Goal: Task Accomplishment & Management: Use online tool/utility

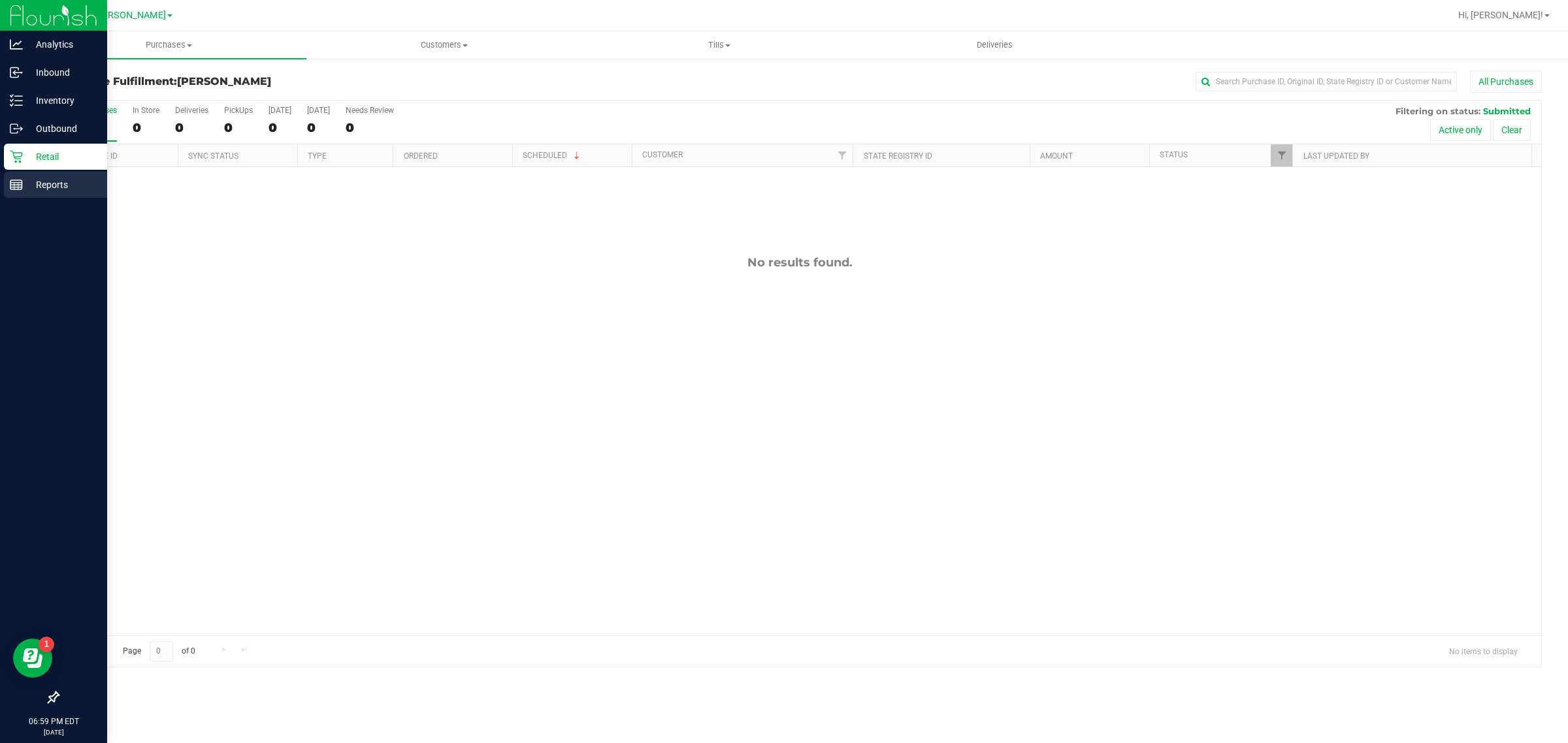
click at [57, 181] on p "Reports" at bounding box center [62, 185] width 78 height 16
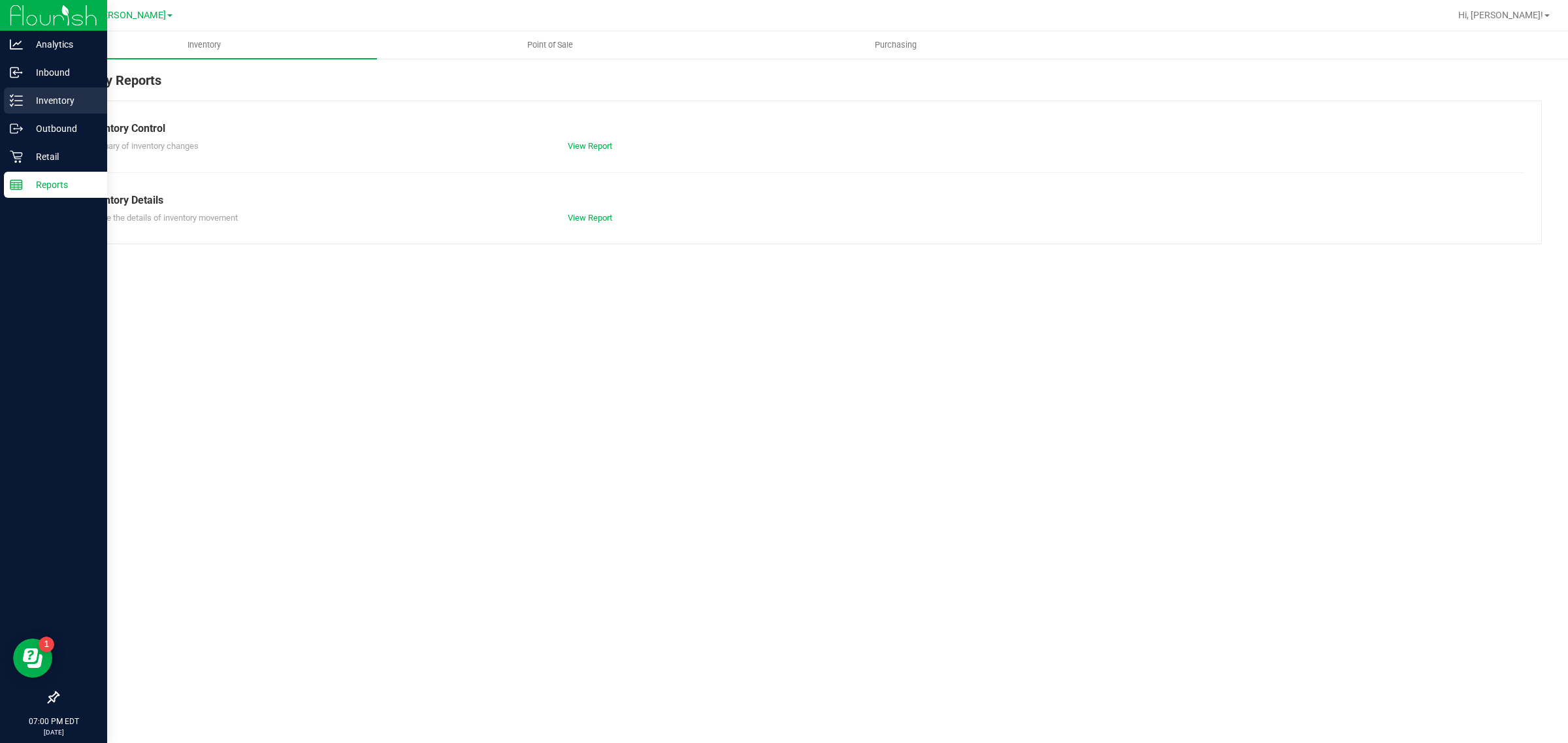
click at [31, 95] on p "Inventory" at bounding box center [62, 100] width 78 height 16
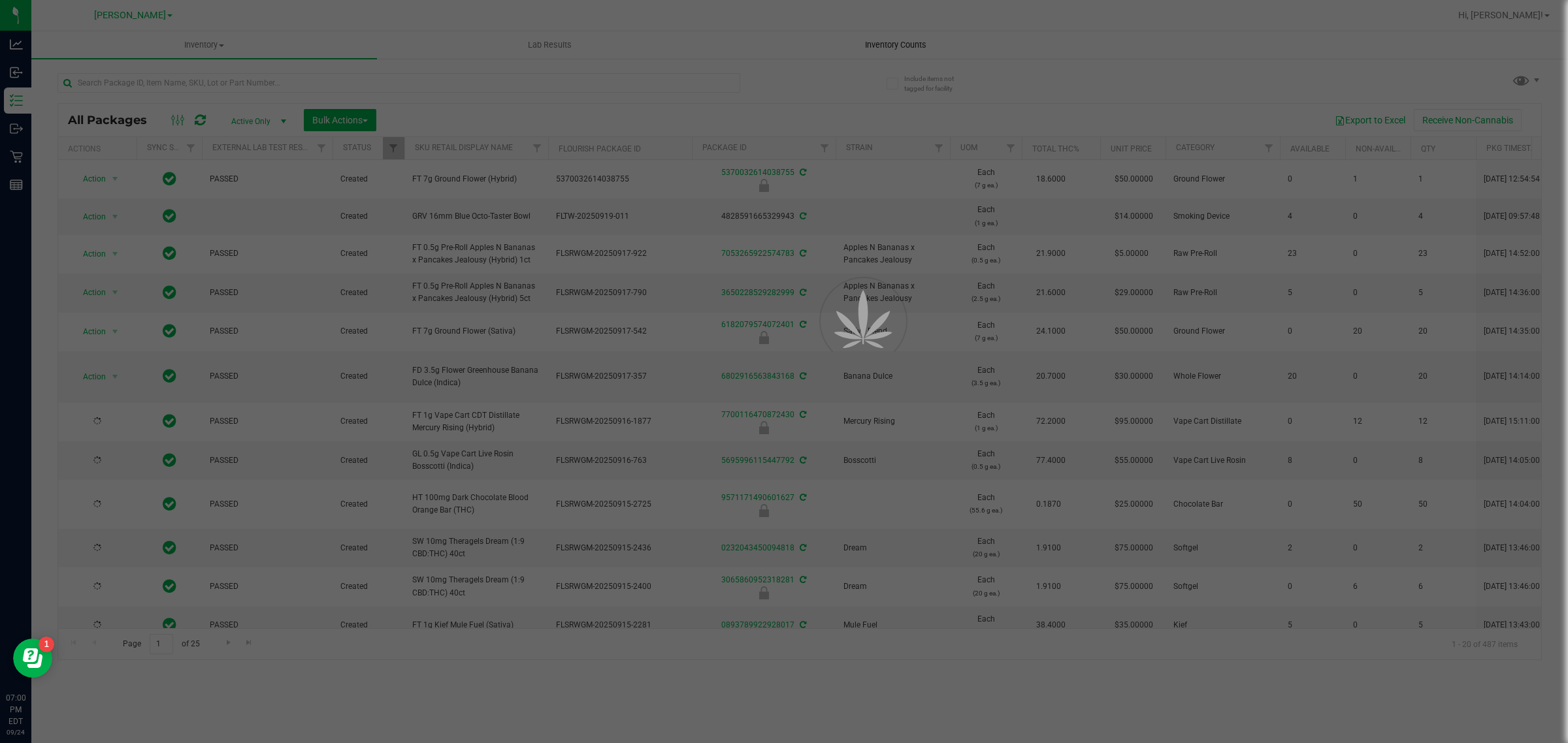
click at [917, 47] on div at bounding box center [784, 371] width 1568 height 743
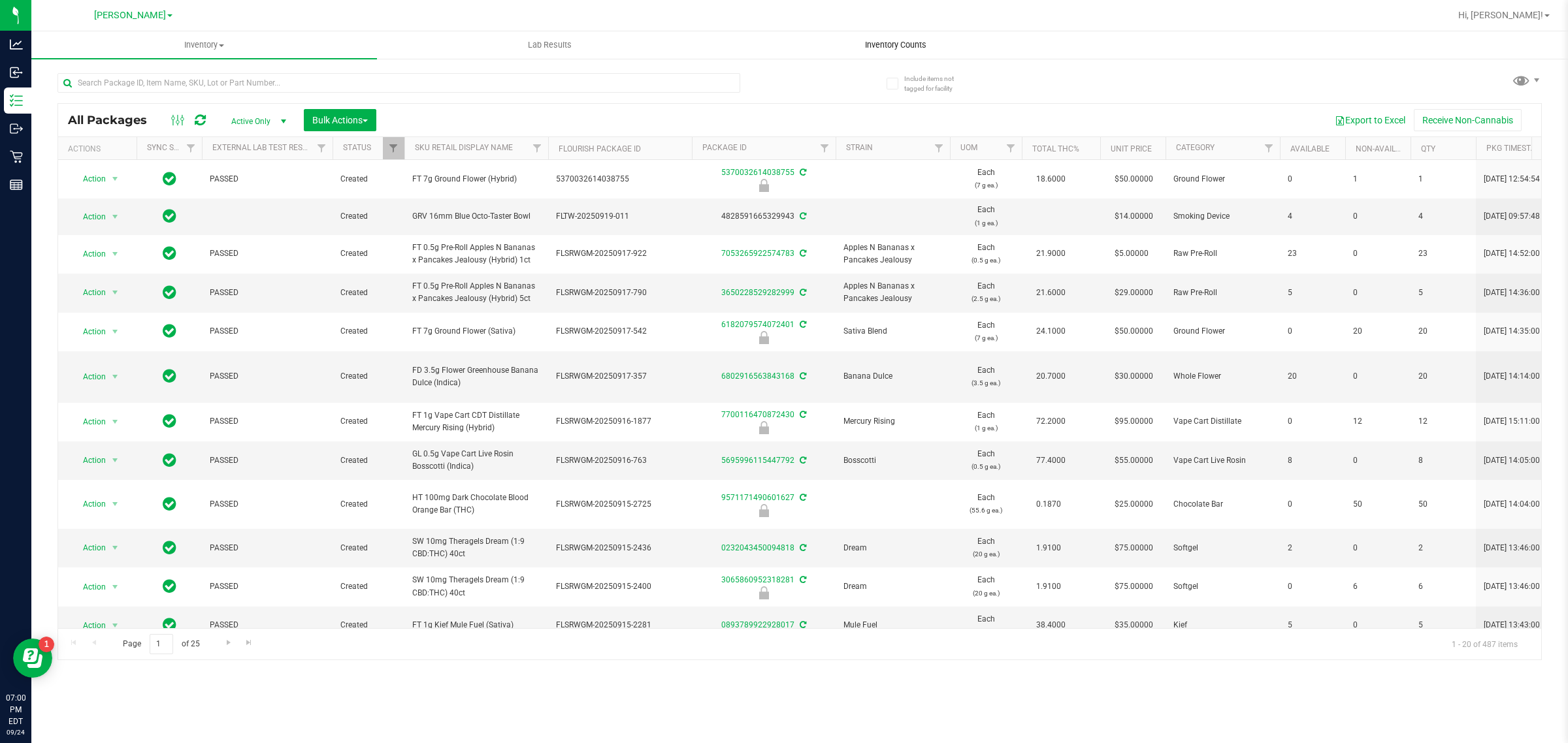
click at [887, 45] on span "Inventory Counts" at bounding box center [895, 45] width 97 height 12
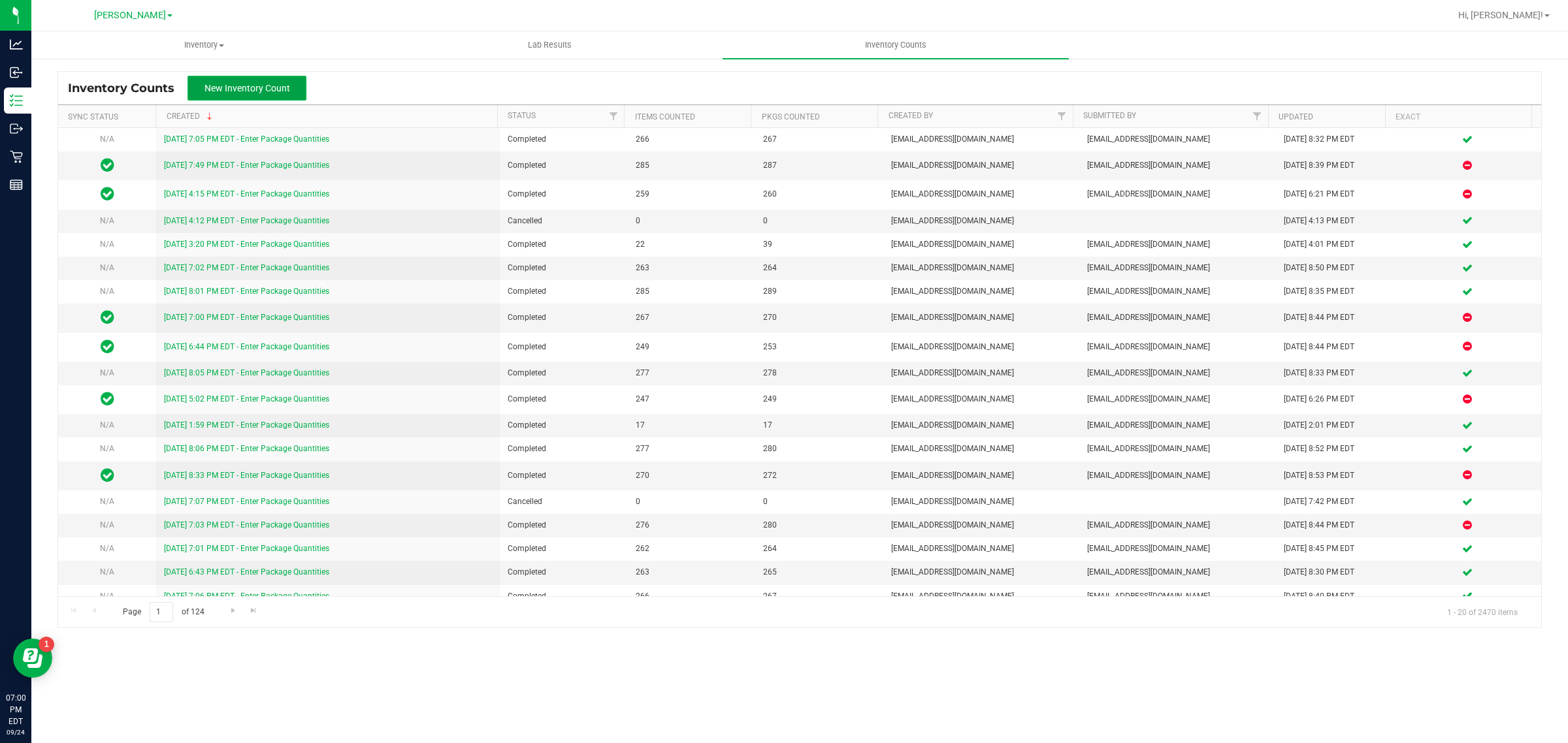
click at [217, 87] on span "New Inventory Count" at bounding box center [247, 88] width 86 height 10
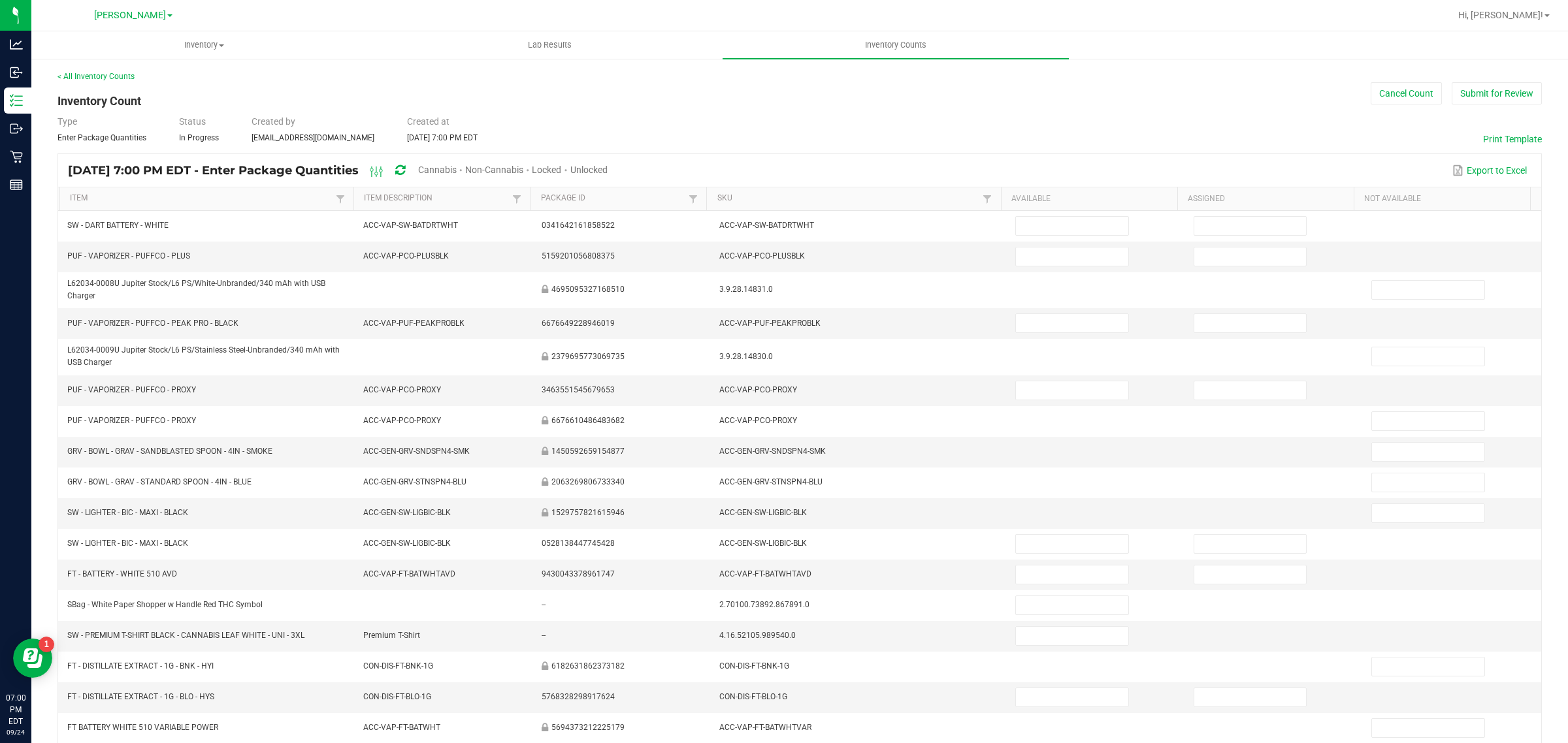
click at [607, 165] on span "Unlocked" at bounding box center [589, 169] width 37 height 10
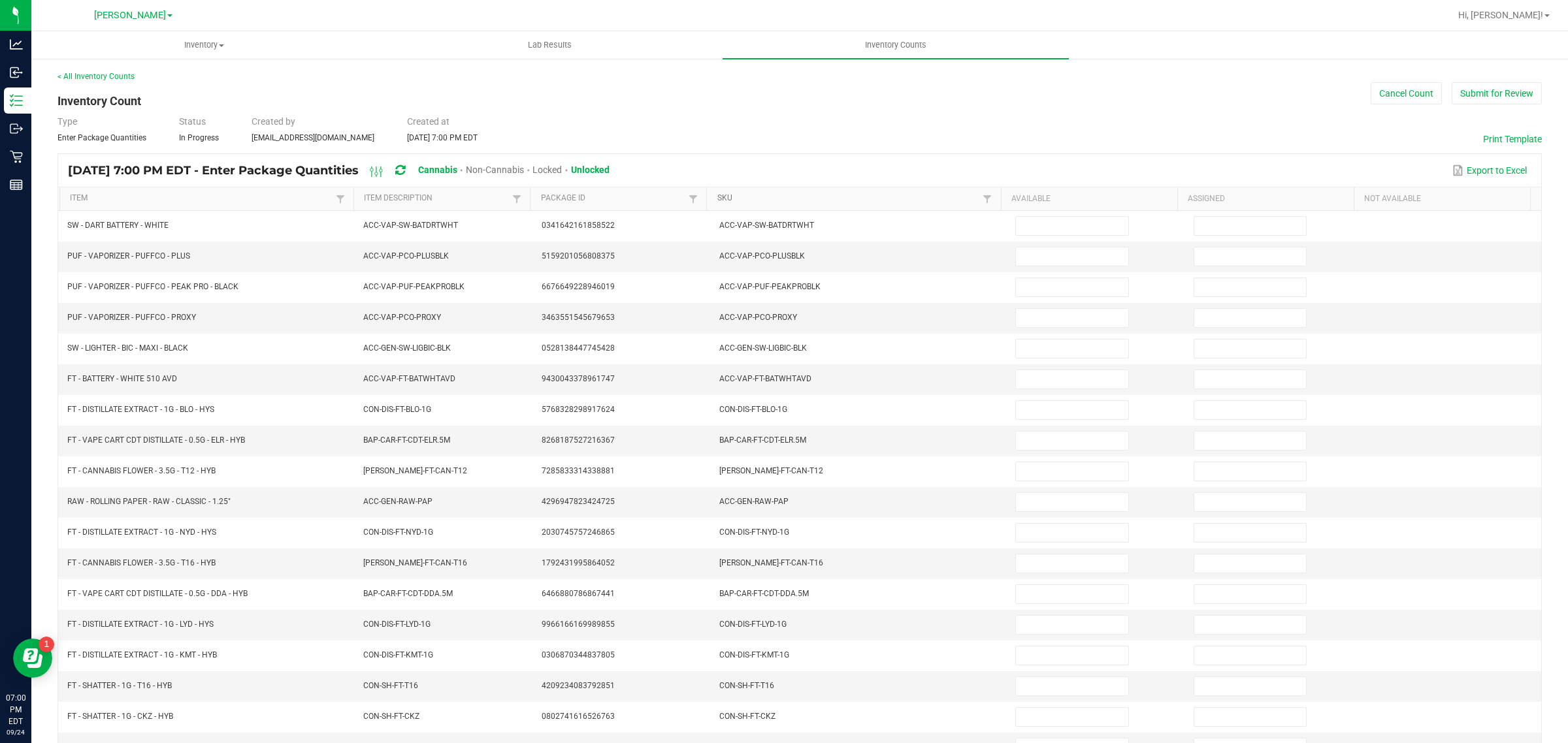
click at [731, 196] on link "SKU" at bounding box center [848, 198] width 263 height 10
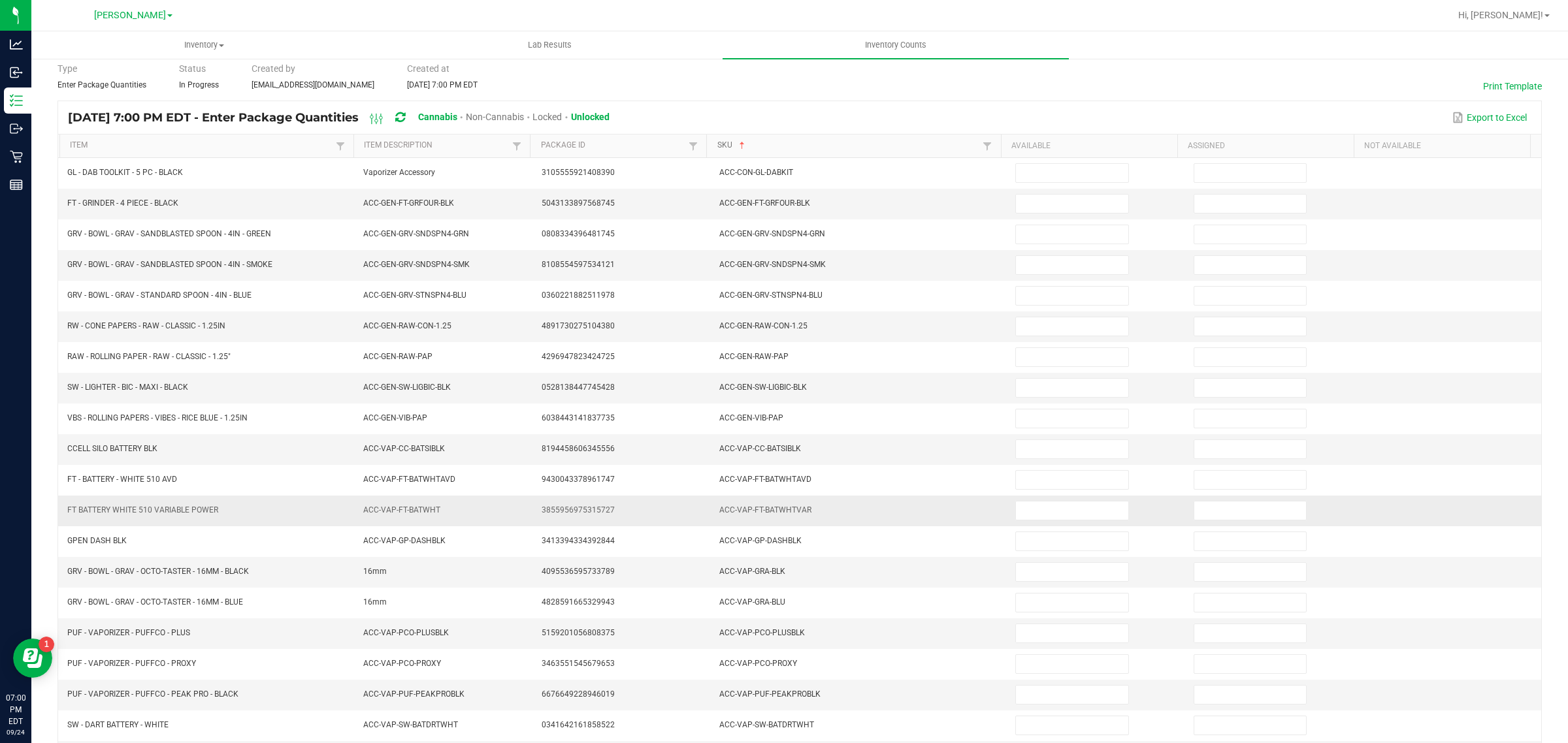
scroll to position [138, 0]
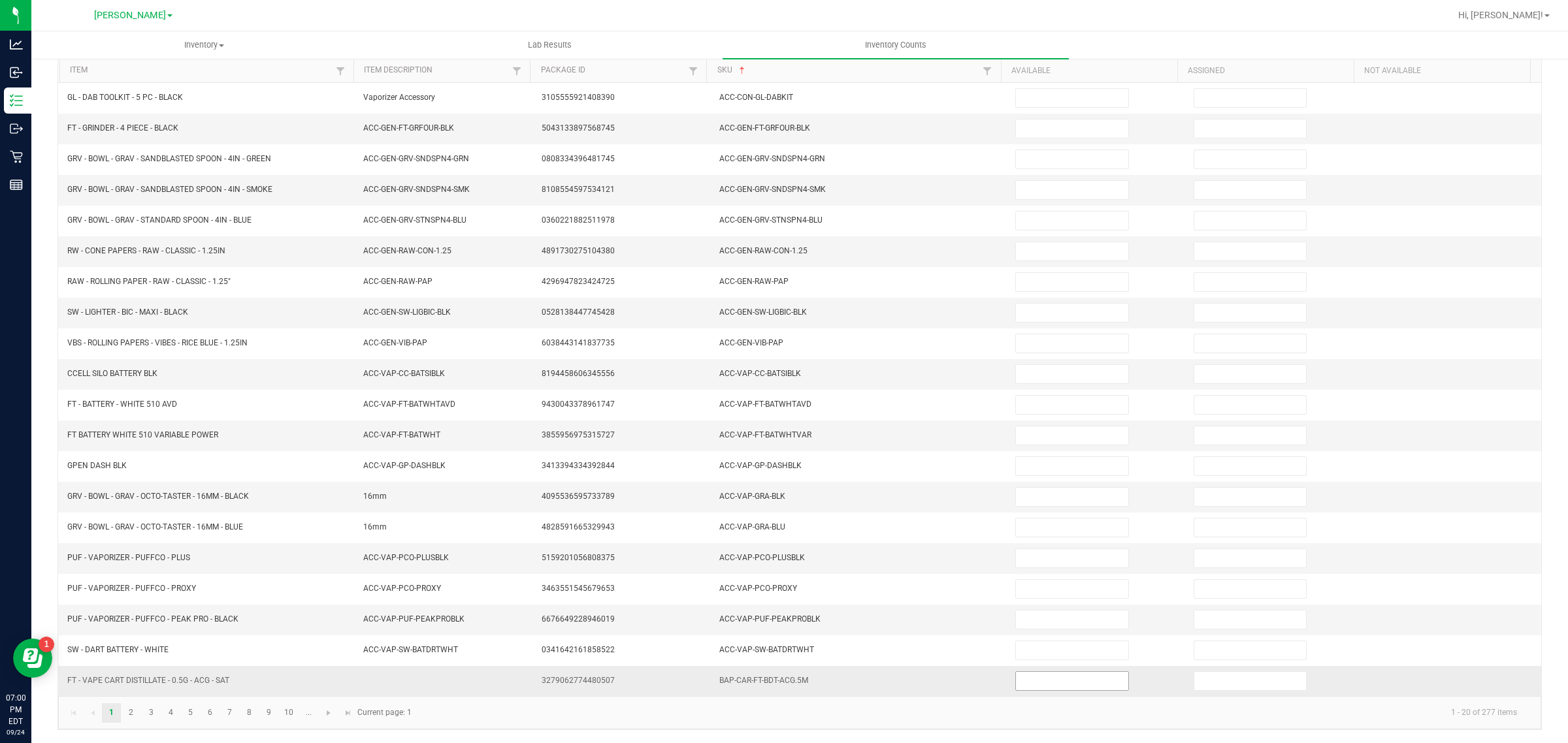
click at [1026, 673] on input at bounding box center [1072, 681] width 112 height 18
type input "4"
click at [131, 712] on link "2" at bounding box center [131, 713] width 19 height 20
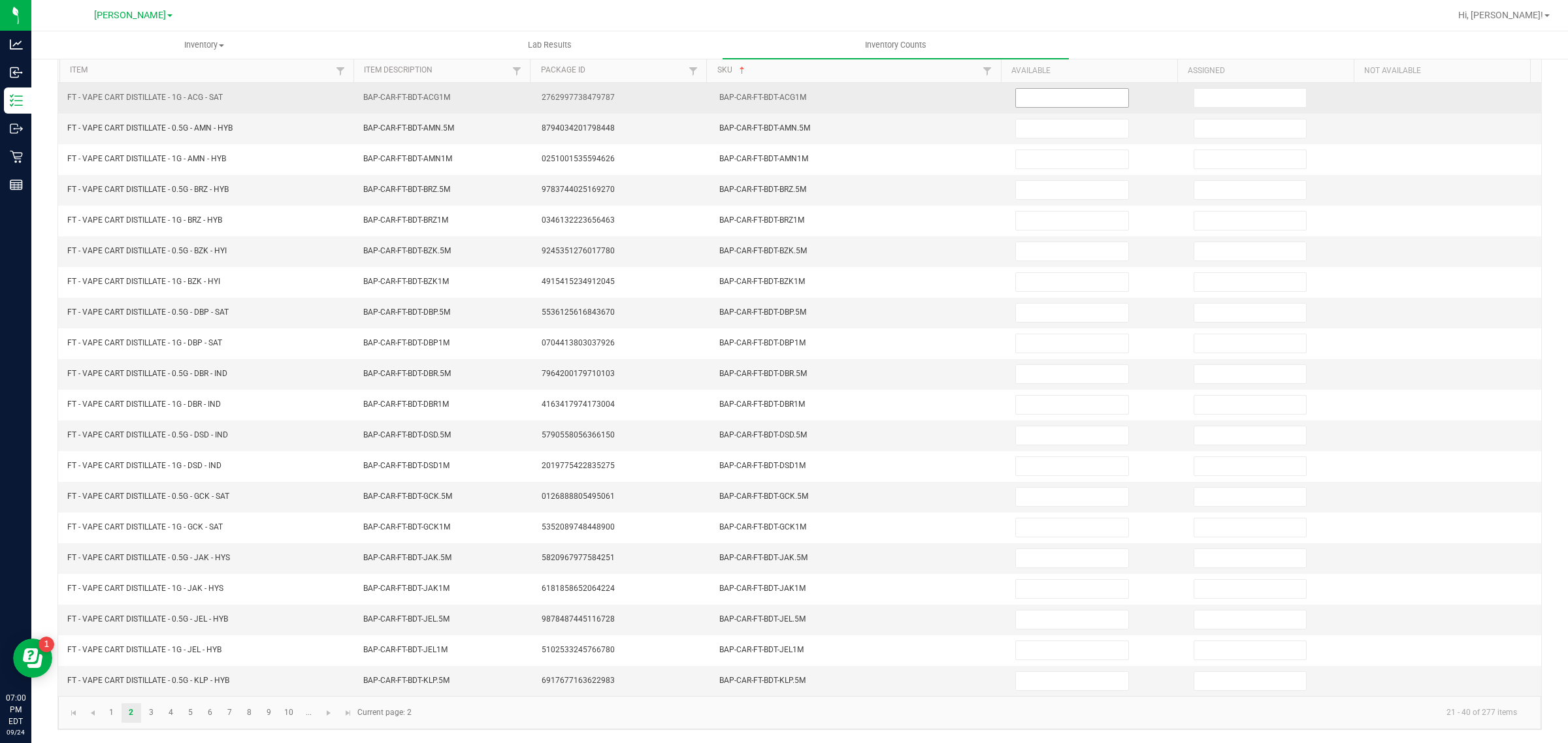
click at [1062, 89] on input at bounding box center [1072, 97] width 112 height 18
type input "4"
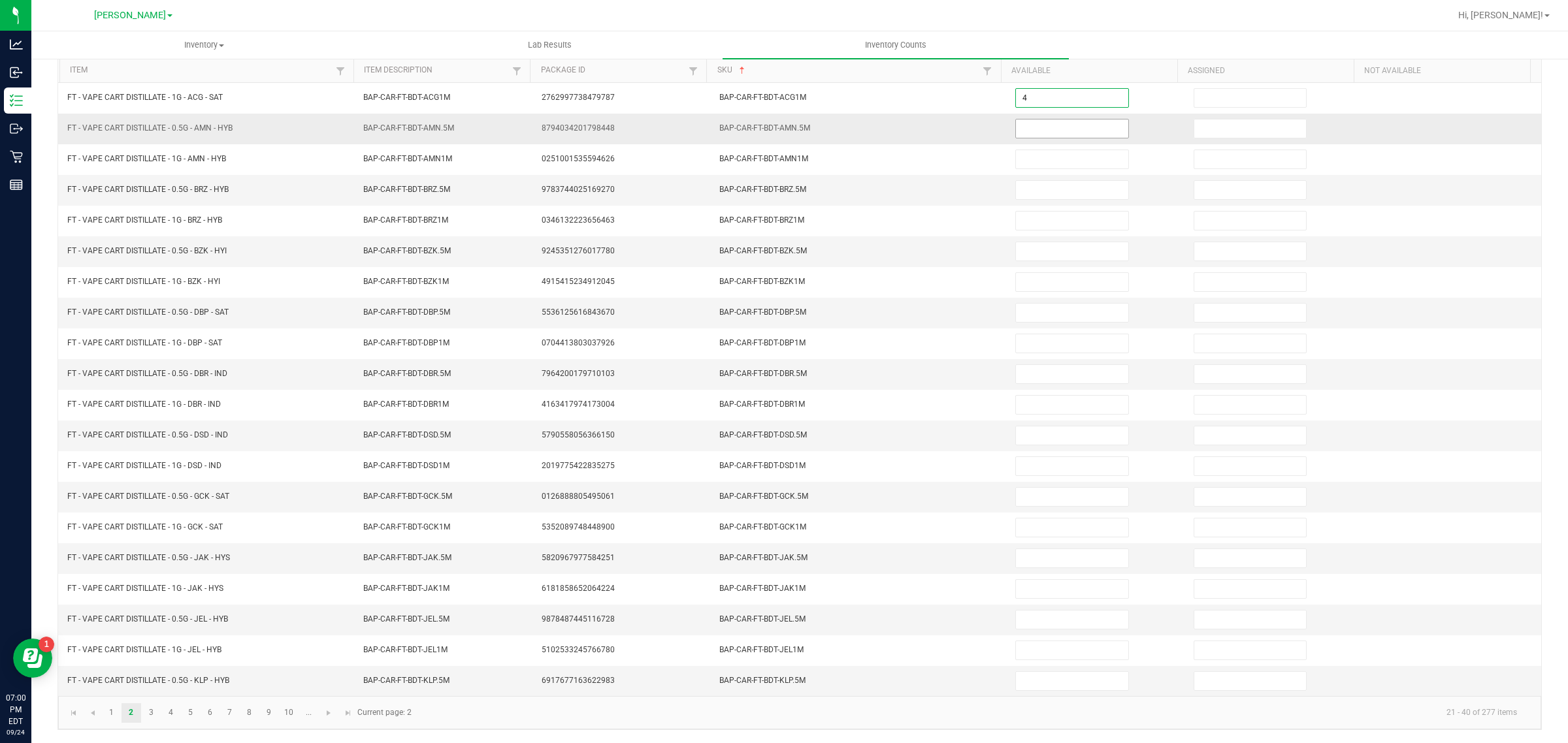
click at [1083, 119] on input at bounding box center [1072, 128] width 112 height 18
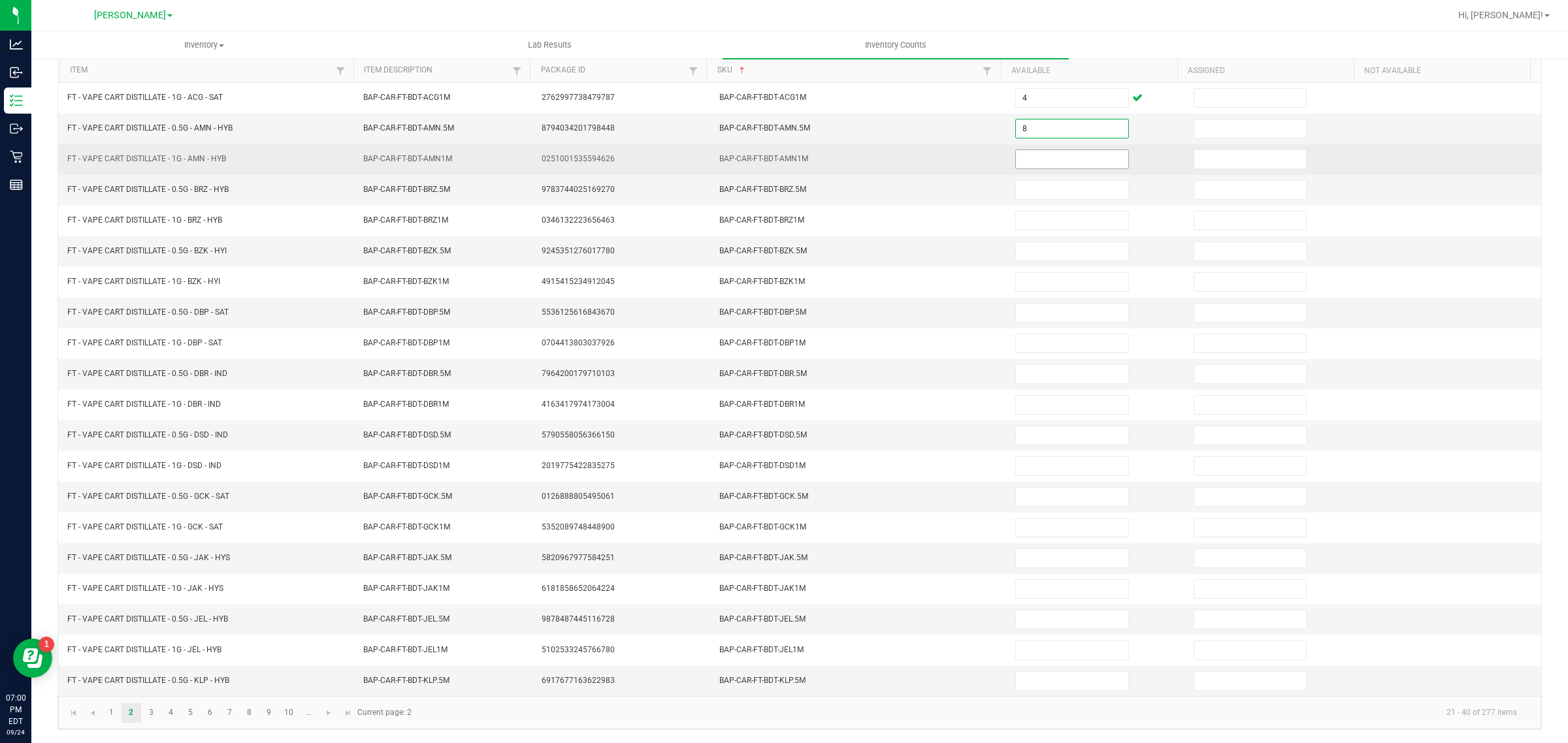
type input "8"
click at [1056, 150] on input at bounding box center [1072, 158] width 112 height 18
type input "5"
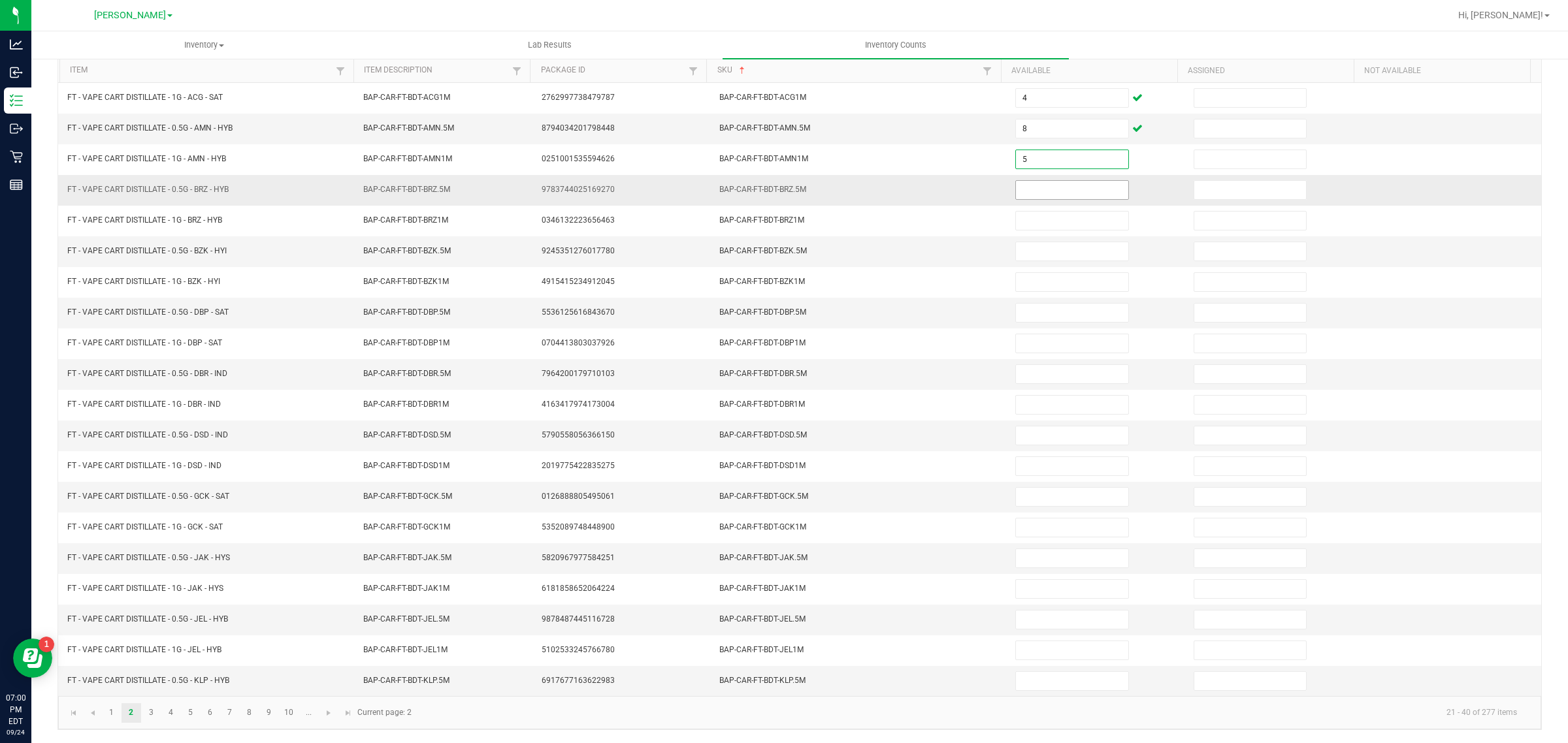
click at [1063, 181] on input at bounding box center [1072, 190] width 112 height 18
type input "4"
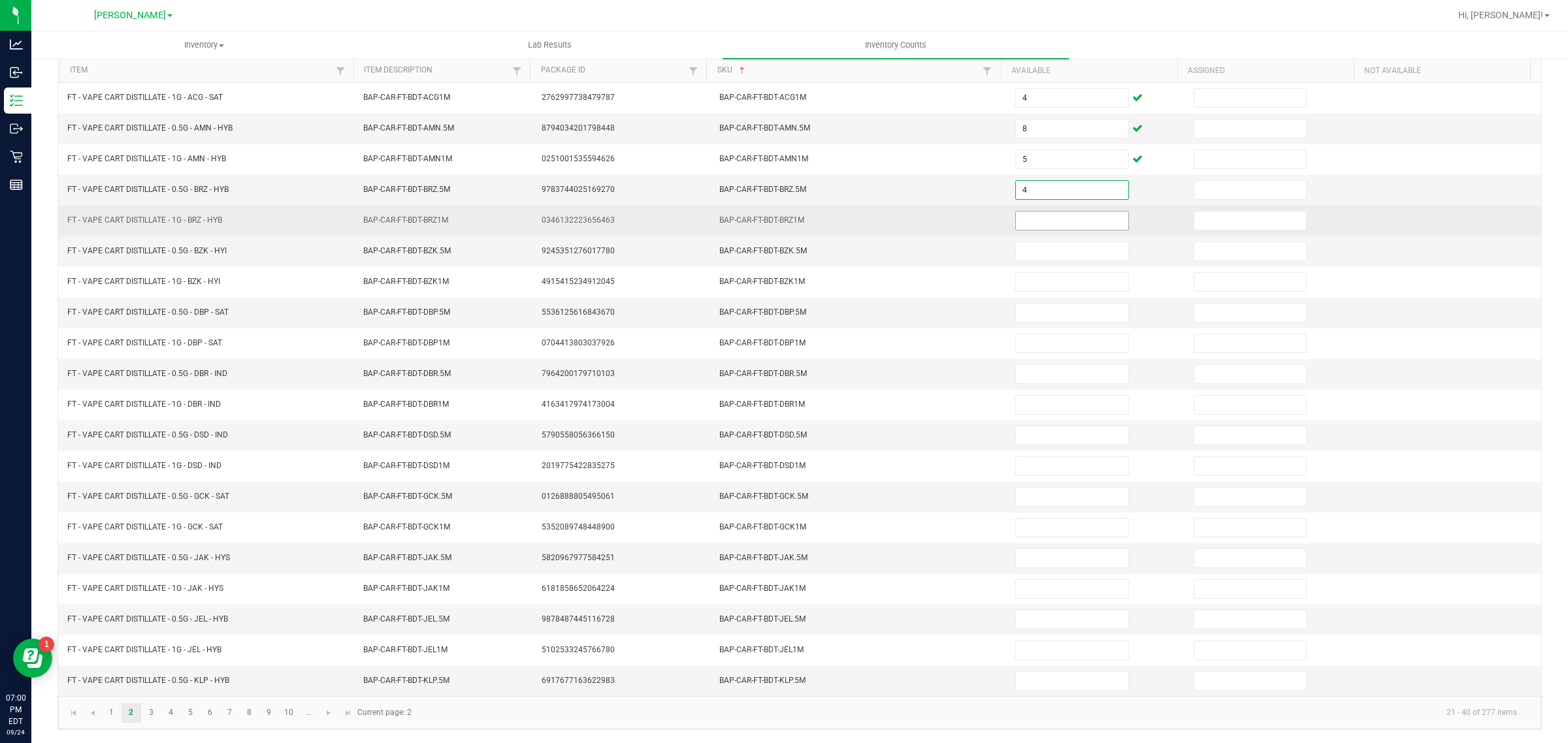
click at [1063, 213] on input at bounding box center [1072, 220] width 112 height 18
click at [1059, 217] on input "5" at bounding box center [1072, 220] width 112 height 18
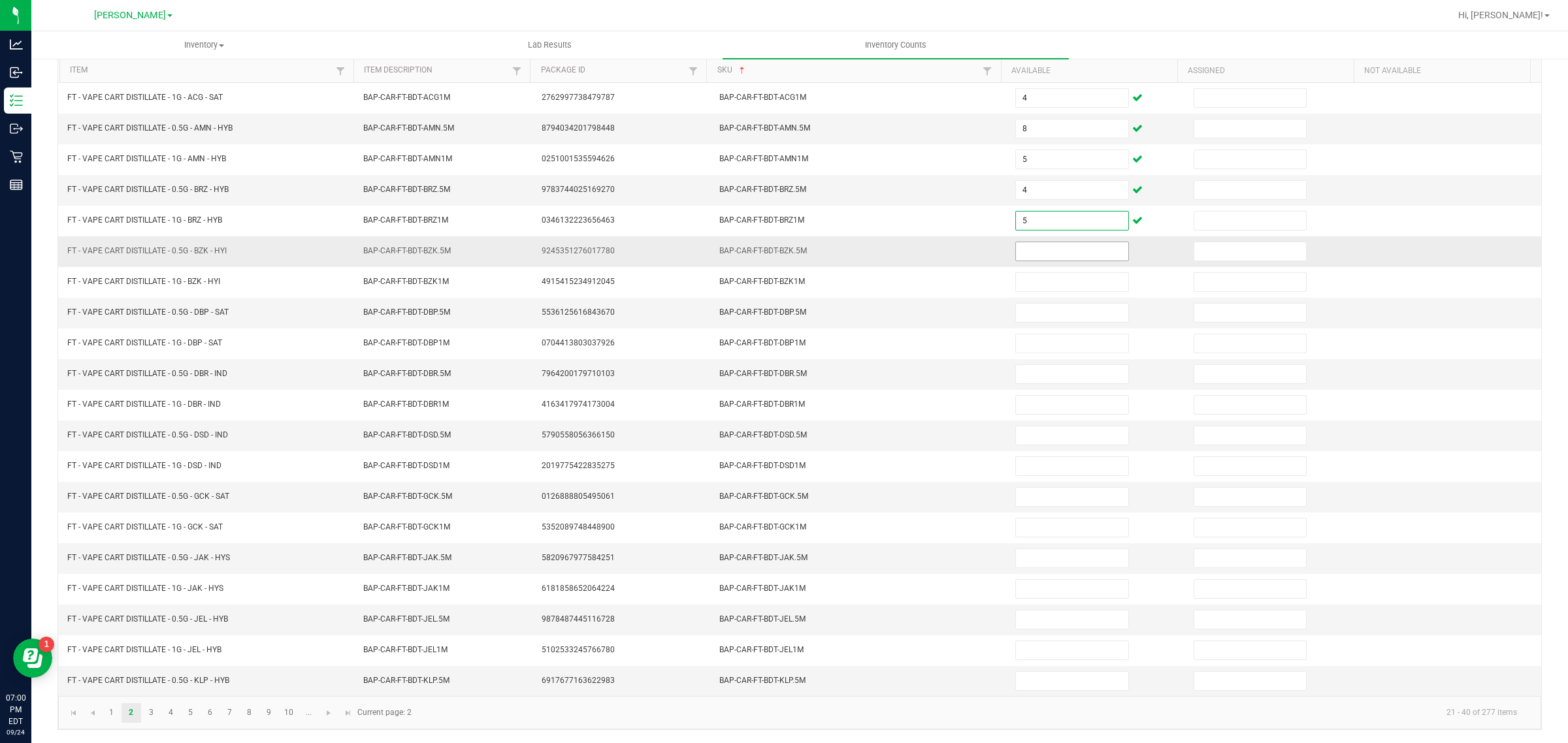
type input "5"
click at [1075, 244] on input at bounding box center [1072, 251] width 112 height 18
type input "5"
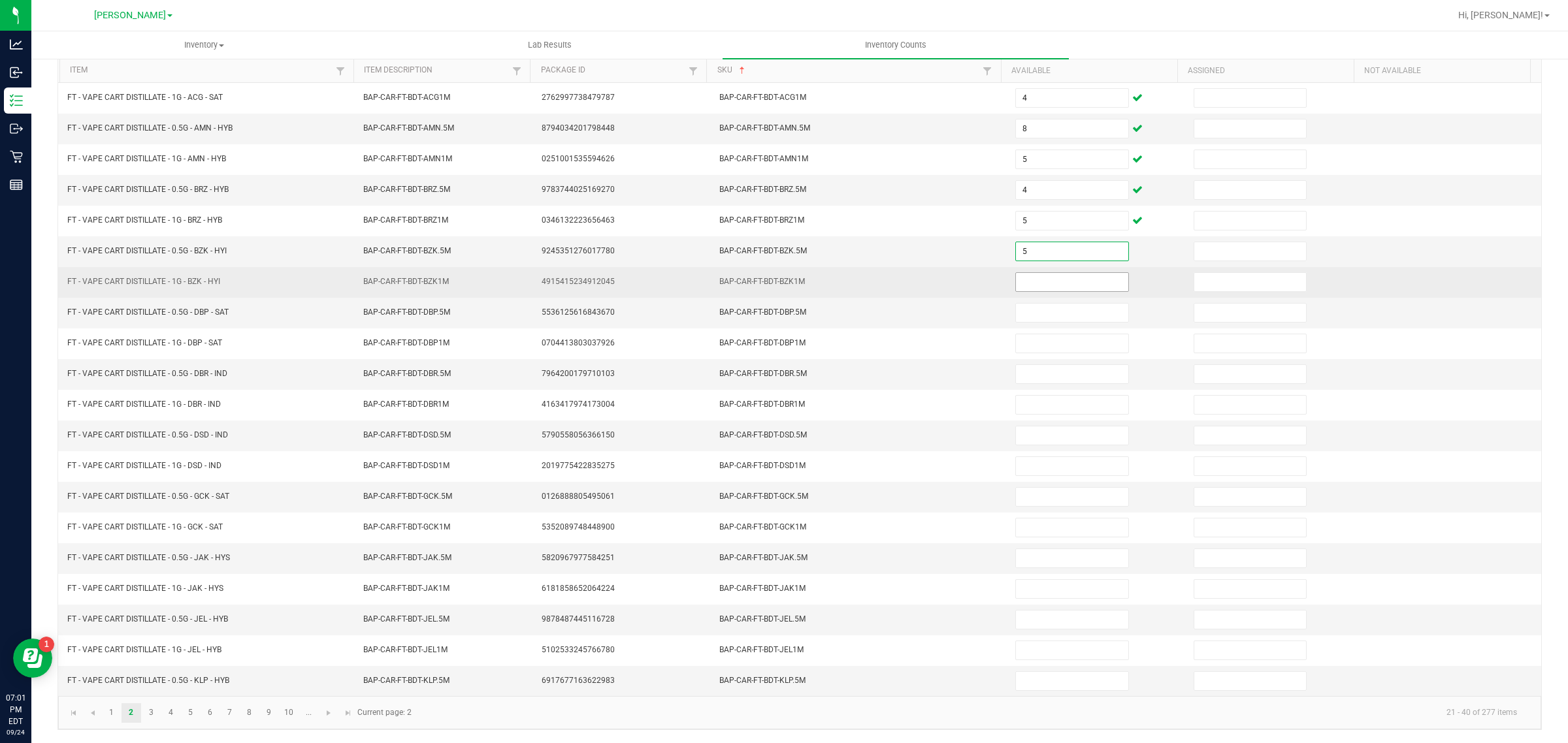
click at [1068, 278] on input at bounding box center [1072, 282] width 112 height 18
type input "5"
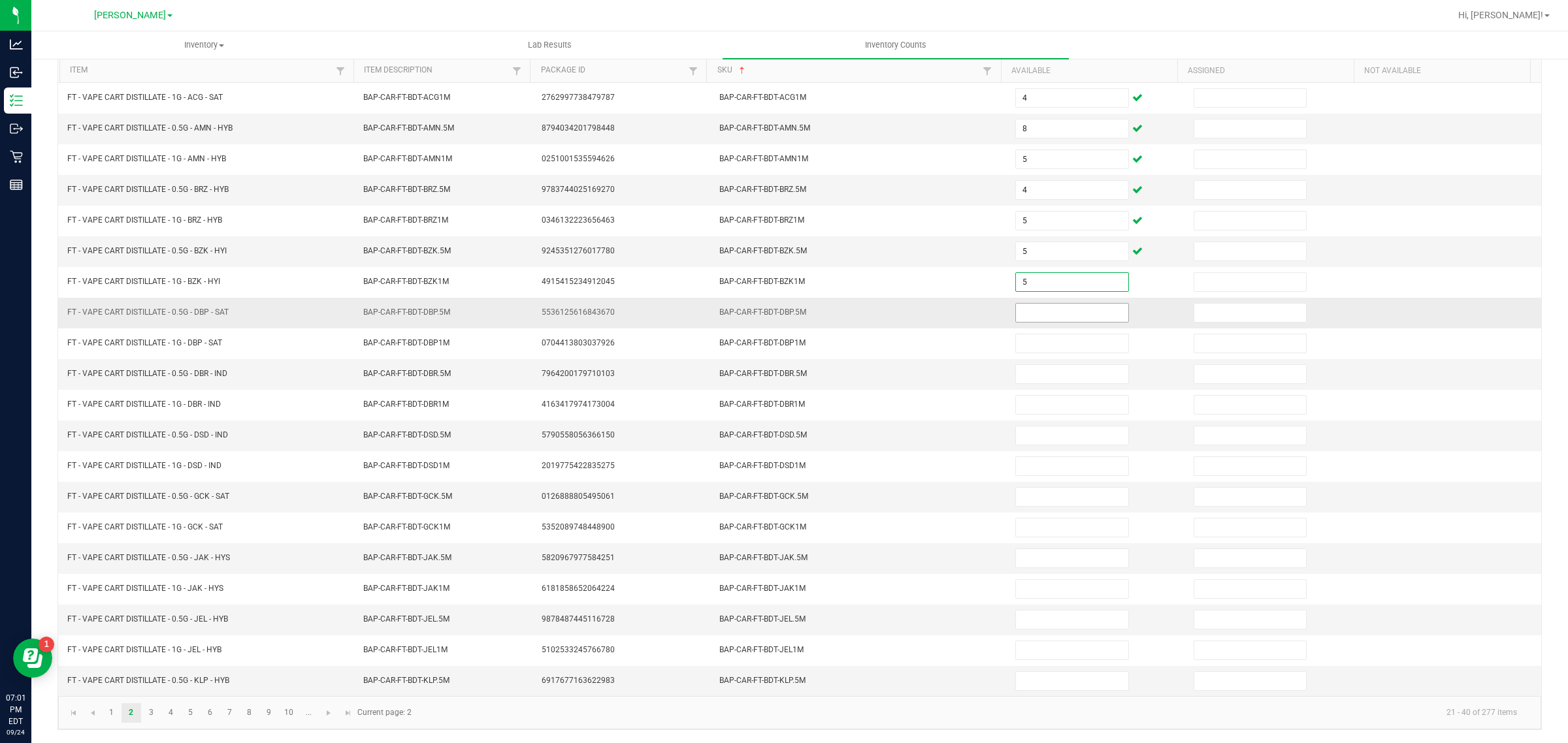
click at [1063, 307] on input at bounding box center [1072, 312] width 112 height 18
type input "6"
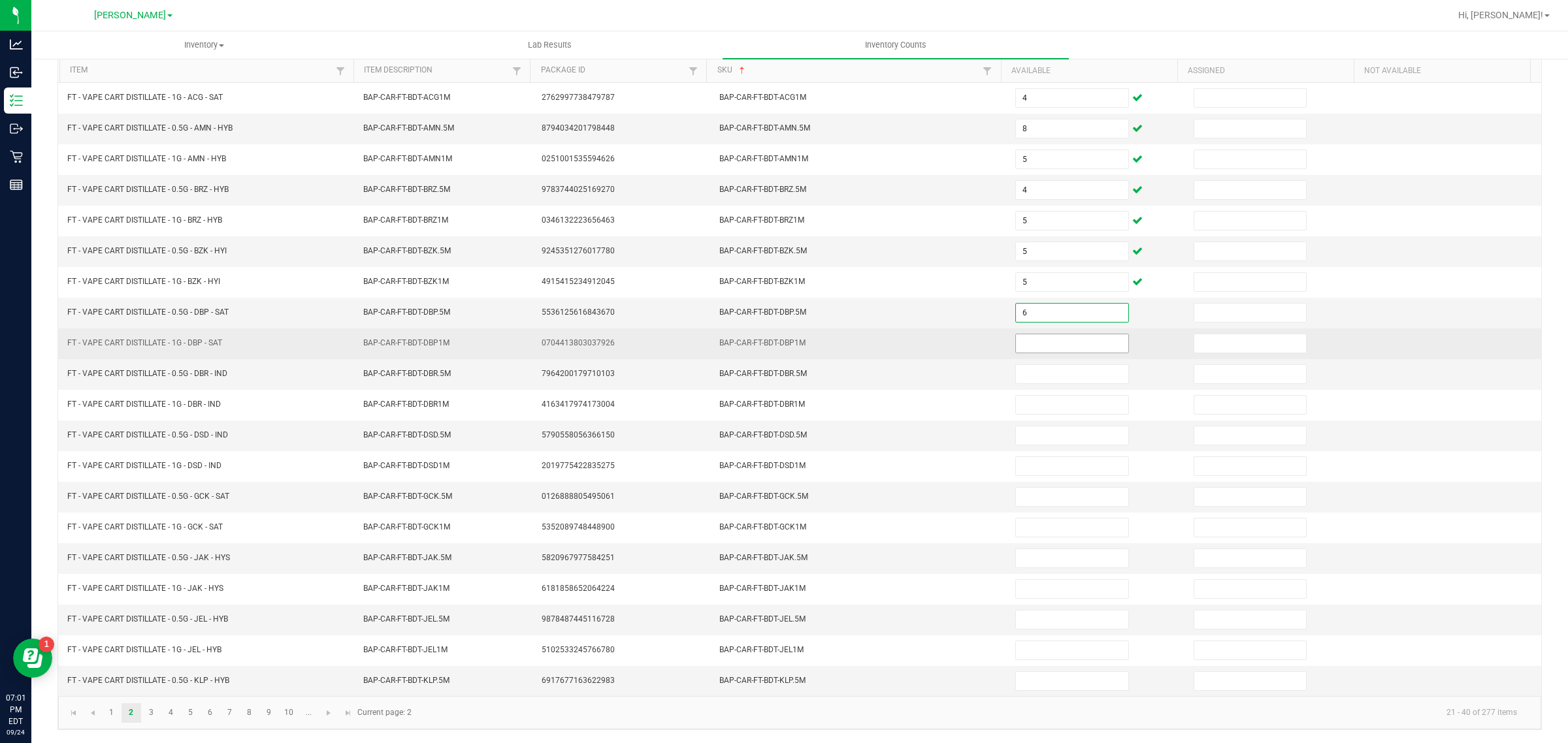
click at [1054, 341] on input at bounding box center [1072, 343] width 112 height 18
type input "1"
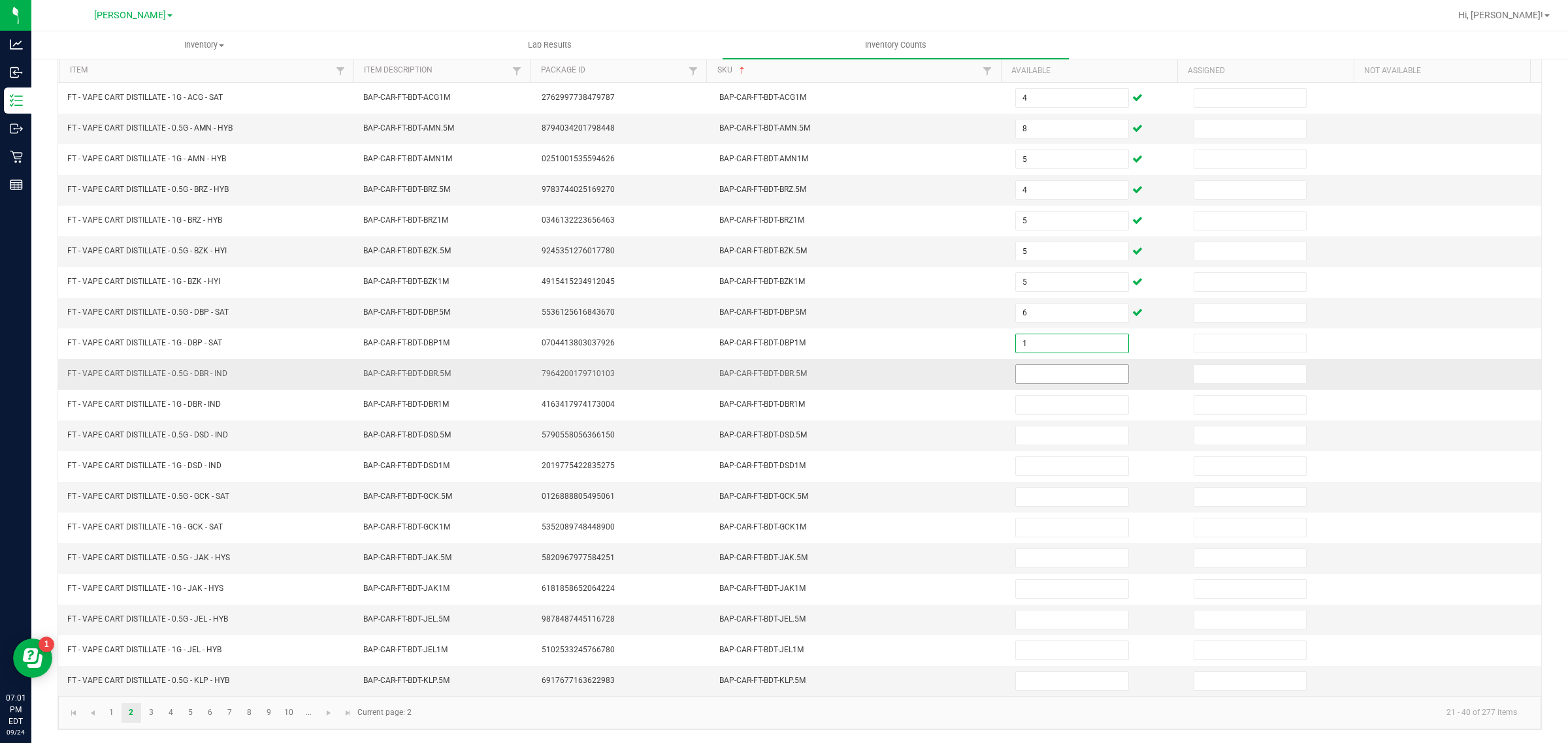
click at [1041, 369] on input at bounding box center [1072, 373] width 112 height 18
type input "8"
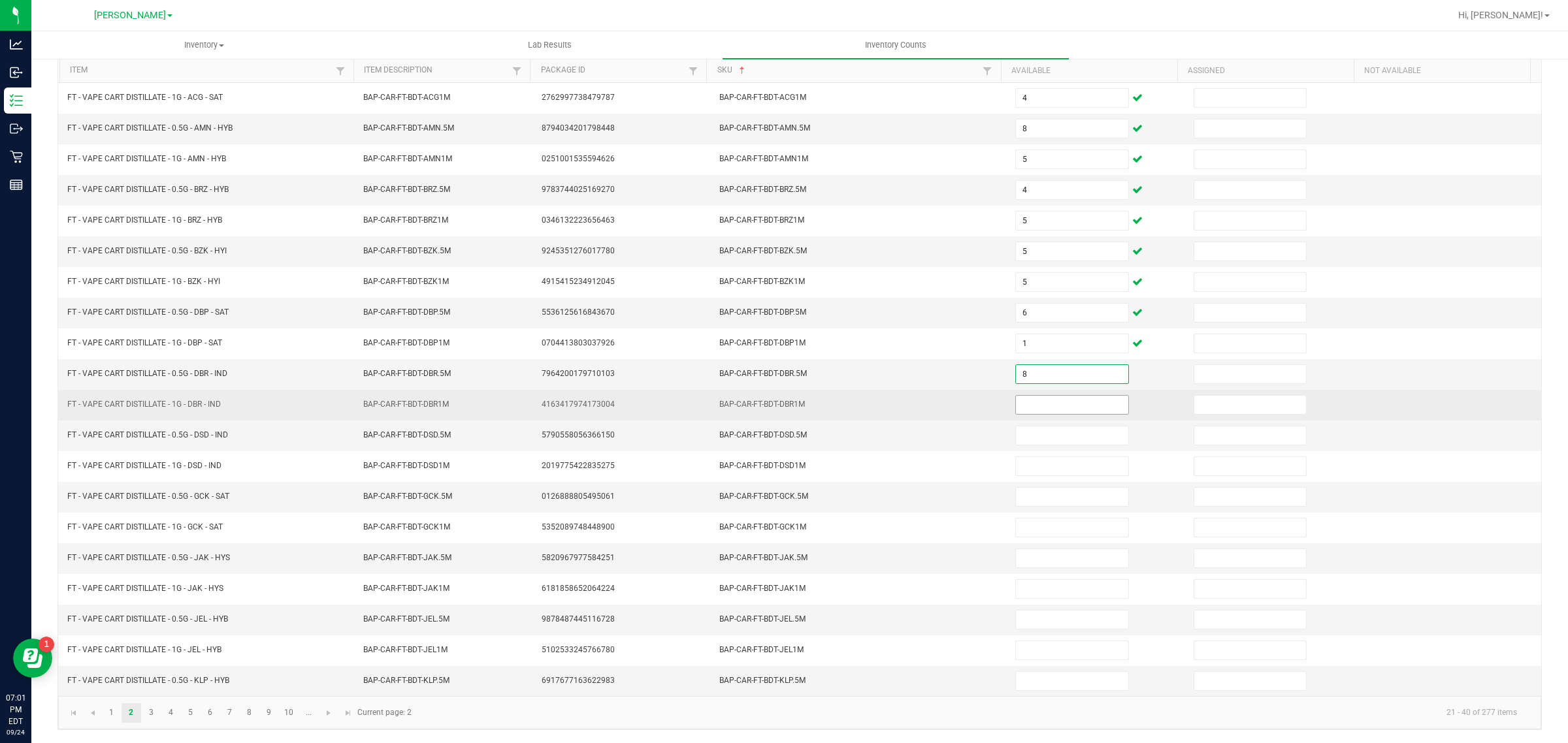
click at [1031, 400] on input at bounding box center [1072, 405] width 112 height 18
type input "4"
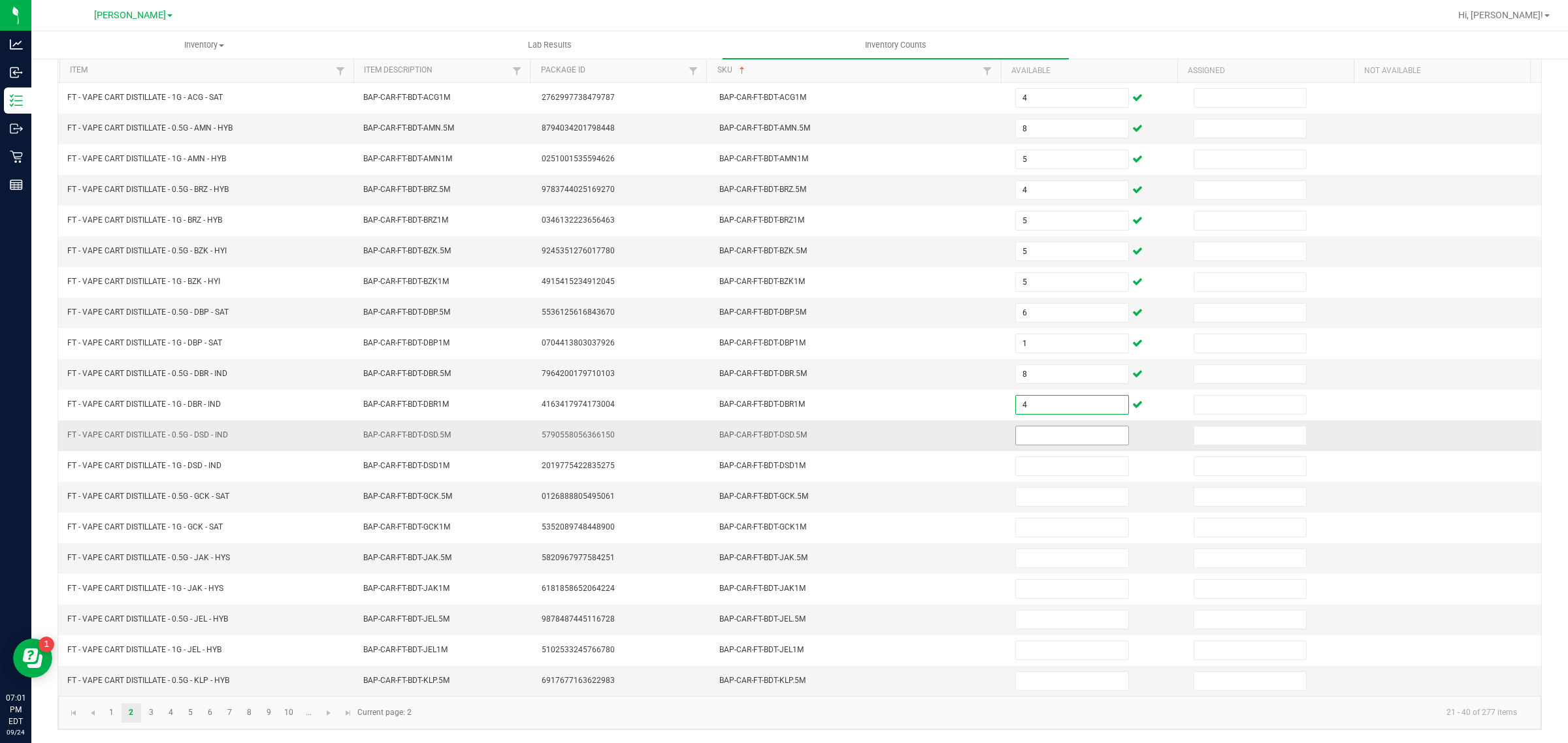
click at [1070, 431] on input at bounding box center [1072, 435] width 112 height 18
type input "2"
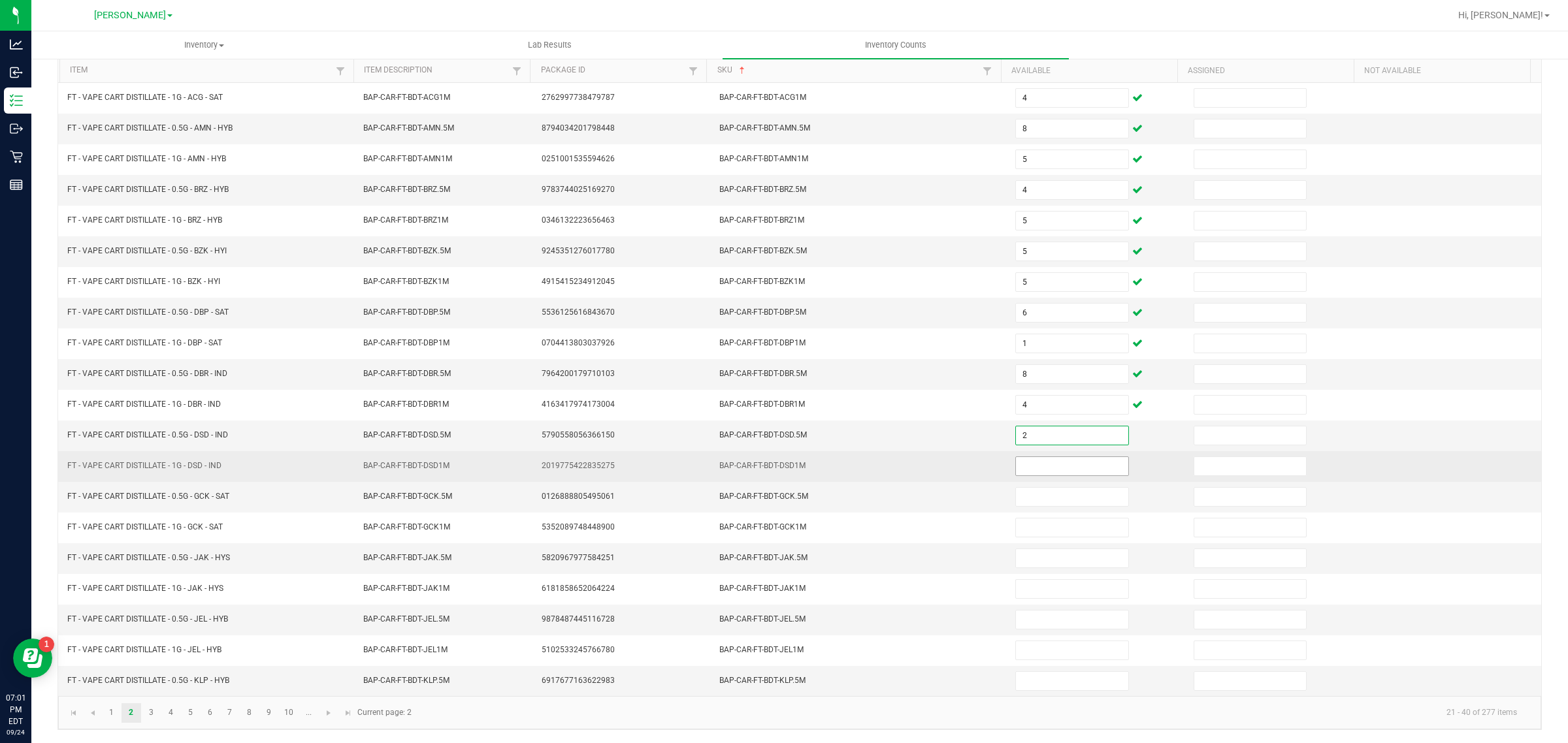
click at [1057, 462] on input at bounding box center [1072, 466] width 112 height 18
type input "1"
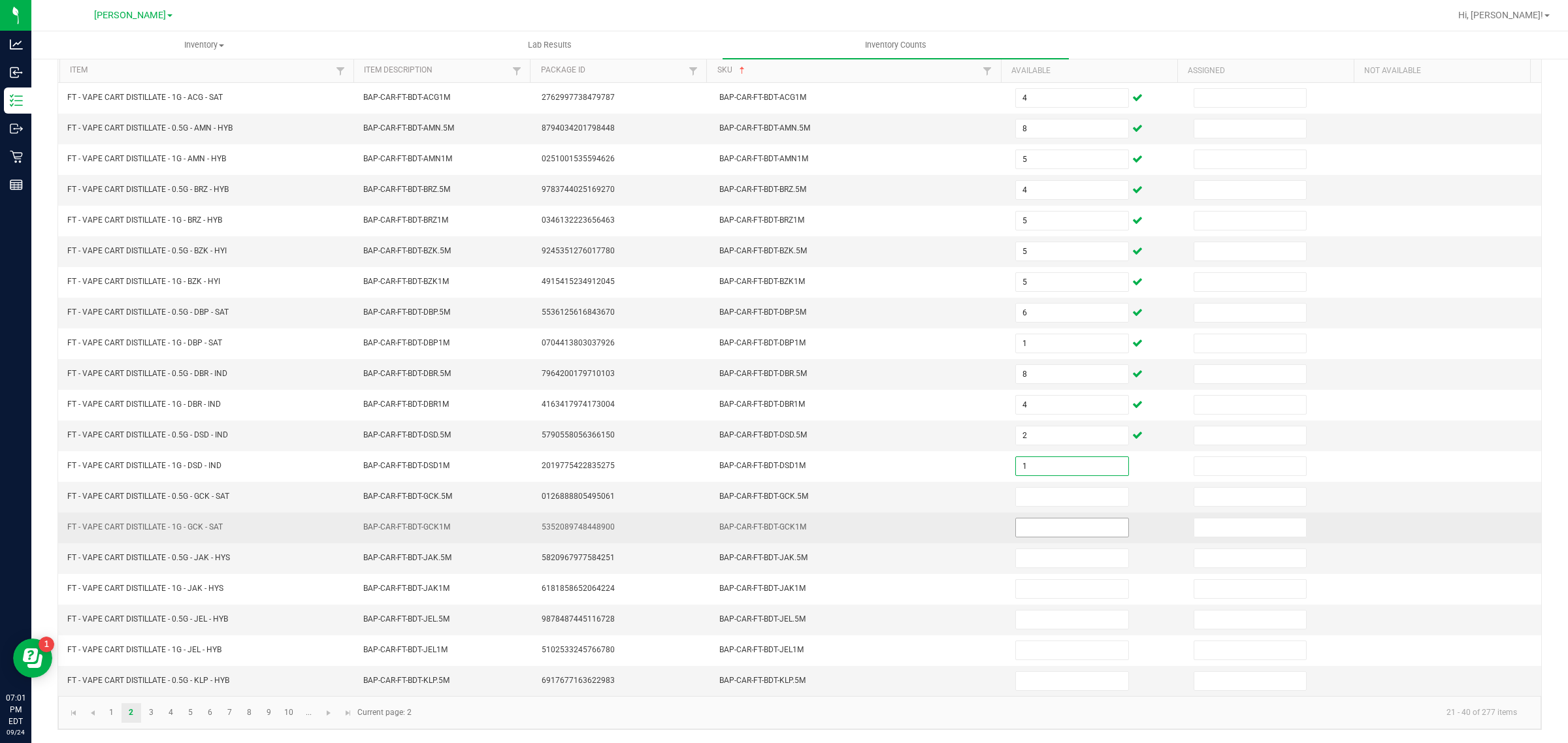
click at [1050, 521] on input at bounding box center [1072, 527] width 112 height 18
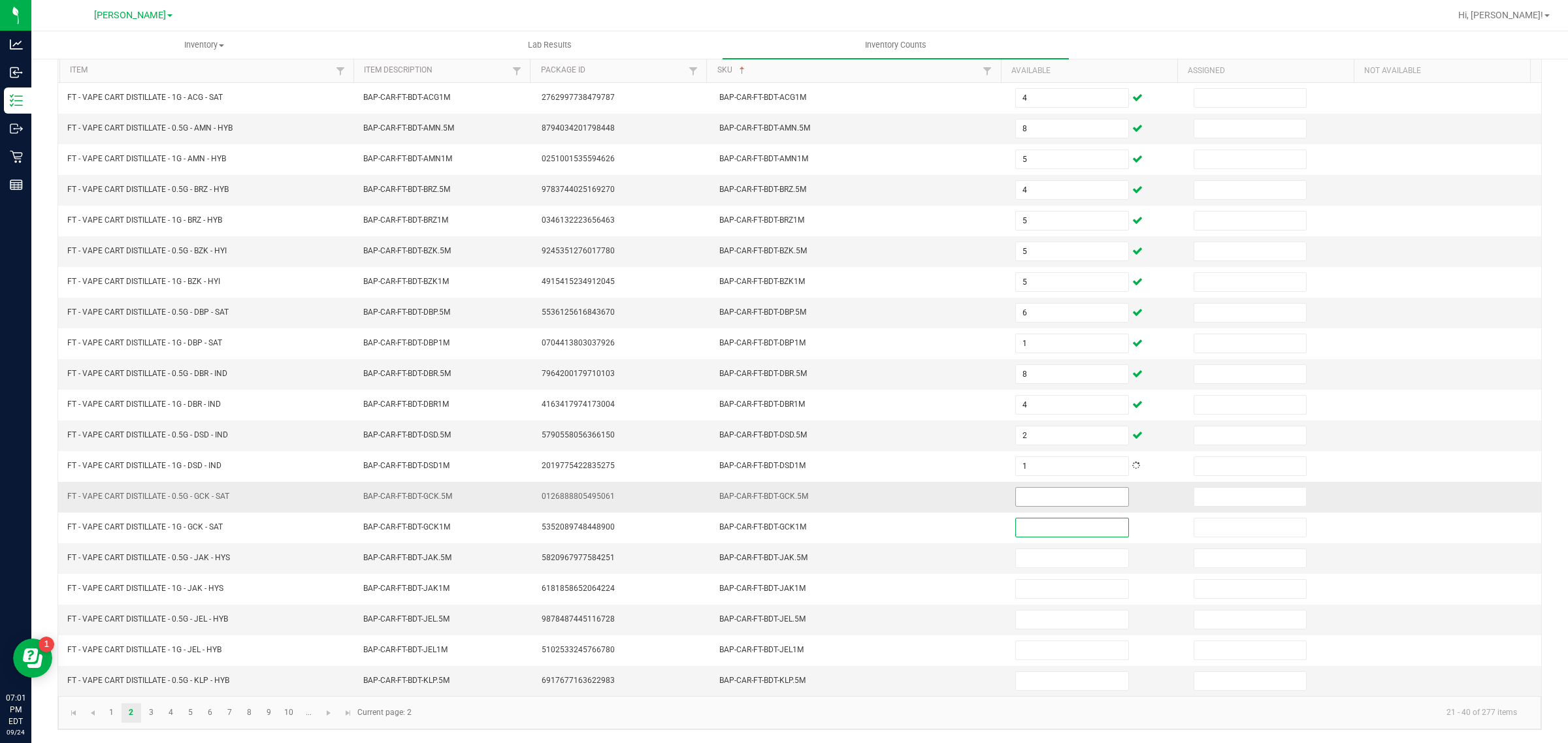
click at [1053, 494] on input at bounding box center [1072, 497] width 112 height 18
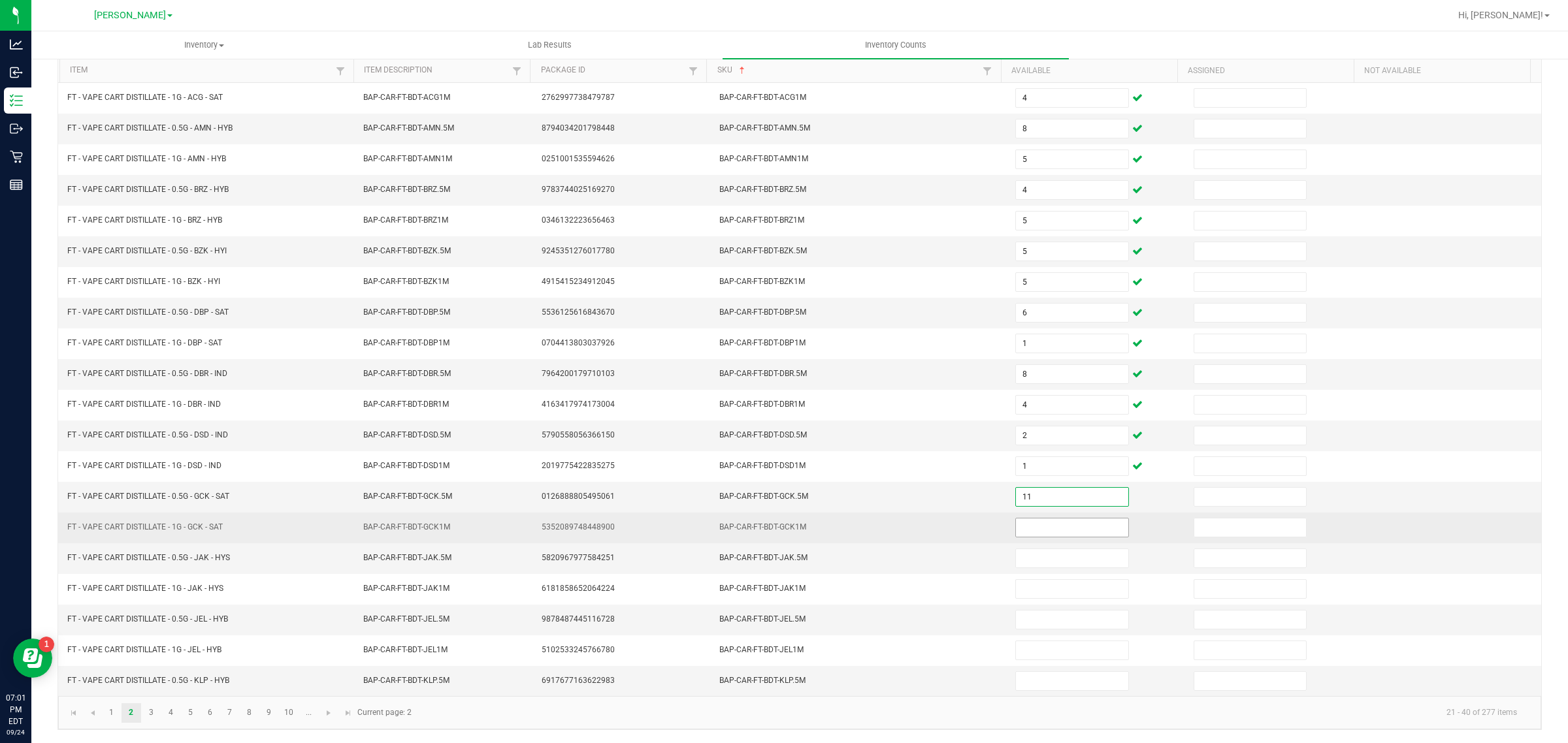
type input "11"
click at [1031, 525] on input at bounding box center [1072, 527] width 112 height 18
type input "10"
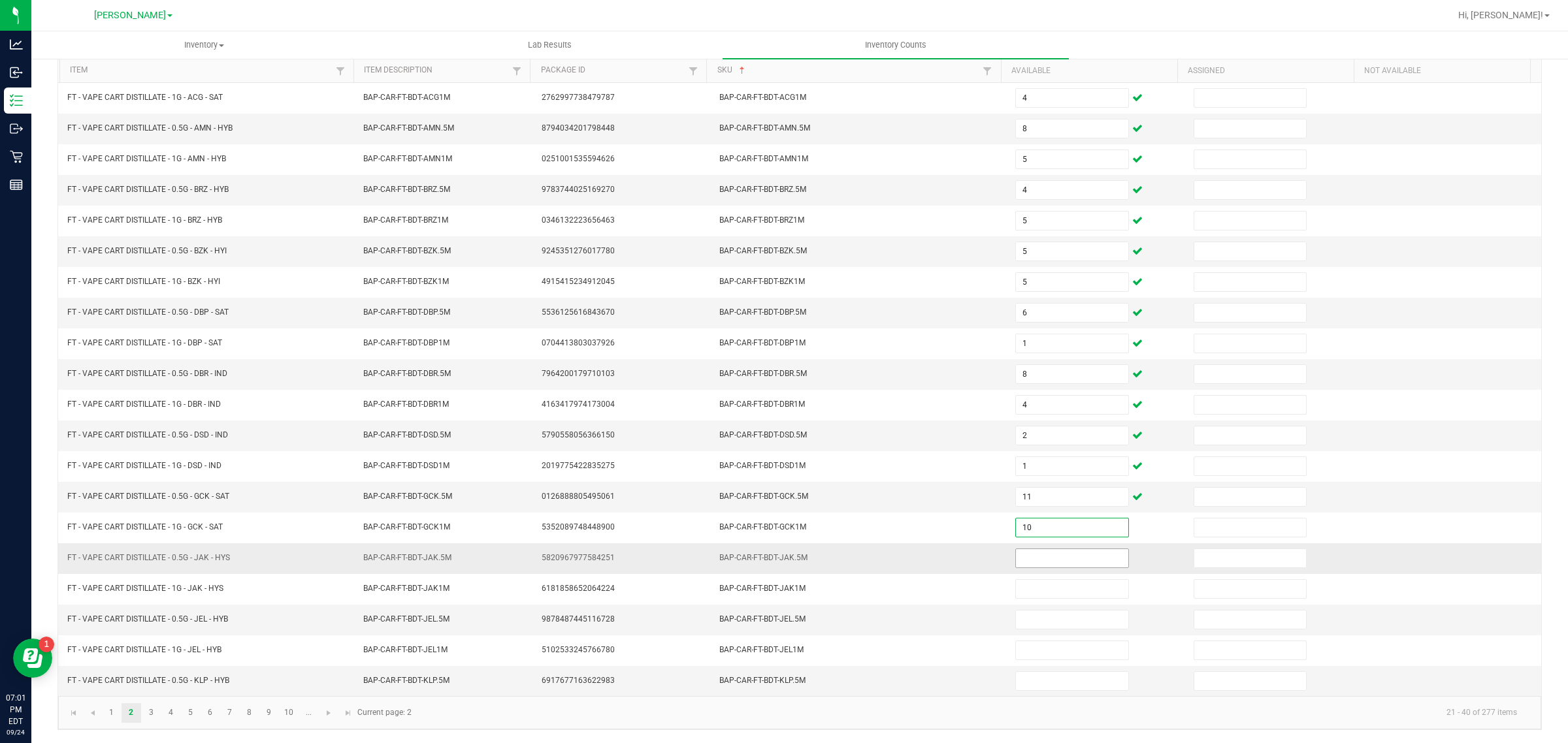
click at [1047, 556] on input at bounding box center [1072, 558] width 112 height 18
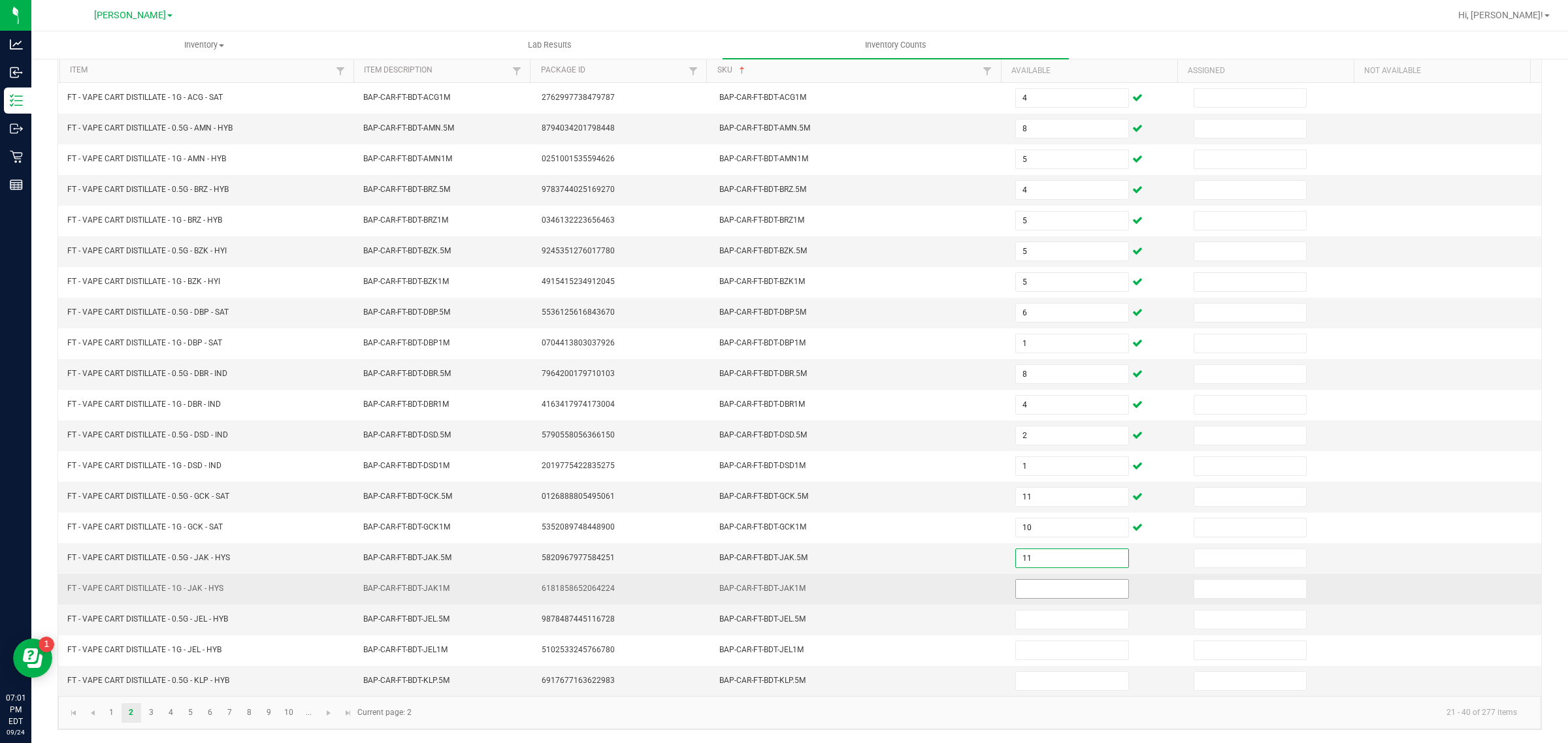
type input "11"
click at [1051, 587] on input at bounding box center [1072, 588] width 112 height 18
type input "7"
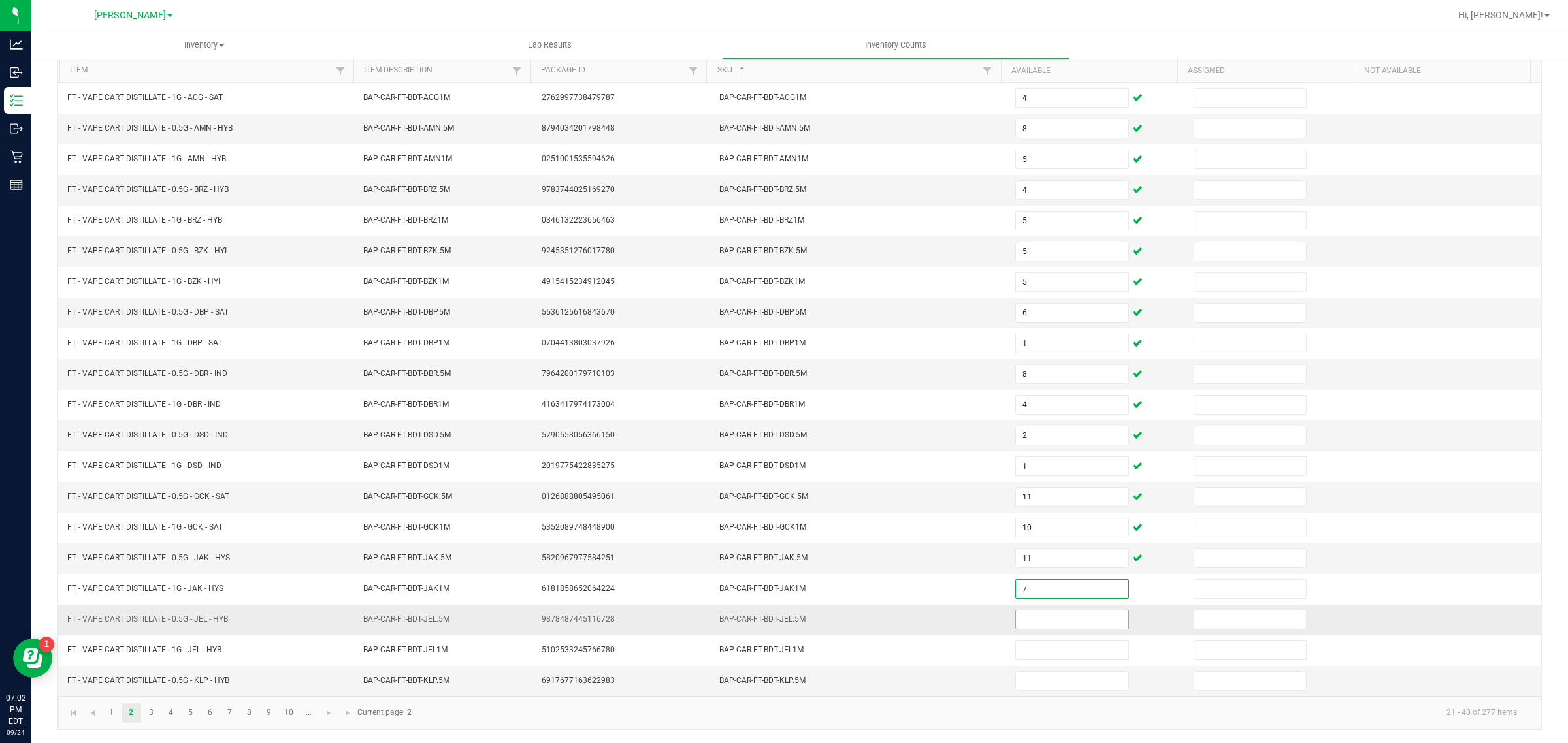
click at [1041, 618] on input at bounding box center [1072, 619] width 112 height 18
type input "4"
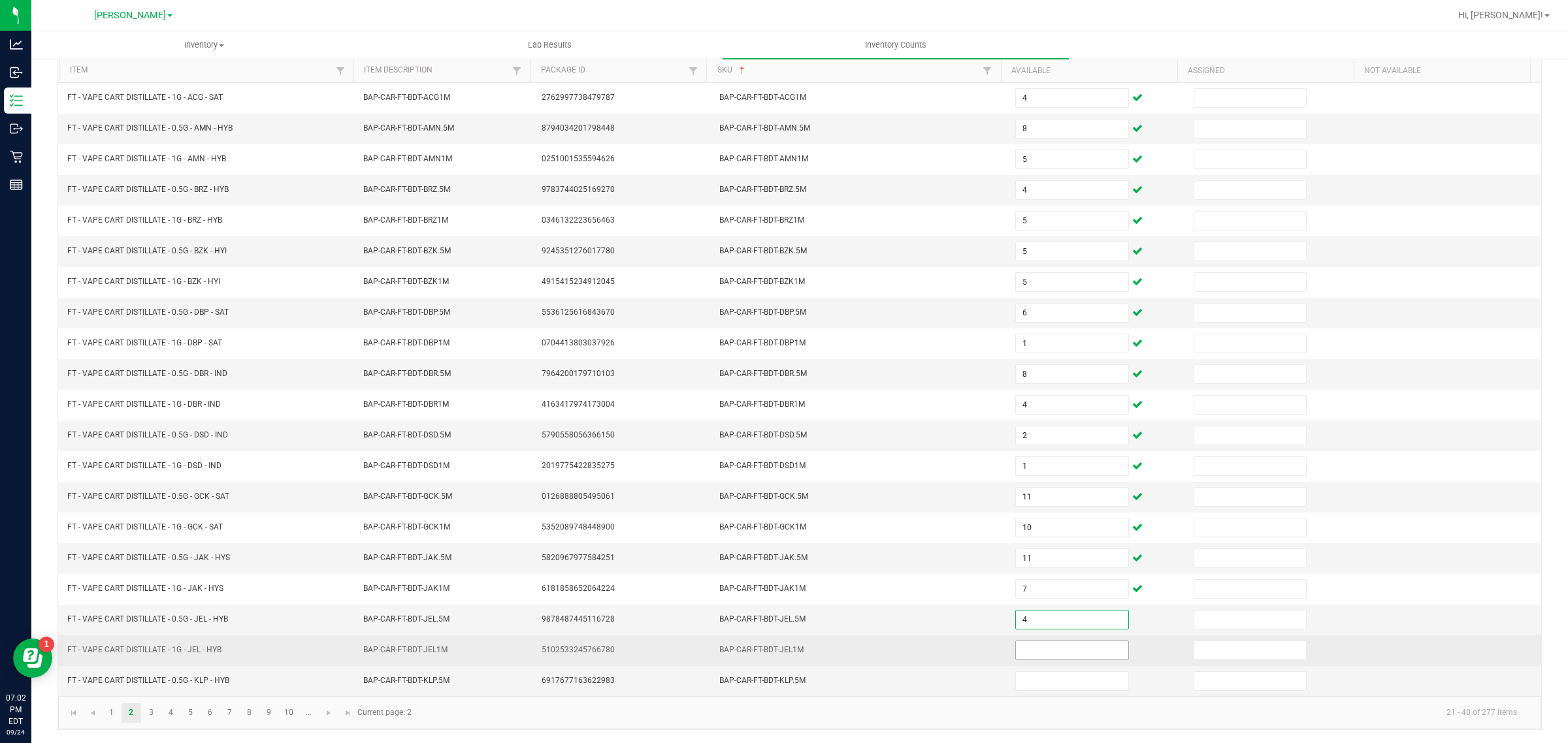
click at [1056, 650] on input at bounding box center [1072, 650] width 112 height 18
type input "5"
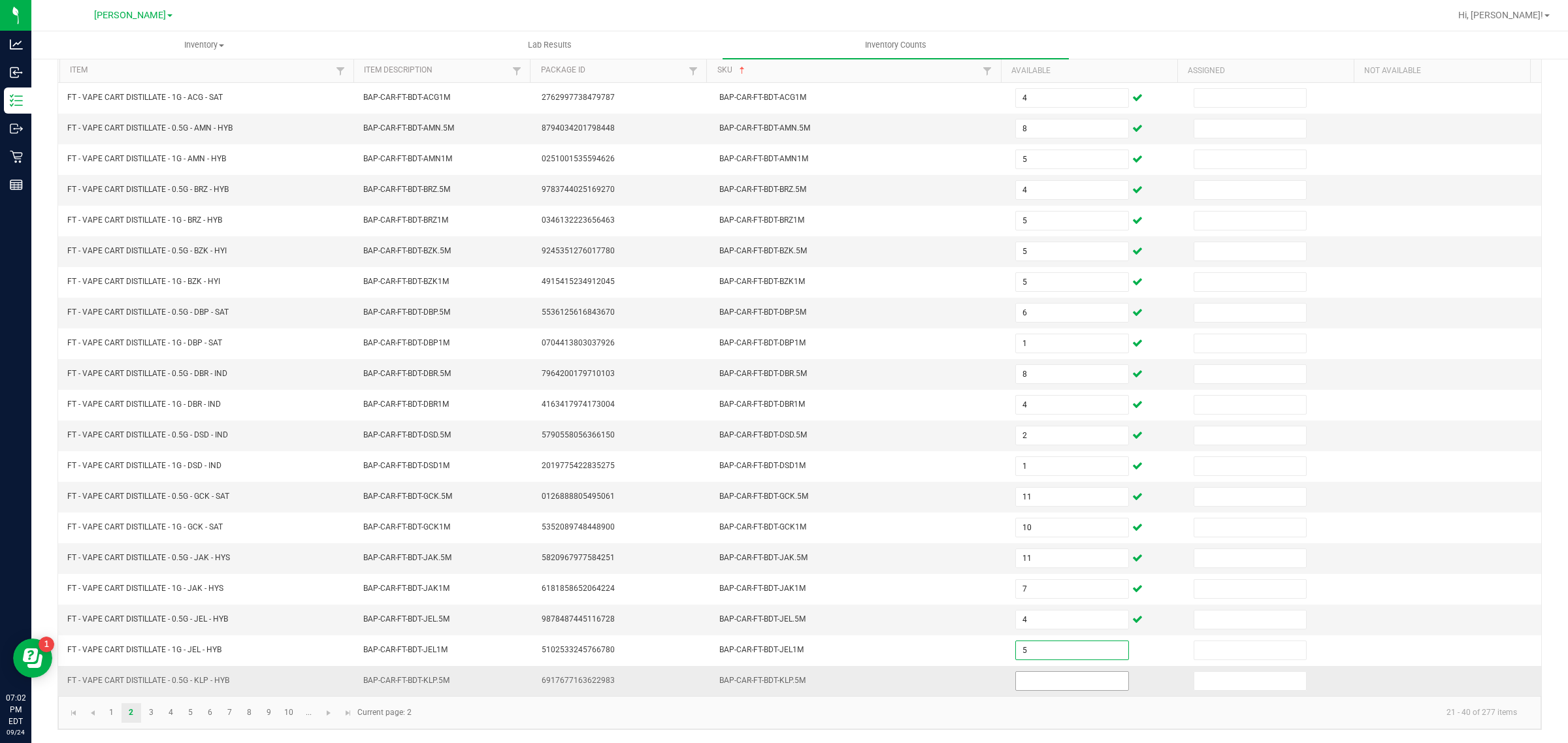
click at [1072, 680] on input at bounding box center [1072, 681] width 112 height 18
type input "11"
click at [328, 708] on span "Go to the next page" at bounding box center [328, 712] width 10 height 10
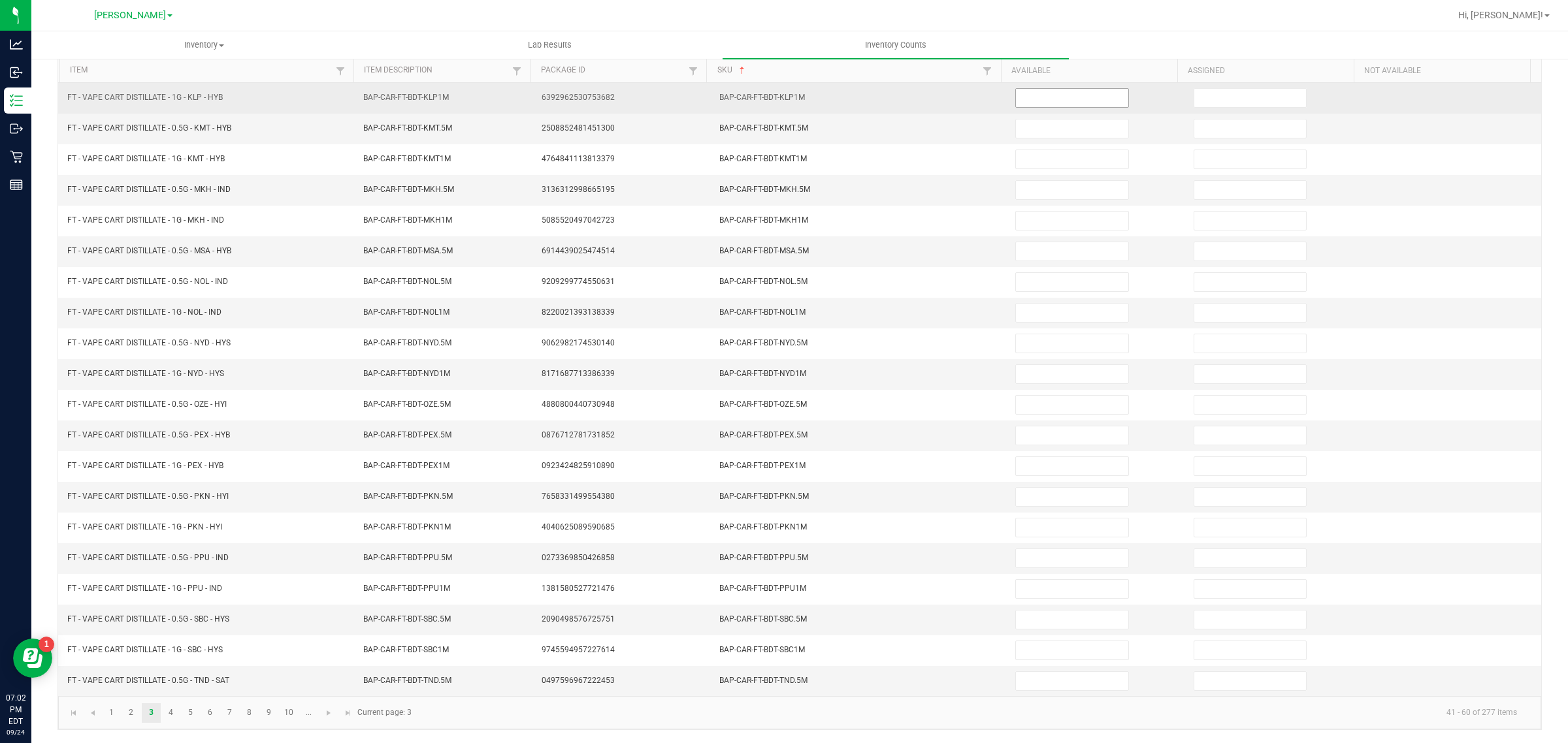
click at [1044, 89] on input at bounding box center [1072, 97] width 112 height 18
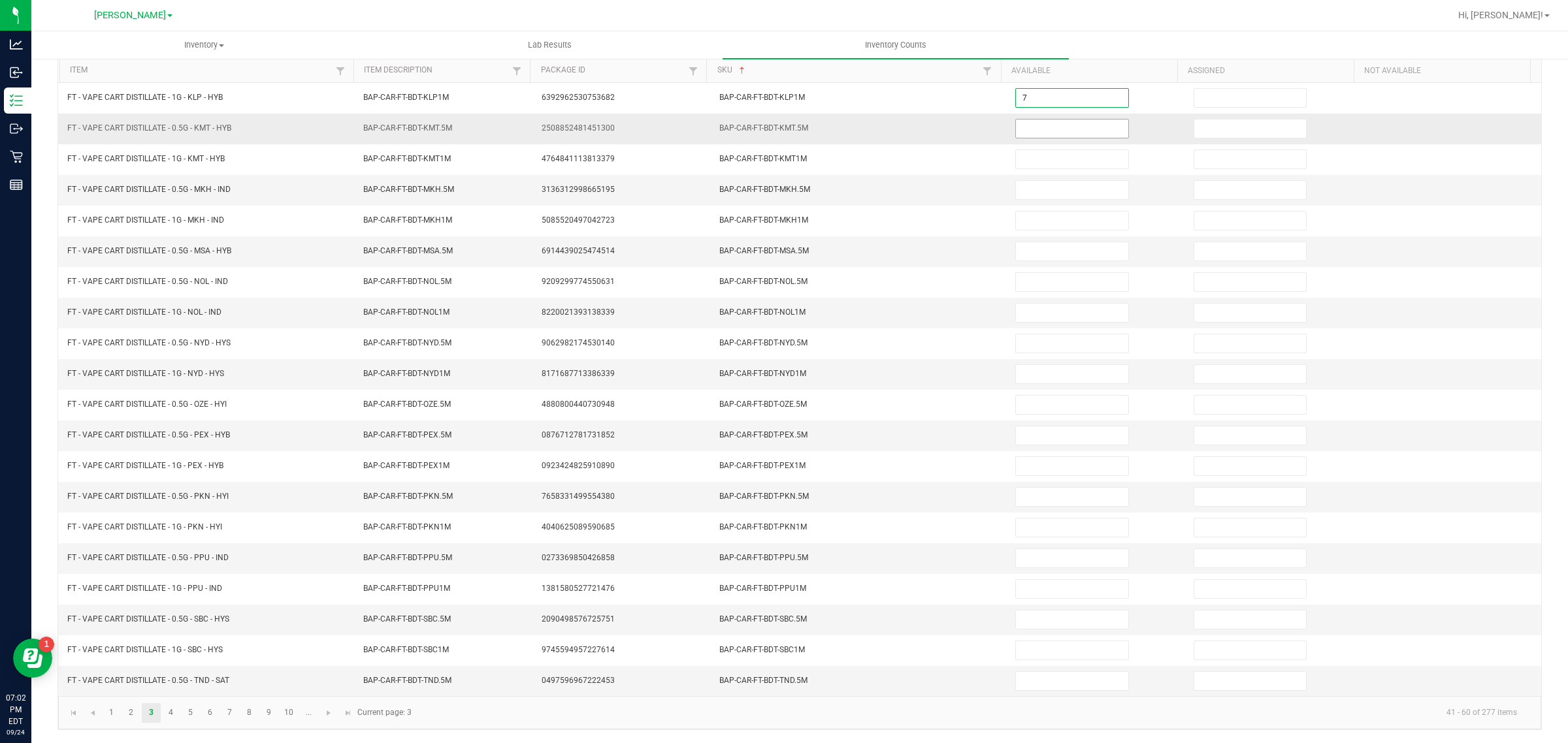
type input "7"
click at [1056, 119] on input at bounding box center [1072, 128] width 112 height 18
type input "1"
click at [1037, 181] on input at bounding box center [1072, 190] width 112 height 18
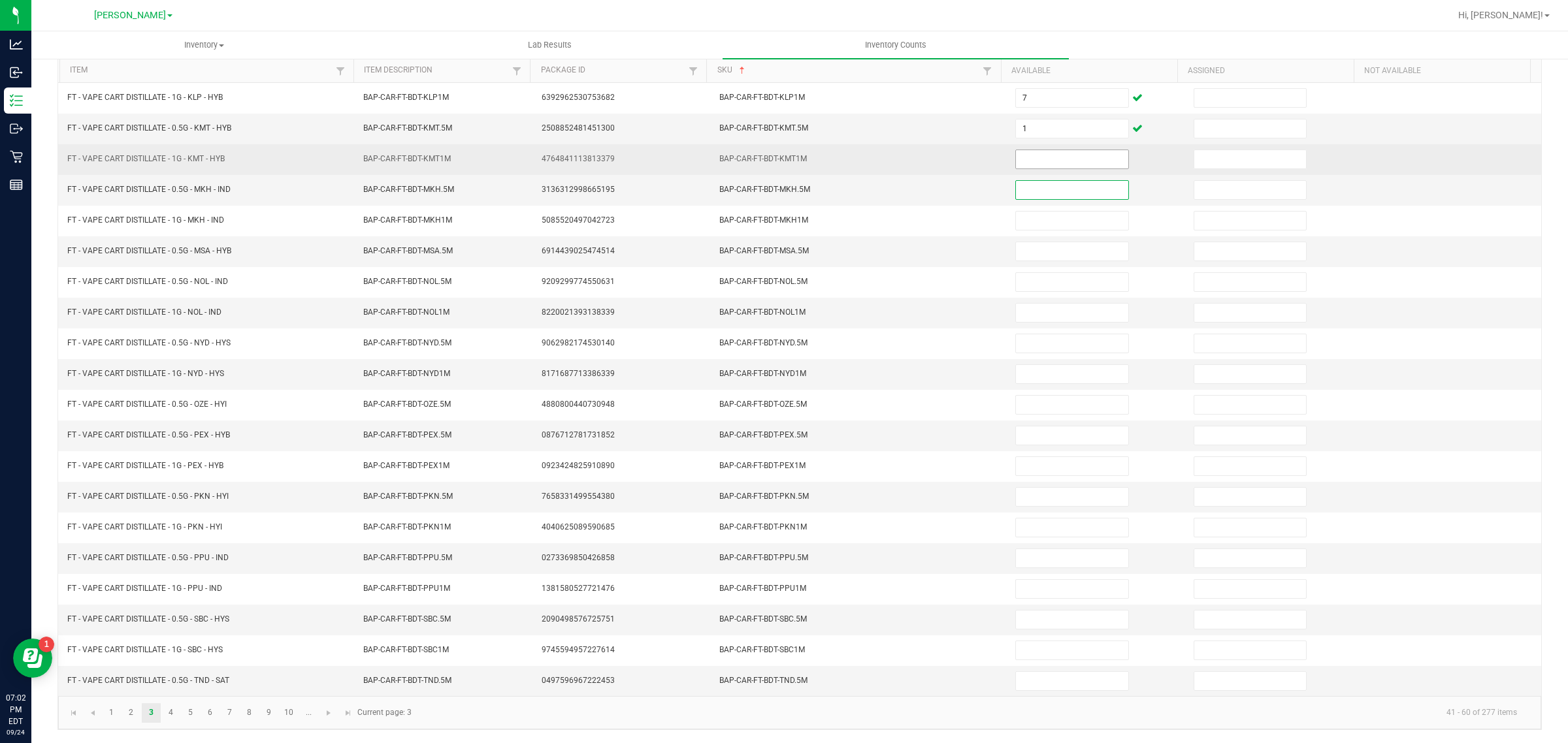
click at [1040, 154] on input at bounding box center [1072, 158] width 112 height 18
type input "5"
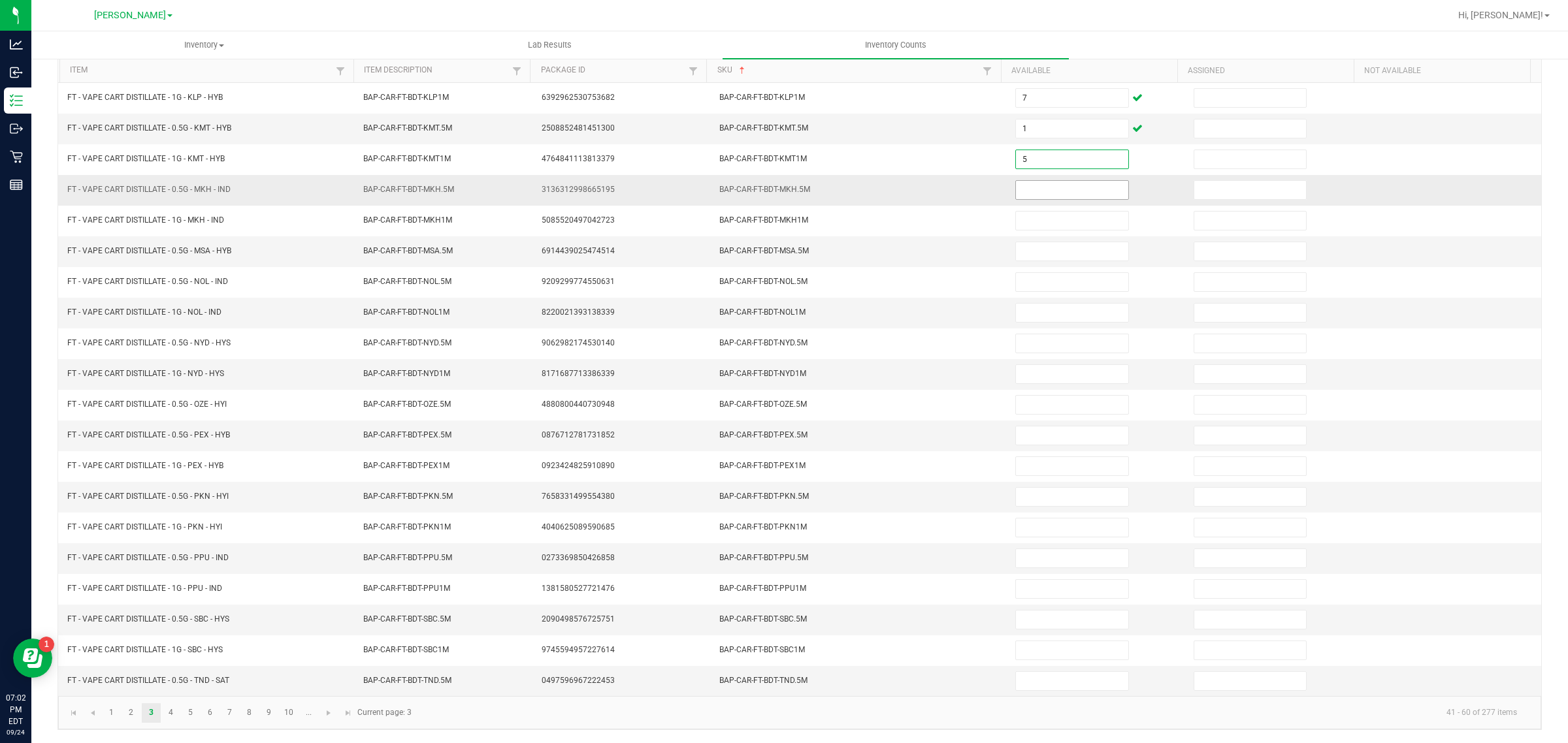
click at [1056, 185] on input at bounding box center [1072, 190] width 112 height 18
type input "3"
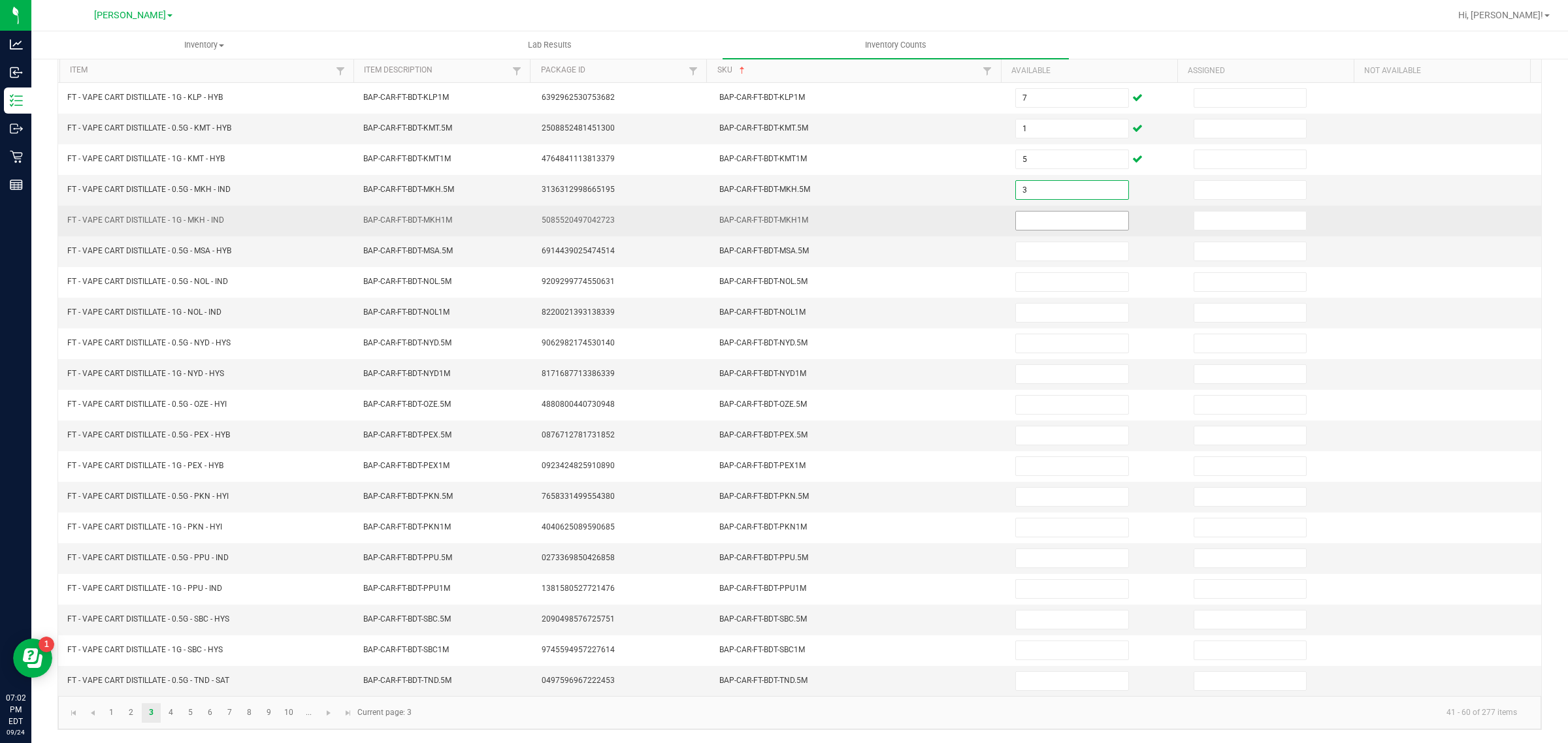
click at [1070, 216] on input at bounding box center [1072, 220] width 112 height 18
click at [1040, 212] on input at bounding box center [1072, 220] width 112 height 18
type input "5"
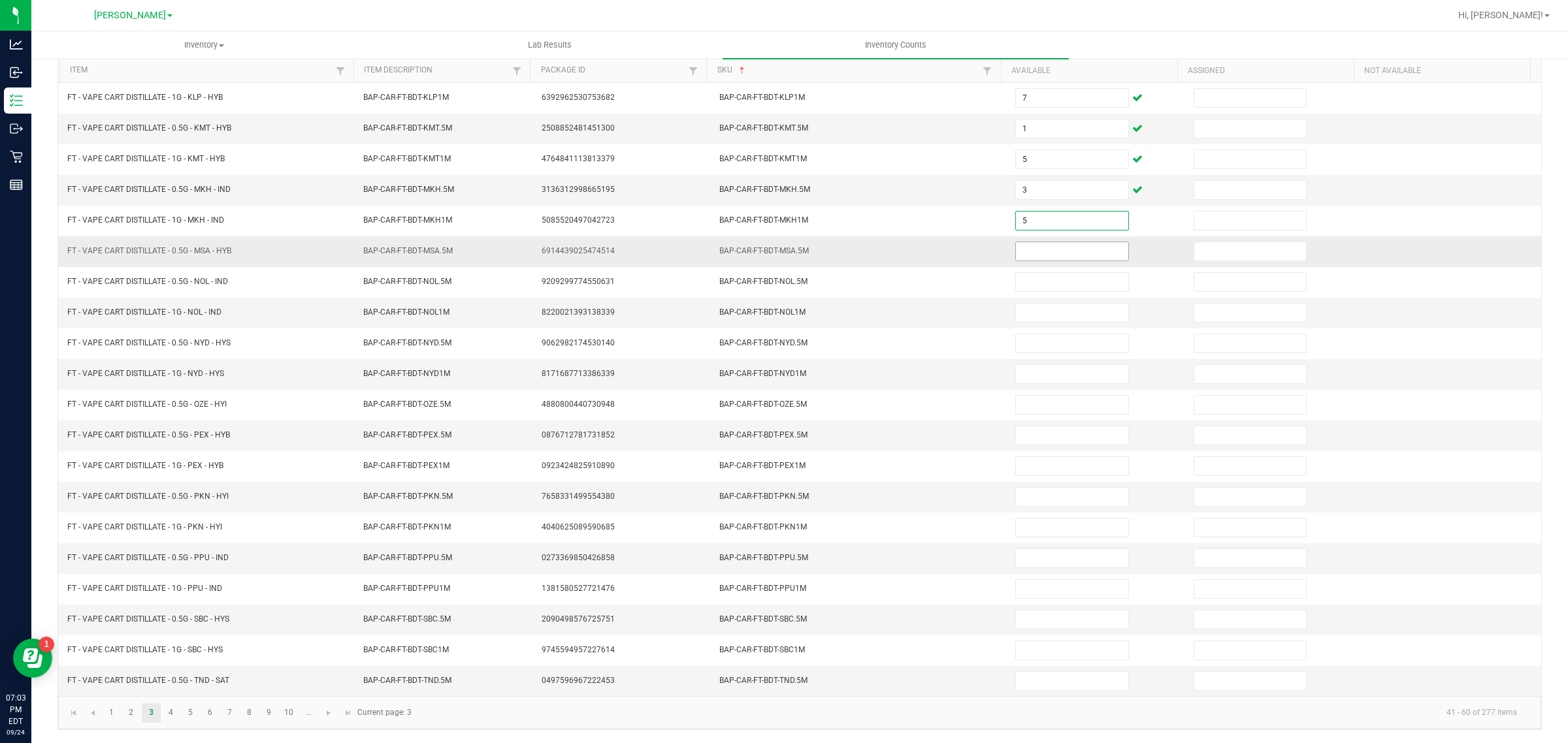
click at [1042, 244] on input at bounding box center [1072, 251] width 112 height 18
type input "2"
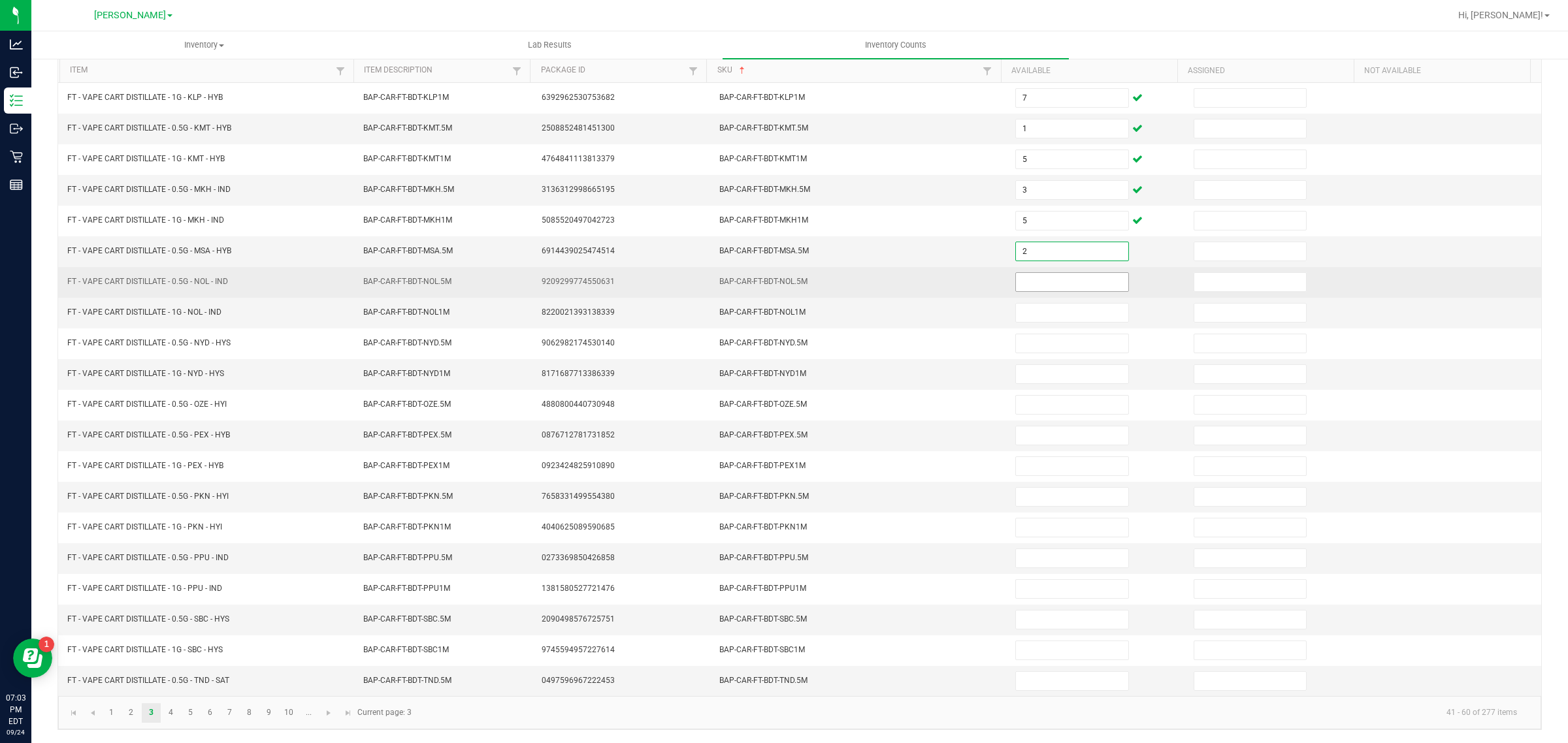
click at [1070, 273] on input at bounding box center [1072, 282] width 112 height 18
type input "3"
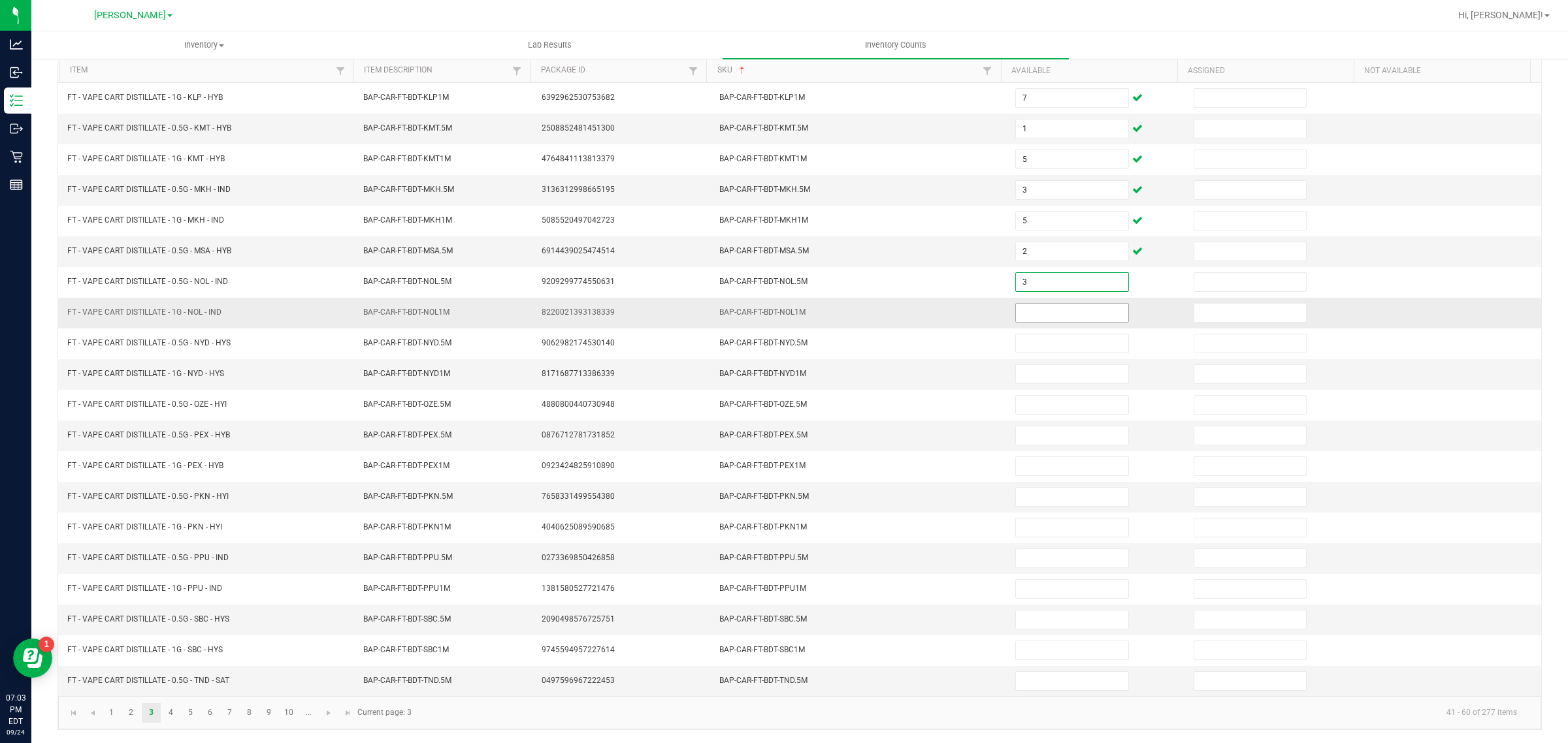
click at [1037, 307] on input at bounding box center [1072, 312] width 112 height 18
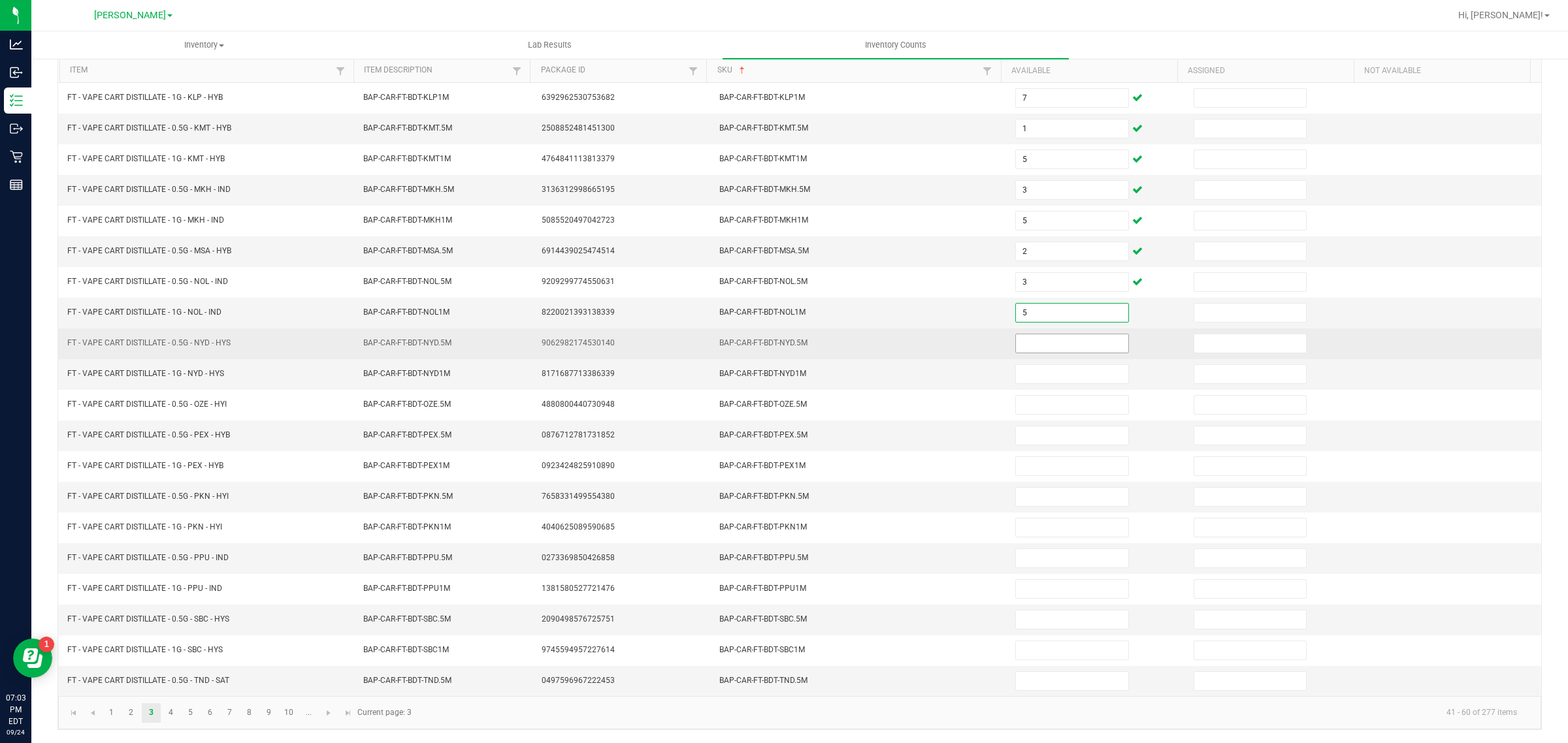
type input "5"
click at [1044, 337] on input at bounding box center [1072, 343] width 112 height 18
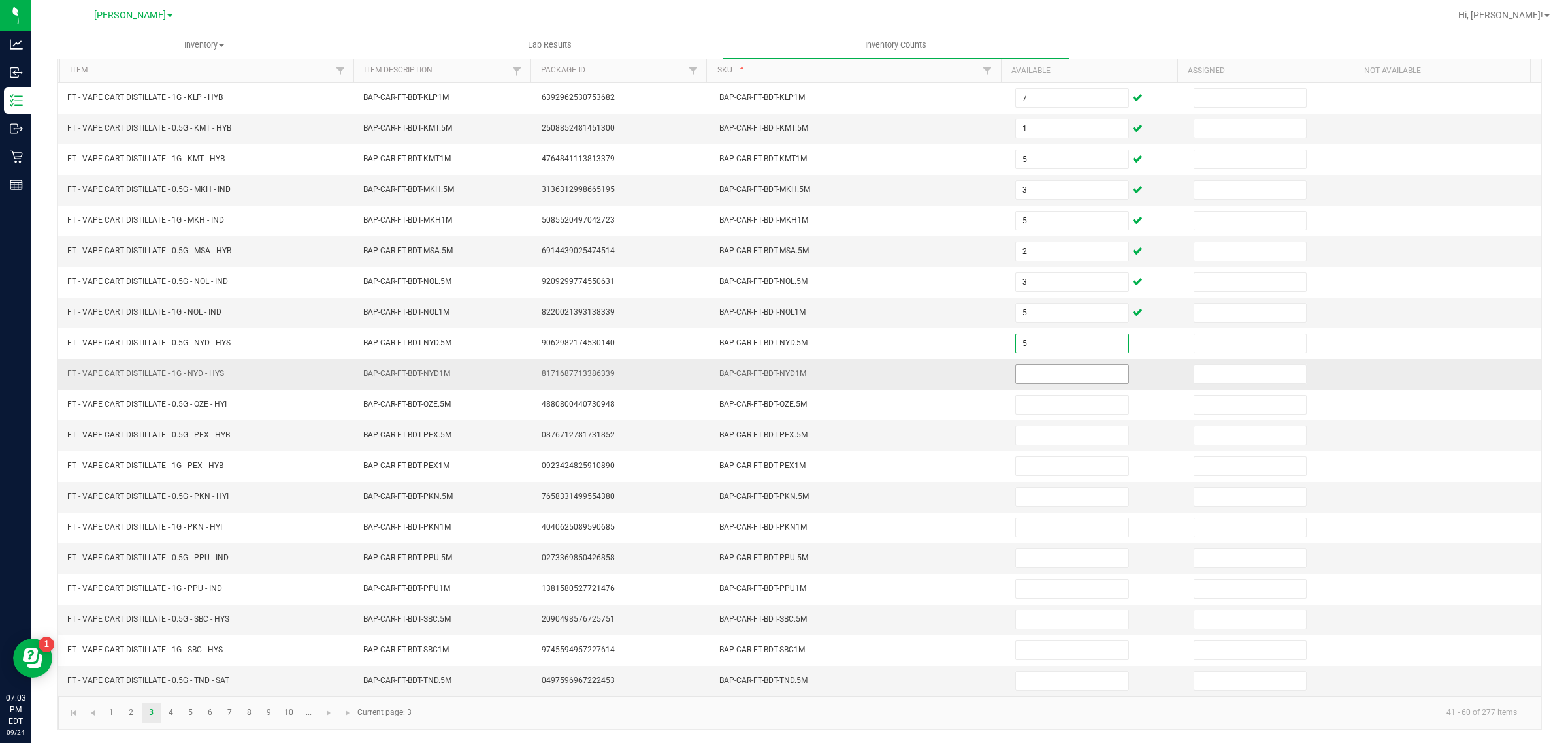
type input "5"
click at [1054, 371] on input at bounding box center [1072, 373] width 112 height 18
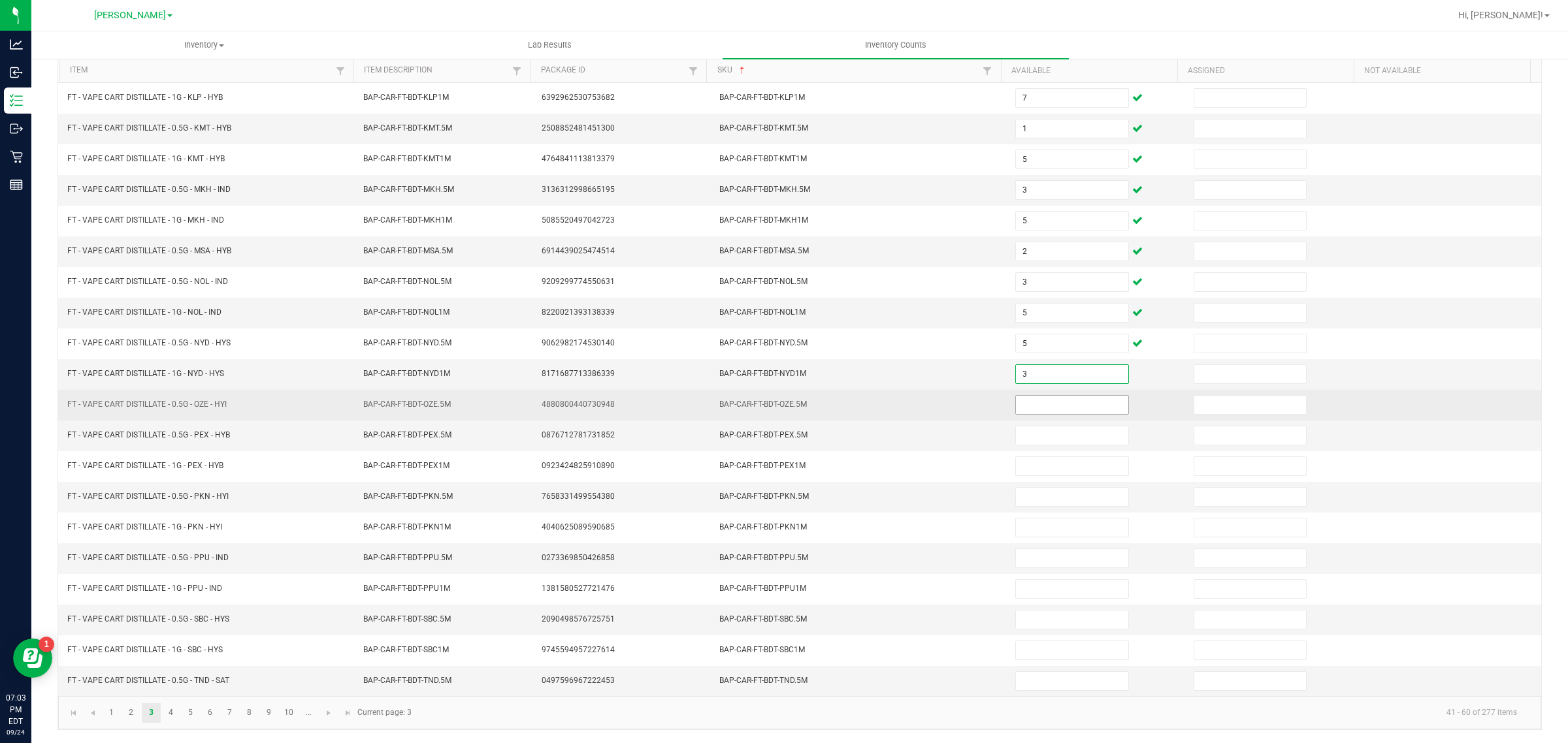
type input "3"
click at [1060, 400] on input at bounding box center [1072, 405] width 112 height 18
type input "7"
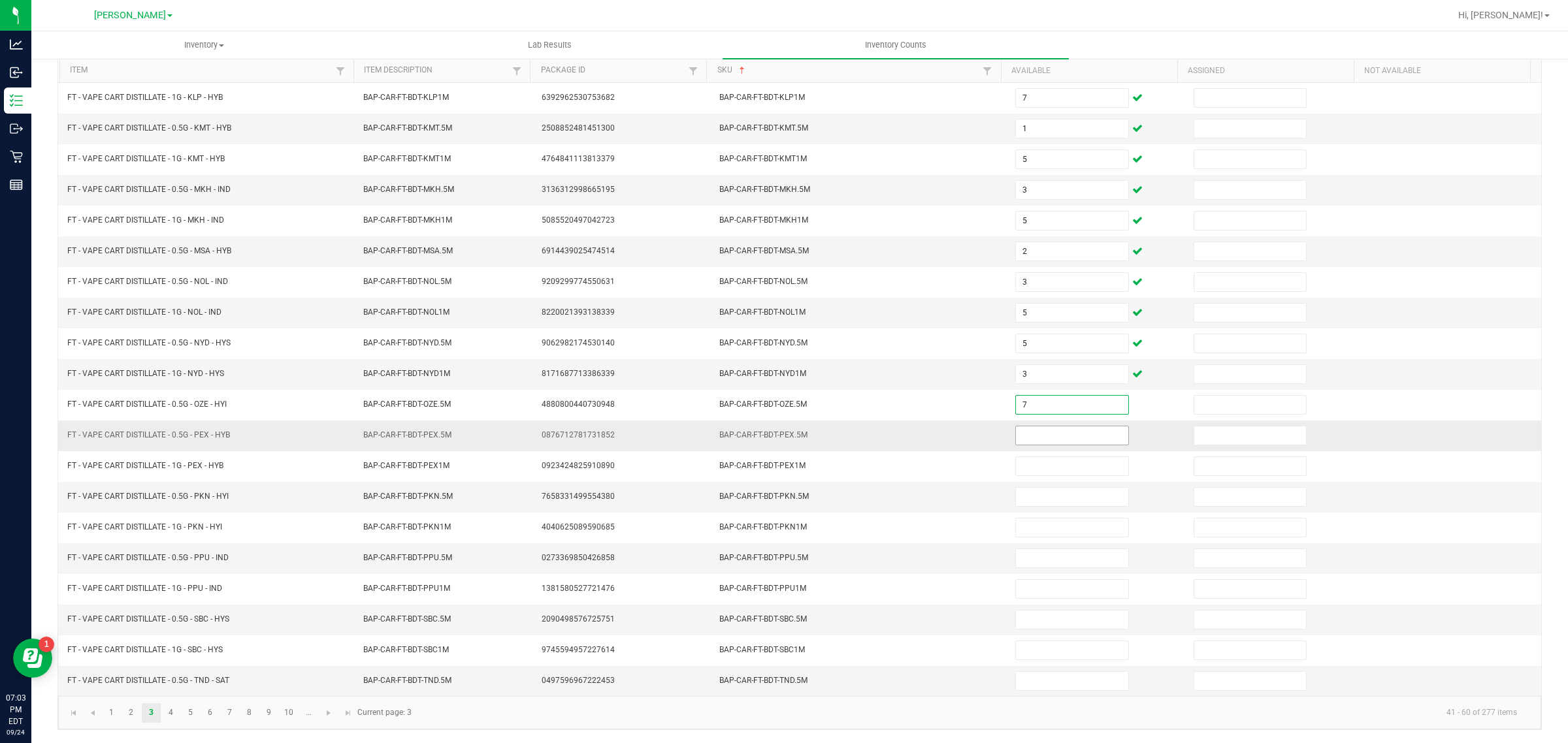
click at [1059, 432] on input at bounding box center [1072, 435] width 112 height 18
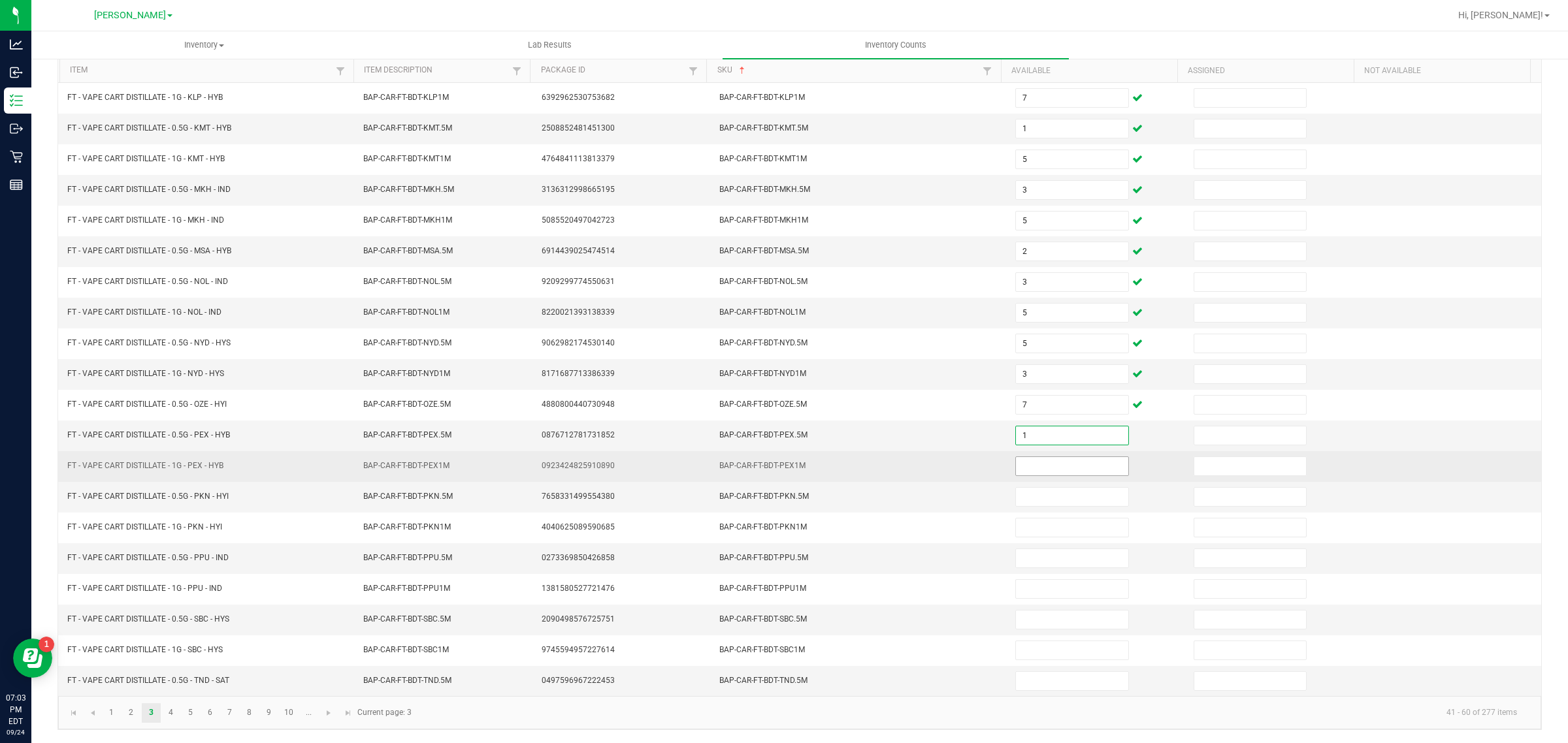
type input "1"
click at [1048, 459] on input at bounding box center [1072, 466] width 112 height 18
type input "7"
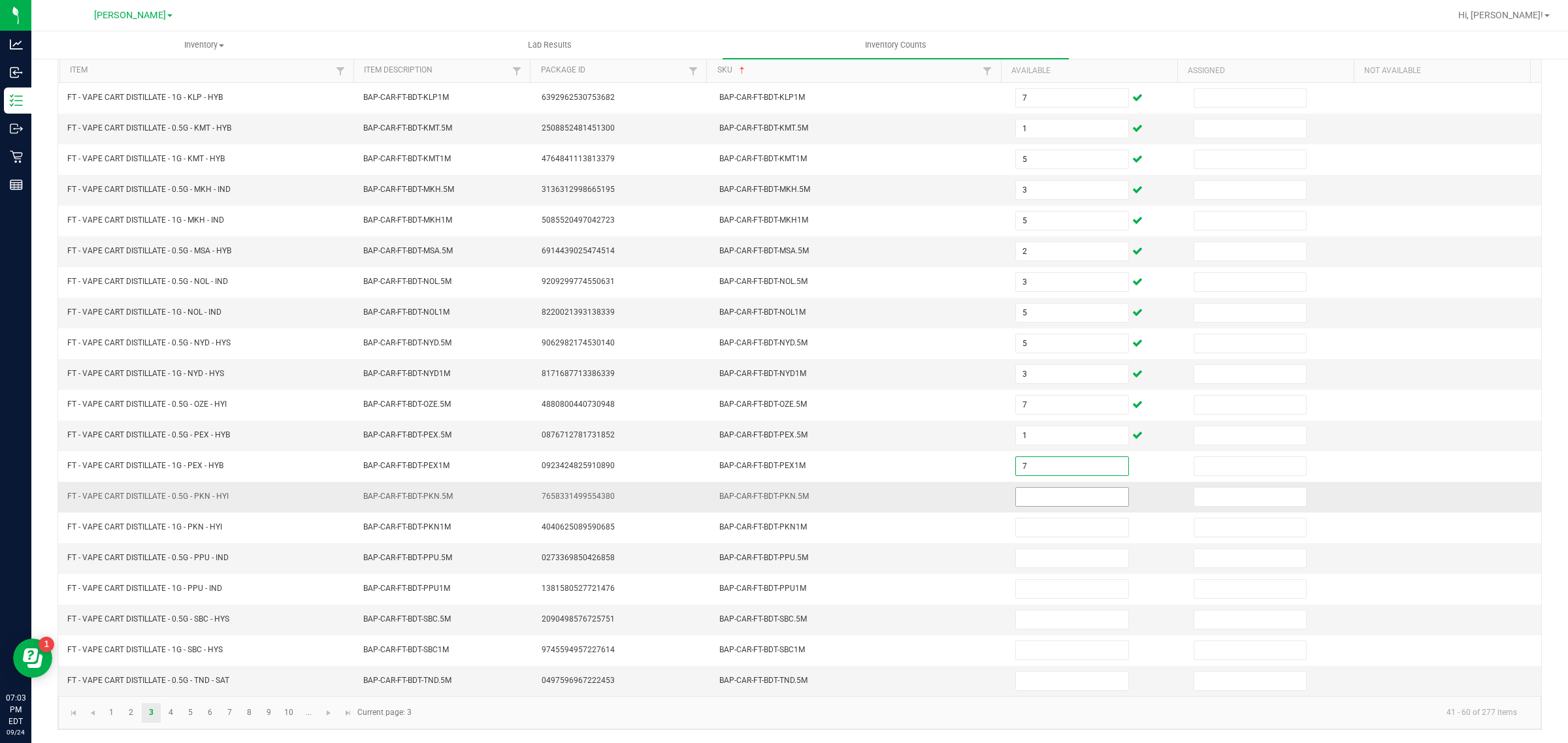
click at [1053, 490] on input at bounding box center [1072, 497] width 112 height 18
type input "7"
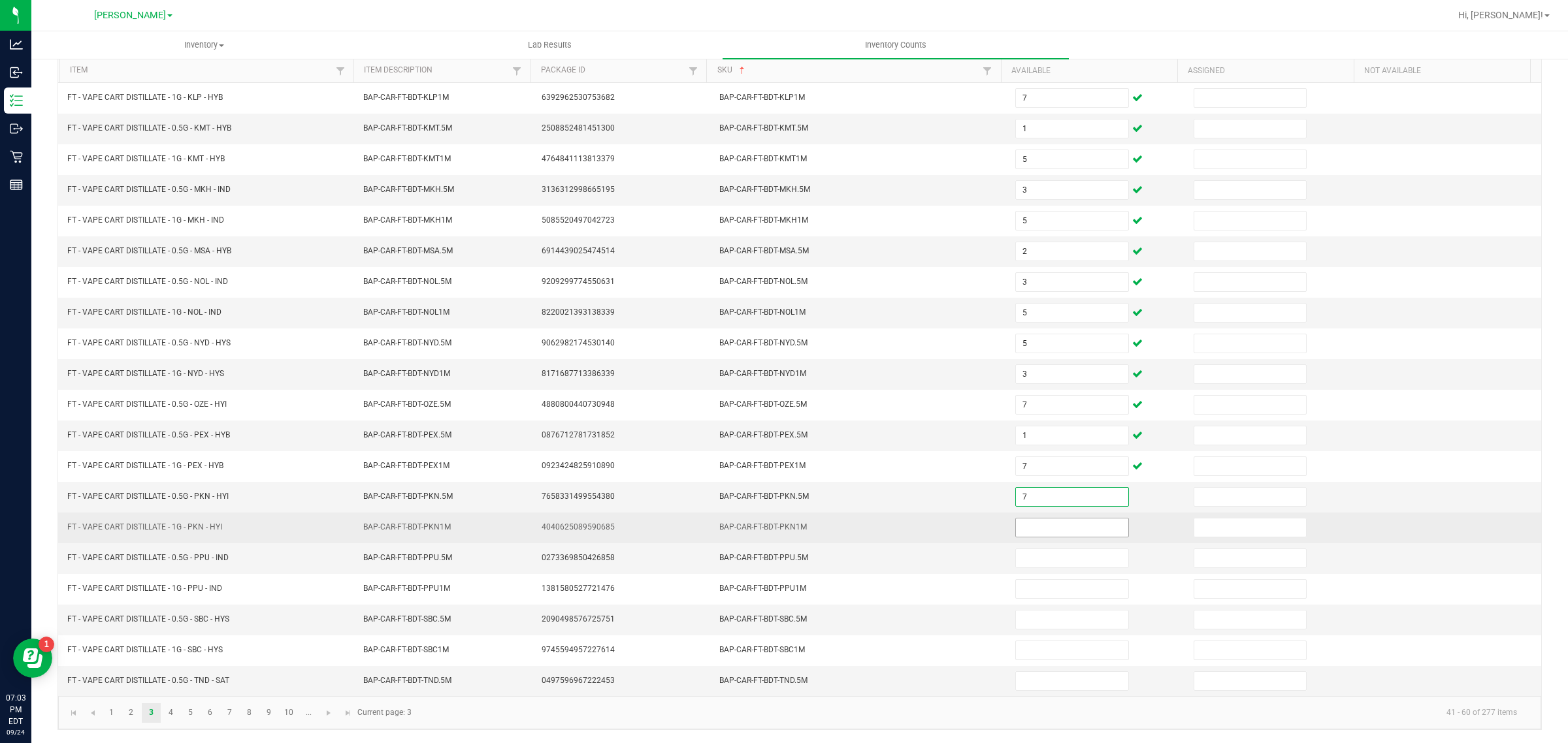
click at [1052, 528] on input at bounding box center [1072, 527] width 112 height 18
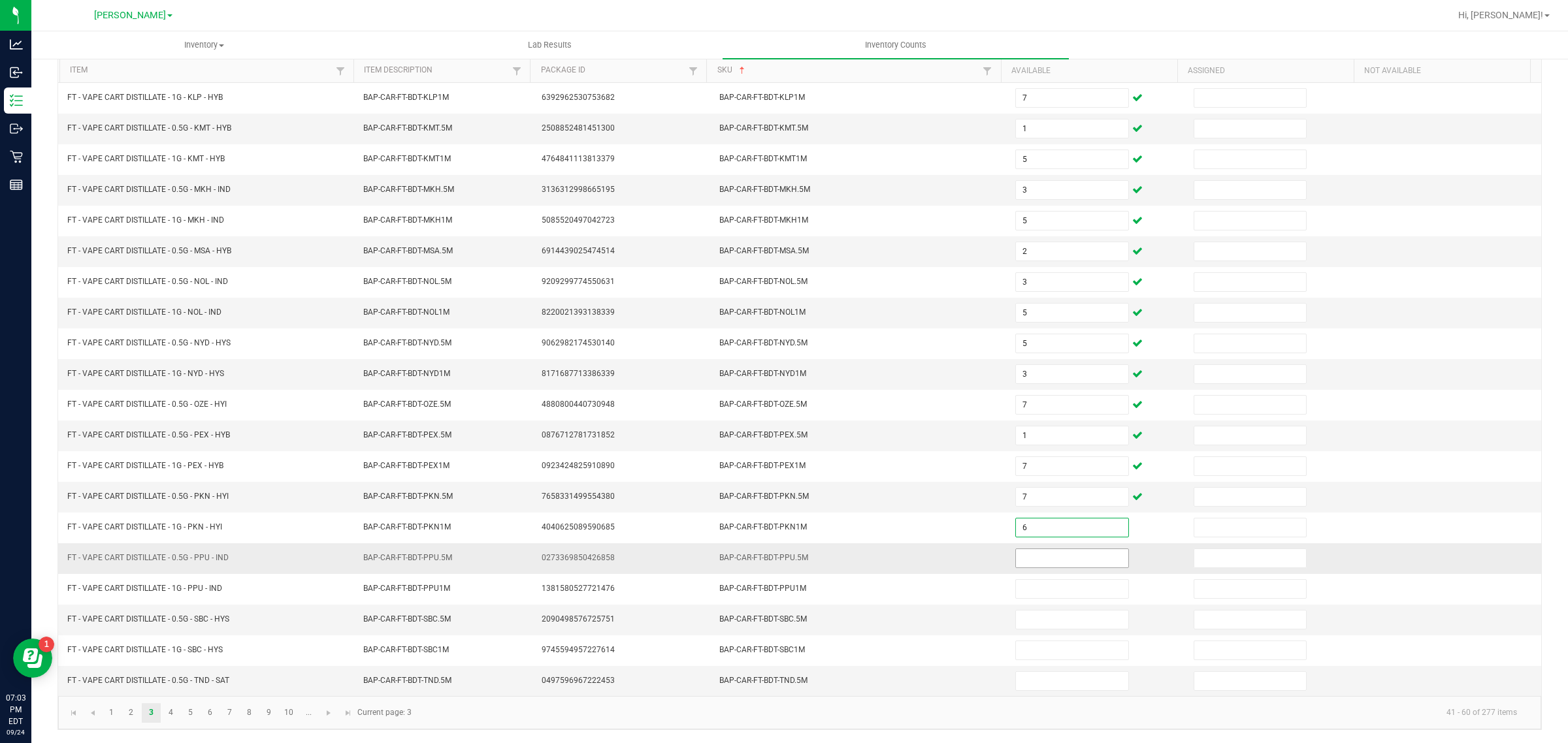
type input "6"
click at [1071, 557] on input at bounding box center [1072, 558] width 112 height 18
click at [1067, 615] on input at bounding box center [1072, 619] width 112 height 18
click at [1044, 552] on input "32" at bounding box center [1072, 558] width 112 height 18
type input "3"
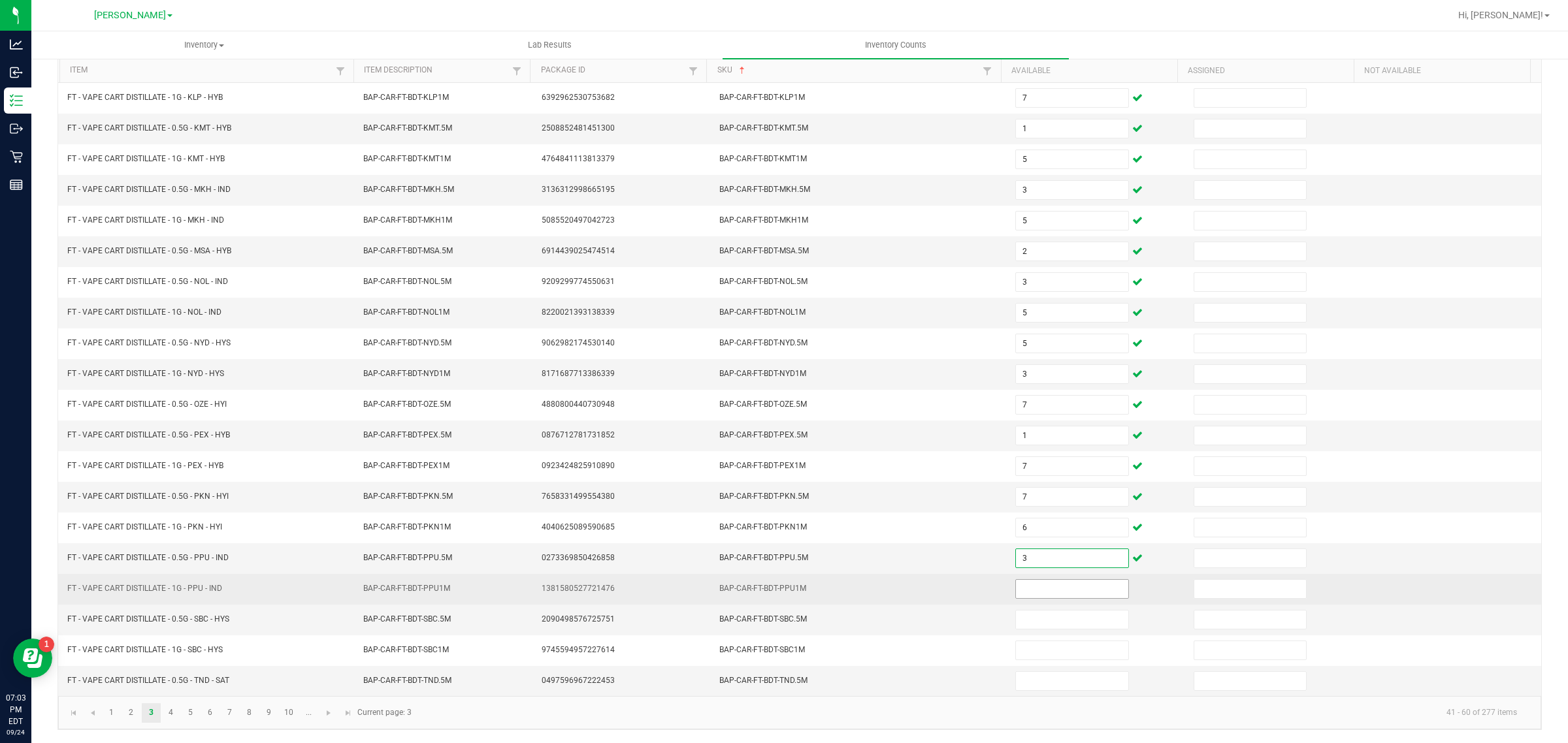
click at [1056, 588] on input at bounding box center [1072, 588] width 112 height 18
type input "2"
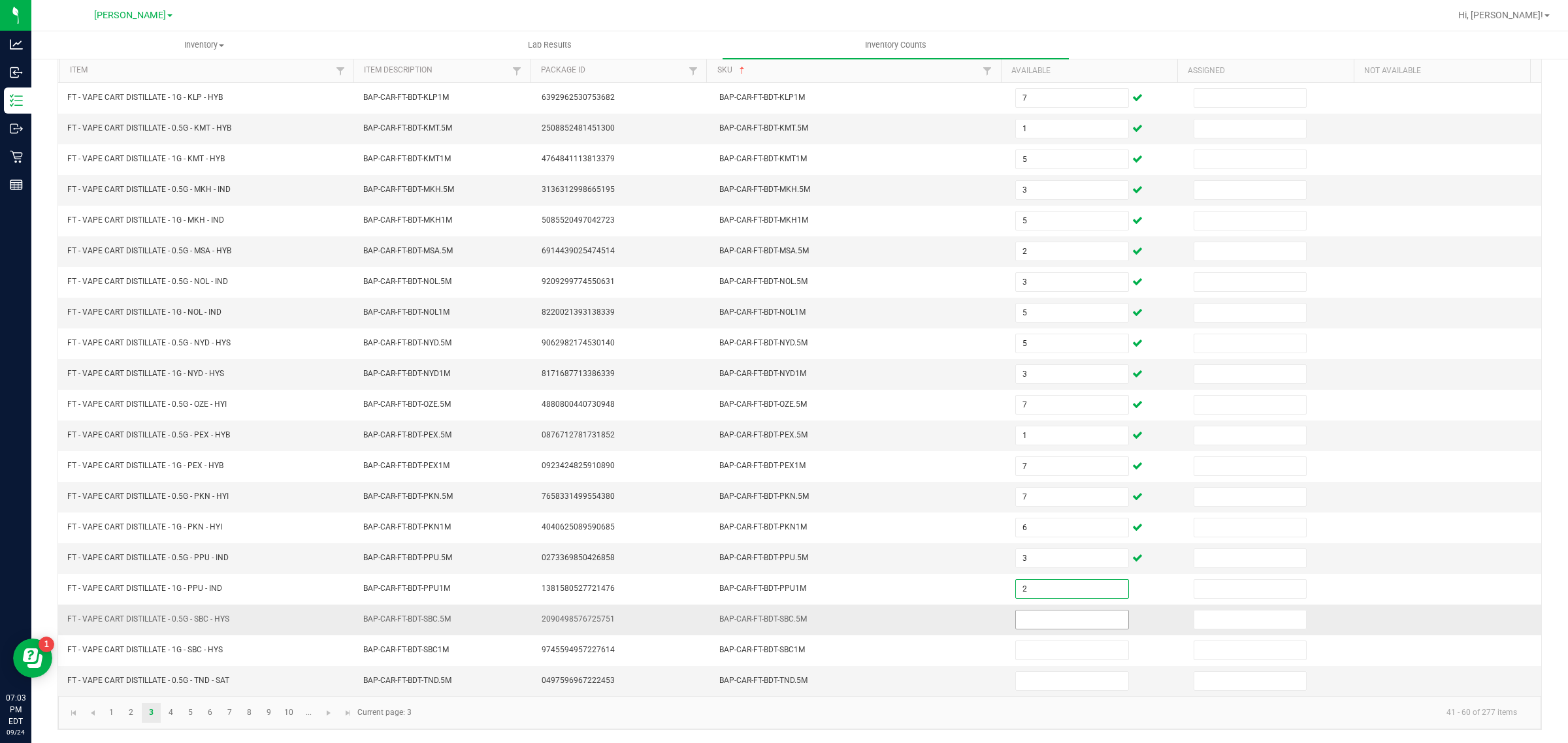
click at [1054, 618] on input at bounding box center [1072, 619] width 112 height 18
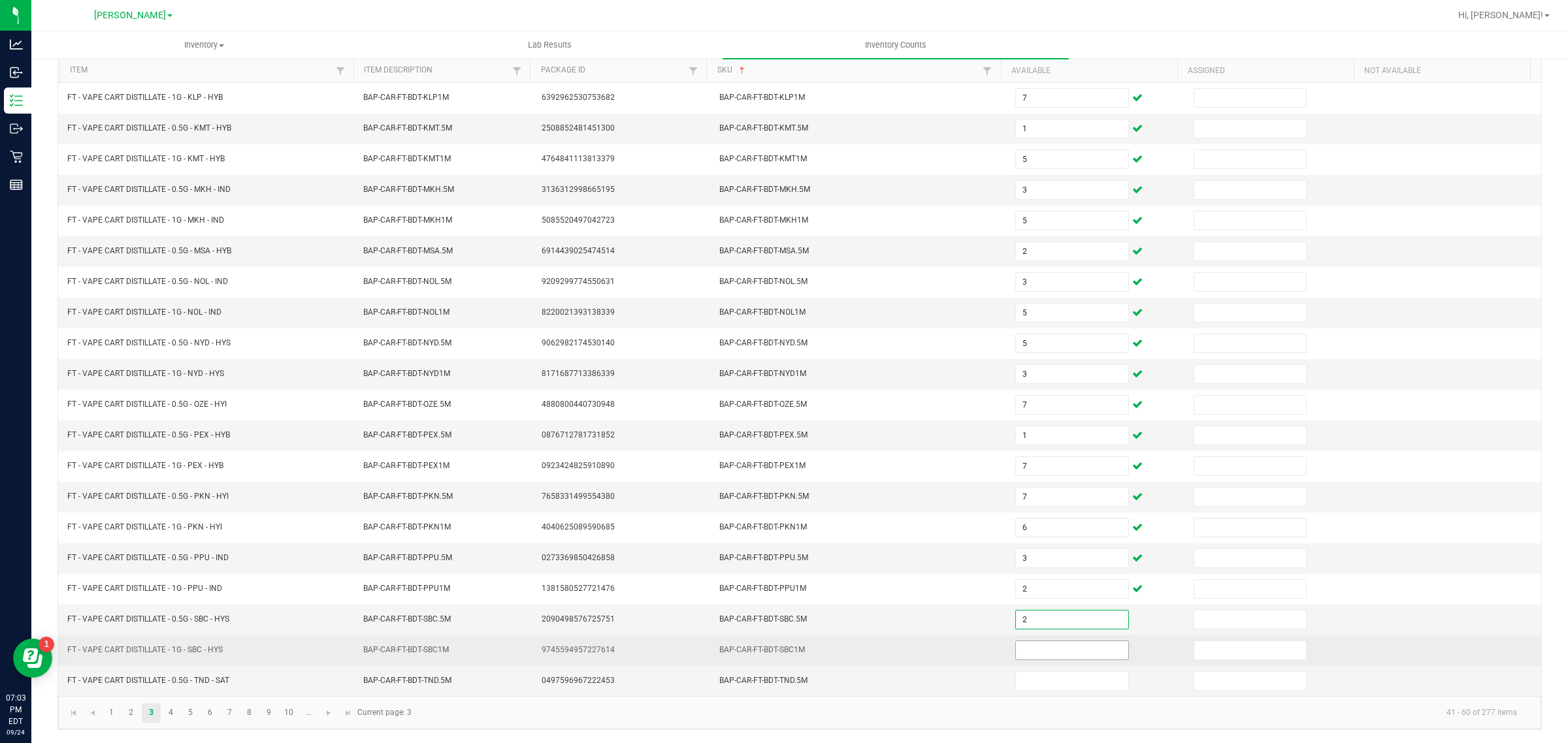
type input "2"
click at [1045, 649] on input at bounding box center [1072, 650] width 112 height 18
type input "1"
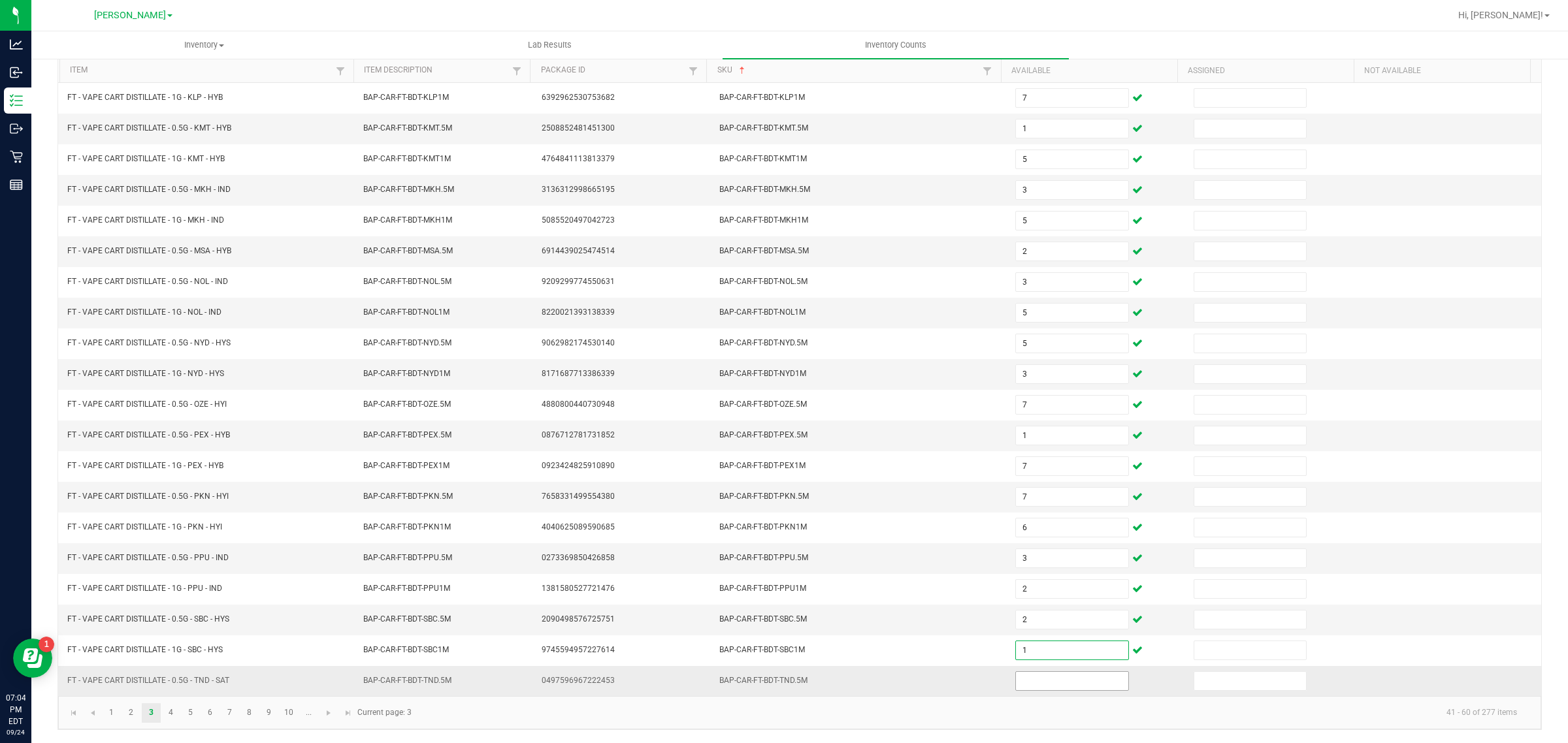
click at [1048, 680] on input at bounding box center [1072, 681] width 112 height 18
type input "6"
click at [170, 712] on link "4" at bounding box center [171, 713] width 19 height 20
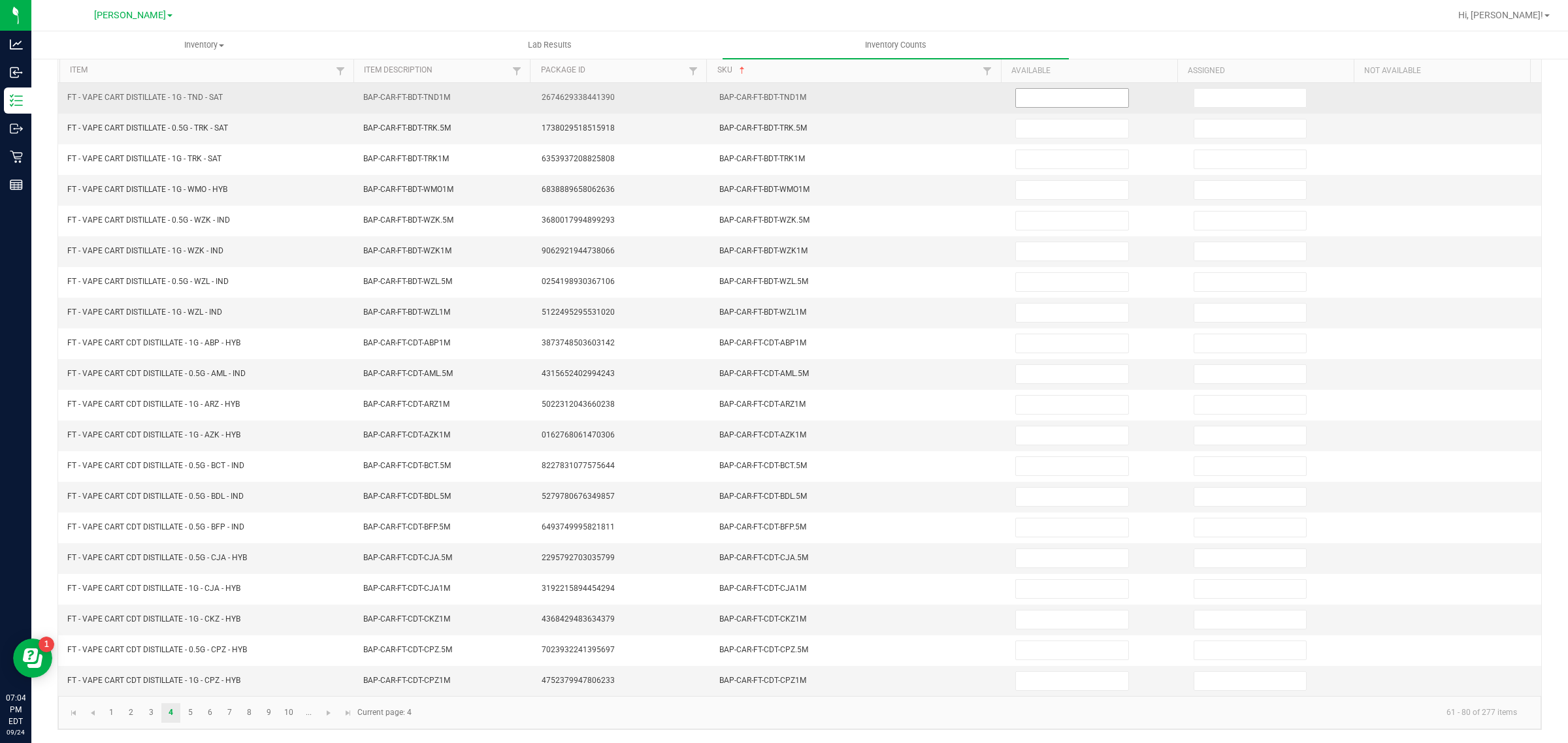
click at [1044, 89] on input at bounding box center [1072, 97] width 112 height 18
type input "7"
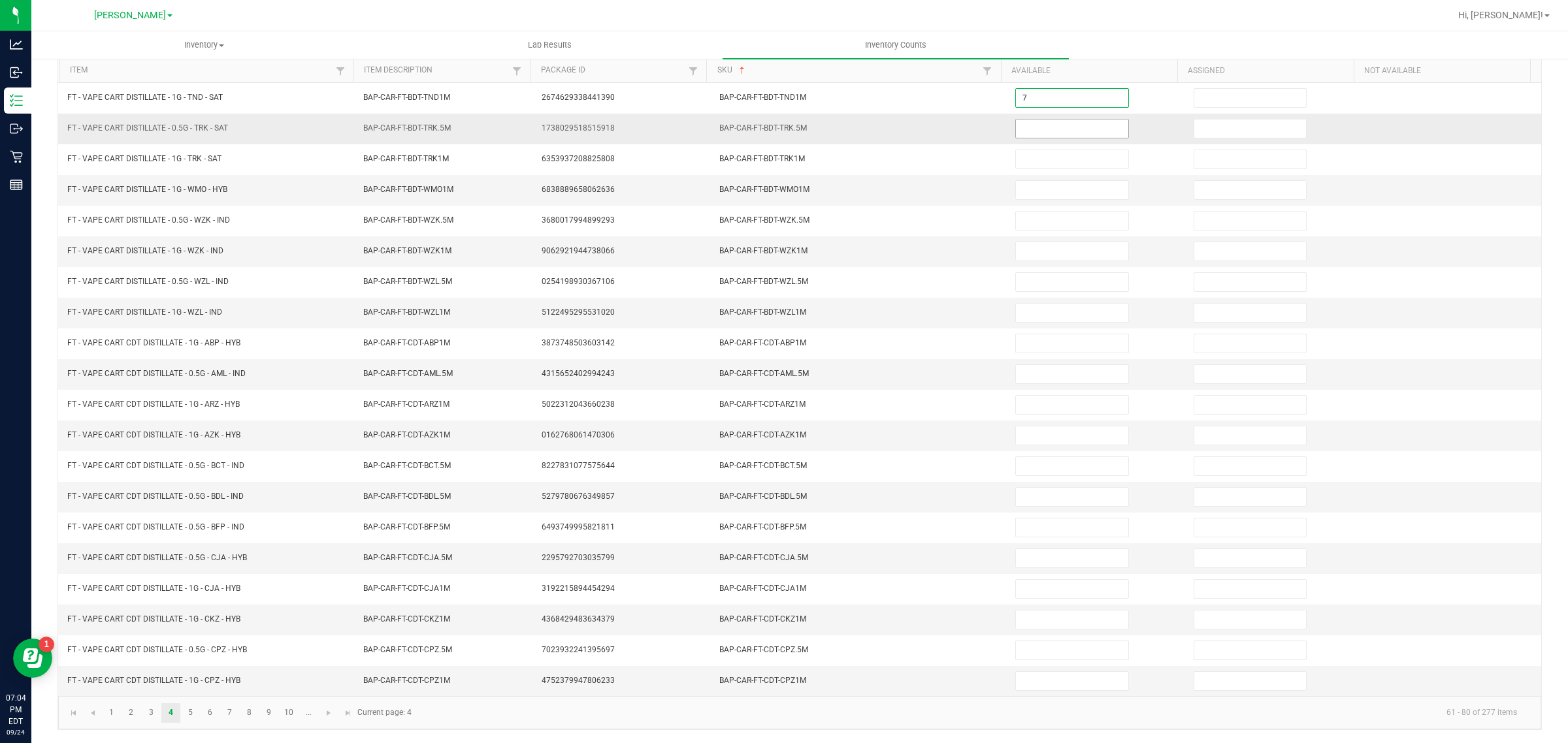
click at [1049, 119] on input at bounding box center [1072, 128] width 112 height 18
type input "2"
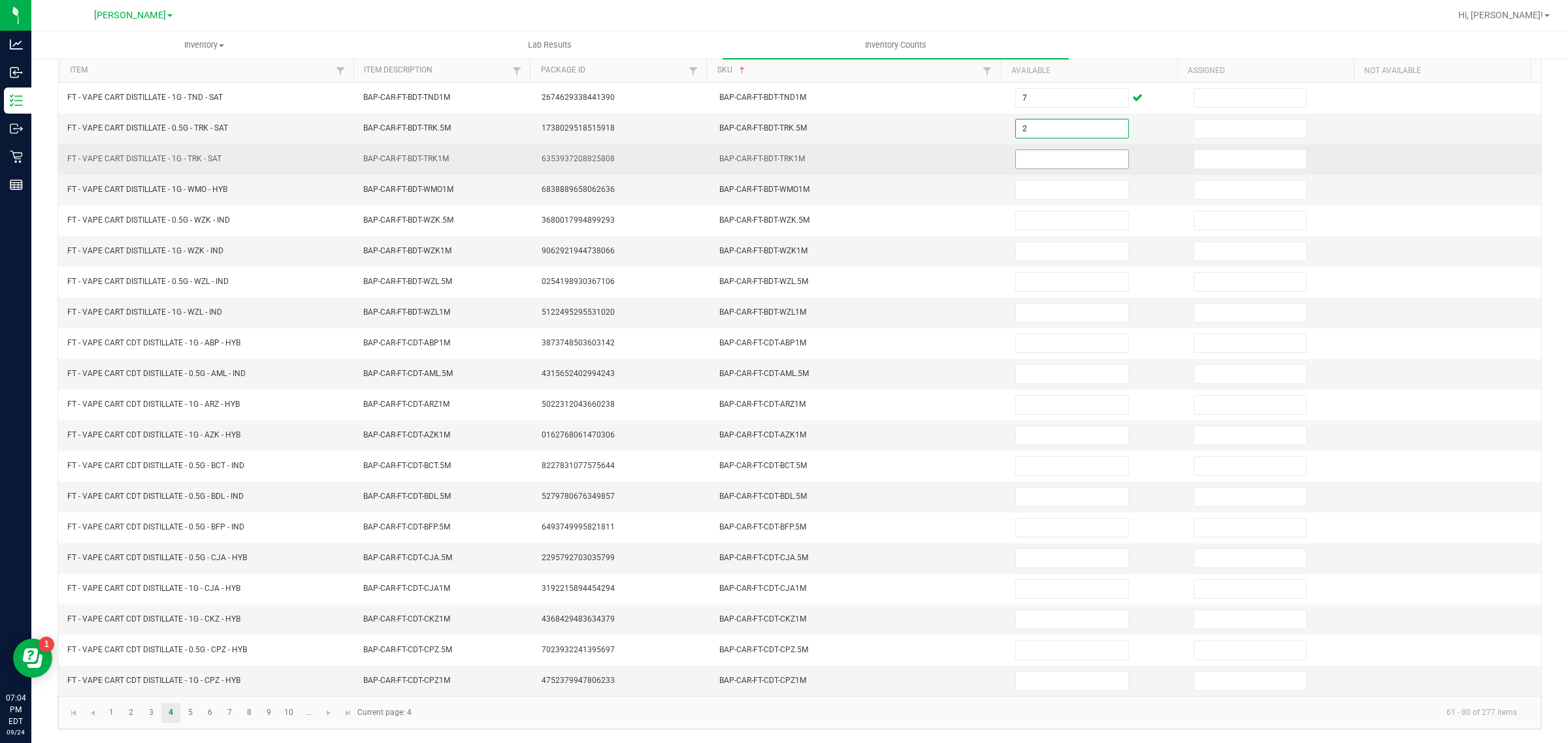
click at [1067, 151] on input at bounding box center [1072, 158] width 112 height 18
type input "6"
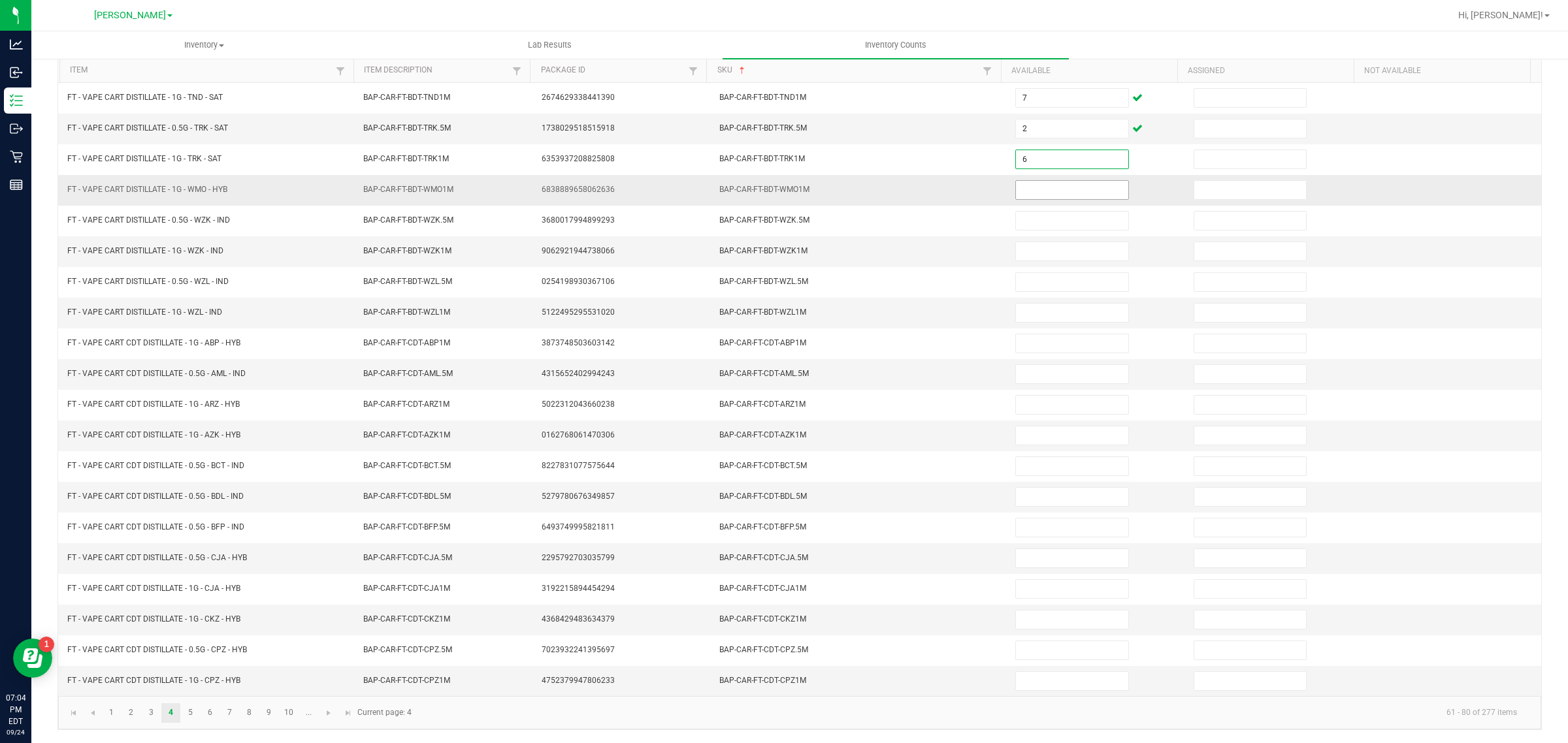
click at [1026, 185] on input at bounding box center [1072, 190] width 112 height 18
type input "10"
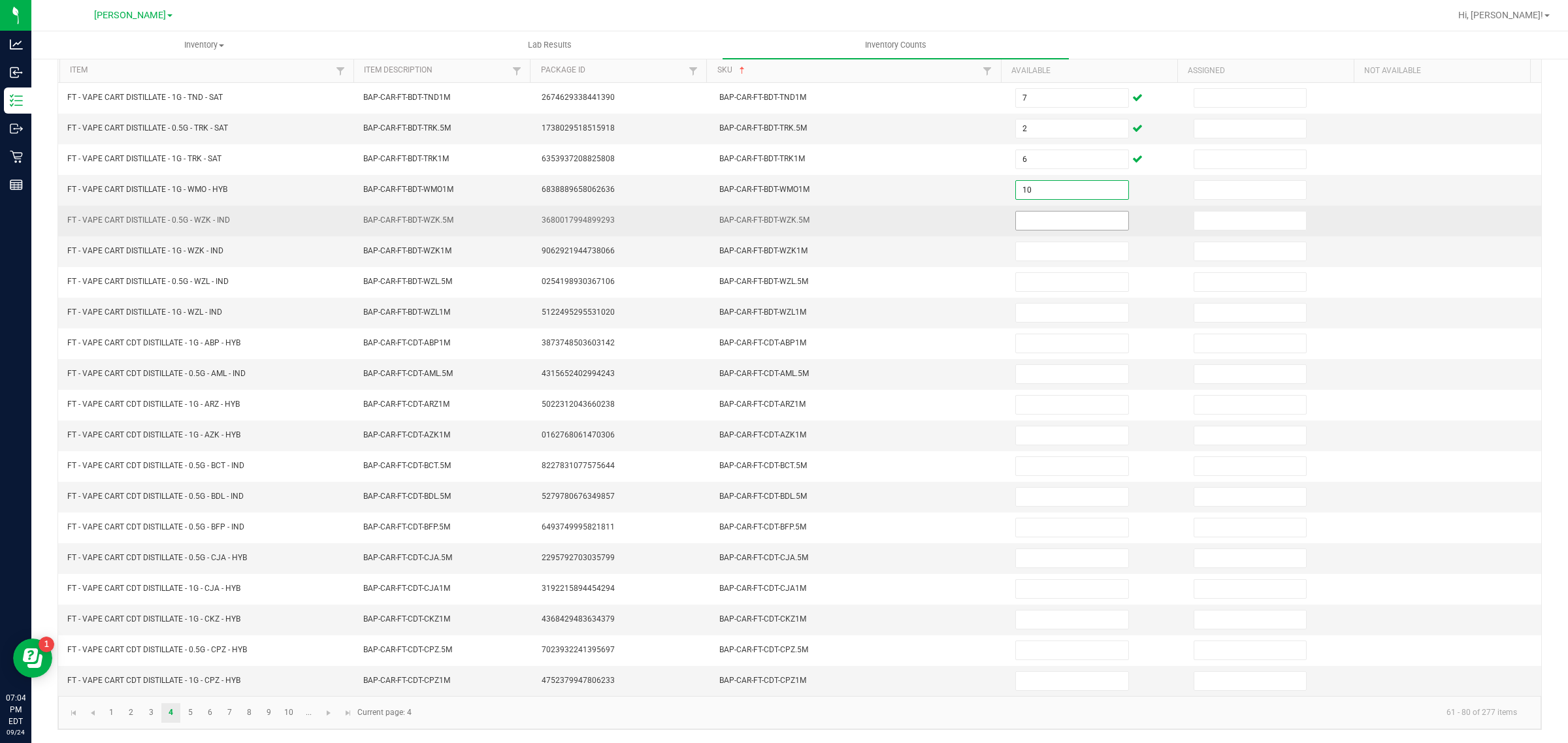
click at [1052, 213] on input at bounding box center [1072, 220] width 112 height 18
type input "10"
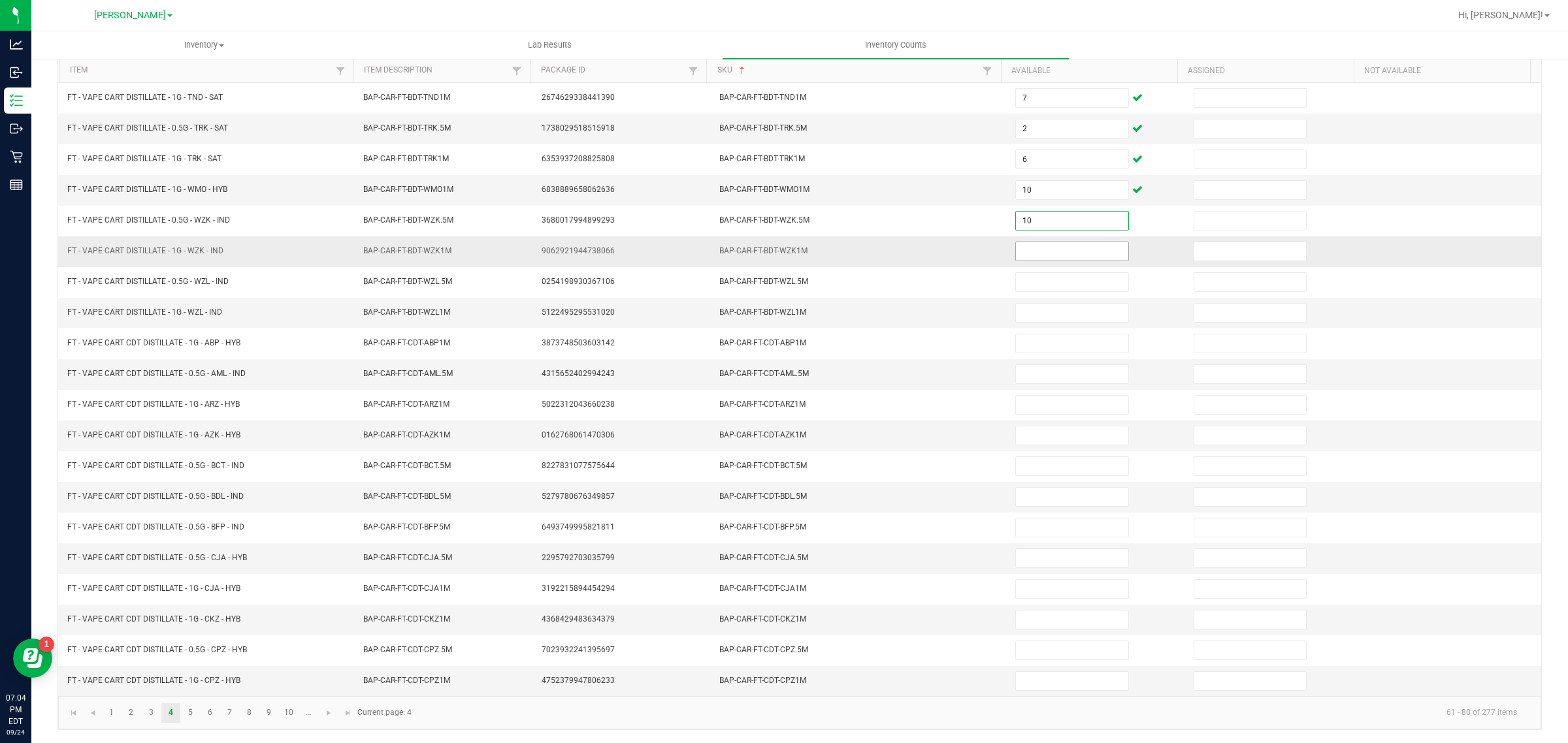
click at [1054, 244] on input at bounding box center [1072, 251] width 112 height 18
type input "3"
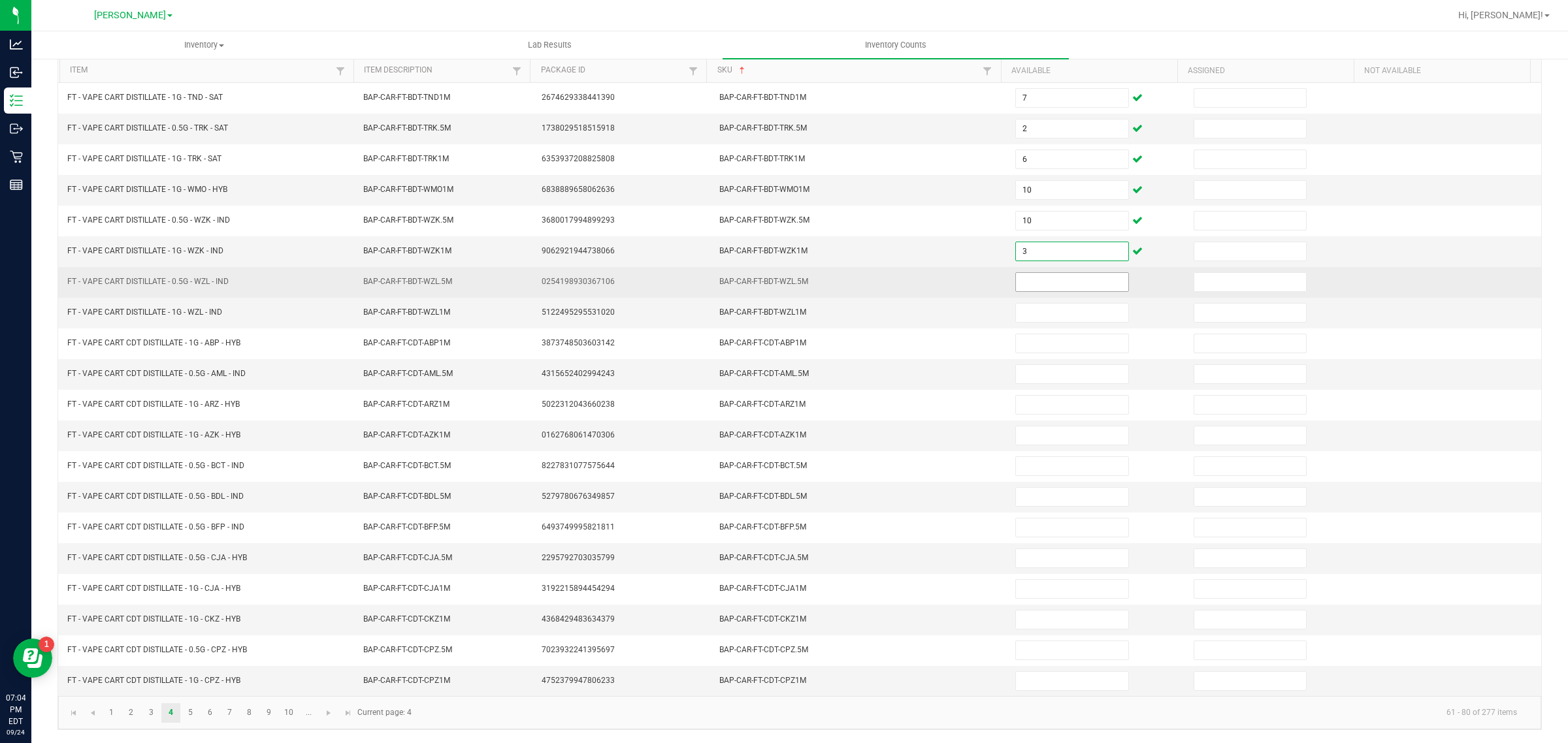
click at [1068, 275] on input at bounding box center [1072, 282] width 112 height 18
type input "5"
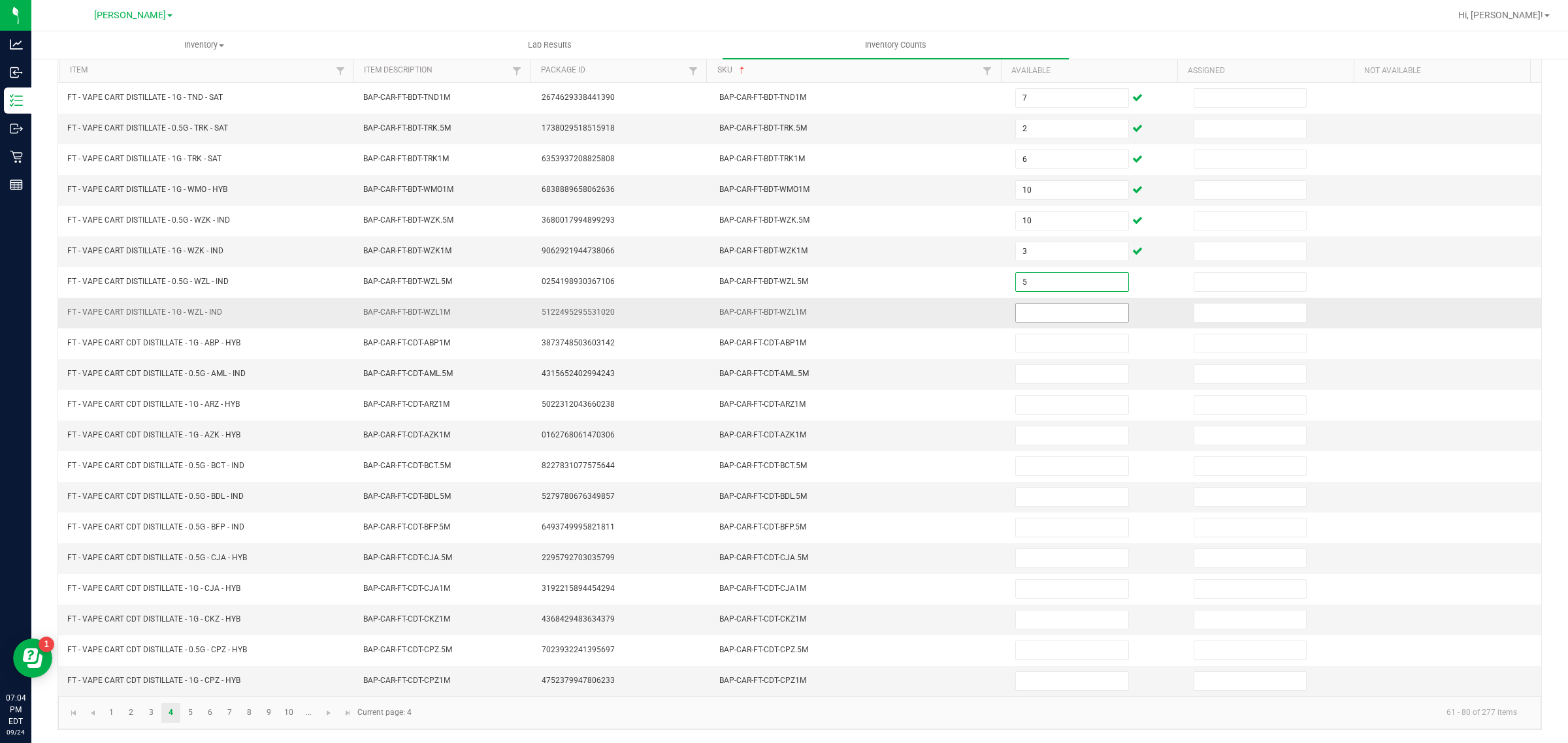
click at [1056, 308] on input at bounding box center [1072, 312] width 112 height 18
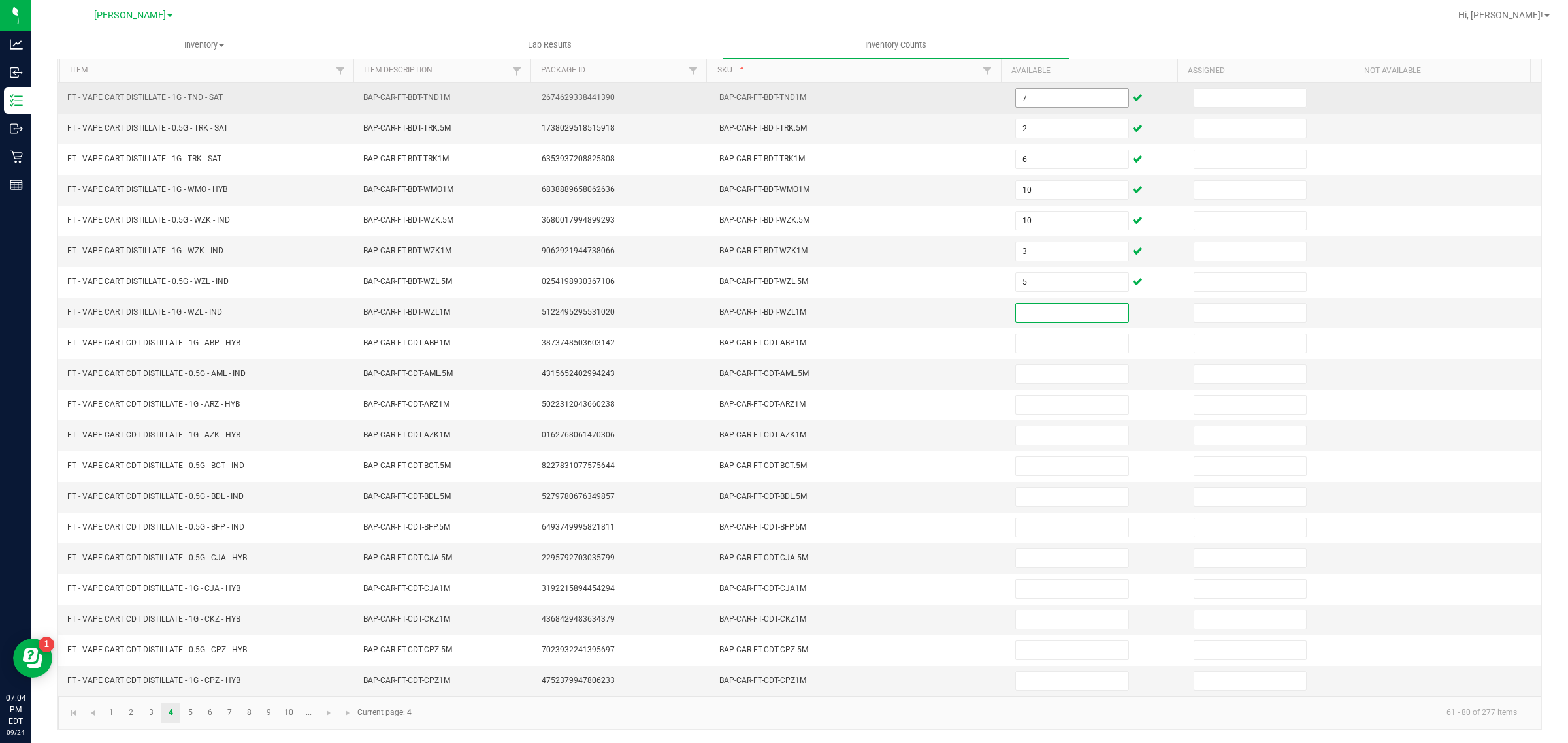
click at [1039, 92] on input "7" at bounding box center [1072, 97] width 112 height 18
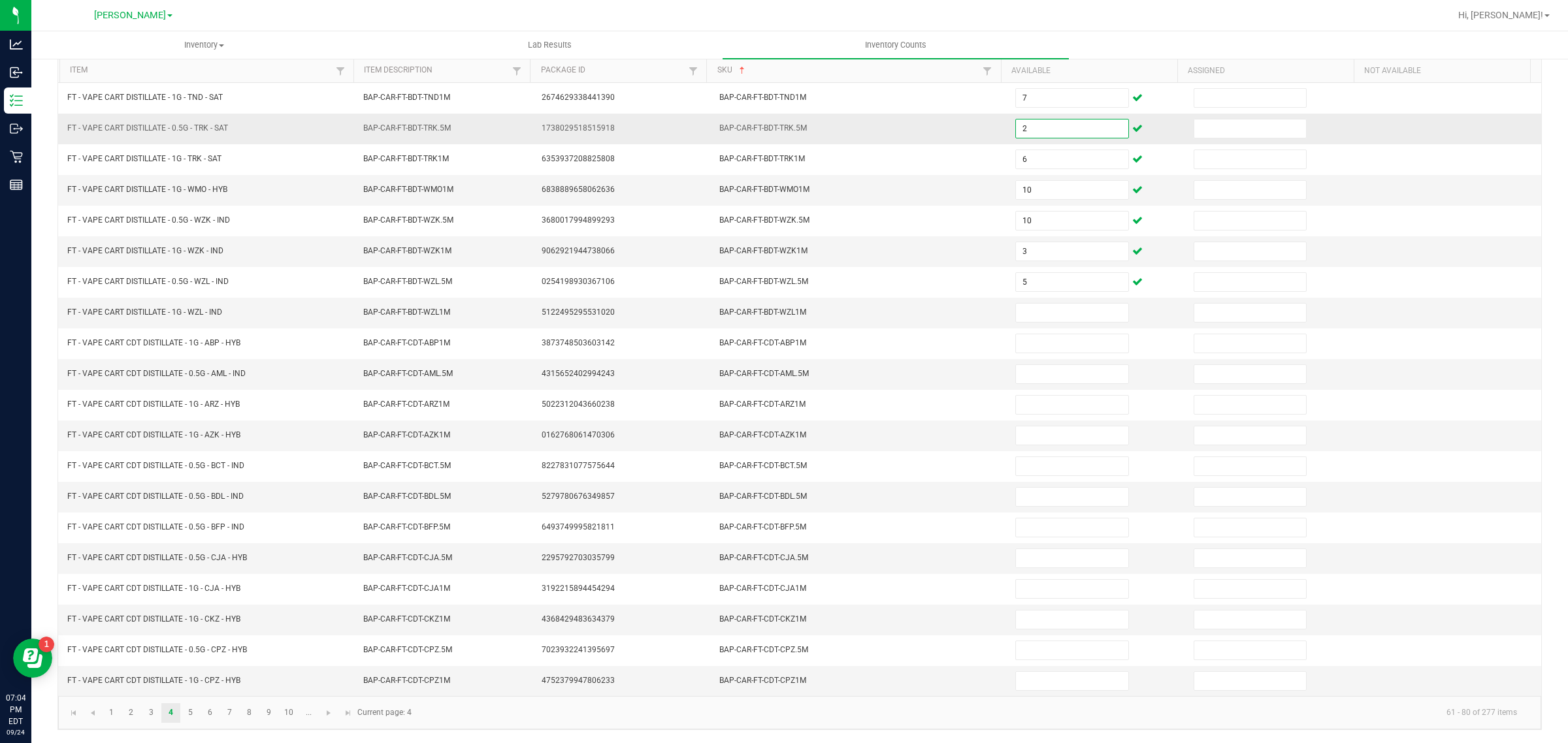
click at [1034, 122] on input "2" at bounding box center [1072, 128] width 112 height 18
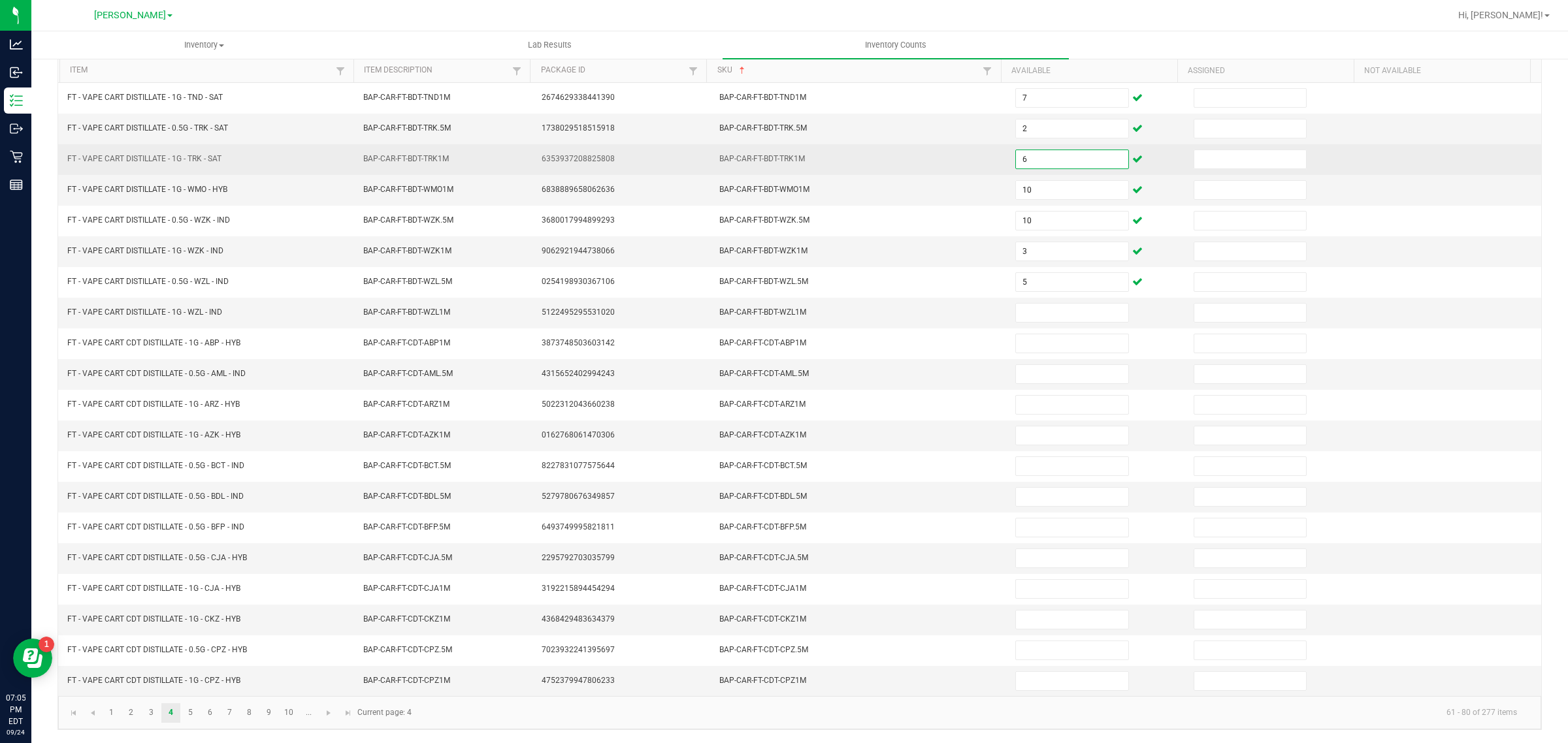
click at [1034, 157] on input "6" at bounding box center [1072, 158] width 112 height 18
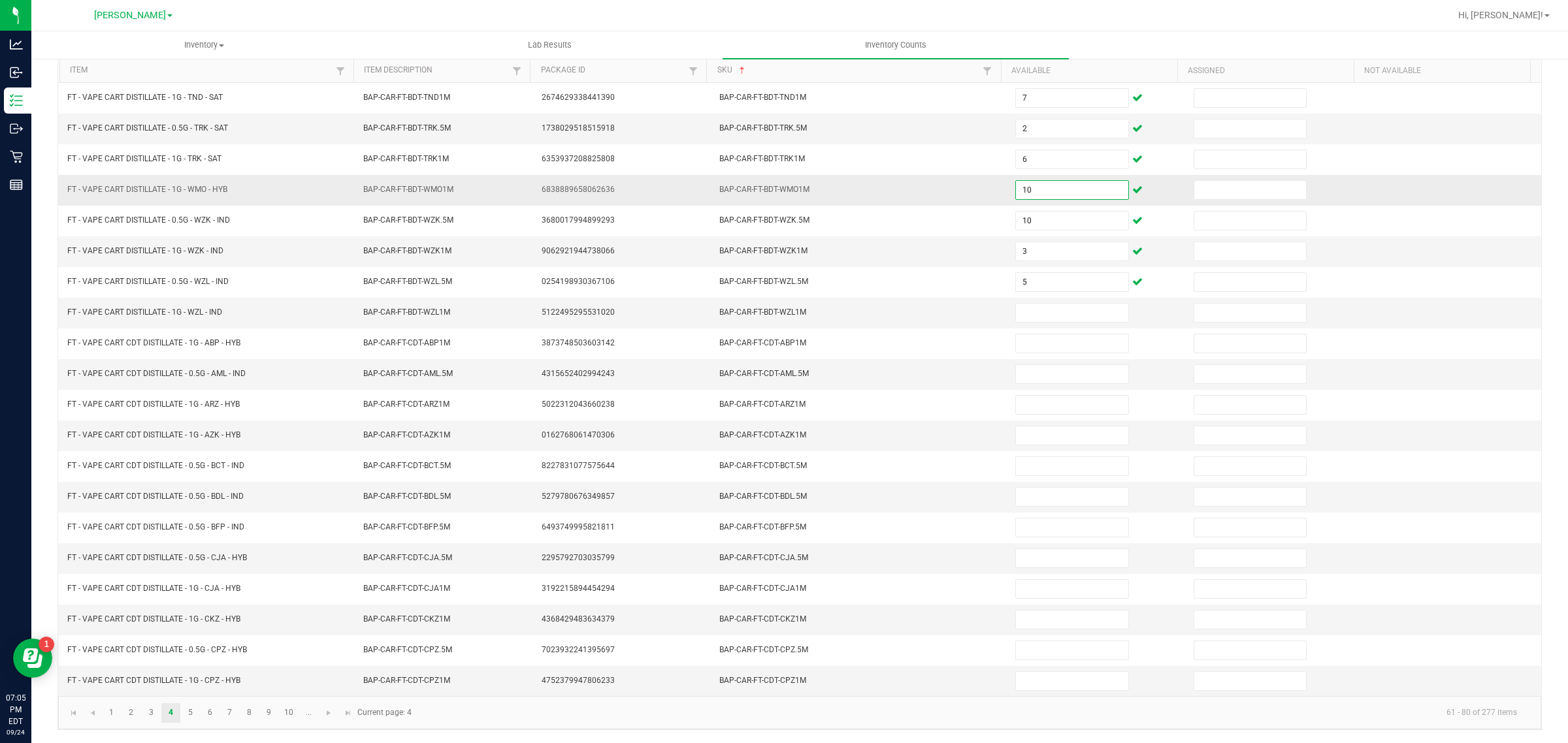
click at [1034, 188] on input "10" at bounding box center [1072, 190] width 112 height 18
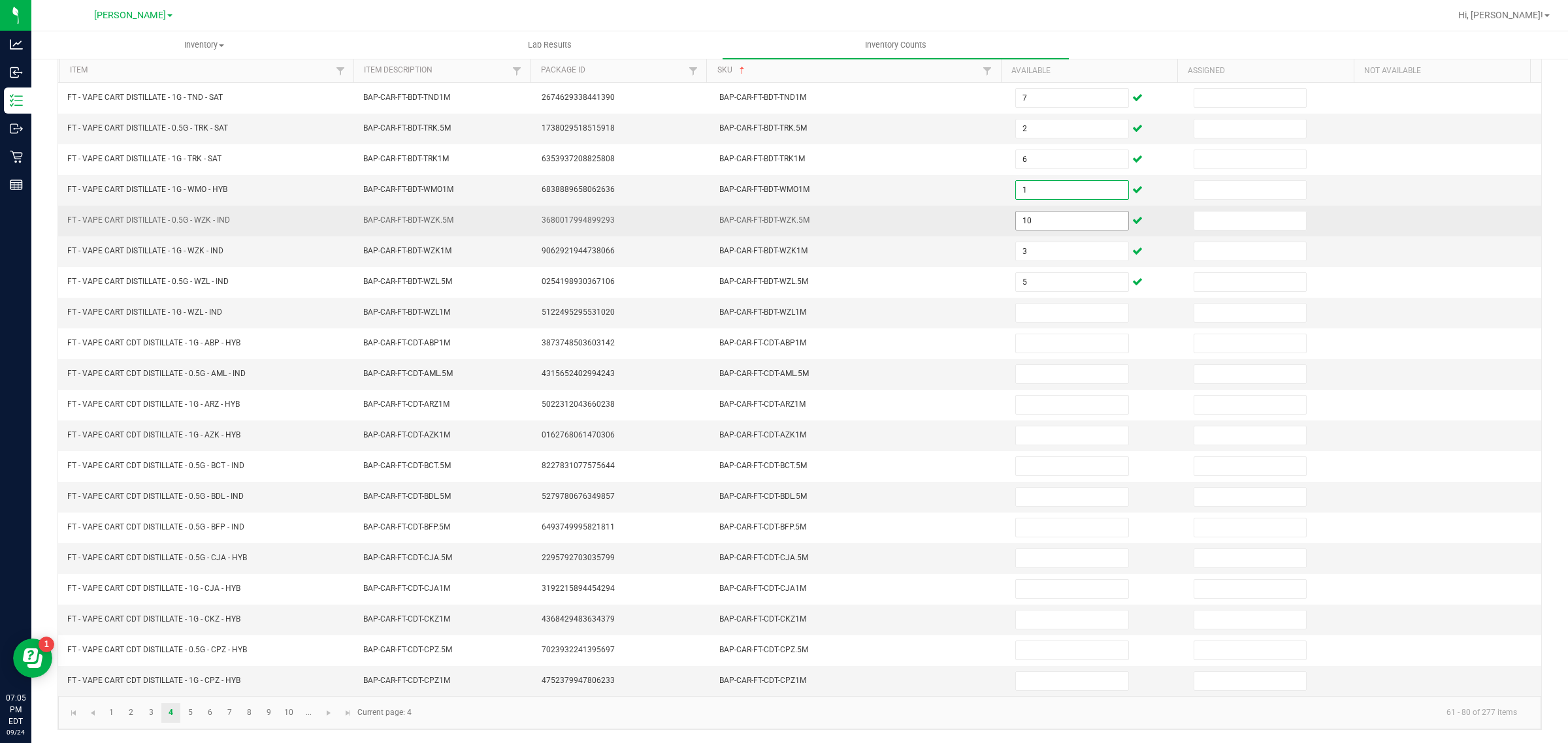
type input "1"
click at [1044, 212] on input "10" at bounding box center [1072, 220] width 112 height 18
type input "10"
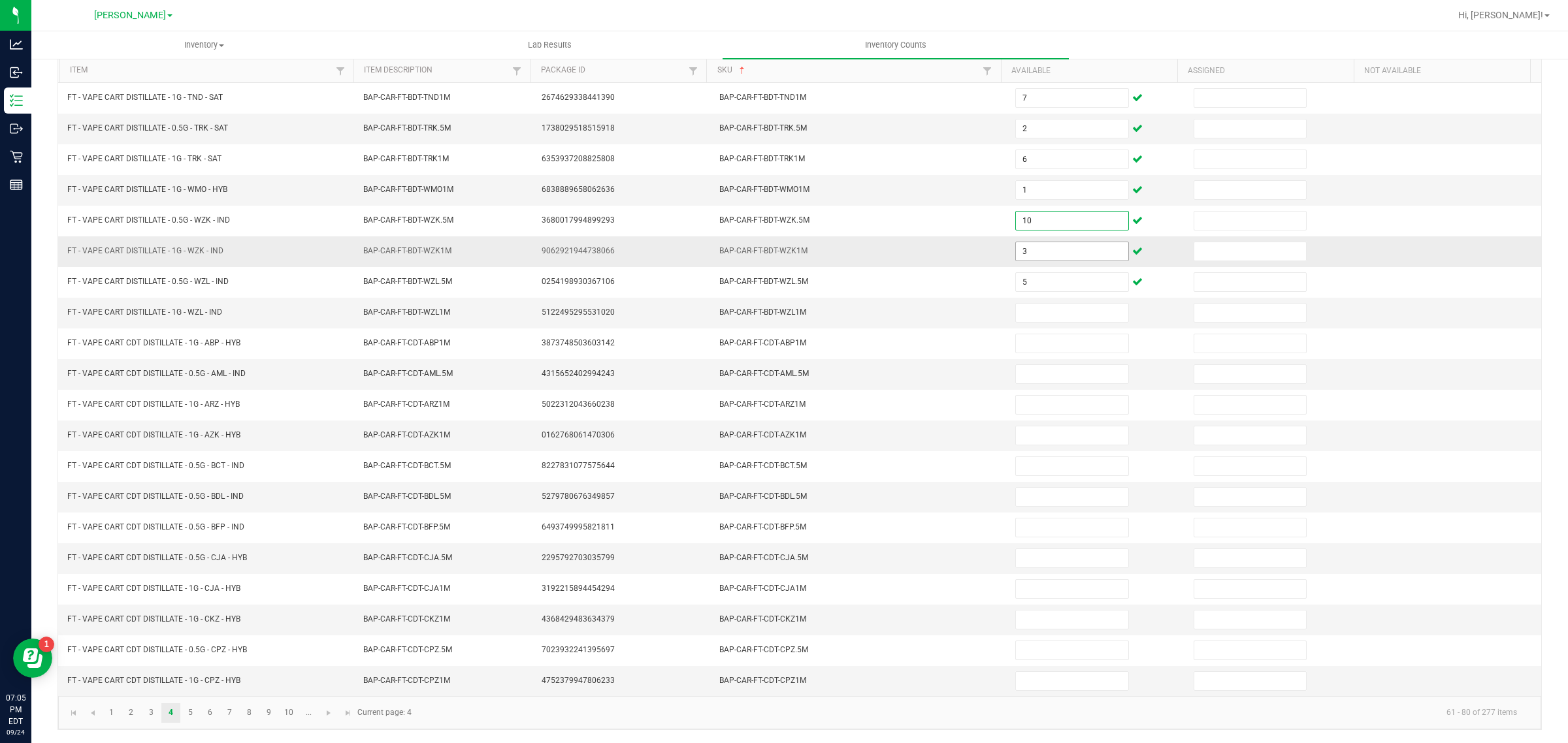
click at [1069, 244] on input "3" at bounding box center [1072, 251] width 112 height 18
type input "10"
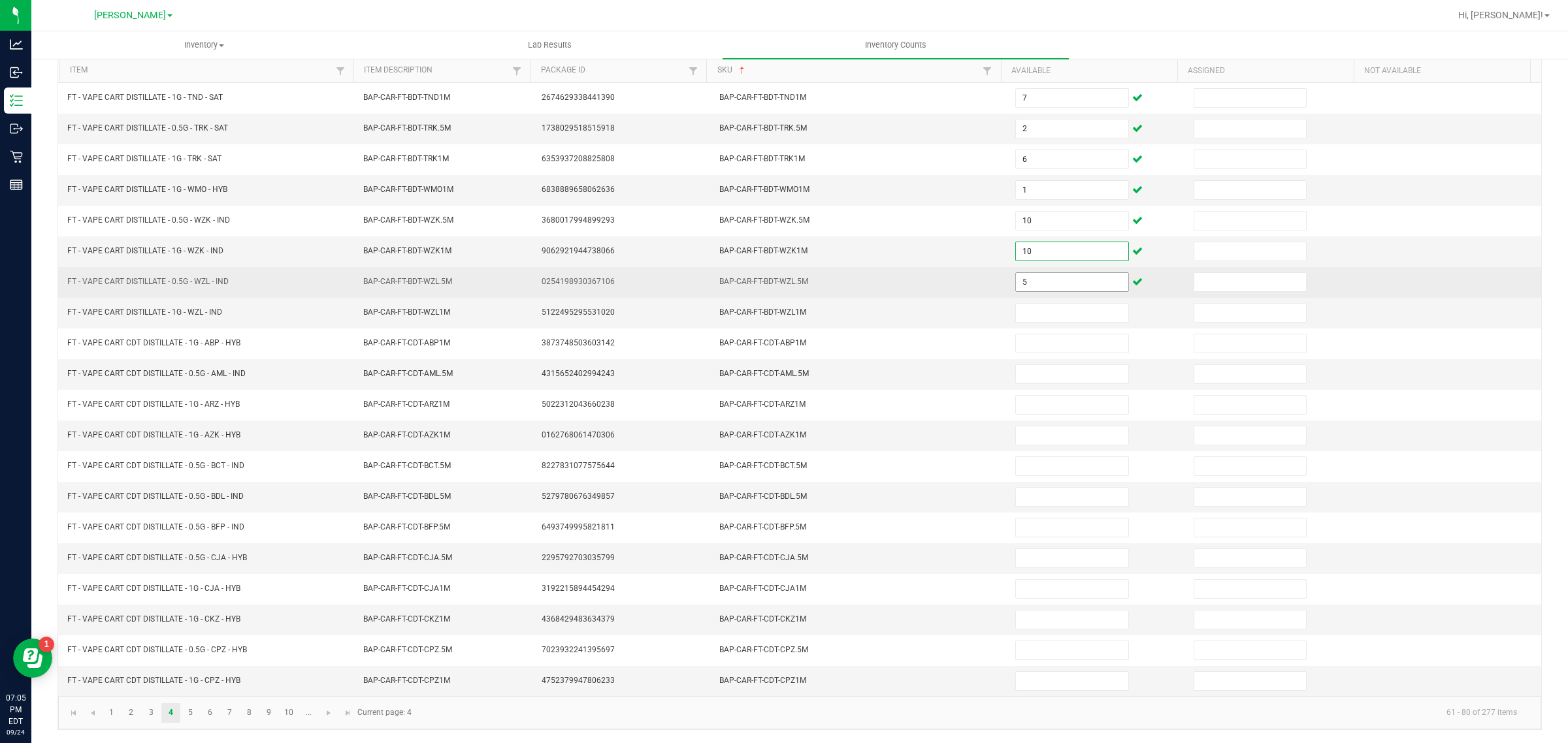
click at [1046, 273] on input "5" at bounding box center [1072, 282] width 112 height 18
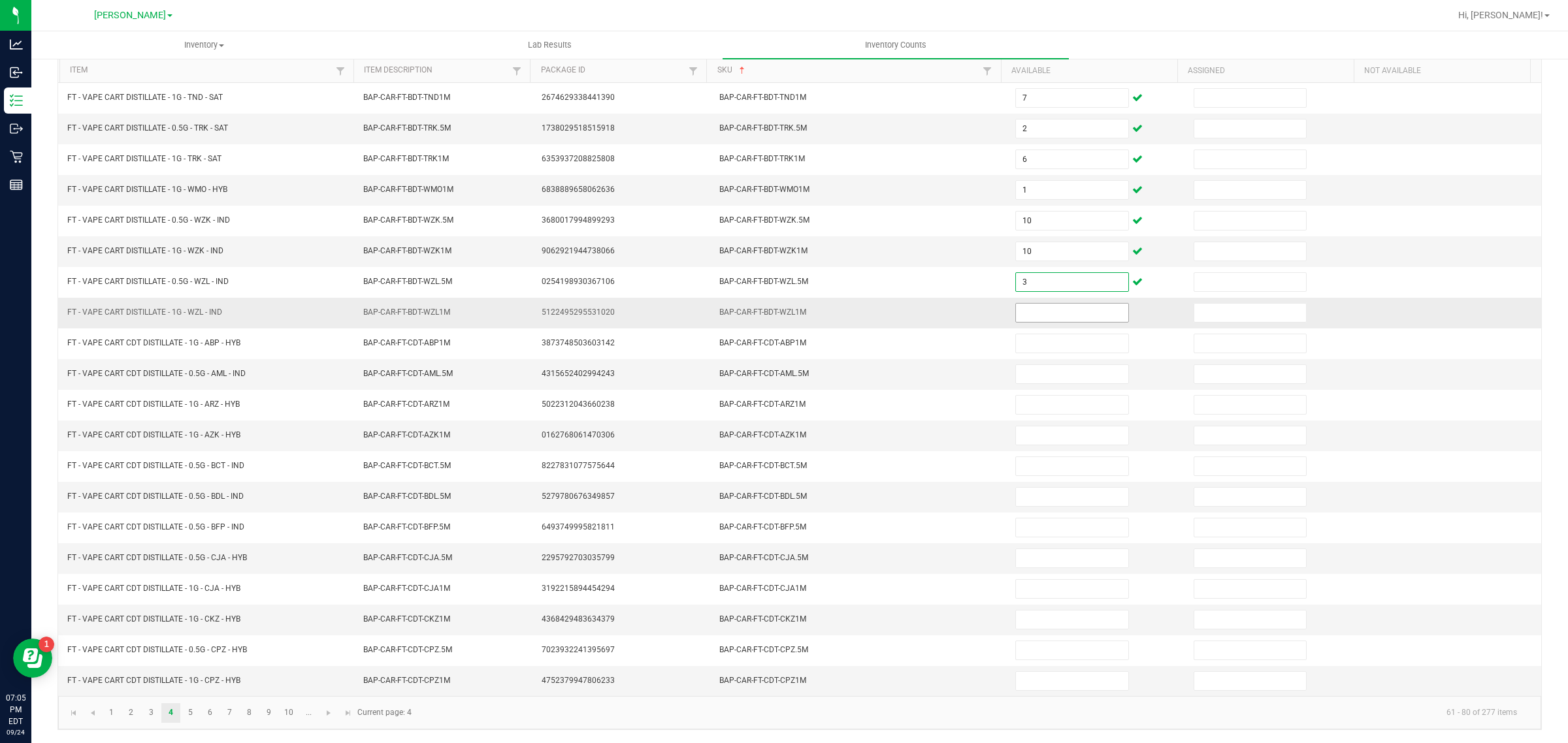
type input "3"
click at [1057, 307] on input at bounding box center [1072, 312] width 112 height 18
type input "5"
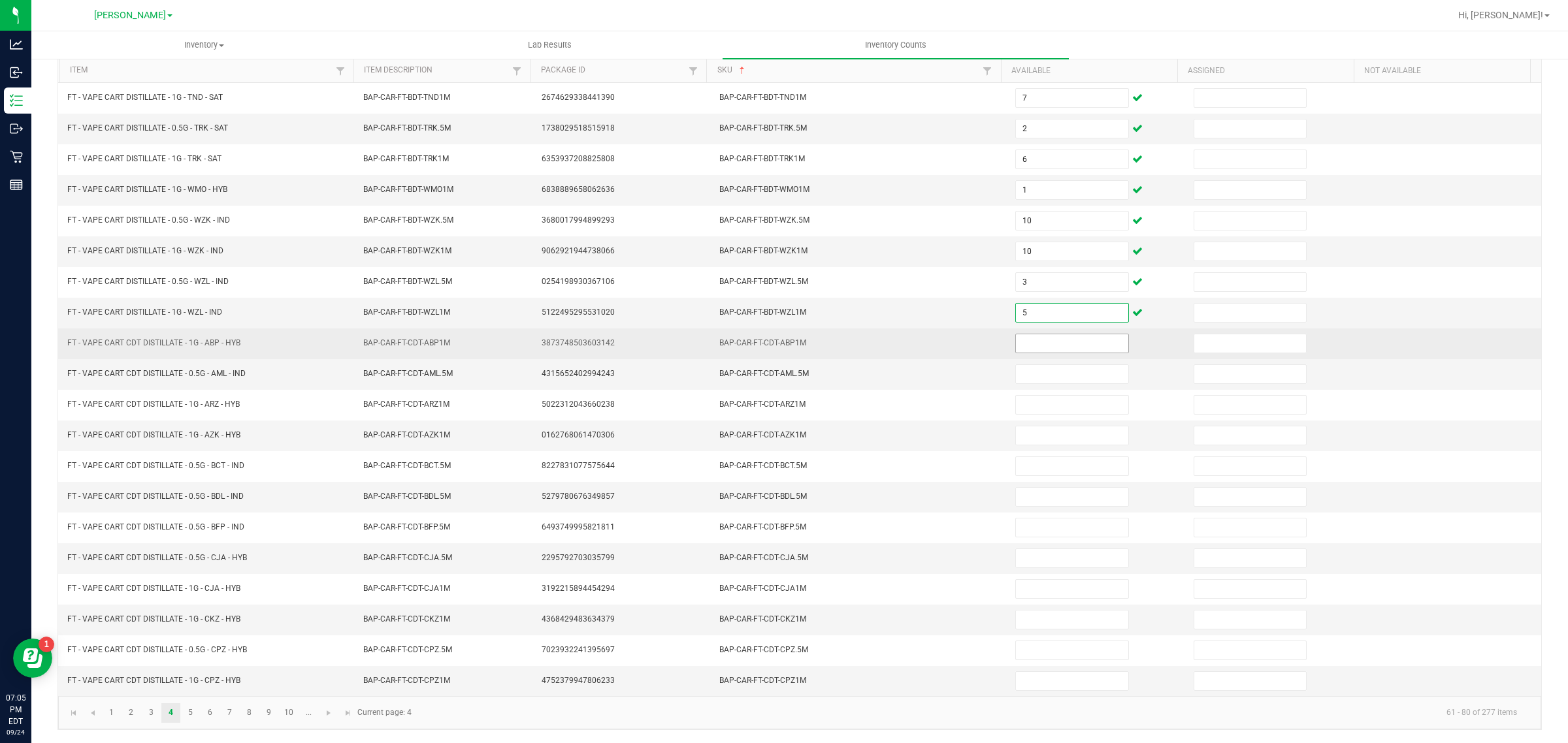
click at [1056, 341] on input at bounding box center [1072, 343] width 112 height 18
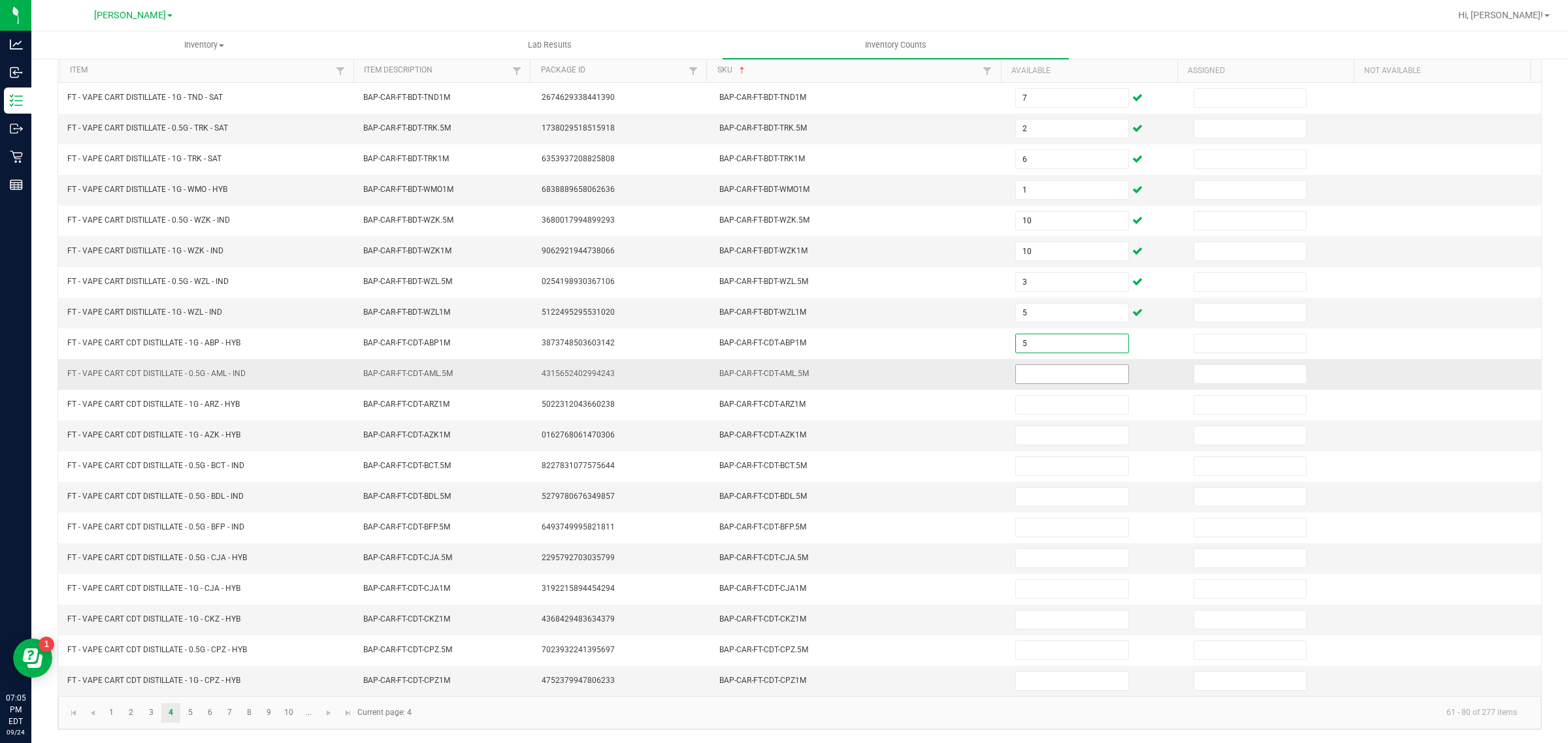
type input "5"
click at [1048, 369] on input at bounding box center [1072, 373] width 112 height 18
type input "4"
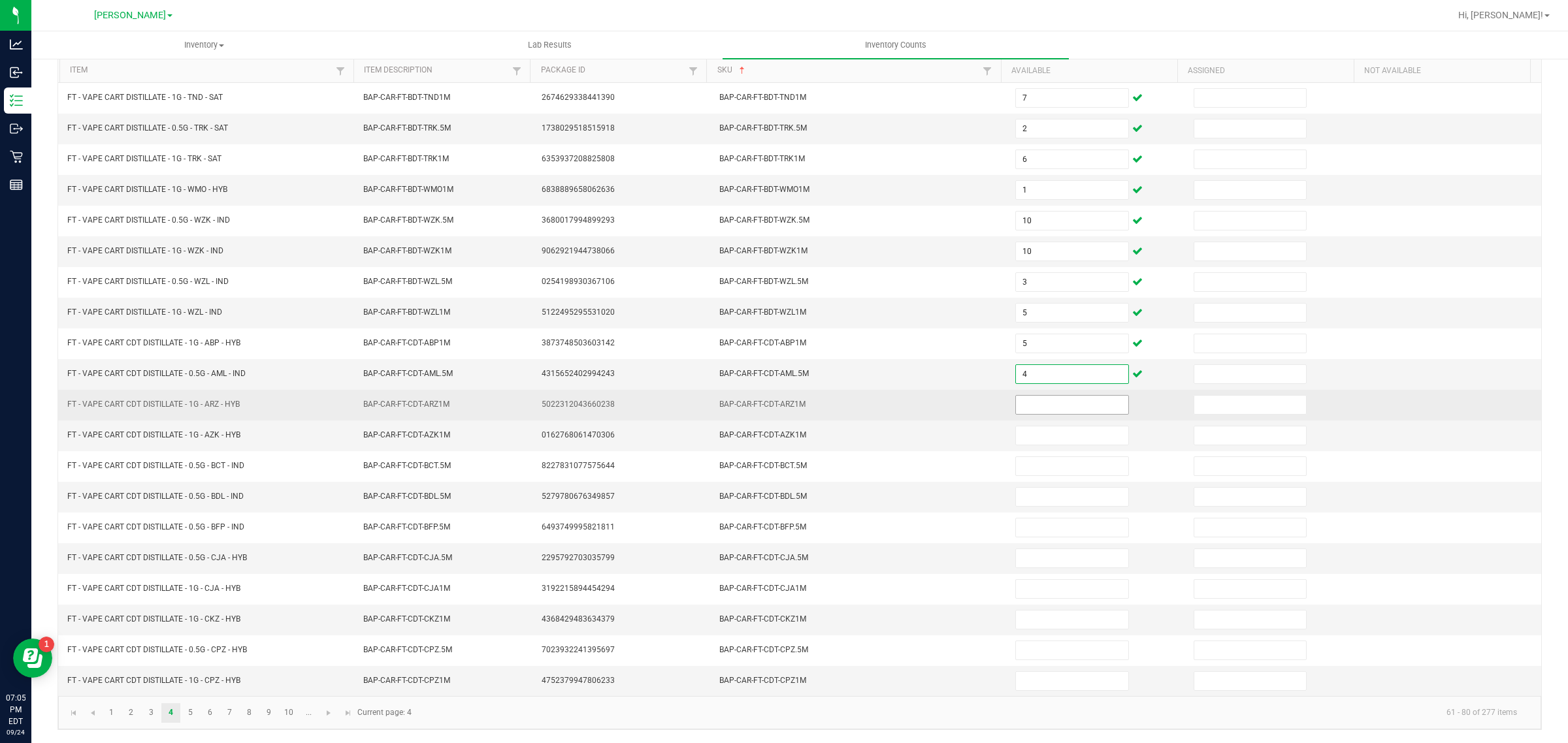
click at [1082, 397] on input at bounding box center [1072, 405] width 112 height 18
type input "6"
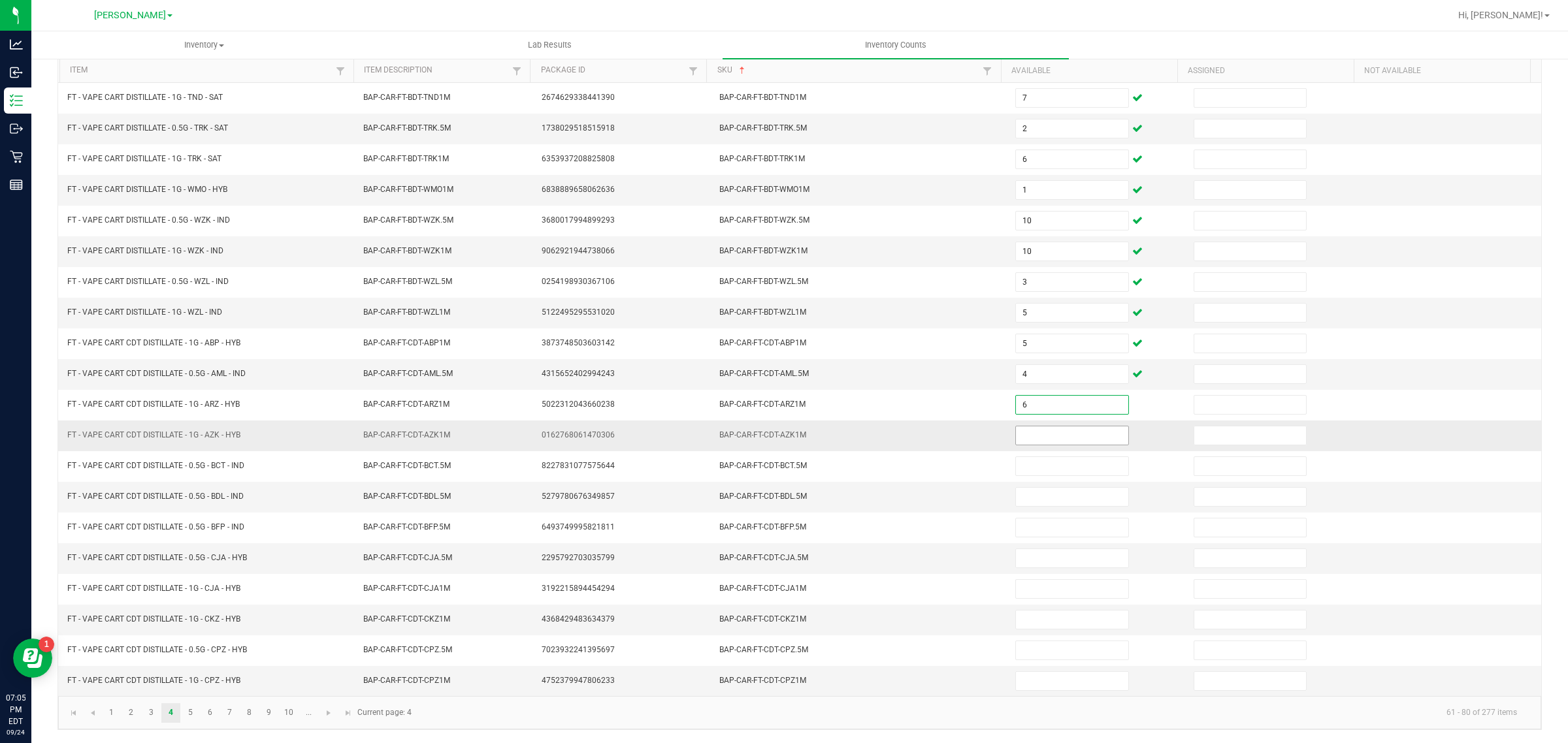
click at [1053, 431] on input at bounding box center [1072, 435] width 112 height 18
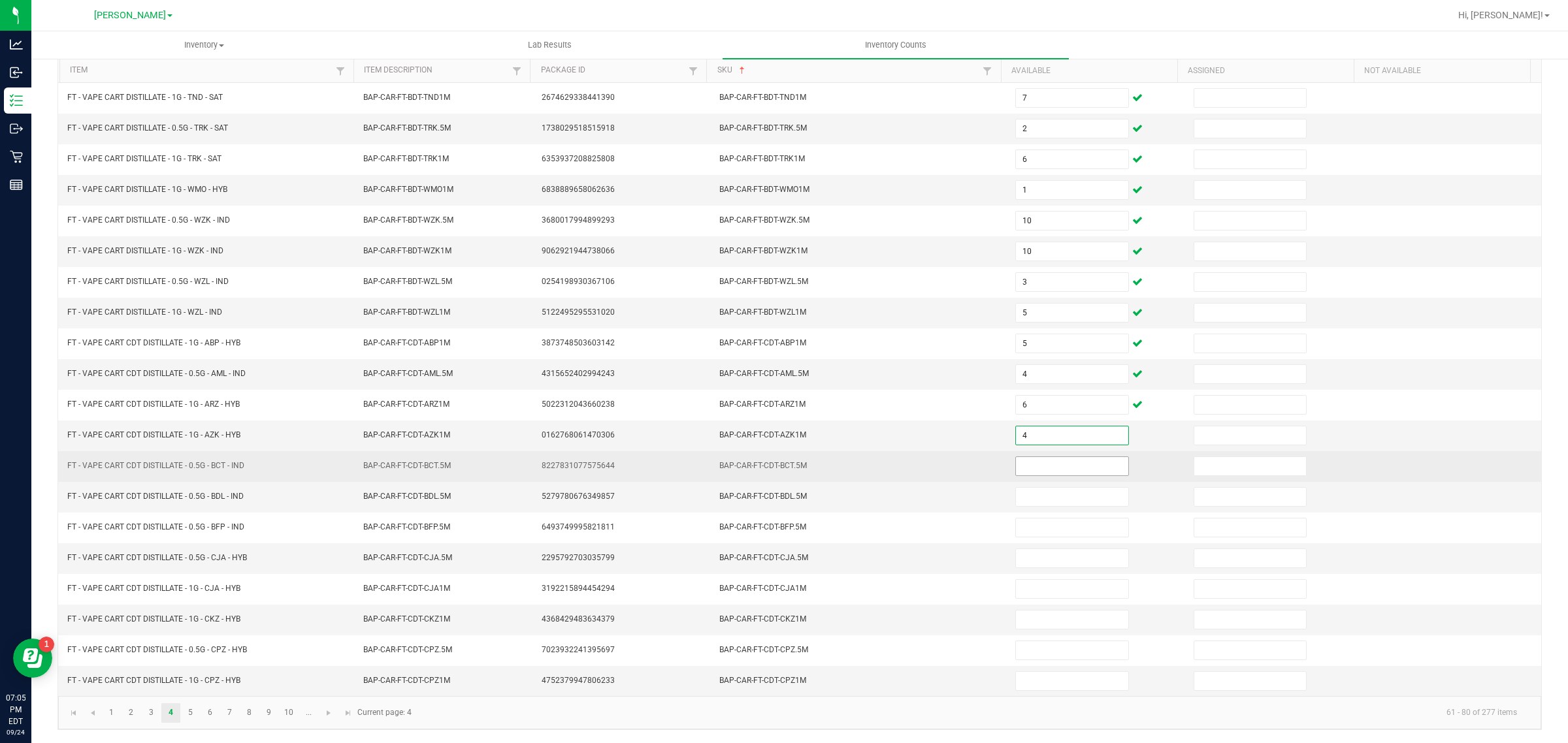
type input "4"
click at [1062, 461] on input at bounding box center [1072, 466] width 112 height 18
type input "1"
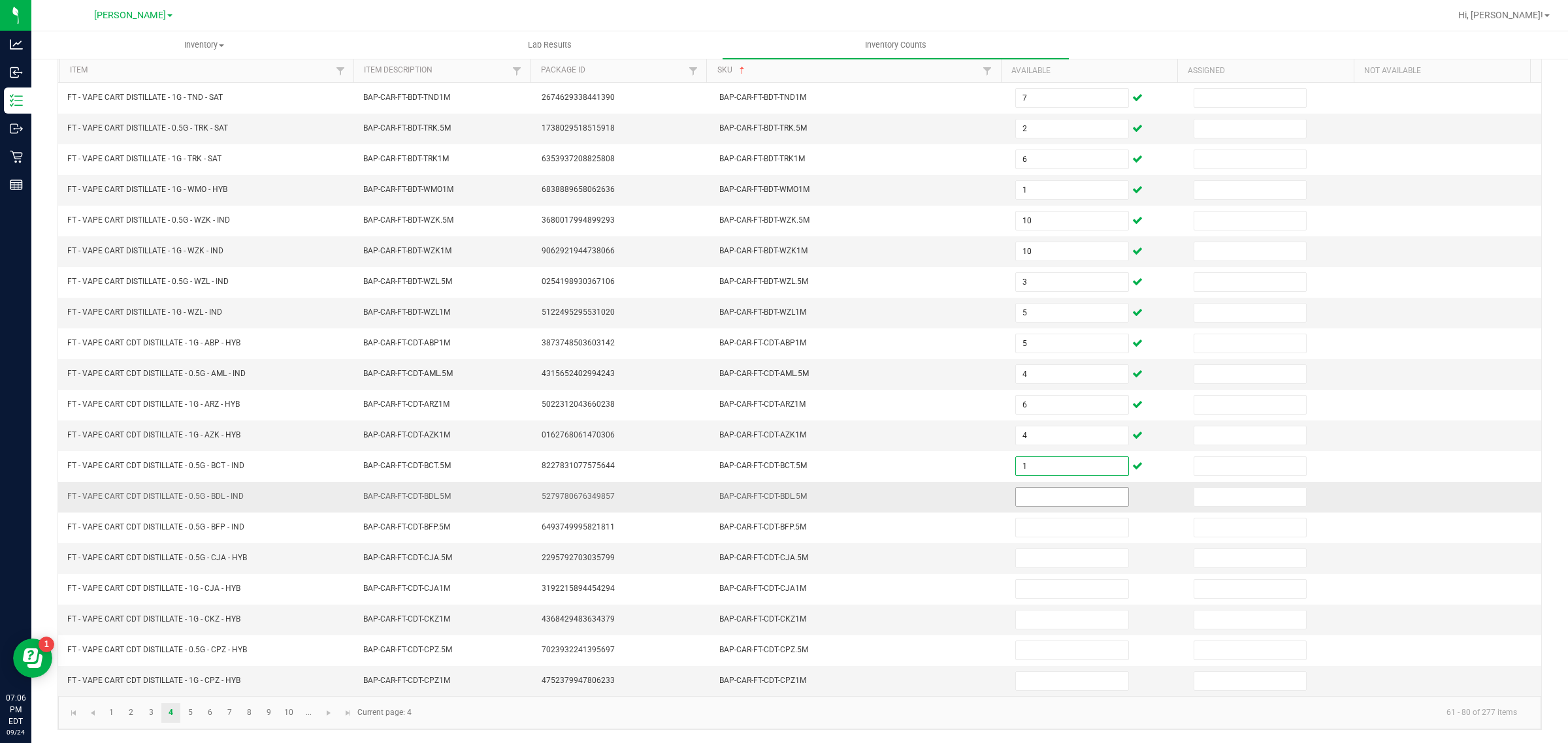
click at [1063, 494] on input at bounding box center [1072, 497] width 112 height 18
type input "9"
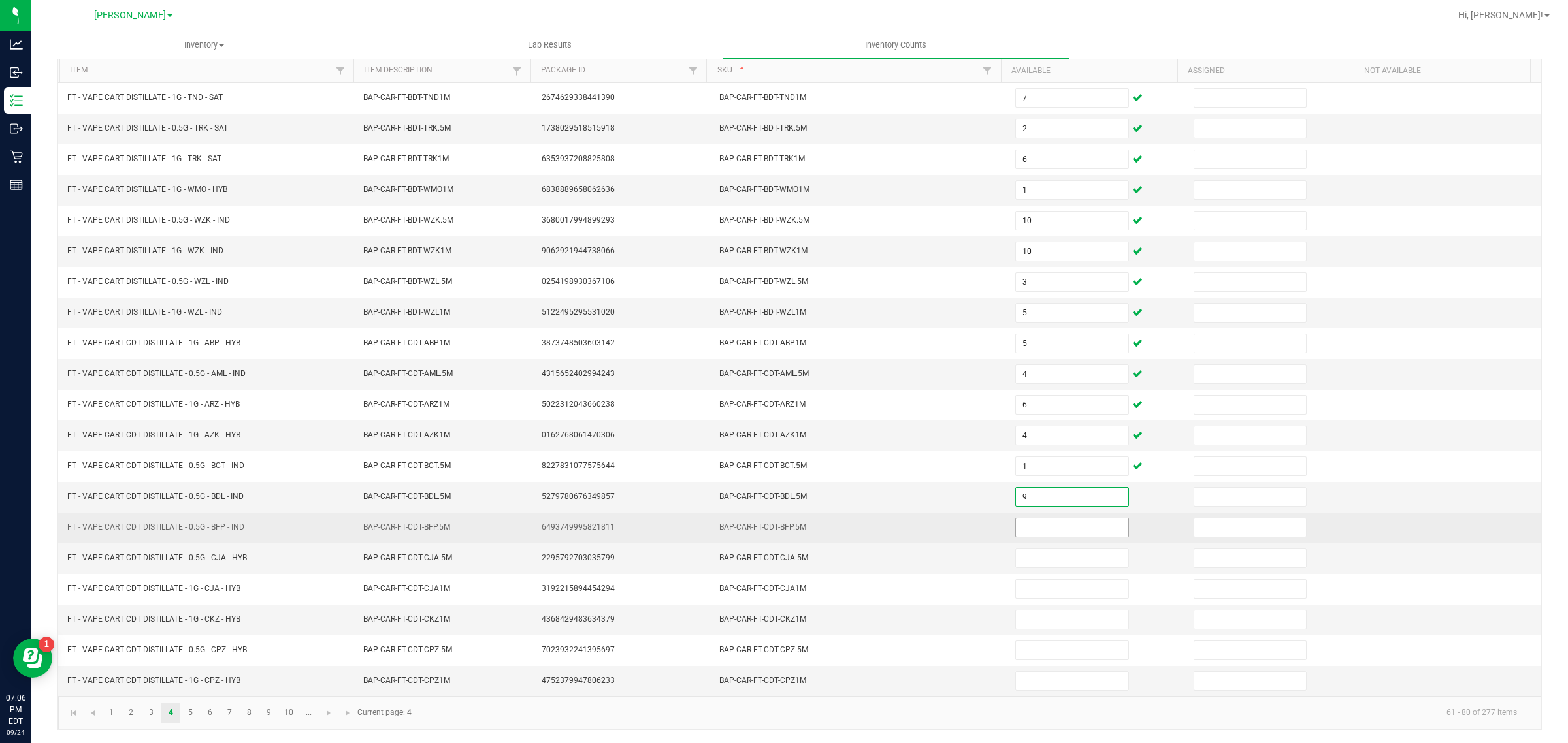
click at [1070, 527] on input at bounding box center [1072, 527] width 112 height 18
type input "9"
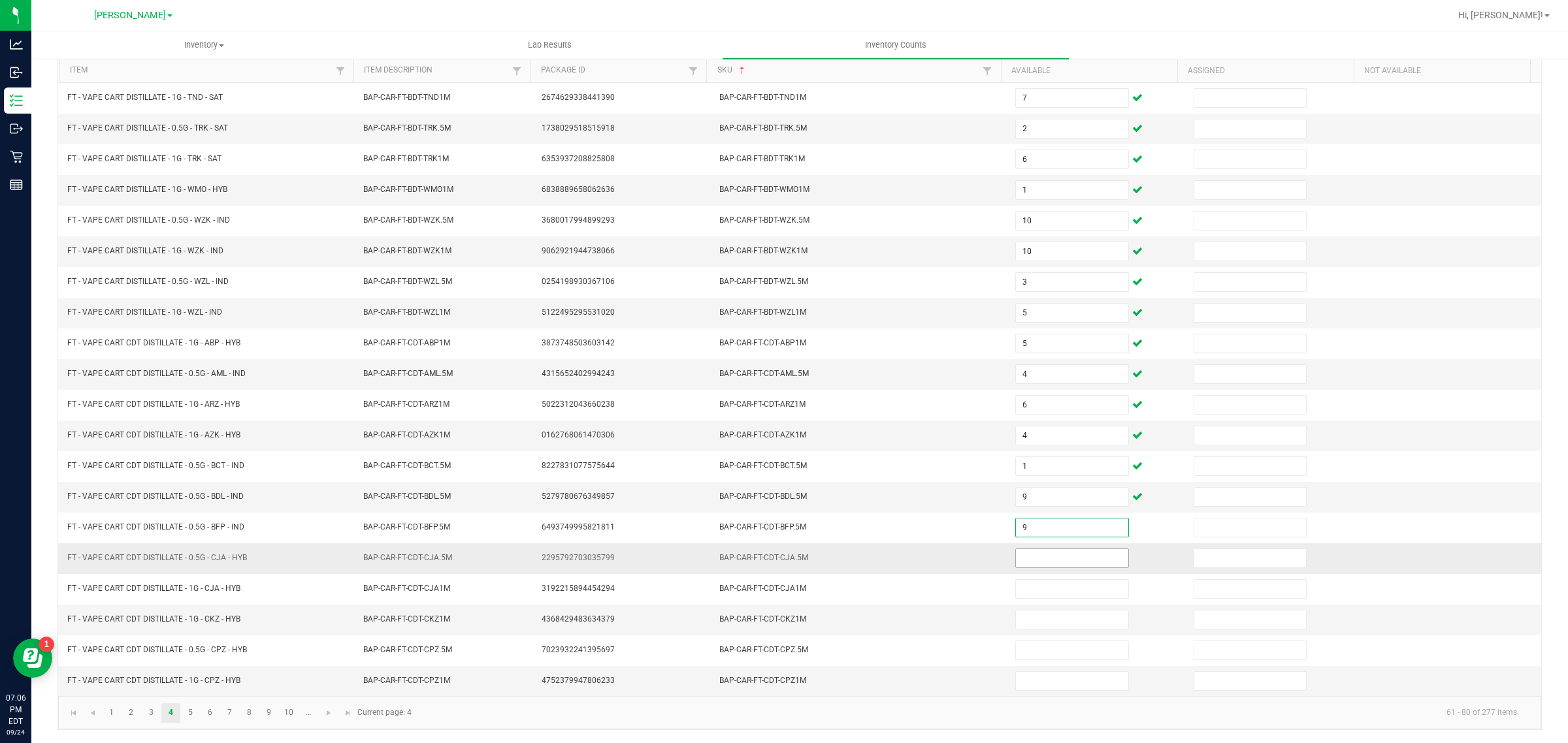
click at [1043, 555] on input at bounding box center [1072, 558] width 112 height 18
type input "7"
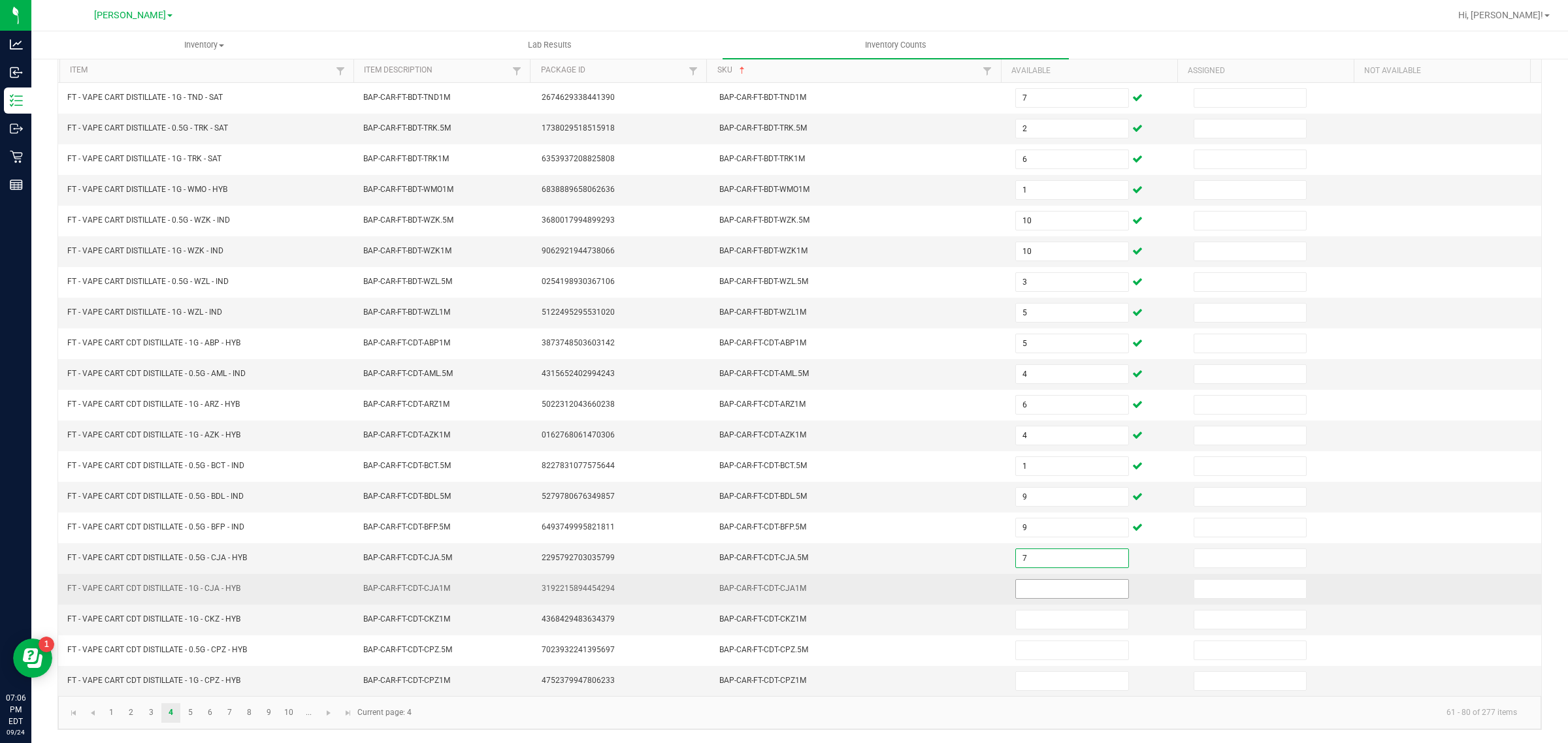
click at [1046, 585] on input at bounding box center [1072, 588] width 112 height 18
type input "7"
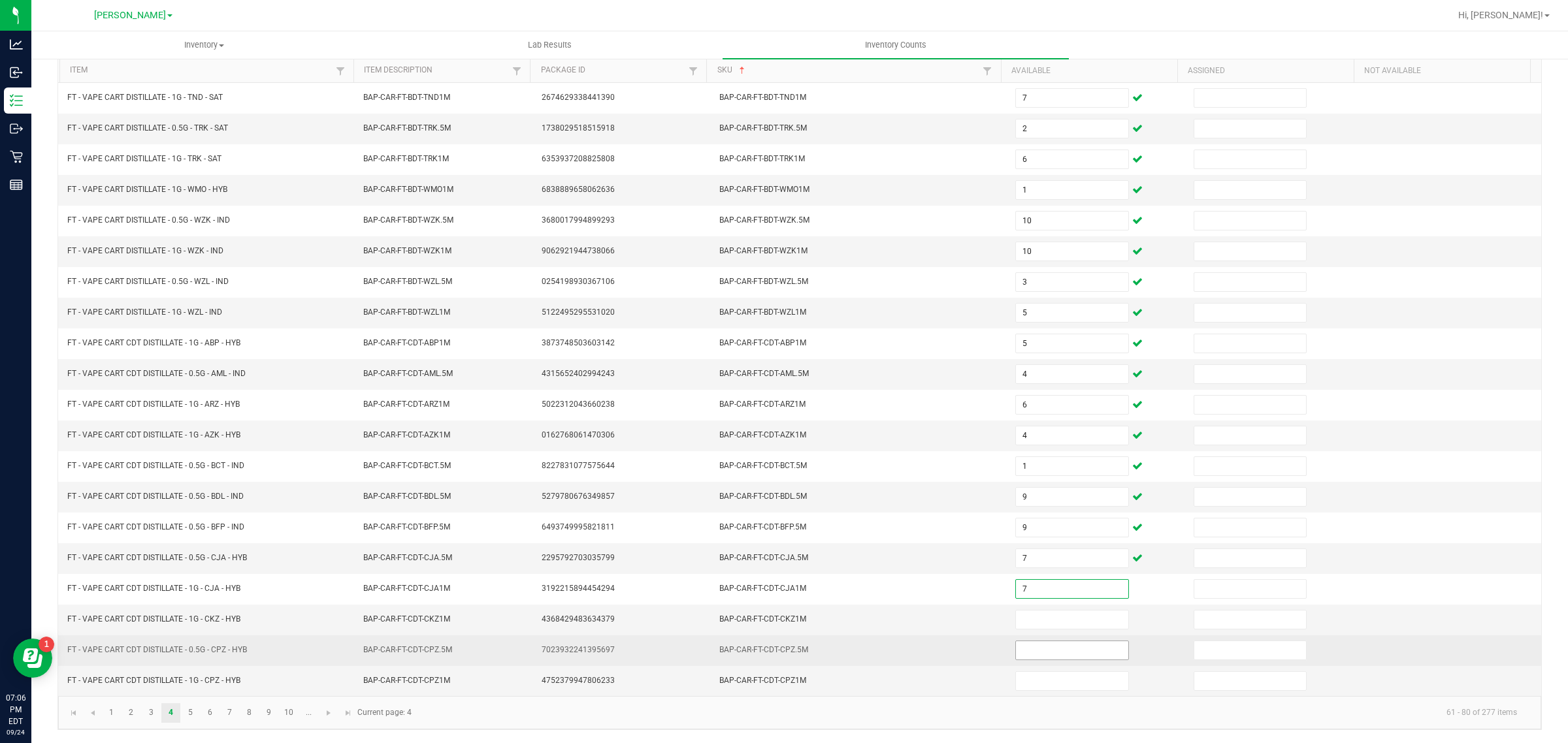
click at [1056, 646] on input at bounding box center [1072, 650] width 112 height 18
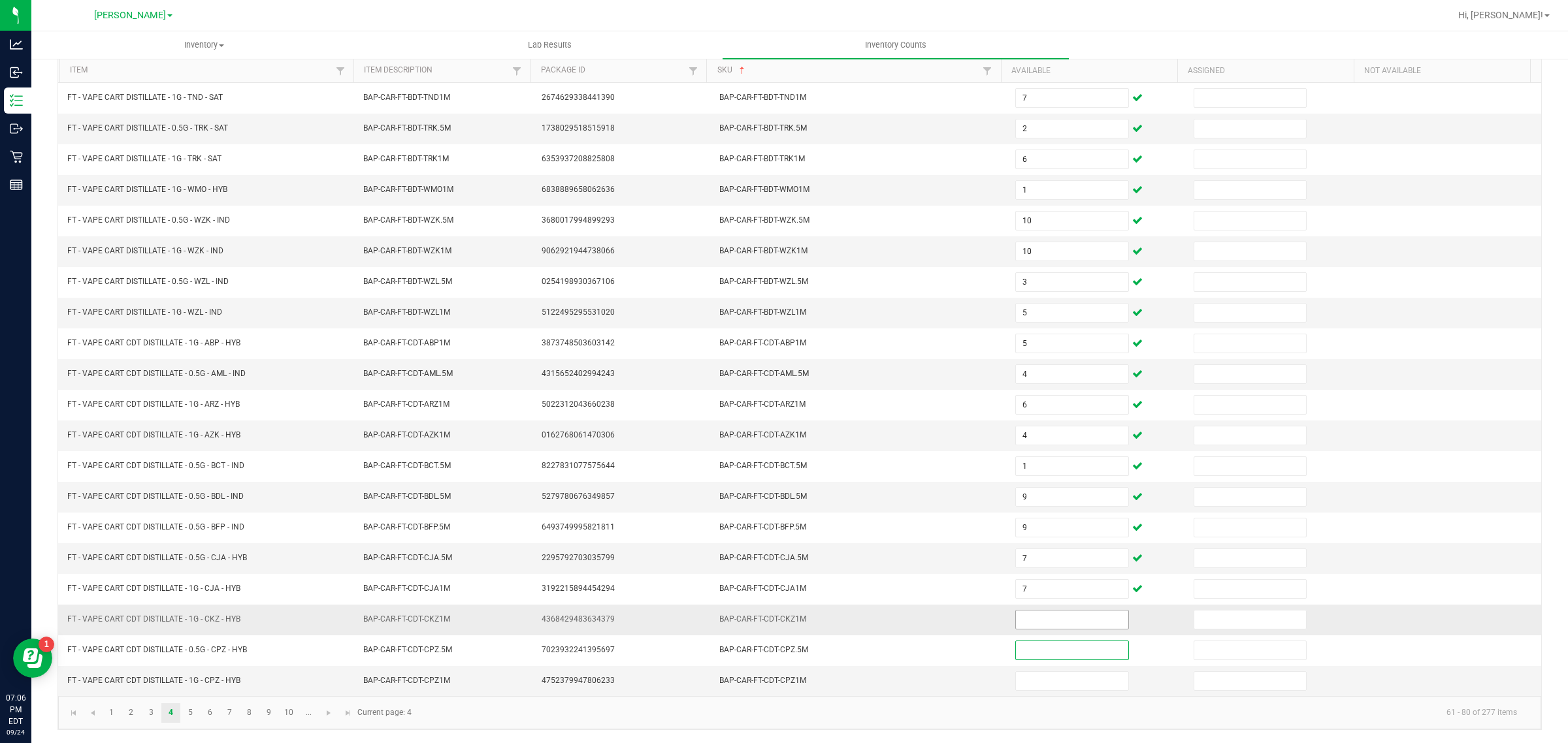
click at [1054, 618] on input at bounding box center [1072, 619] width 112 height 18
type input "5"
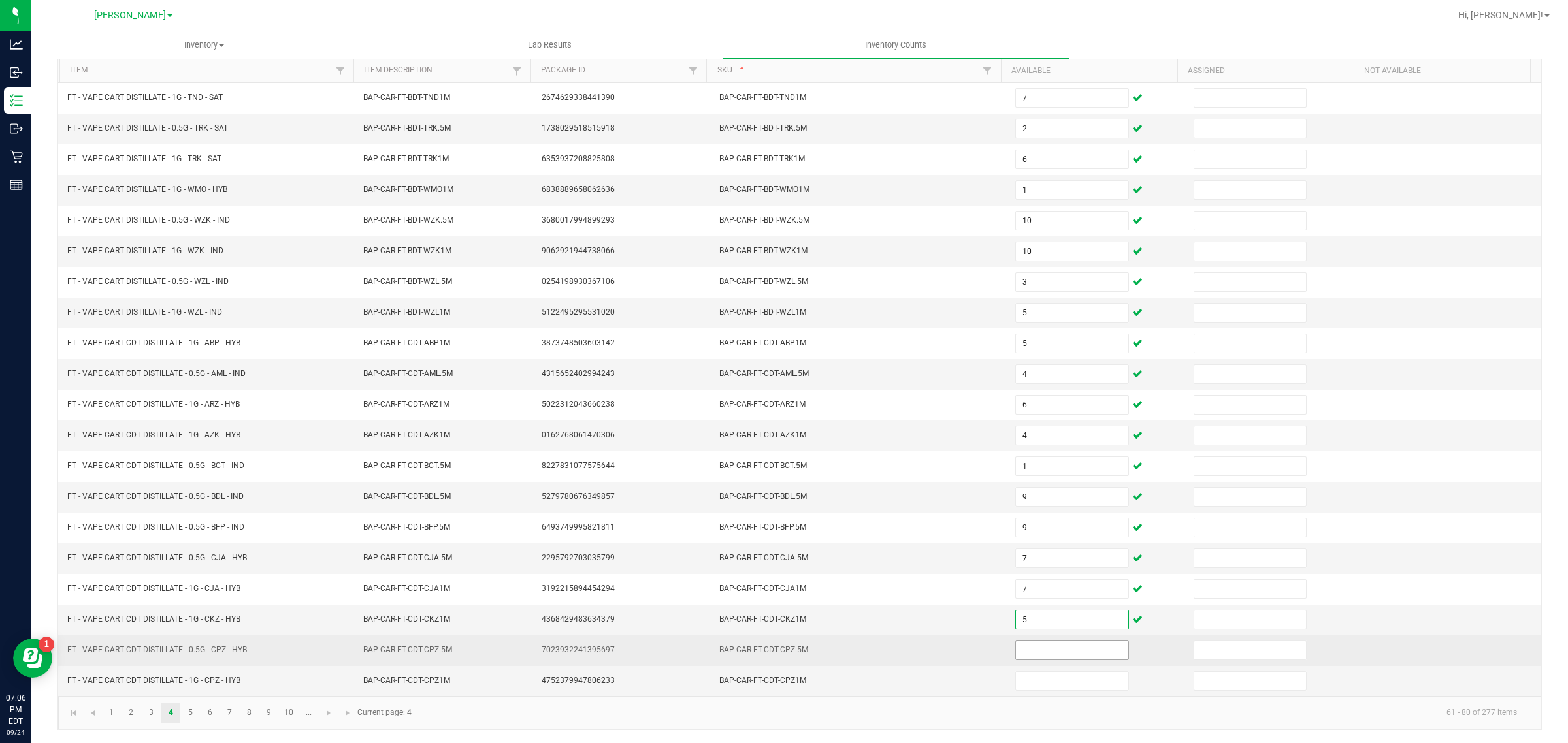
click at [1056, 650] on input at bounding box center [1072, 650] width 112 height 18
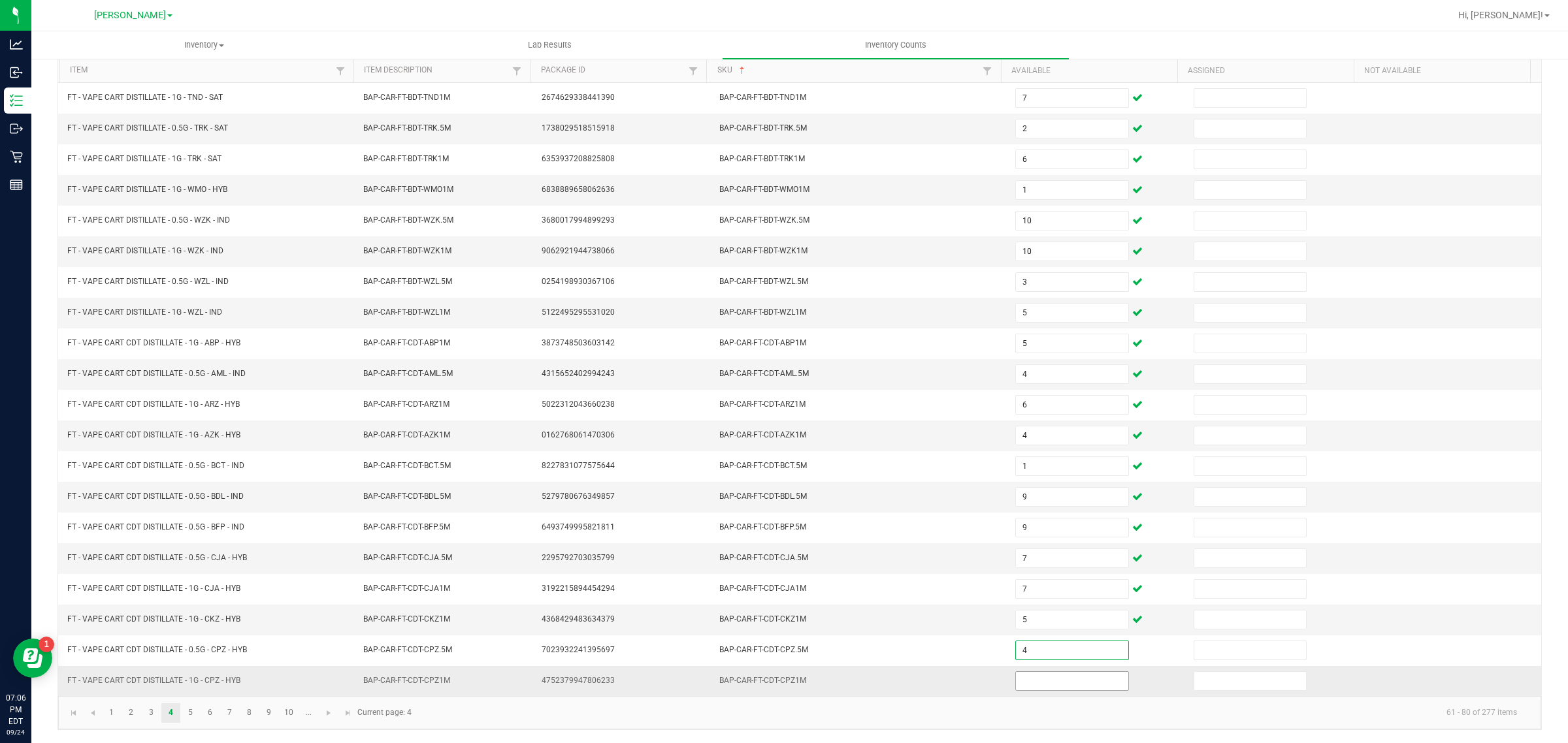
type input "4"
click at [1047, 678] on input at bounding box center [1072, 681] width 112 height 18
type input "6"
click at [190, 712] on link "5" at bounding box center [191, 713] width 19 height 20
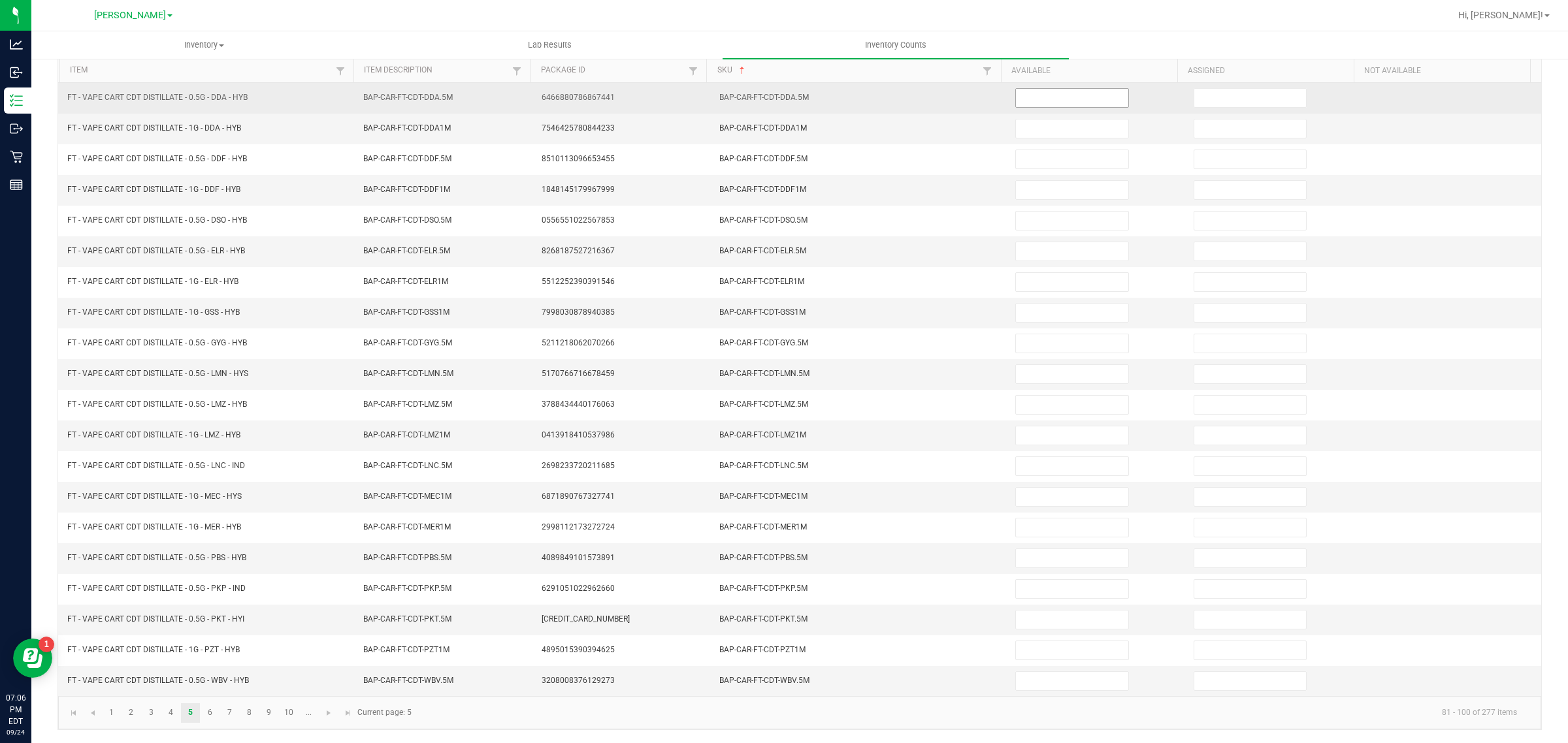
click at [1053, 89] on input at bounding box center [1072, 97] width 112 height 18
type input "5"
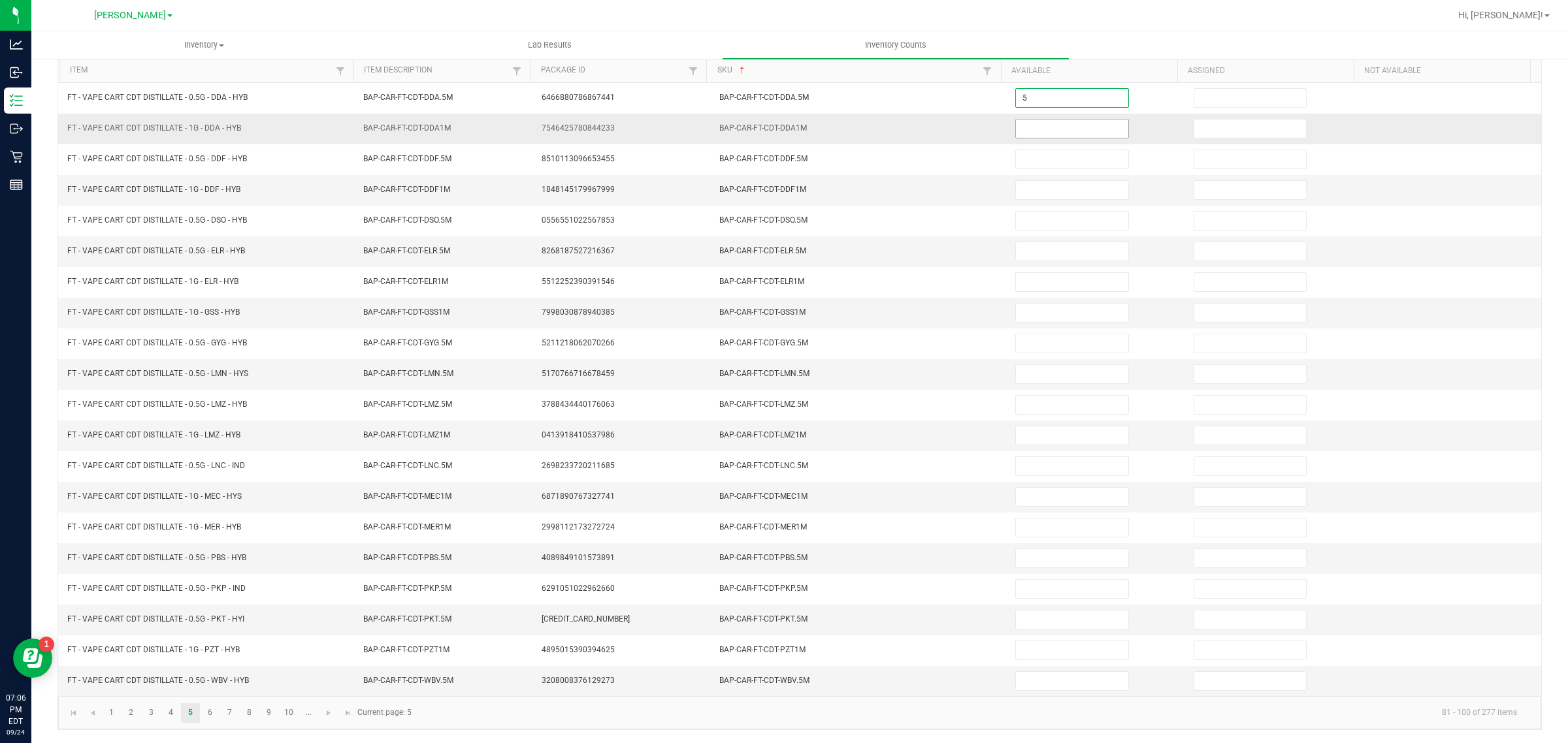
click at [1045, 123] on input at bounding box center [1072, 128] width 112 height 18
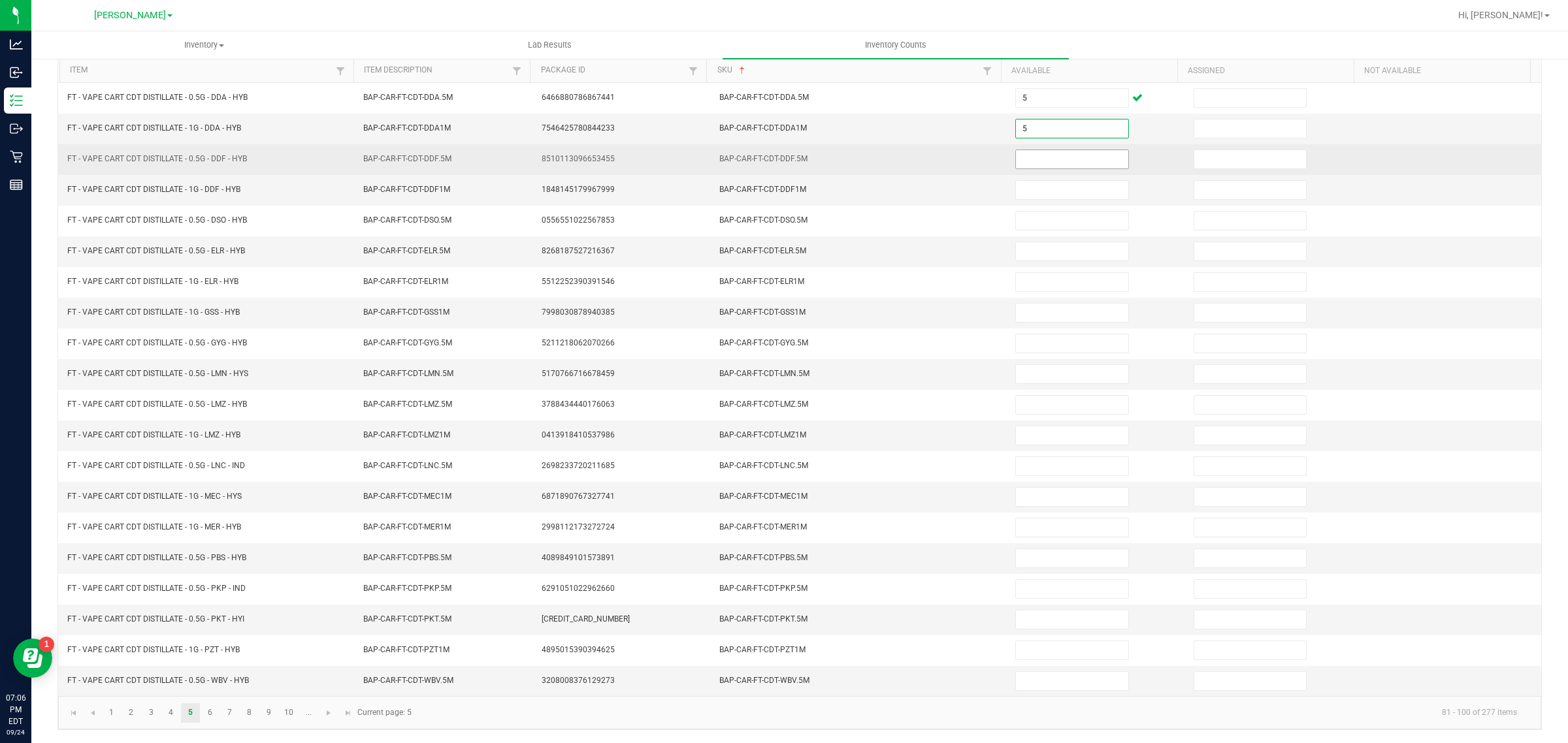
type input "5"
click at [1037, 151] on input at bounding box center [1072, 158] width 112 height 18
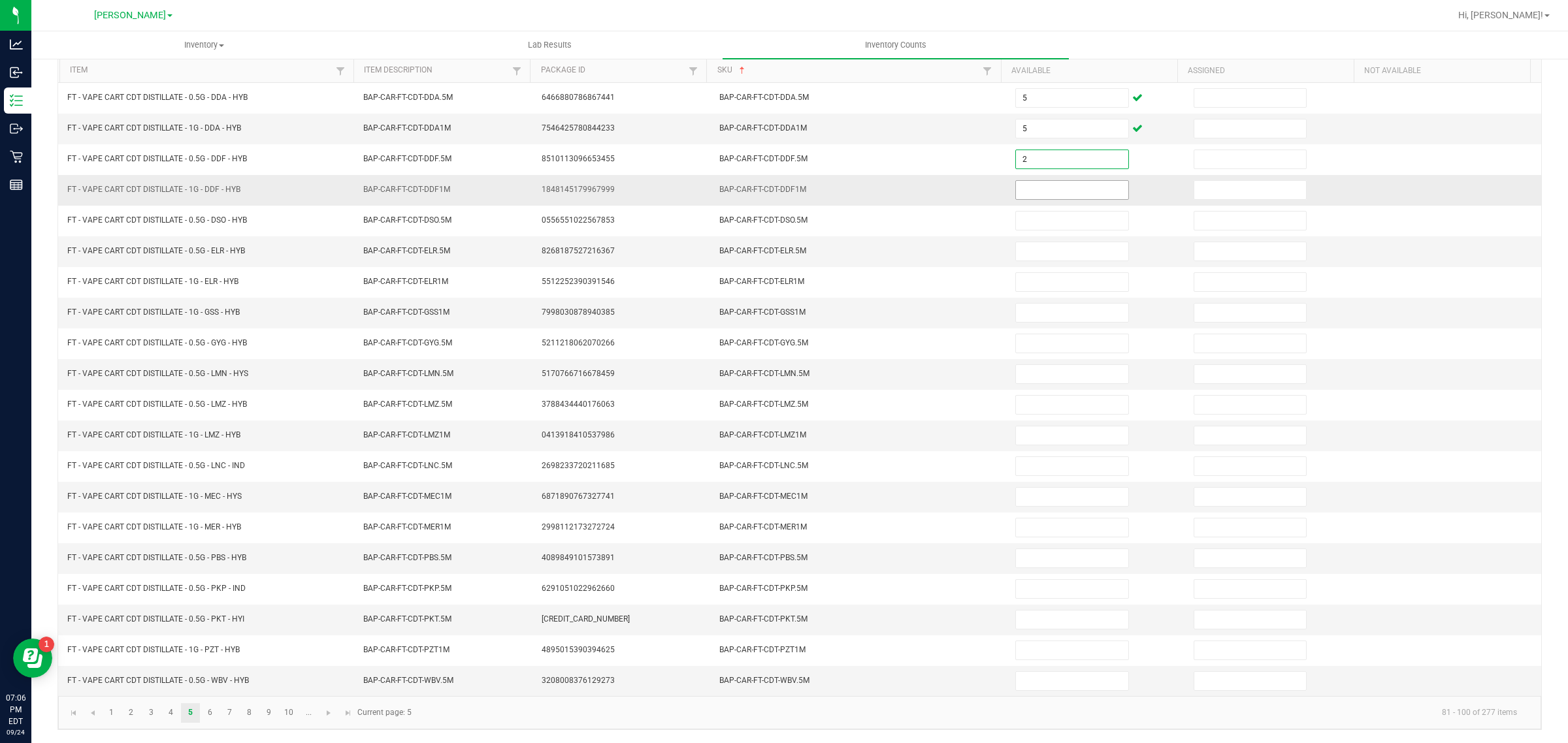
type input "2"
click at [1059, 184] on input at bounding box center [1072, 190] width 112 height 18
type input "8"
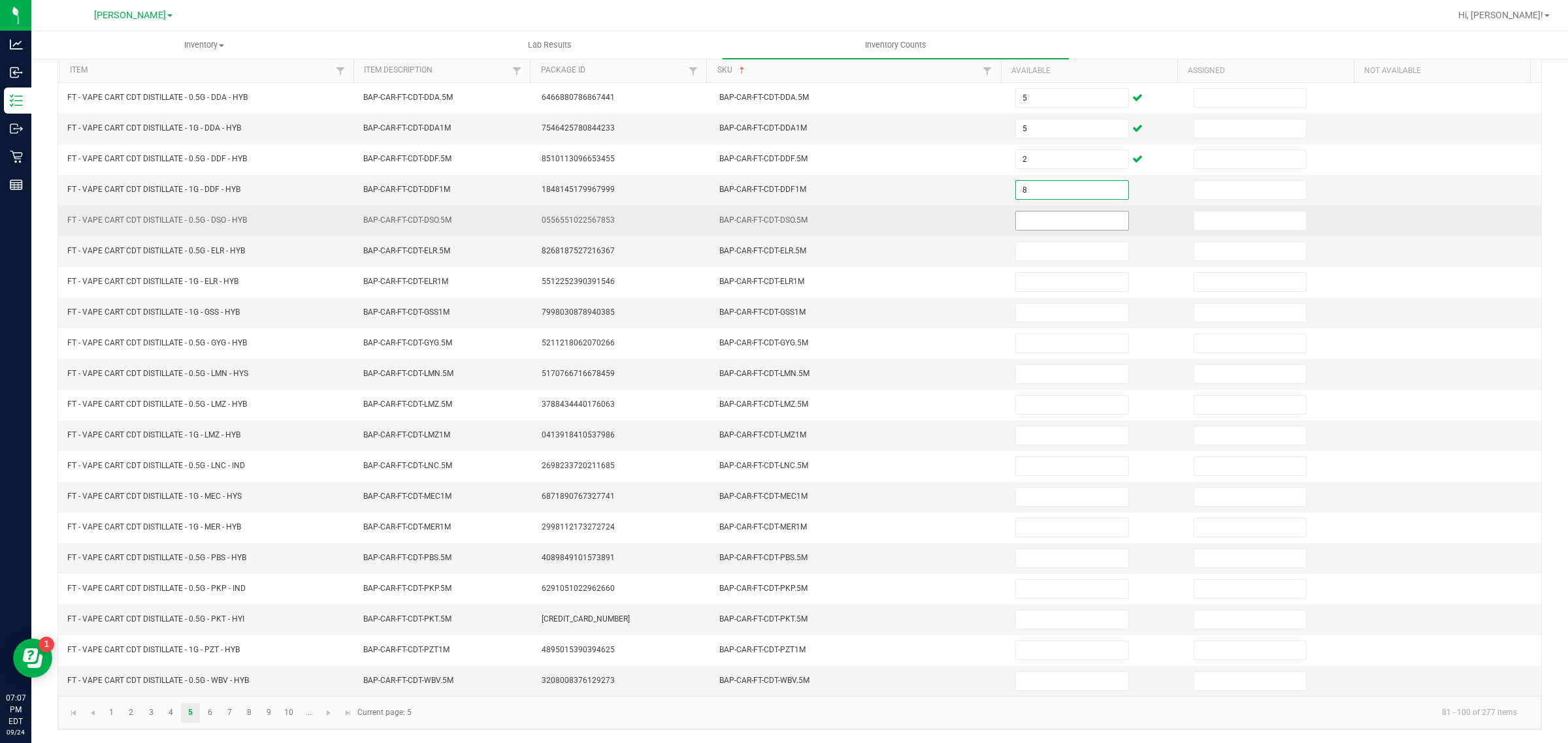
click at [1040, 212] on input at bounding box center [1072, 220] width 112 height 18
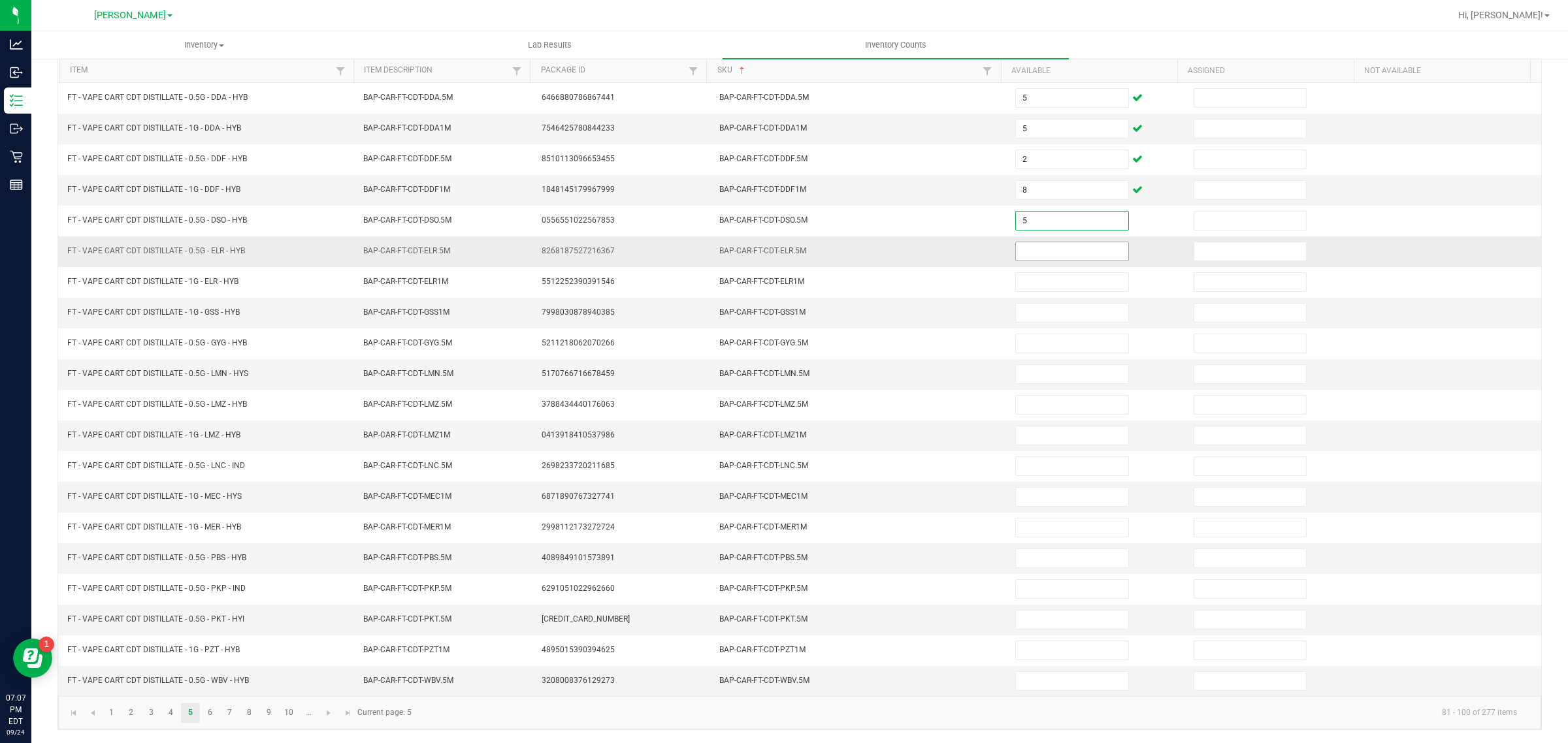
type input "5"
click at [1044, 242] on input at bounding box center [1072, 251] width 112 height 18
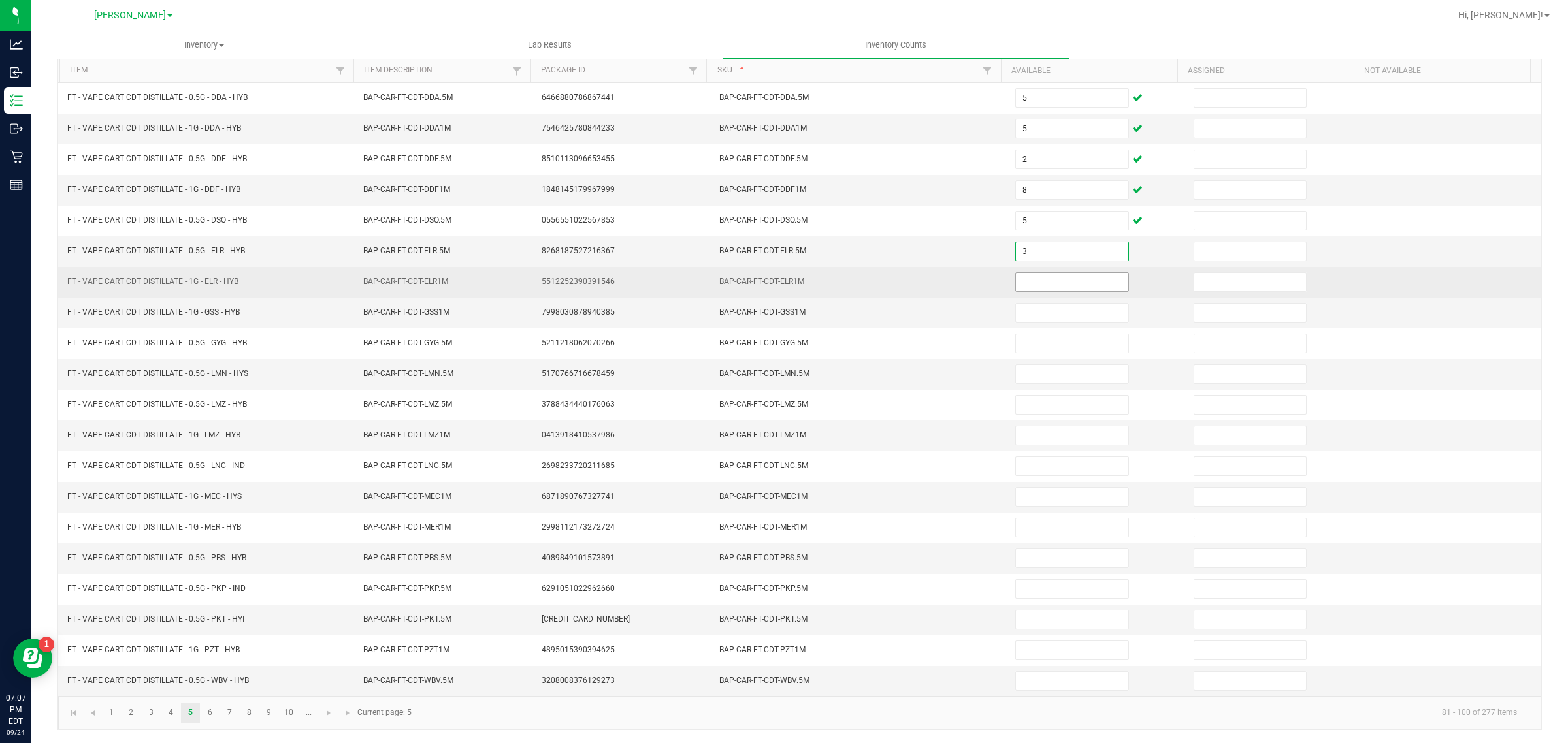
type input "3"
click at [1070, 278] on input at bounding box center [1072, 282] width 112 height 18
type input "4"
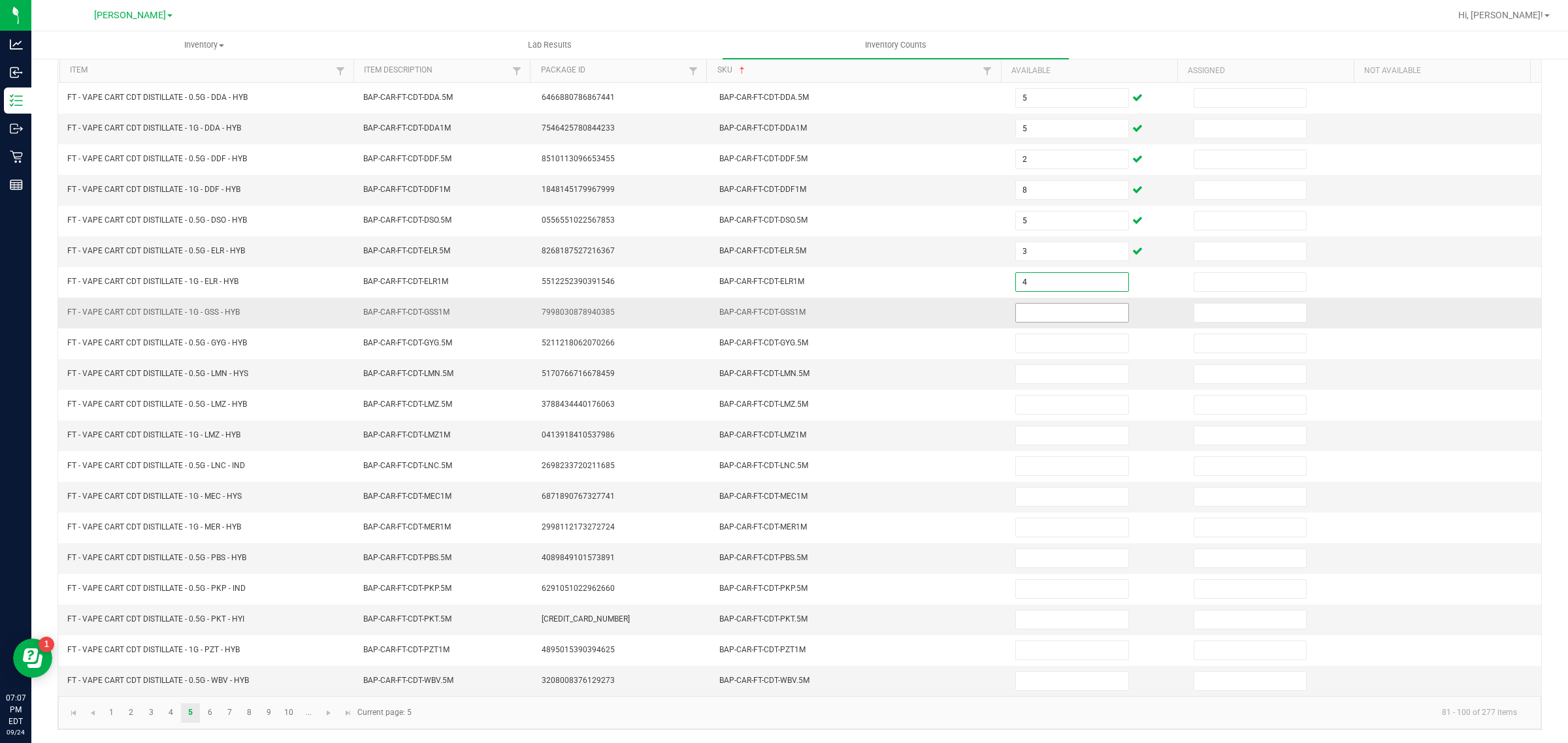
click at [1063, 307] on input at bounding box center [1072, 312] width 112 height 18
type input "7"
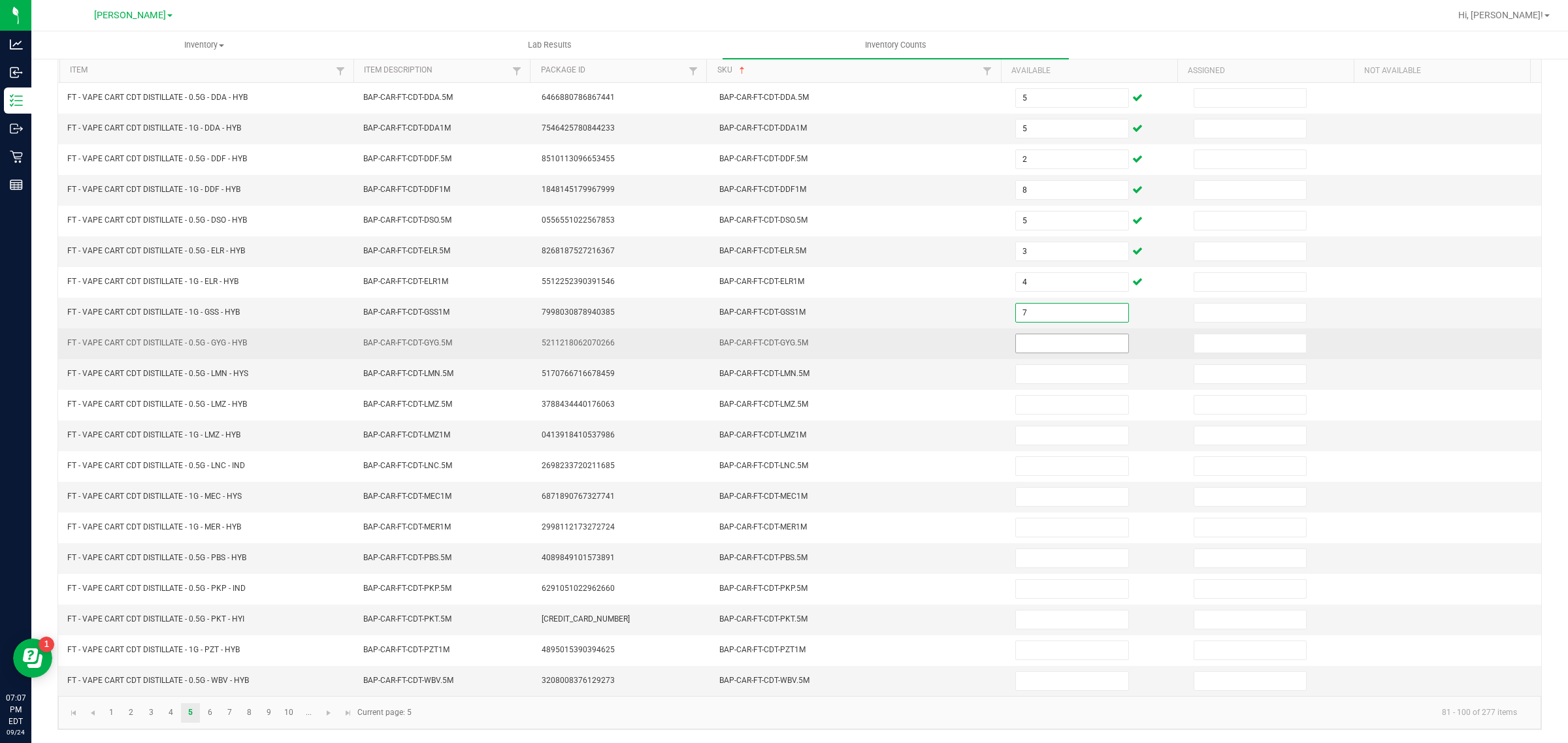
click at [1056, 341] on input at bounding box center [1072, 343] width 112 height 18
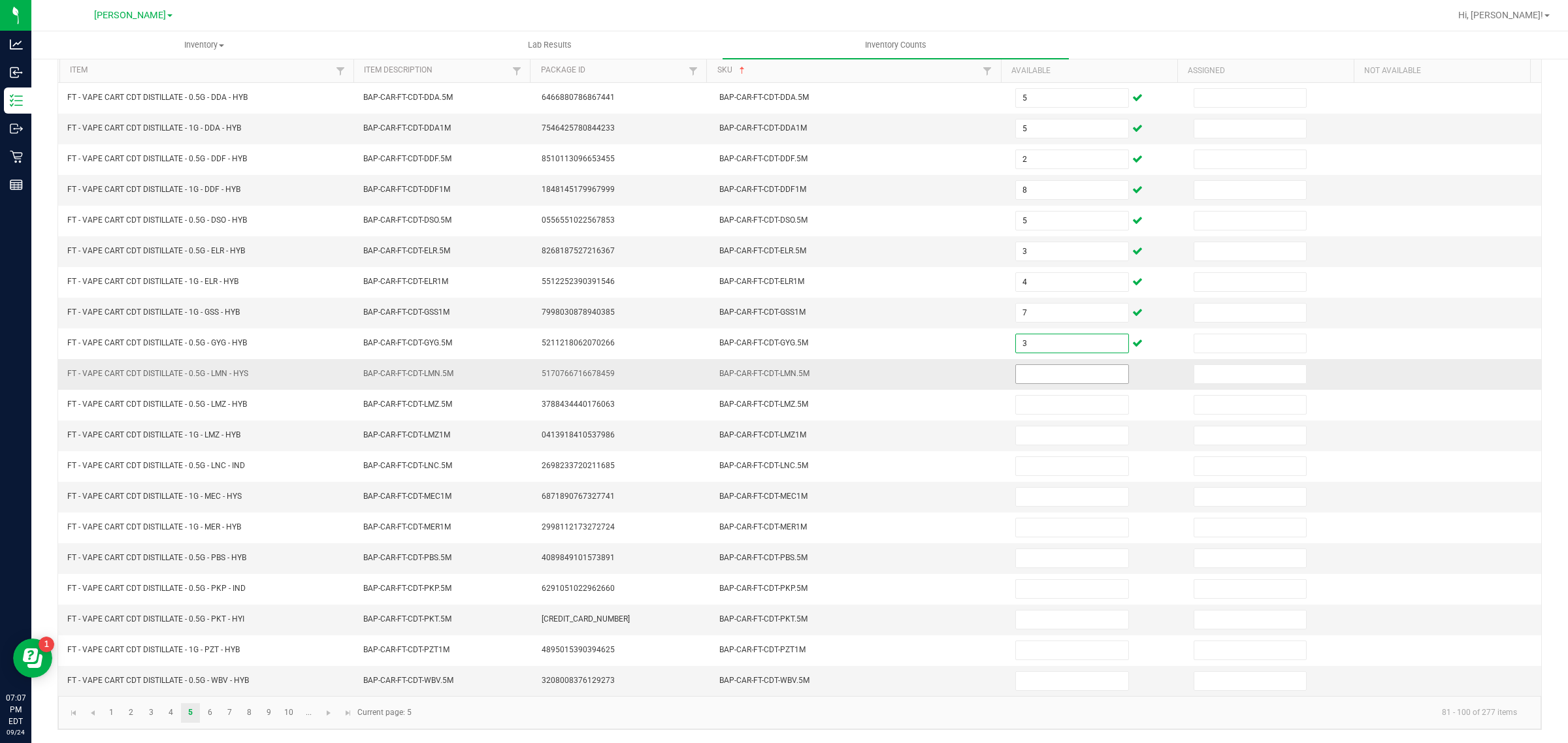
type input "3"
click at [1045, 373] on input at bounding box center [1072, 373] width 112 height 18
type input "4"
click at [1057, 428] on input at bounding box center [1072, 435] width 112 height 18
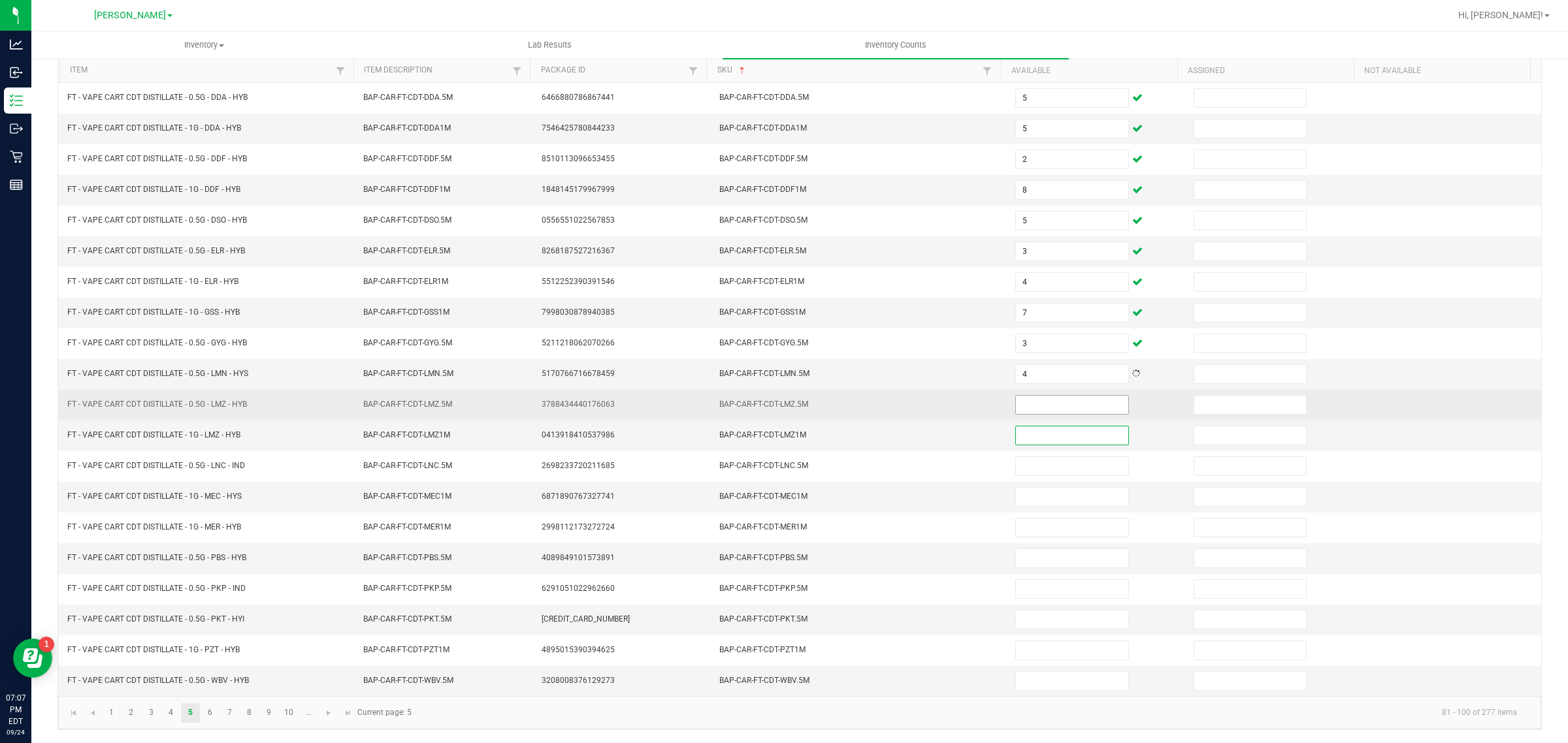
click at [1072, 400] on input at bounding box center [1072, 405] width 112 height 18
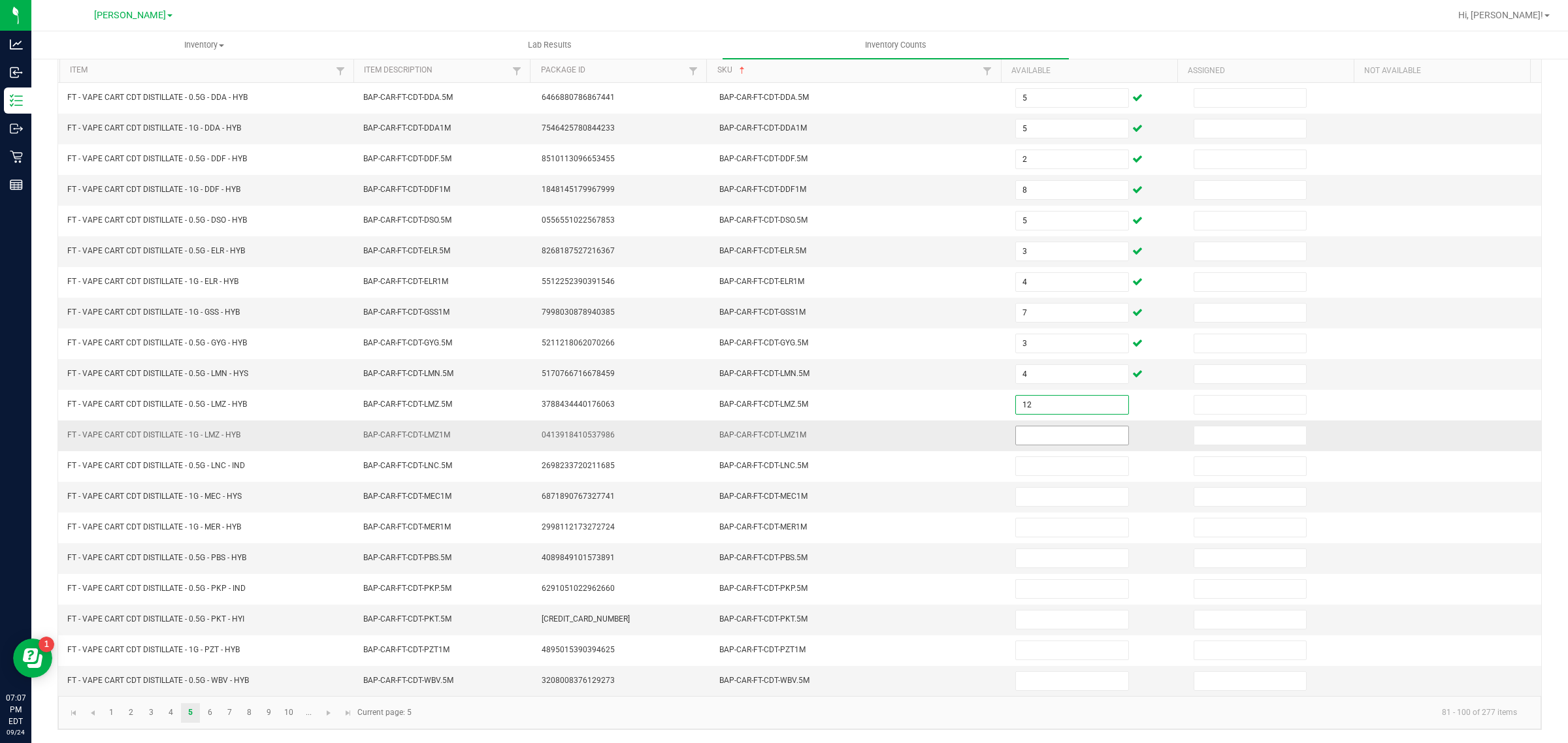
type input "12"
click at [1043, 435] on input at bounding box center [1072, 435] width 112 height 18
type input "4"
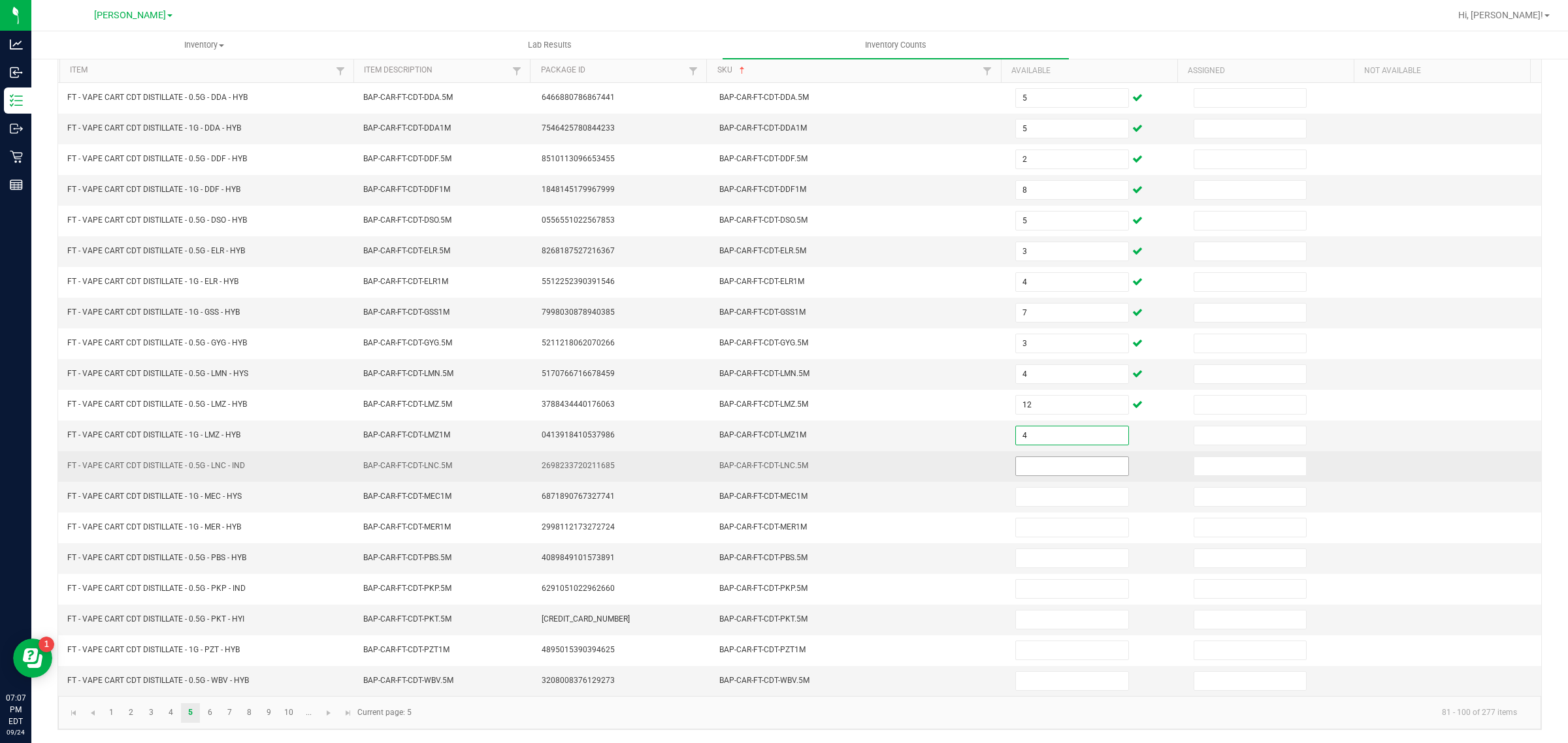
click at [1037, 464] on input at bounding box center [1072, 466] width 112 height 18
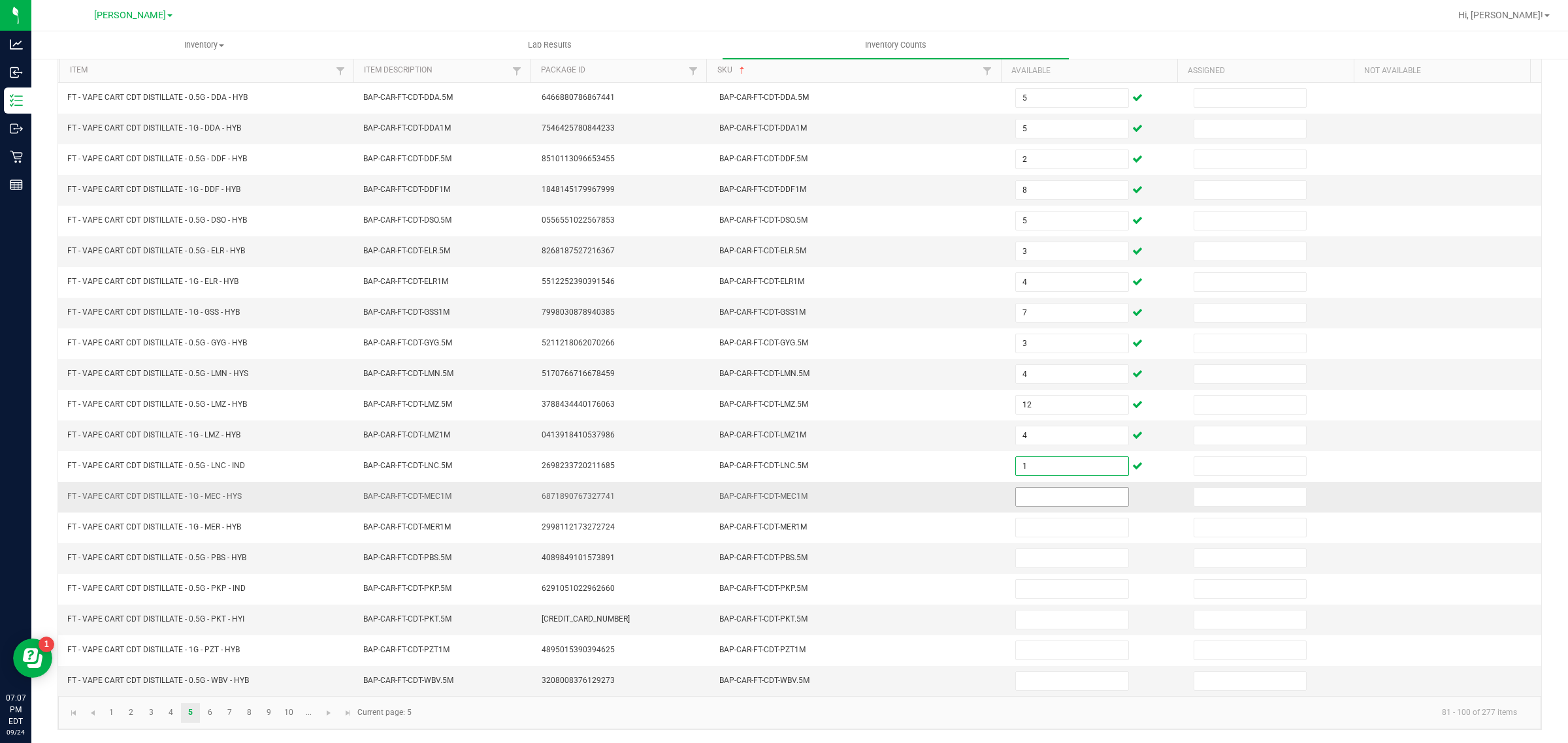
type input "1"
click at [1048, 494] on input at bounding box center [1072, 497] width 112 height 18
type input "7"
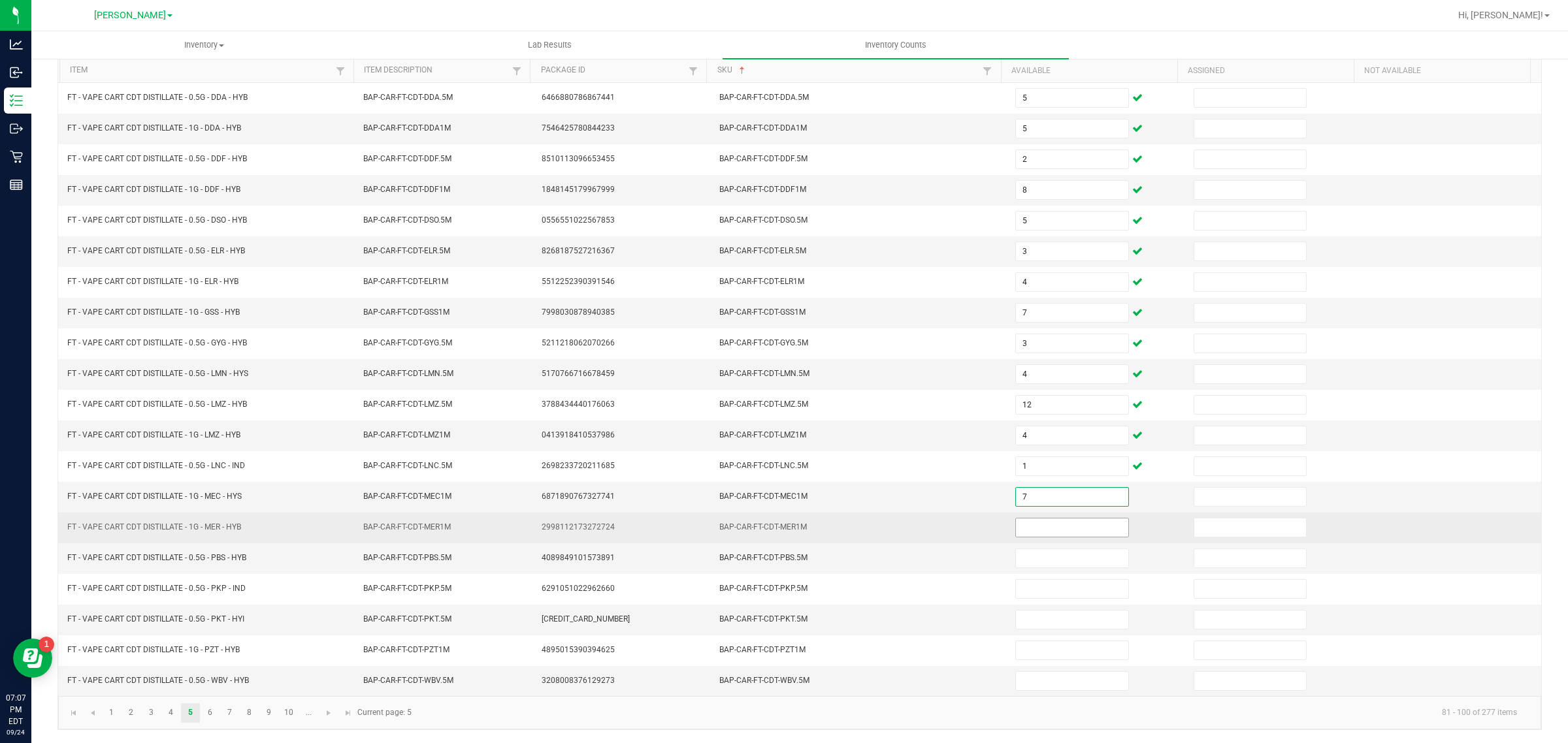
click at [1059, 525] on input at bounding box center [1072, 527] width 112 height 18
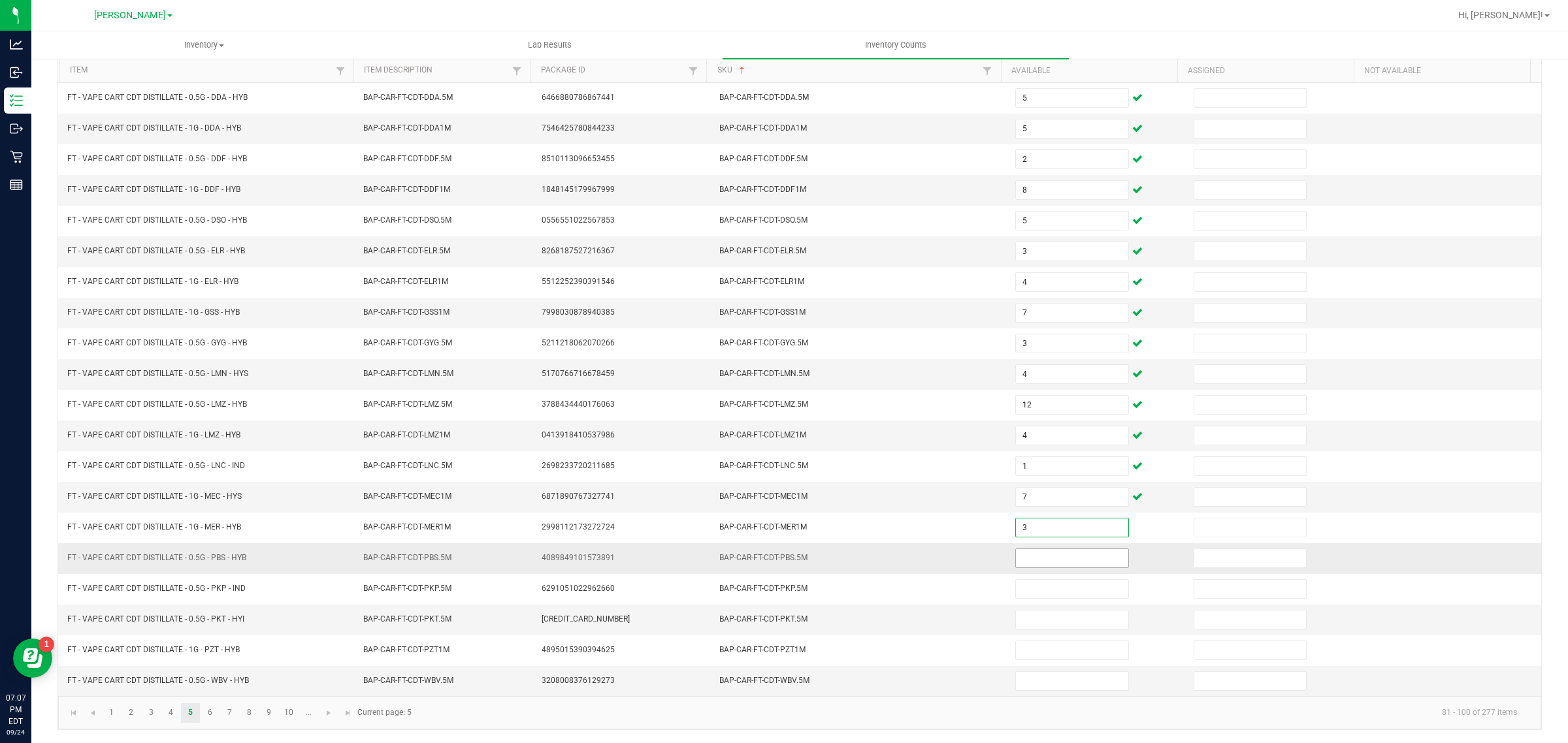
type input "3"
click at [1033, 552] on input at bounding box center [1072, 558] width 112 height 18
type input "3"
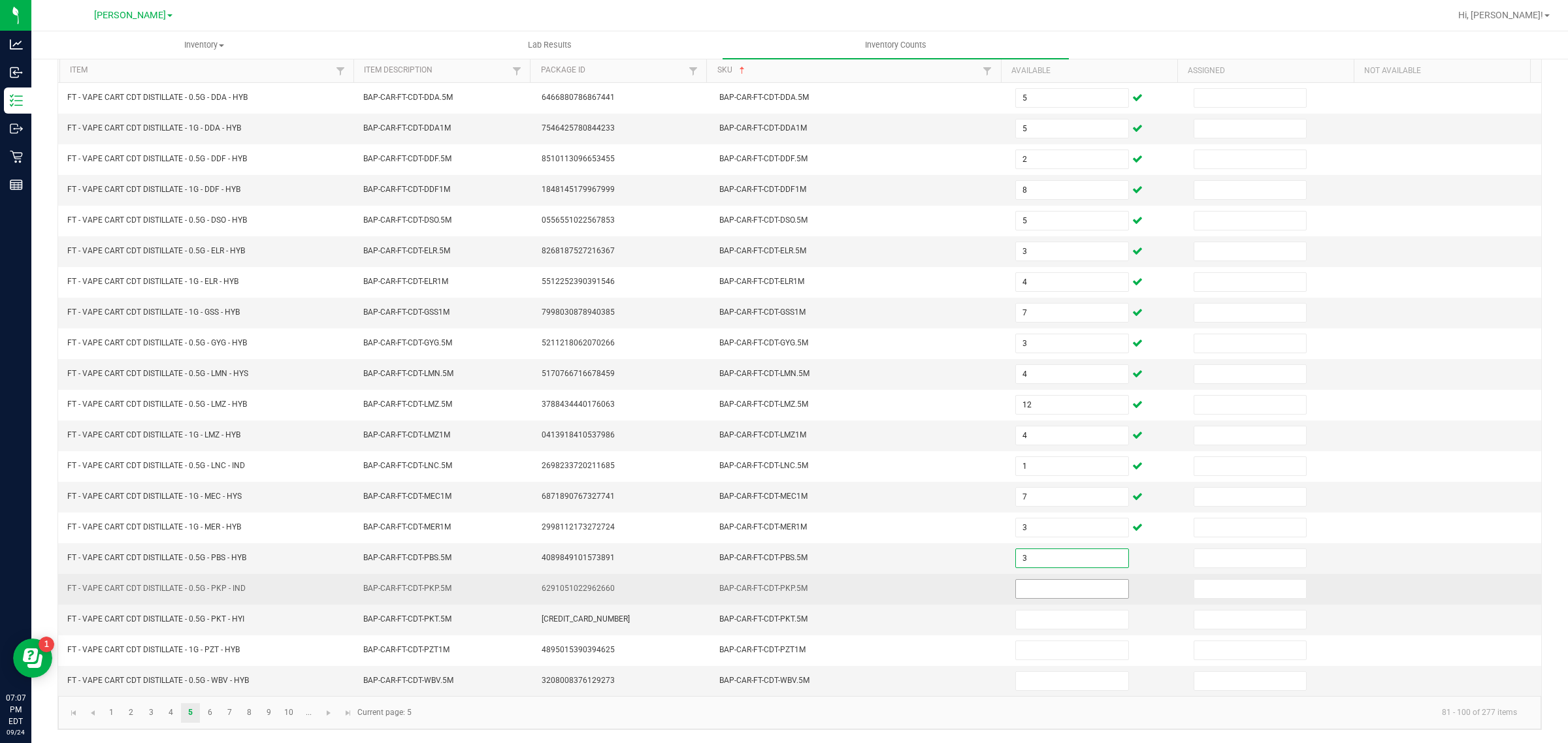
click at [1081, 588] on input at bounding box center [1072, 588] width 112 height 18
click at [1031, 587] on input at bounding box center [1072, 588] width 112 height 18
type input "1"
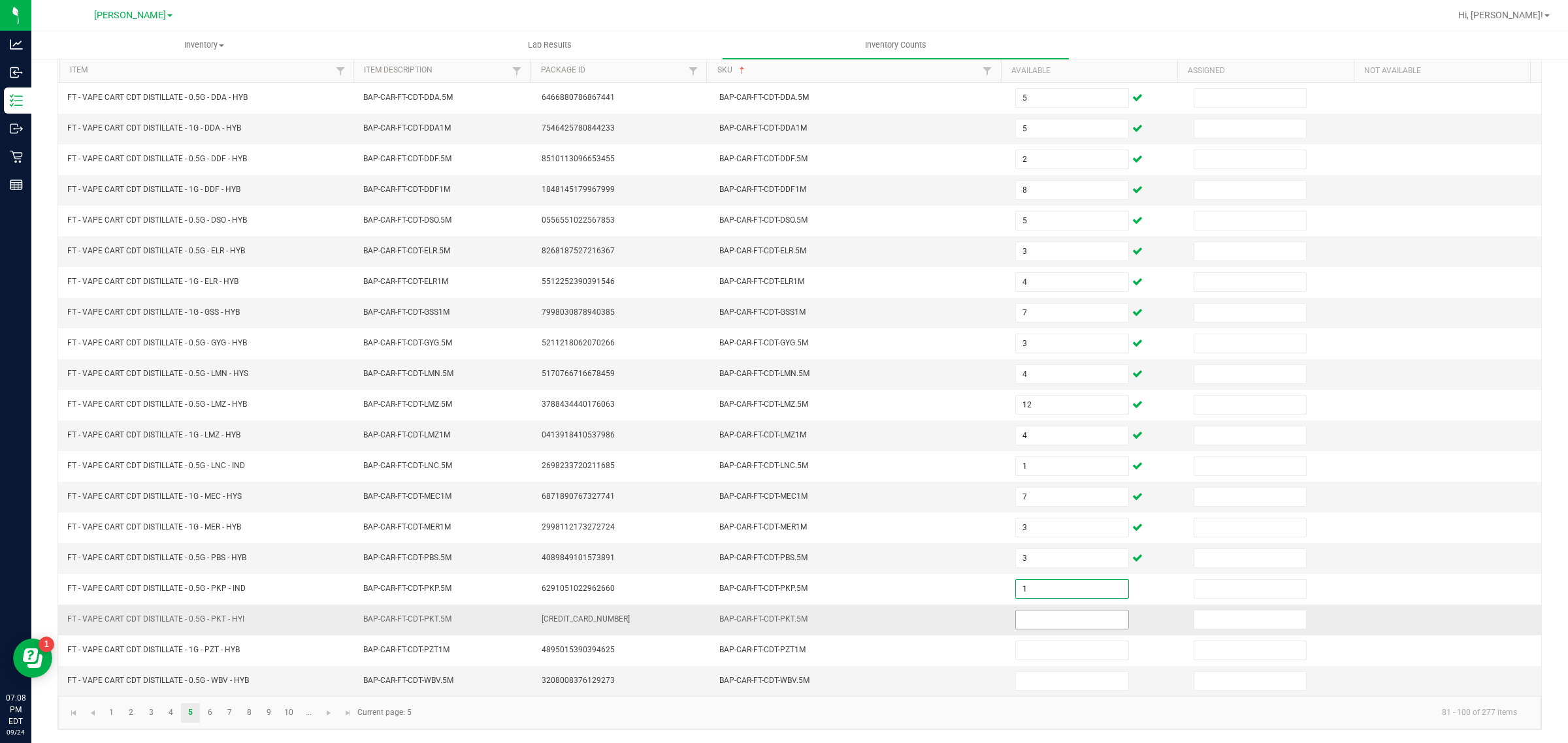
click at [1054, 618] on input at bounding box center [1072, 619] width 112 height 18
type input "6"
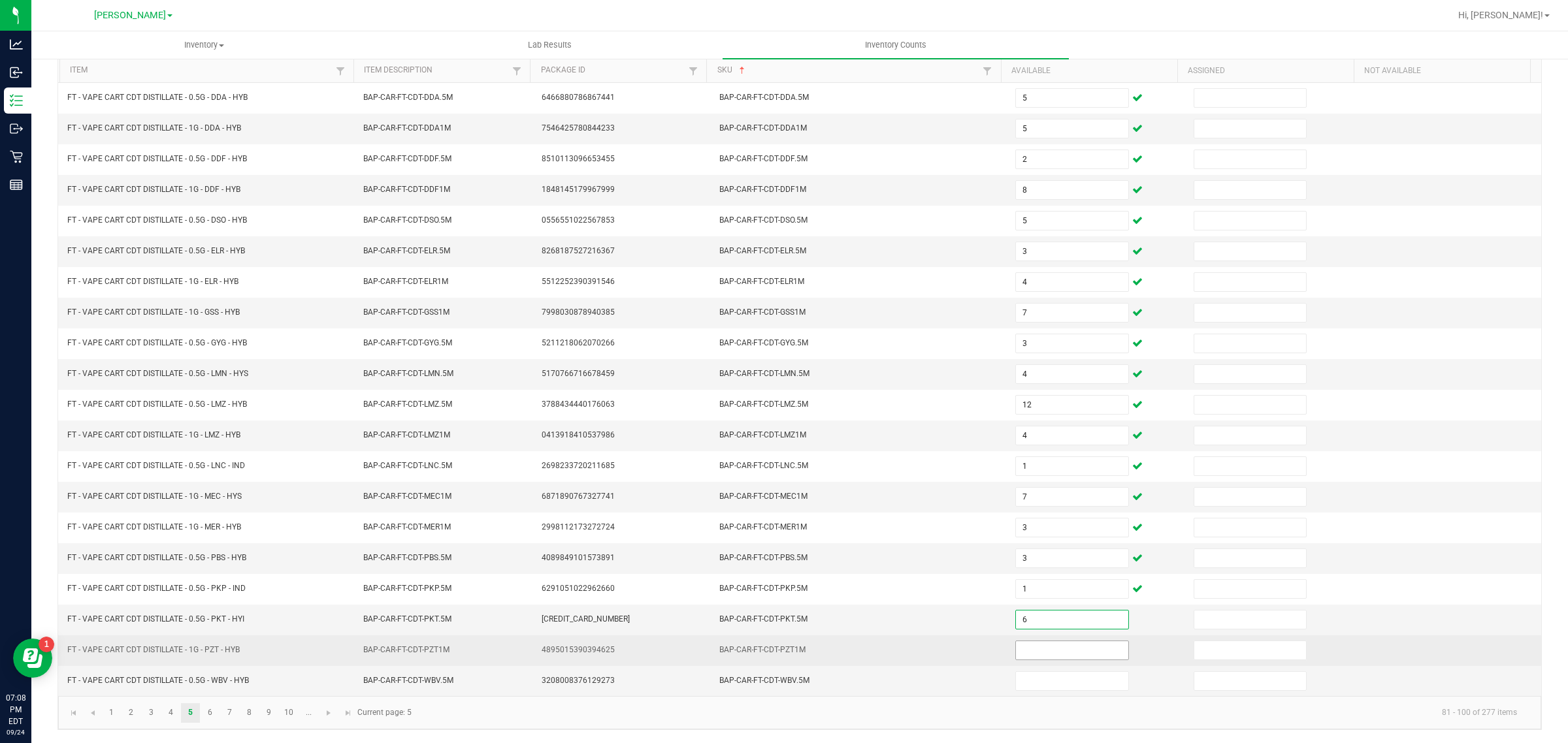
click at [1044, 649] on input at bounding box center [1072, 650] width 112 height 18
type input "3"
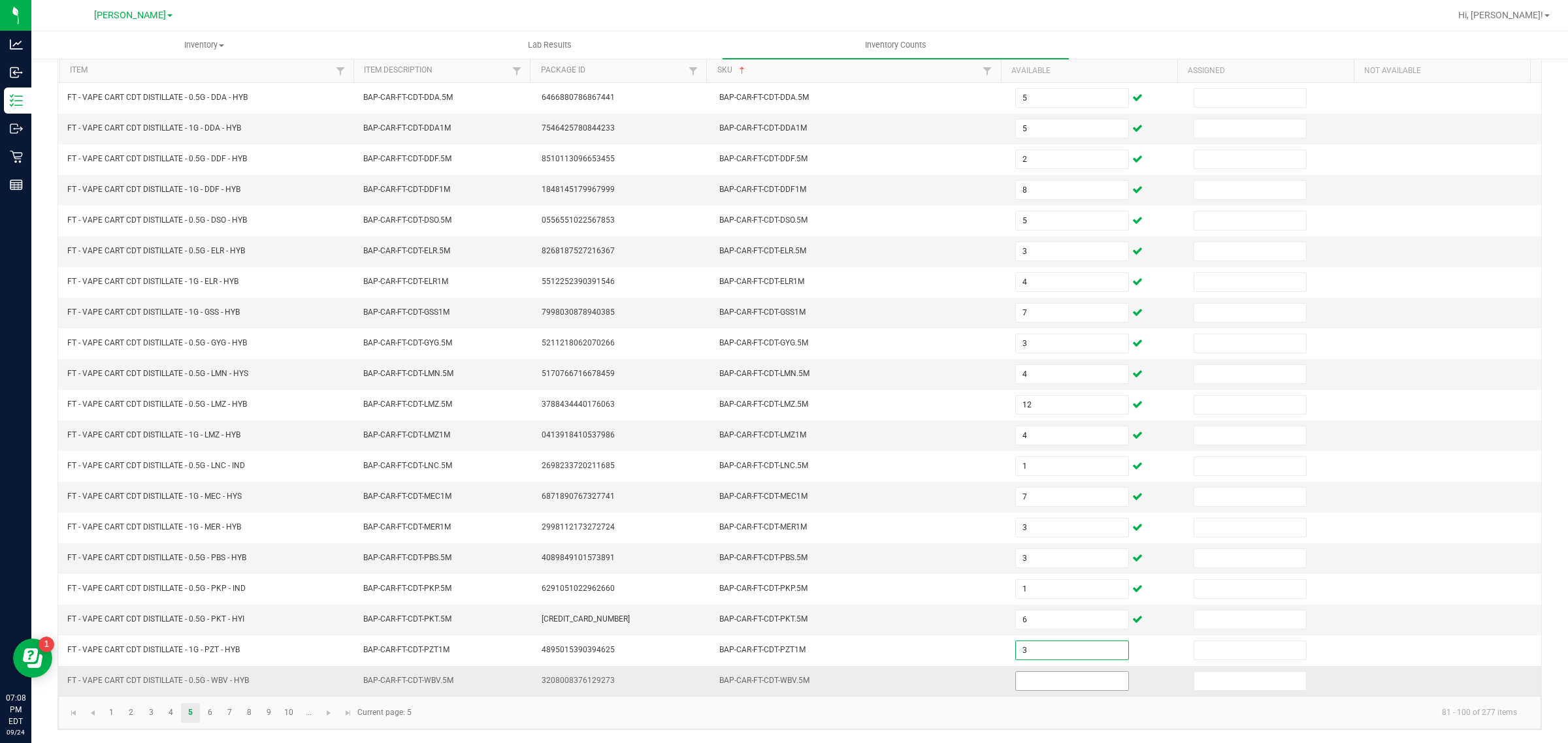
click at [1056, 680] on input at bounding box center [1072, 681] width 112 height 18
type input "8"
click at [334, 716] on span "Go to the next page" at bounding box center [328, 712] width 10 height 10
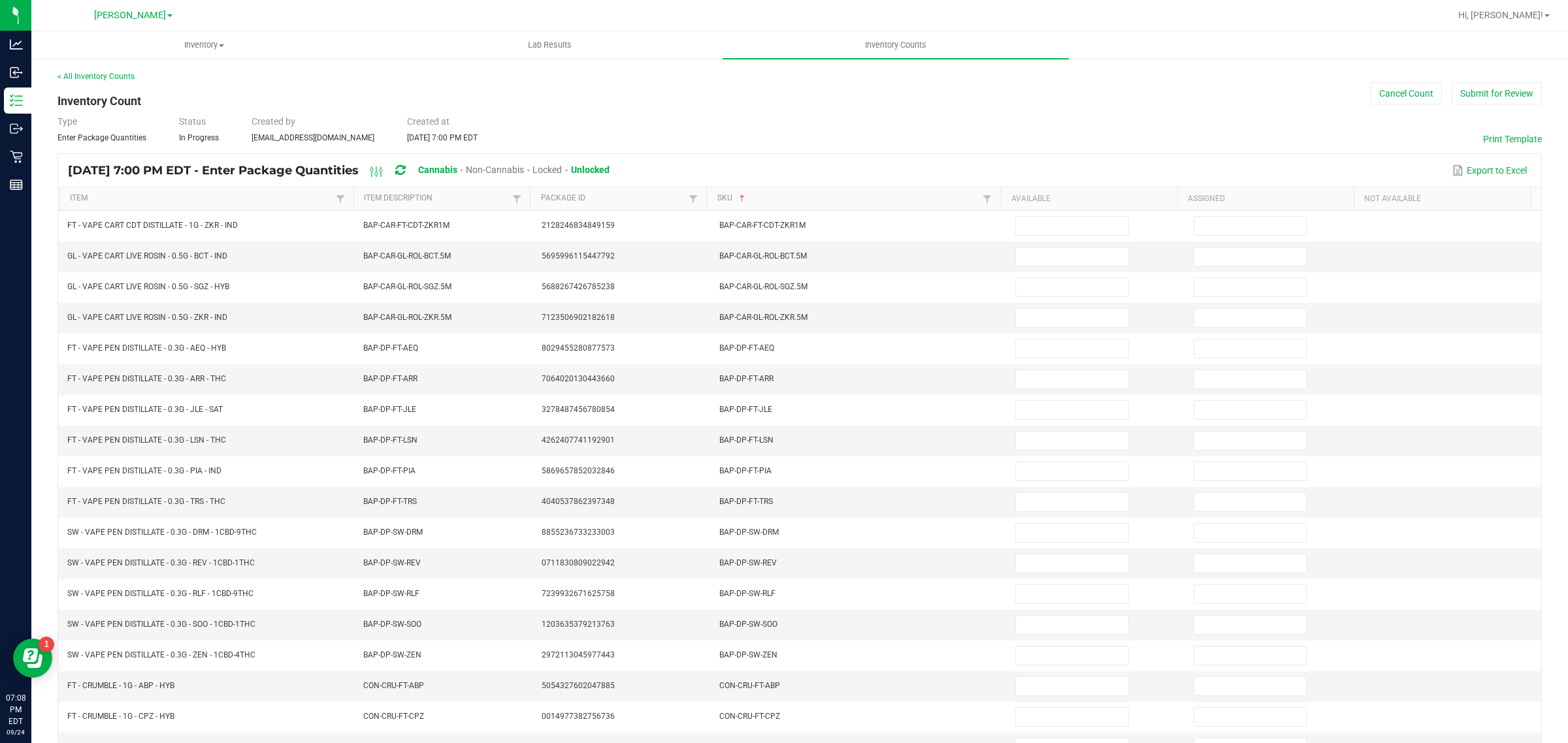
scroll to position [1, 0]
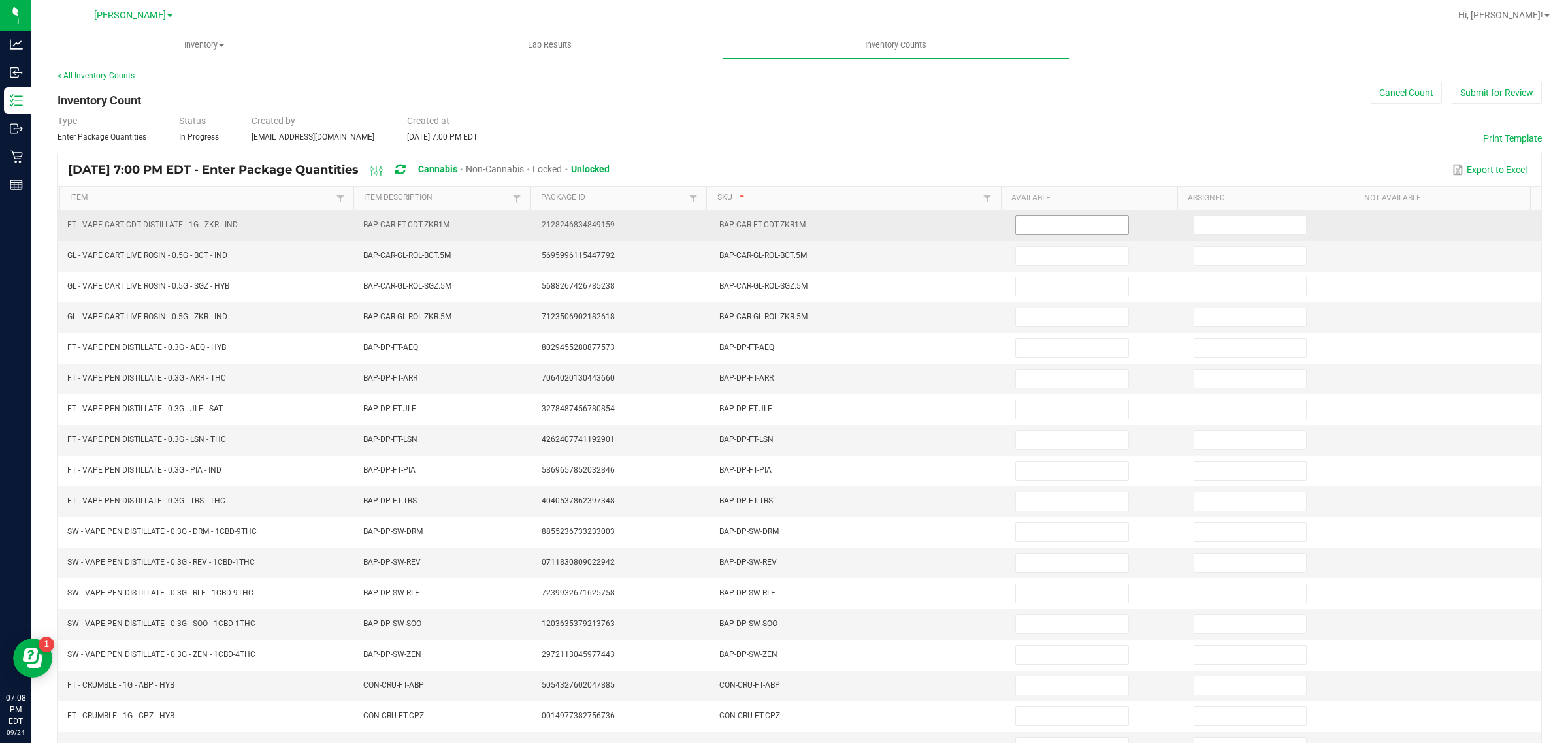
click at [1068, 226] on input at bounding box center [1072, 225] width 112 height 18
type input "2"
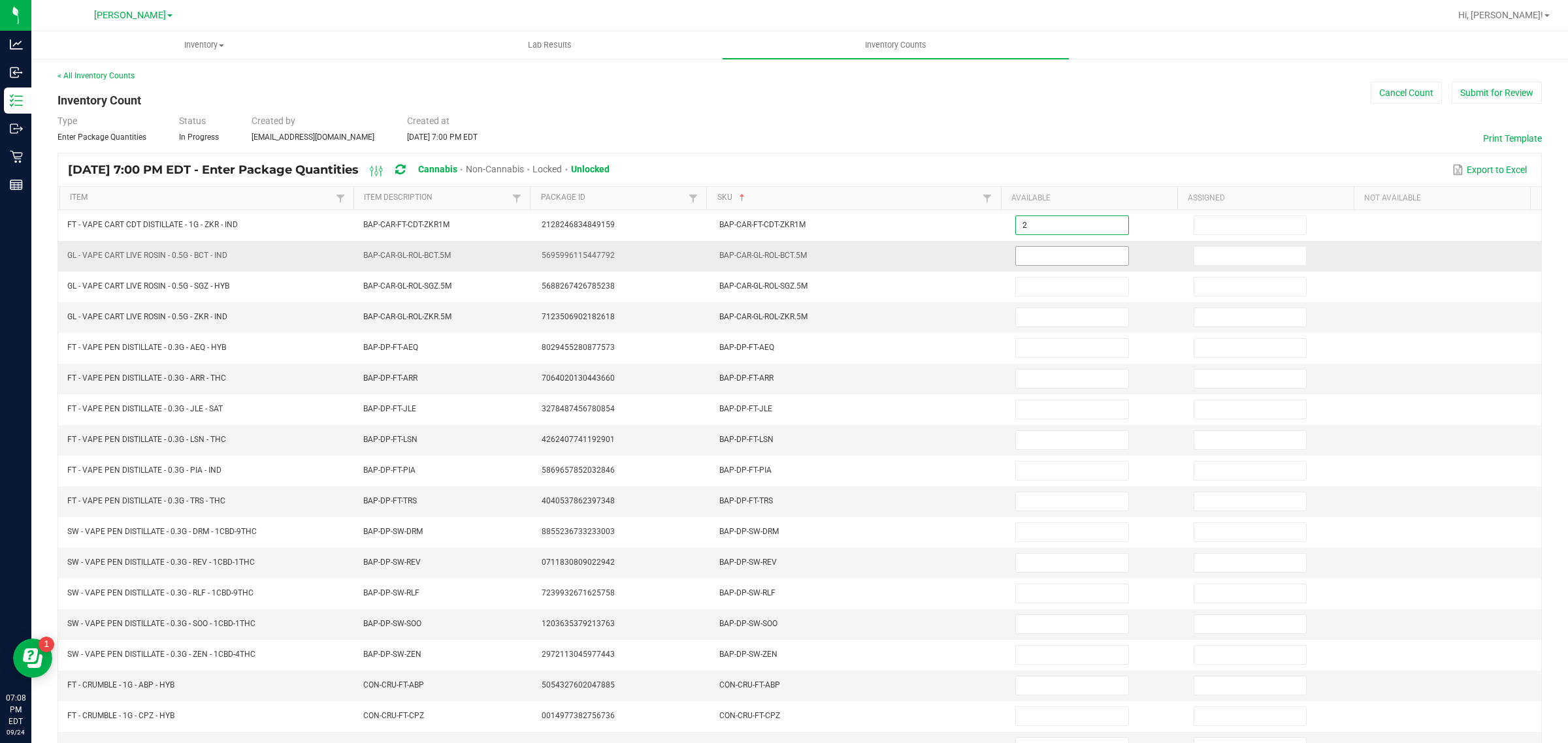
click at [1081, 257] on input at bounding box center [1072, 256] width 112 height 18
type input "8"
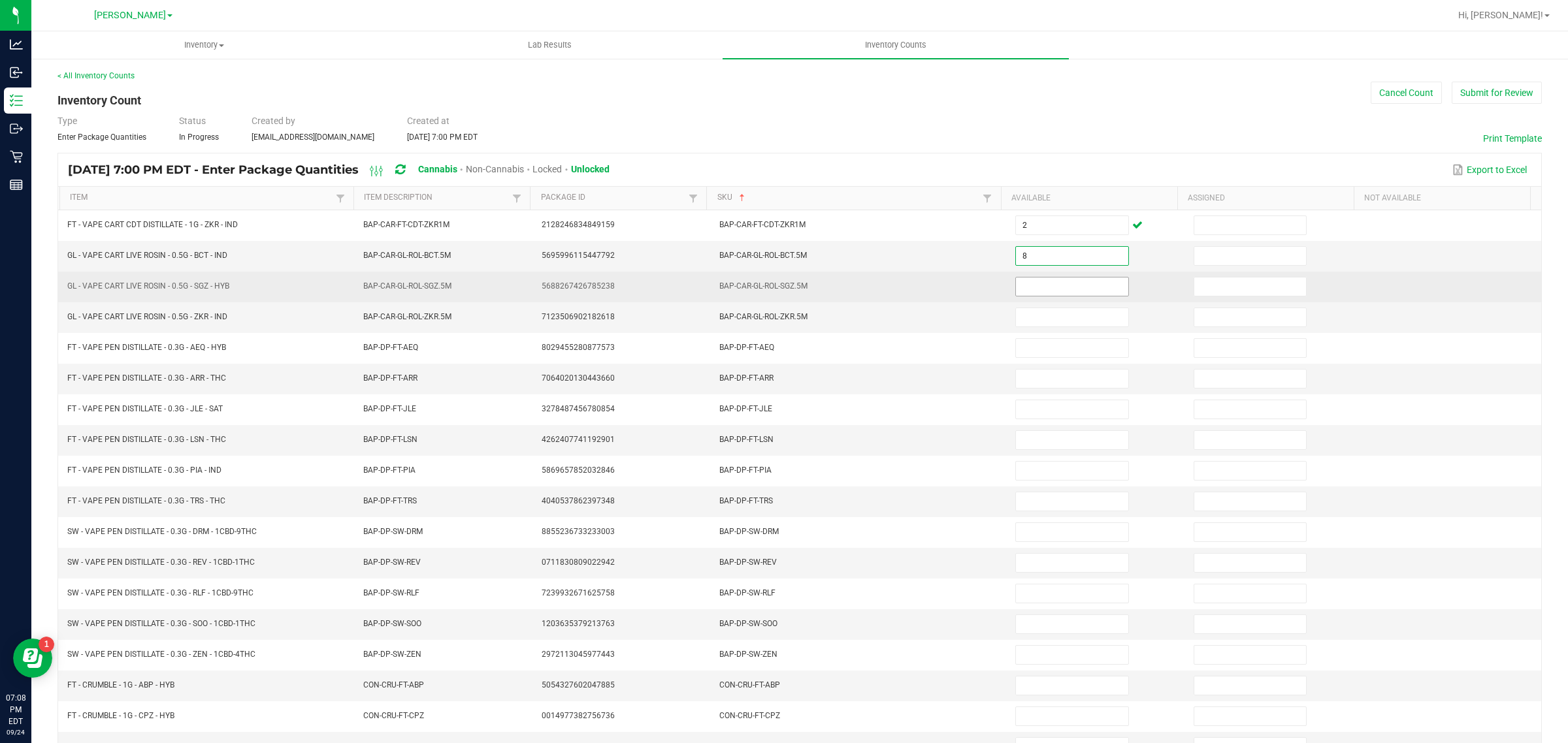
click at [1039, 290] on input at bounding box center [1072, 286] width 112 height 18
type input "5"
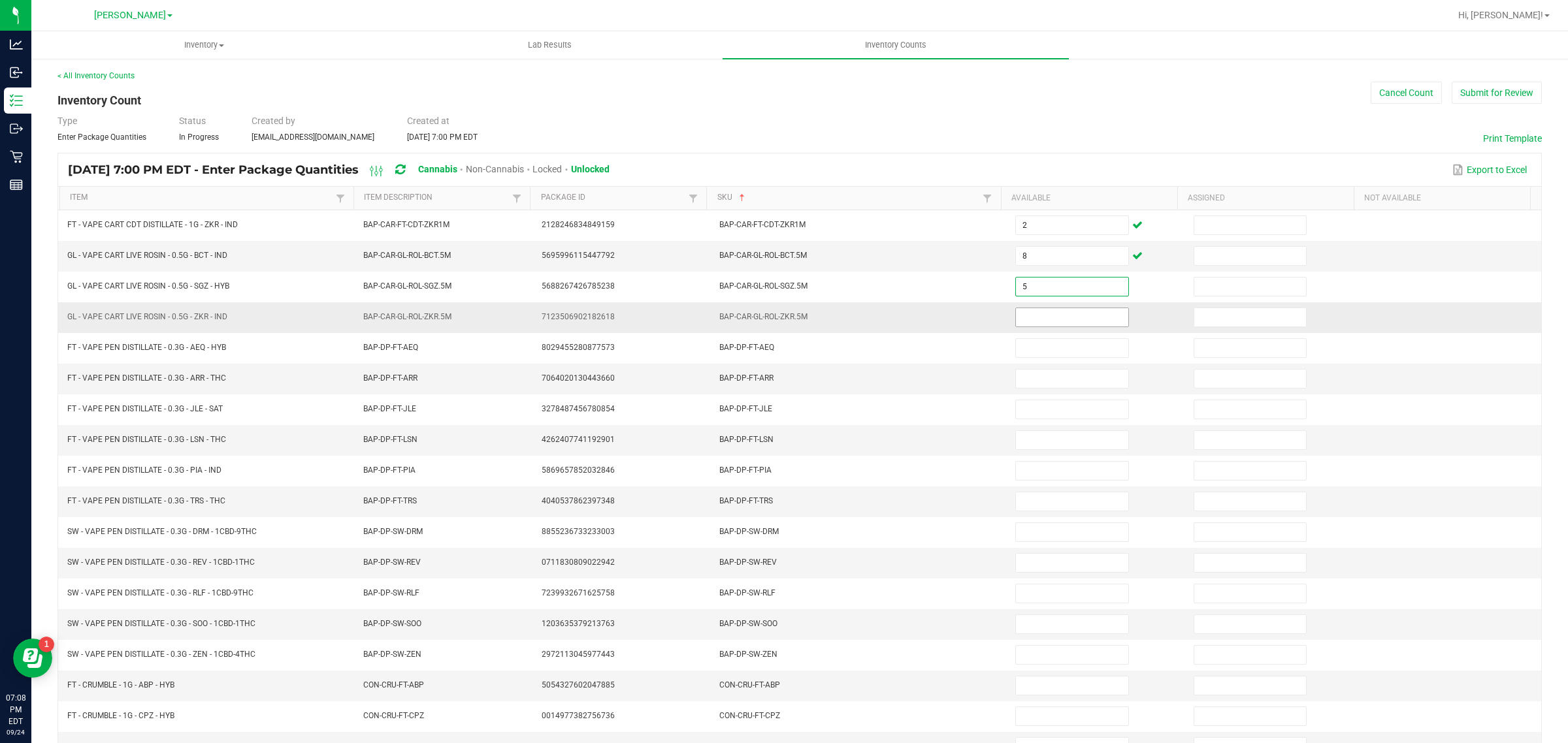
click at [1034, 319] on input at bounding box center [1072, 317] width 112 height 18
type input "1"
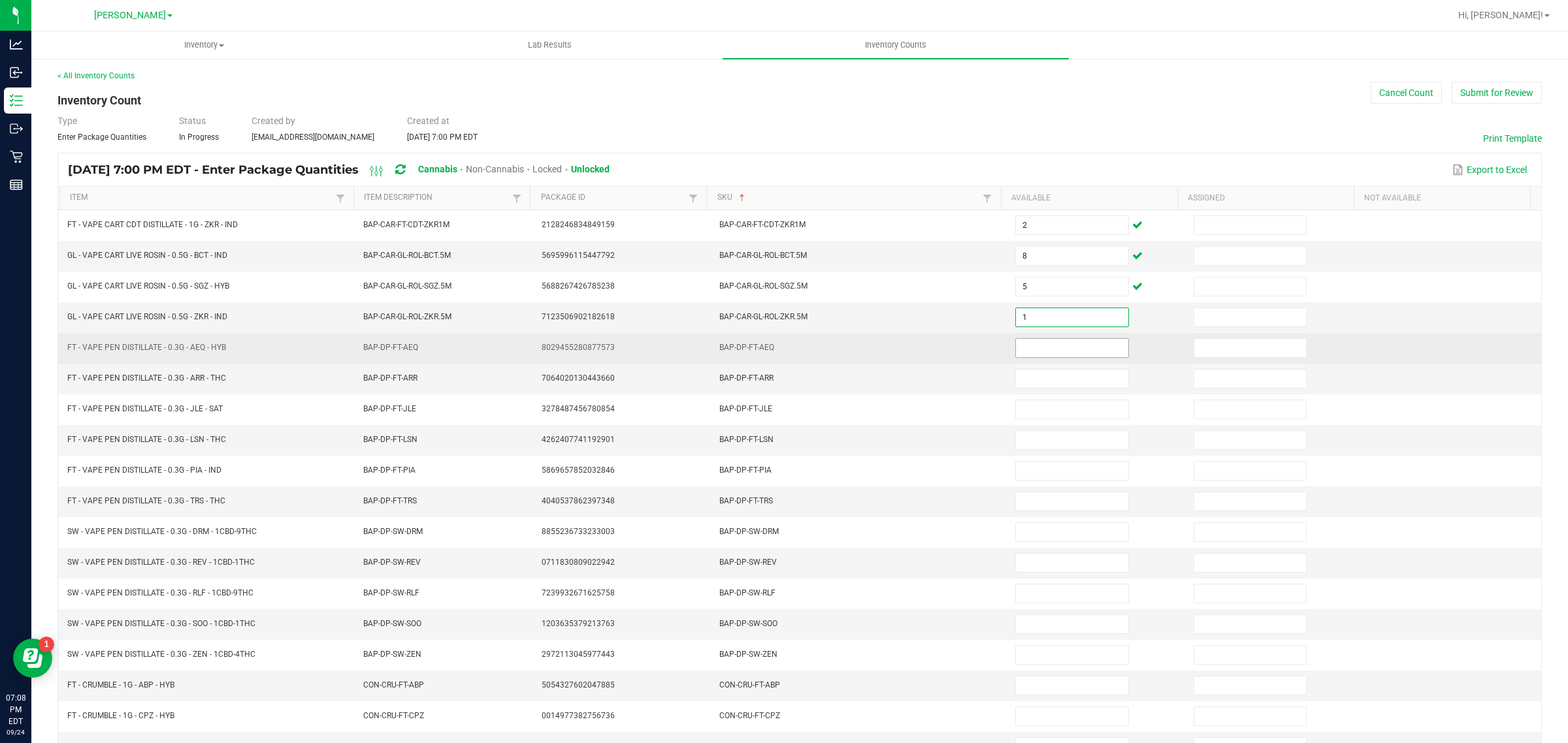
click at [1078, 347] on input at bounding box center [1072, 348] width 112 height 18
type input "6"
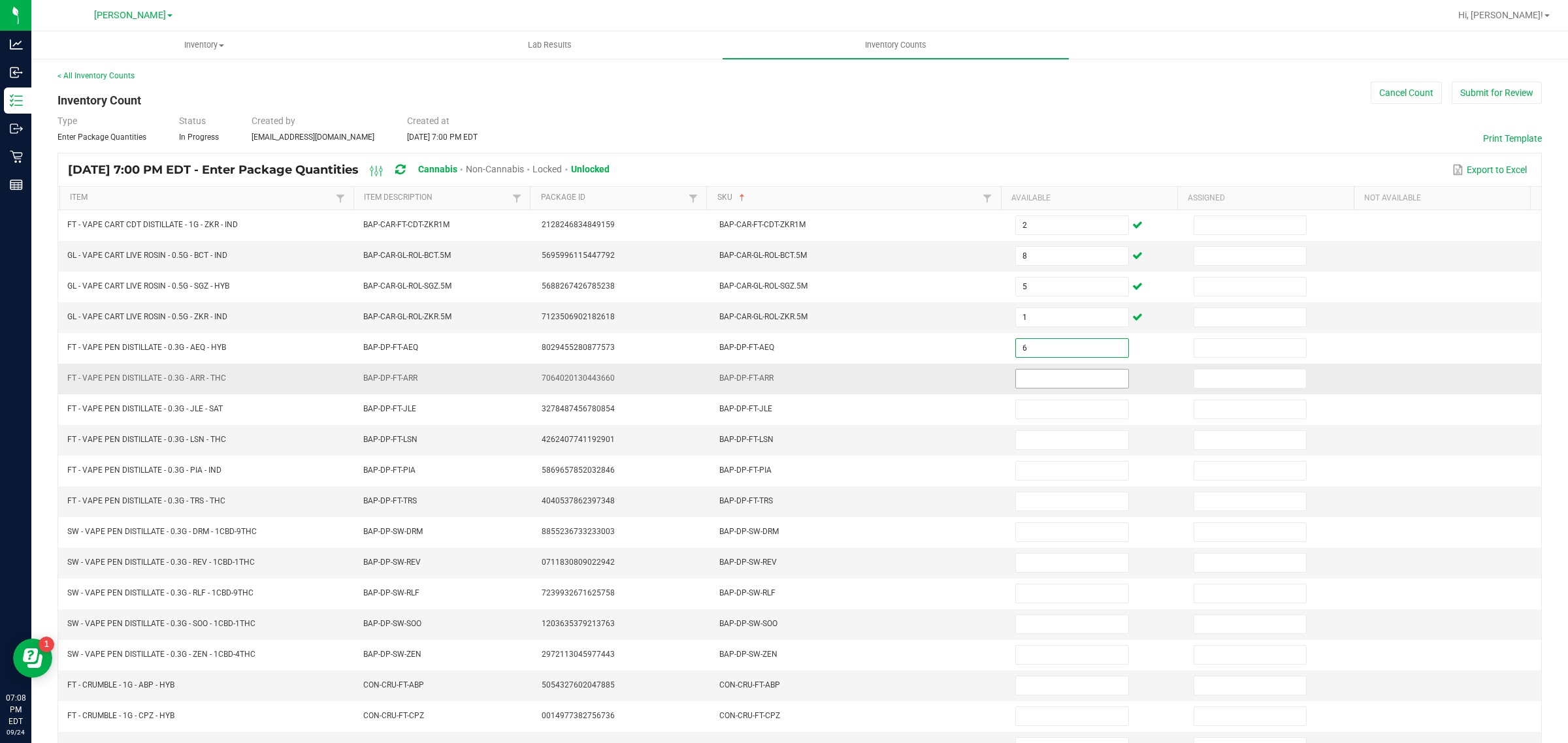
click at [1065, 381] on input at bounding box center [1072, 378] width 112 height 18
type input "2"
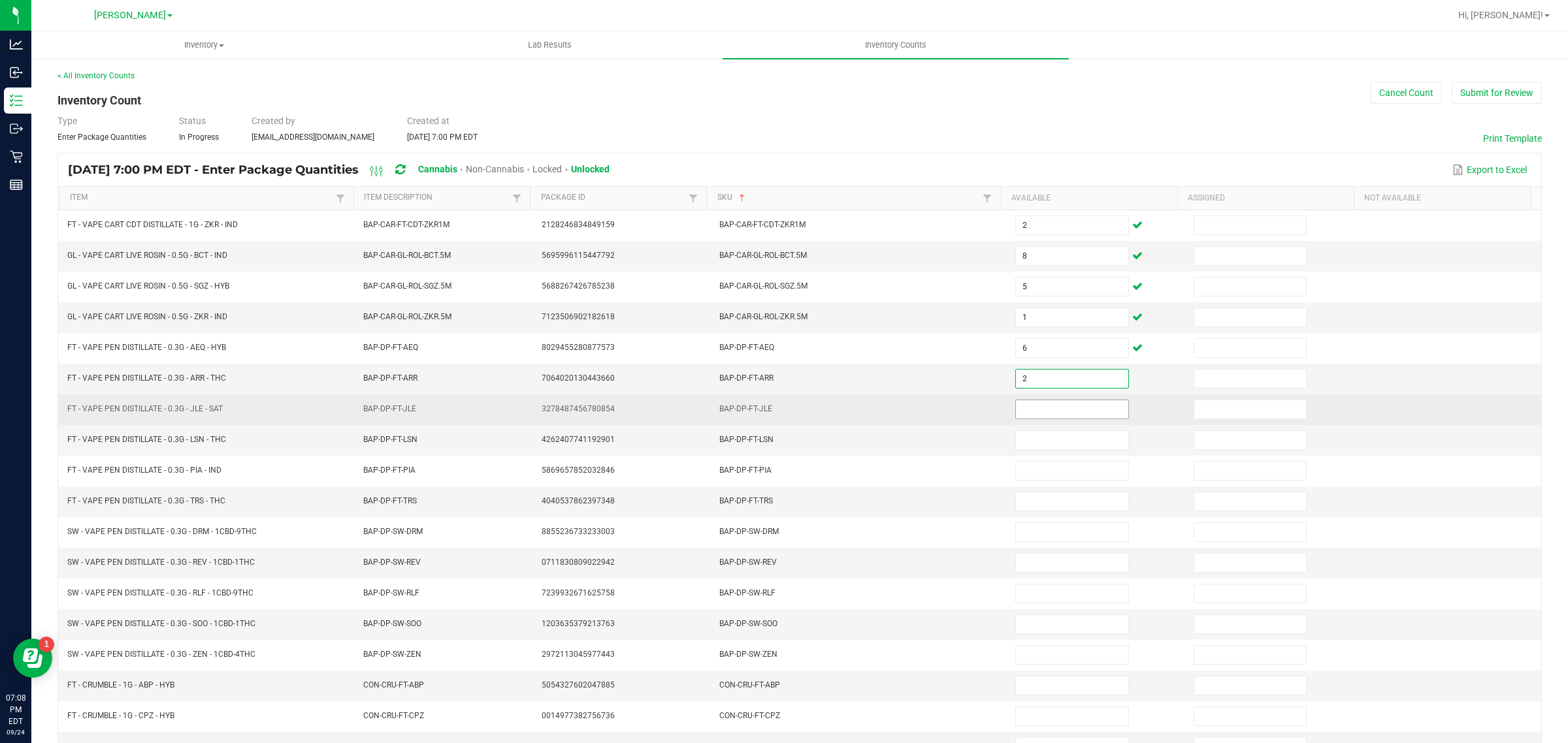
click at [1059, 411] on input at bounding box center [1072, 409] width 112 height 18
type input "8"
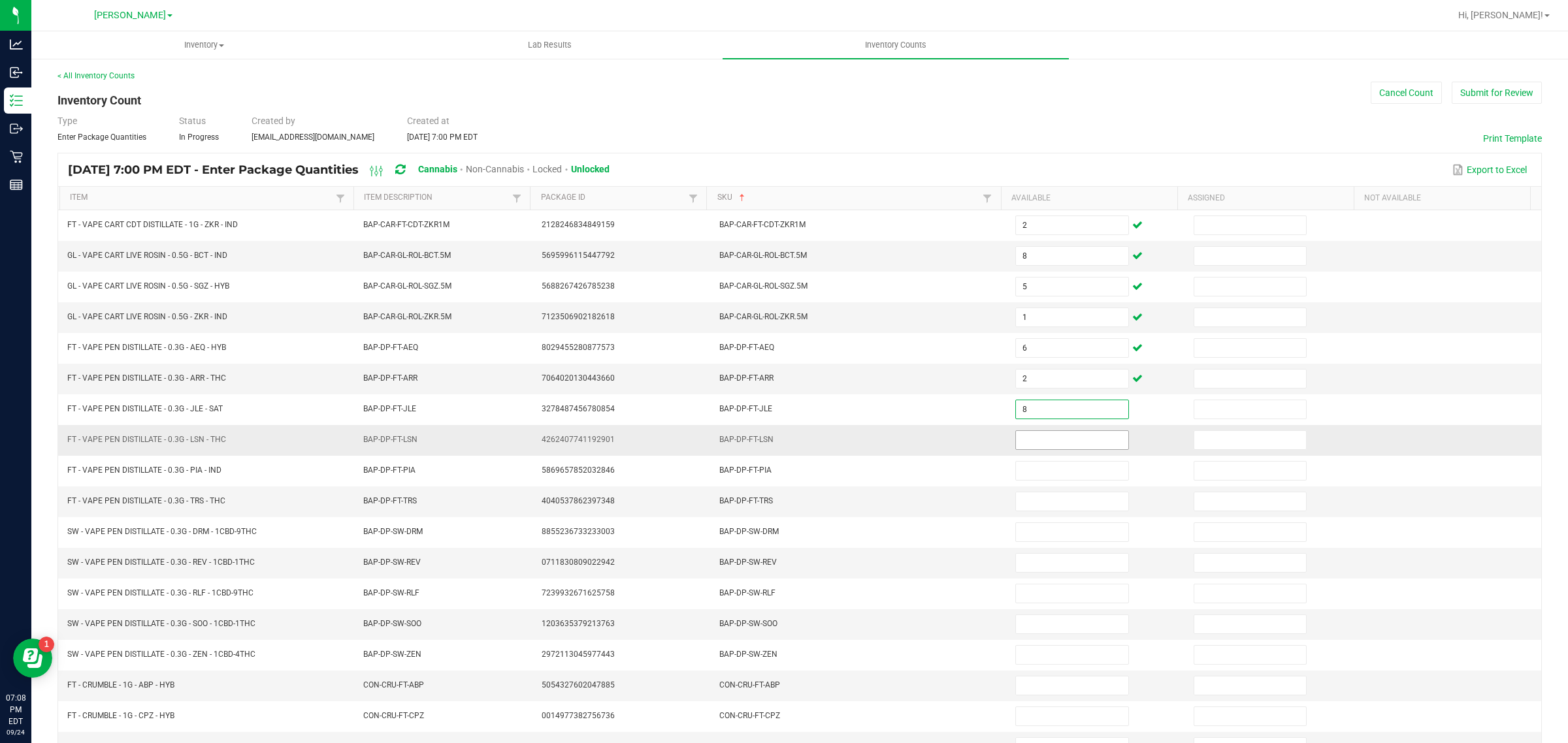
click at [1036, 447] on input at bounding box center [1072, 439] width 112 height 18
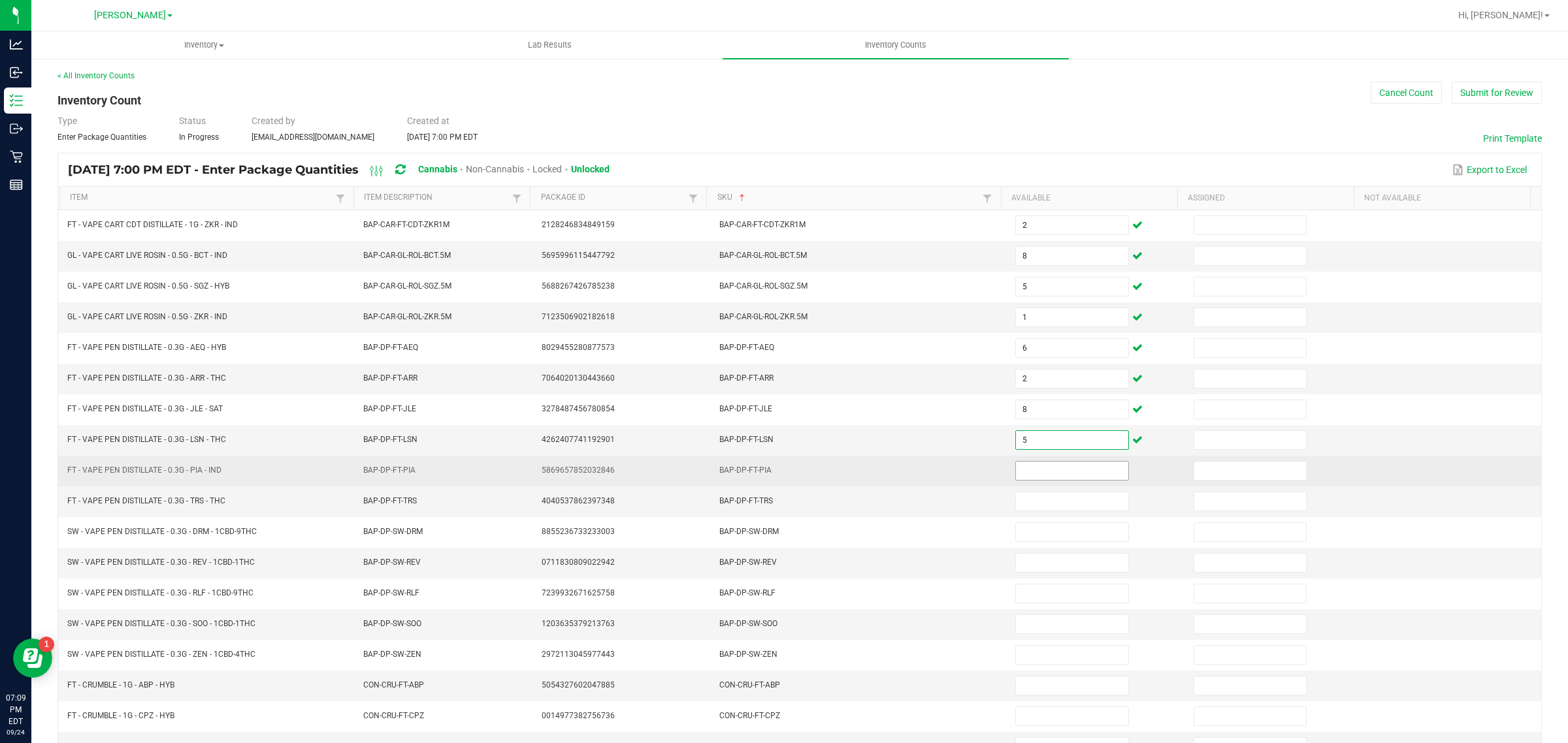
type input "5"
click at [1036, 472] on input at bounding box center [1072, 471] width 112 height 18
type input "2"
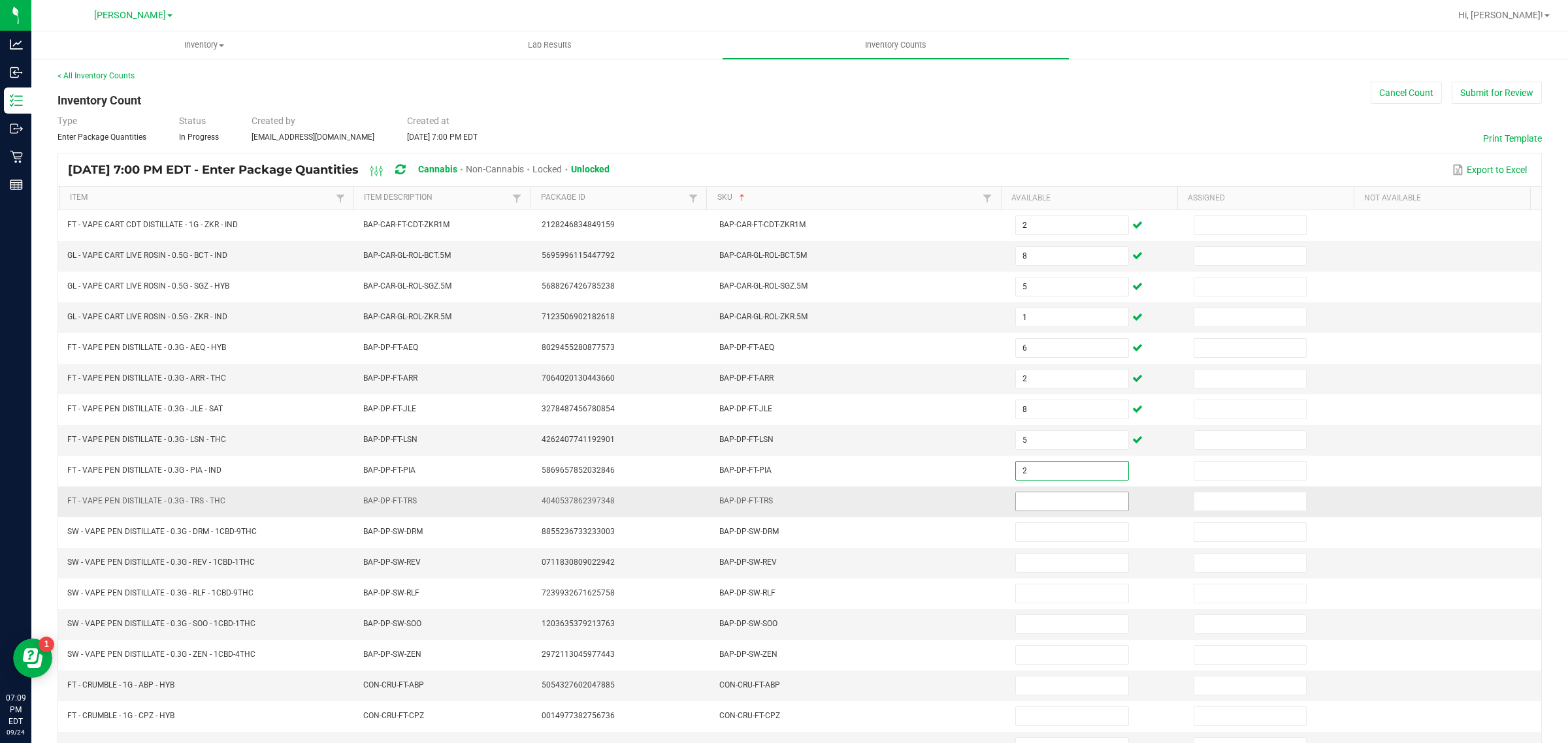
click at [1048, 510] on input at bounding box center [1072, 501] width 112 height 18
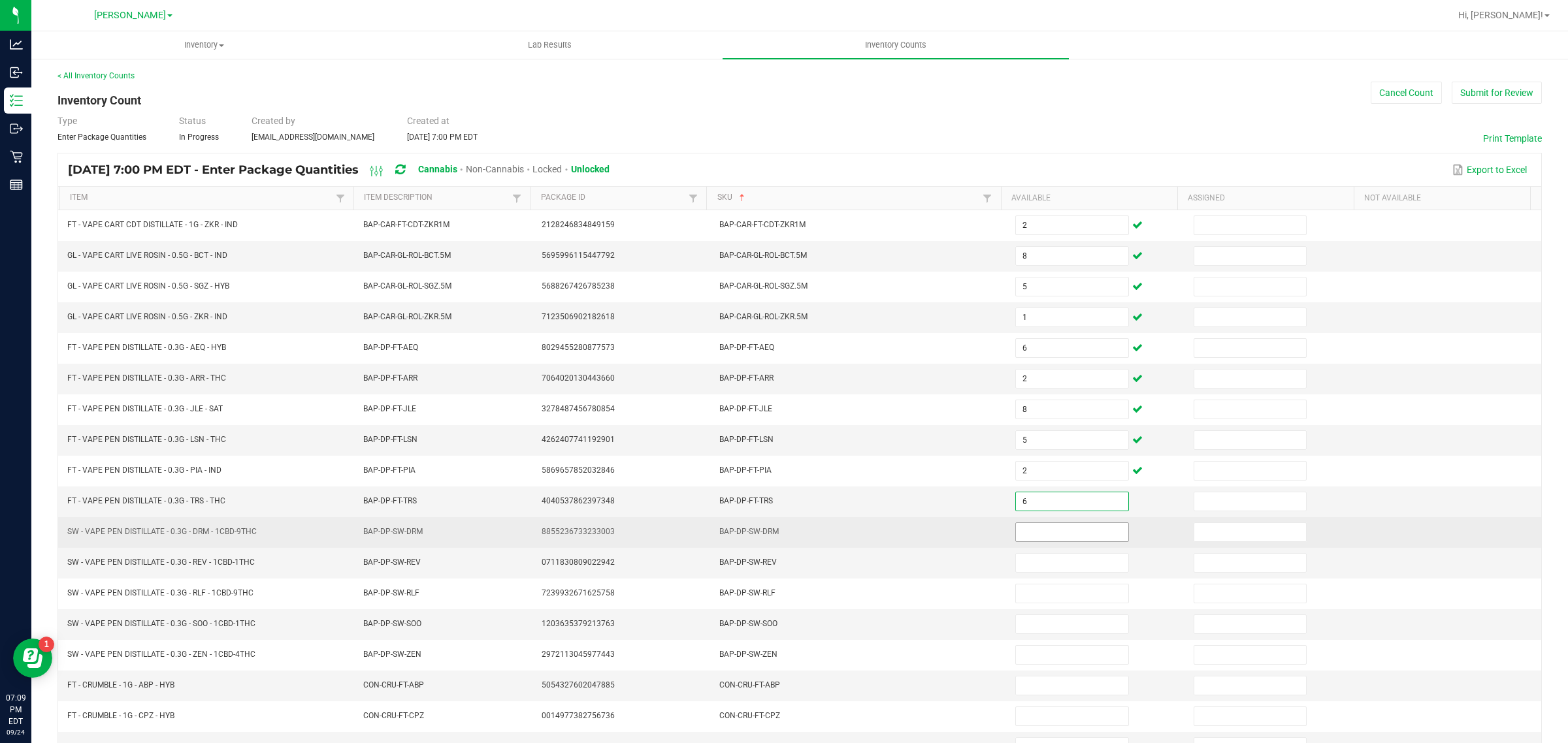
type input "6"
click at [1059, 537] on input at bounding box center [1072, 532] width 112 height 18
type input "7"
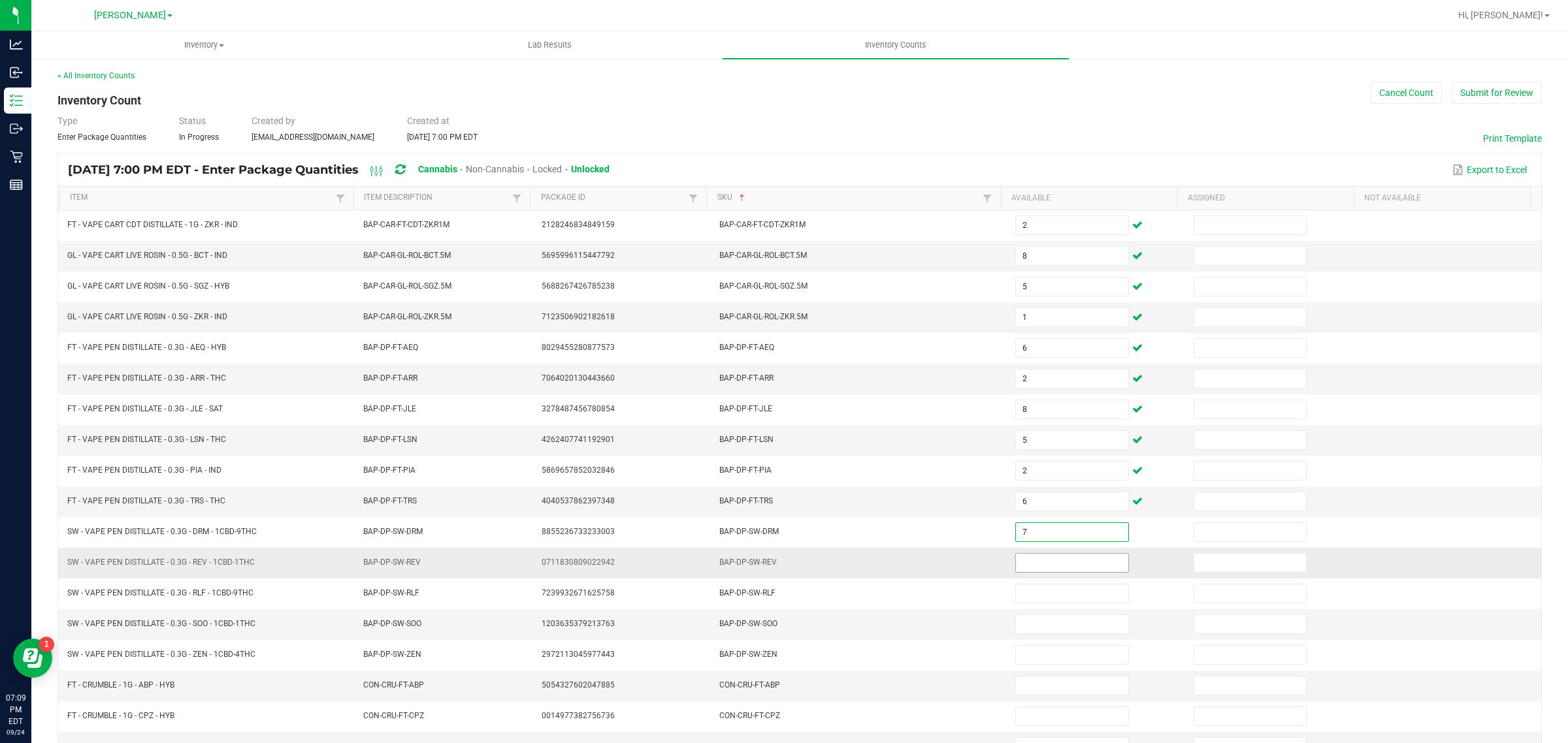
click at [1078, 566] on input at bounding box center [1072, 563] width 112 height 18
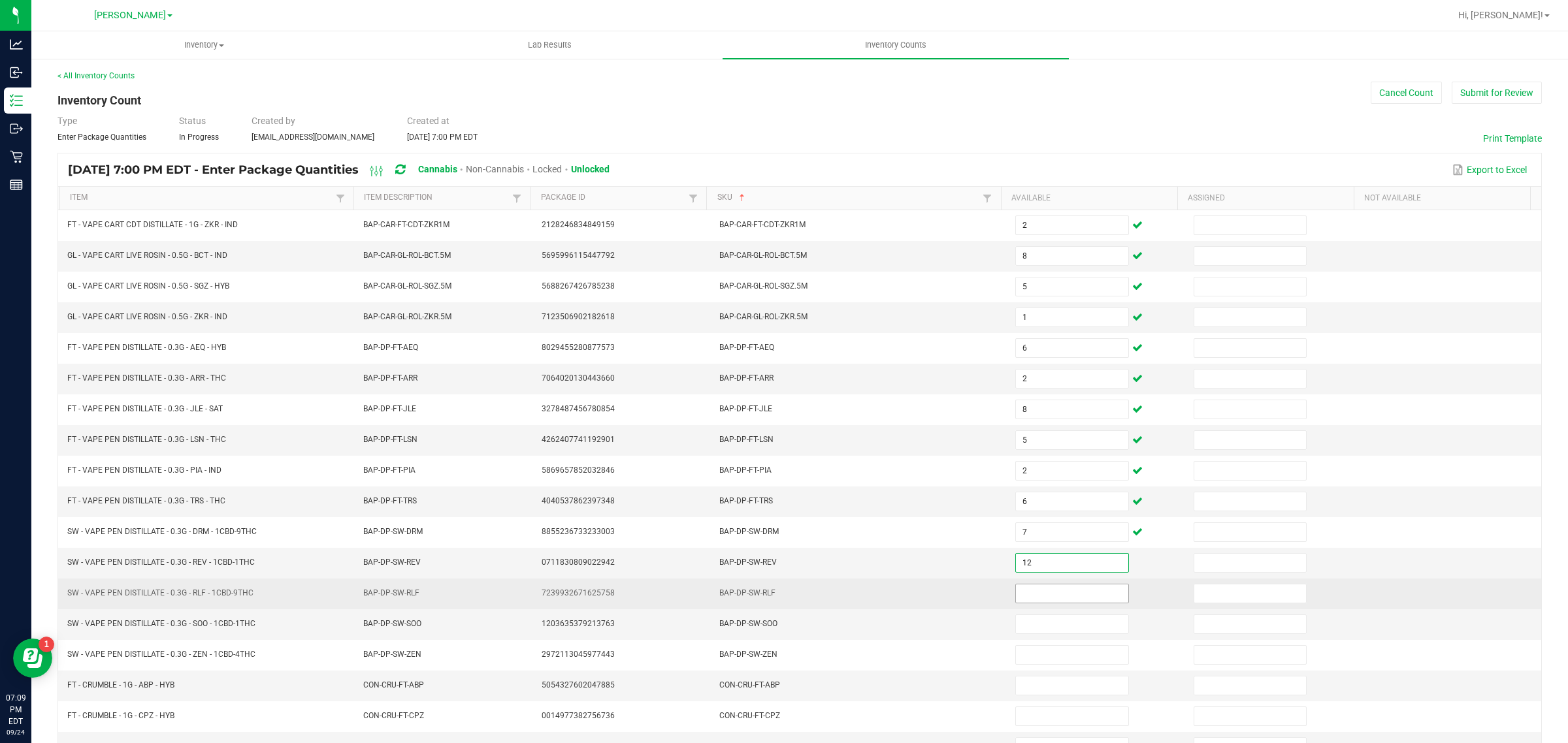
type input "12"
click at [1051, 599] on input at bounding box center [1072, 593] width 112 height 18
type input "8"
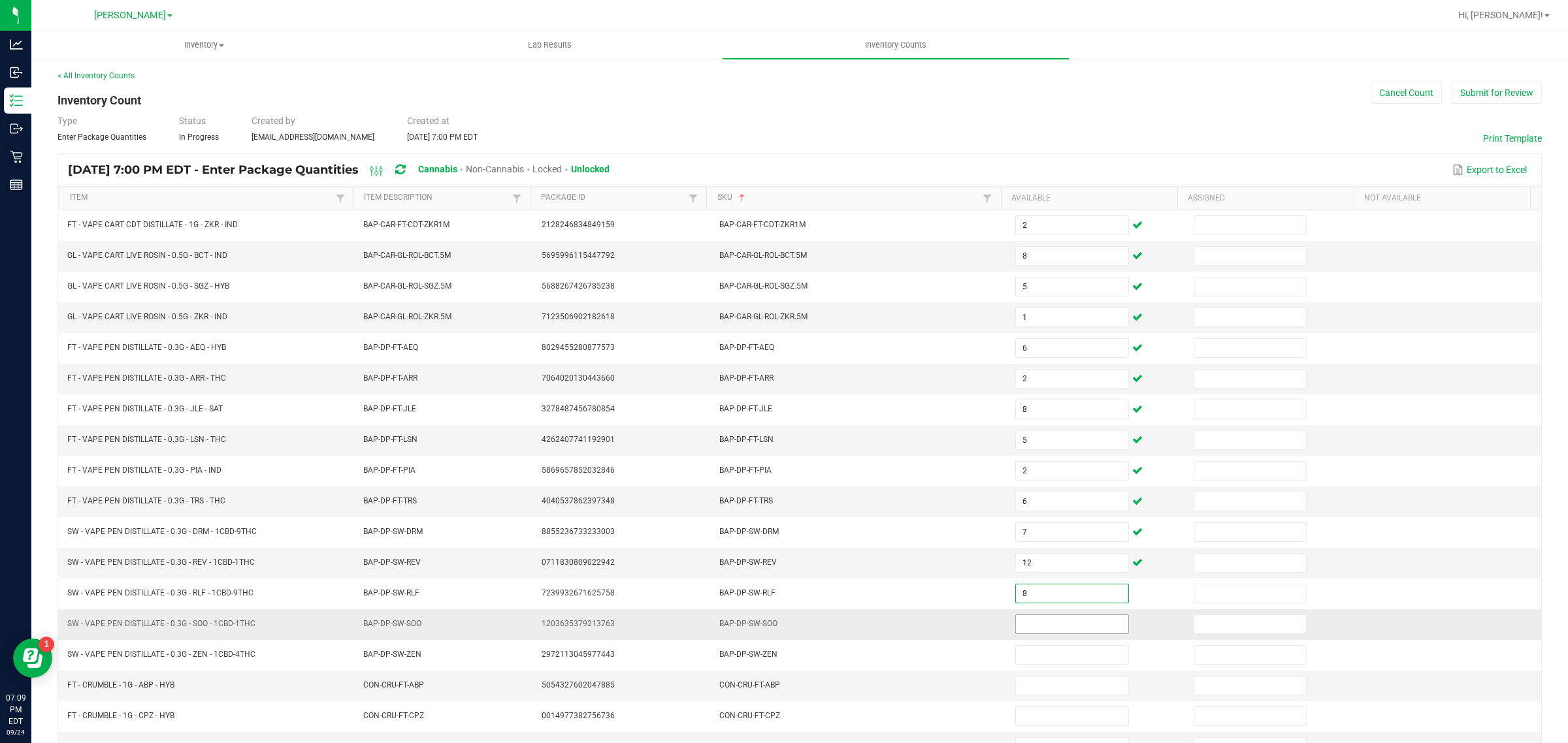
click at [1041, 628] on input at bounding box center [1072, 624] width 112 height 18
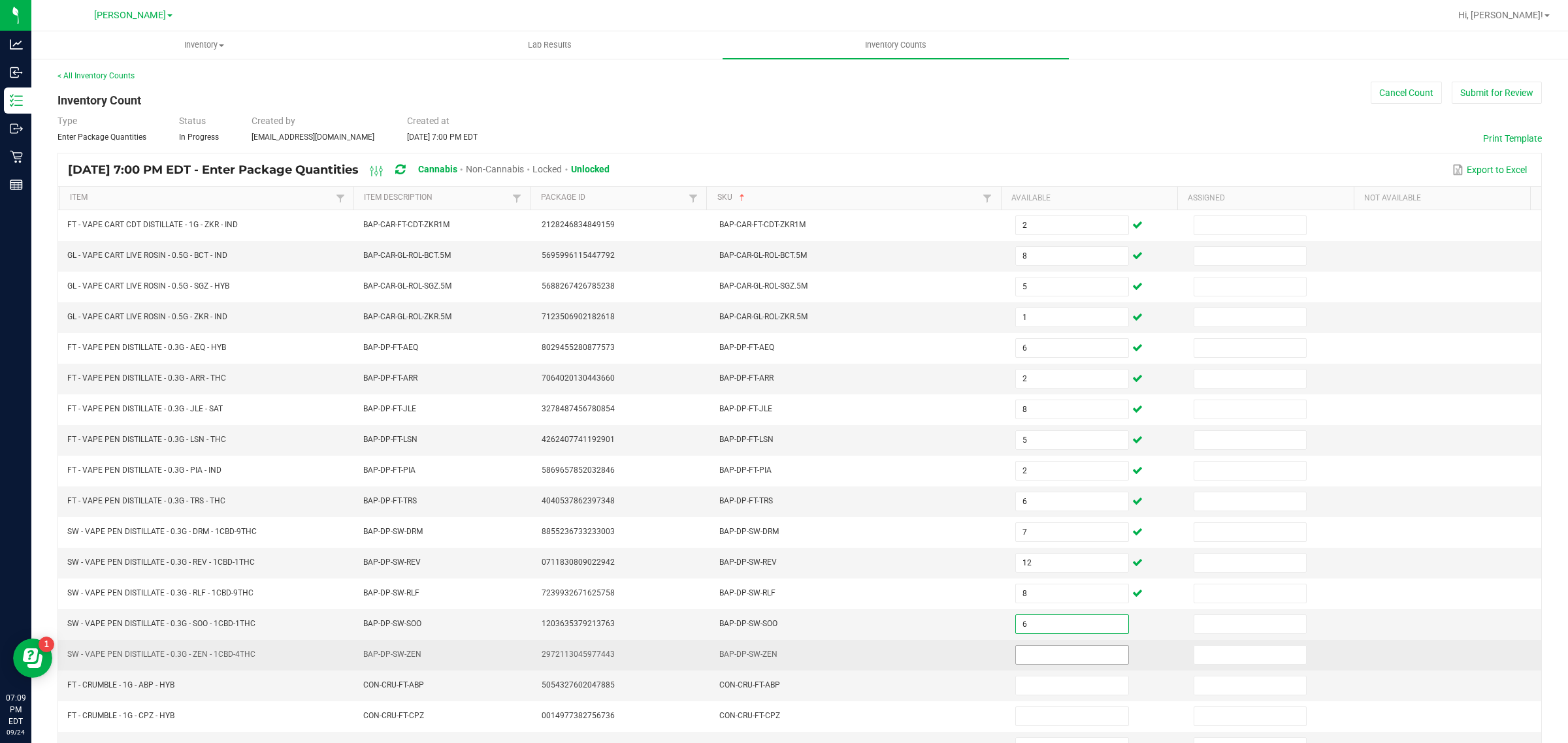
type input "6"
click at [1072, 658] on input at bounding box center [1072, 654] width 112 height 18
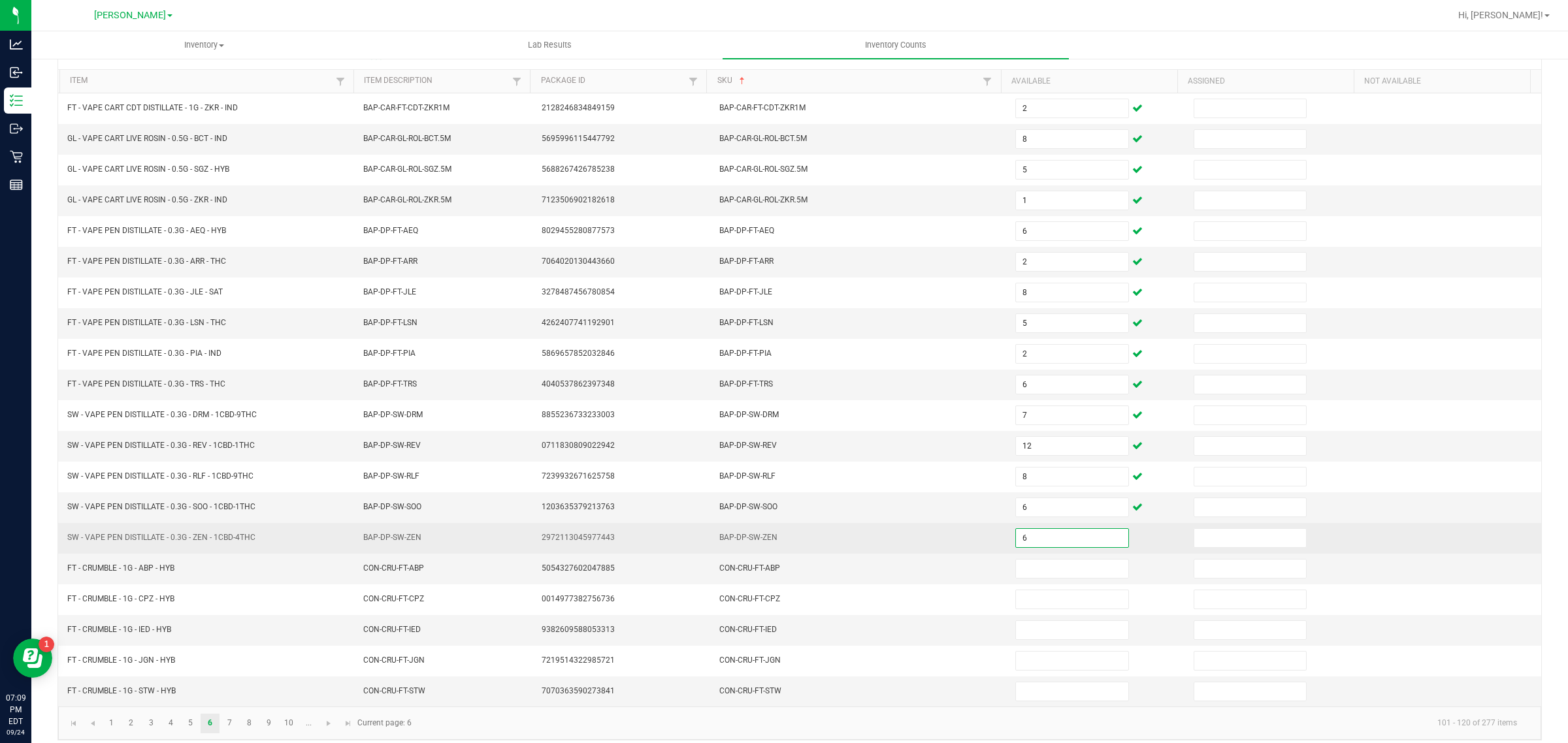
scroll to position [138, 0]
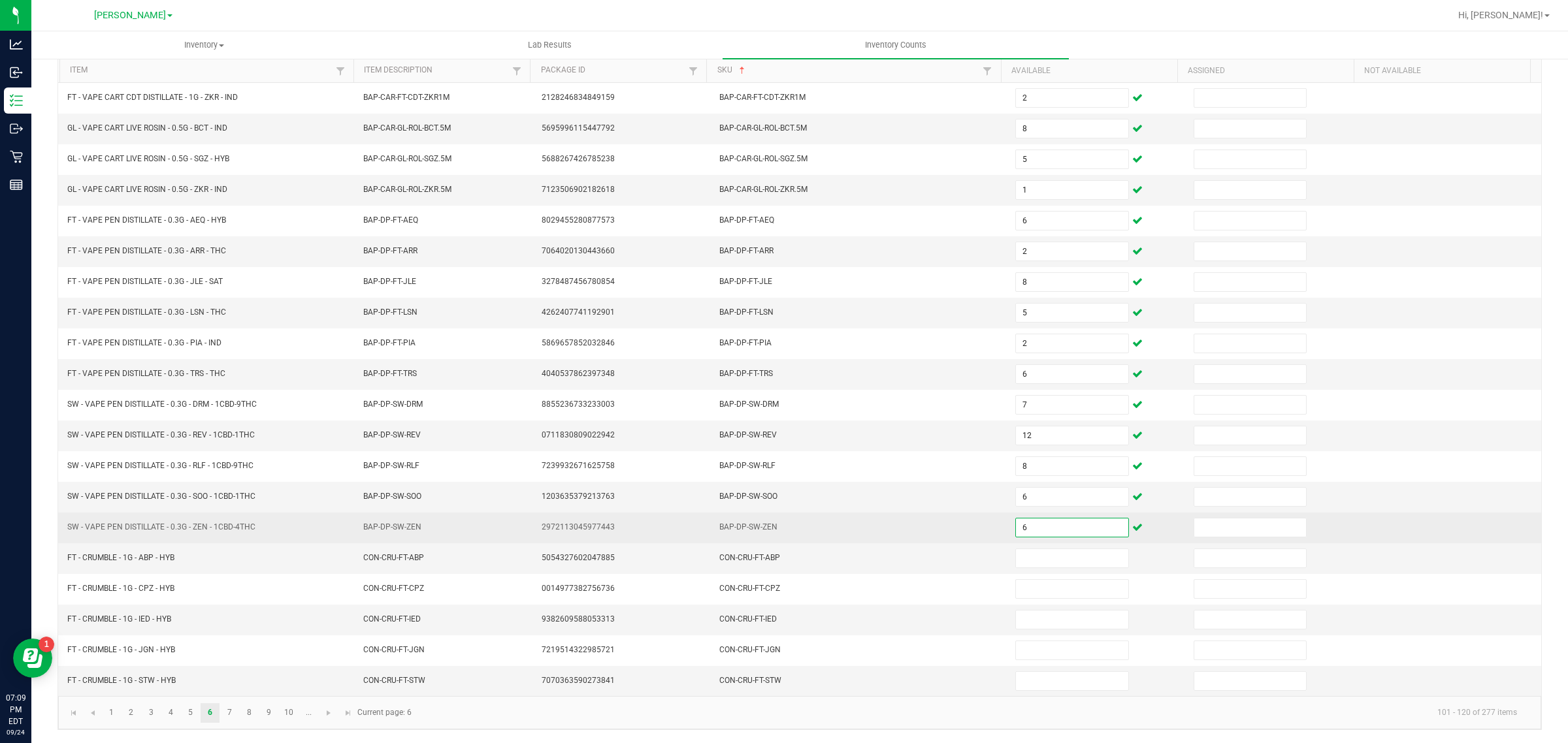
type input "6"
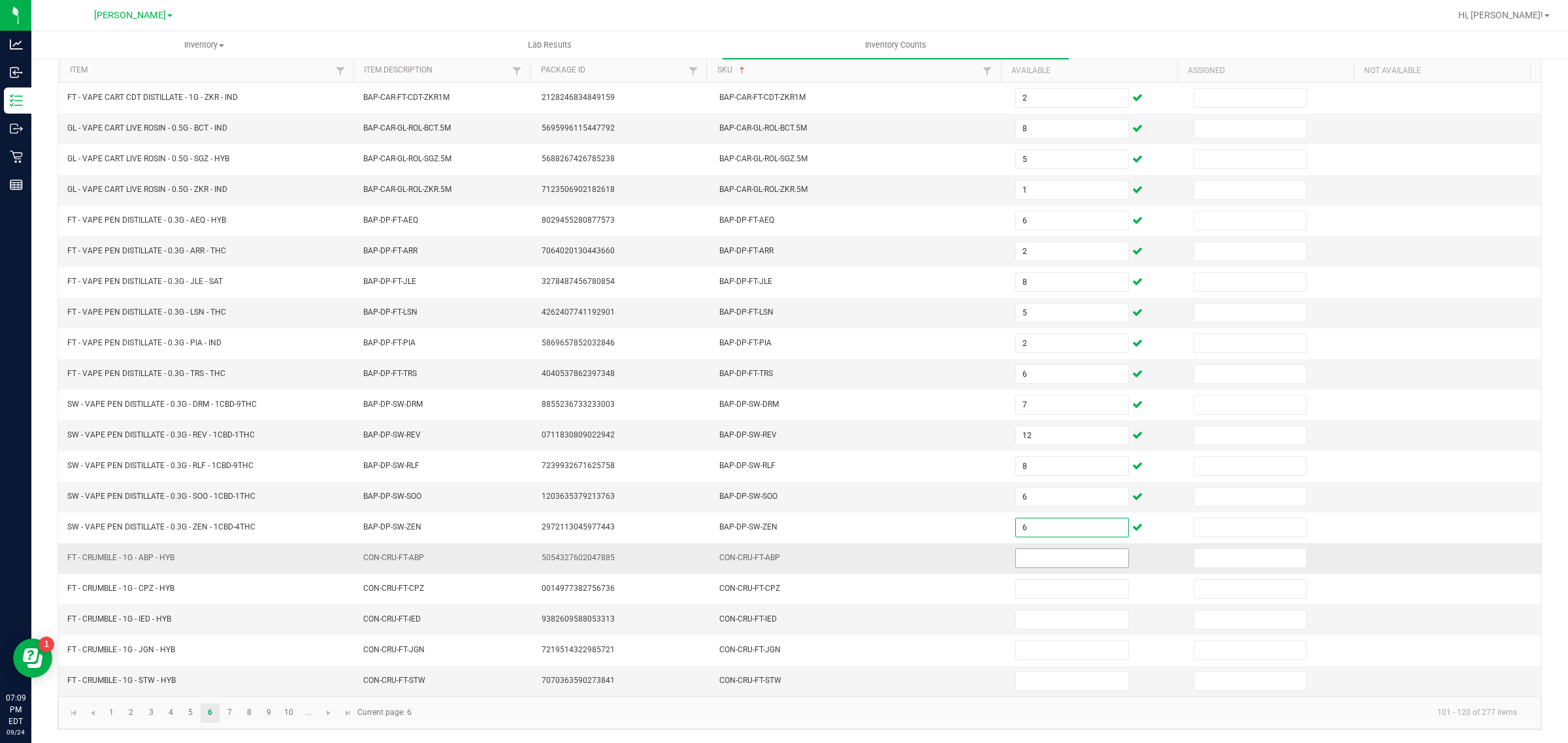
click at [1056, 555] on input at bounding box center [1072, 558] width 112 height 18
type input "2"
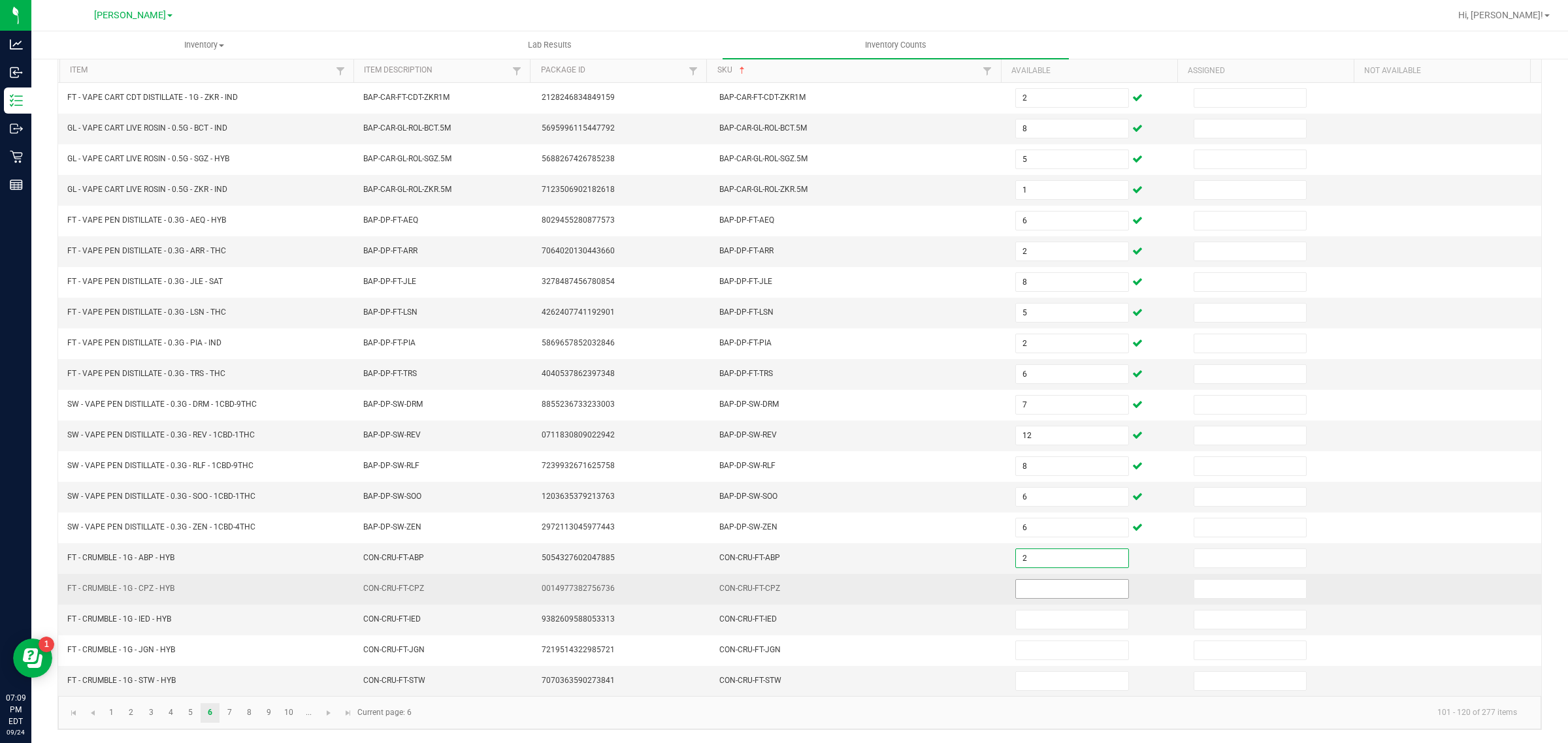
click at [1046, 591] on input at bounding box center [1072, 588] width 112 height 18
type input "6"
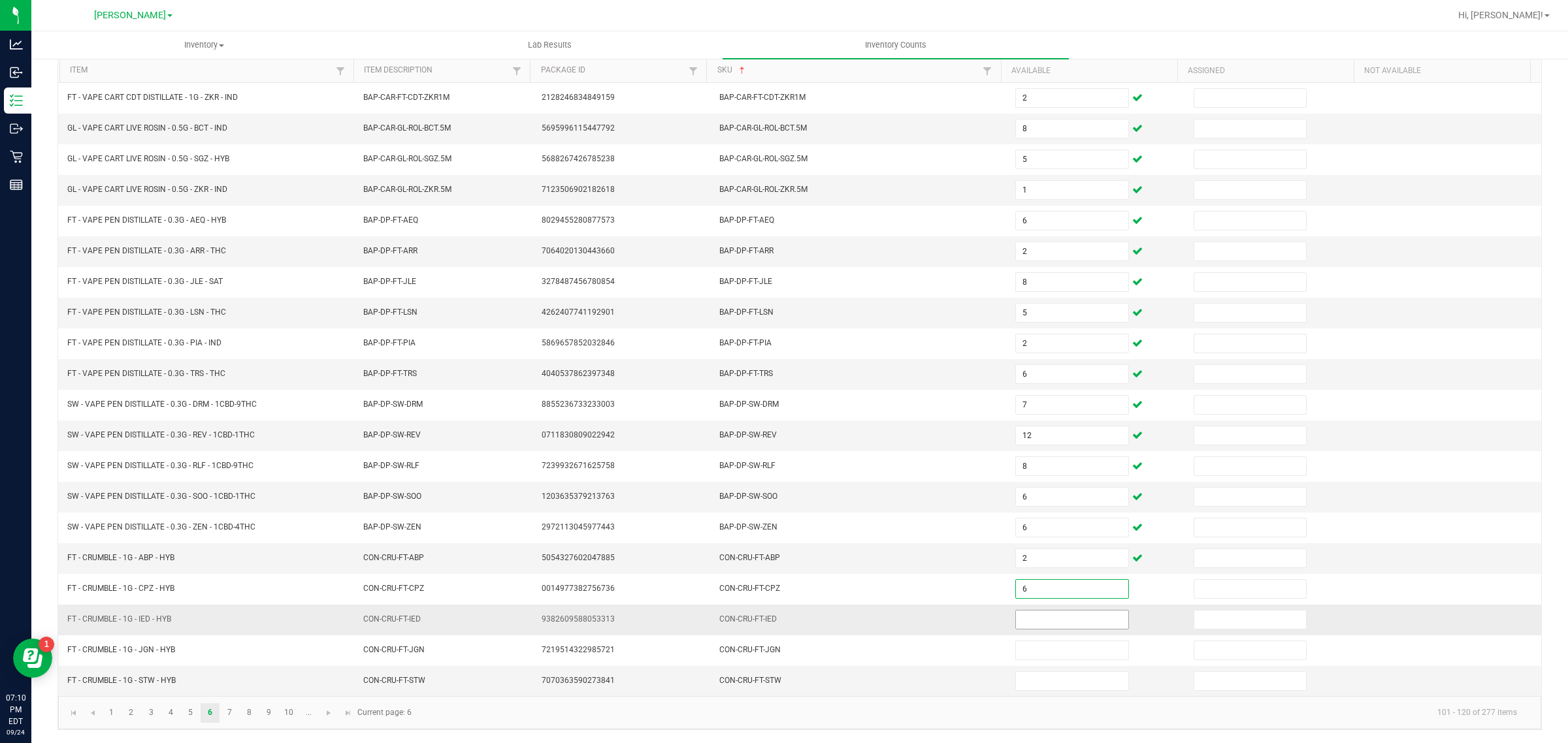
click at [1085, 622] on input at bounding box center [1072, 619] width 112 height 18
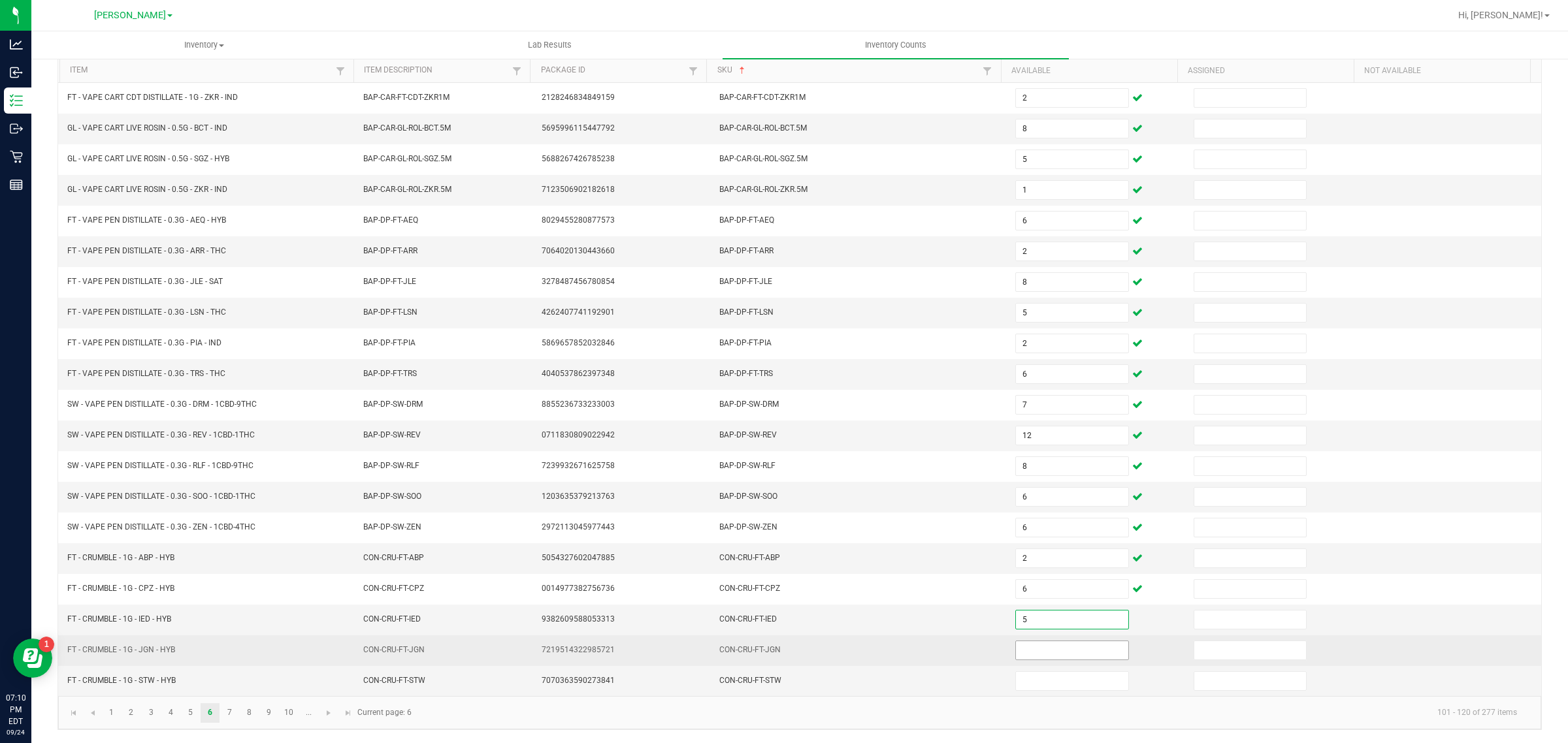
type input "5"
click at [1051, 650] on input at bounding box center [1072, 650] width 112 height 18
type input "2"
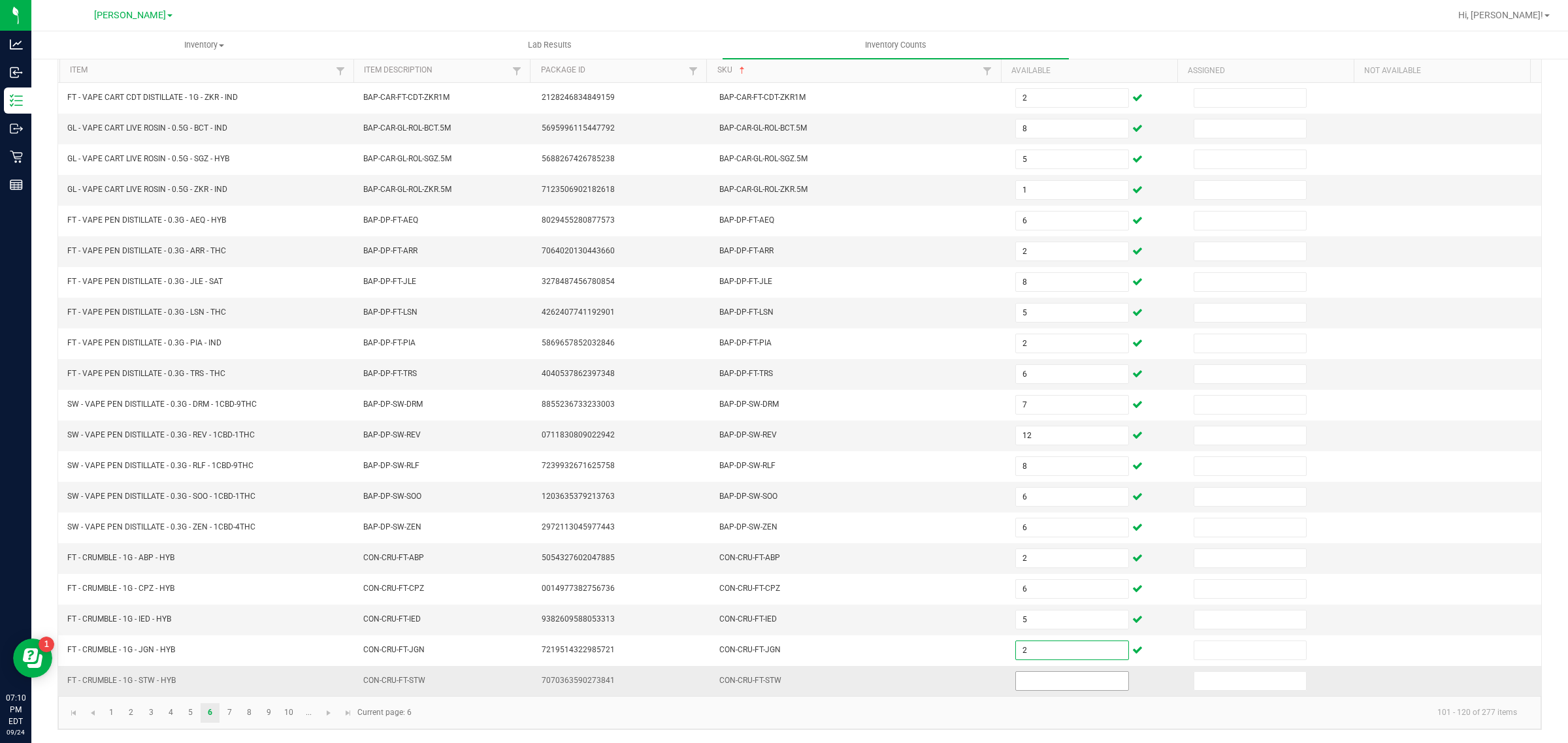
click at [1029, 677] on input at bounding box center [1072, 681] width 112 height 18
type input "7"
click at [230, 712] on link "7" at bounding box center [230, 713] width 19 height 20
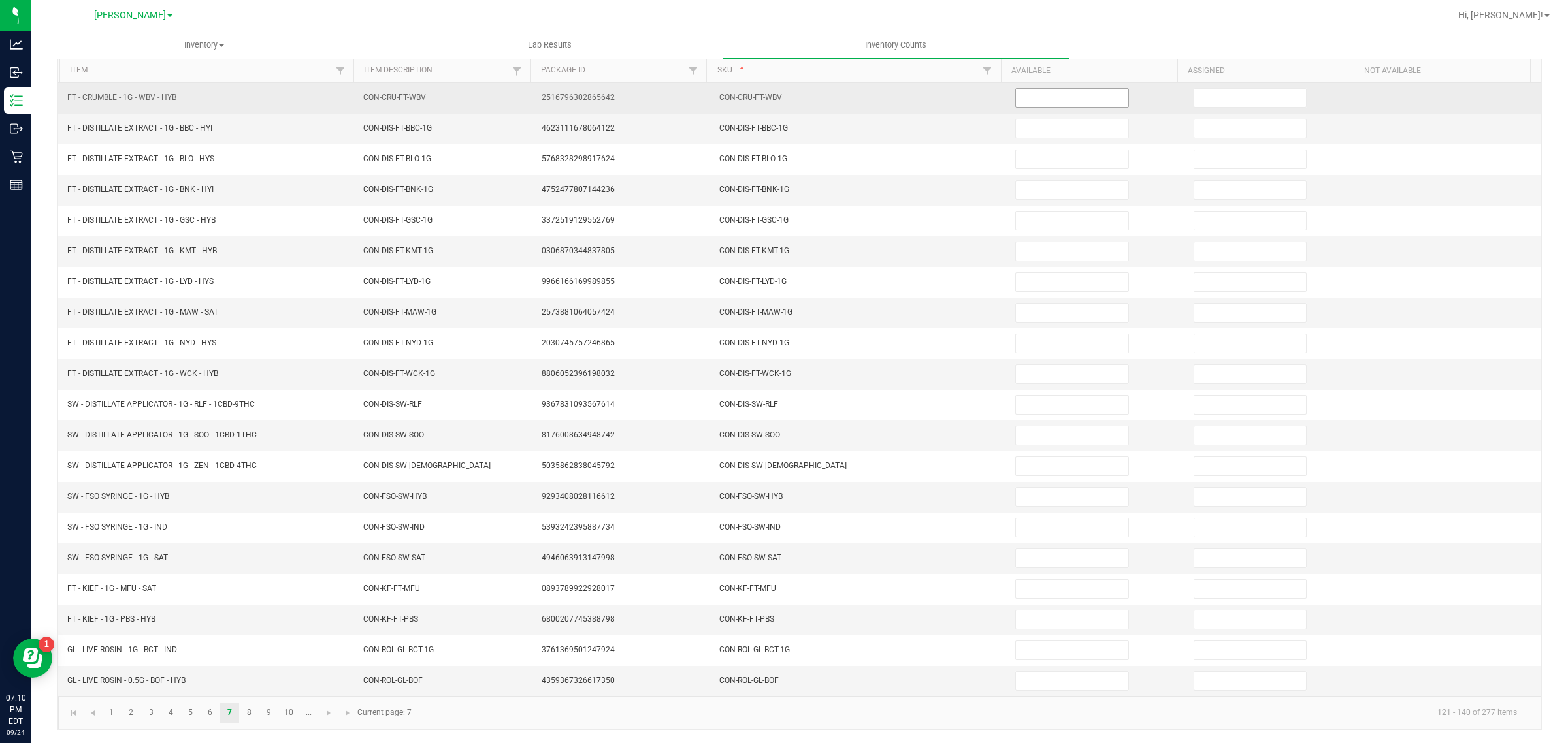
click at [1041, 89] on input at bounding box center [1072, 97] width 112 height 18
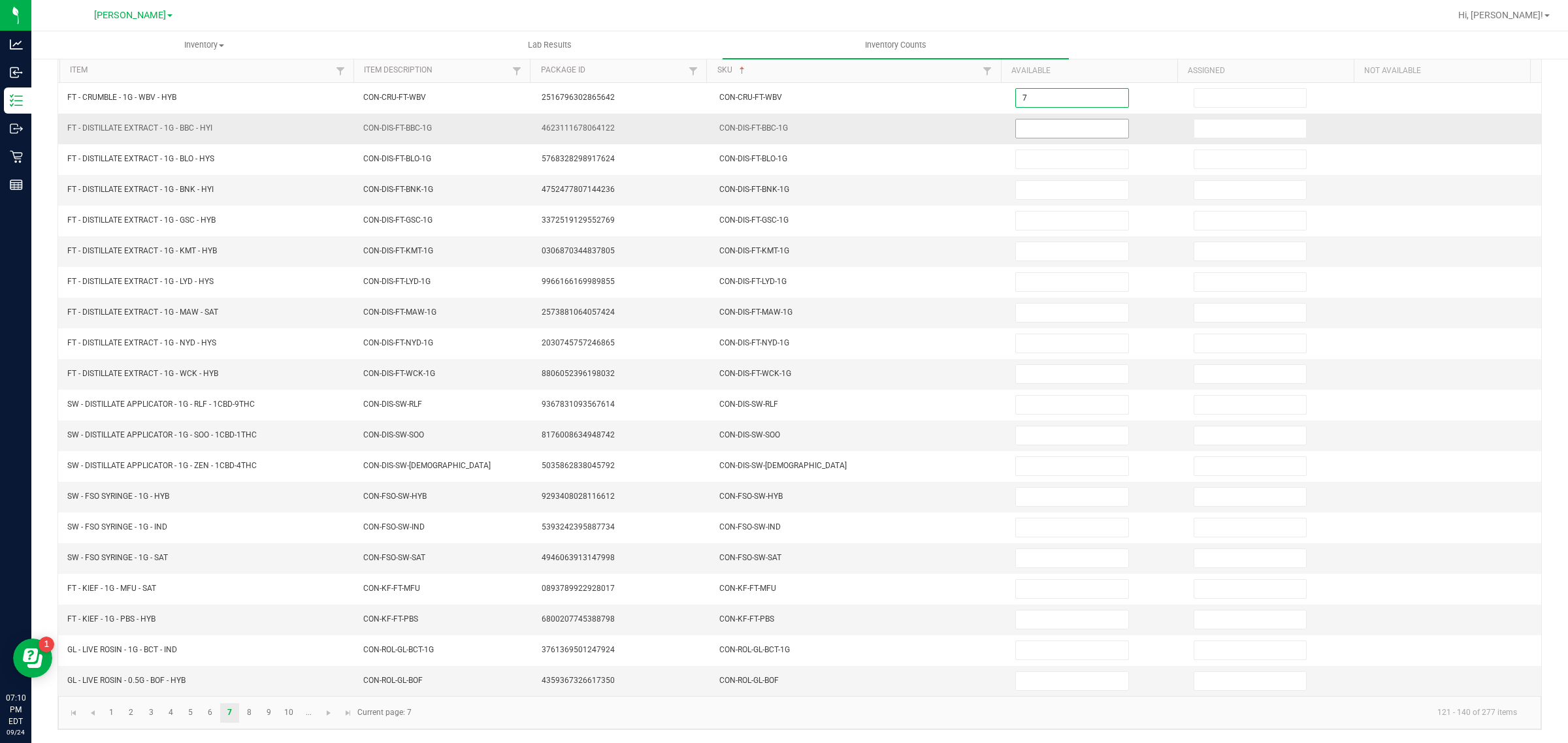
click at [1059, 119] on input at bounding box center [1072, 128] width 112 height 18
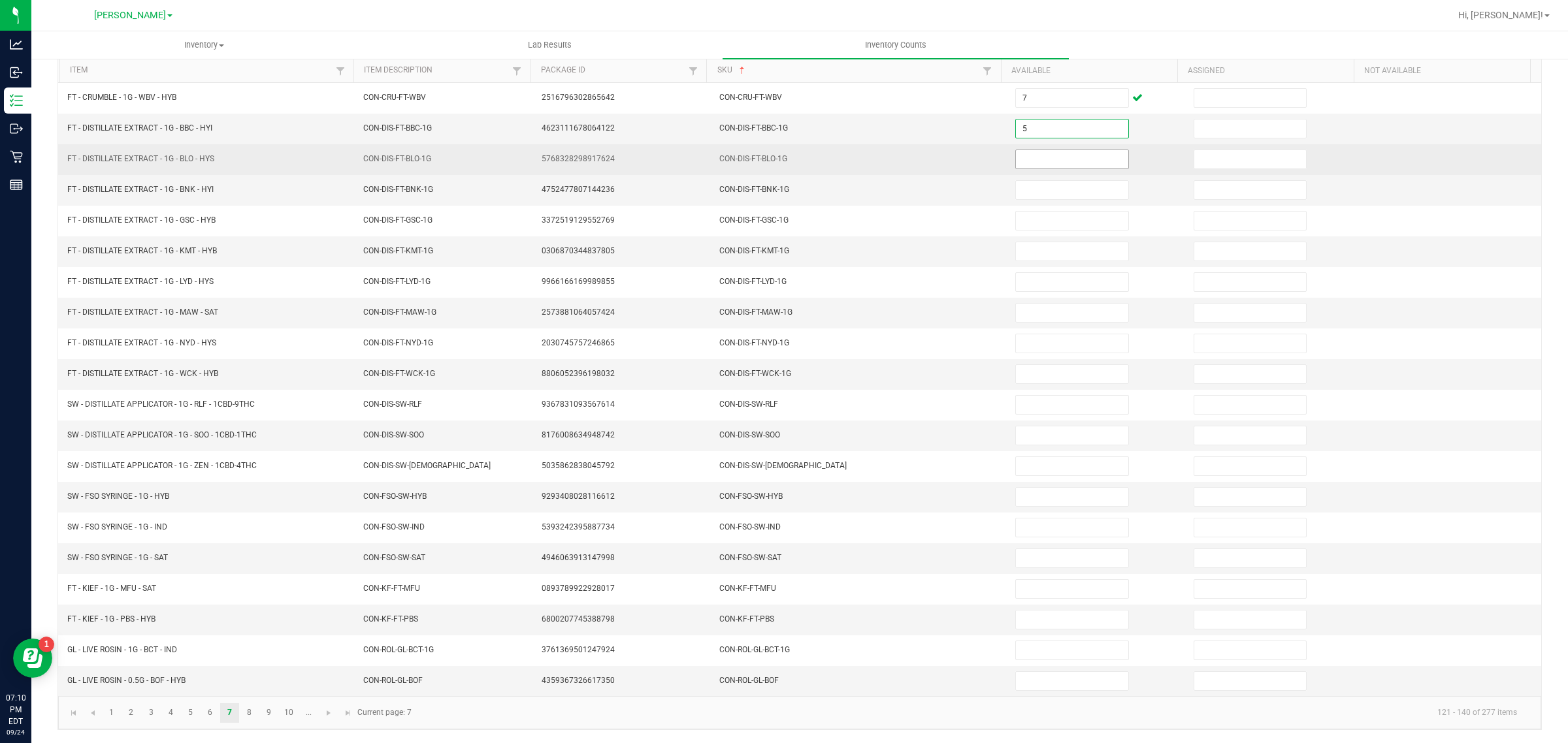
click at [1059, 152] on input at bounding box center [1072, 158] width 112 height 18
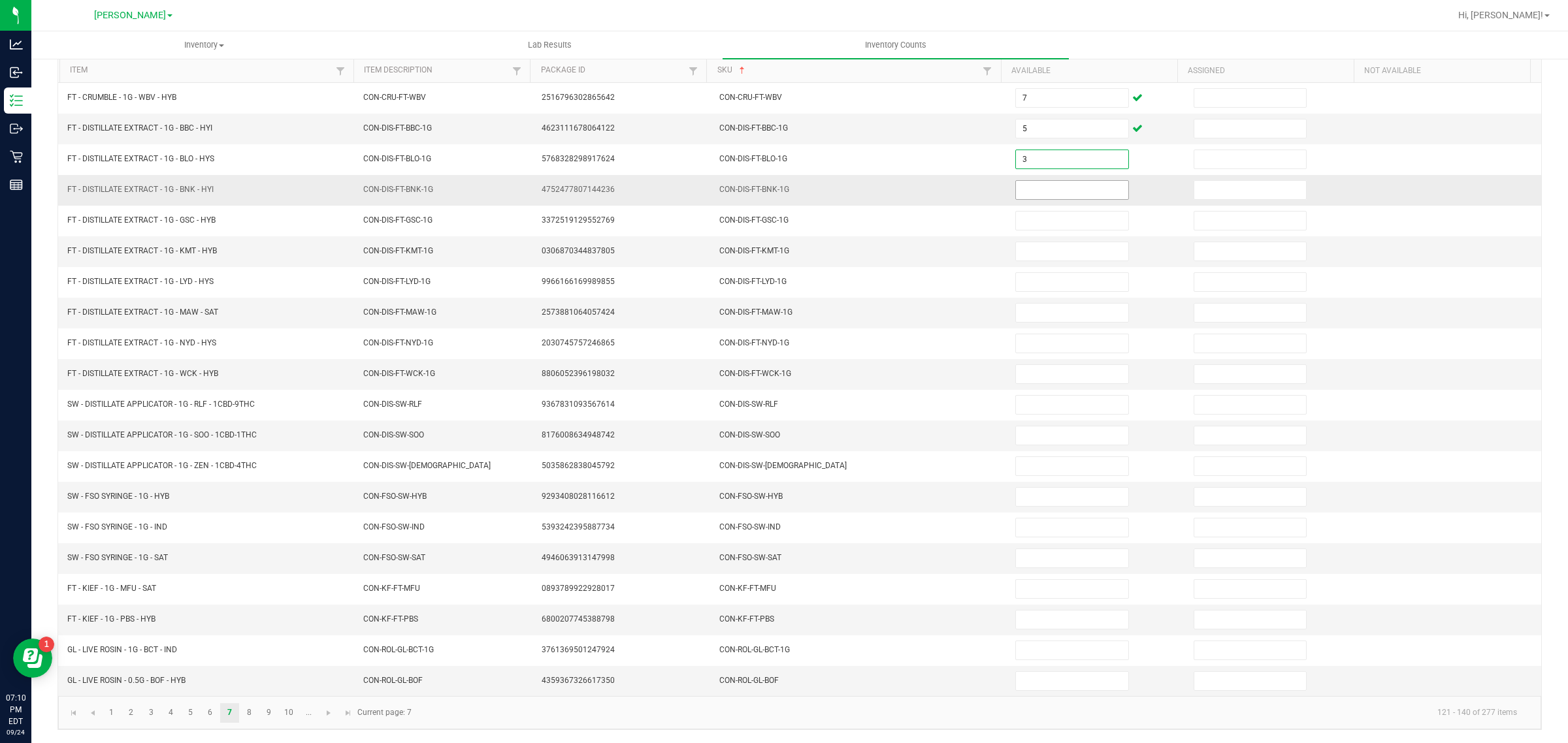
click at [1030, 183] on input at bounding box center [1072, 190] width 112 height 18
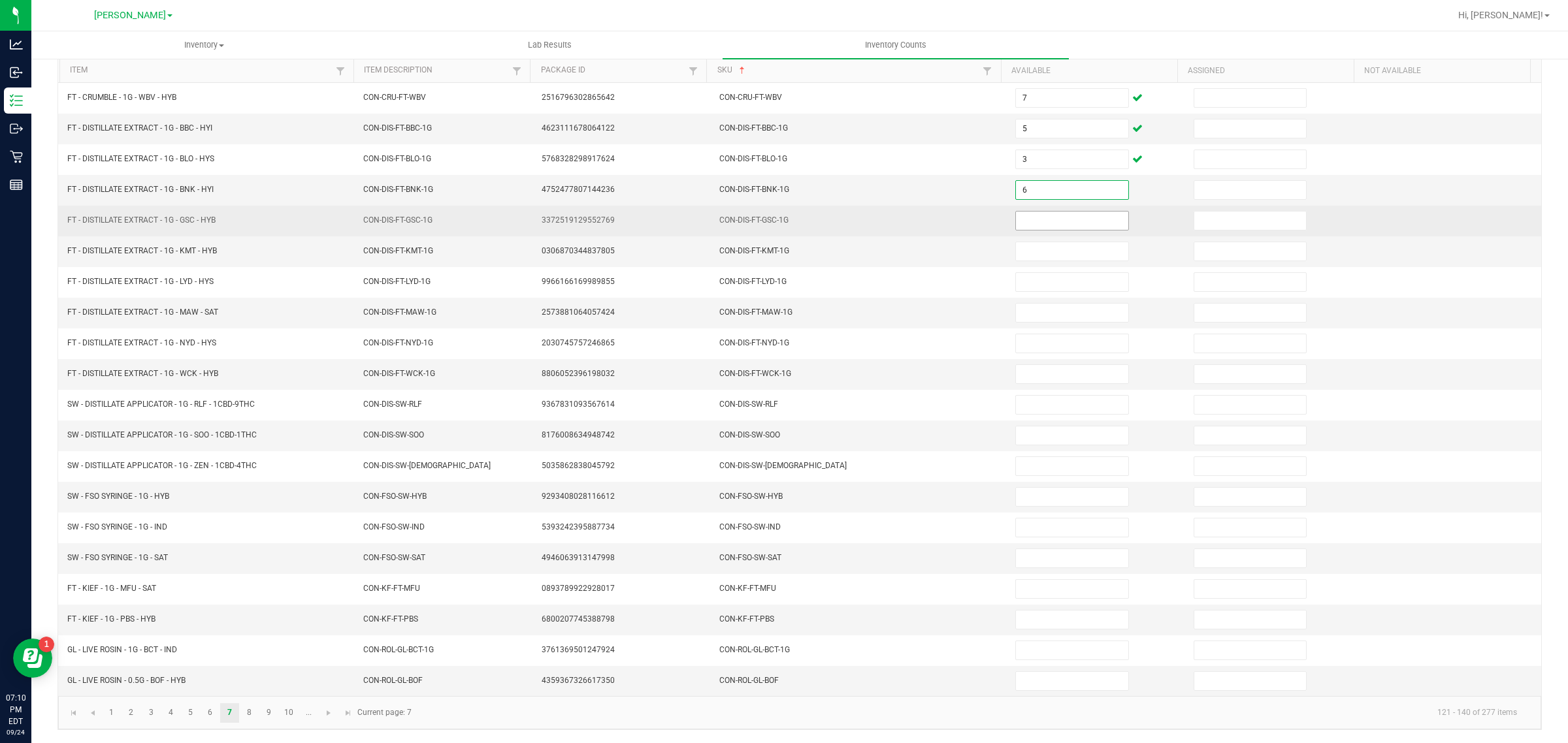
click at [1040, 217] on input at bounding box center [1072, 220] width 112 height 18
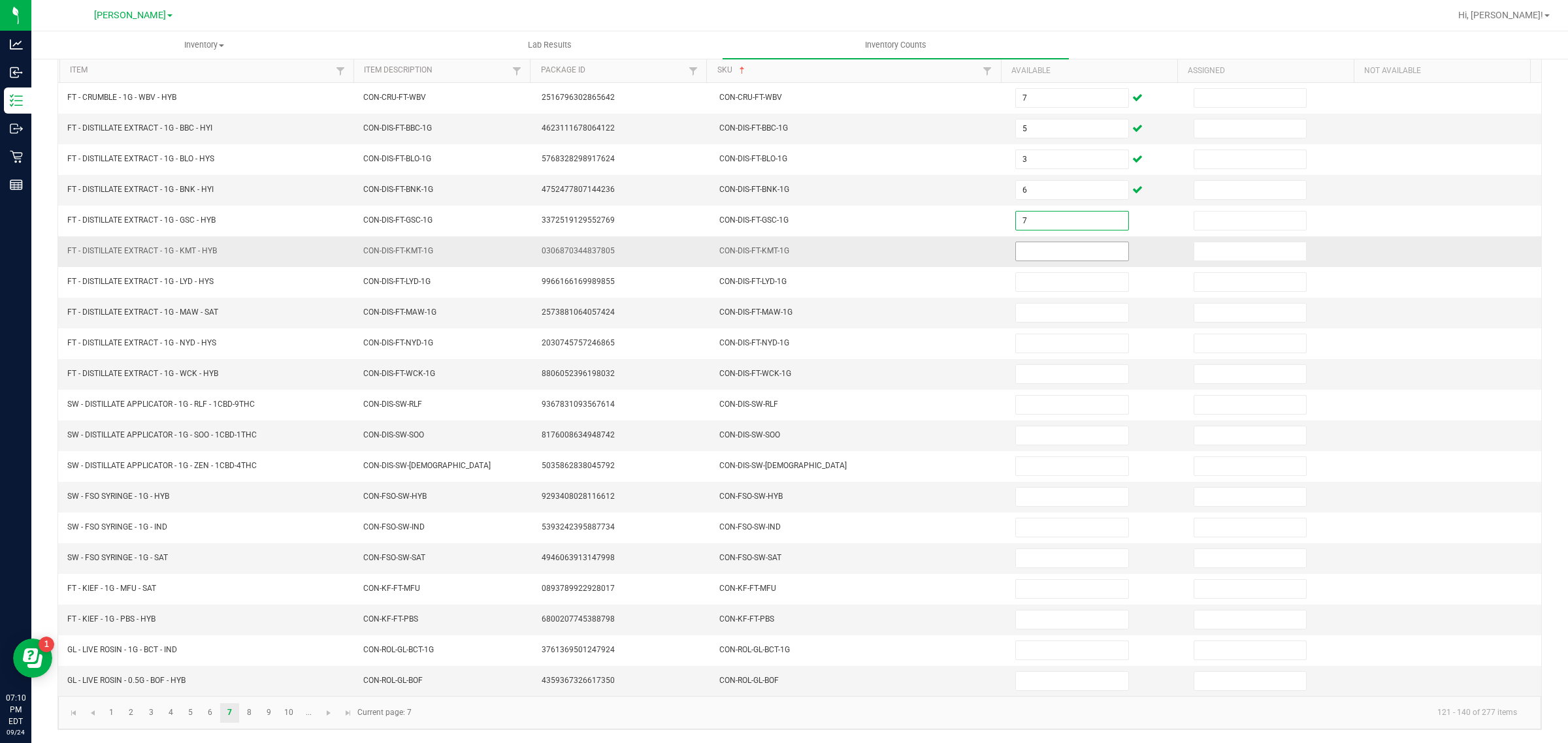
click at [1060, 245] on input at bounding box center [1072, 251] width 112 height 18
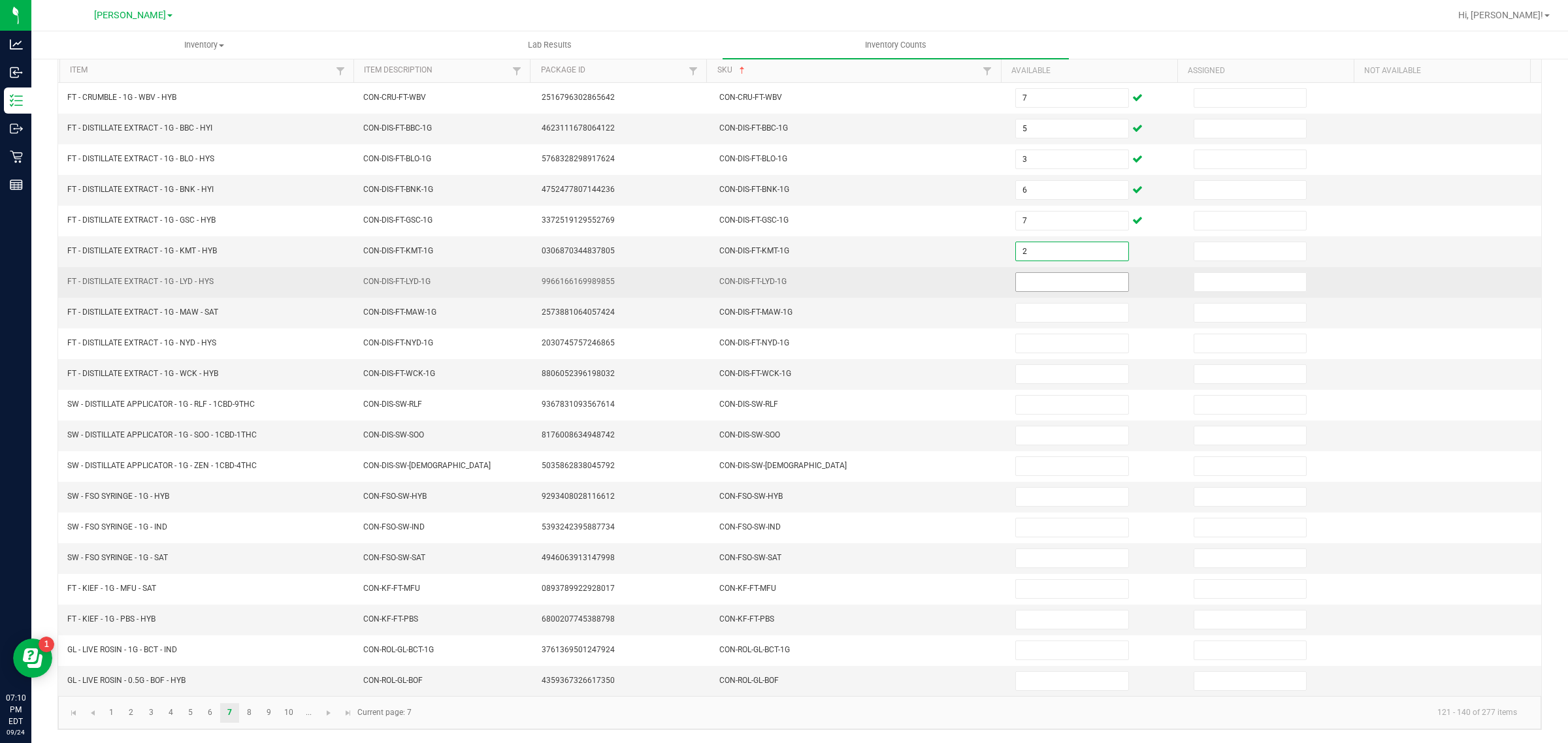
click at [1037, 275] on input at bounding box center [1072, 282] width 112 height 18
click at [1050, 275] on input at bounding box center [1072, 282] width 112 height 18
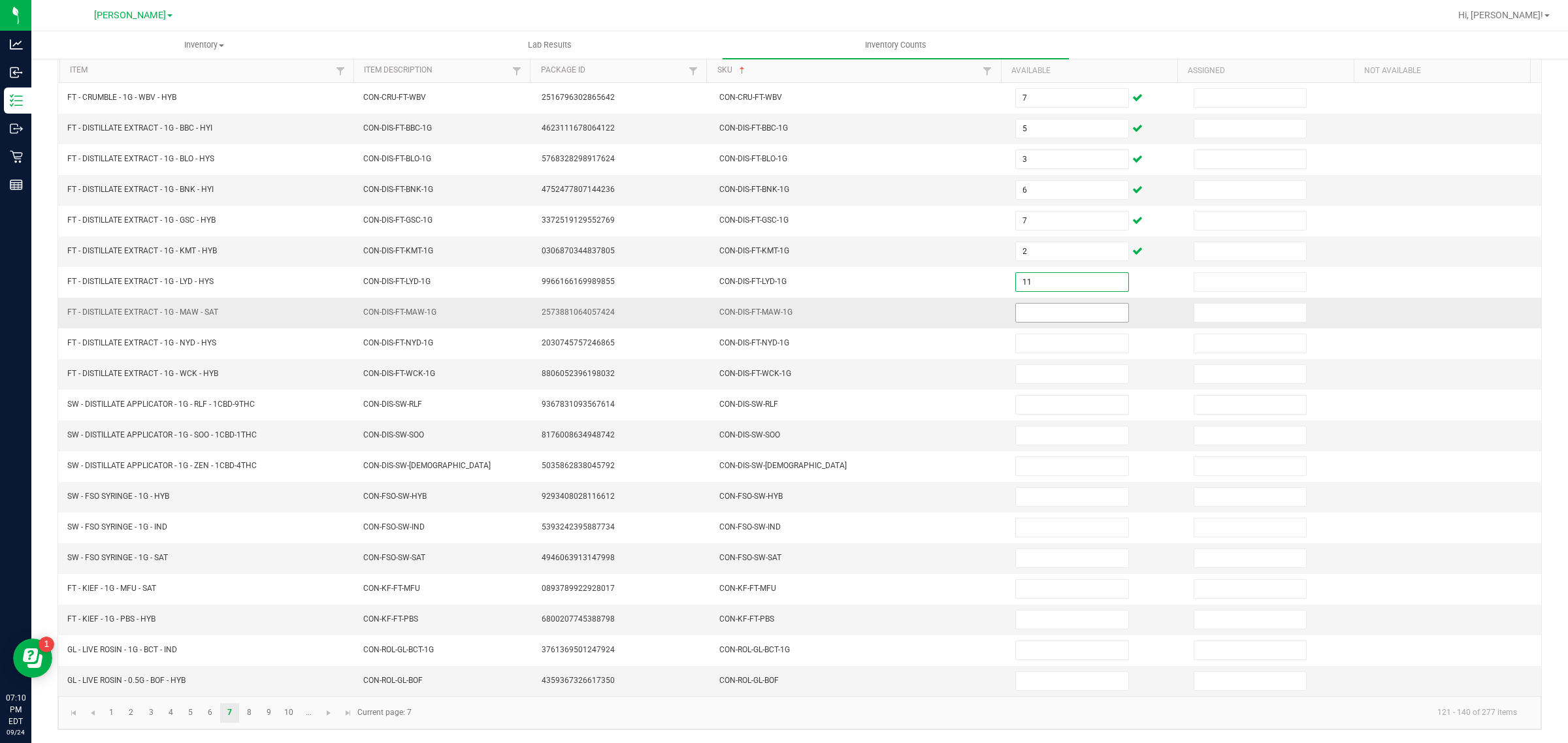
click at [1031, 308] on input at bounding box center [1072, 312] width 112 height 18
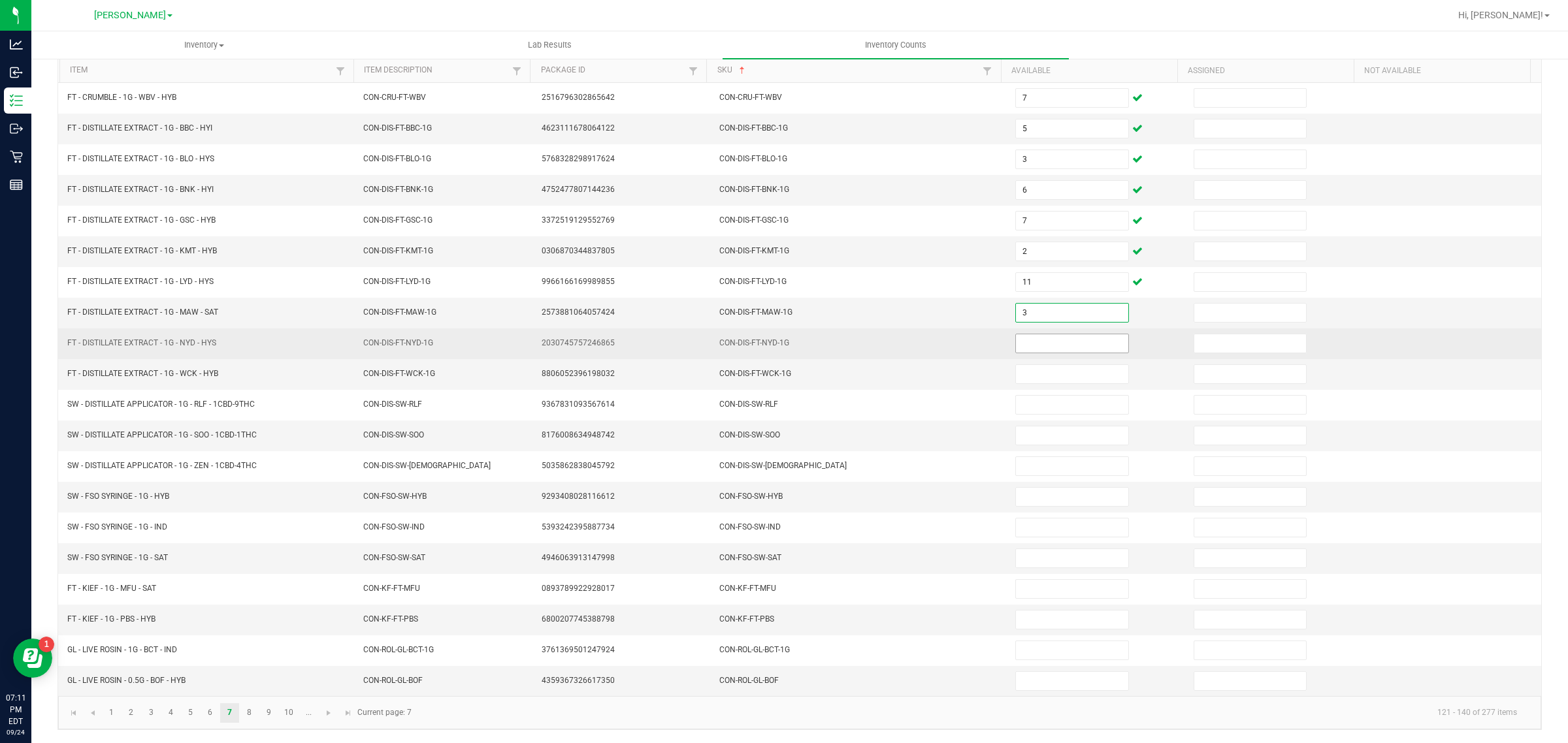
click at [1056, 337] on input at bounding box center [1072, 343] width 112 height 18
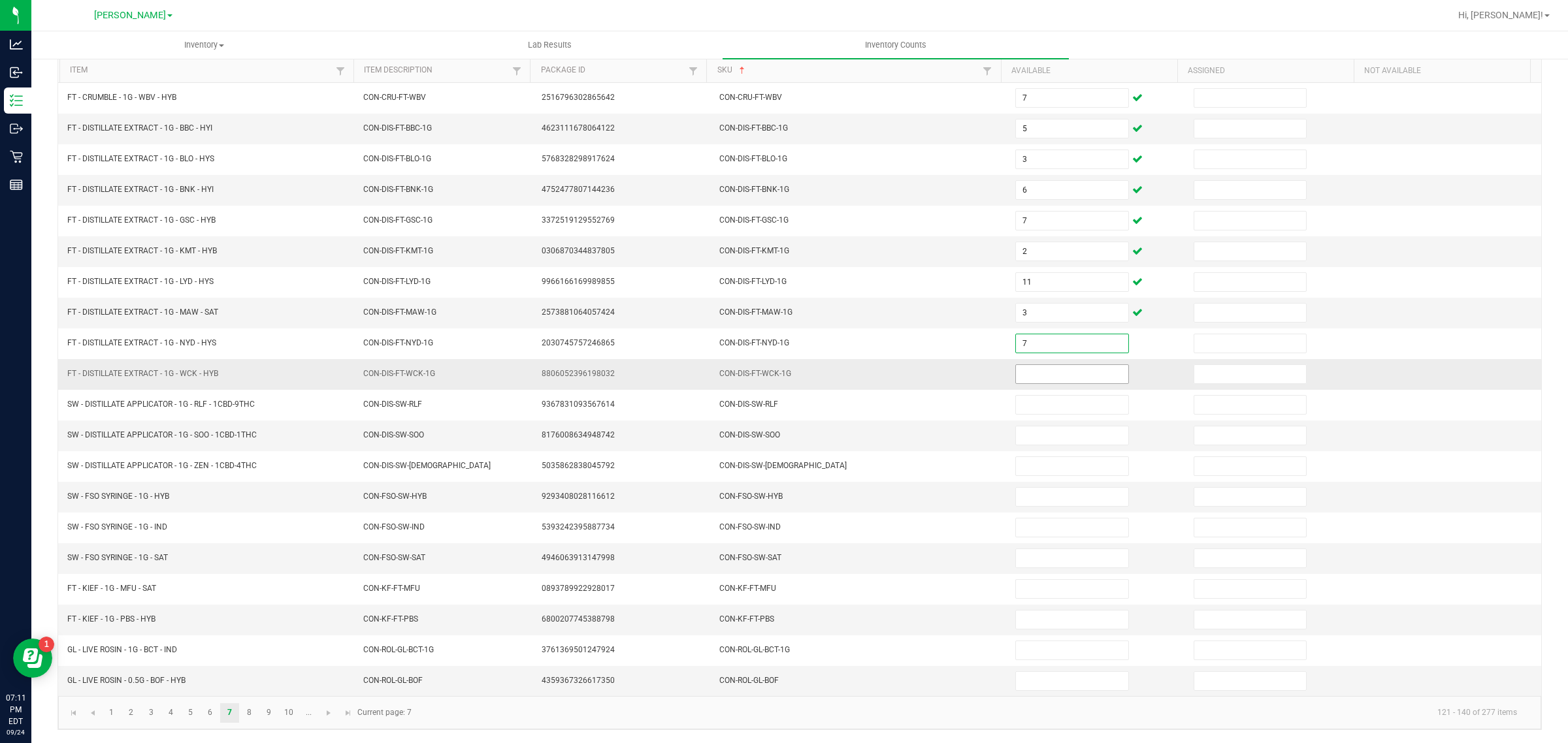
click at [1045, 365] on input at bounding box center [1072, 373] width 112 height 18
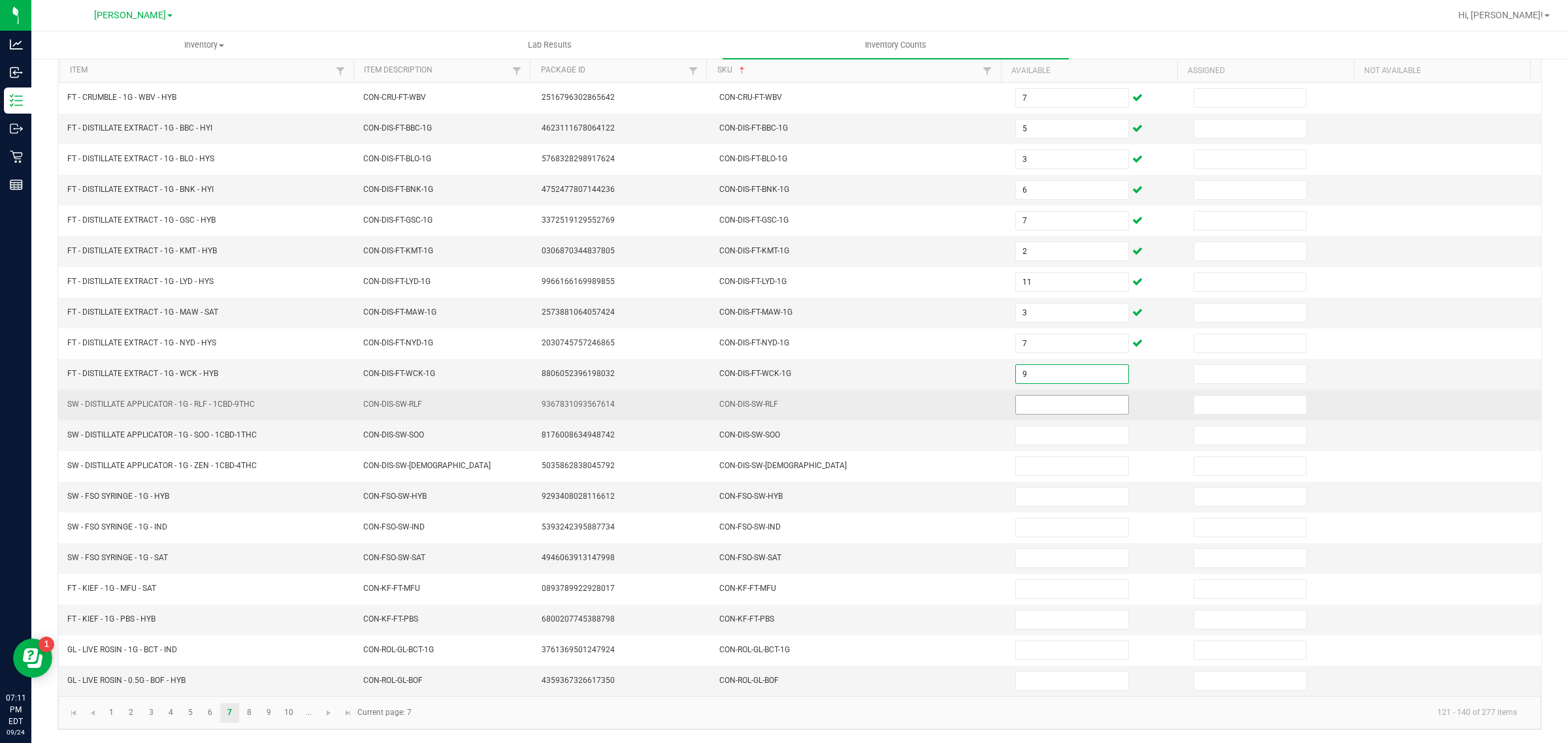
click at [1075, 402] on input at bounding box center [1072, 405] width 112 height 18
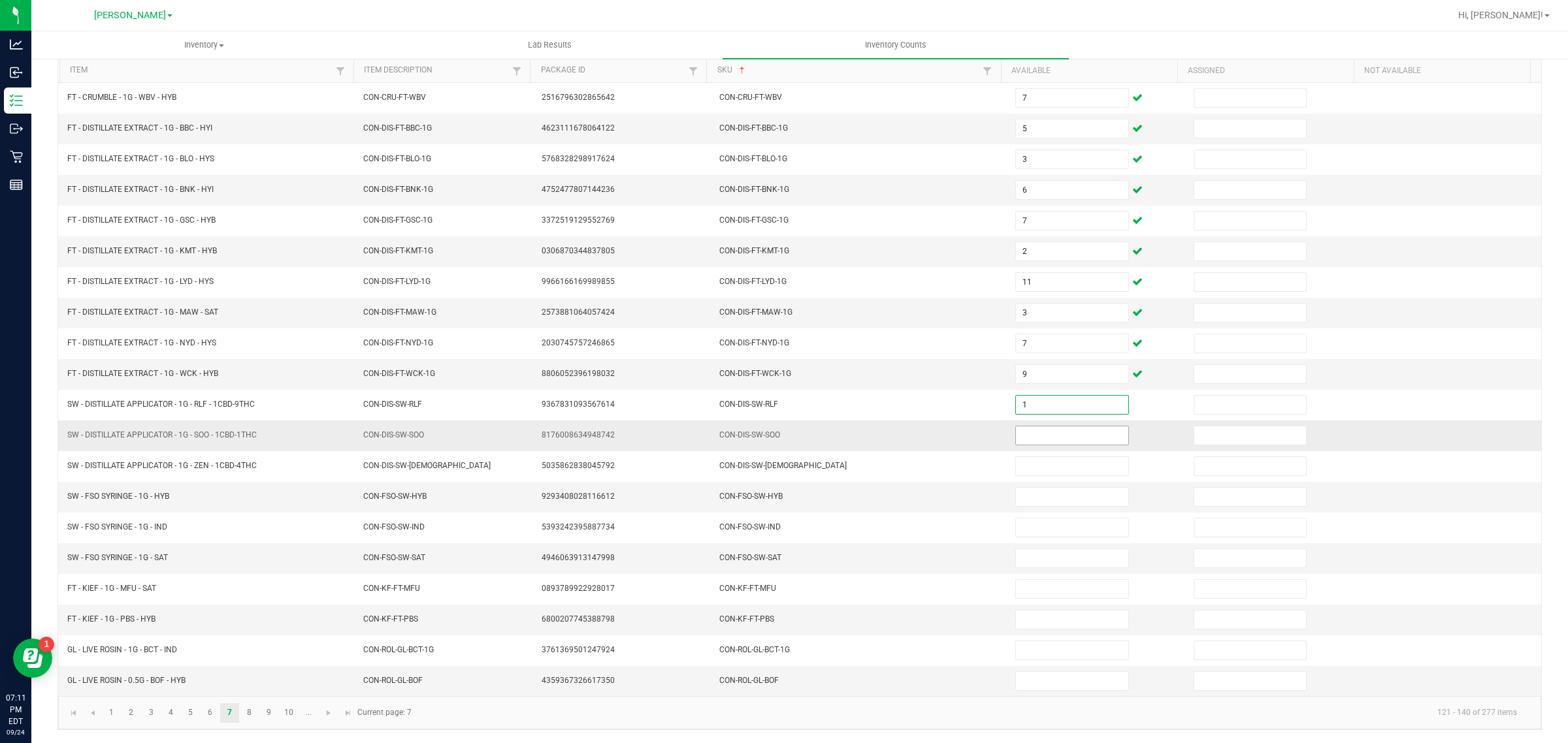
click at [1062, 432] on input at bounding box center [1072, 435] width 112 height 18
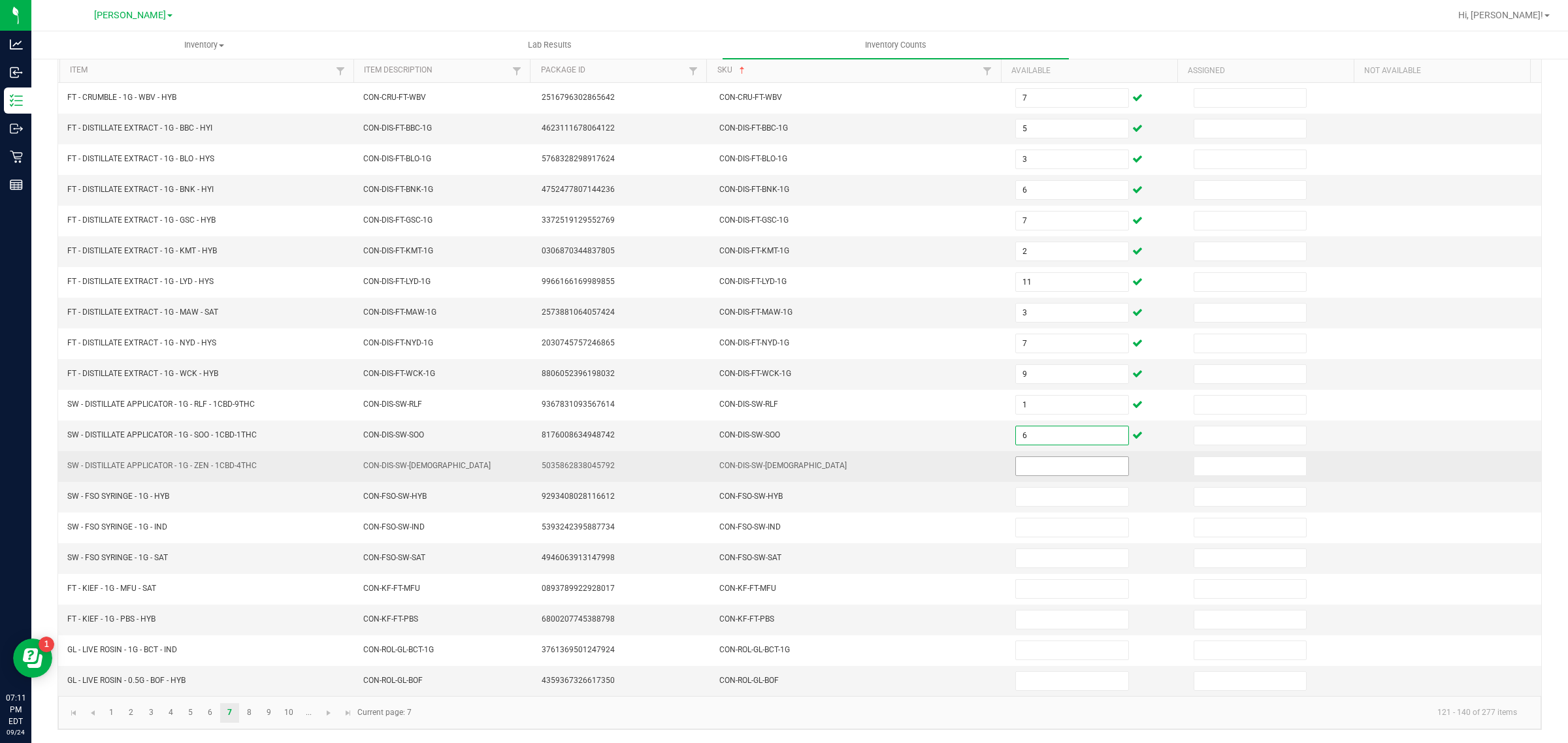
click at [1044, 461] on input at bounding box center [1072, 466] width 112 height 18
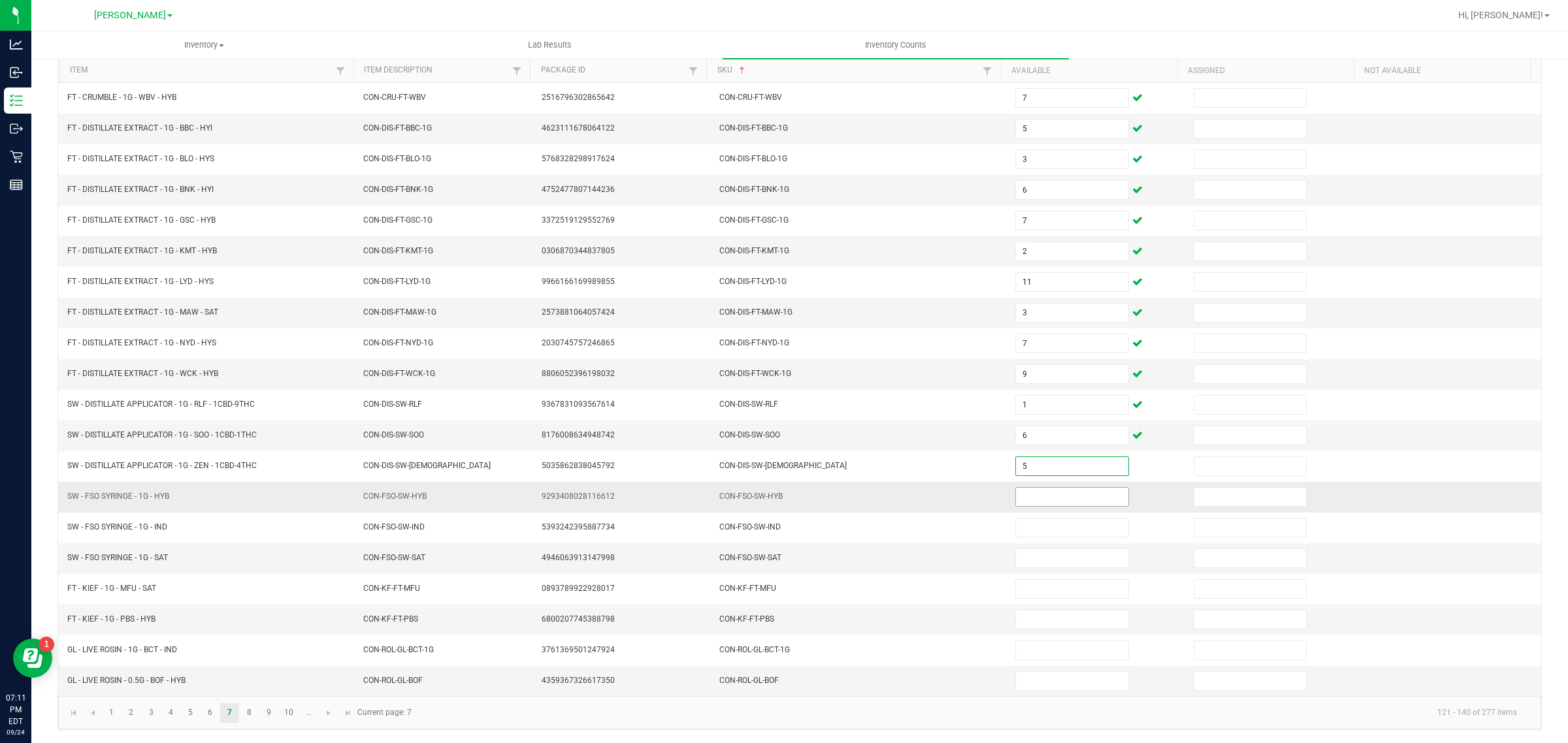
click at [1059, 494] on input at bounding box center [1072, 497] width 112 height 18
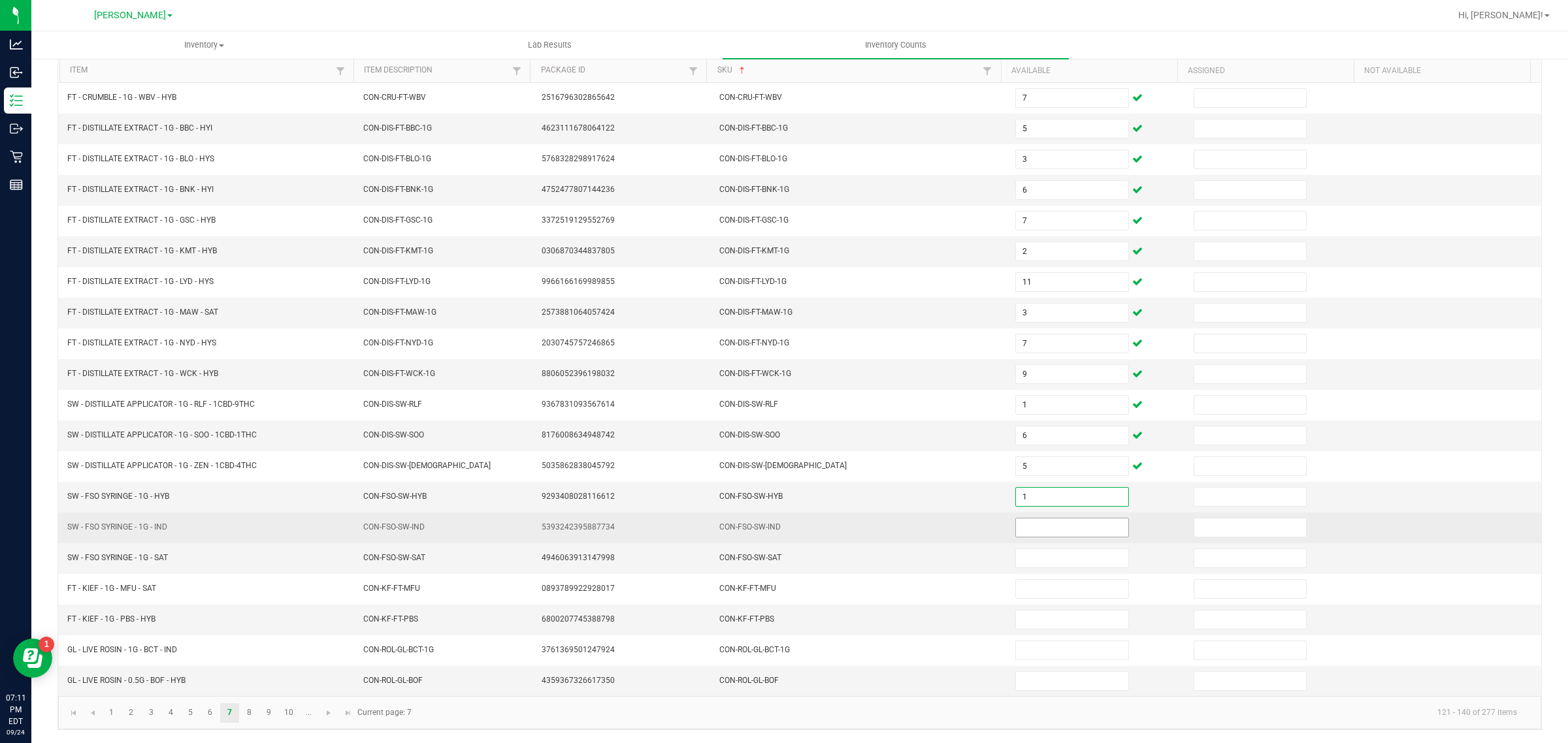
click at [1053, 526] on input at bounding box center [1072, 527] width 112 height 18
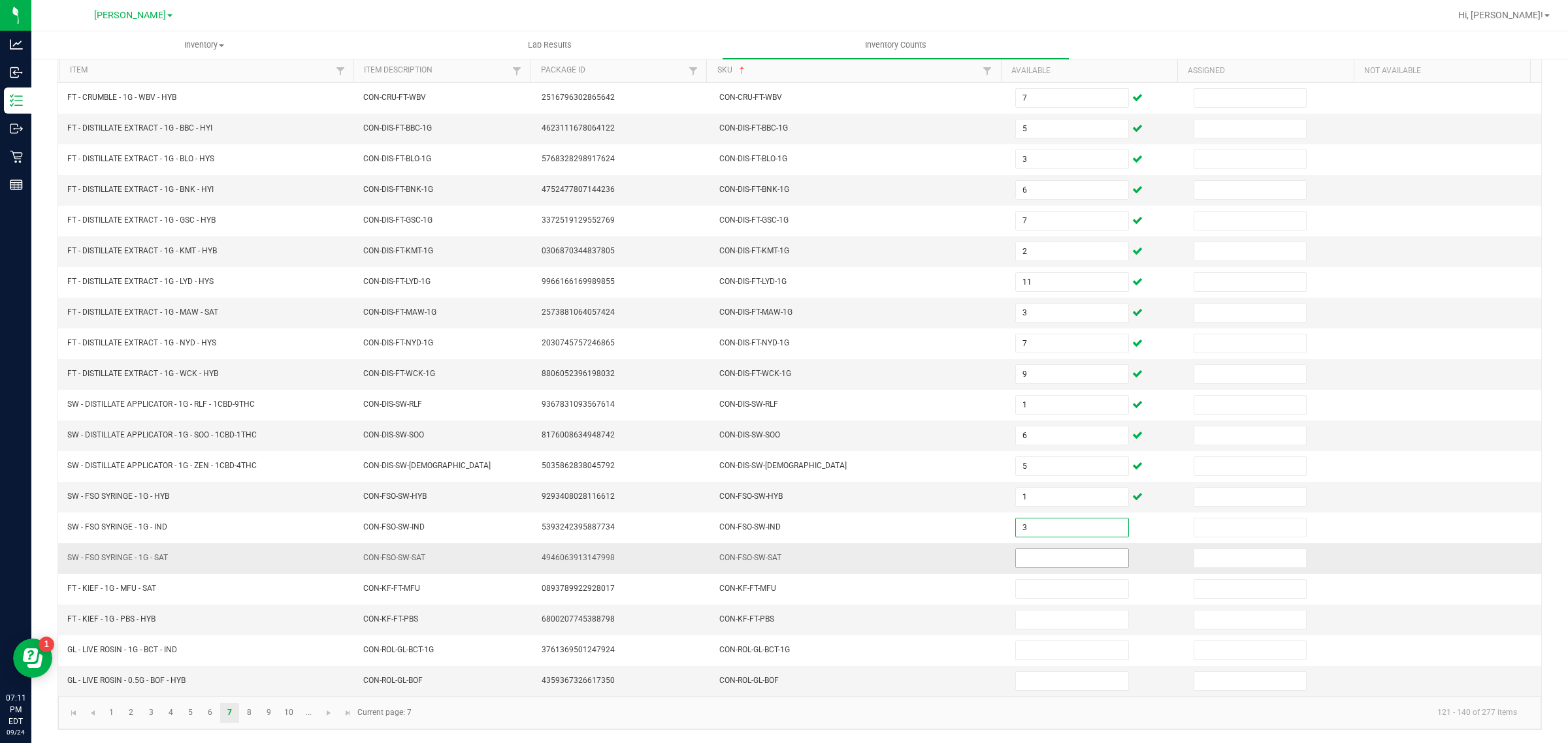
click at [1043, 555] on input at bounding box center [1072, 558] width 112 height 18
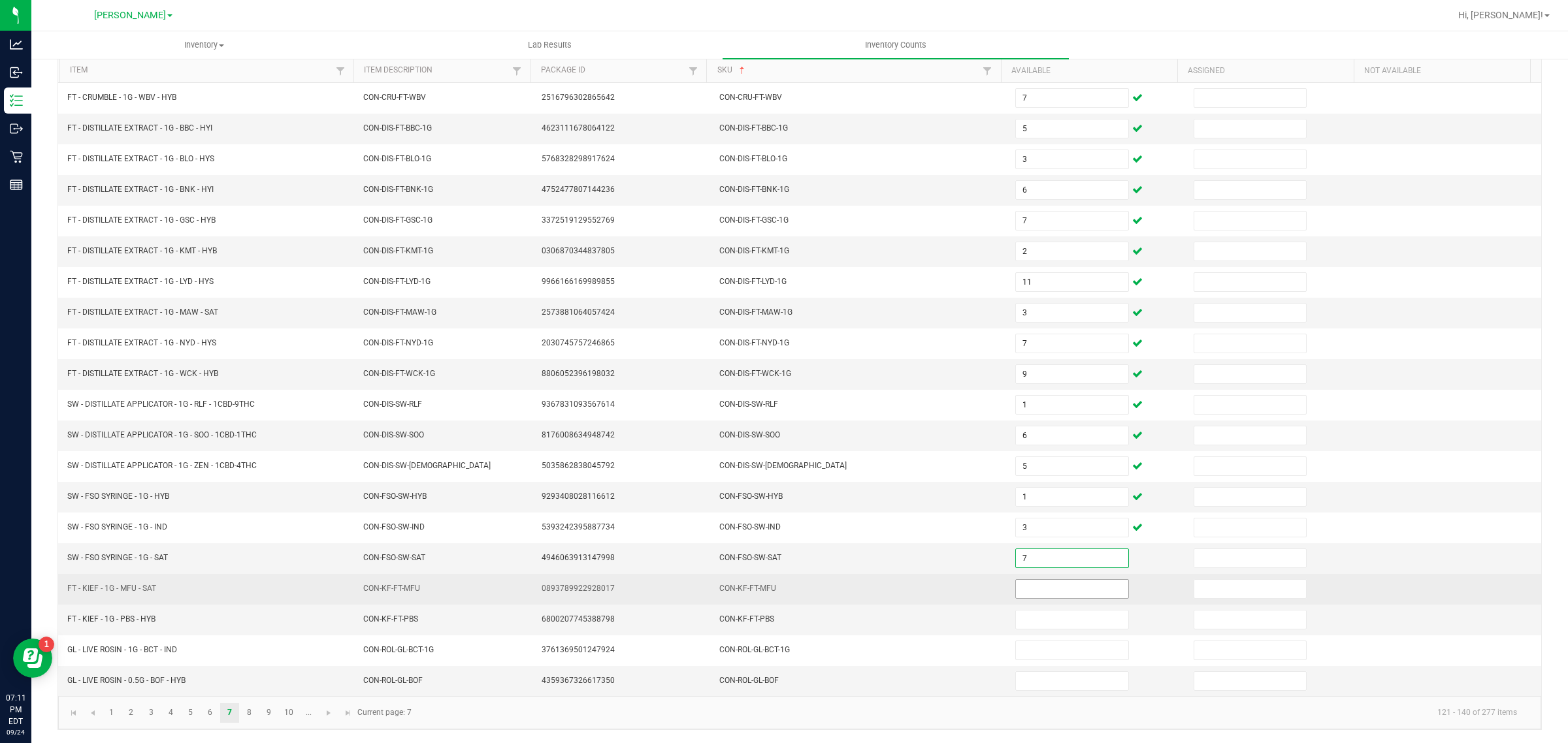
click at [1045, 589] on input at bounding box center [1072, 588] width 112 height 18
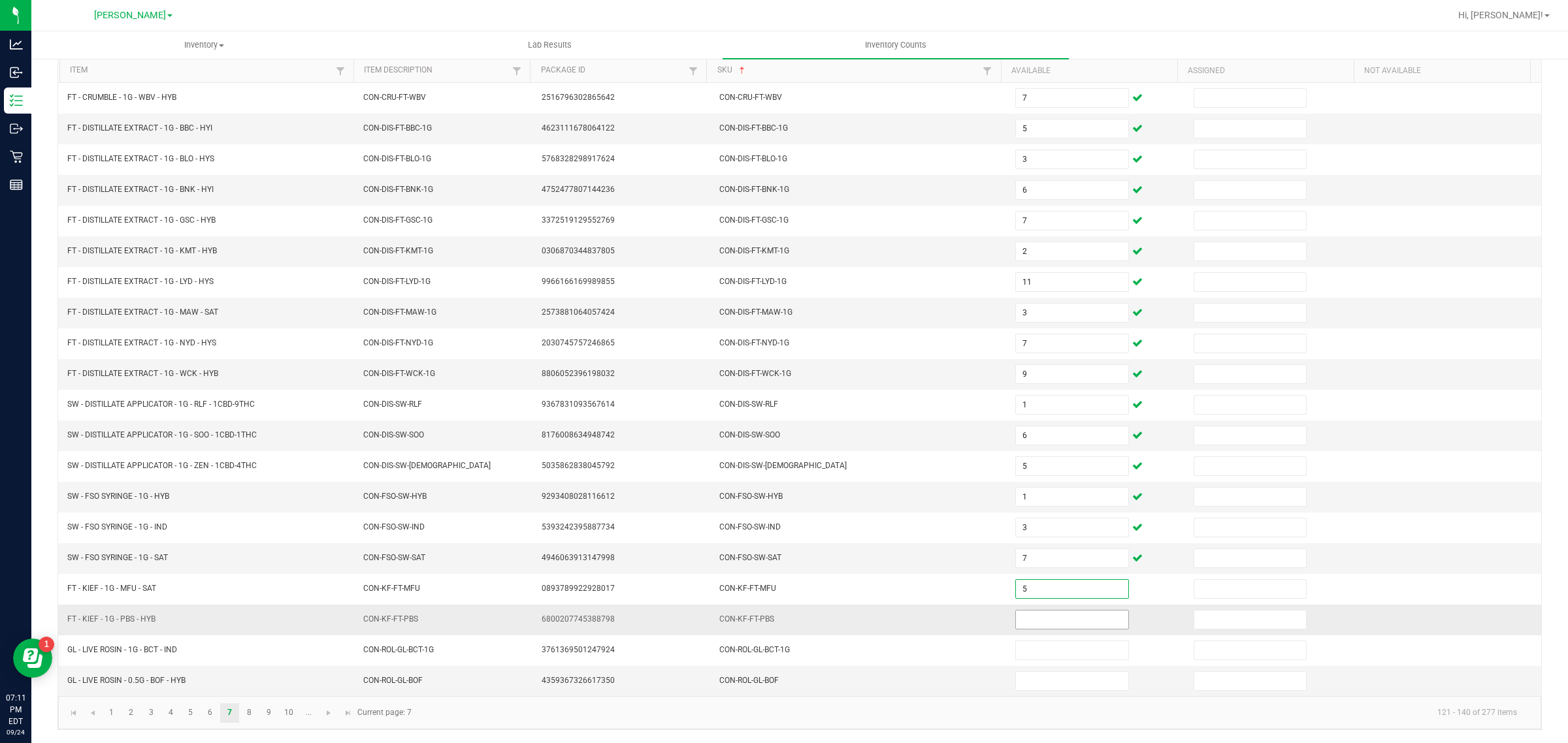
click at [1040, 616] on input at bounding box center [1072, 619] width 112 height 18
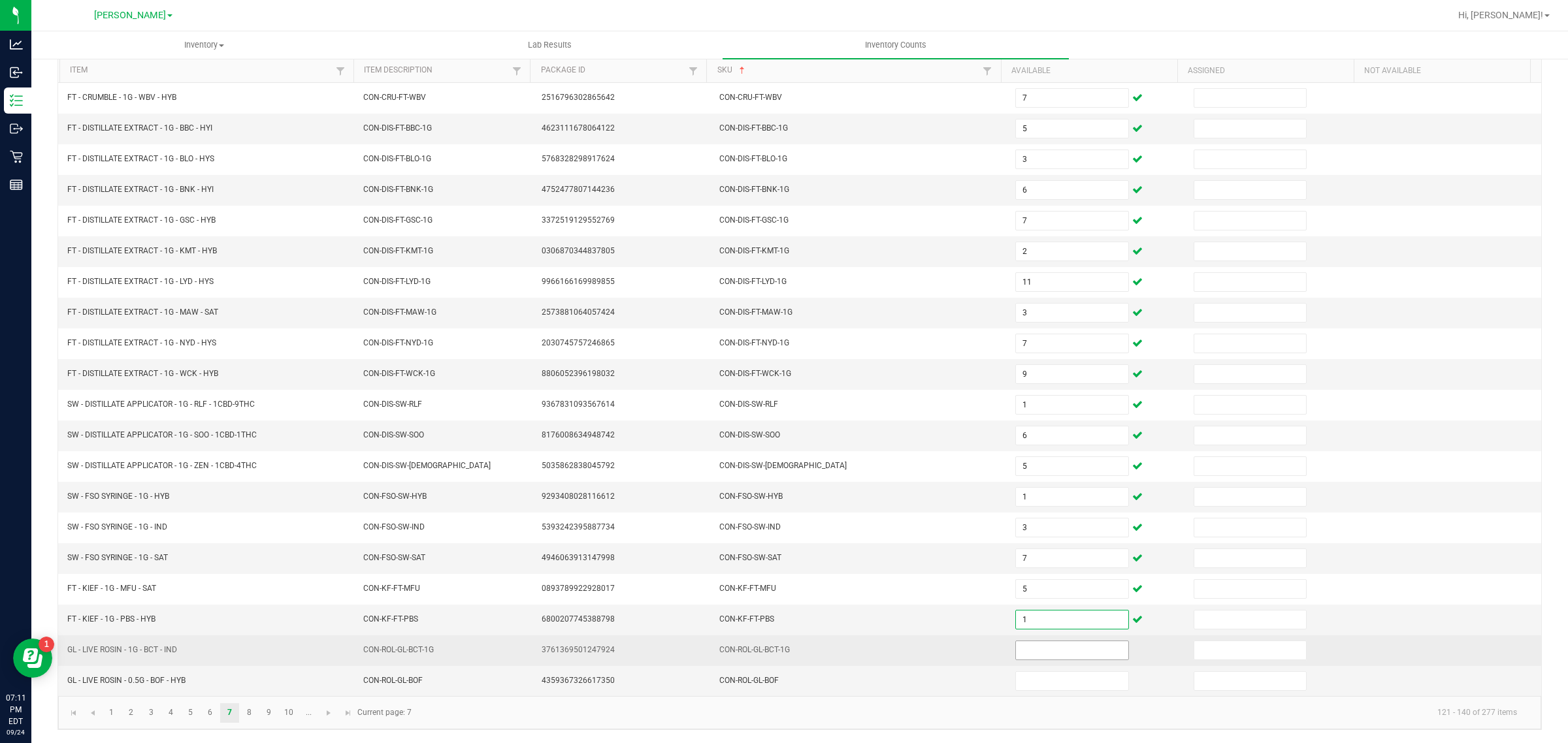
click at [1067, 650] on input at bounding box center [1072, 650] width 112 height 18
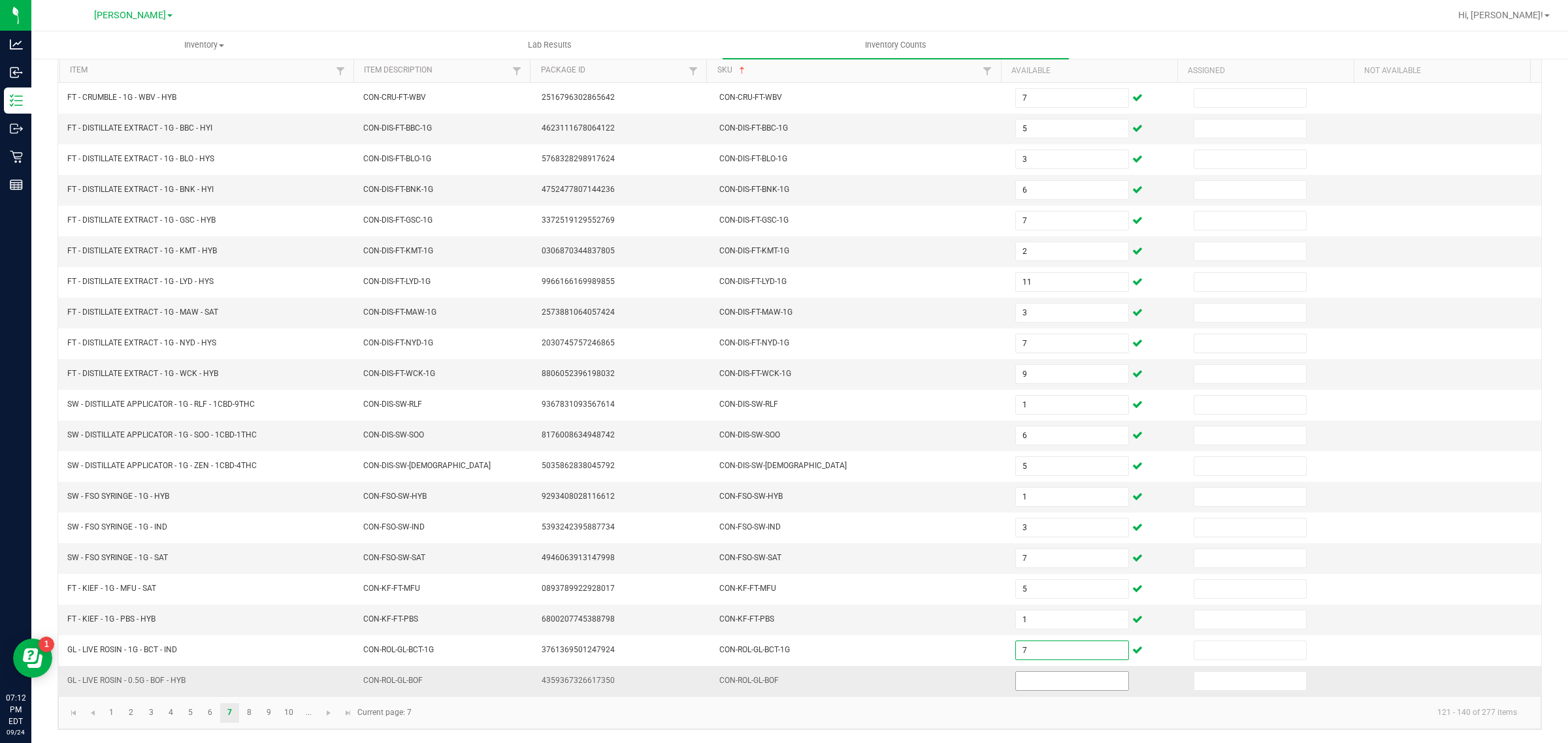
click at [1040, 681] on input at bounding box center [1072, 681] width 112 height 18
click at [250, 716] on link "8" at bounding box center [250, 713] width 19 height 20
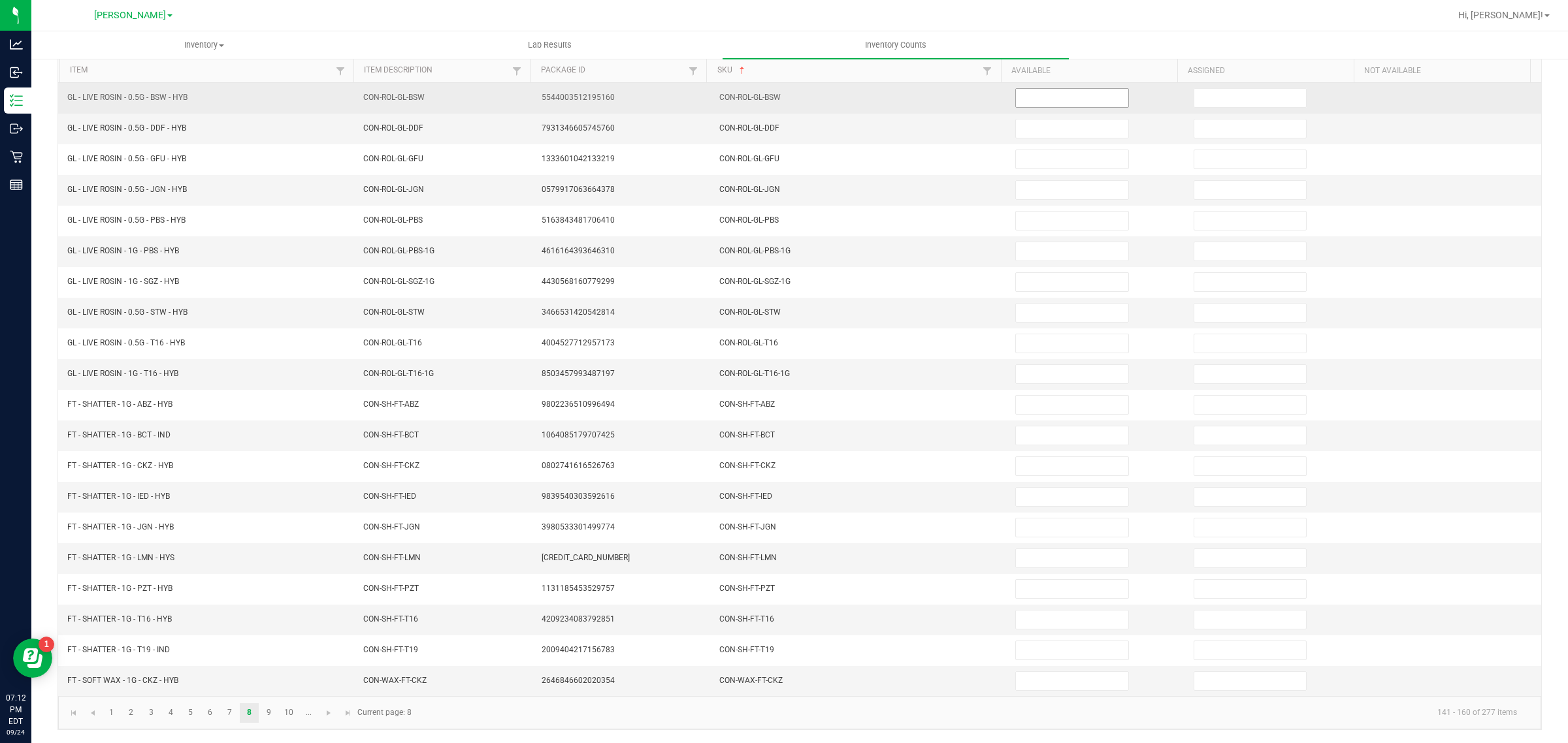
click at [1039, 93] on input at bounding box center [1072, 97] width 112 height 18
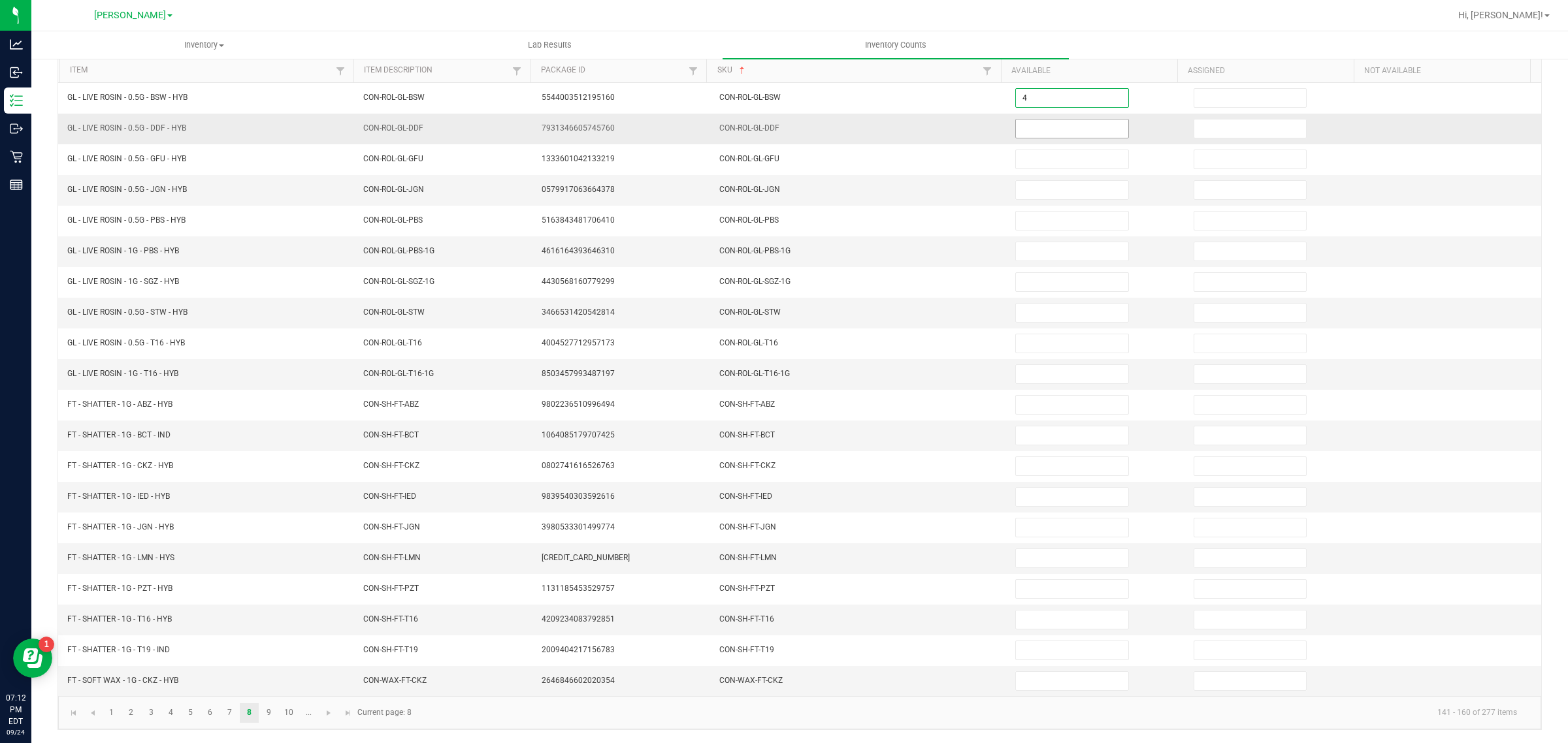
click at [1063, 119] on input at bounding box center [1072, 128] width 112 height 18
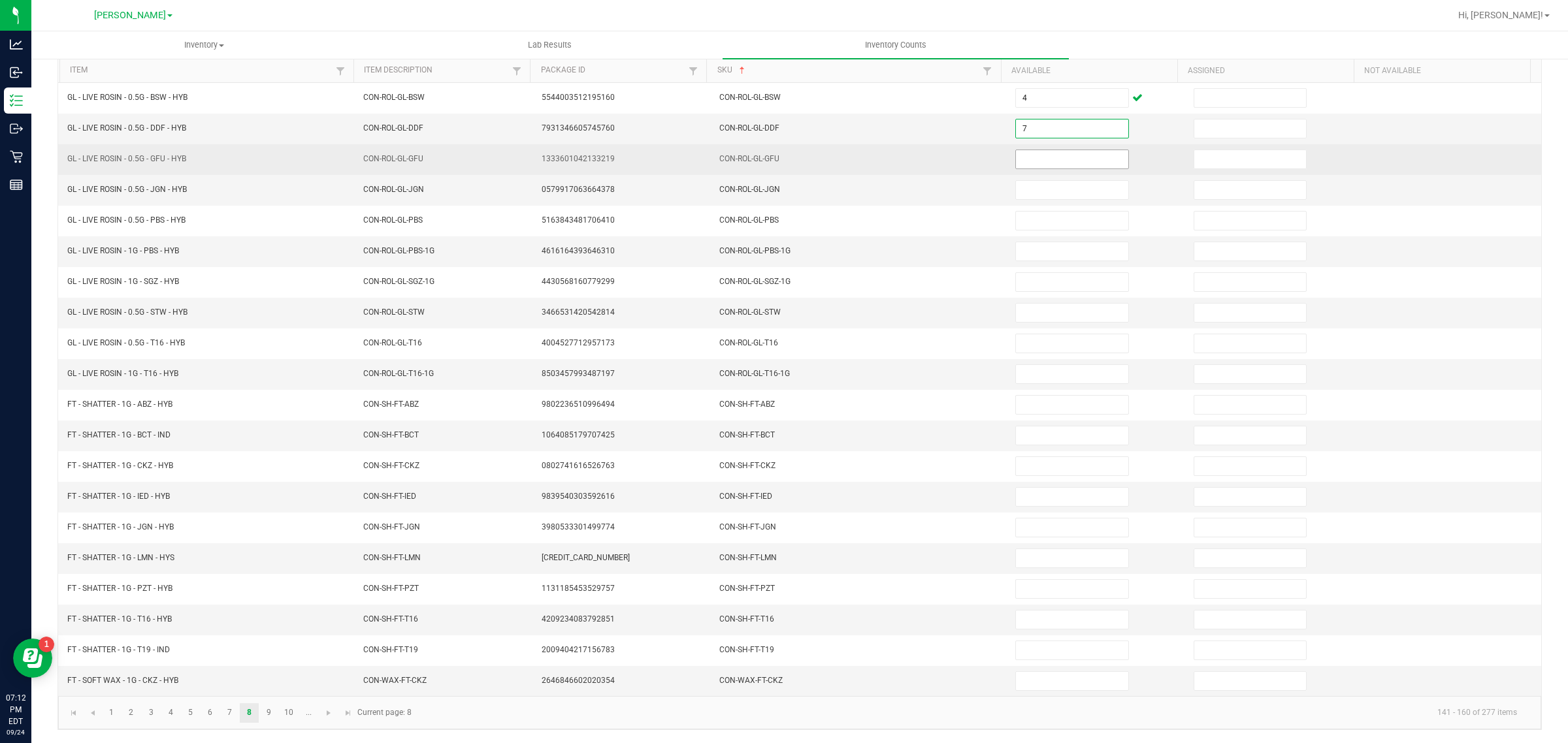
click at [1056, 150] on input at bounding box center [1072, 158] width 112 height 18
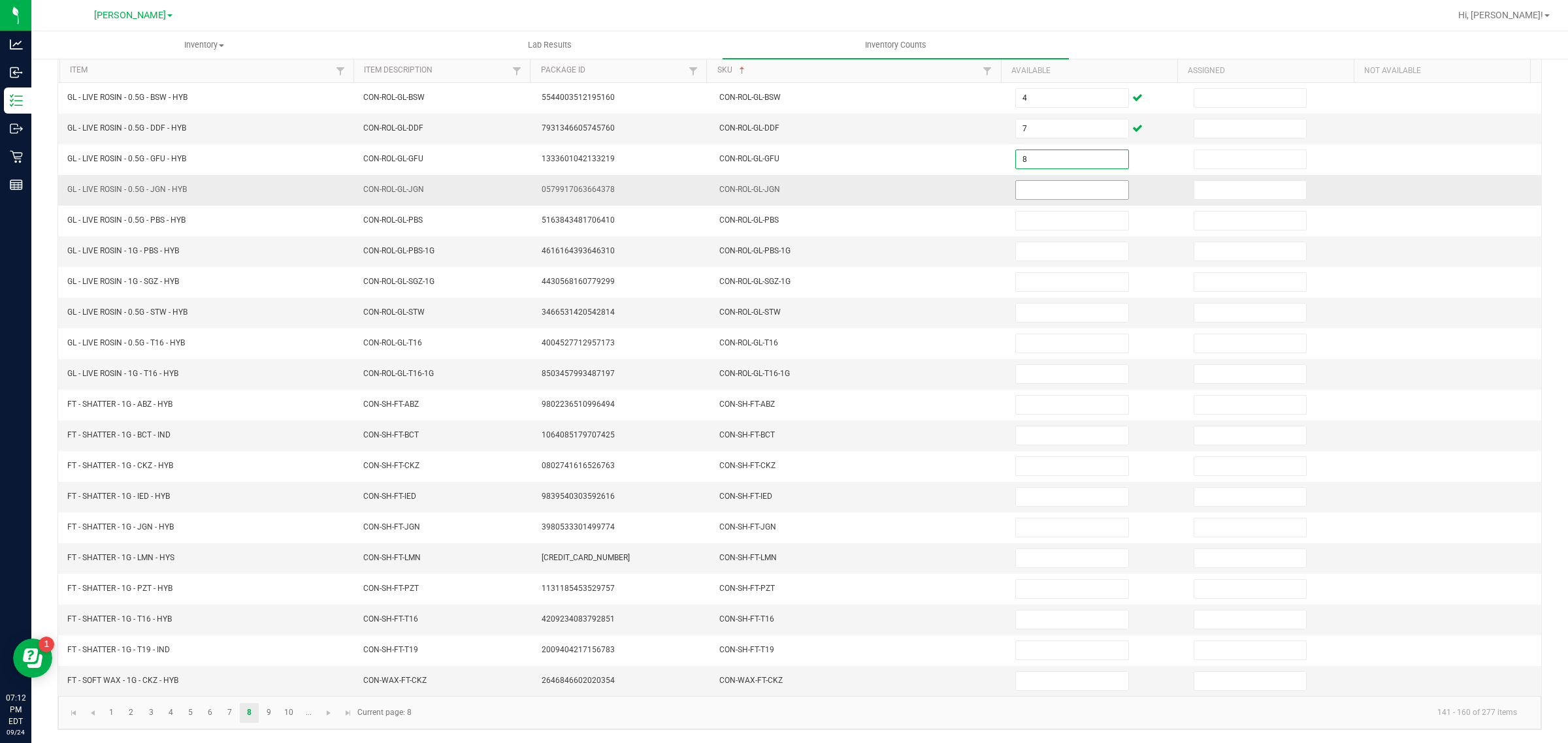
click at [1056, 183] on input at bounding box center [1072, 190] width 112 height 18
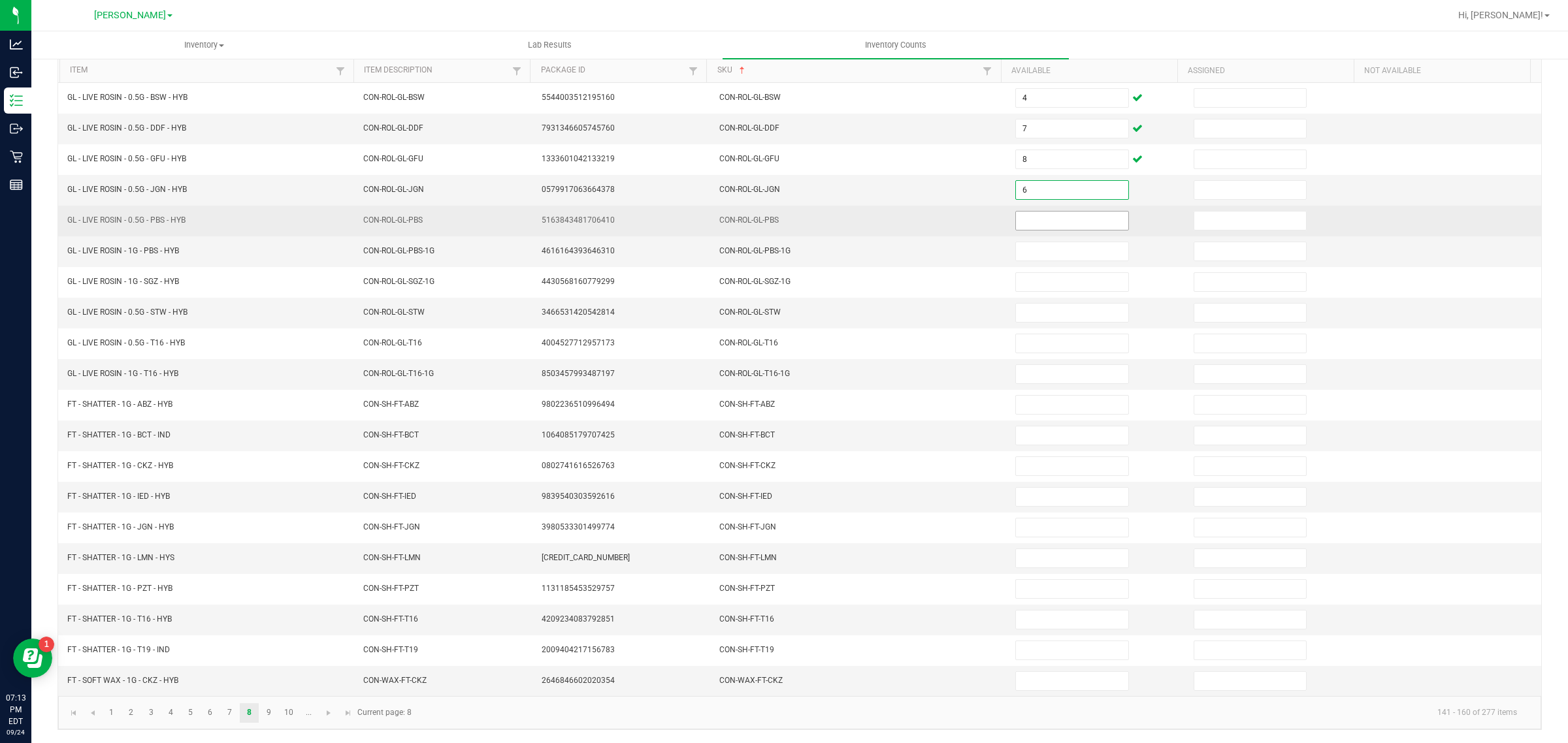
click at [1056, 212] on input at bounding box center [1072, 220] width 112 height 18
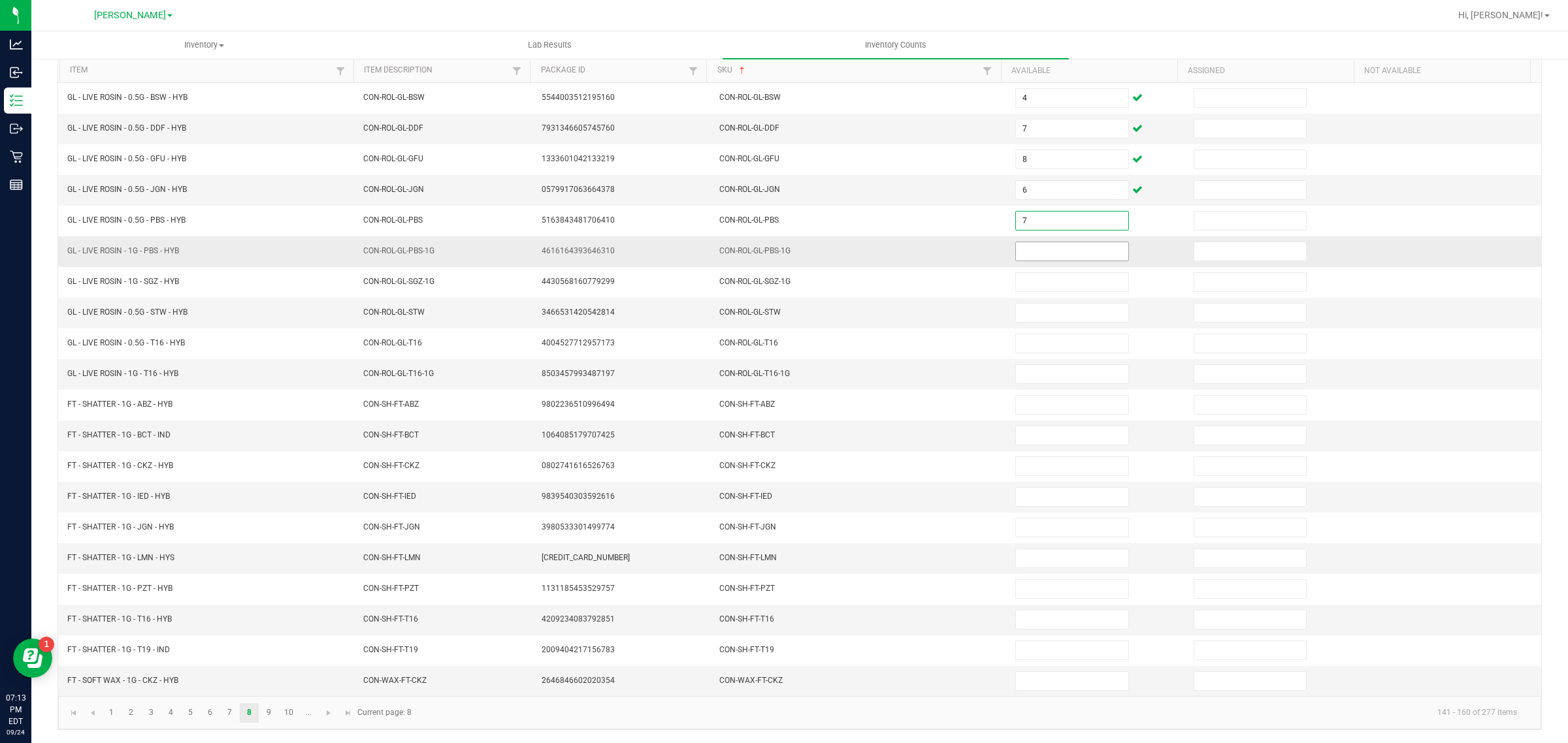
click at [1039, 244] on input at bounding box center [1072, 251] width 112 height 18
click at [1040, 304] on input at bounding box center [1072, 312] width 112 height 18
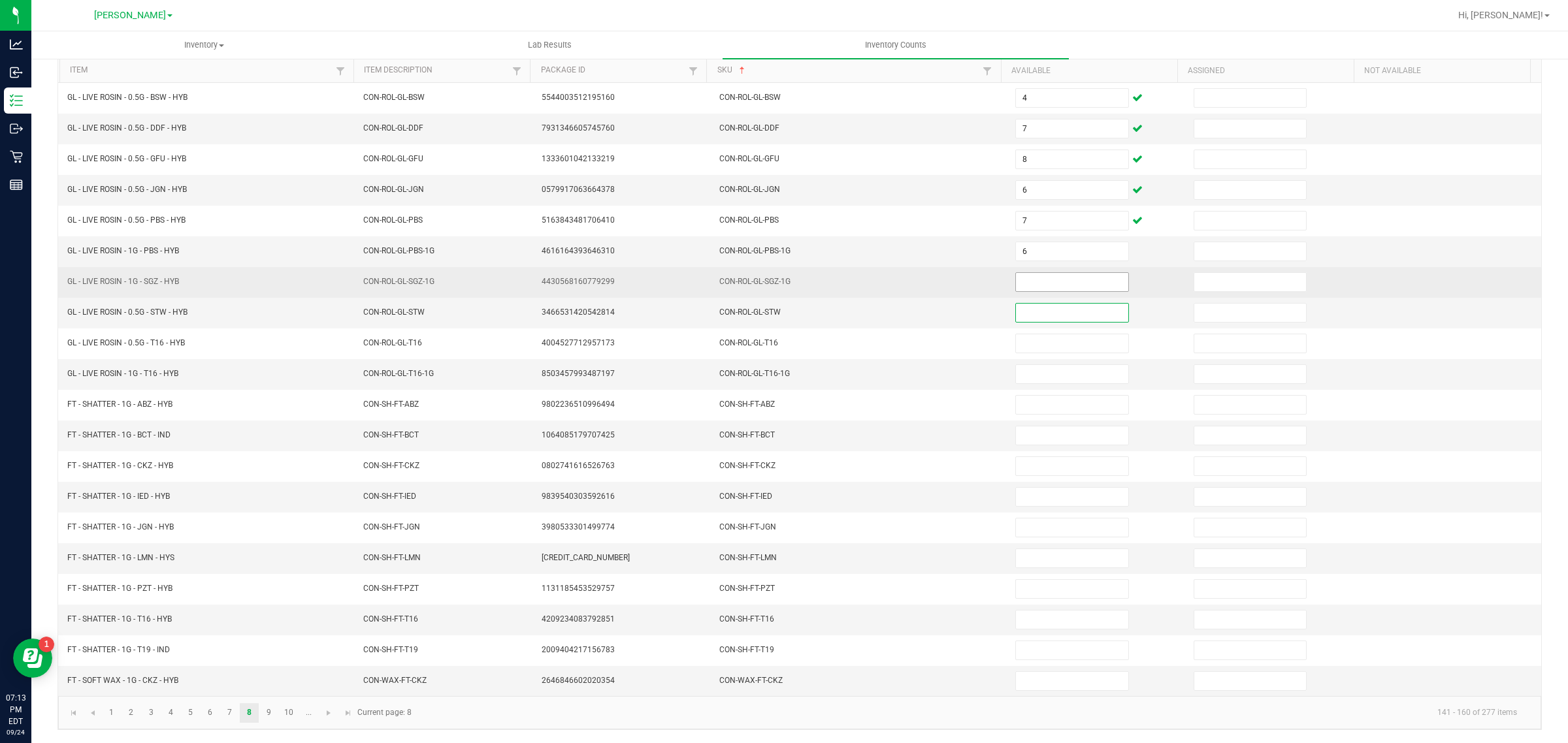
click at [1043, 279] on input at bounding box center [1072, 282] width 112 height 18
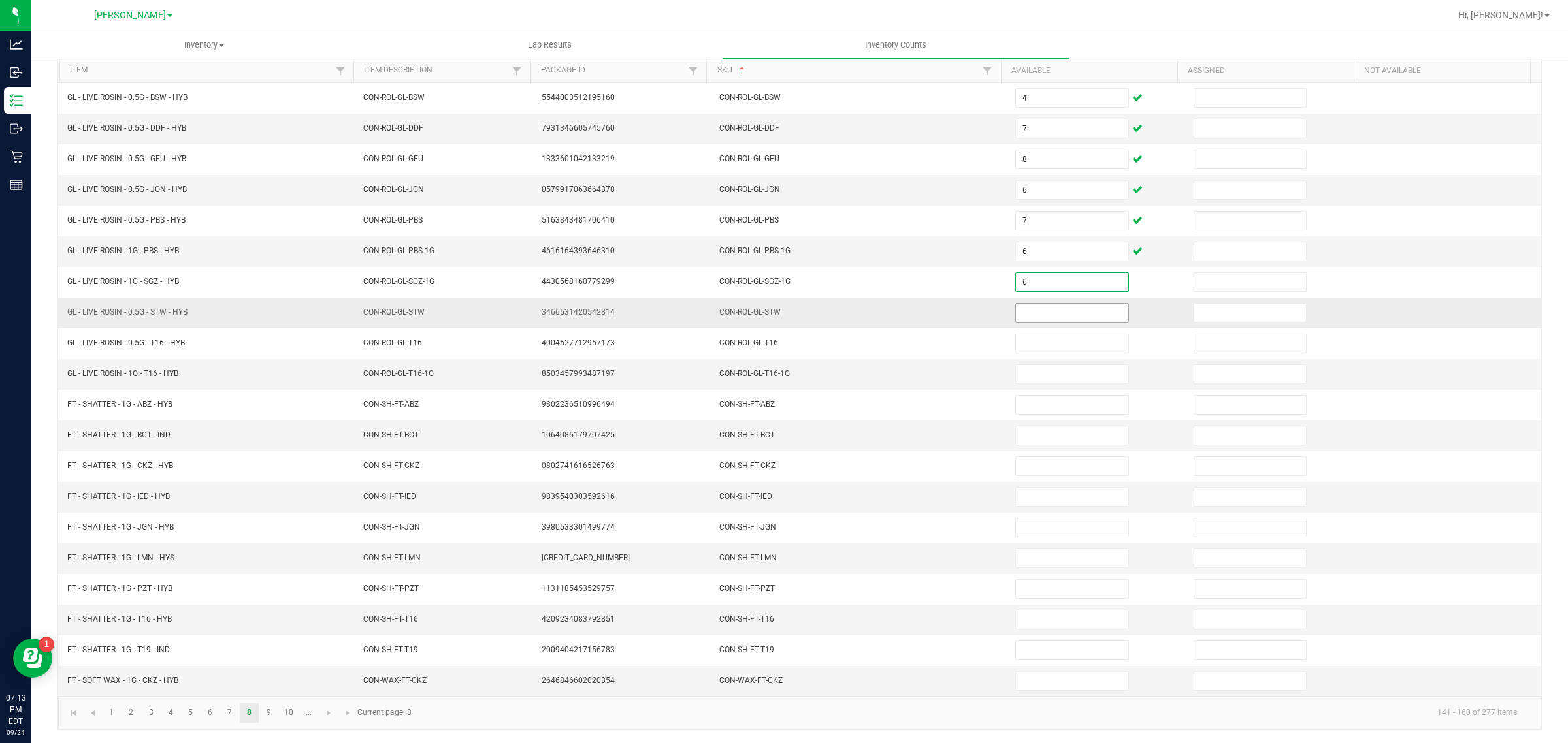
click at [1034, 305] on input at bounding box center [1072, 312] width 112 height 18
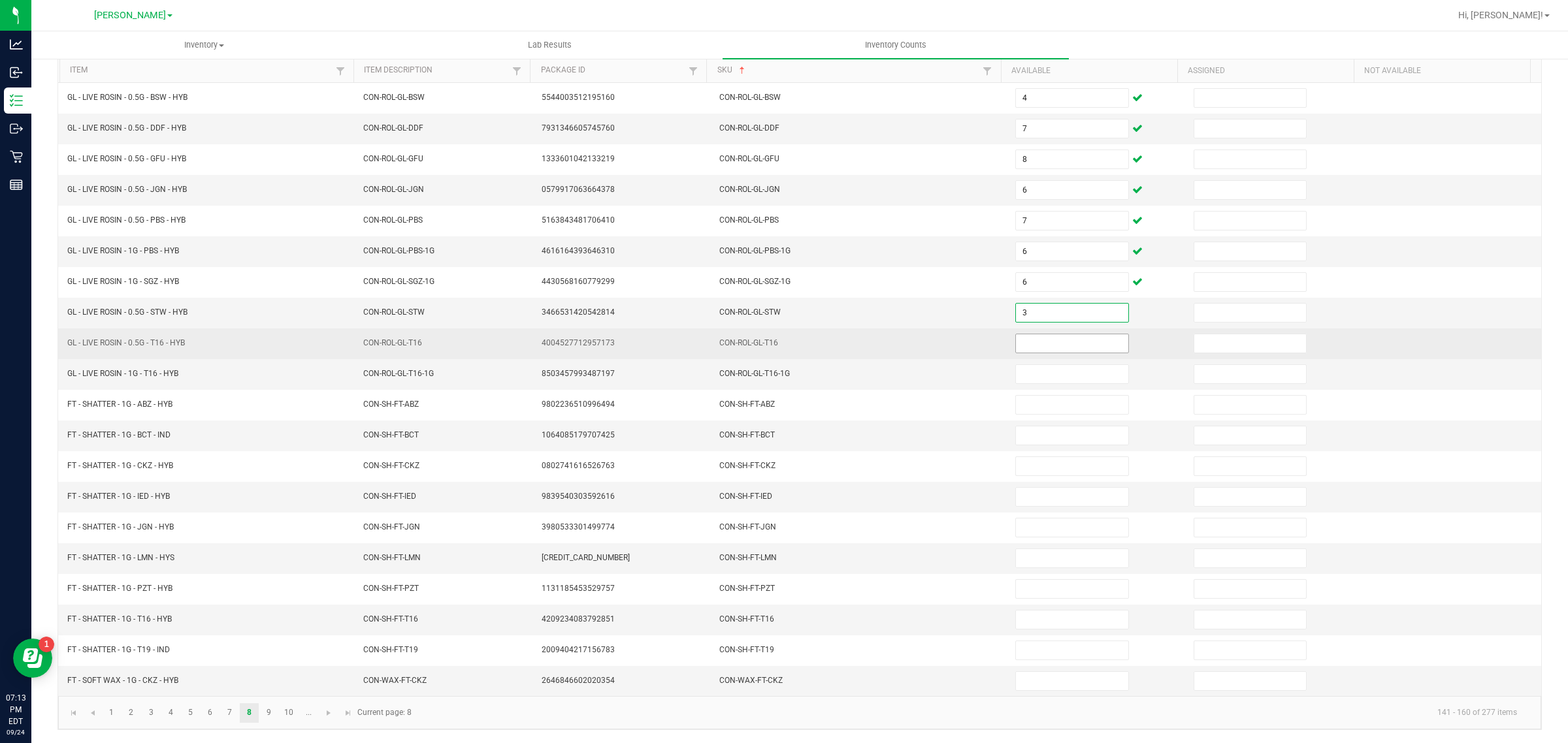
click at [1036, 337] on input at bounding box center [1072, 343] width 112 height 18
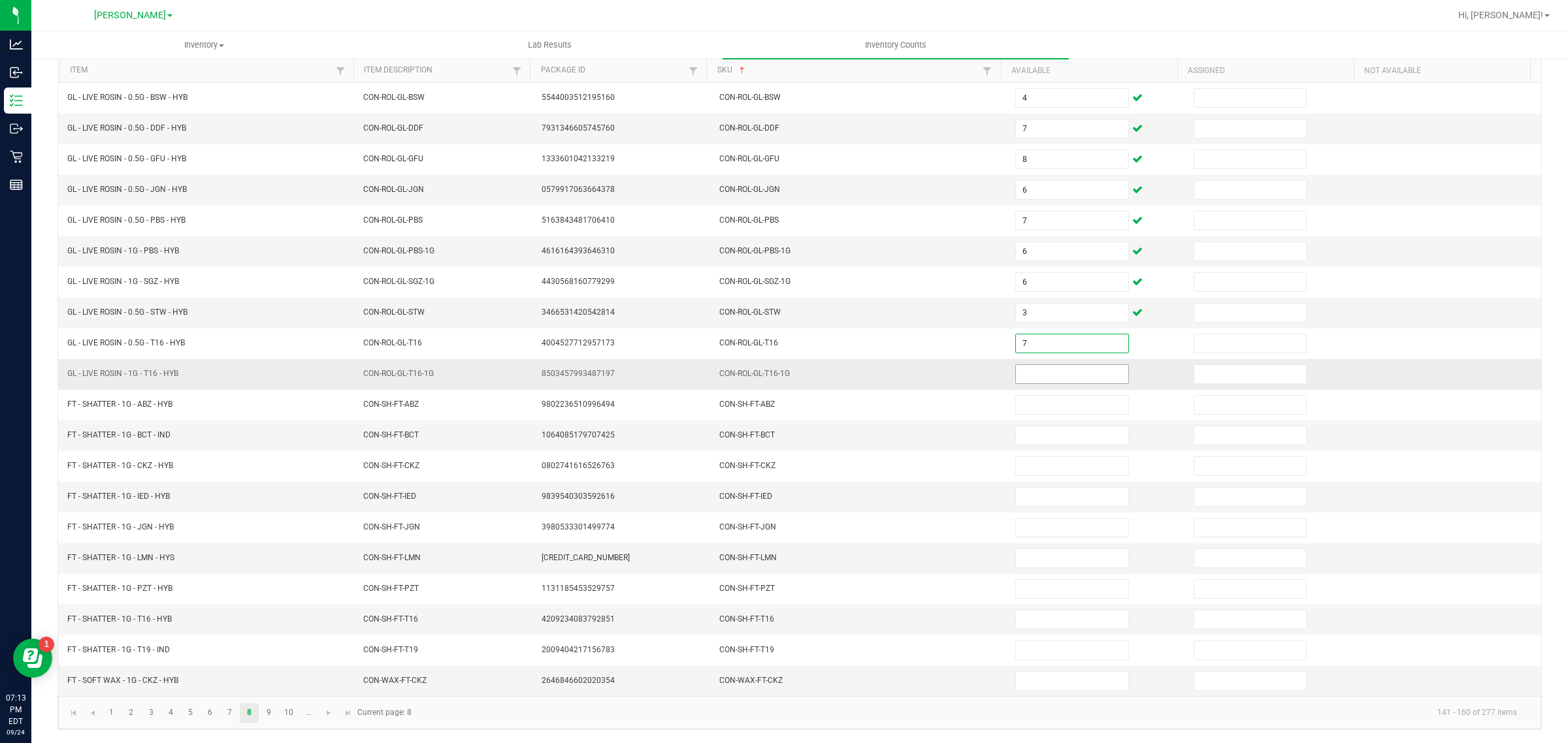
click at [1031, 367] on input at bounding box center [1072, 373] width 112 height 18
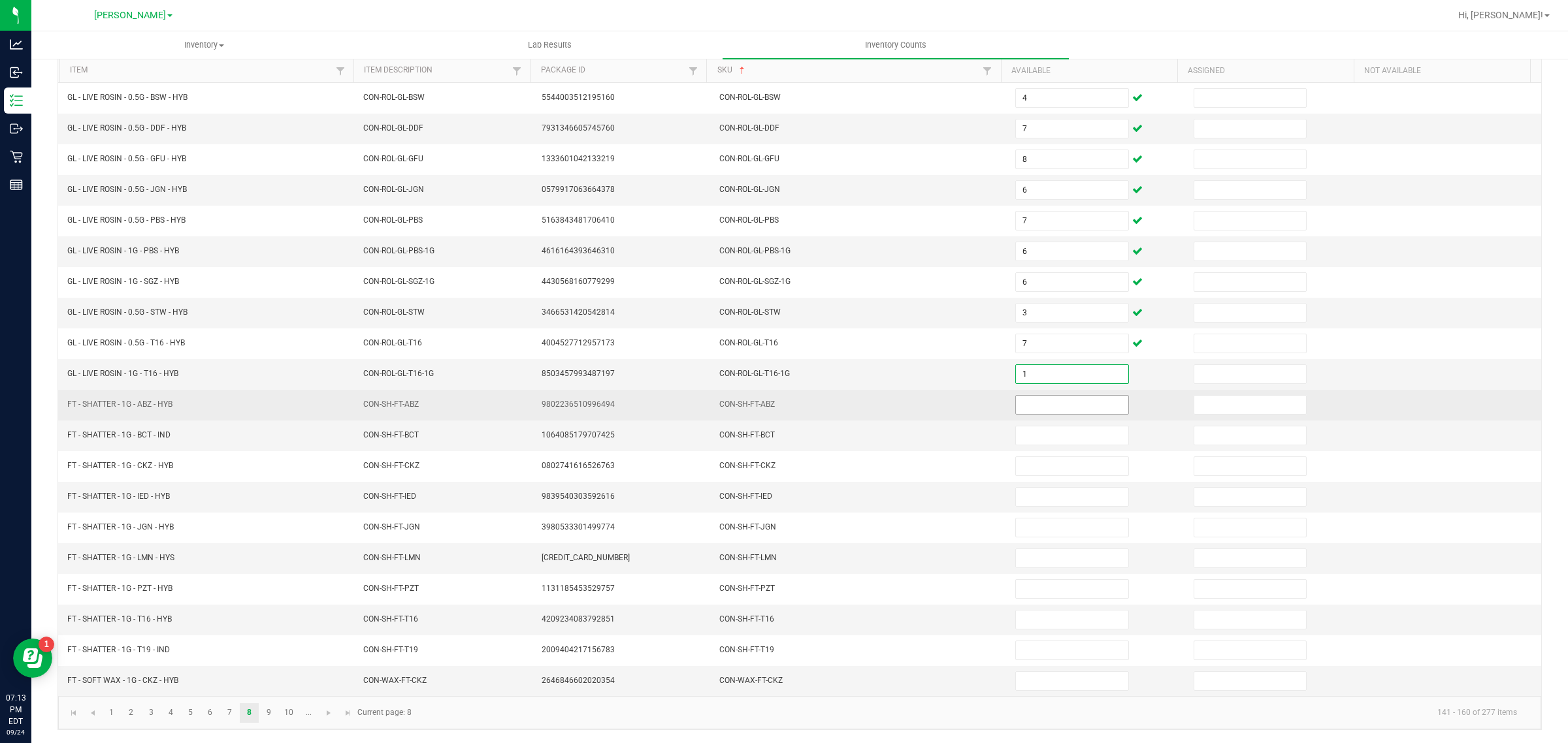
click at [1050, 402] on input at bounding box center [1072, 405] width 112 height 18
click at [1044, 402] on input at bounding box center [1072, 405] width 112 height 18
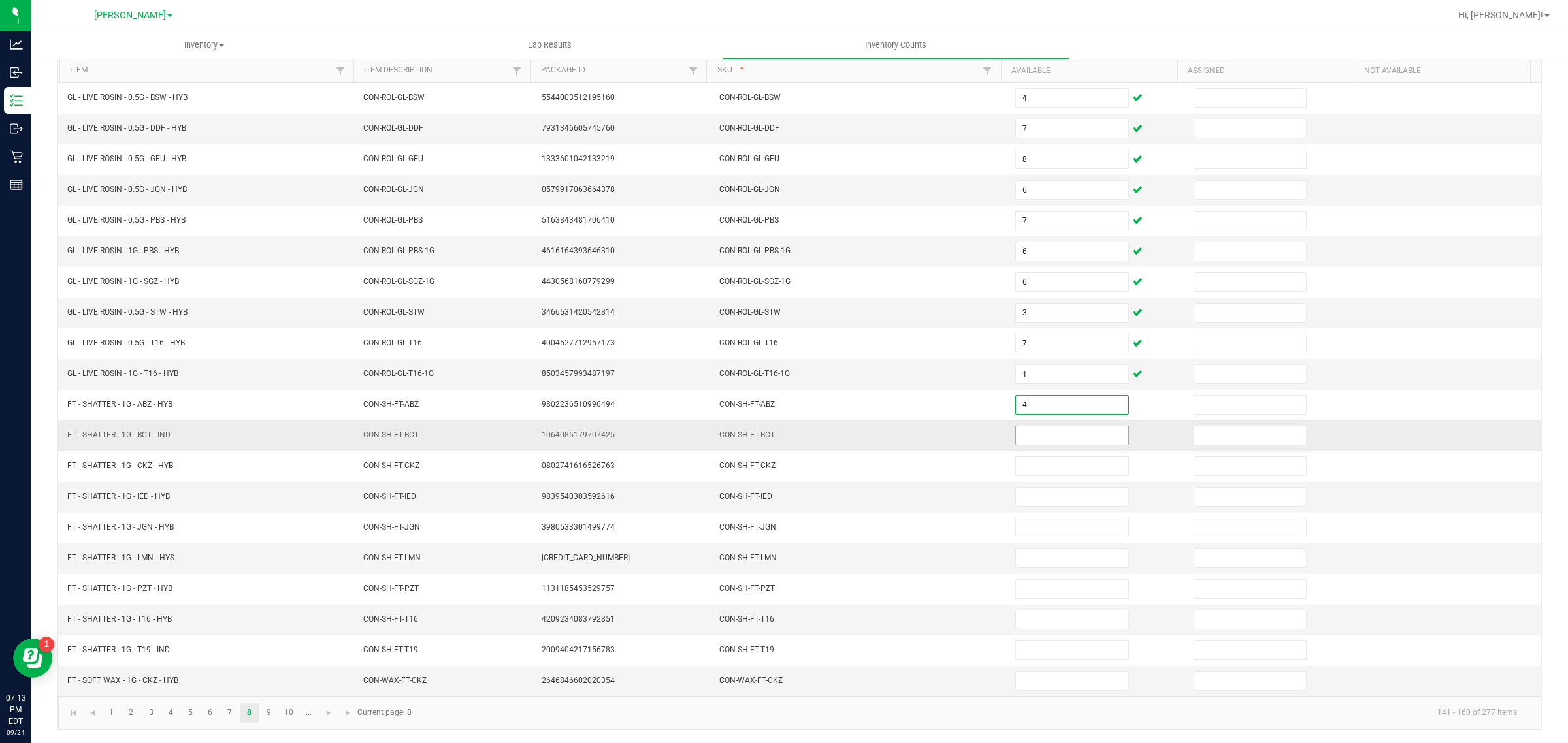
click at [1062, 428] on input at bounding box center [1072, 435] width 112 height 18
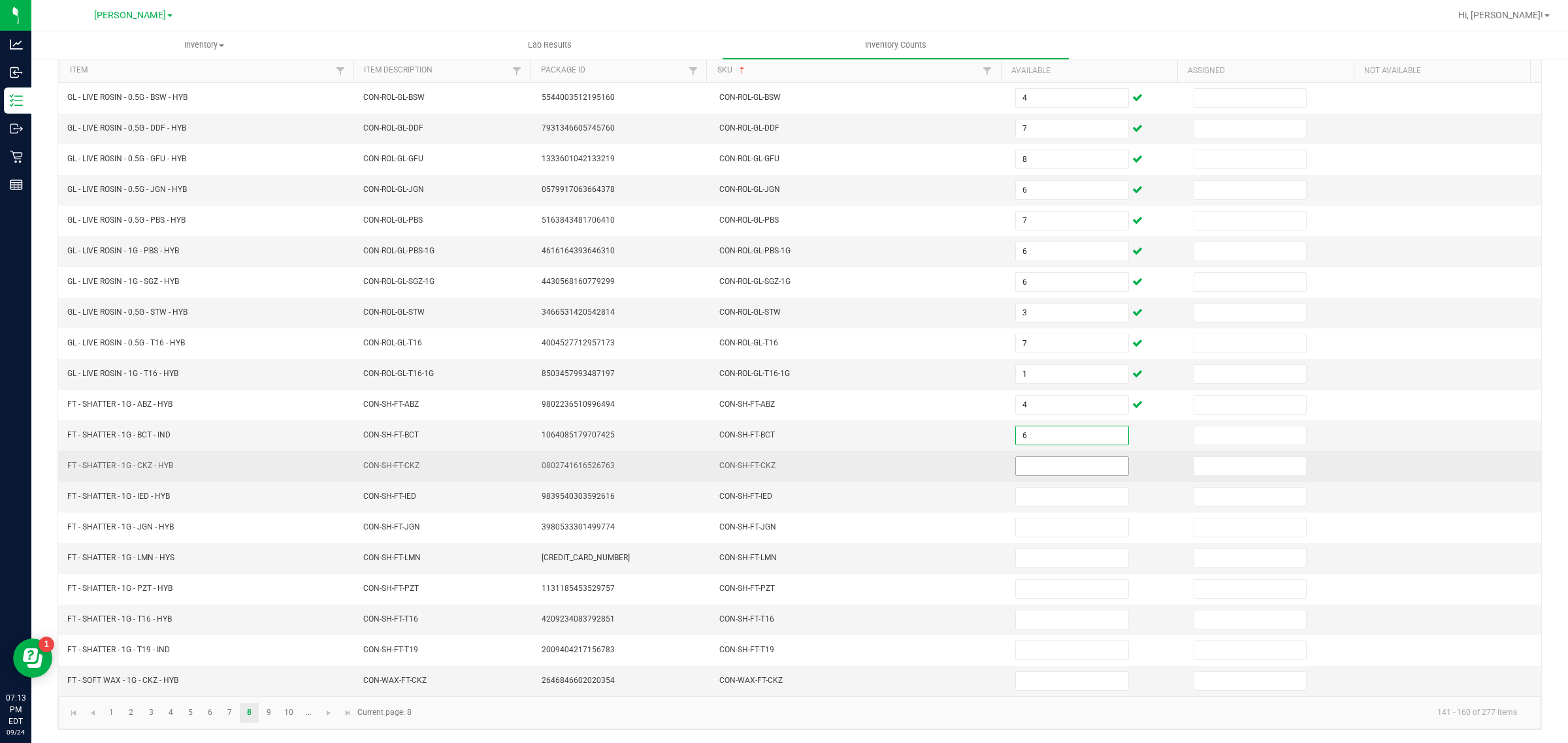
click at [1056, 462] on input at bounding box center [1072, 466] width 112 height 18
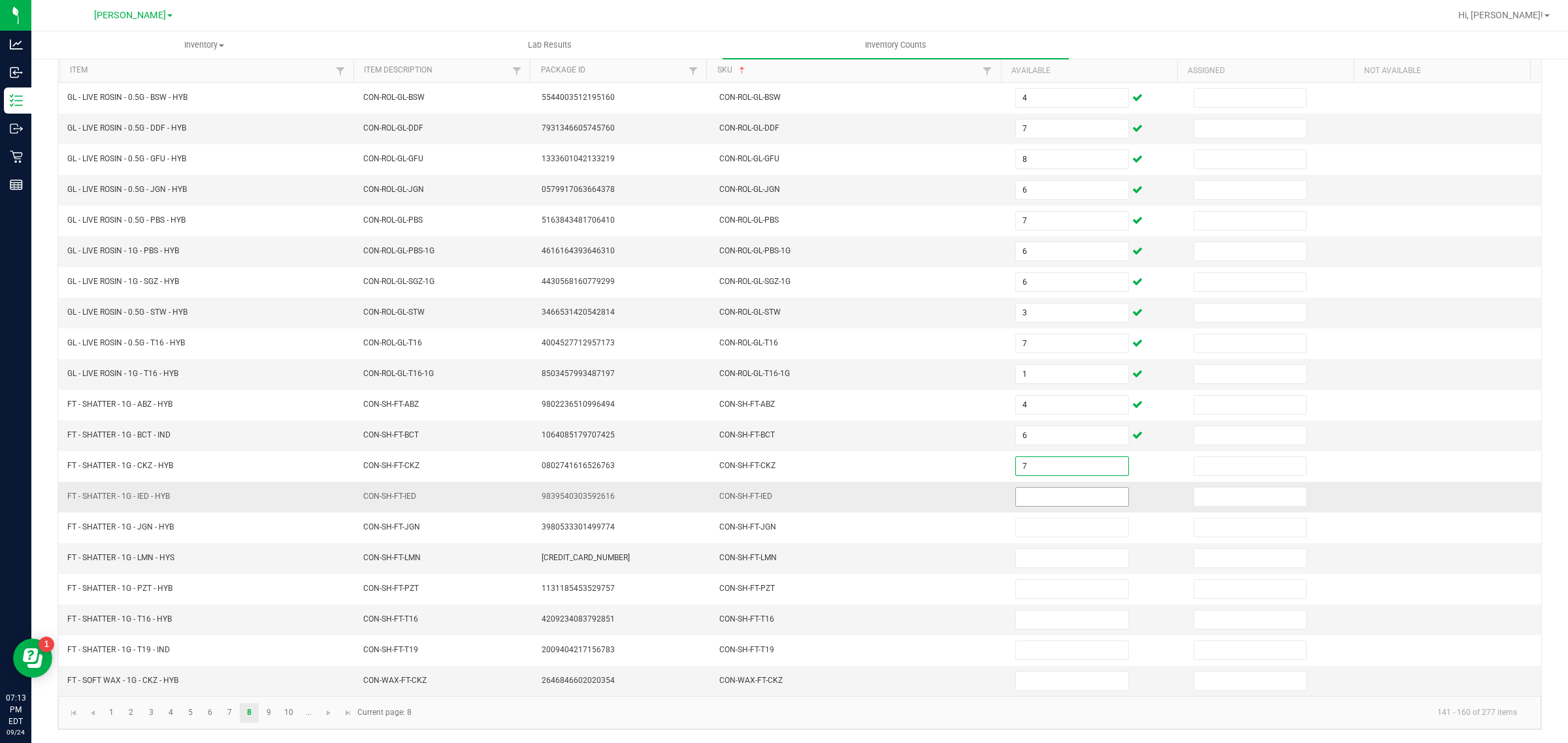
click at [1040, 490] on input at bounding box center [1072, 497] width 112 height 18
click at [1027, 497] on input "5" at bounding box center [1072, 497] width 112 height 18
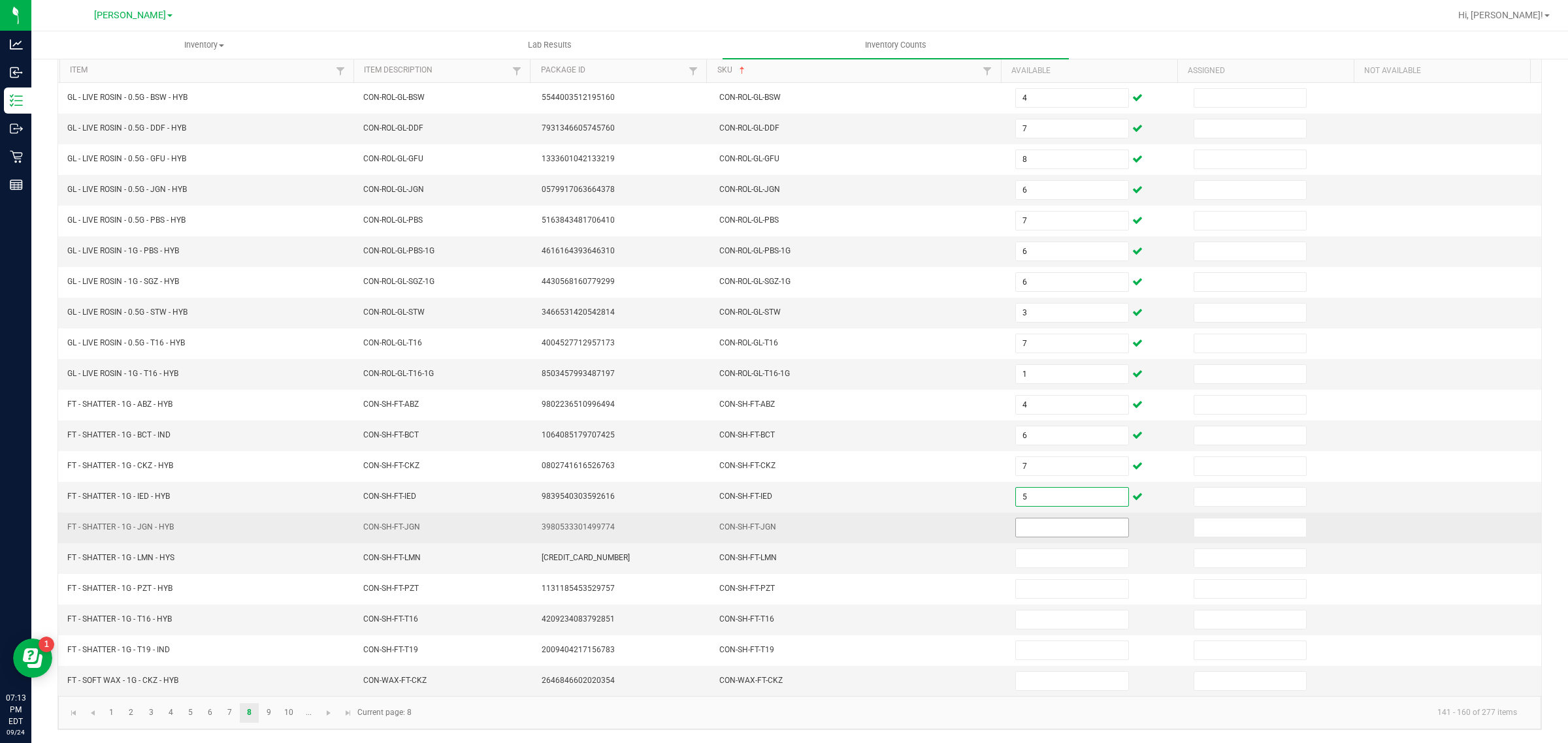
click at [1075, 526] on input at bounding box center [1072, 527] width 112 height 18
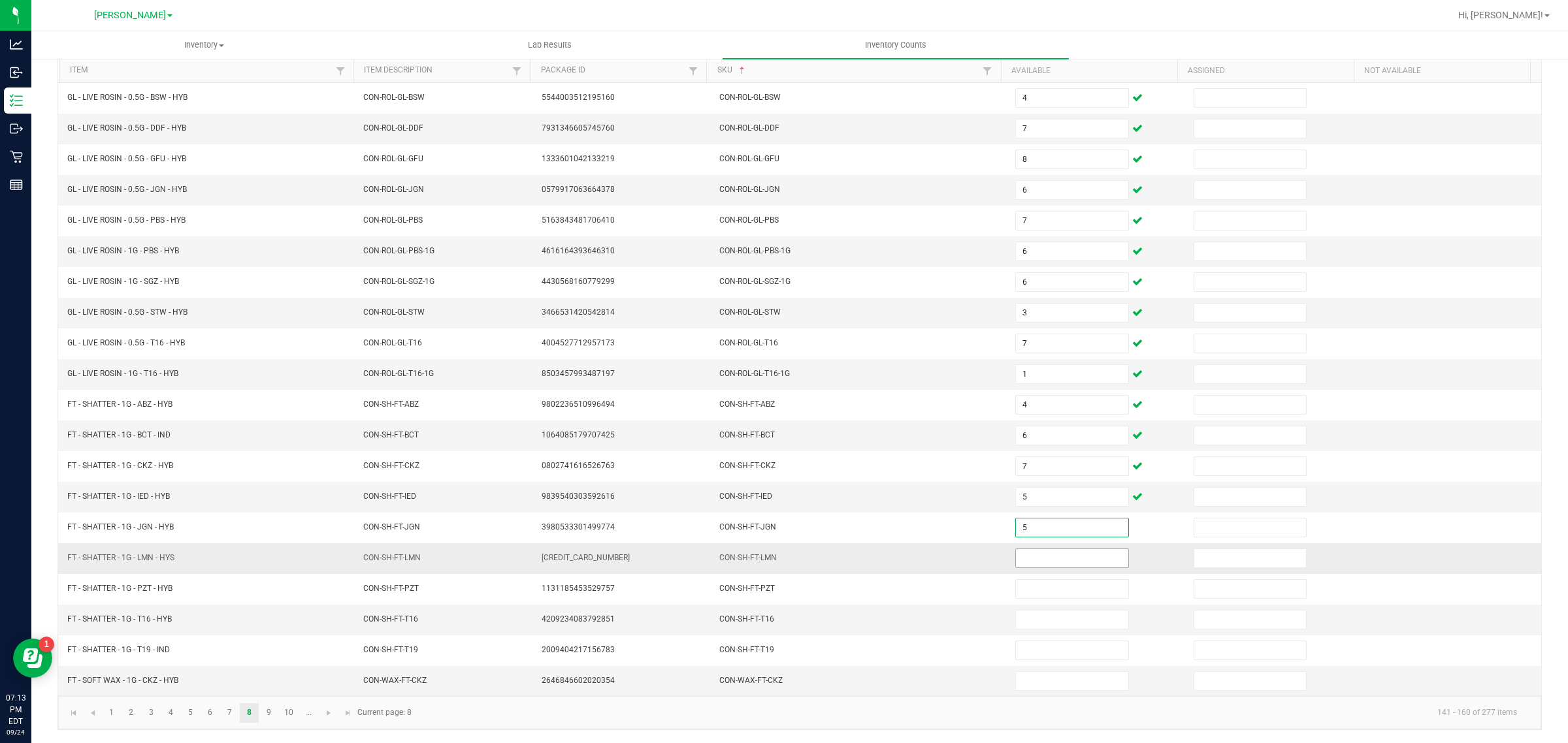
click at [1041, 555] on input at bounding box center [1072, 558] width 112 height 18
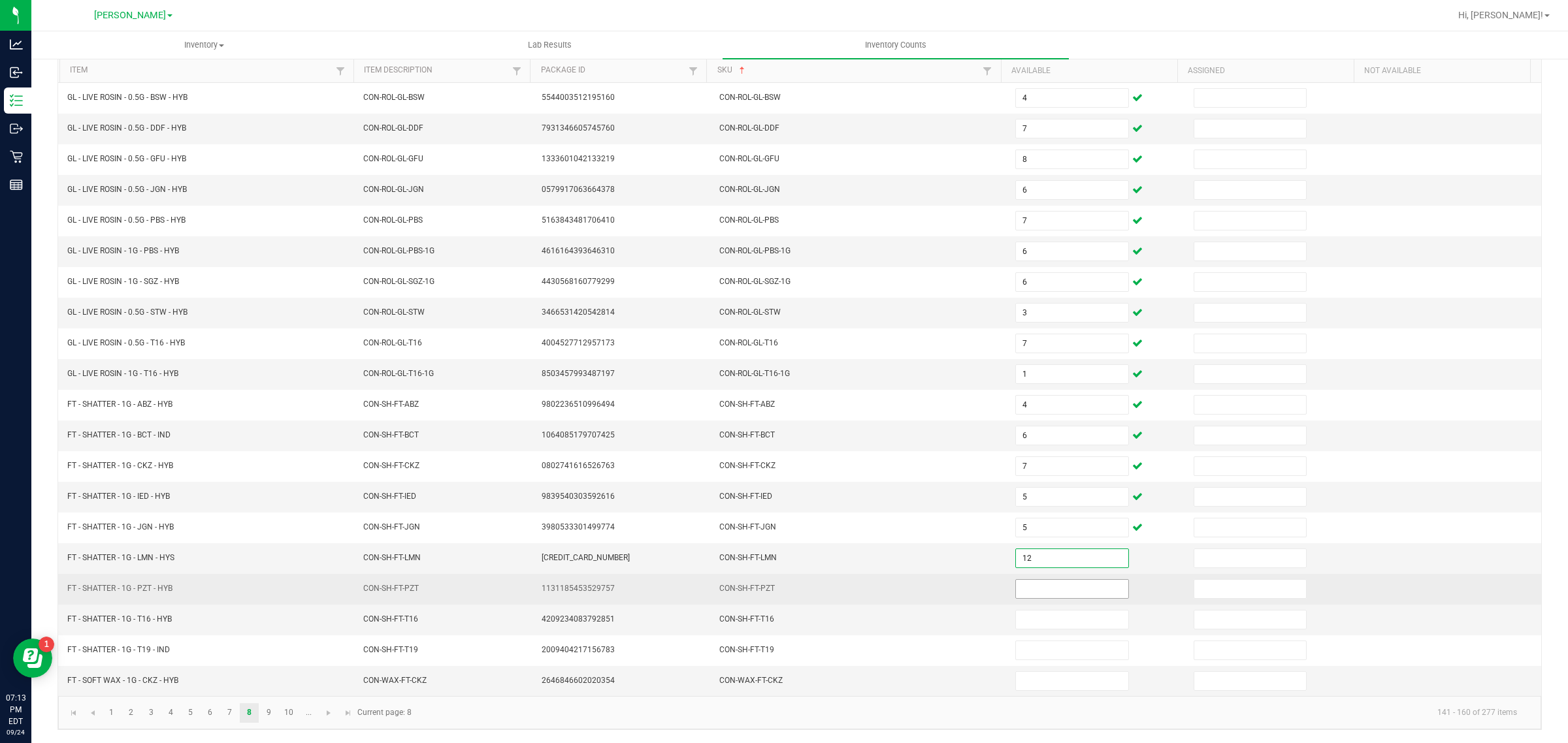
click at [1048, 585] on input at bounding box center [1072, 588] width 112 height 18
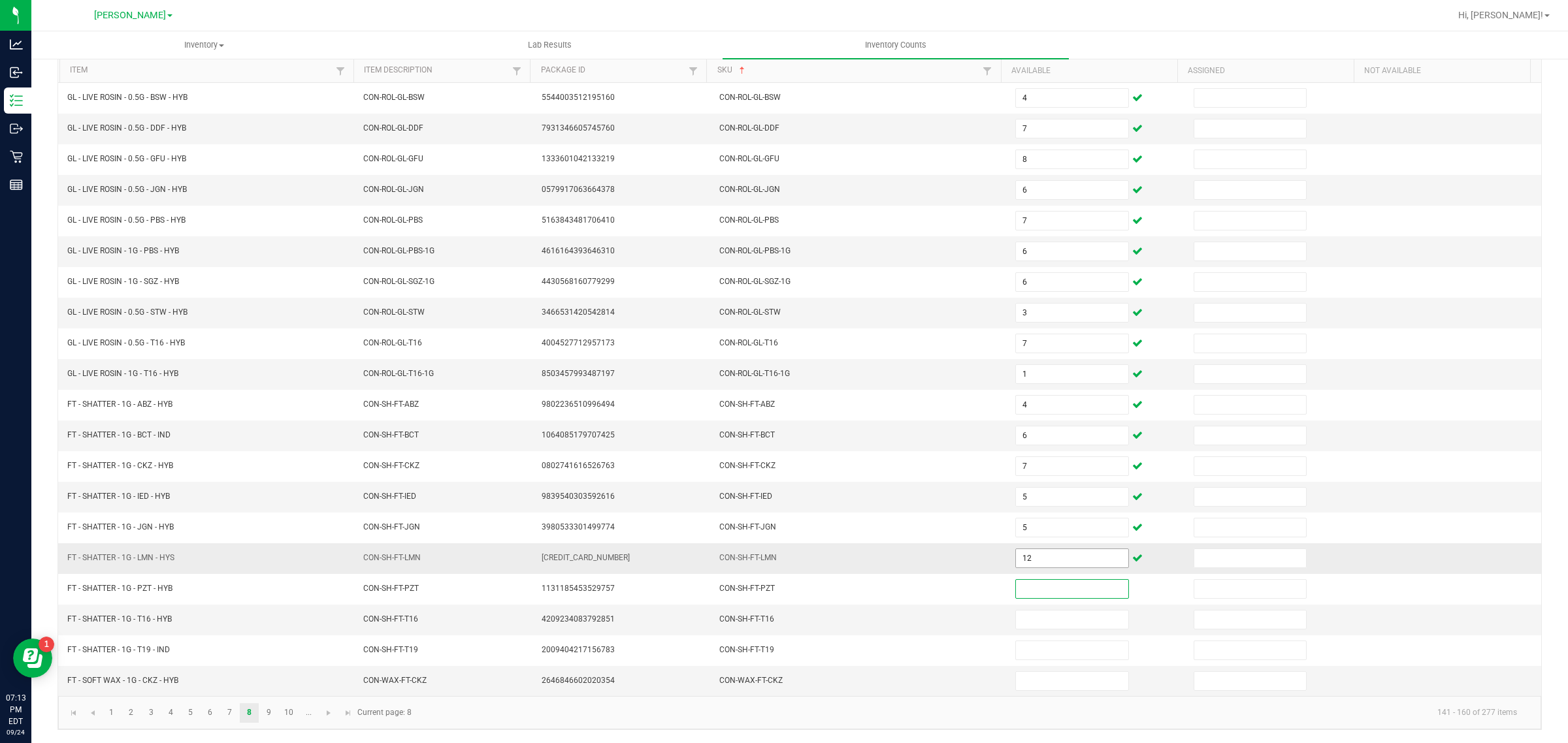
click at [1049, 554] on input "12" at bounding box center [1072, 558] width 112 height 18
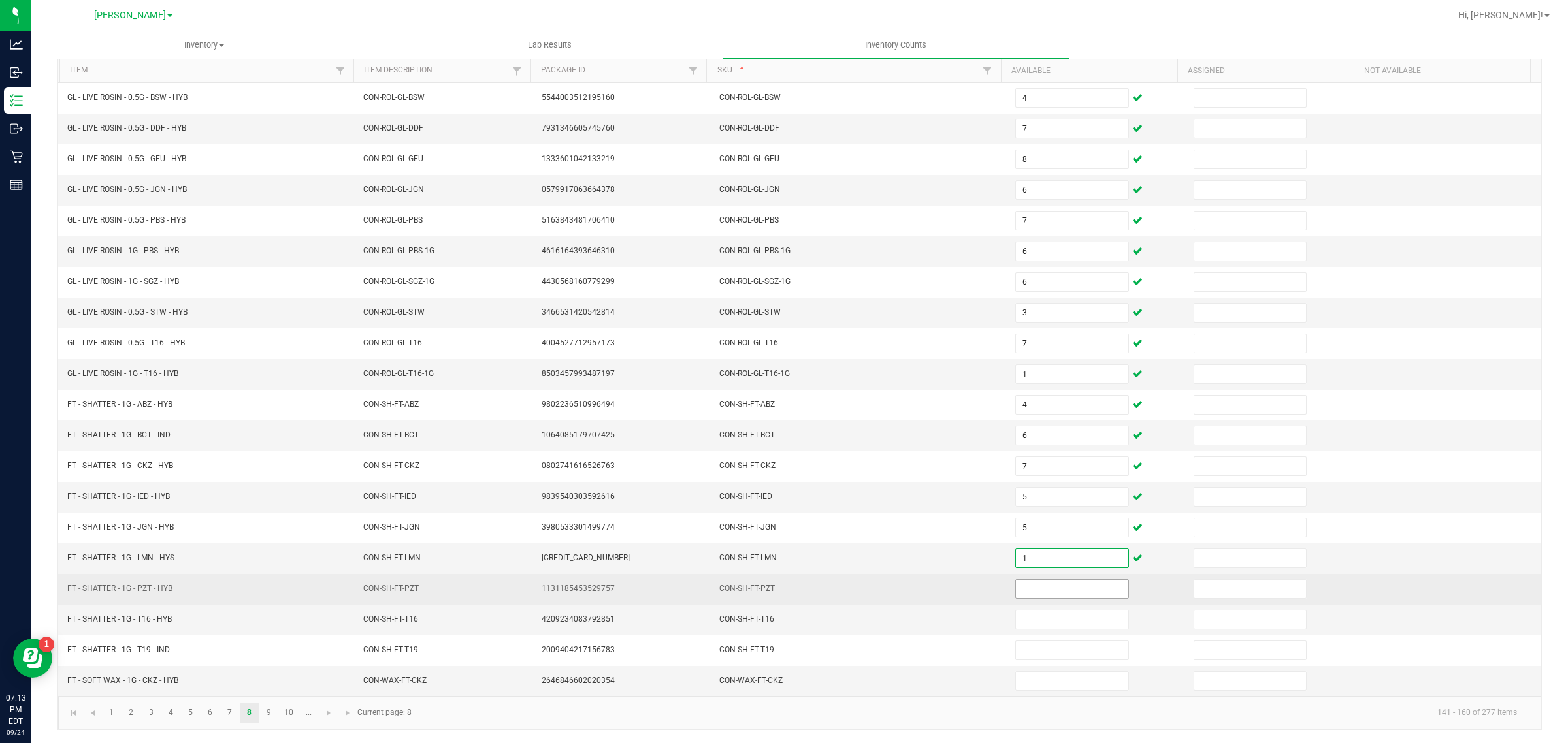
click at [1048, 588] on input at bounding box center [1072, 588] width 112 height 18
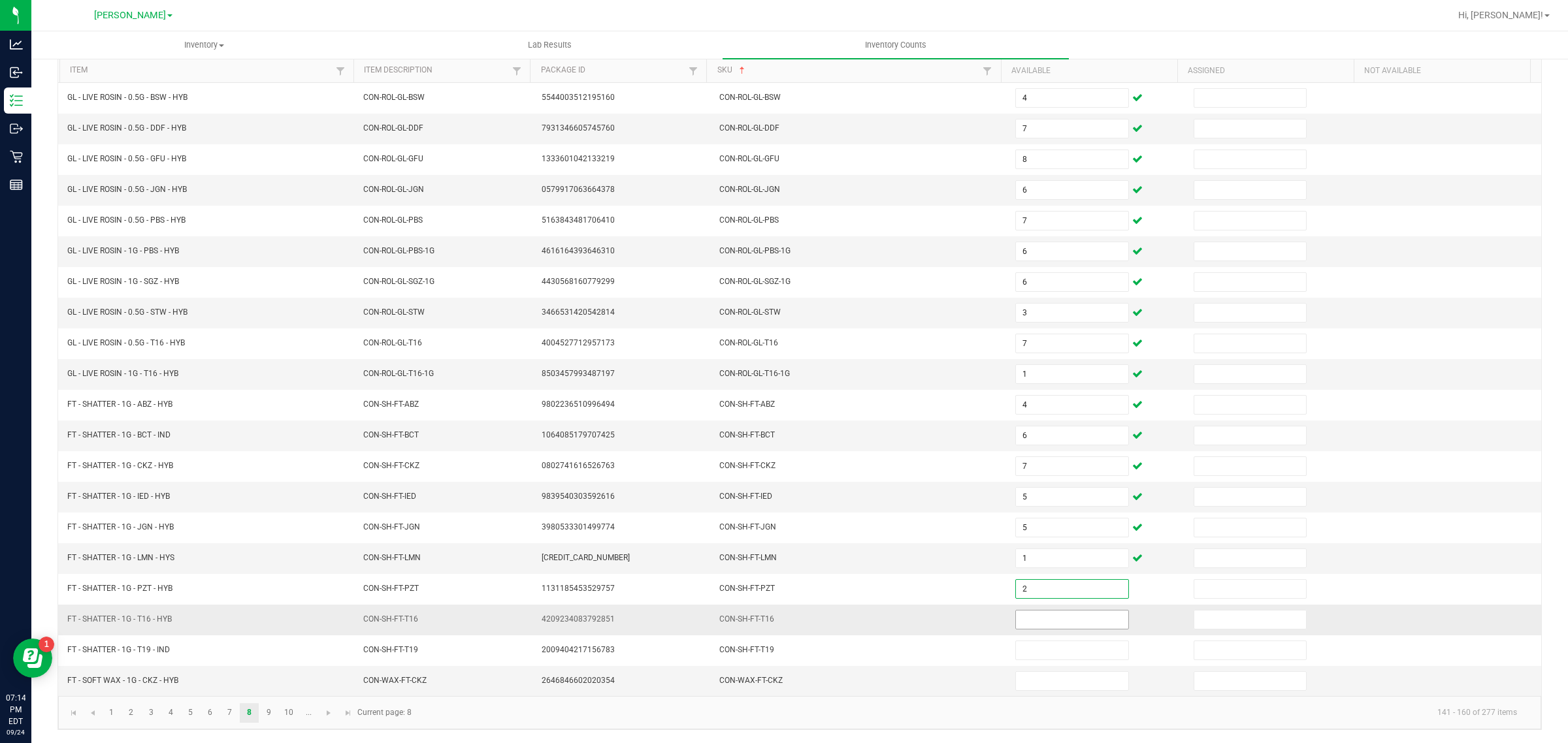
click at [1056, 619] on input at bounding box center [1072, 619] width 112 height 18
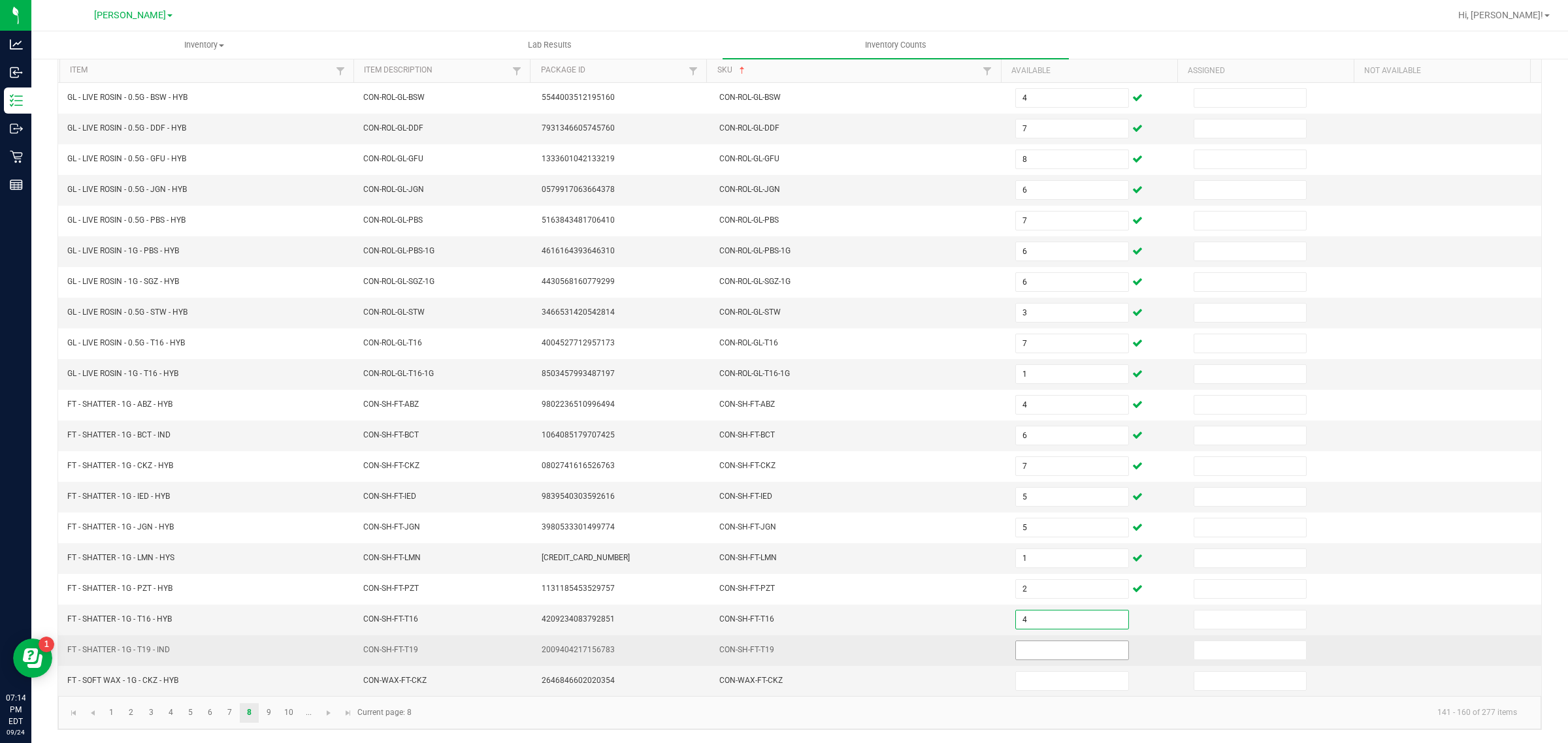
click at [1040, 650] on input at bounding box center [1072, 650] width 112 height 18
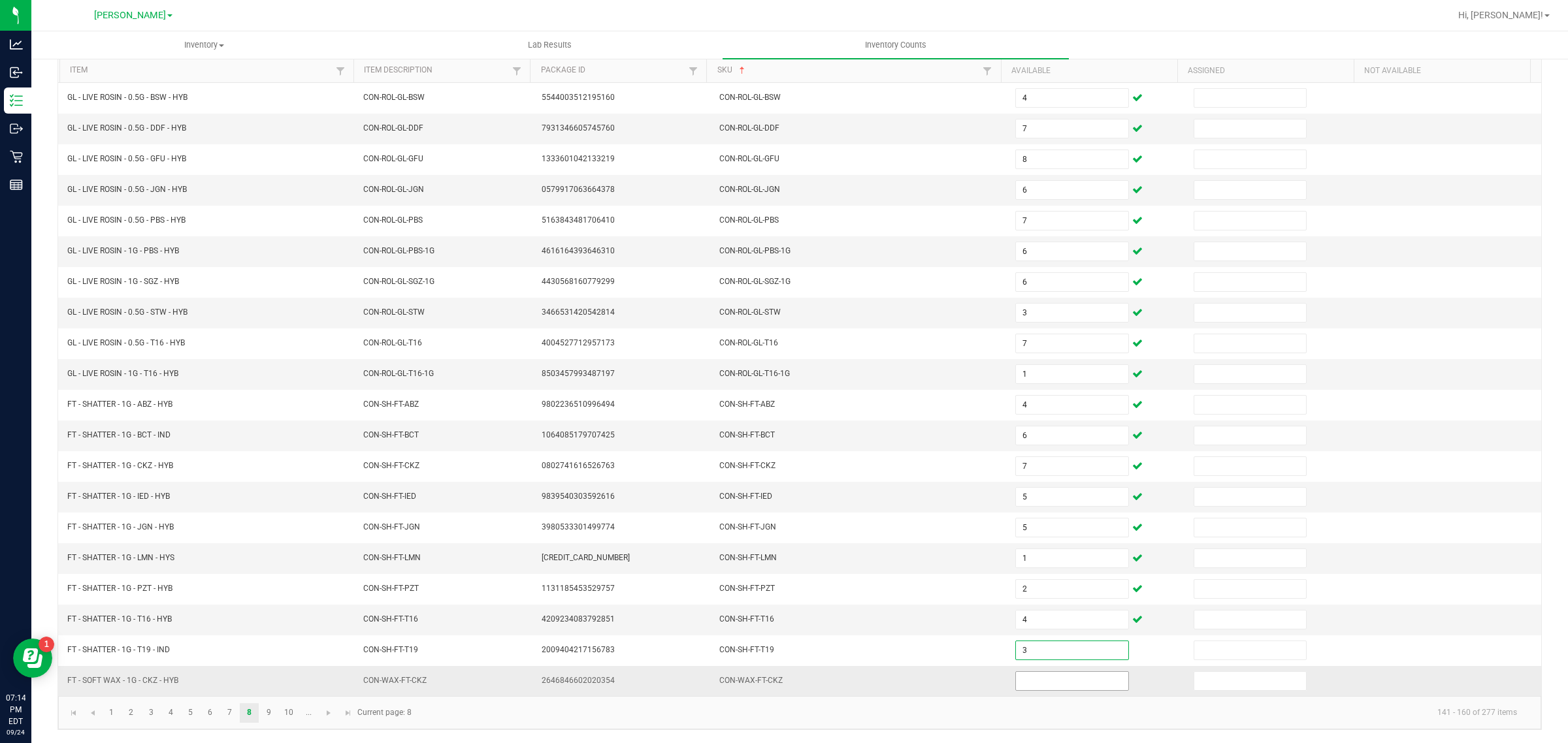
click at [1045, 684] on input at bounding box center [1072, 681] width 112 height 18
click at [269, 712] on link "9" at bounding box center [269, 713] width 19 height 20
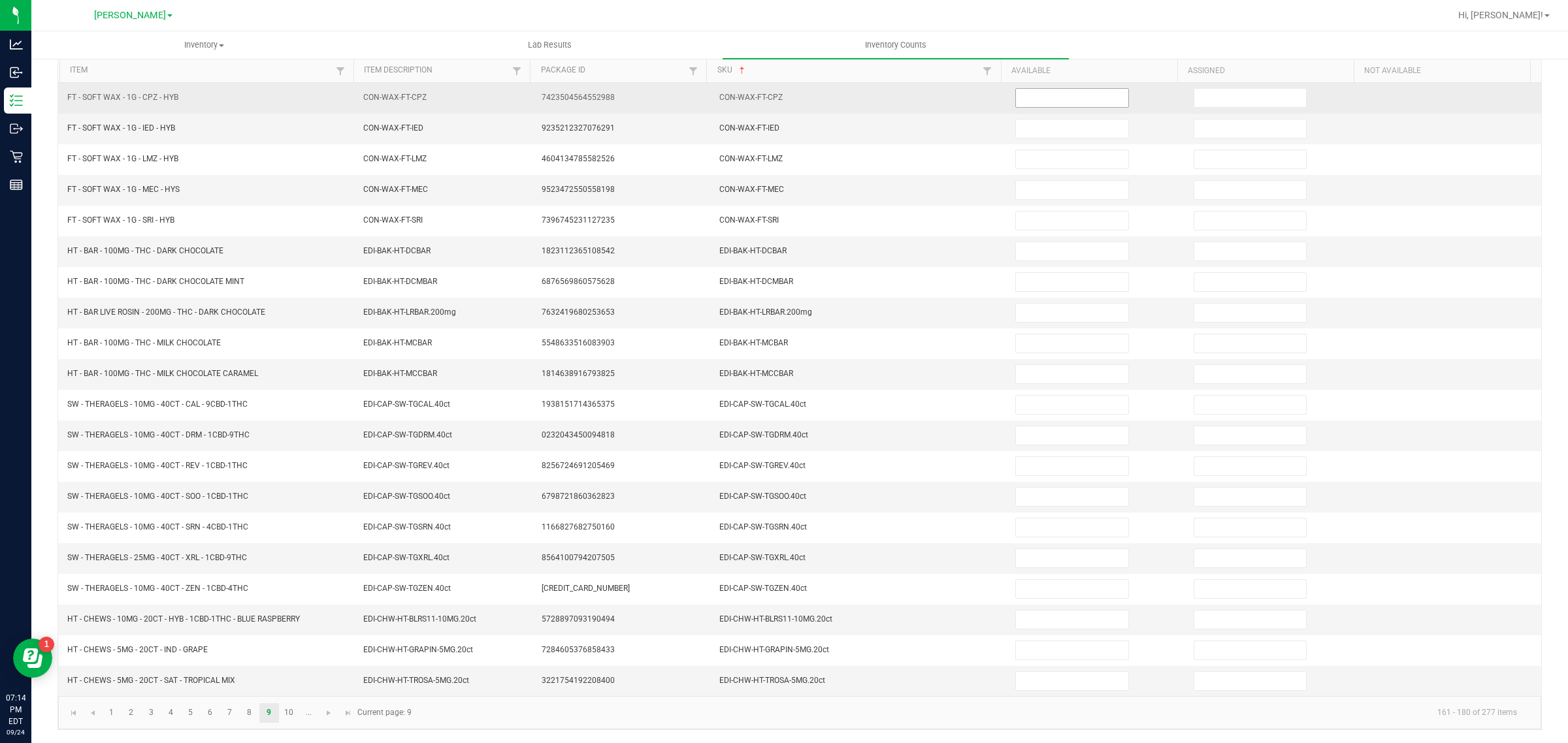
click at [1066, 89] on input at bounding box center [1072, 97] width 112 height 18
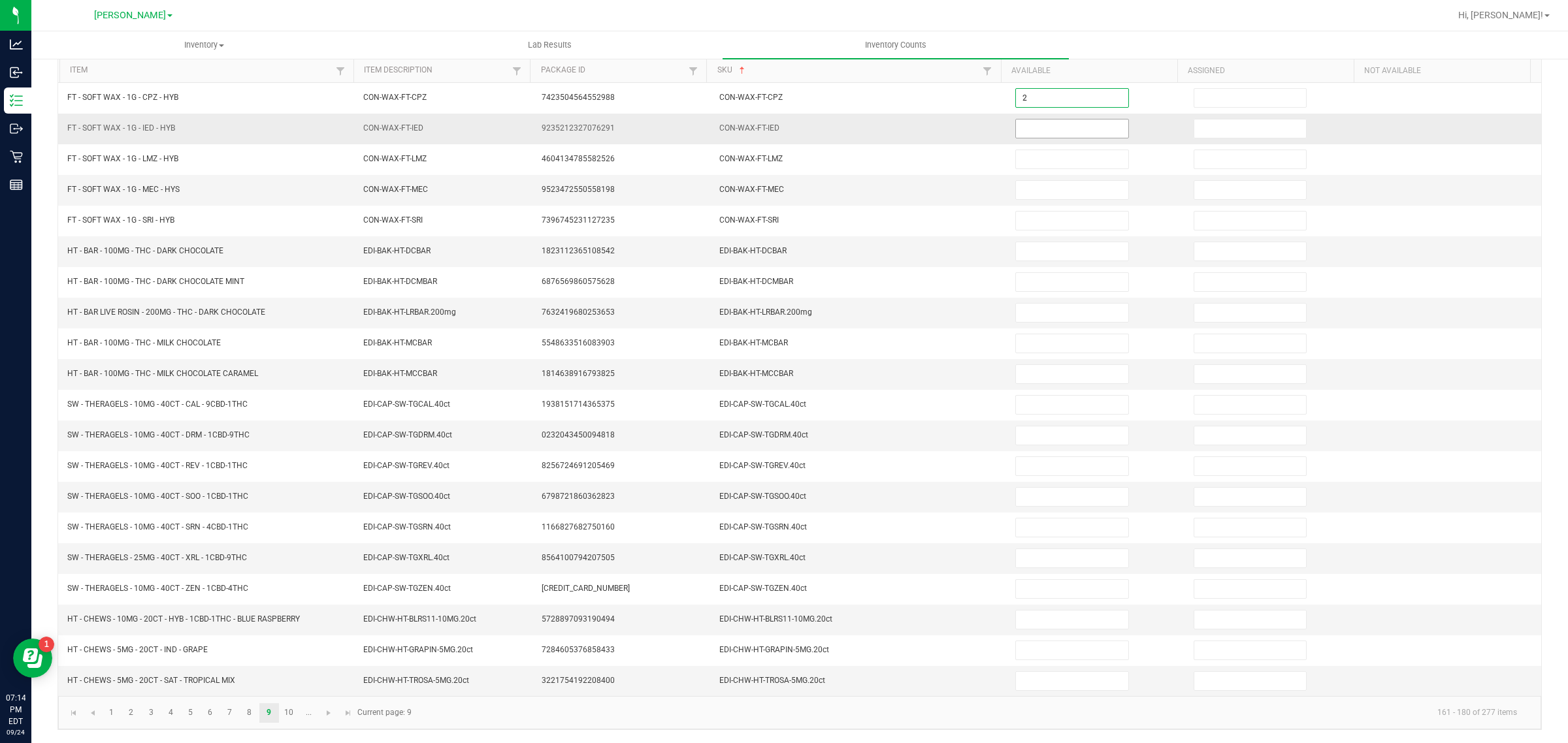
click at [1057, 122] on input at bounding box center [1072, 128] width 112 height 18
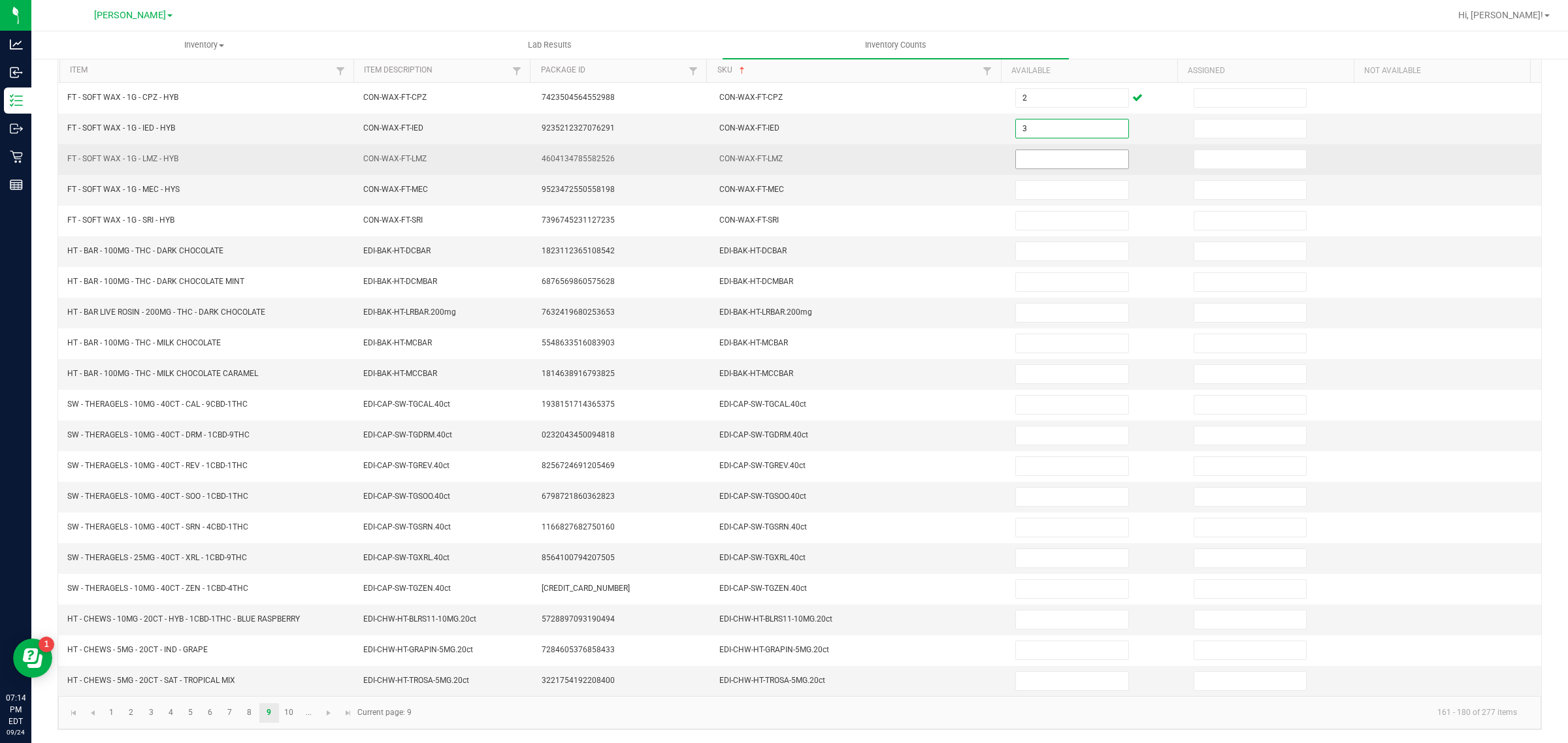
click at [1056, 150] on input at bounding box center [1072, 158] width 112 height 18
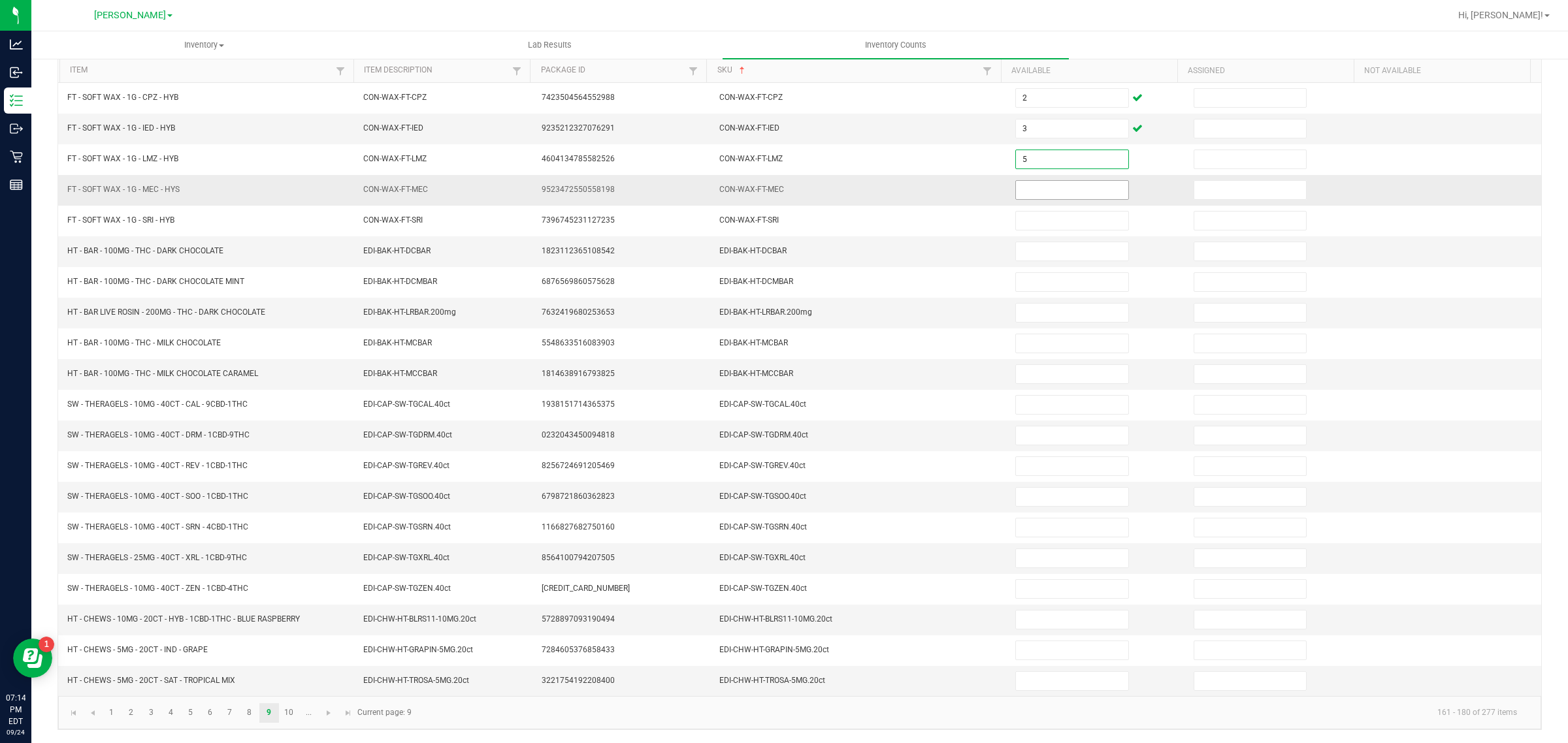
click at [1057, 184] on input at bounding box center [1072, 190] width 112 height 18
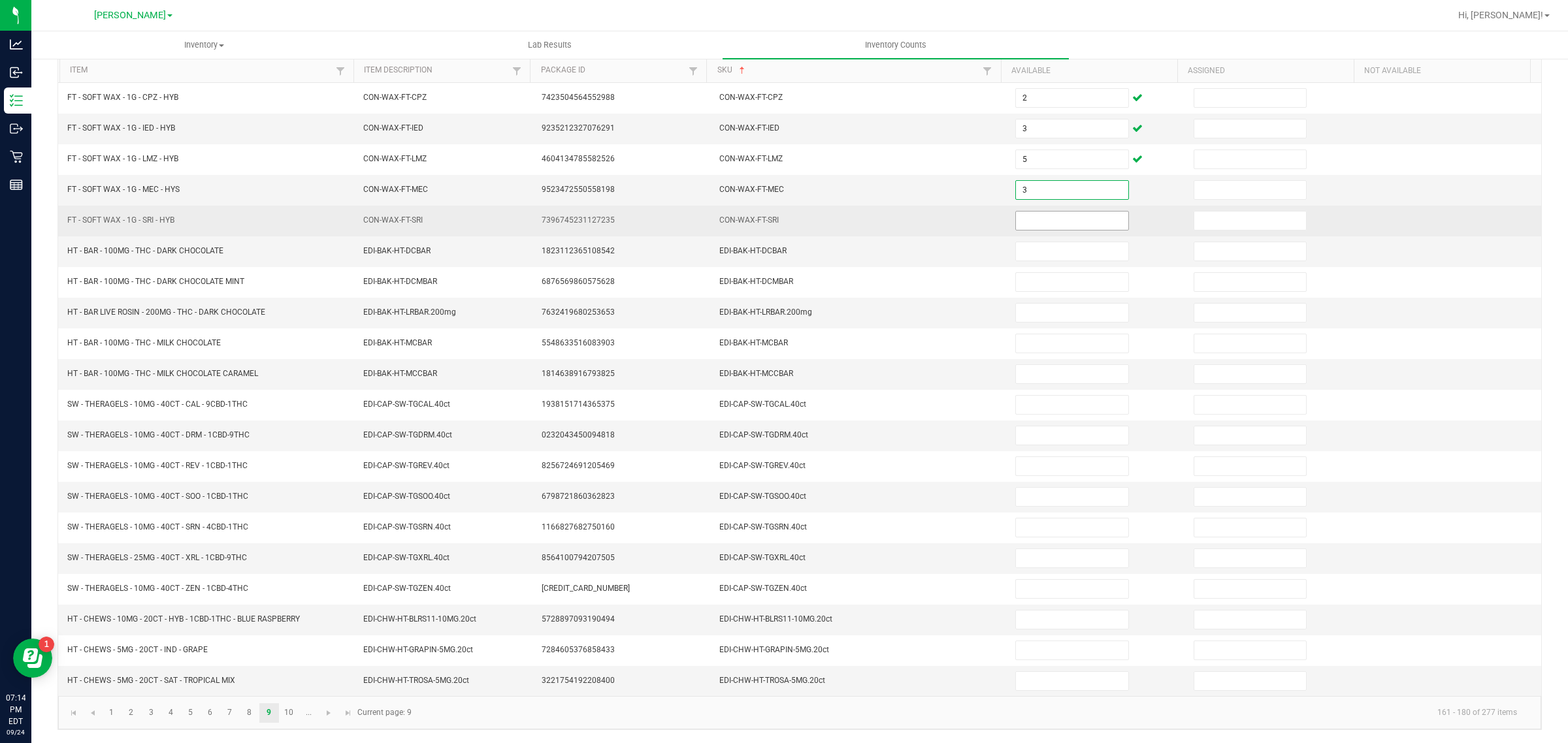
click at [1060, 216] on input at bounding box center [1072, 220] width 112 height 18
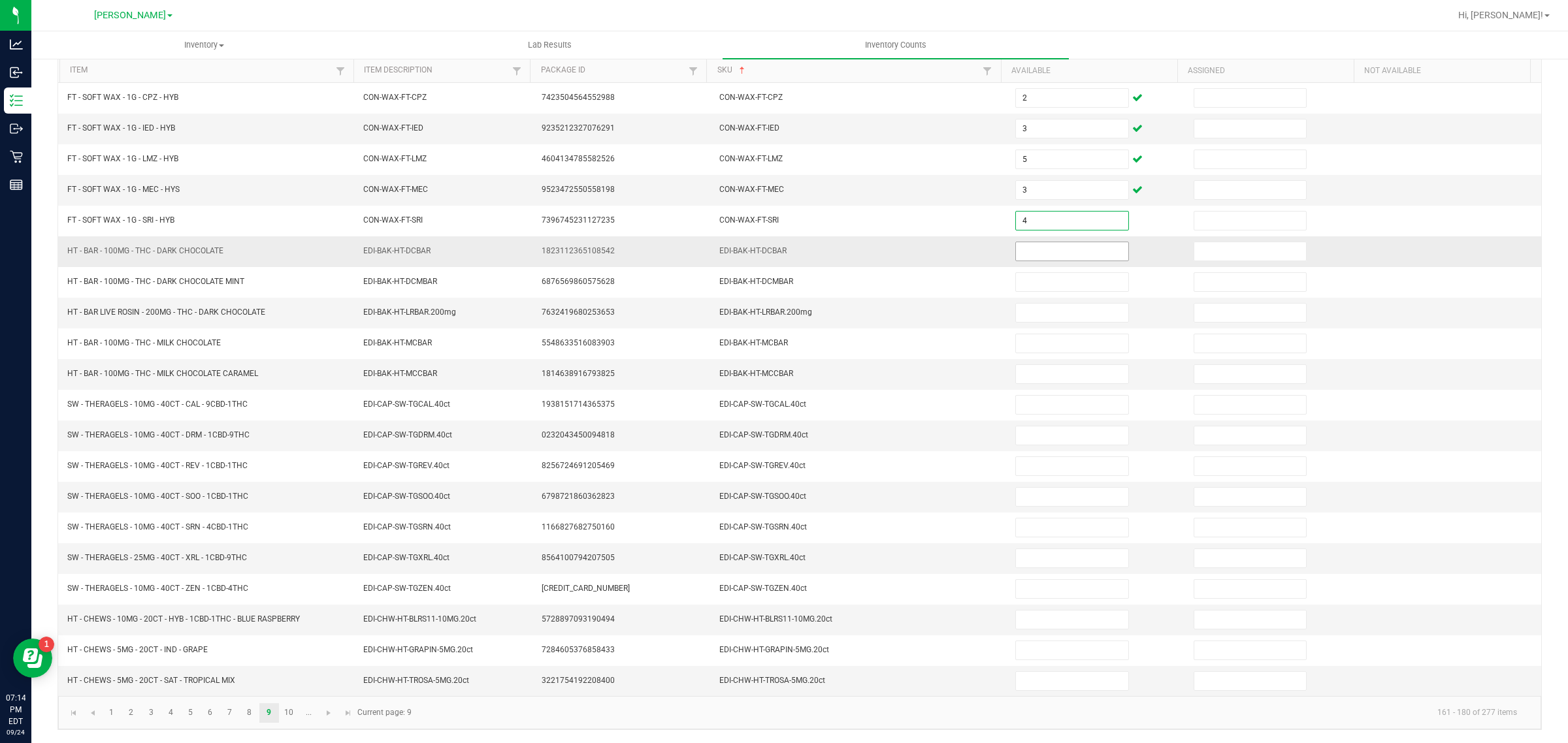
click at [1072, 248] on input at bounding box center [1072, 251] width 112 height 18
click at [1063, 244] on input at bounding box center [1072, 251] width 112 height 18
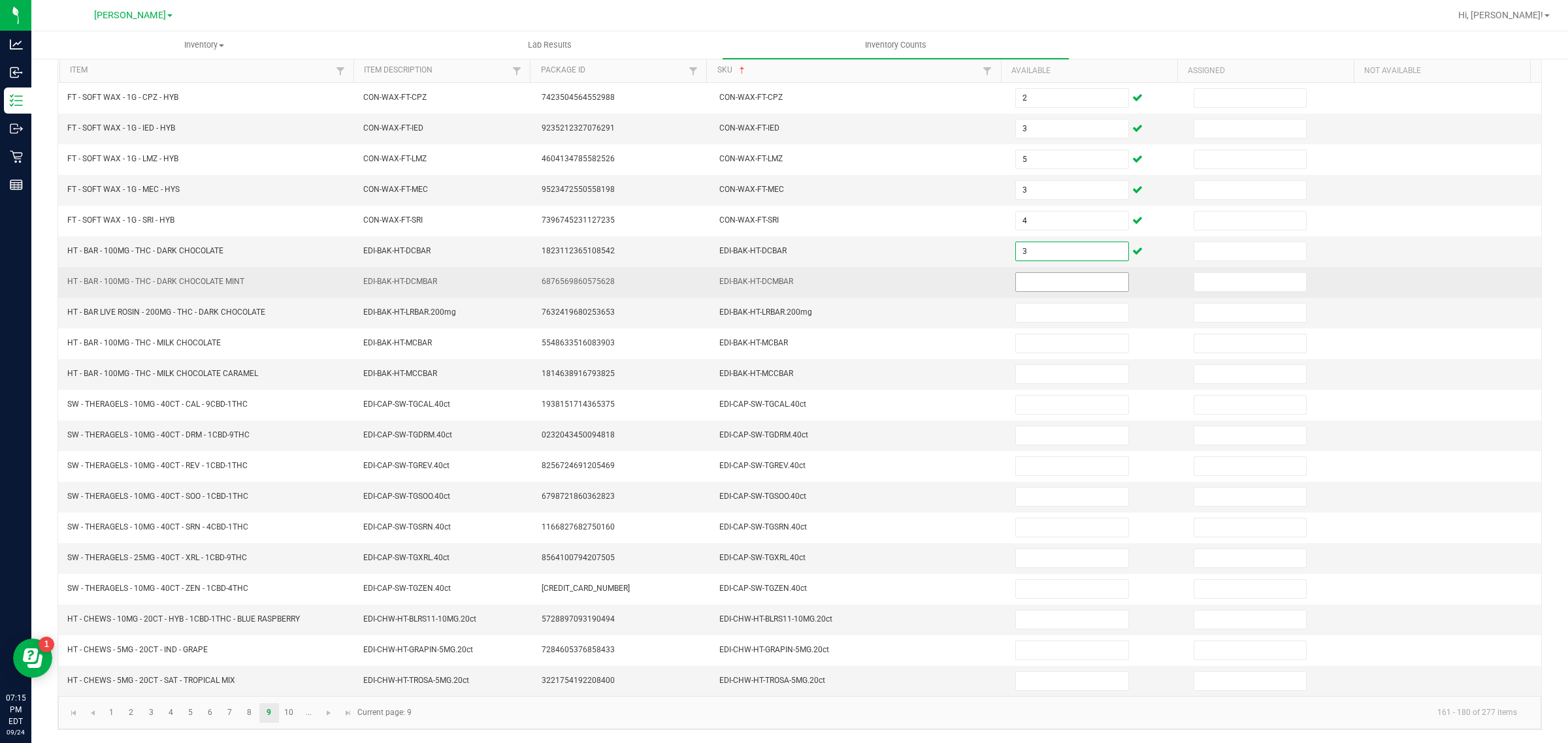
click at [1048, 275] on input at bounding box center [1072, 282] width 112 height 18
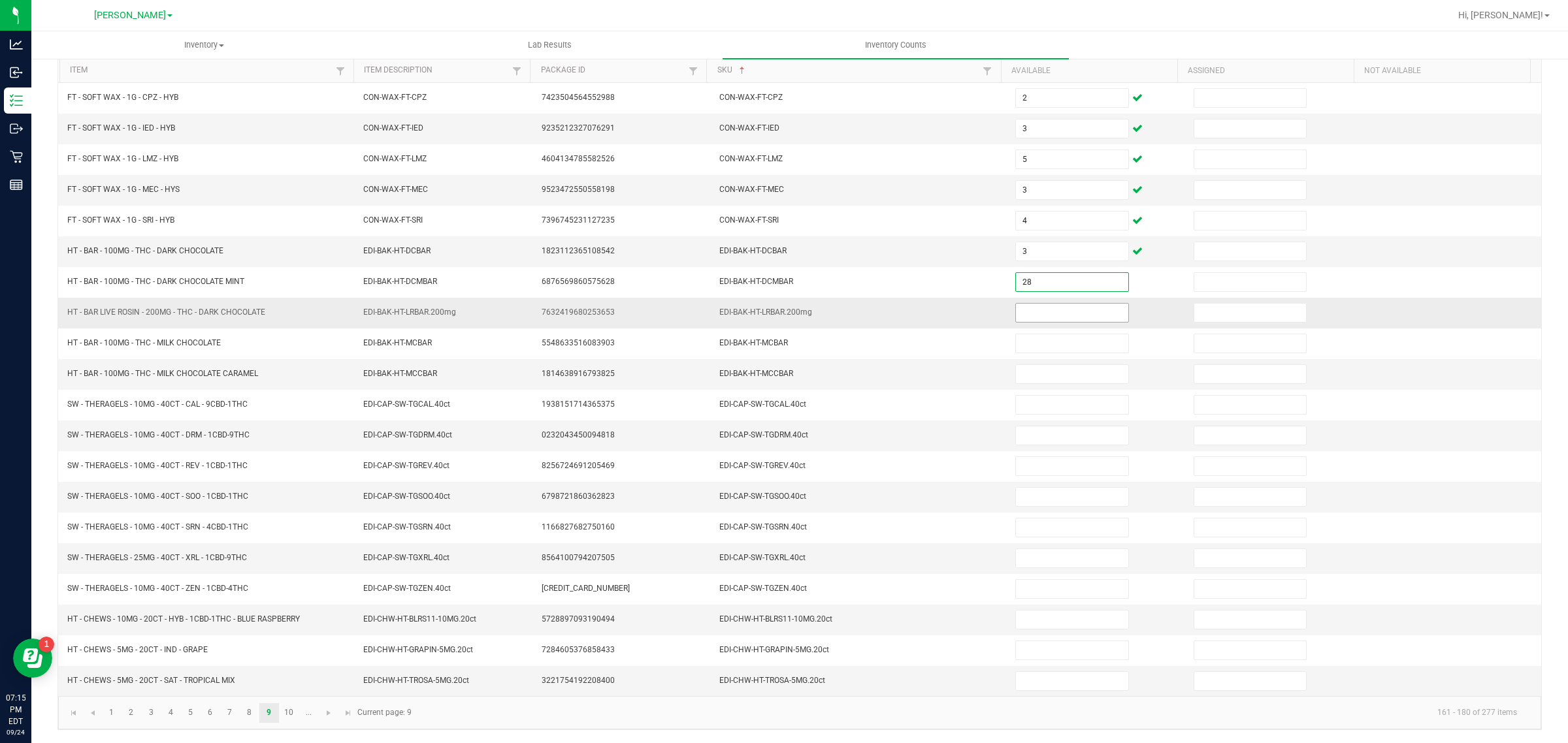
click at [1034, 308] on input at bounding box center [1072, 312] width 112 height 18
click at [1092, 366] on input at bounding box center [1072, 373] width 112 height 18
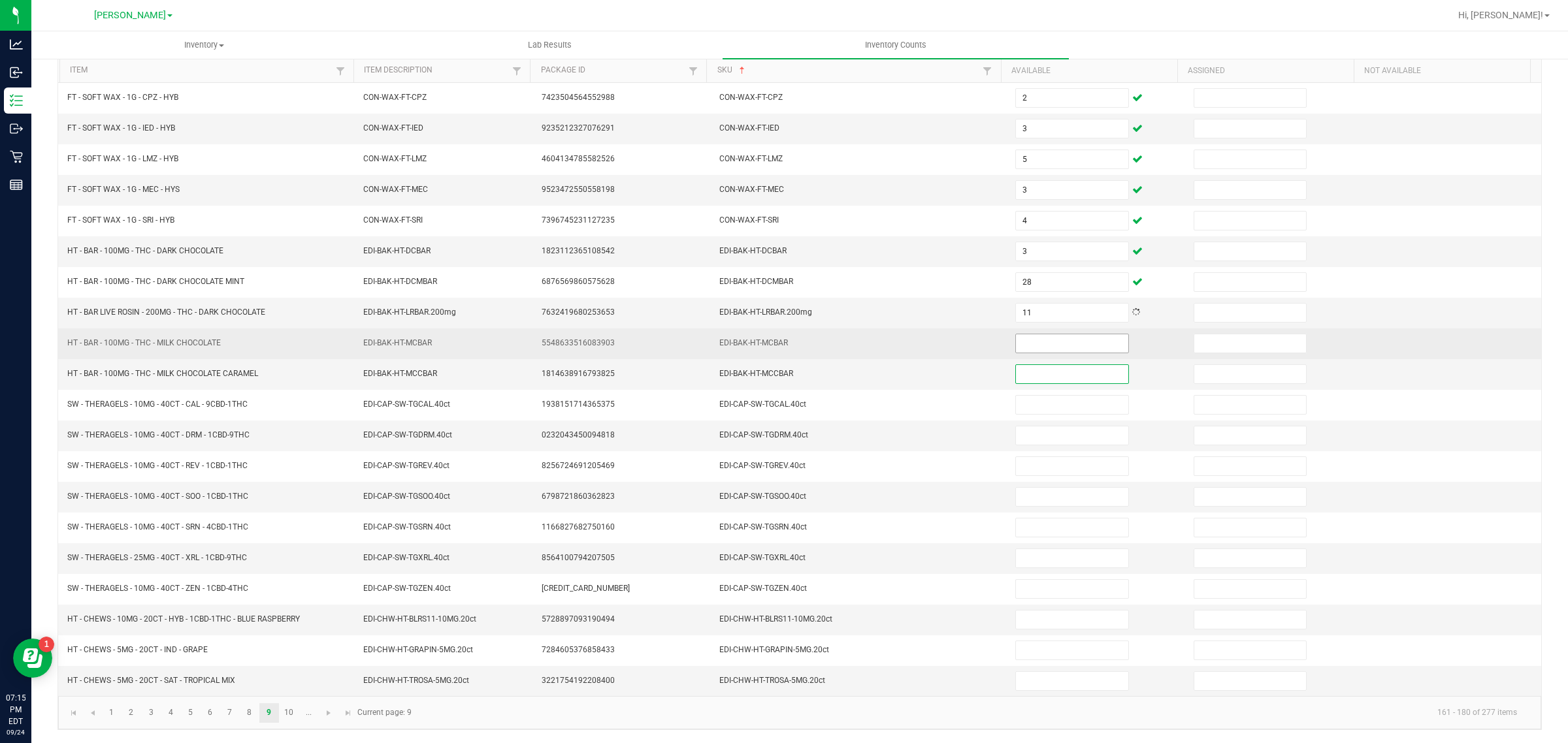
click at [1053, 338] on input at bounding box center [1072, 343] width 112 height 18
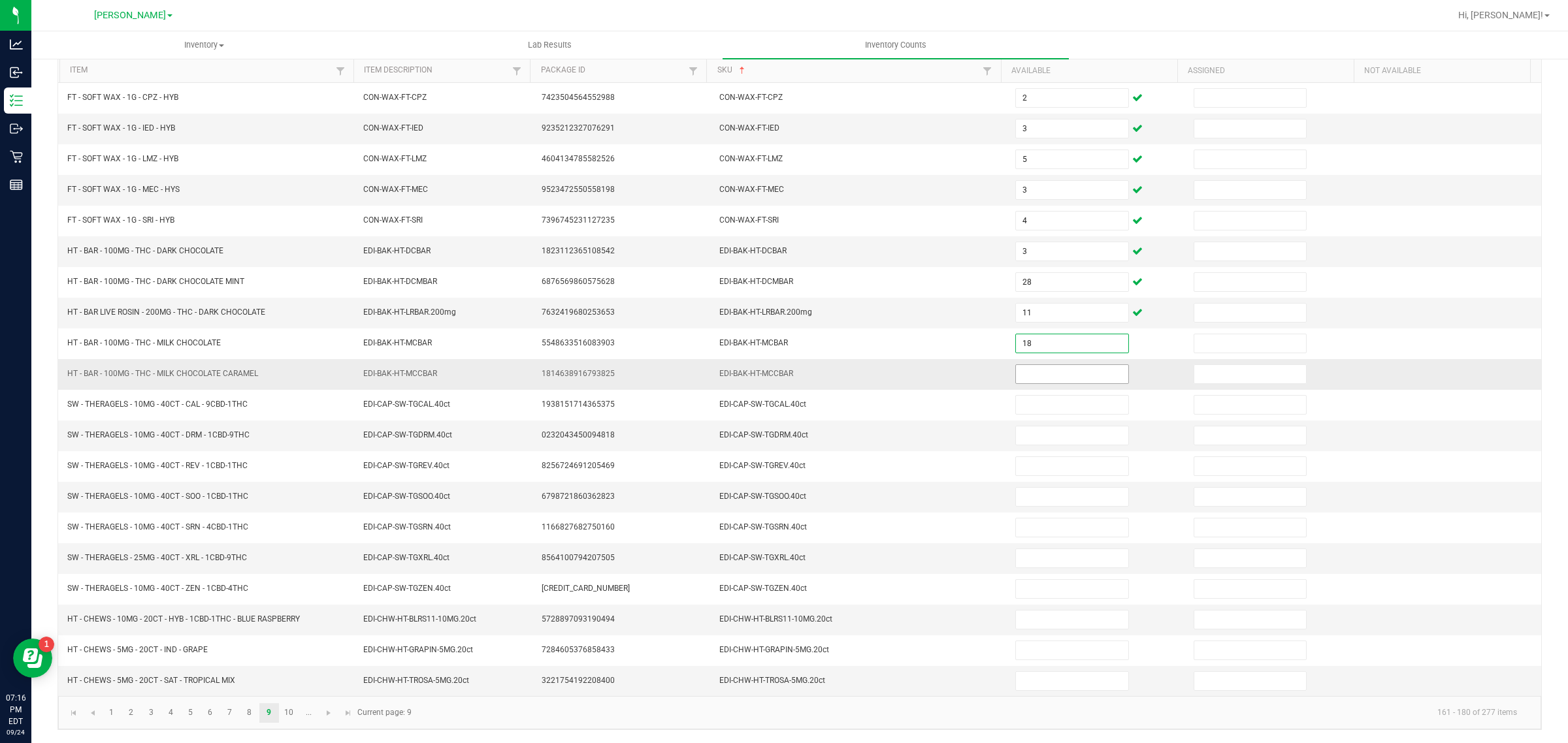
click at [1036, 371] on input at bounding box center [1072, 373] width 112 height 18
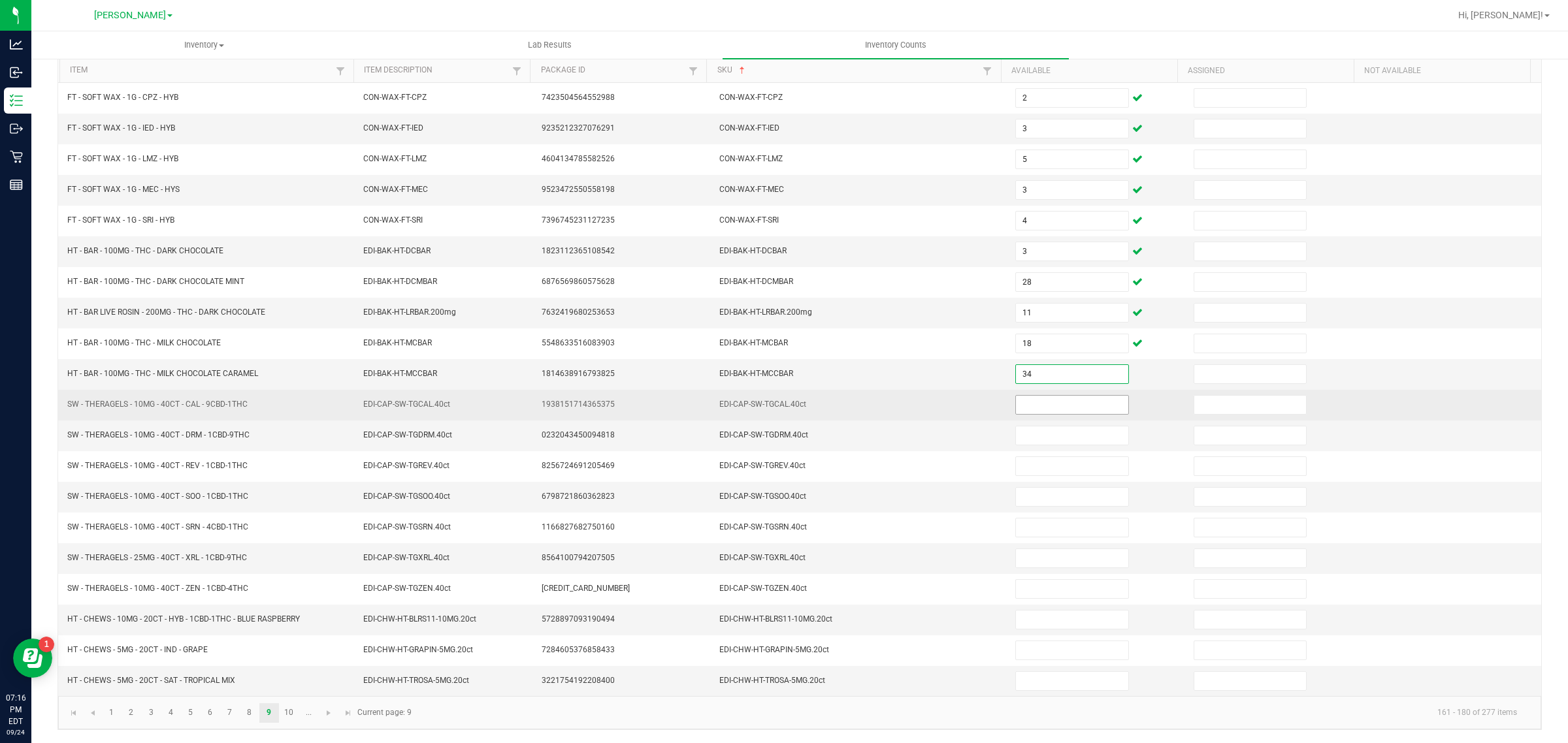
click at [1048, 399] on input at bounding box center [1072, 405] width 112 height 18
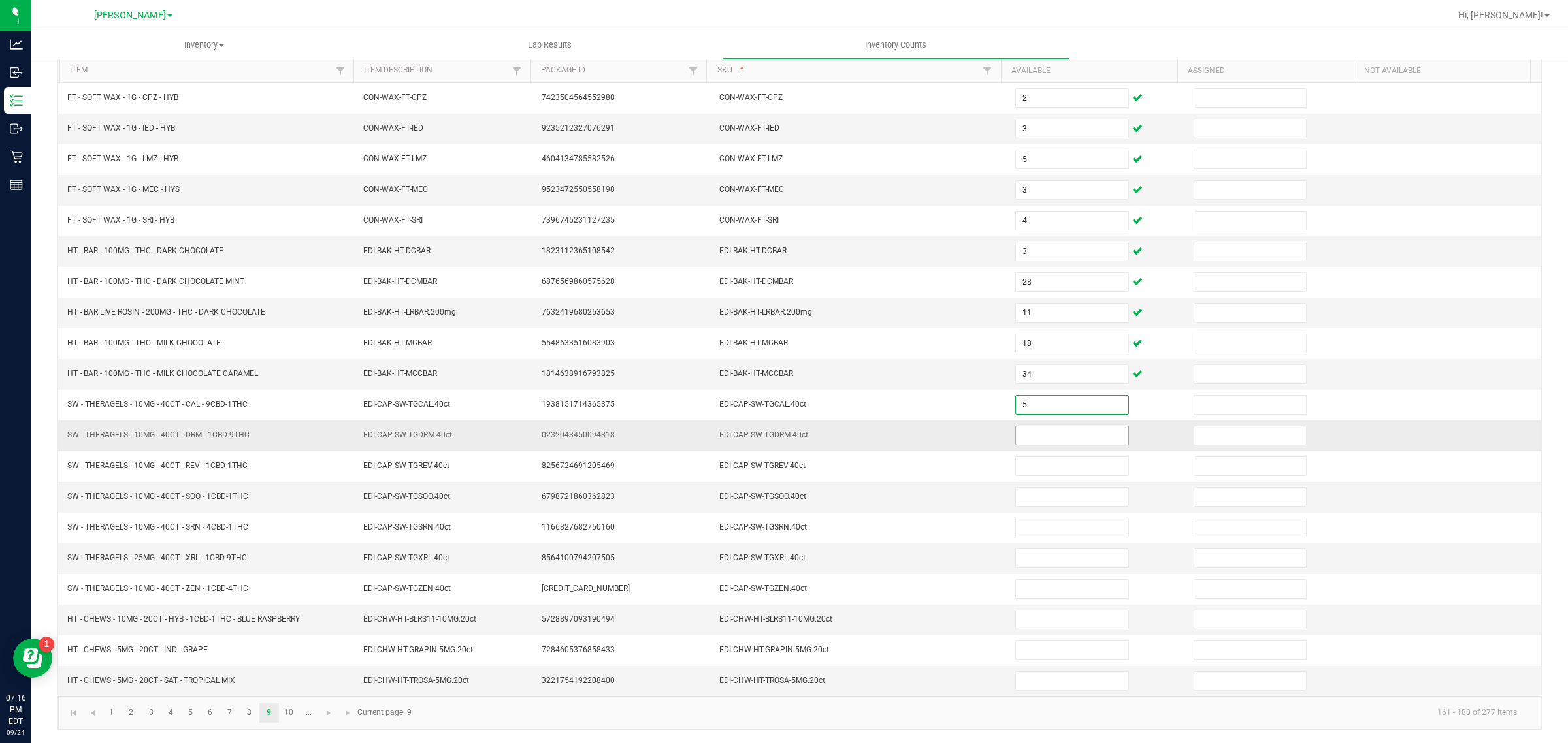
click at [1020, 431] on input at bounding box center [1072, 435] width 112 height 18
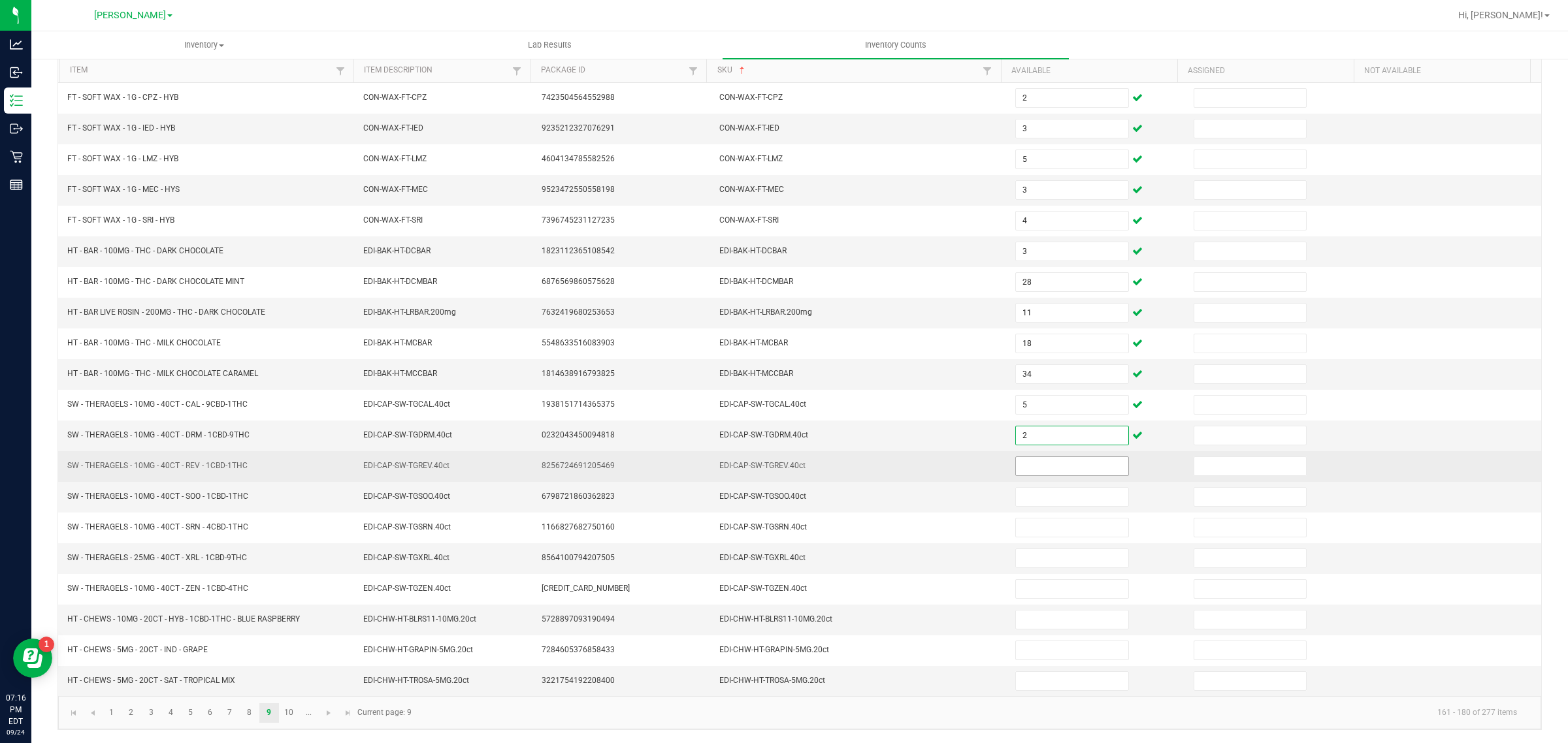
click at [1059, 462] on input at bounding box center [1072, 466] width 112 height 18
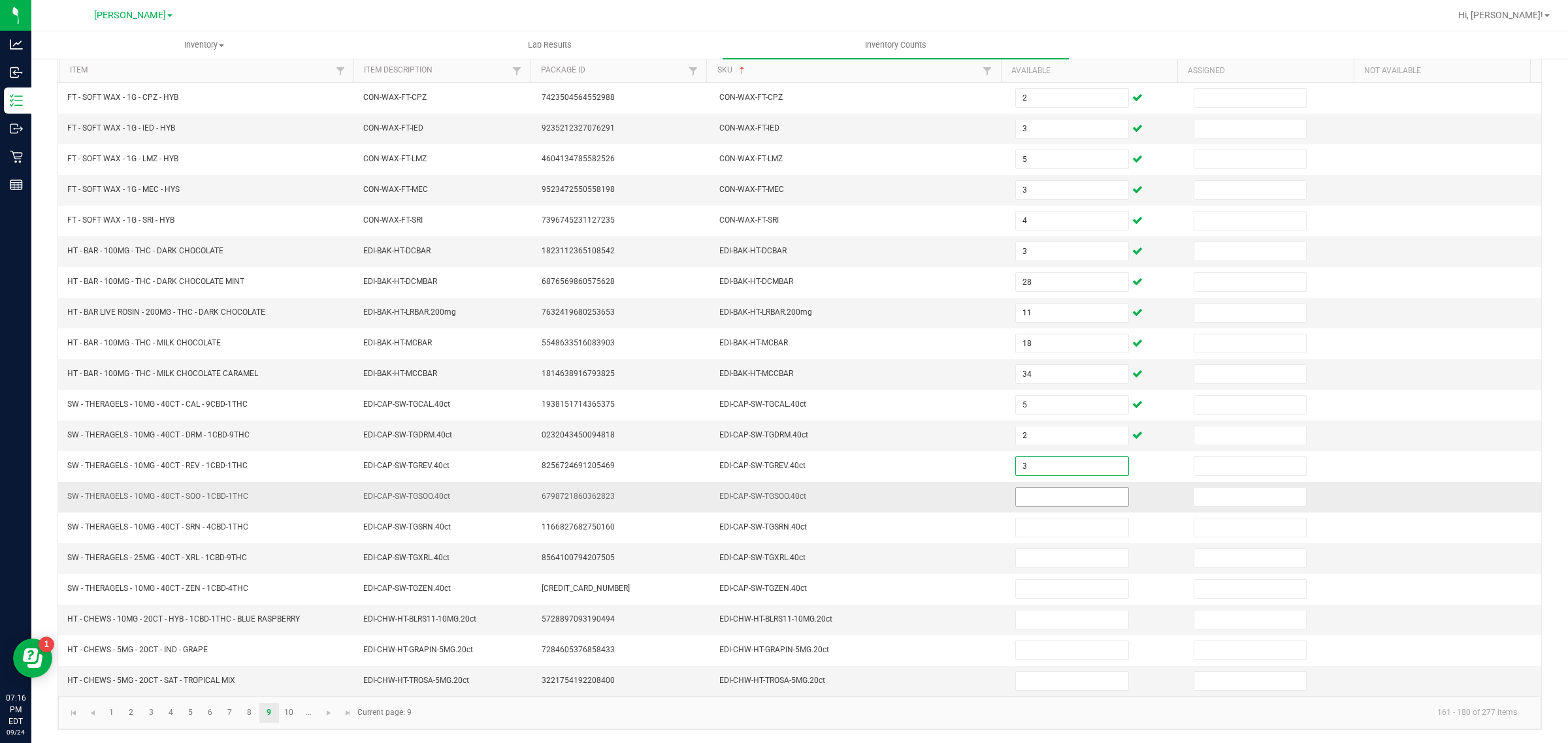
click at [1047, 495] on input at bounding box center [1072, 497] width 112 height 18
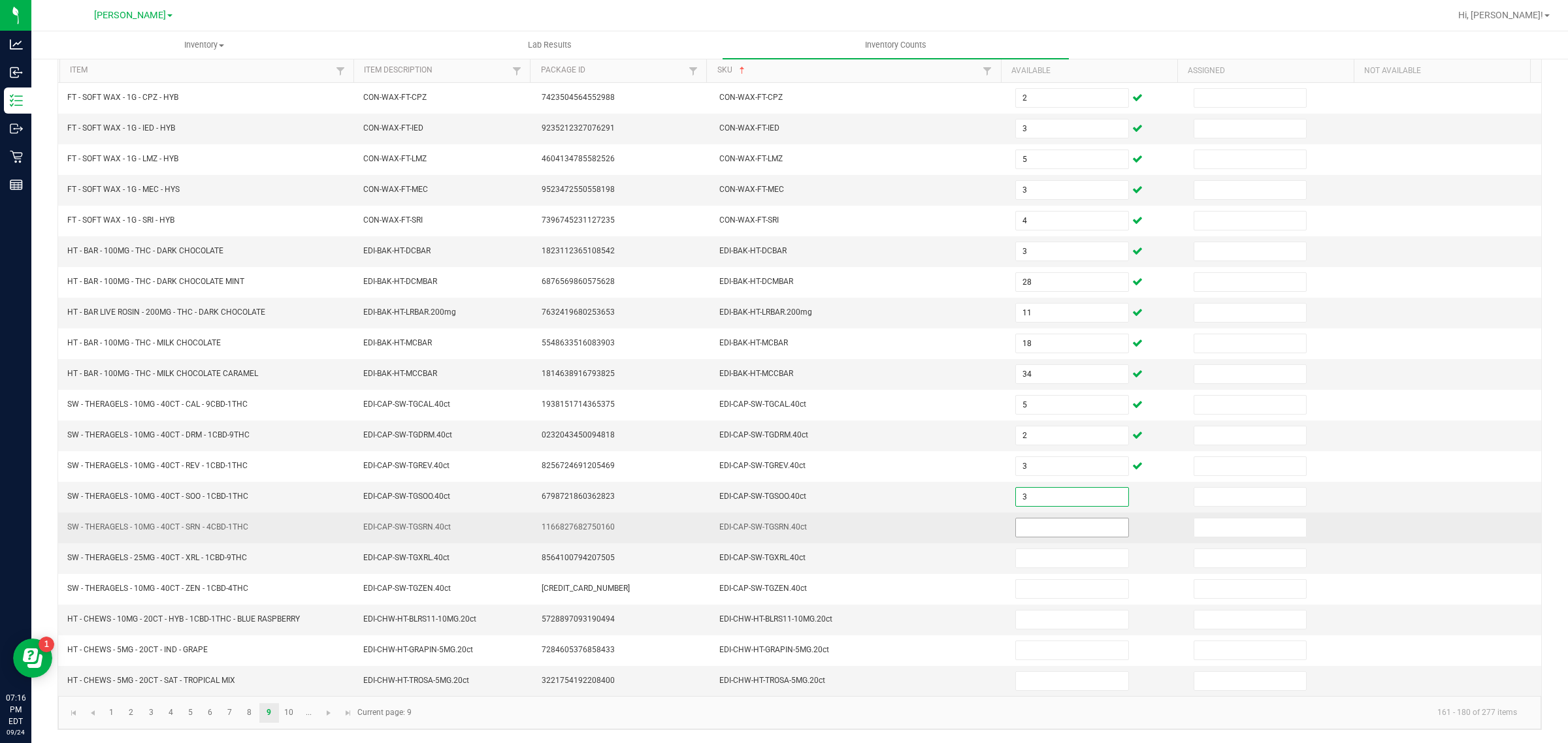
click at [1059, 526] on input at bounding box center [1072, 527] width 112 height 18
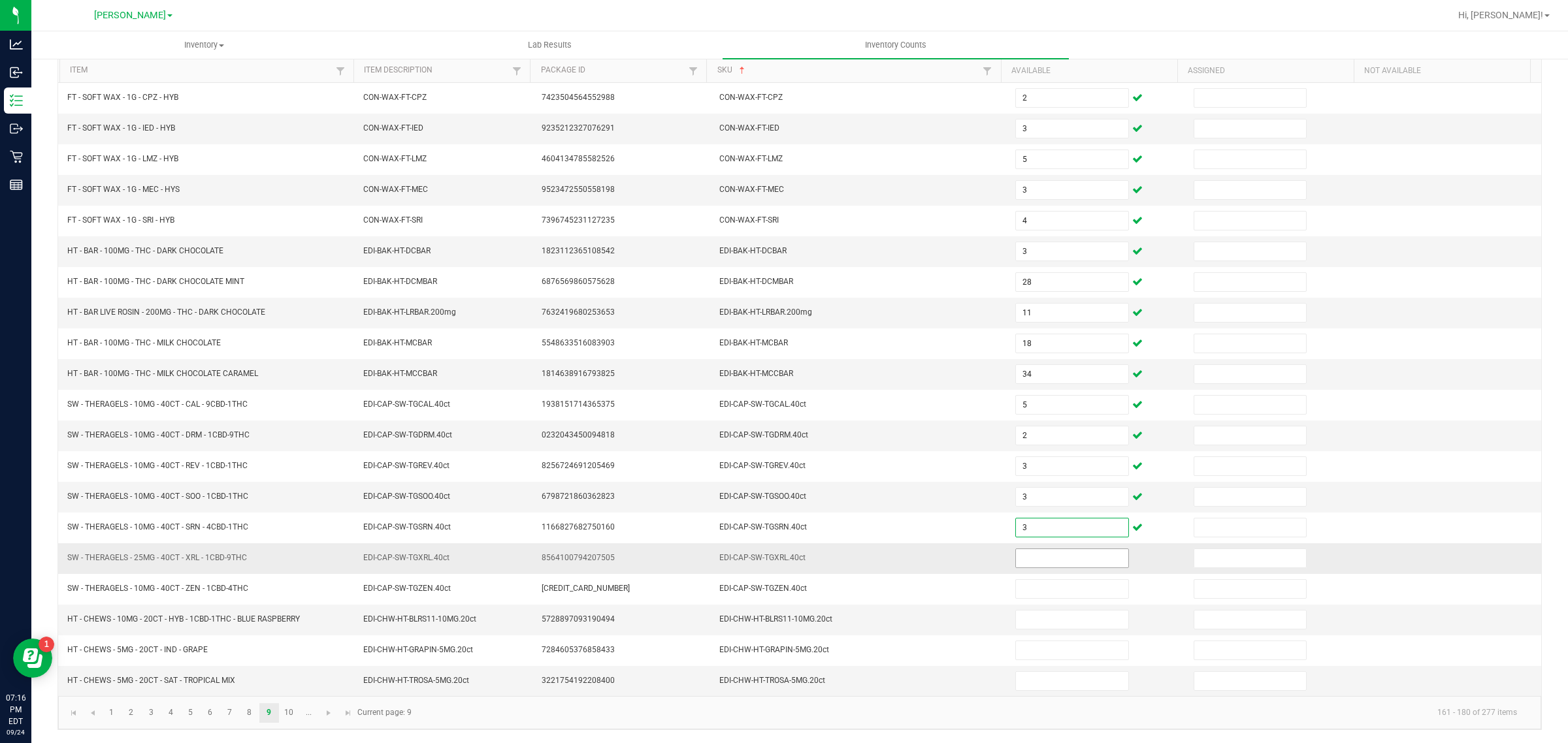
click at [1051, 559] on input at bounding box center [1072, 558] width 112 height 18
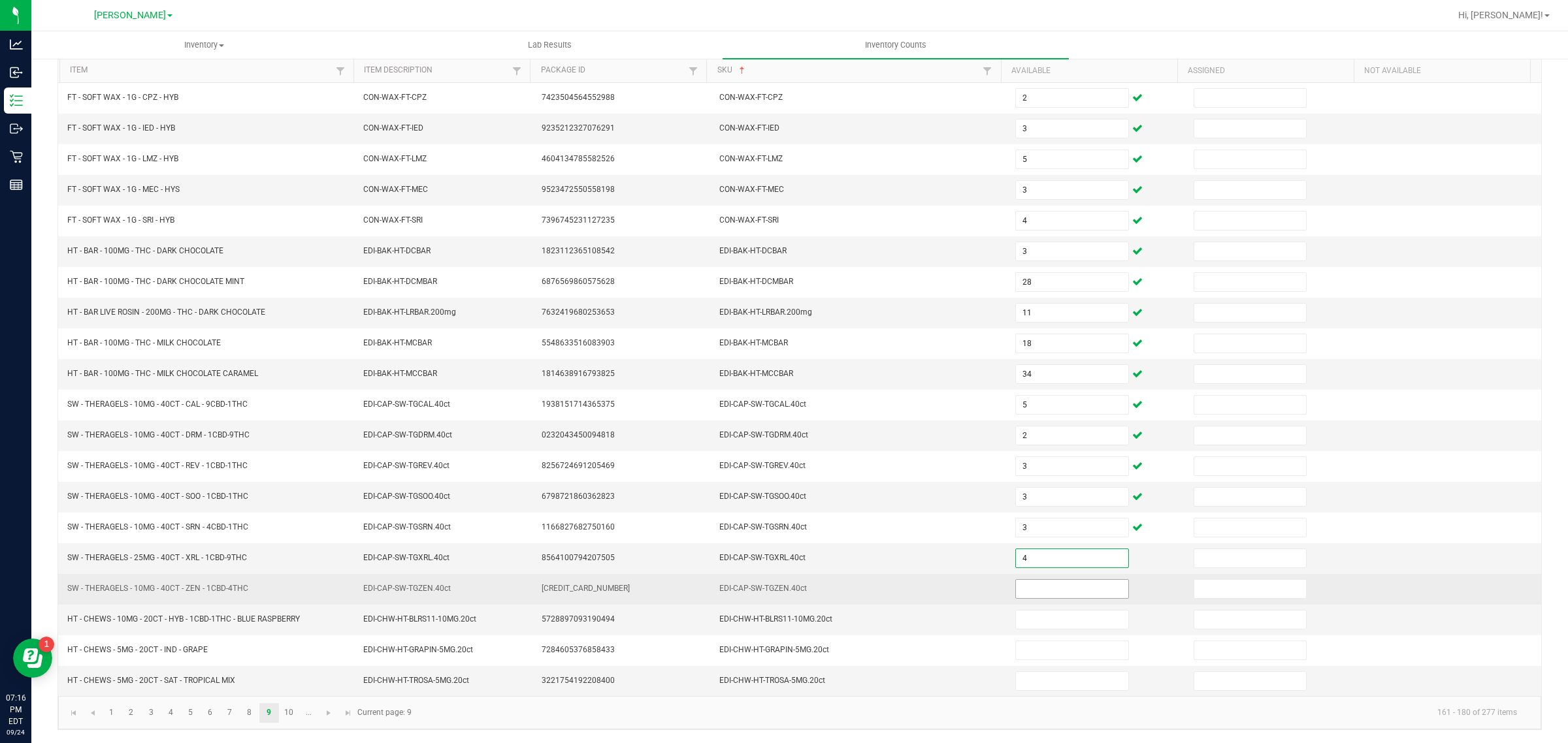
click at [1023, 587] on input at bounding box center [1072, 588] width 112 height 18
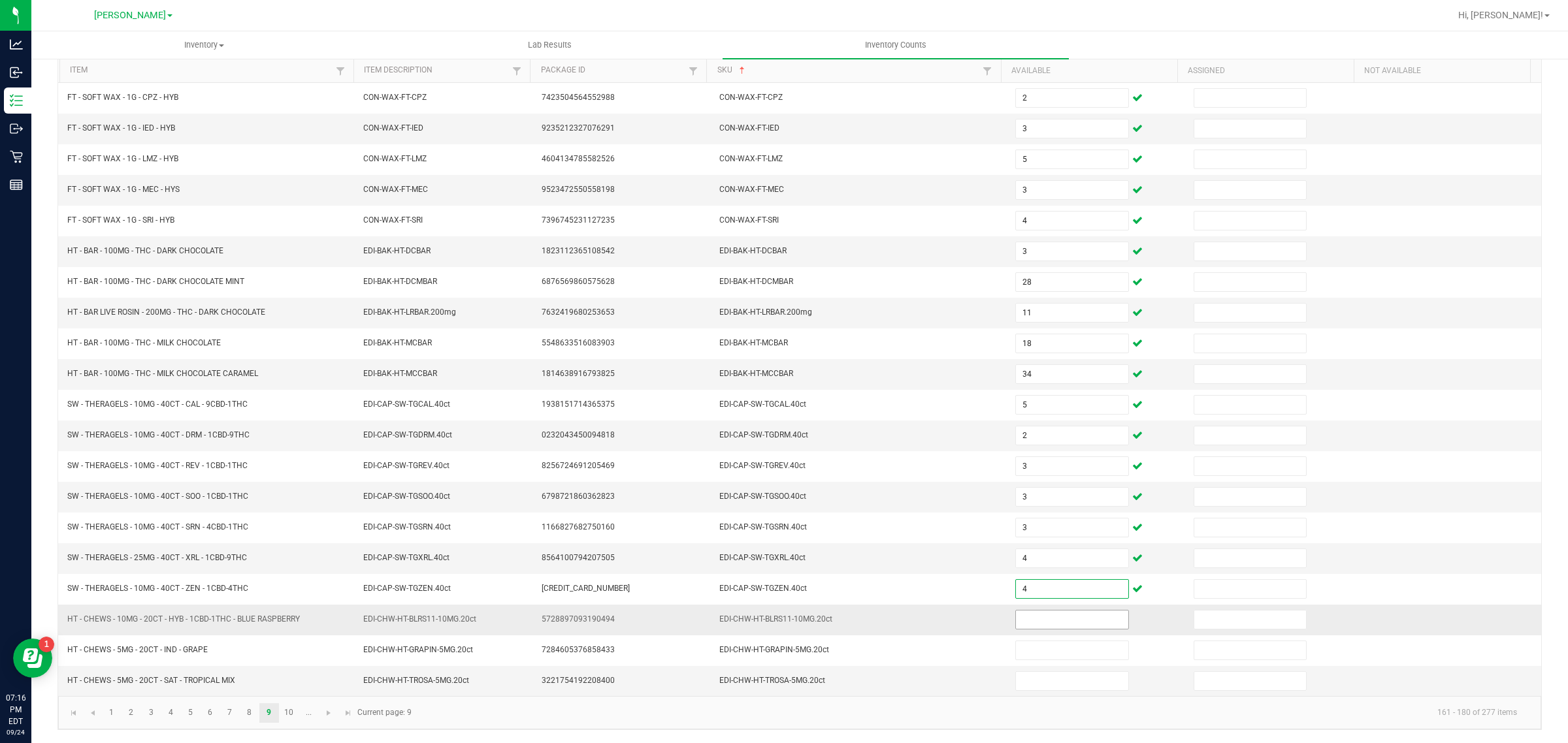
click at [1036, 617] on input at bounding box center [1072, 619] width 112 height 18
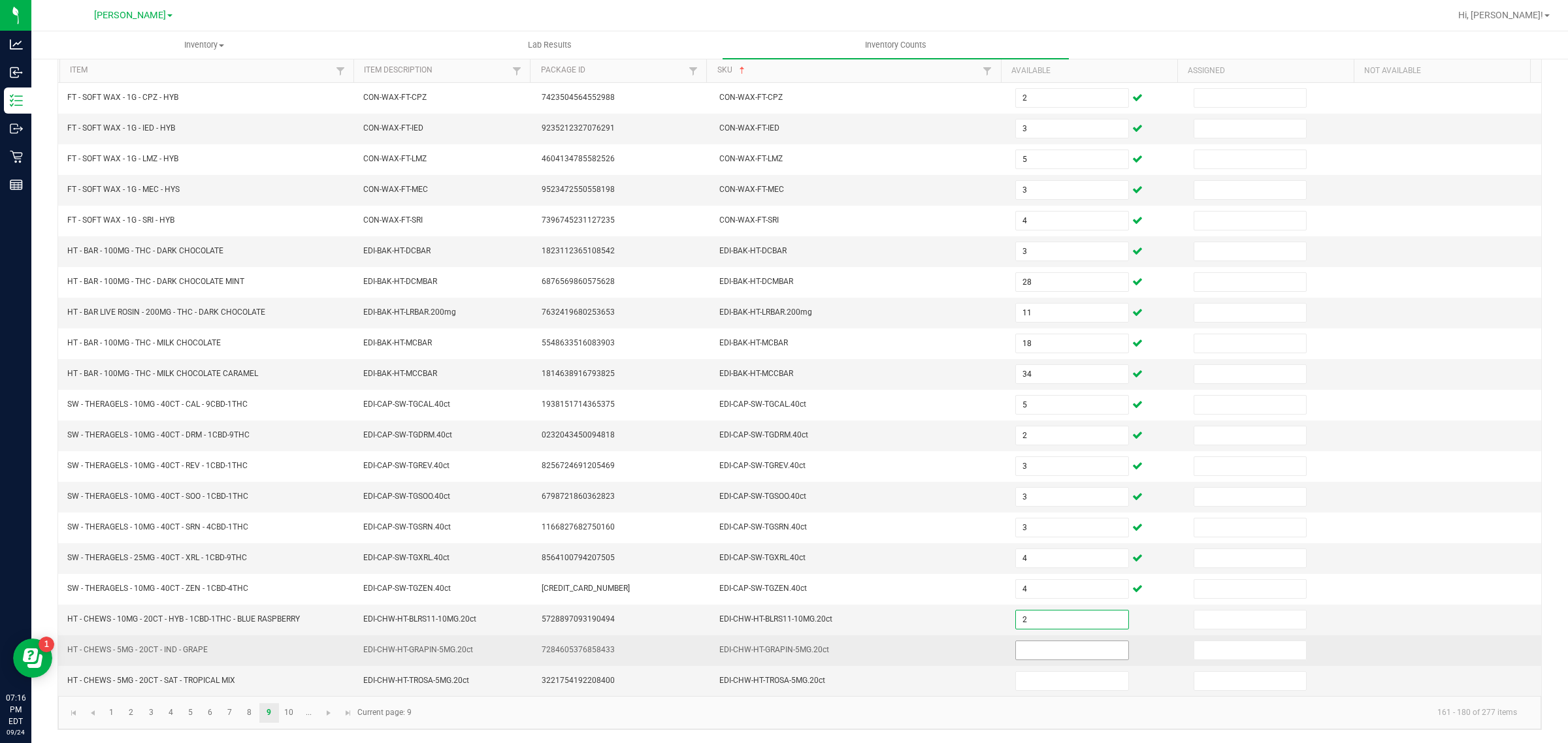
click at [1047, 650] on input at bounding box center [1072, 650] width 112 height 18
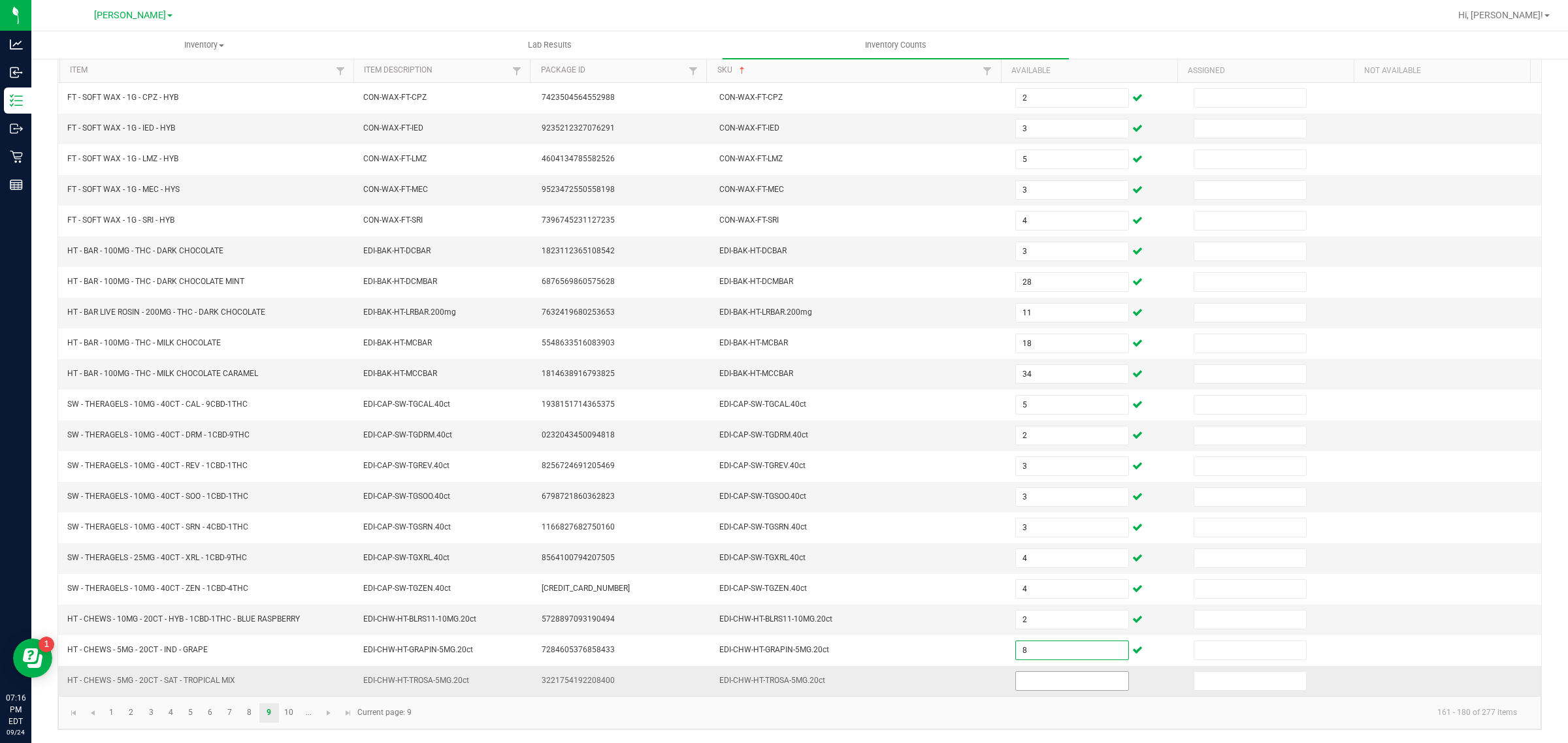
click at [1030, 680] on input at bounding box center [1072, 681] width 112 height 18
click at [289, 712] on link "10" at bounding box center [289, 713] width 19 height 20
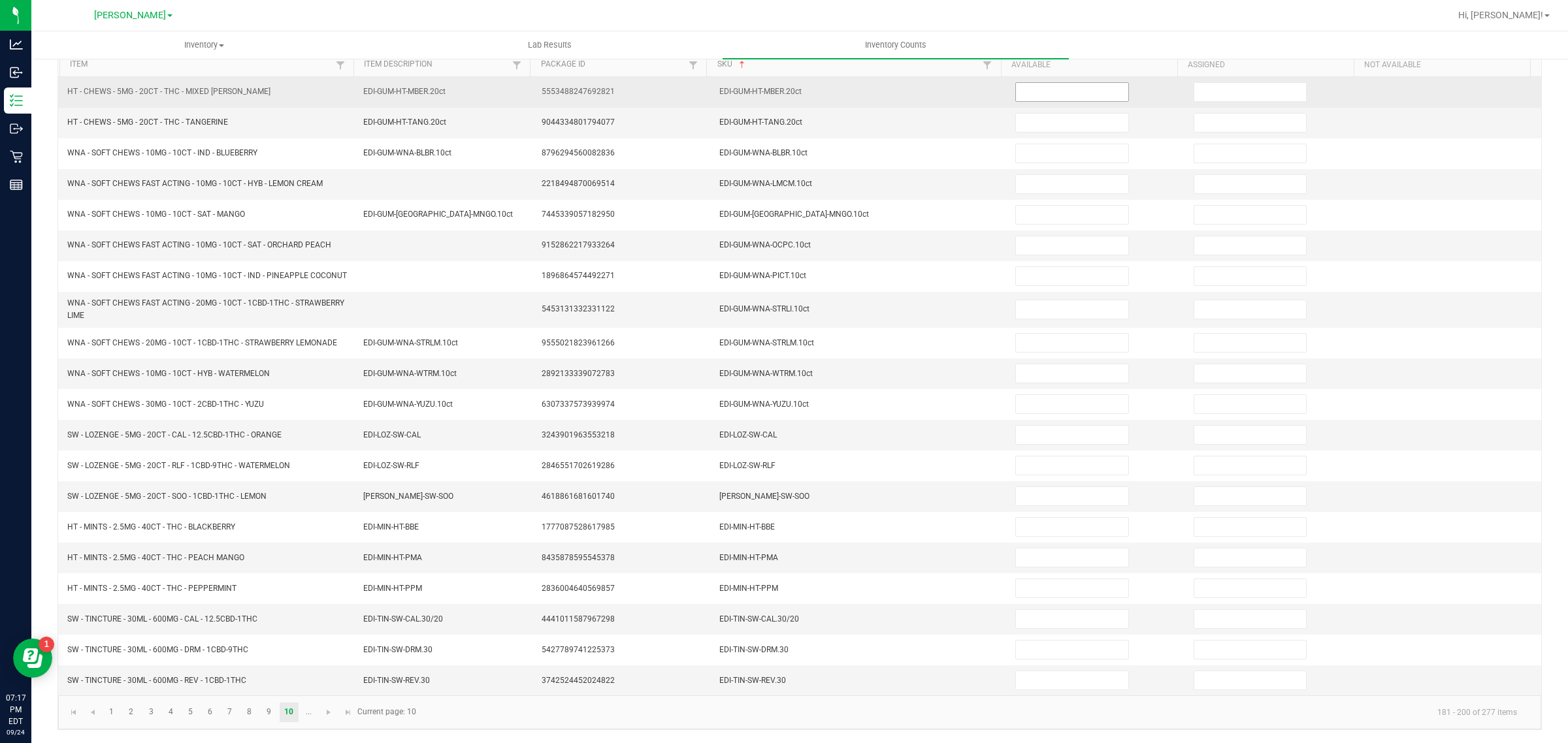
click at [1034, 89] on input at bounding box center [1072, 92] width 112 height 18
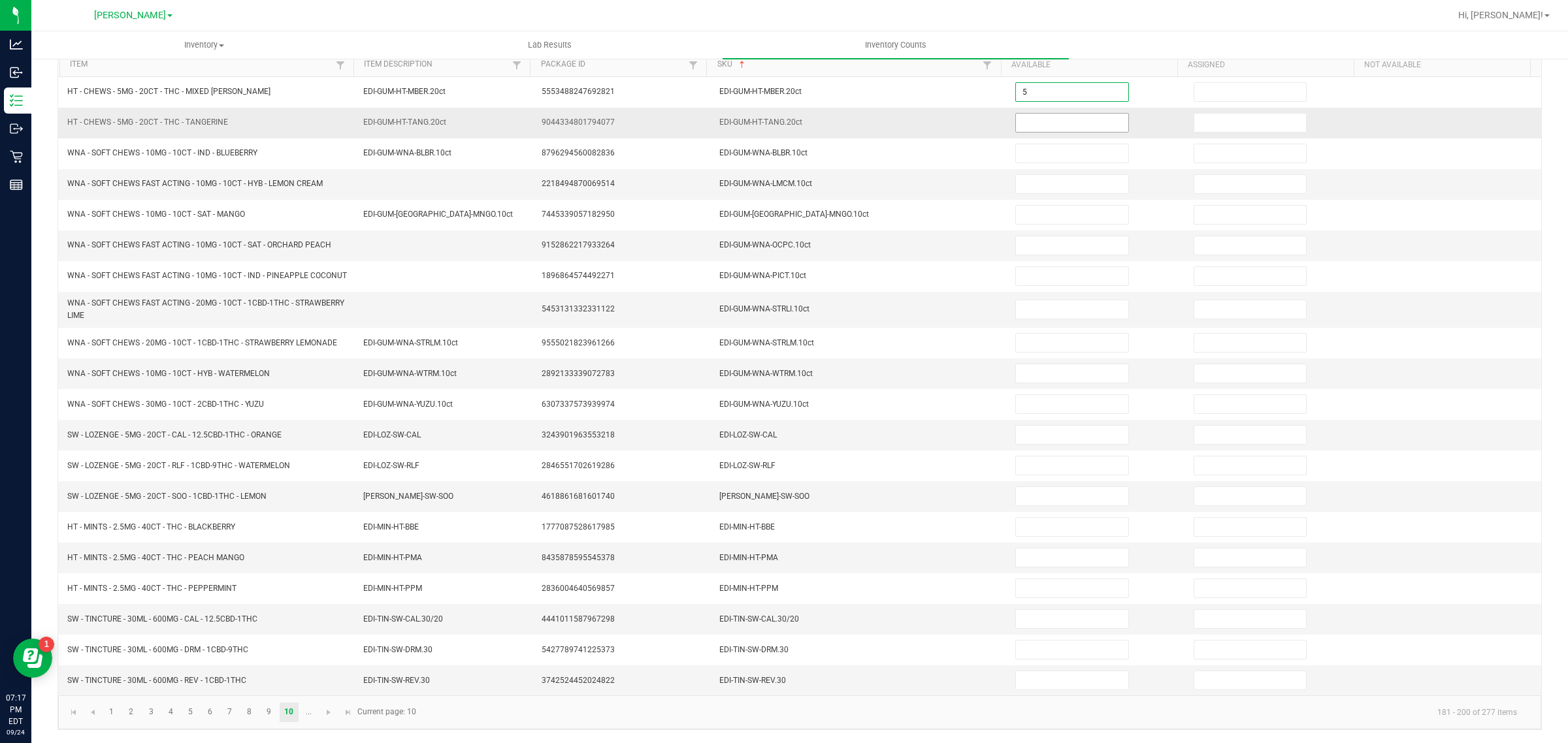
click at [1066, 115] on input at bounding box center [1072, 122] width 112 height 18
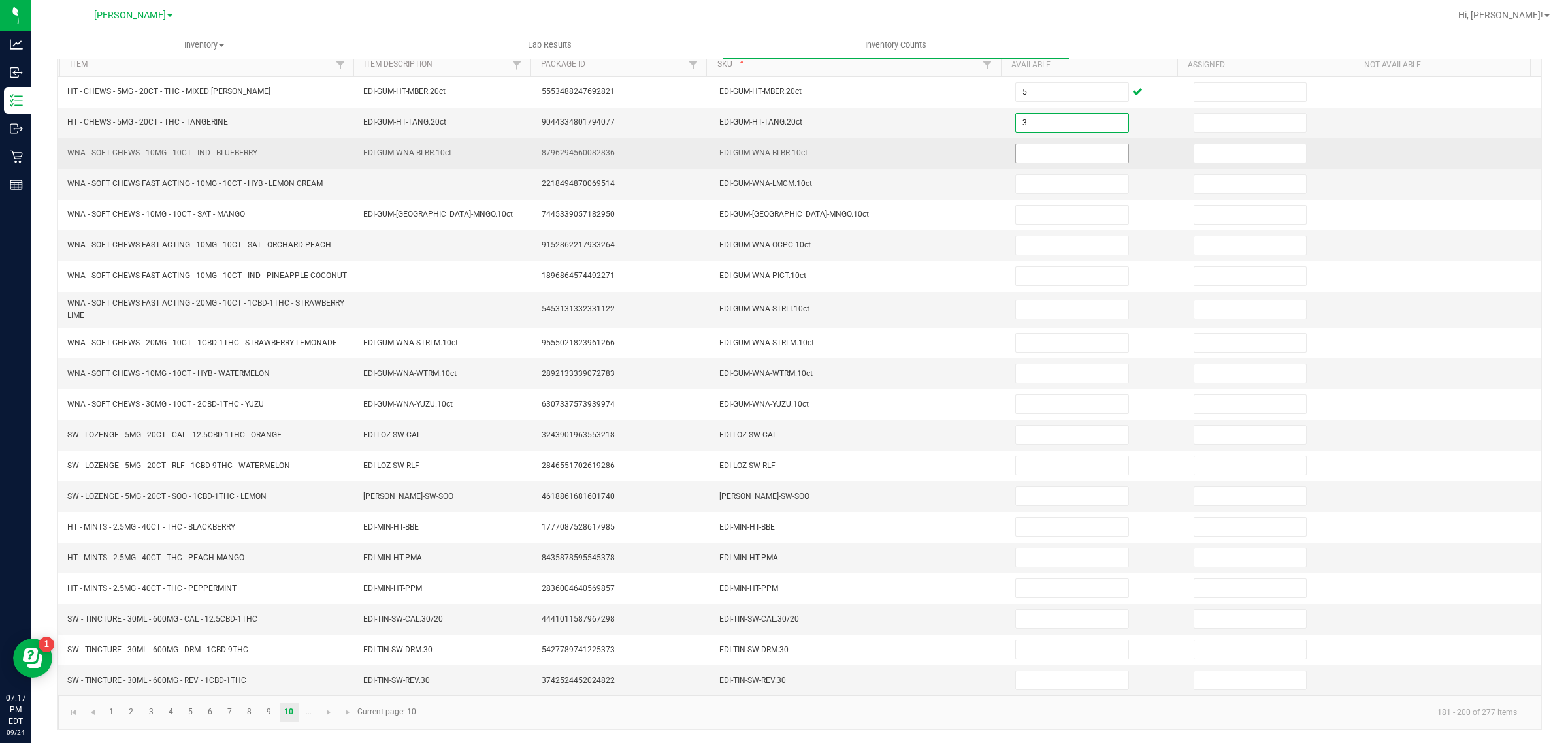
click at [1059, 151] on input at bounding box center [1072, 153] width 112 height 18
click at [1066, 144] on input at bounding box center [1072, 153] width 112 height 18
click at [1060, 151] on input at bounding box center [1072, 153] width 112 height 18
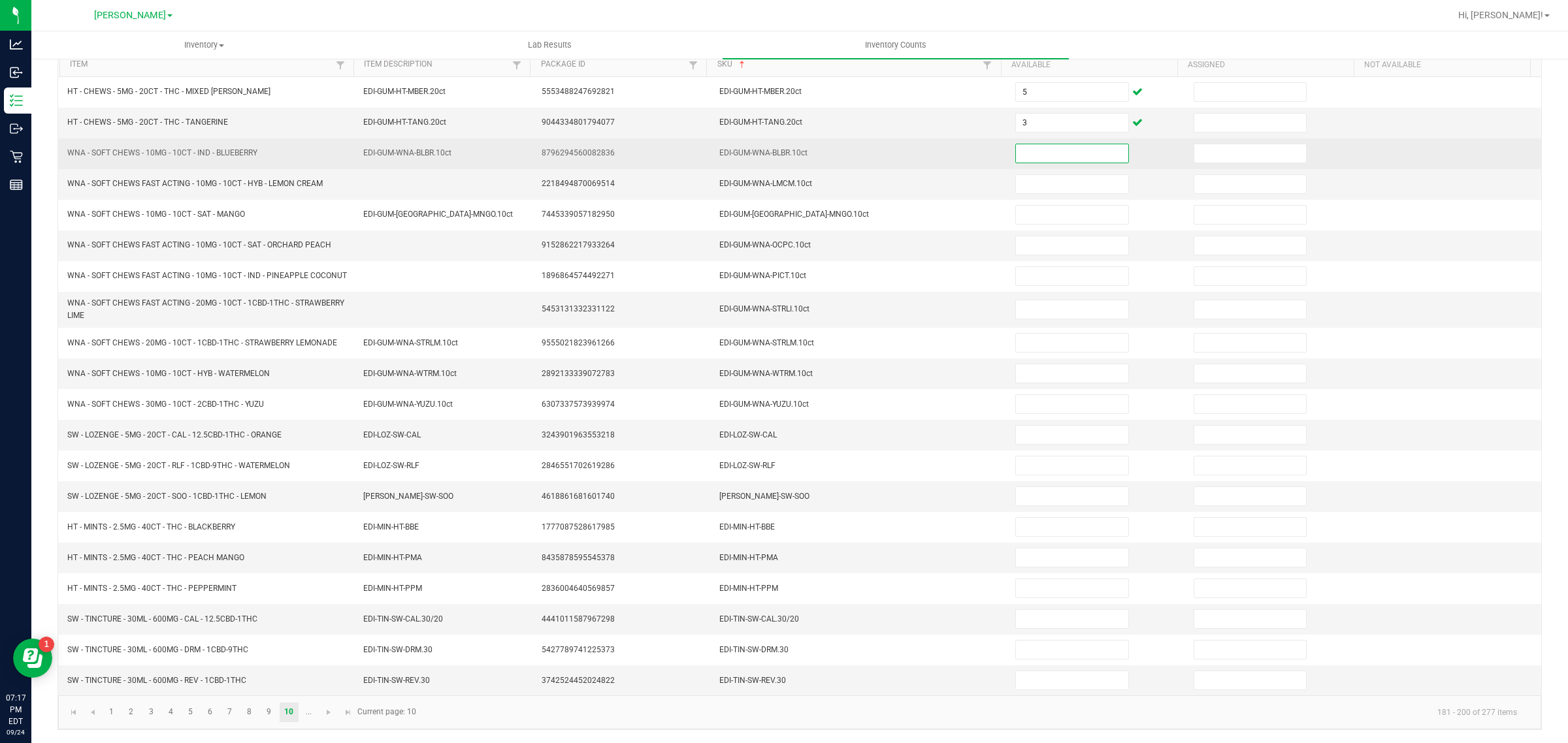
click at [1060, 151] on input at bounding box center [1072, 153] width 112 height 18
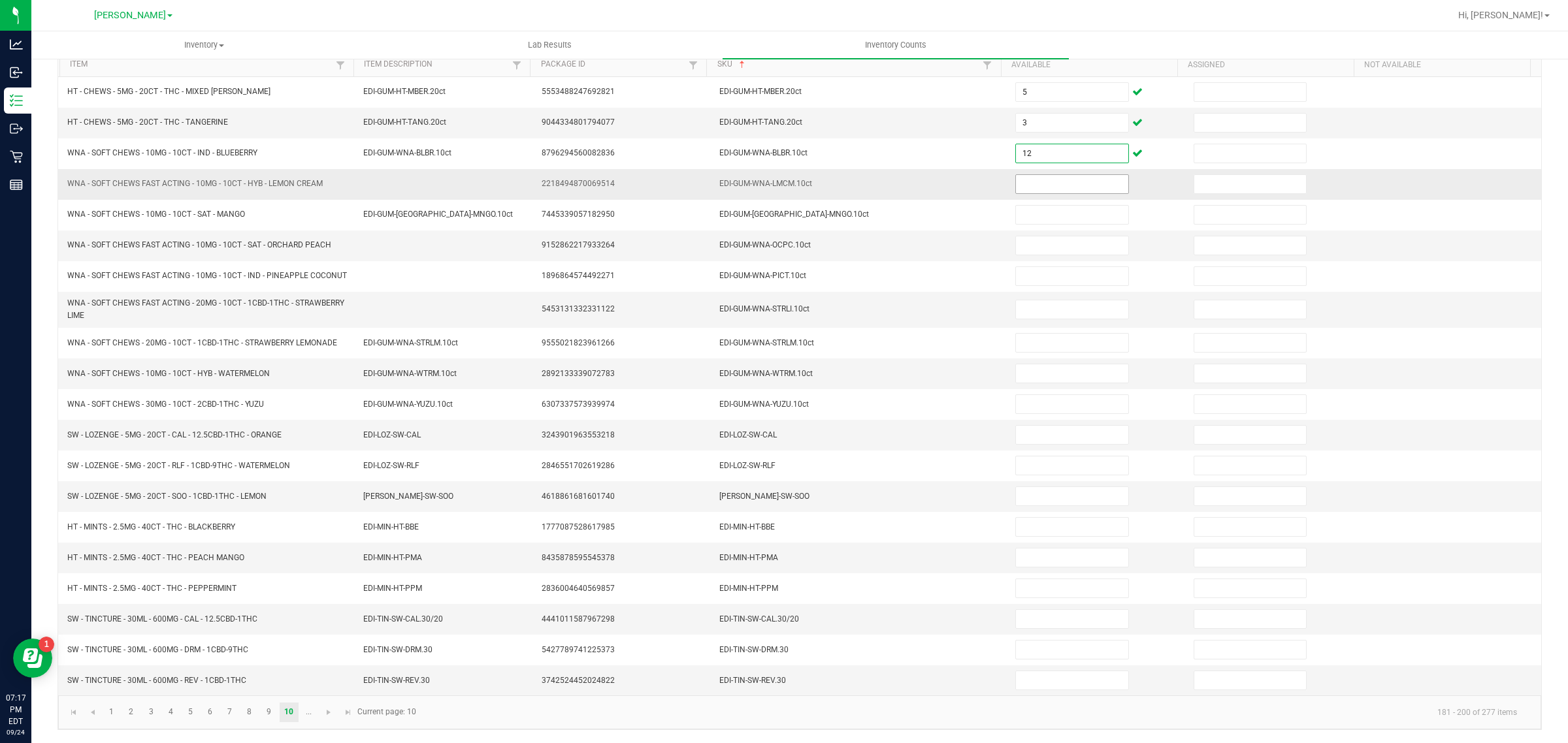
click at [1048, 180] on input at bounding box center [1072, 184] width 112 height 18
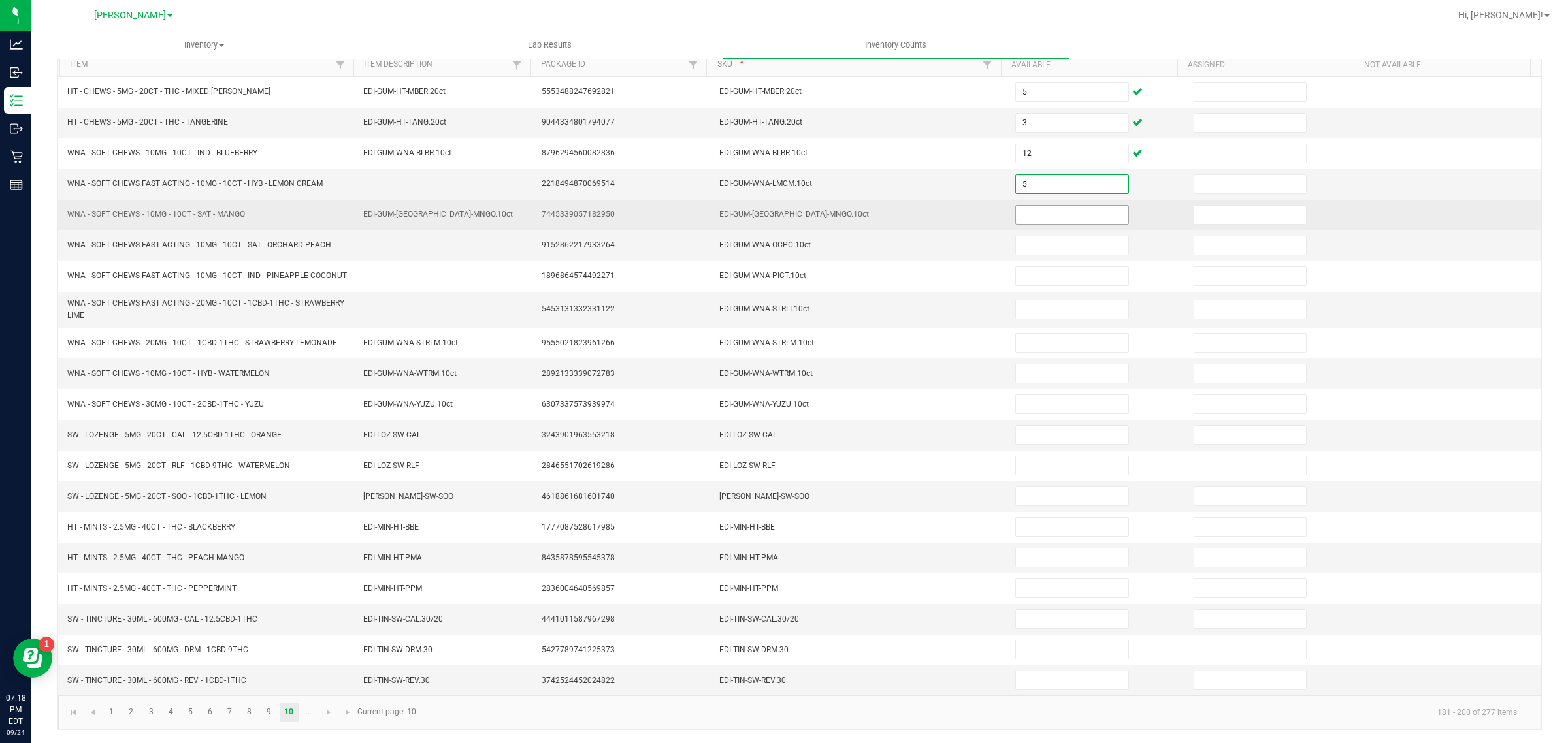
click at [1051, 213] on input at bounding box center [1072, 214] width 112 height 18
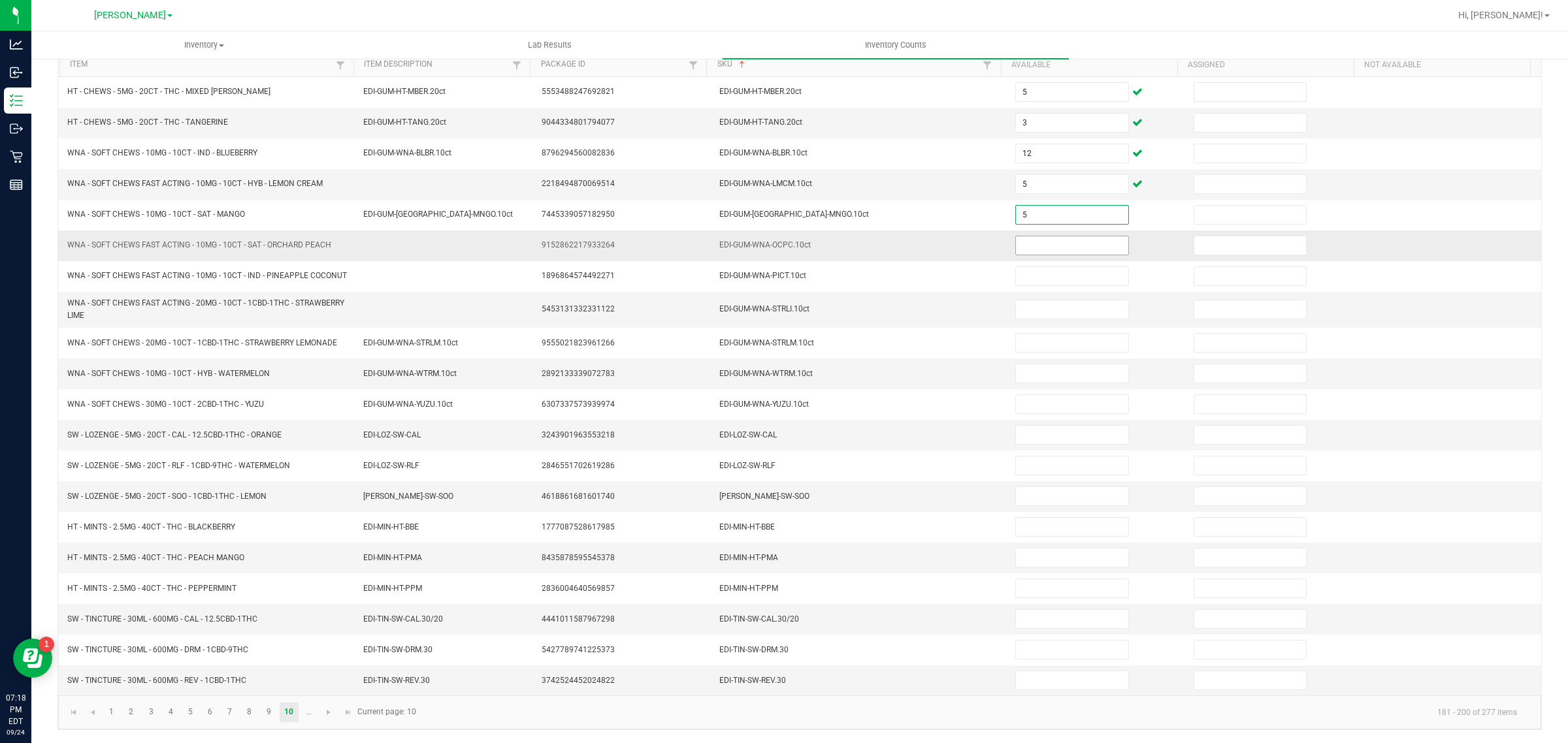
click at [1045, 246] on input at bounding box center [1072, 245] width 112 height 18
click at [1051, 307] on input at bounding box center [1072, 309] width 112 height 18
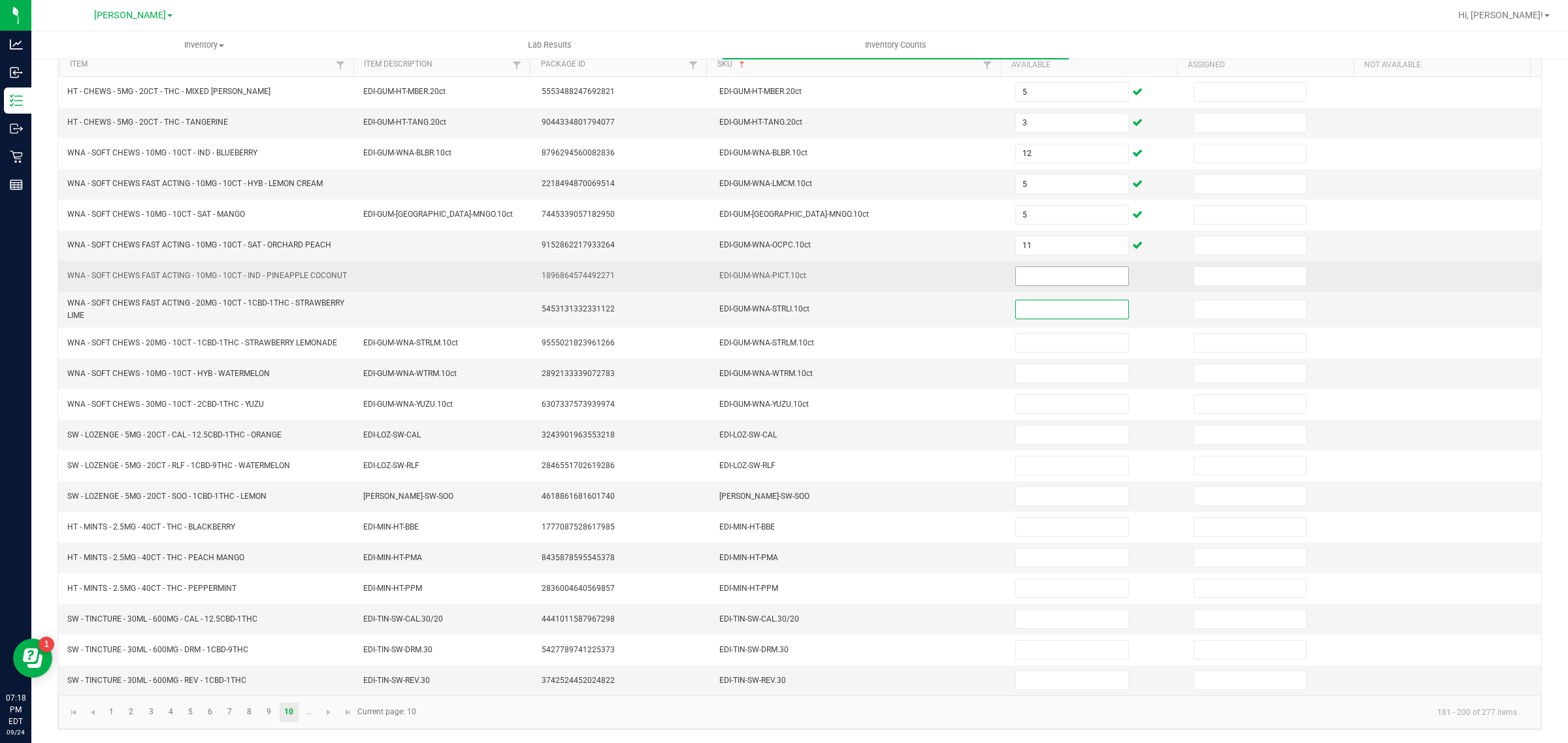
click at [1063, 279] on input at bounding box center [1072, 276] width 112 height 18
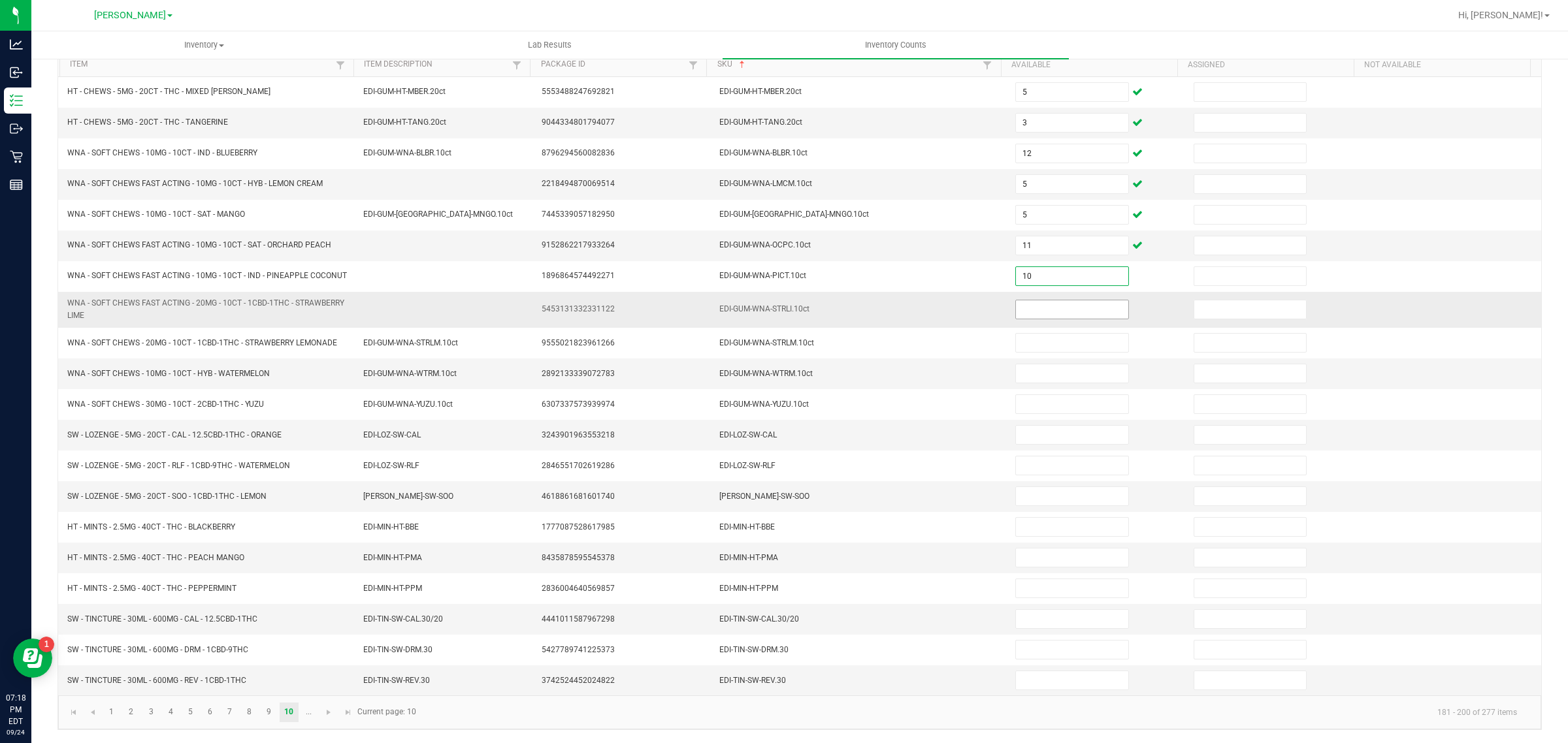
click at [1070, 317] on input at bounding box center [1072, 309] width 112 height 18
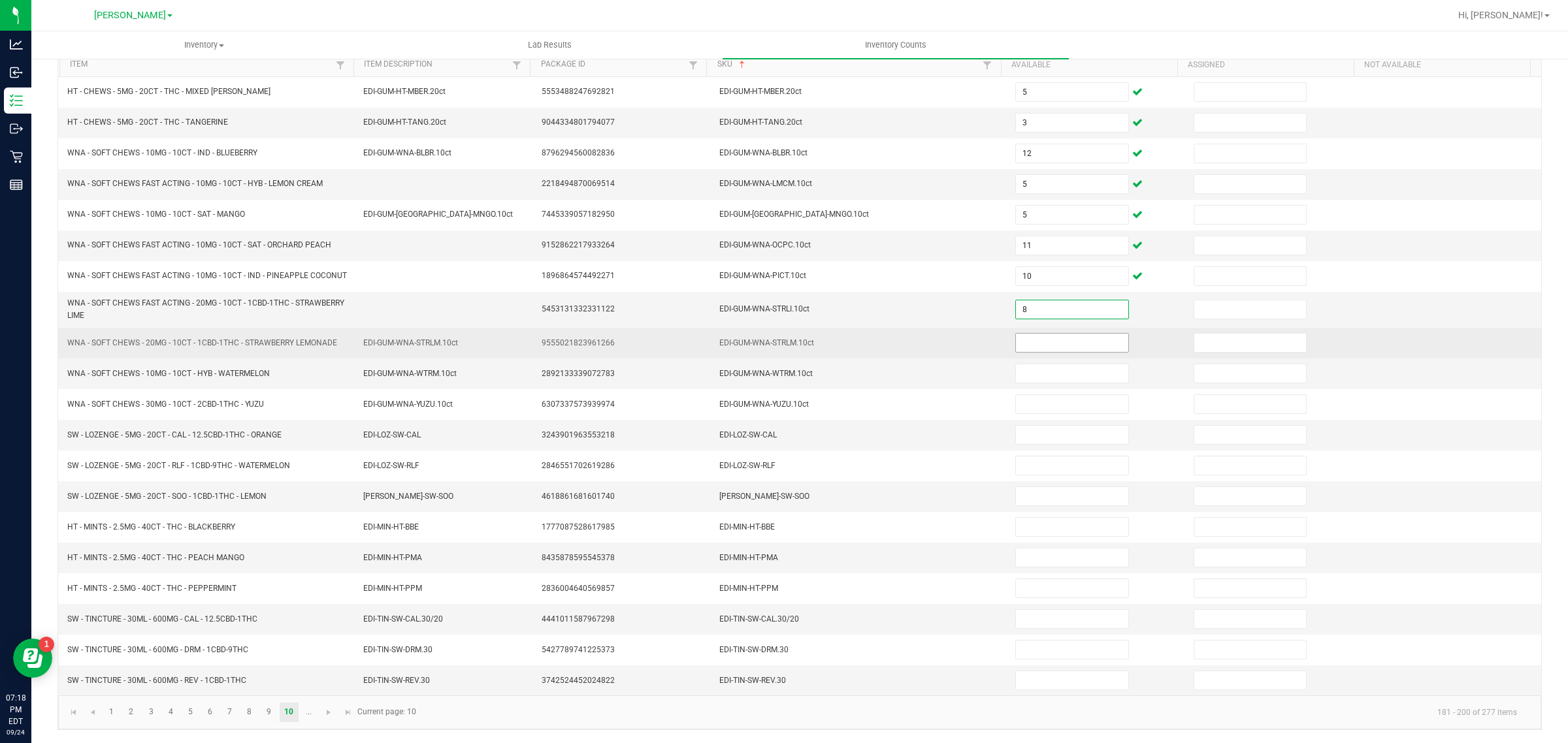
click at [1059, 349] on input at bounding box center [1072, 342] width 112 height 18
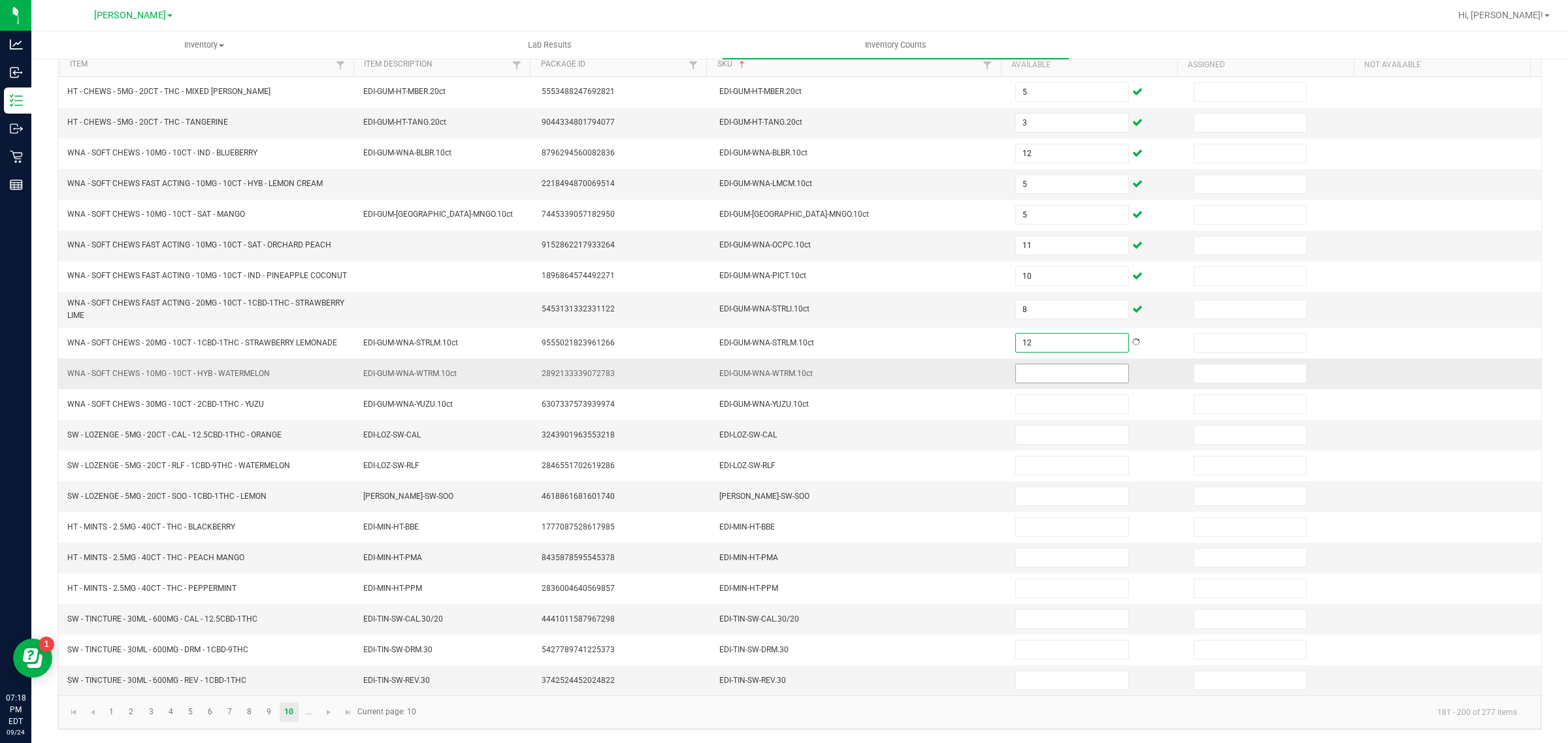
click at [1032, 380] on input at bounding box center [1072, 373] width 112 height 18
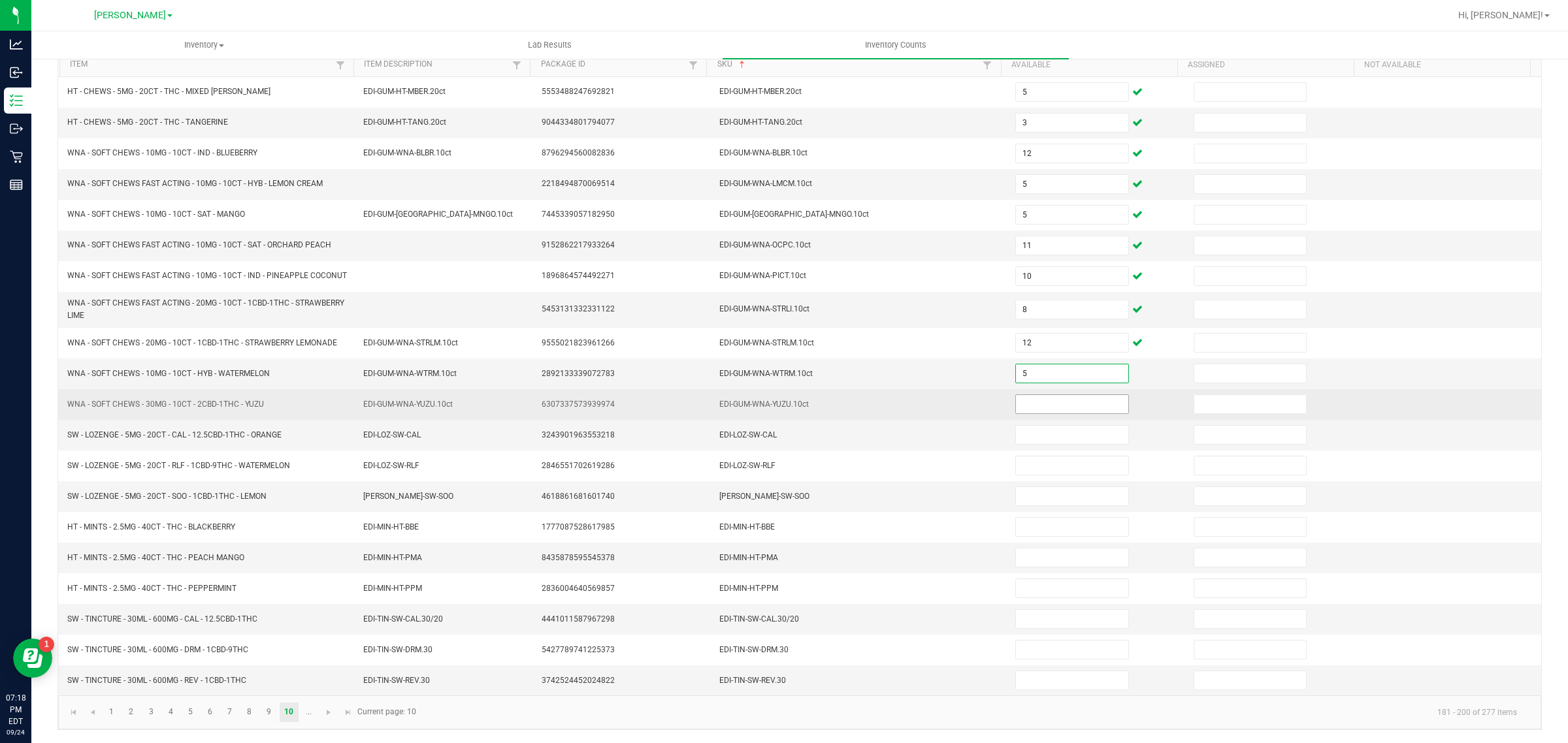
click at [1029, 412] on input at bounding box center [1072, 404] width 112 height 18
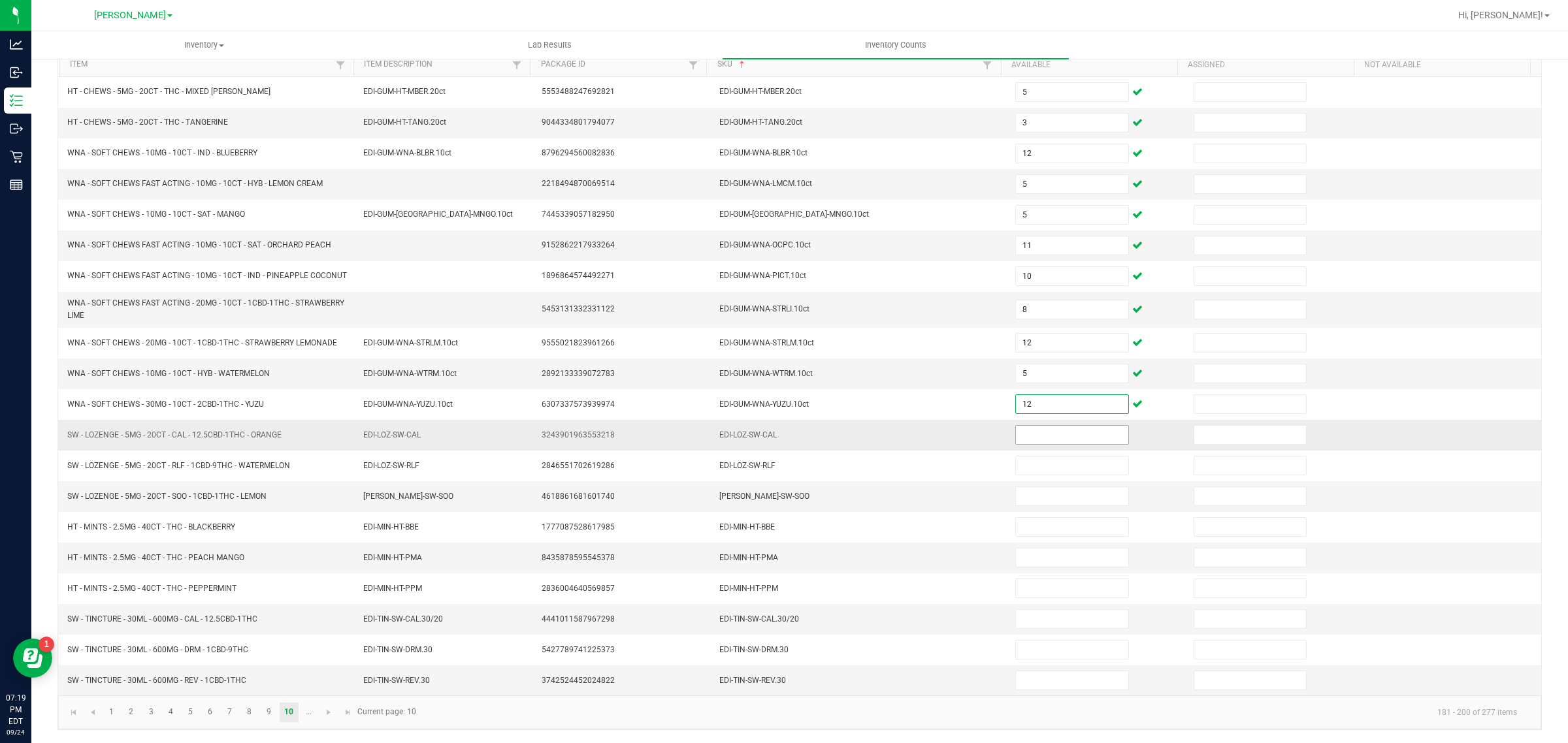
click at [1026, 441] on input at bounding box center [1072, 435] width 112 height 18
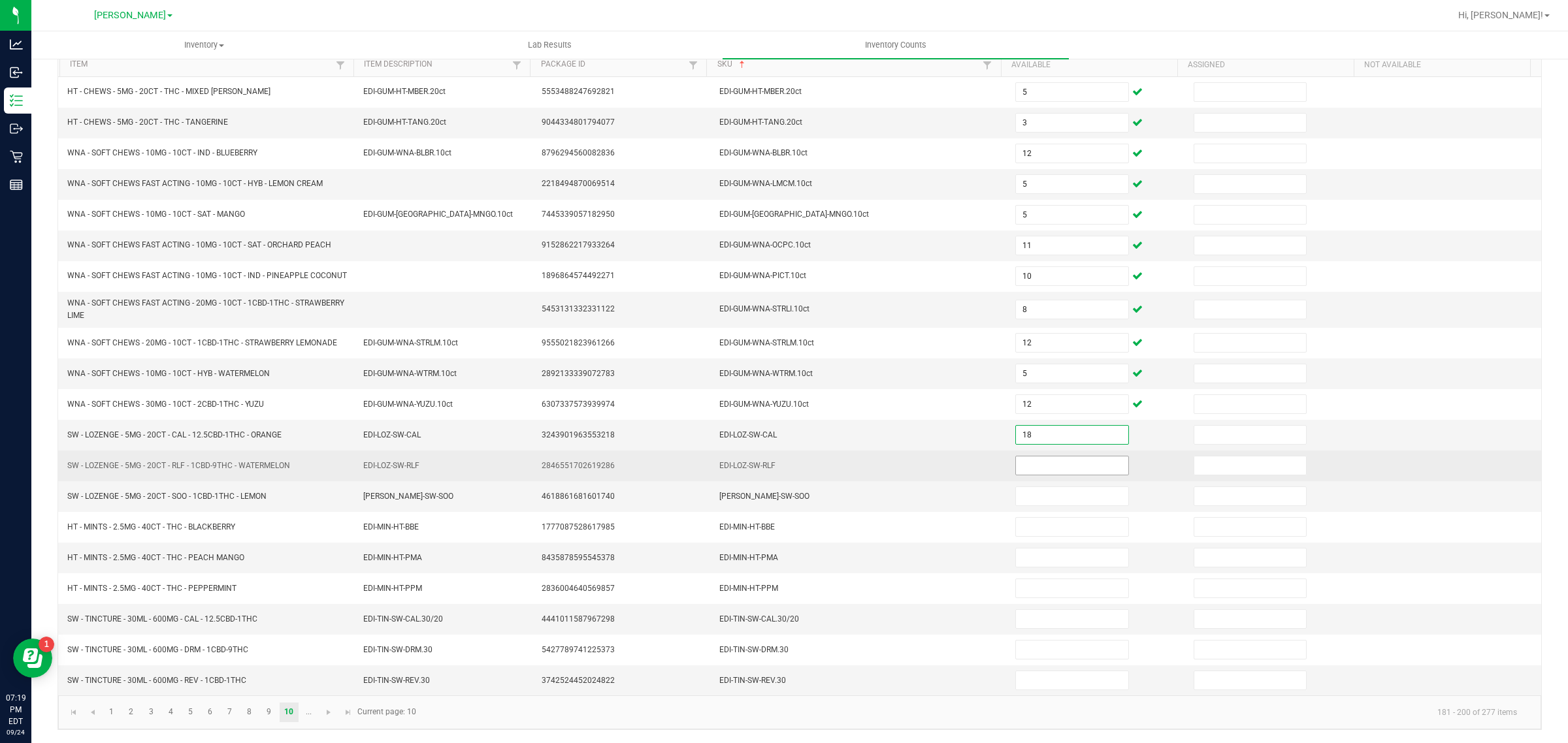
click at [1067, 475] on input at bounding box center [1072, 465] width 112 height 18
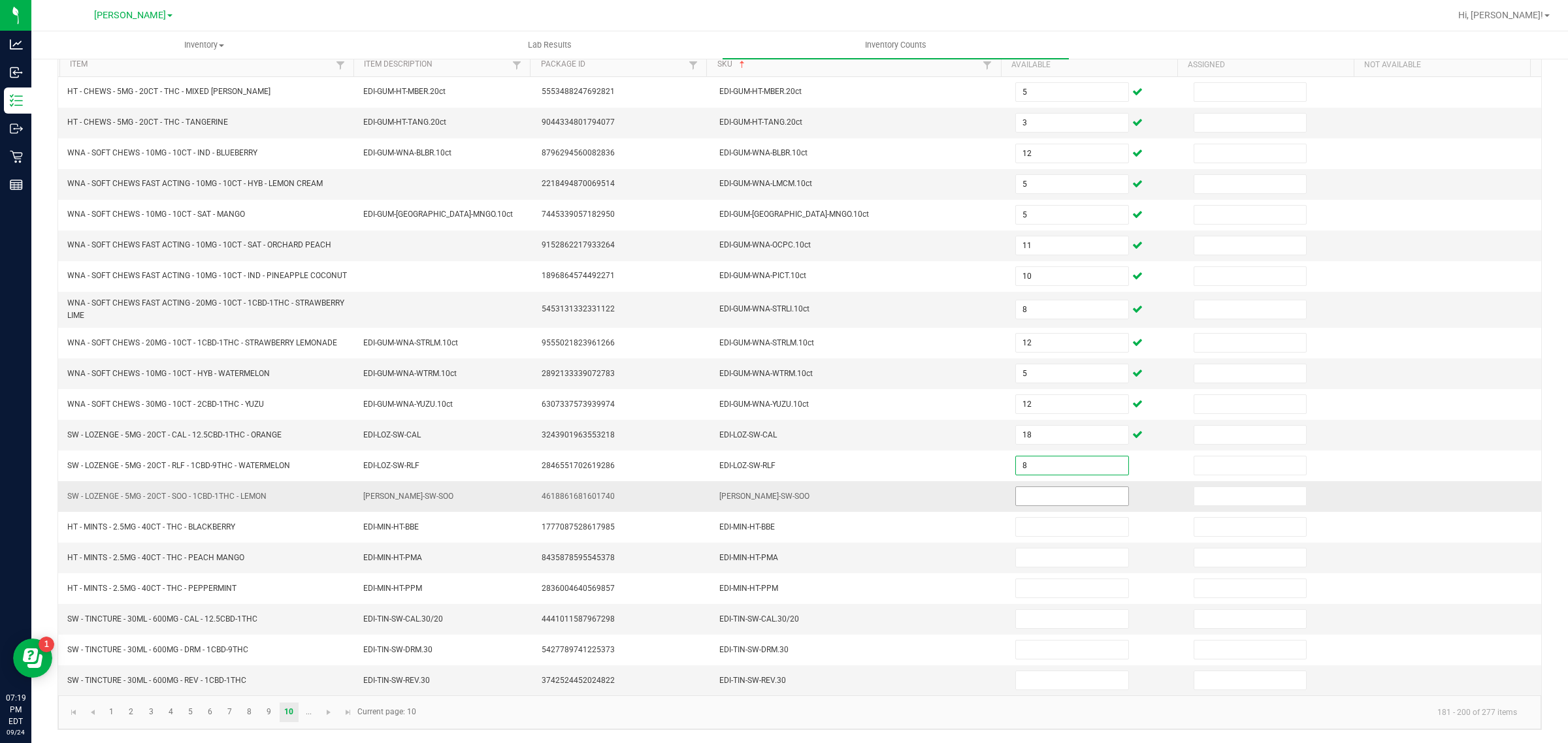
click at [1059, 504] on input at bounding box center [1072, 496] width 112 height 18
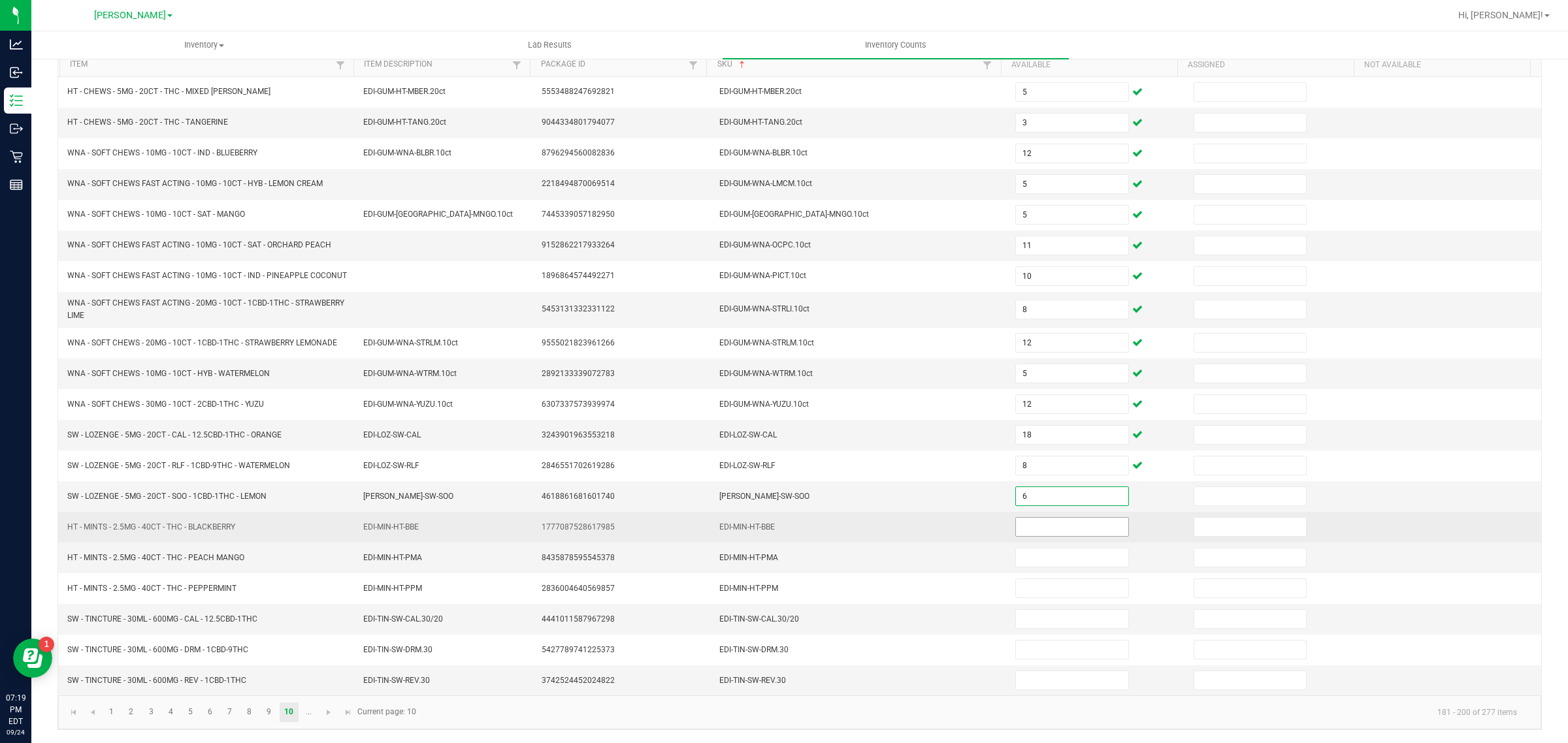
click at [1063, 536] on input at bounding box center [1072, 526] width 112 height 18
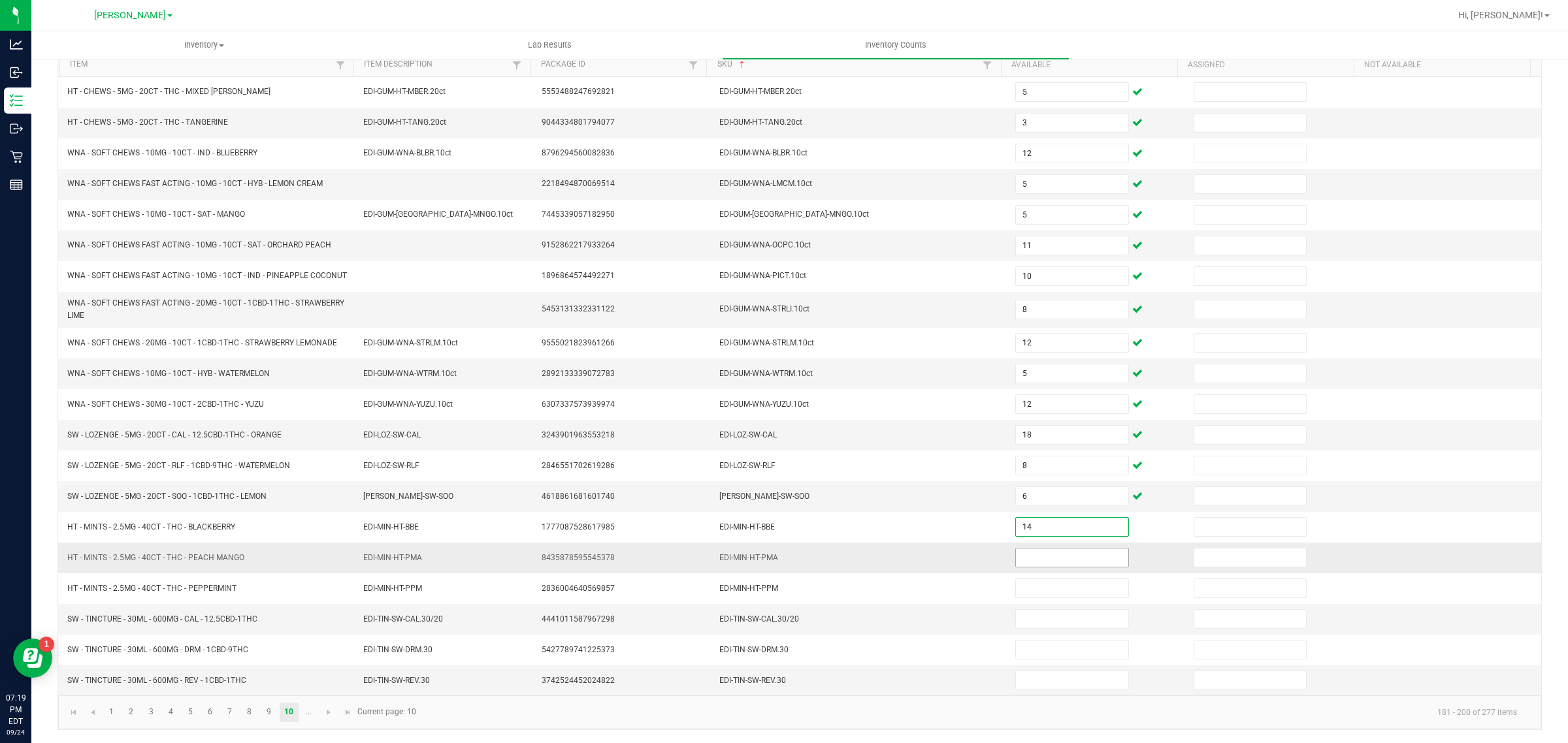
click at [1026, 566] on input at bounding box center [1072, 557] width 112 height 18
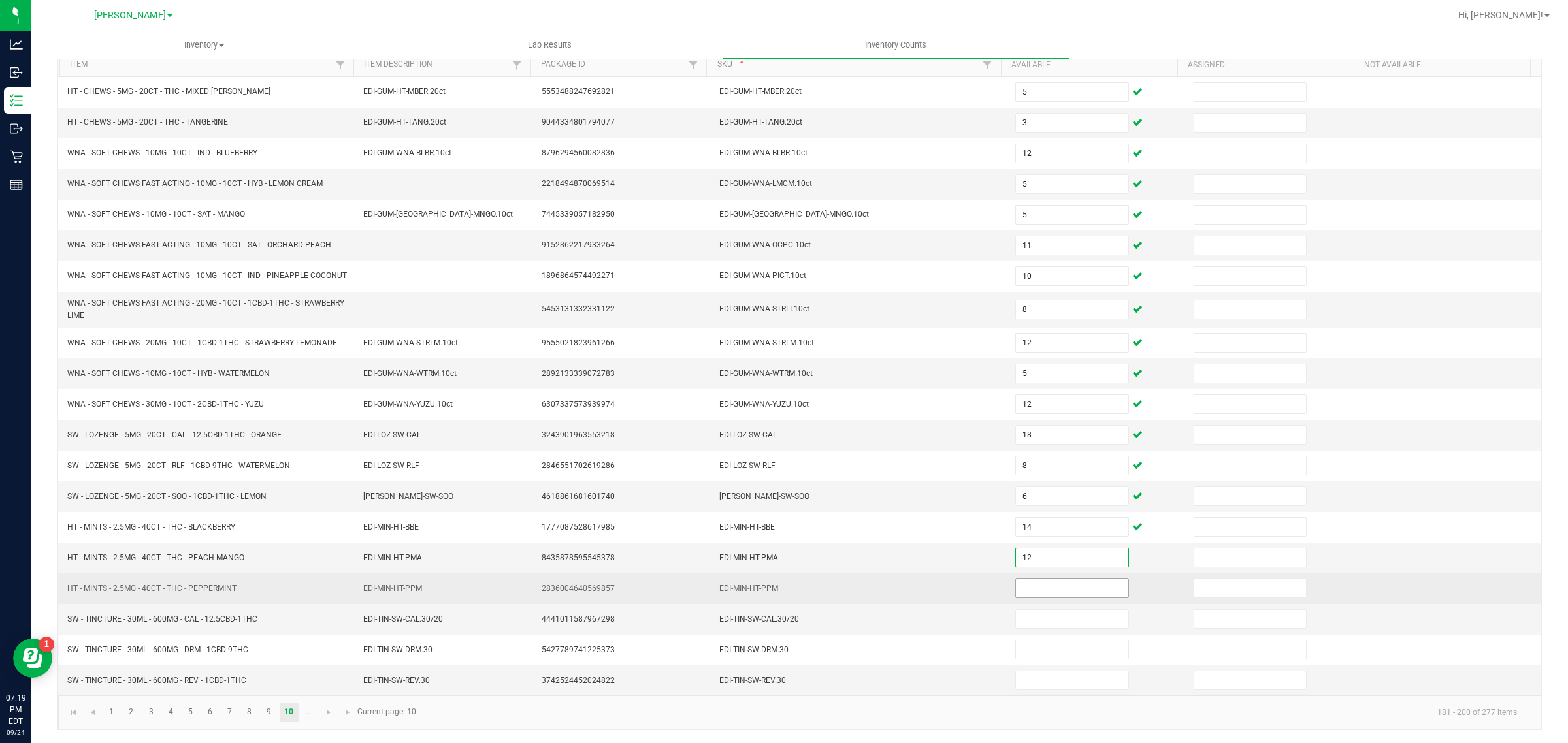
click at [1042, 598] on input at bounding box center [1072, 588] width 112 height 18
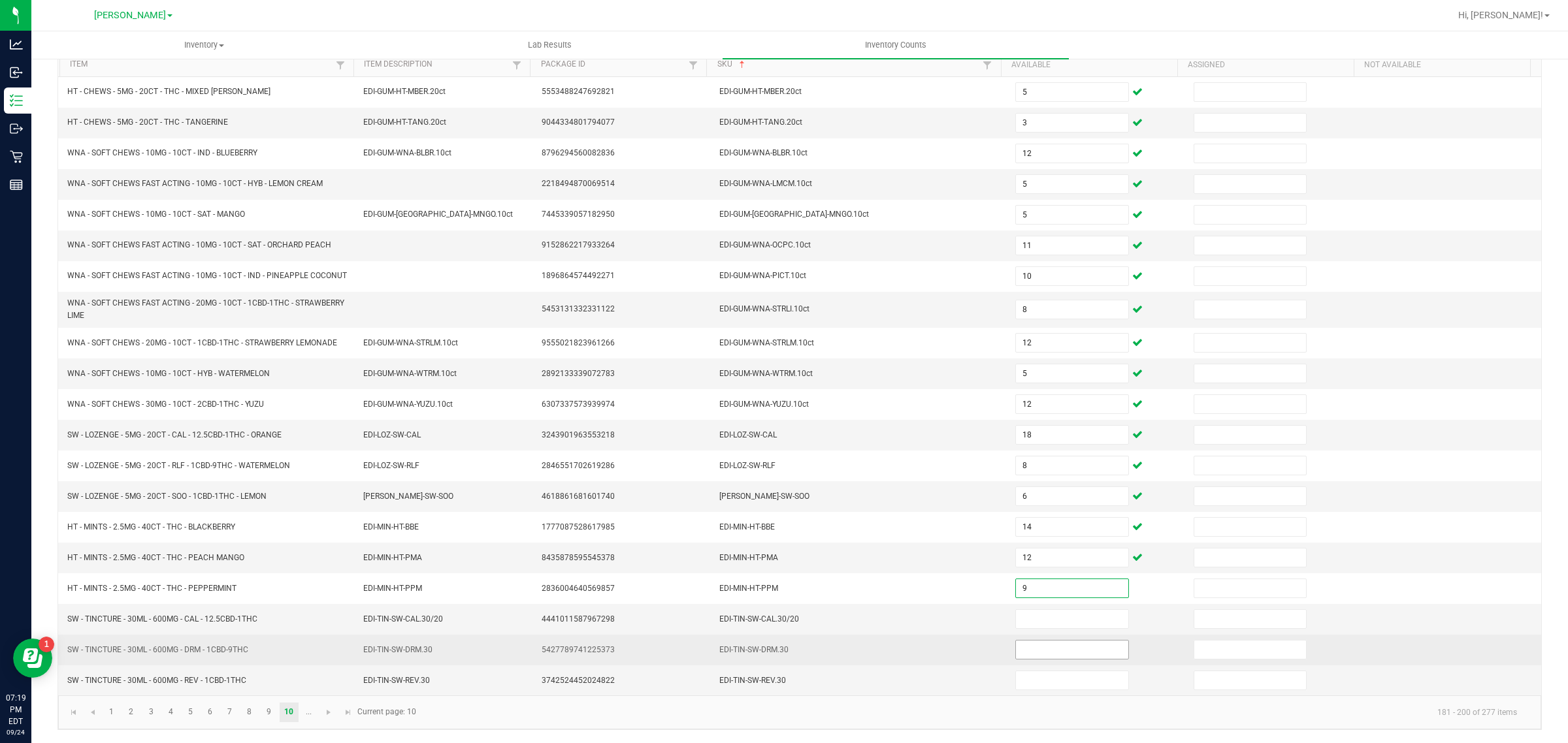
click at [1030, 657] on input at bounding box center [1072, 650] width 112 height 18
click at [1066, 655] on input at bounding box center [1072, 650] width 112 height 18
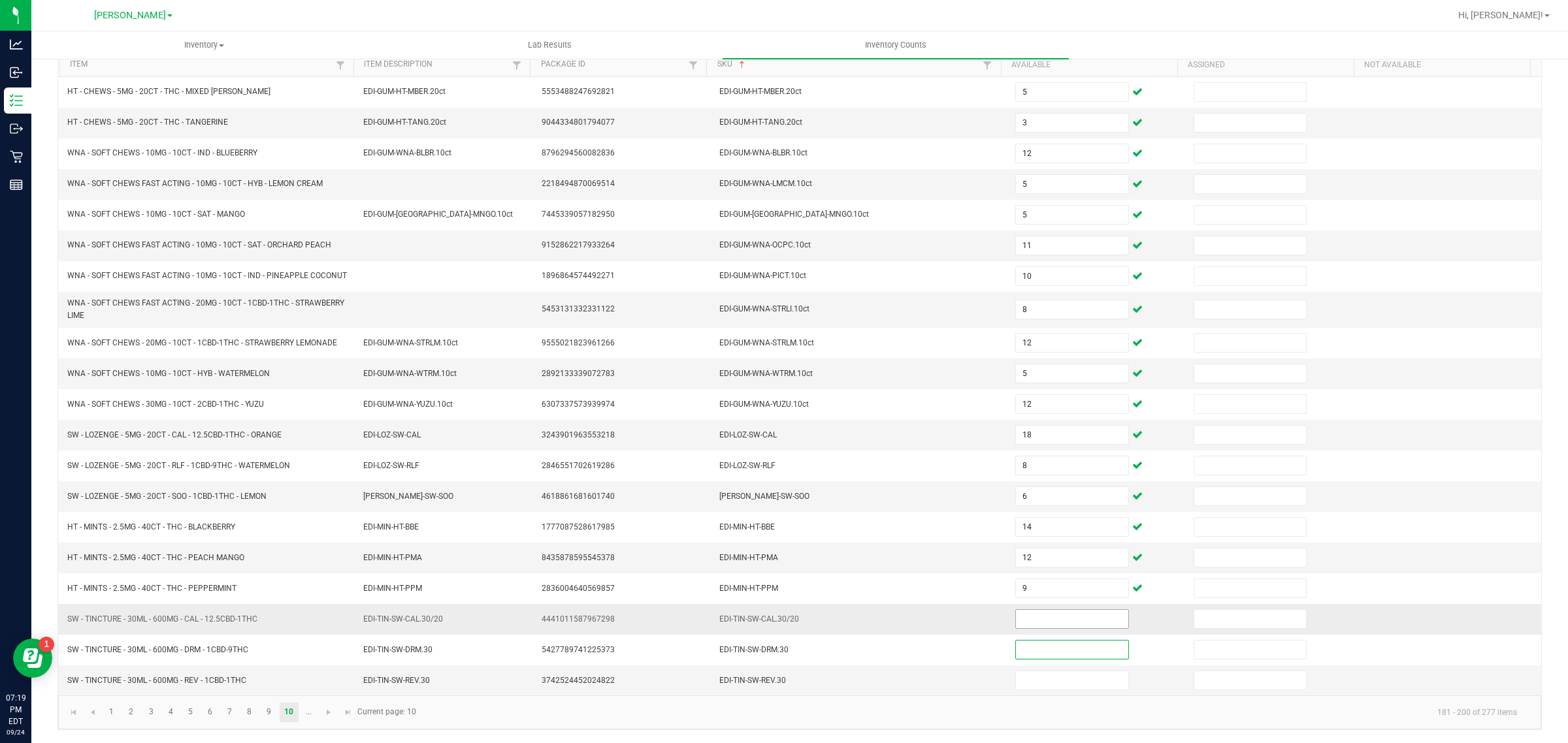
click at [1059, 628] on input at bounding box center [1072, 619] width 112 height 18
click at [1066, 628] on input at bounding box center [1072, 619] width 112 height 18
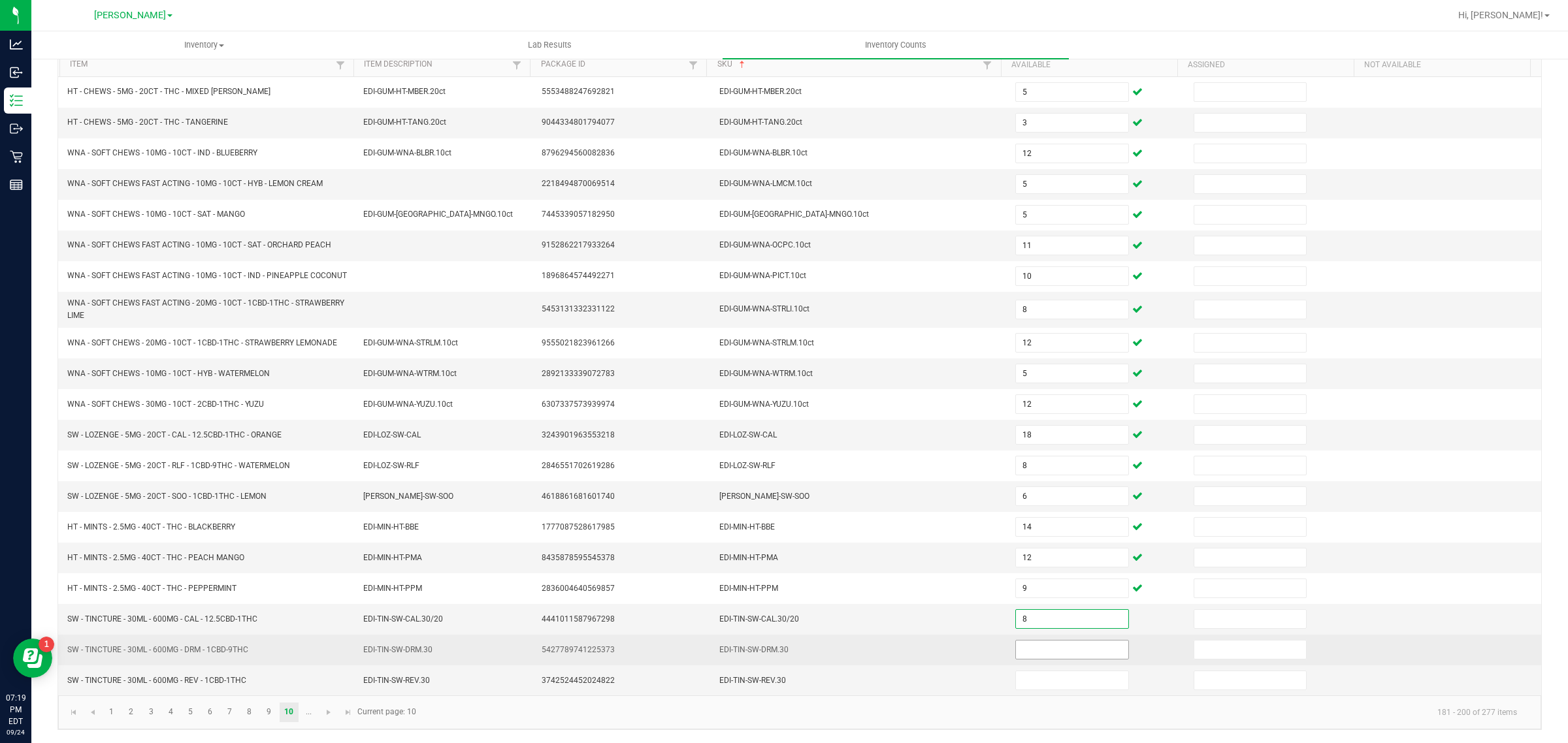
click at [1073, 659] on input at bounding box center [1072, 650] width 112 height 18
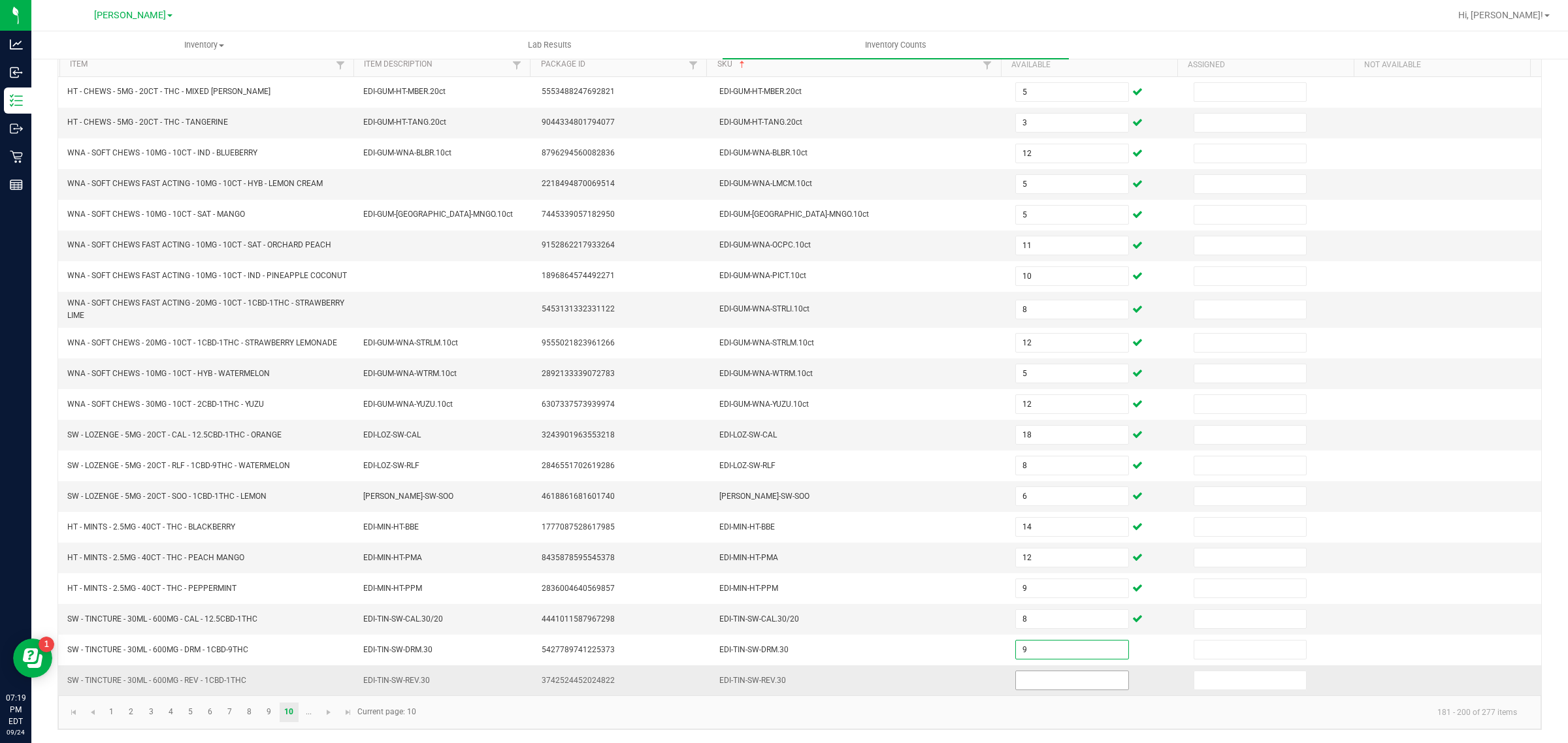
click at [1047, 690] on input at bounding box center [1072, 680] width 112 height 18
click at [325, 718] on span "Go to the next page" at bounding box center [328, 712] width 10 height 10
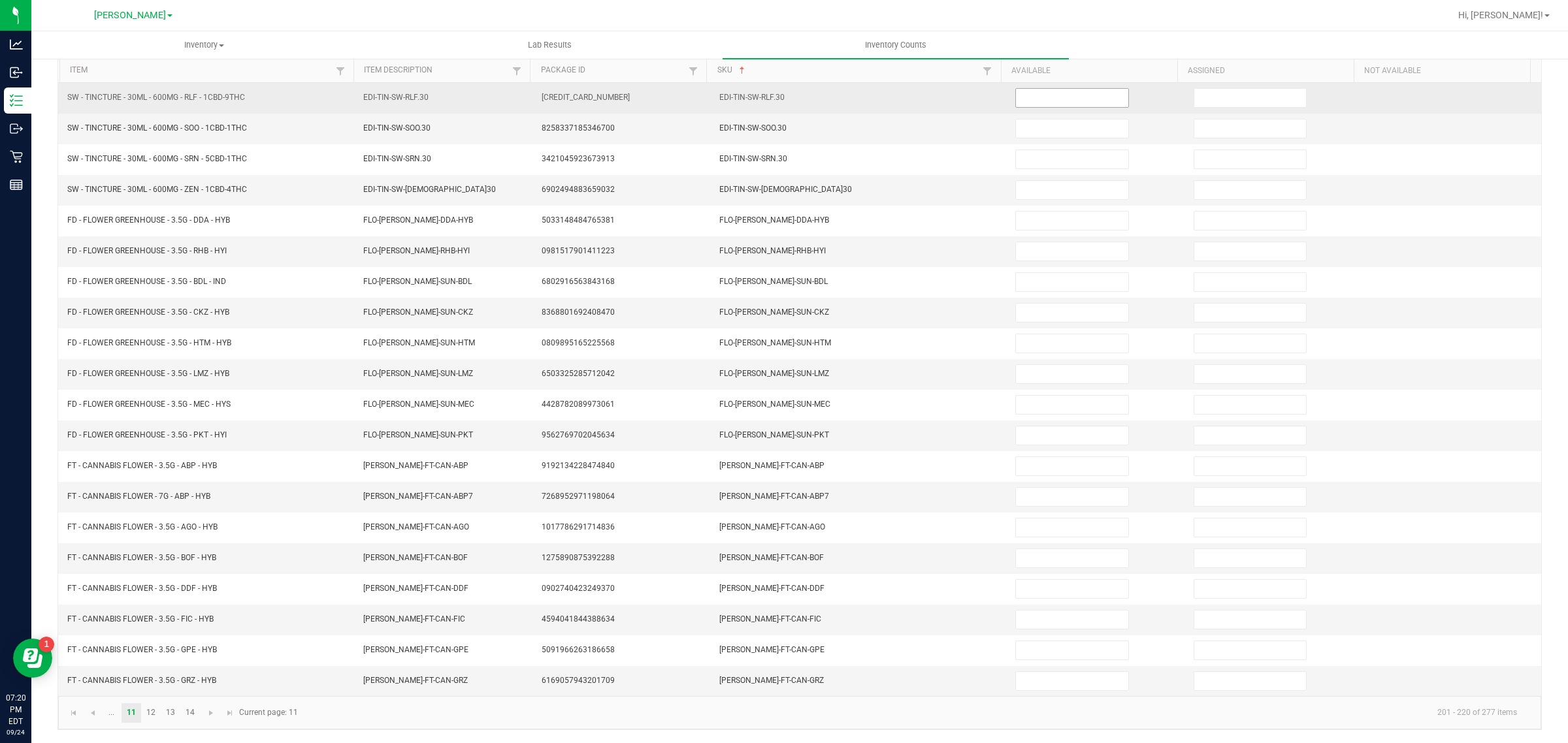
click at [1053, 89] on input at bounding box center [1072, 97] width 112 height 18
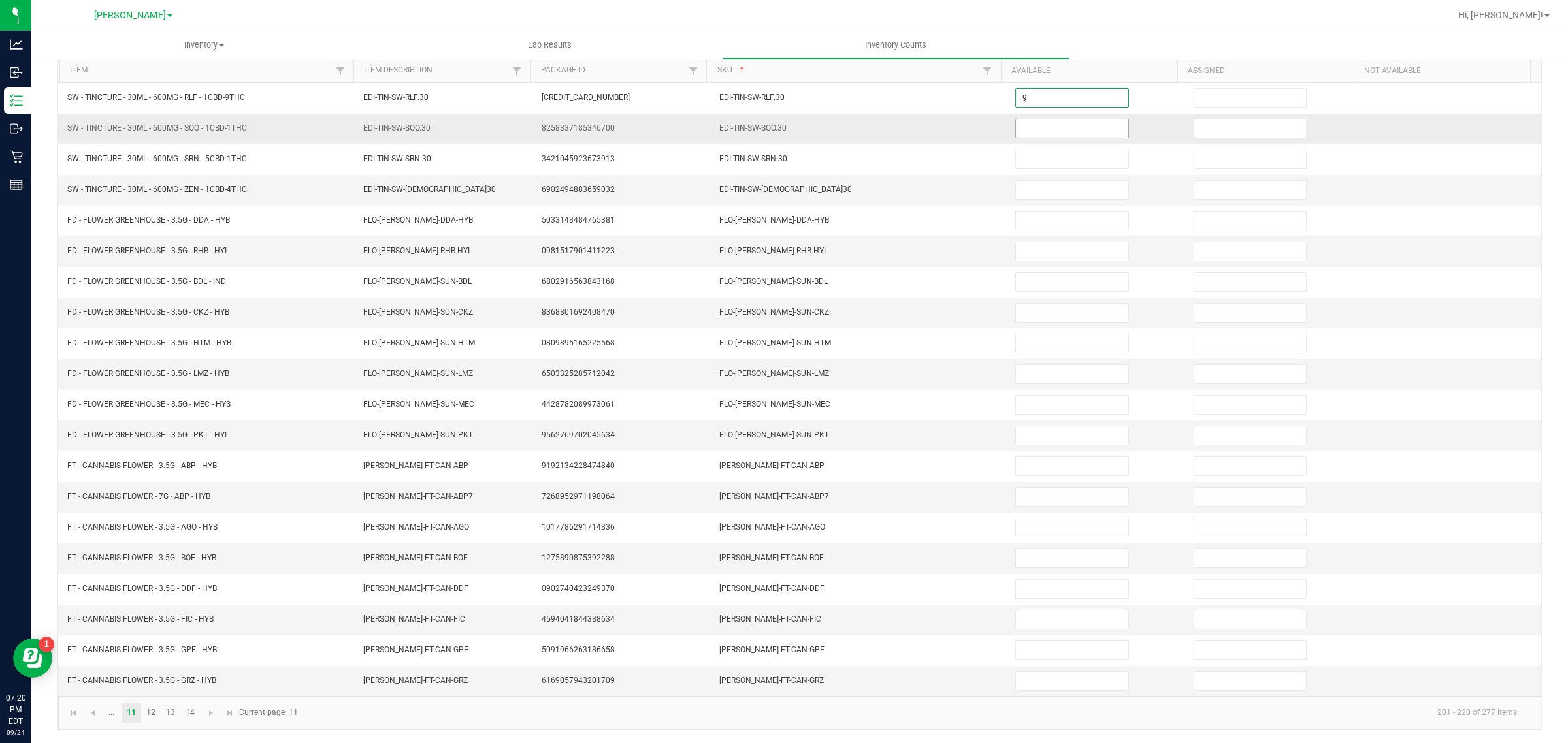
click at [1031, 123] on input at bounding box center [1072, 128] width 112 height 18
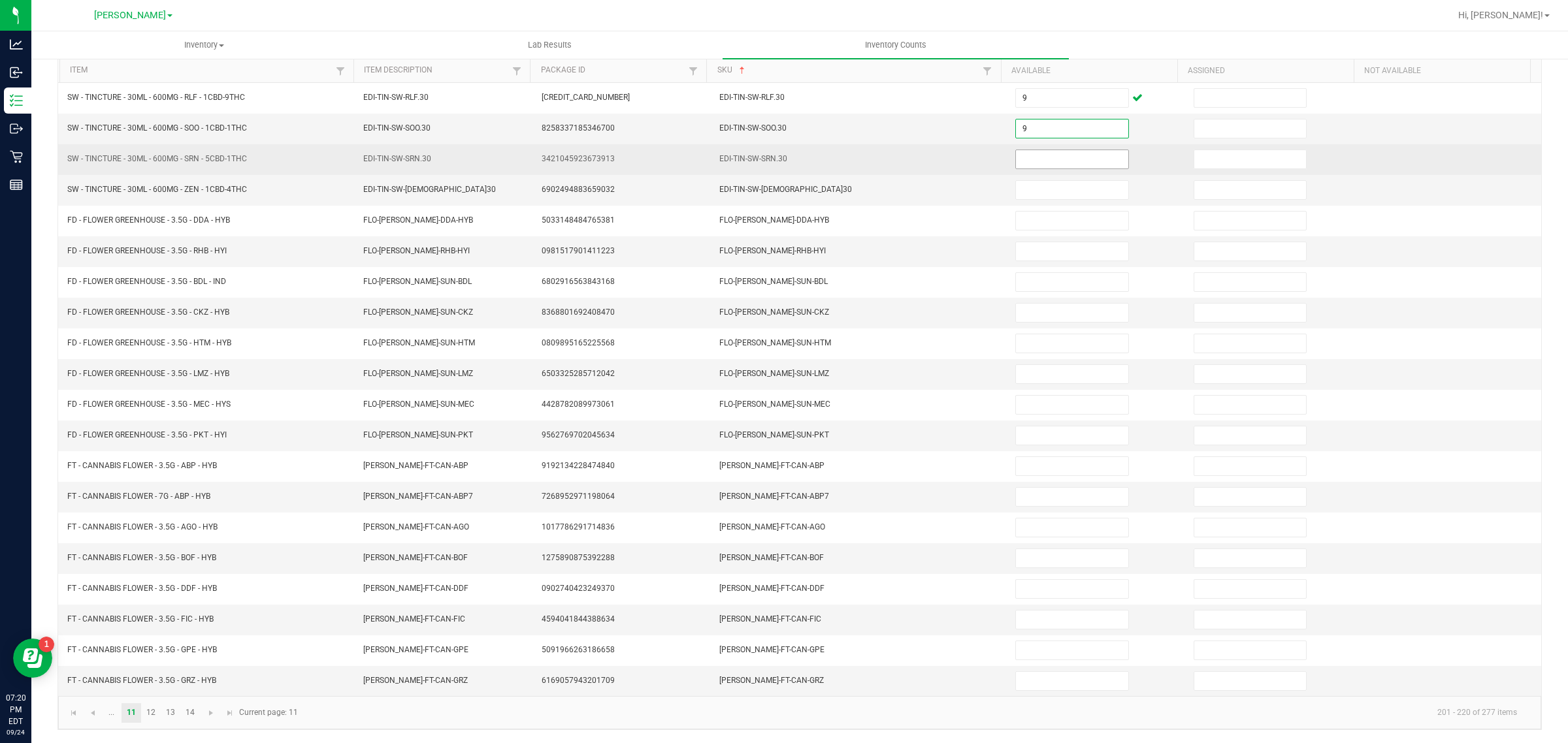
click at [1032, 151] on input at bounding box center [1072, 158] width 112 height 18
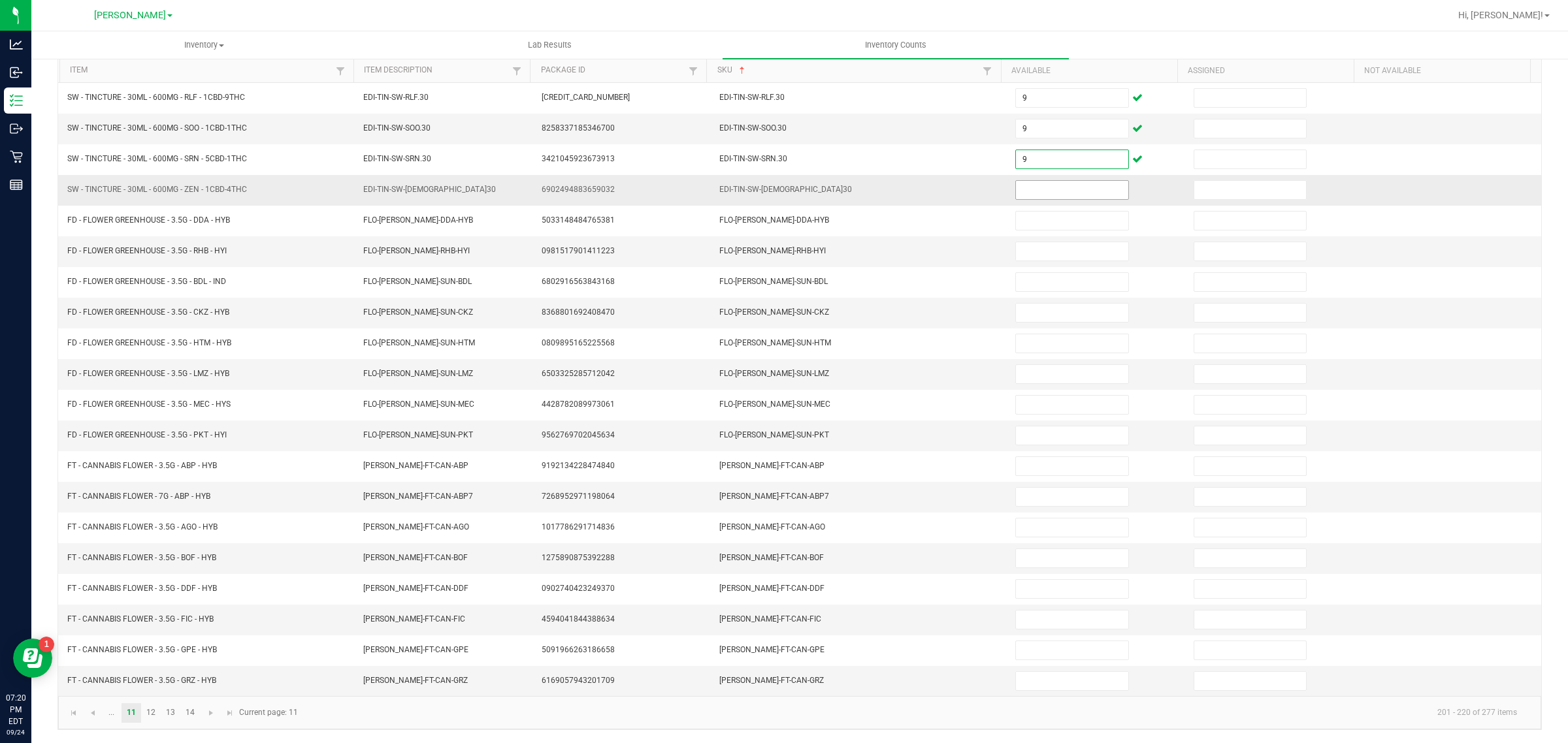
click at [1034, 185] on input at bounding box center [1072, 190] width 112 height 18
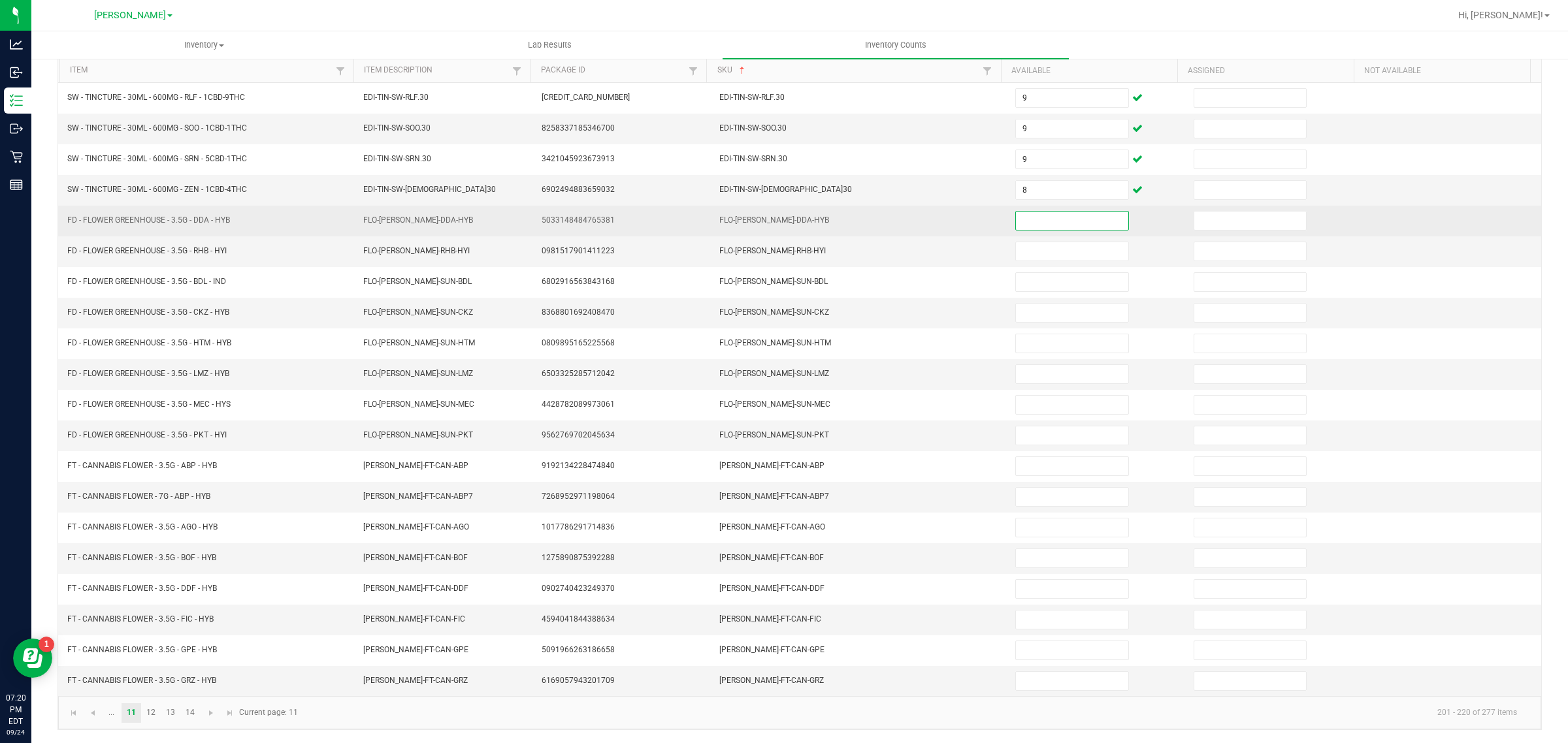
click at [1036, 212] on input at bounding box center [1072, 220] width 112 height 18
click at [1051, 212] on input at bounding box center [1072, 220] width 112 height 18
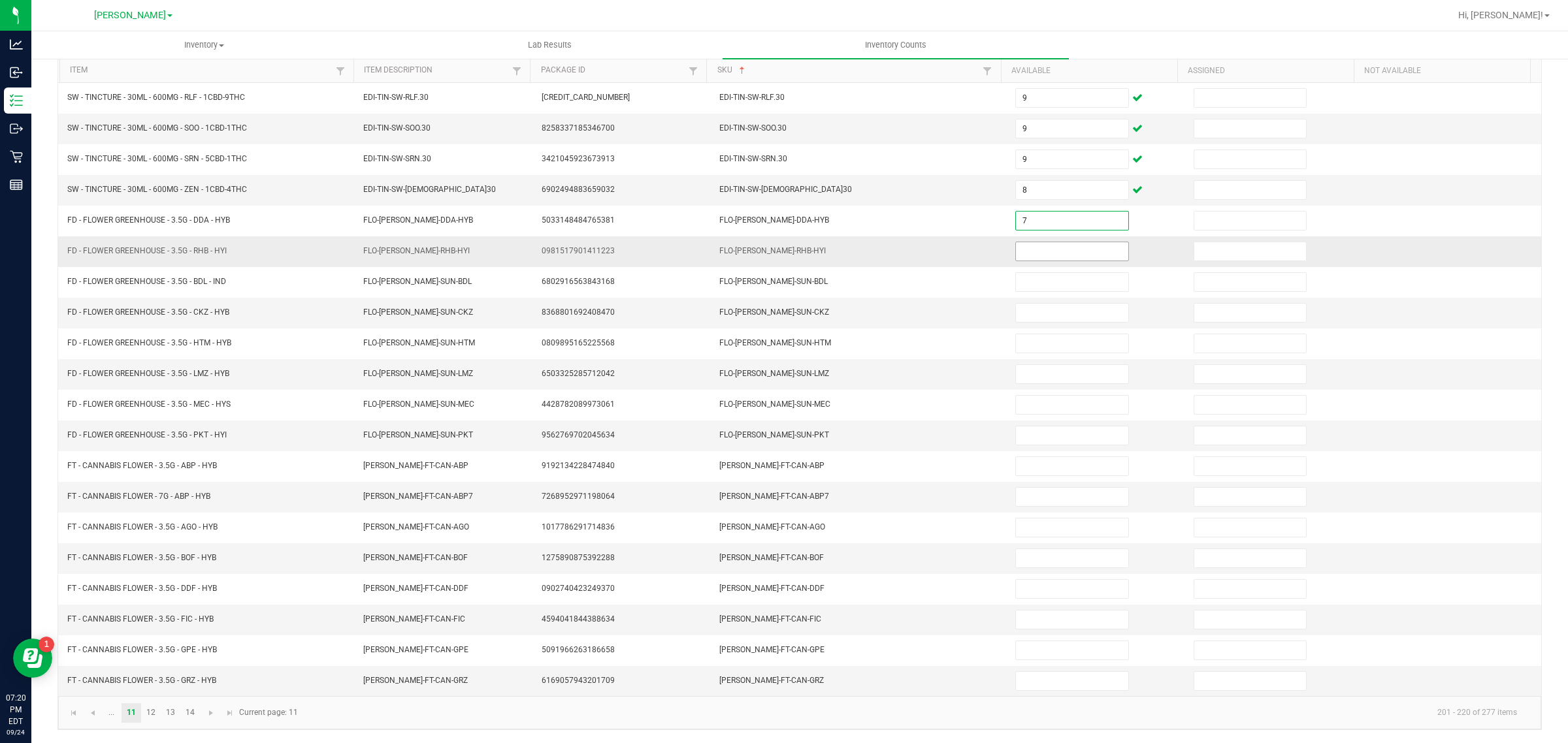
click at [1030, 246] on input at bounding box center [1072, 251] width 112 height 18
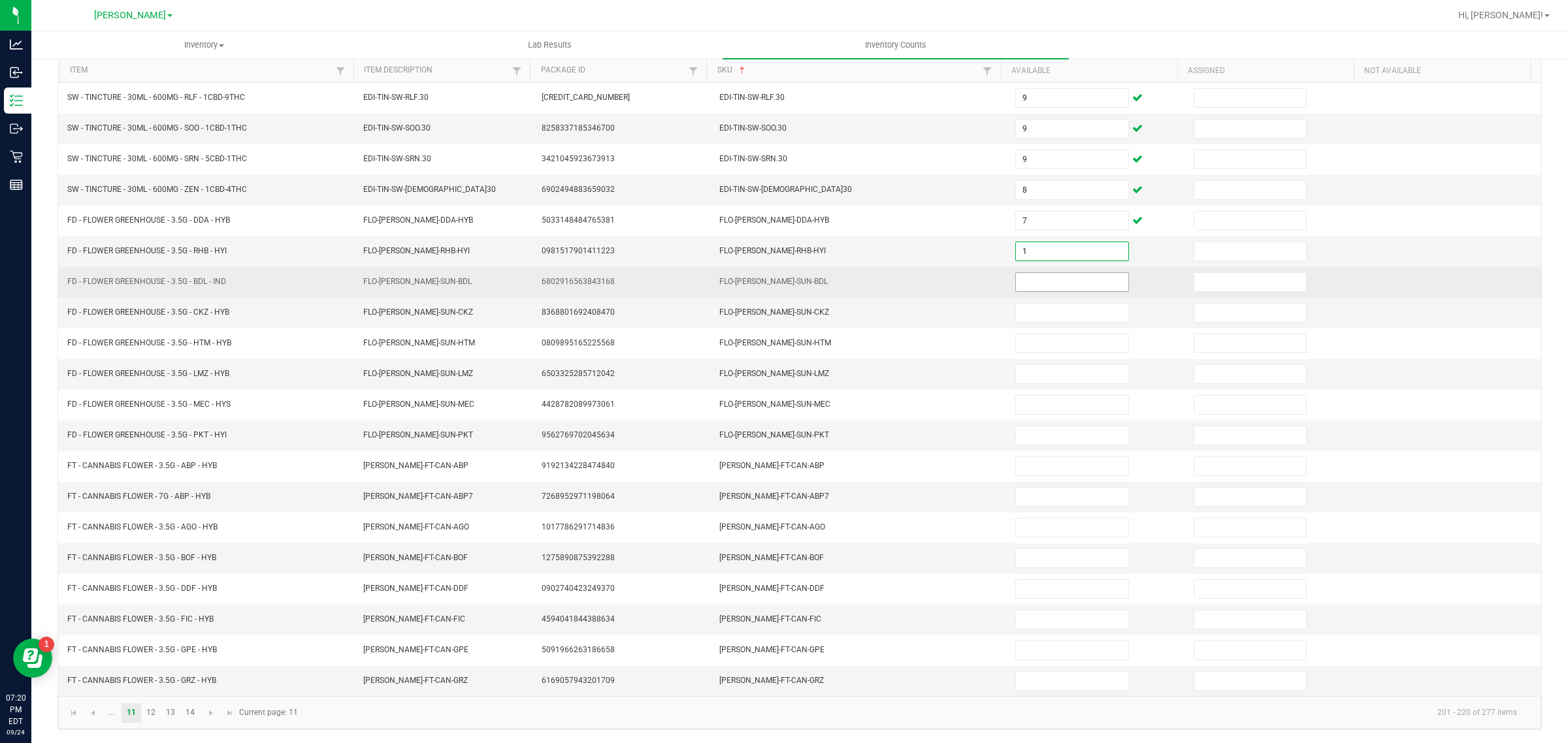
click at [1034, 273] on input at bounding box center [1072, 282] width 112 height 18
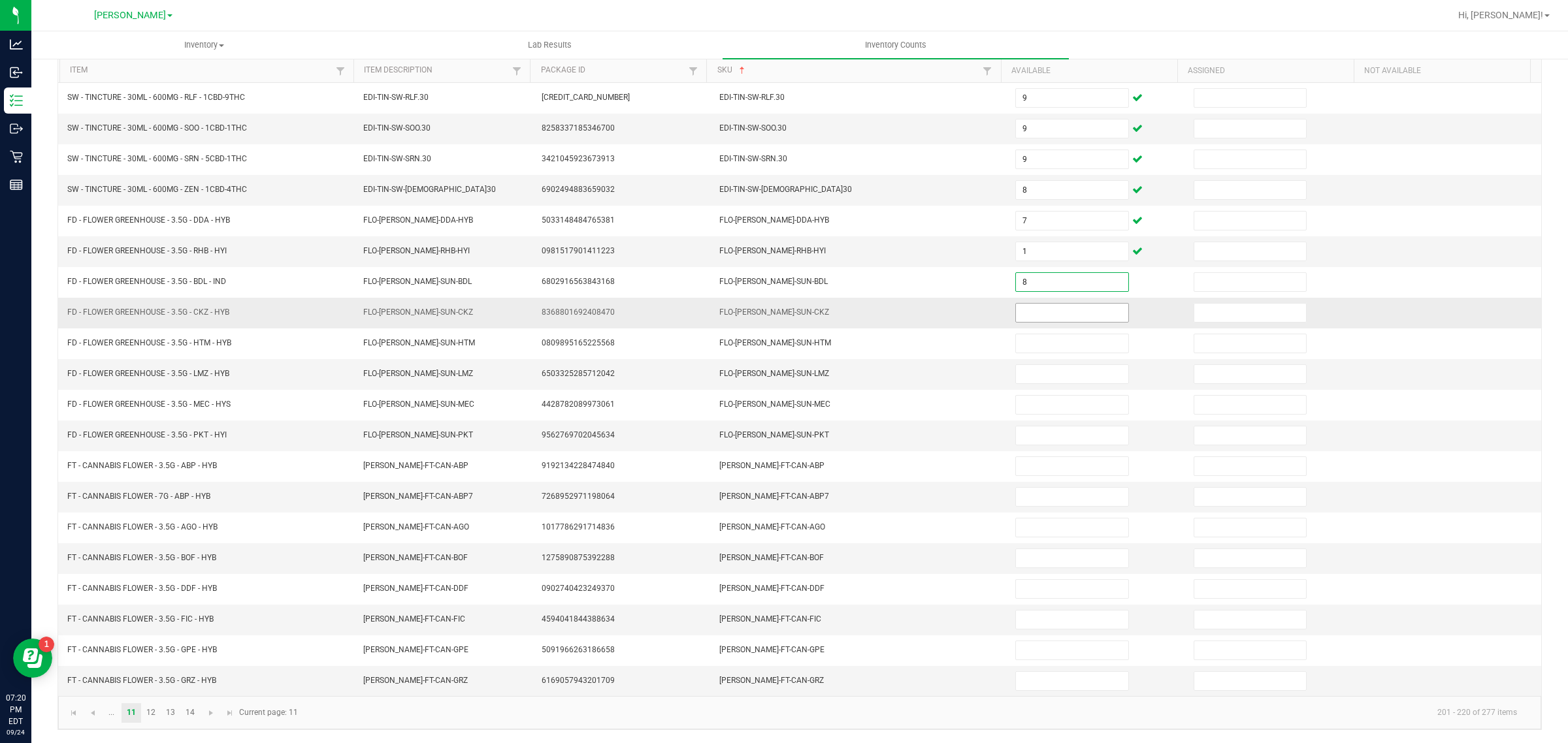
click at [1050, 307] on input at bounding box center [1072, 312] width 112 height 18
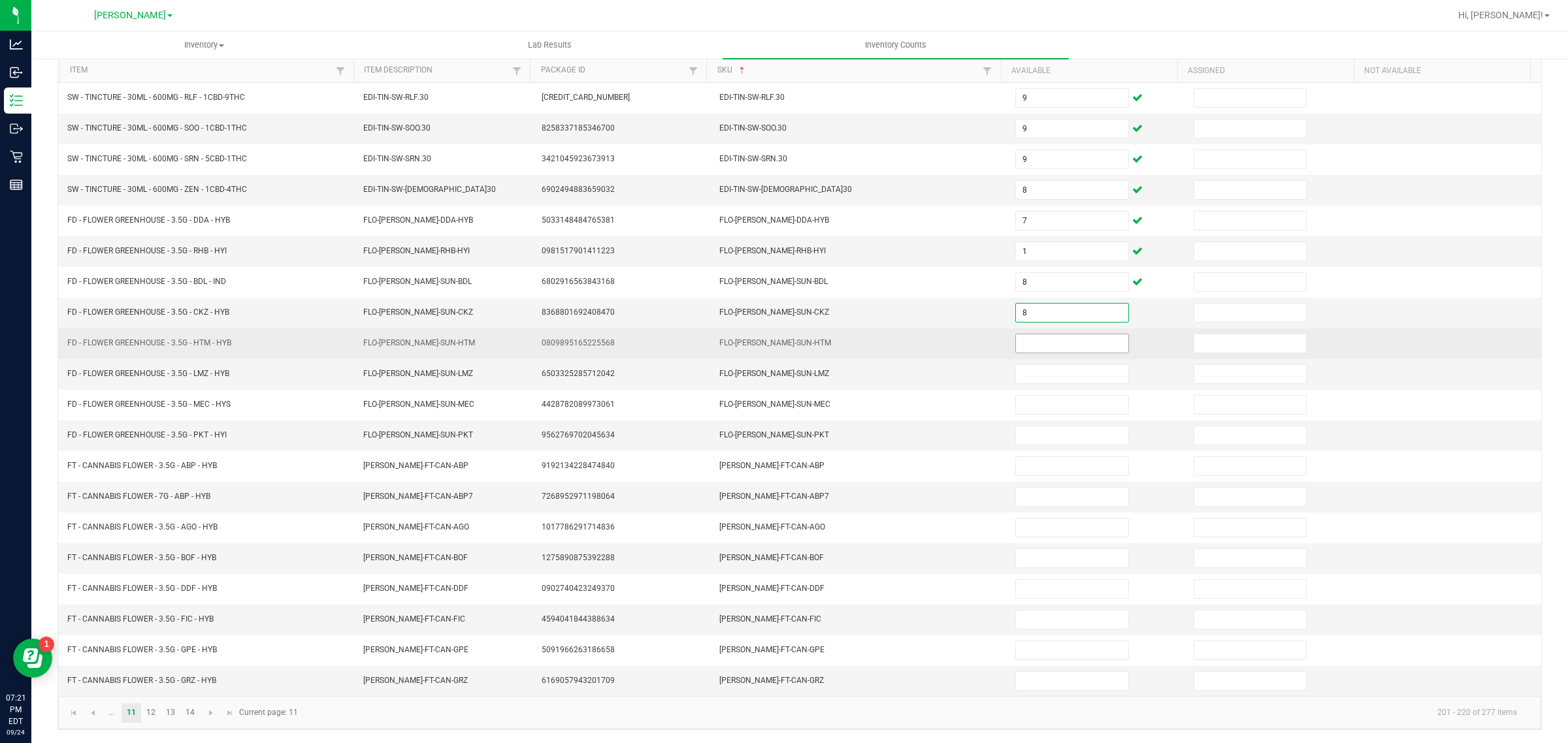
click at [1044, 341] on input at bounding box center [1072, 343] width 112 height 18
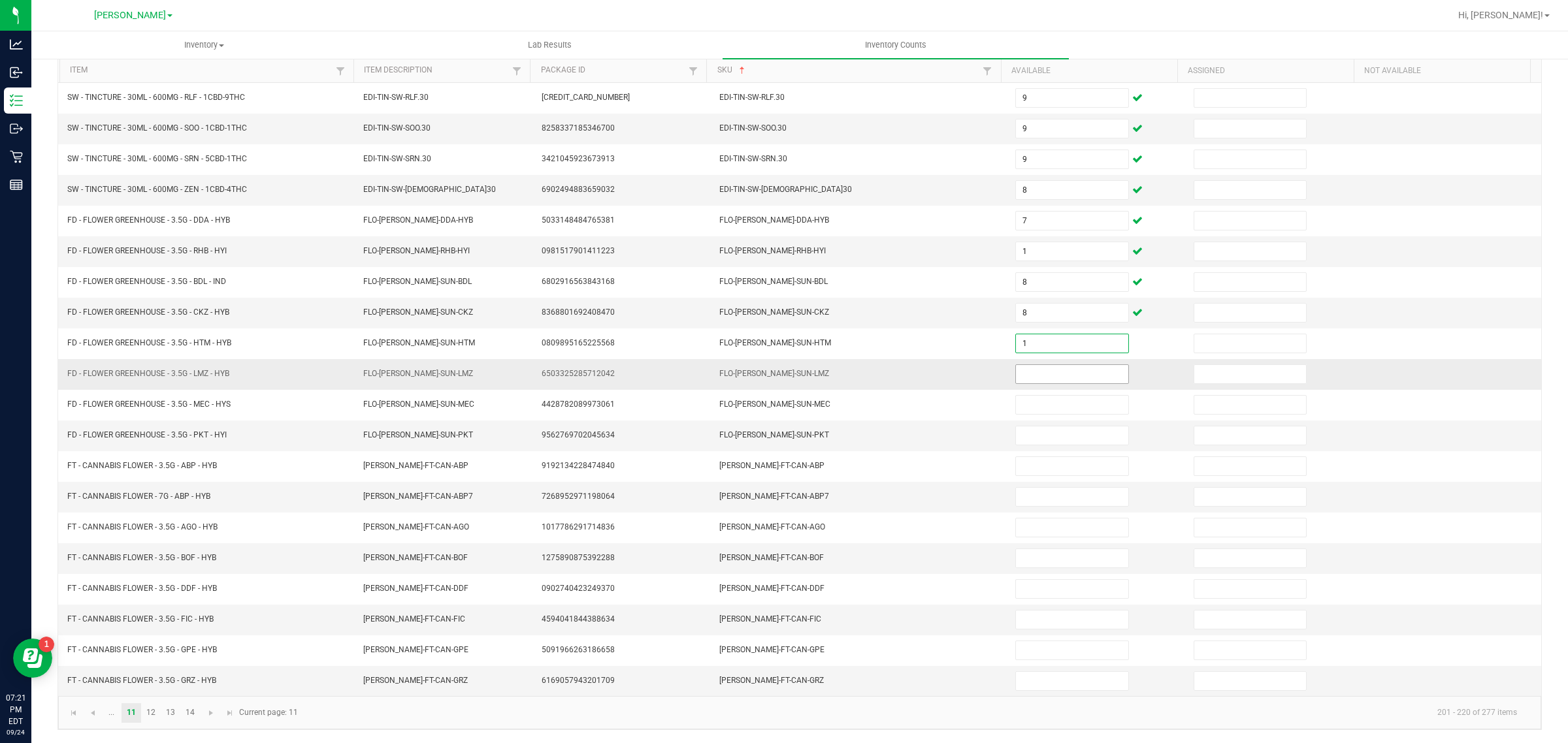
click at [1056, 370] on input at bounding box center [1072, 373] width 112 height 18
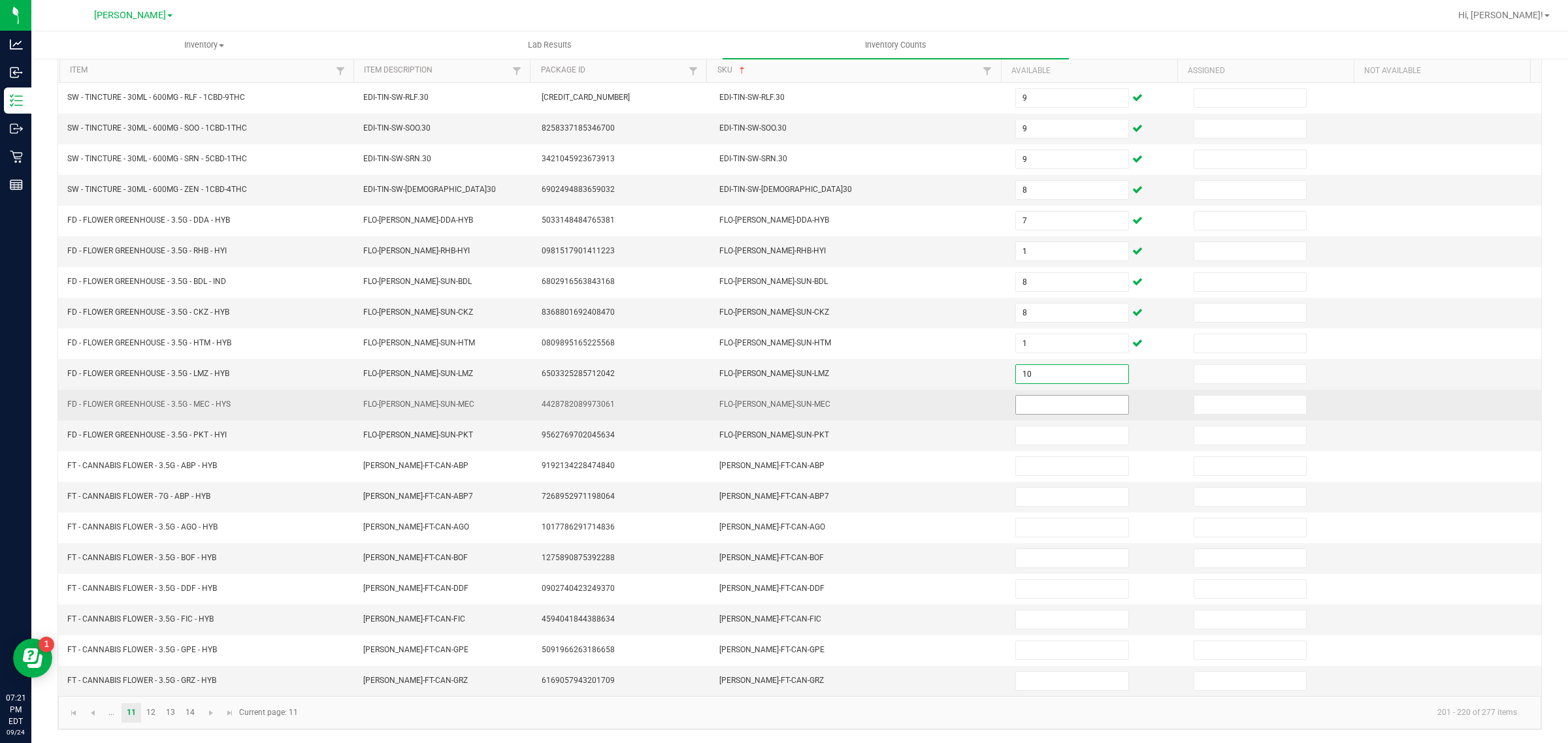
click at [1050, 399] on input at bounding box center [1072, 405] width 112 height 18
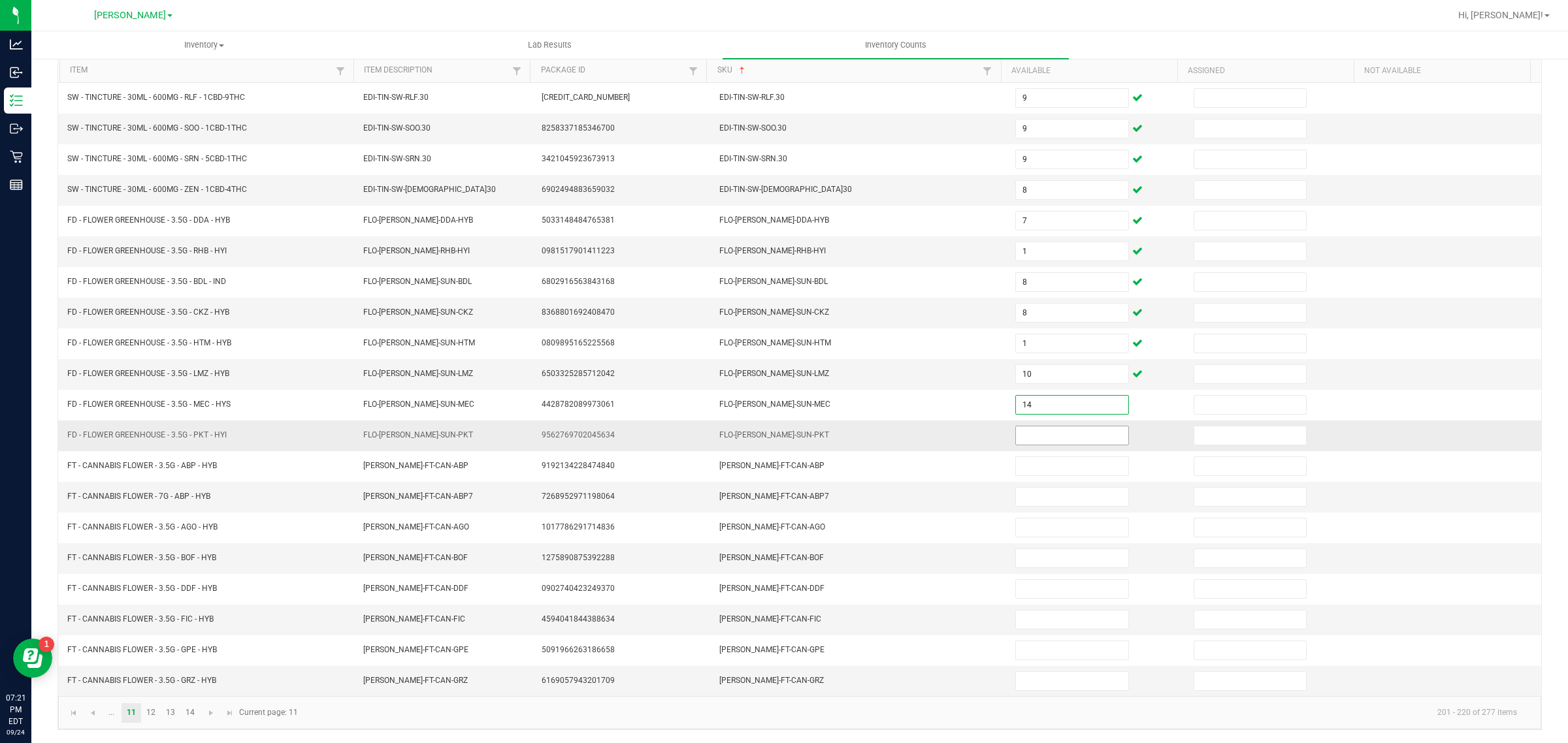
click at [1052, 431] on input at bounding box center [1072, 435] width 112 height 18
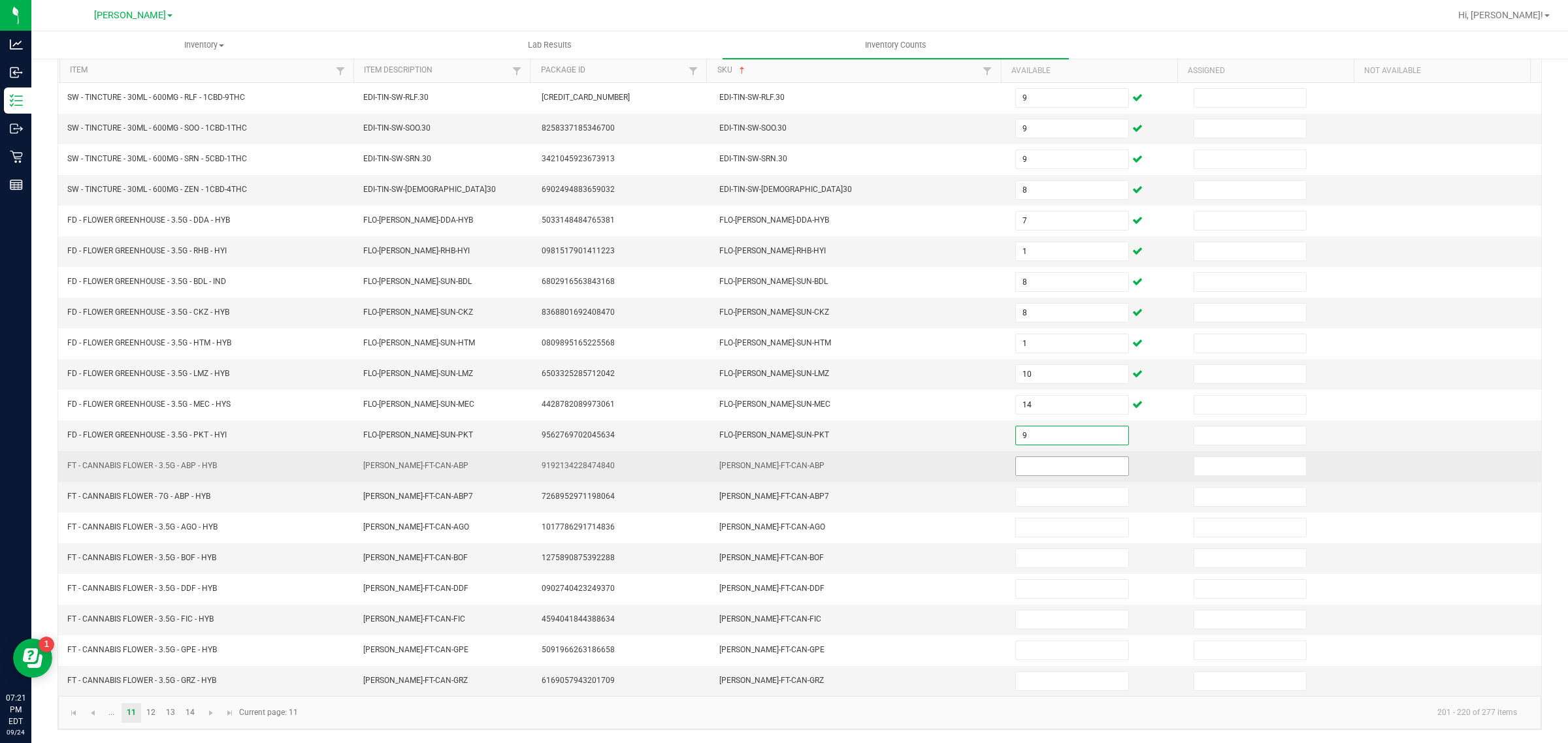
click at [1056, 458] on input at bounding box center [1072, 466] width 112 height 18
click at [1039, 459] on input at bounding box center [1072, 466] width 112 height 18
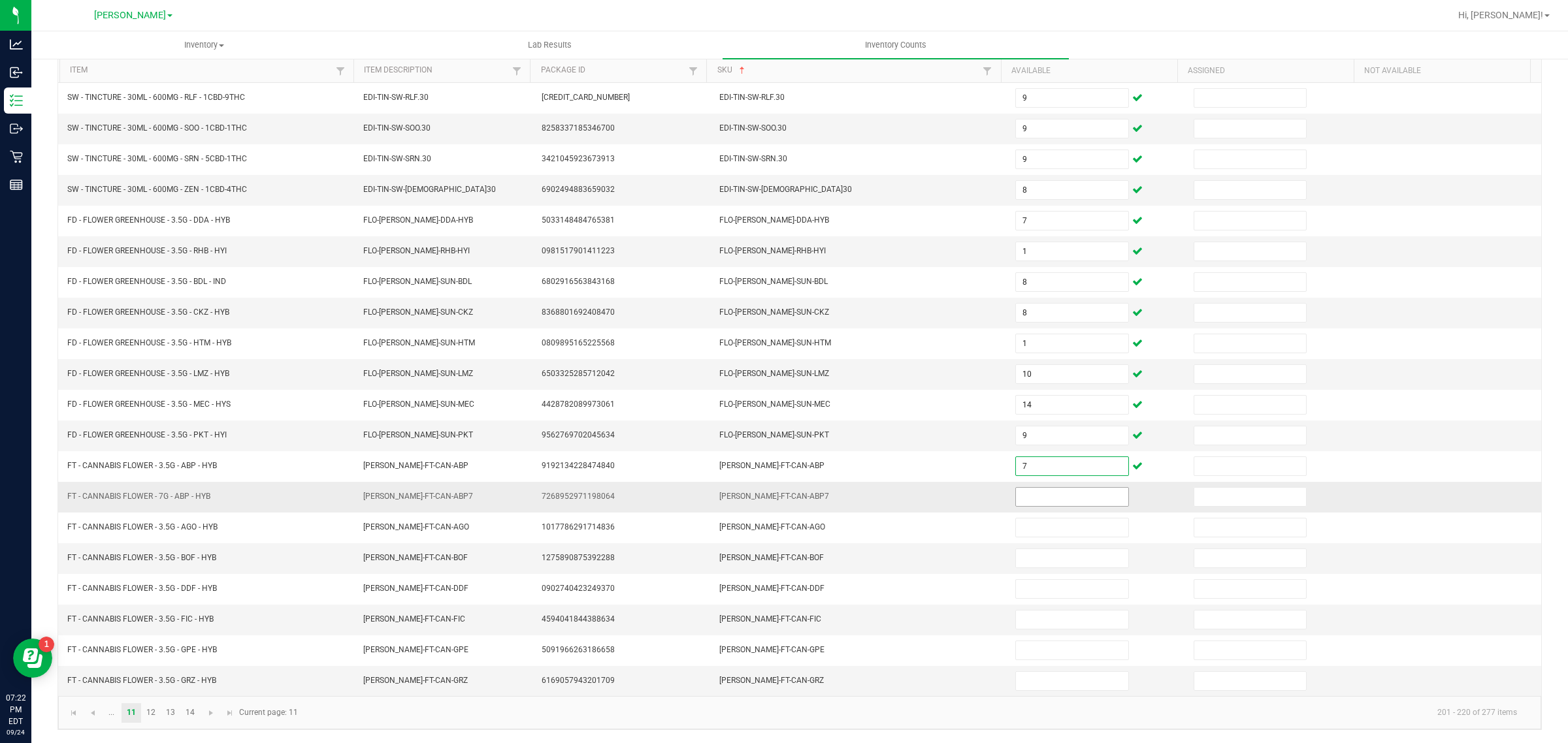
click at [1034, 494] on input at bounding box center [1072, 497] width 112 height 18
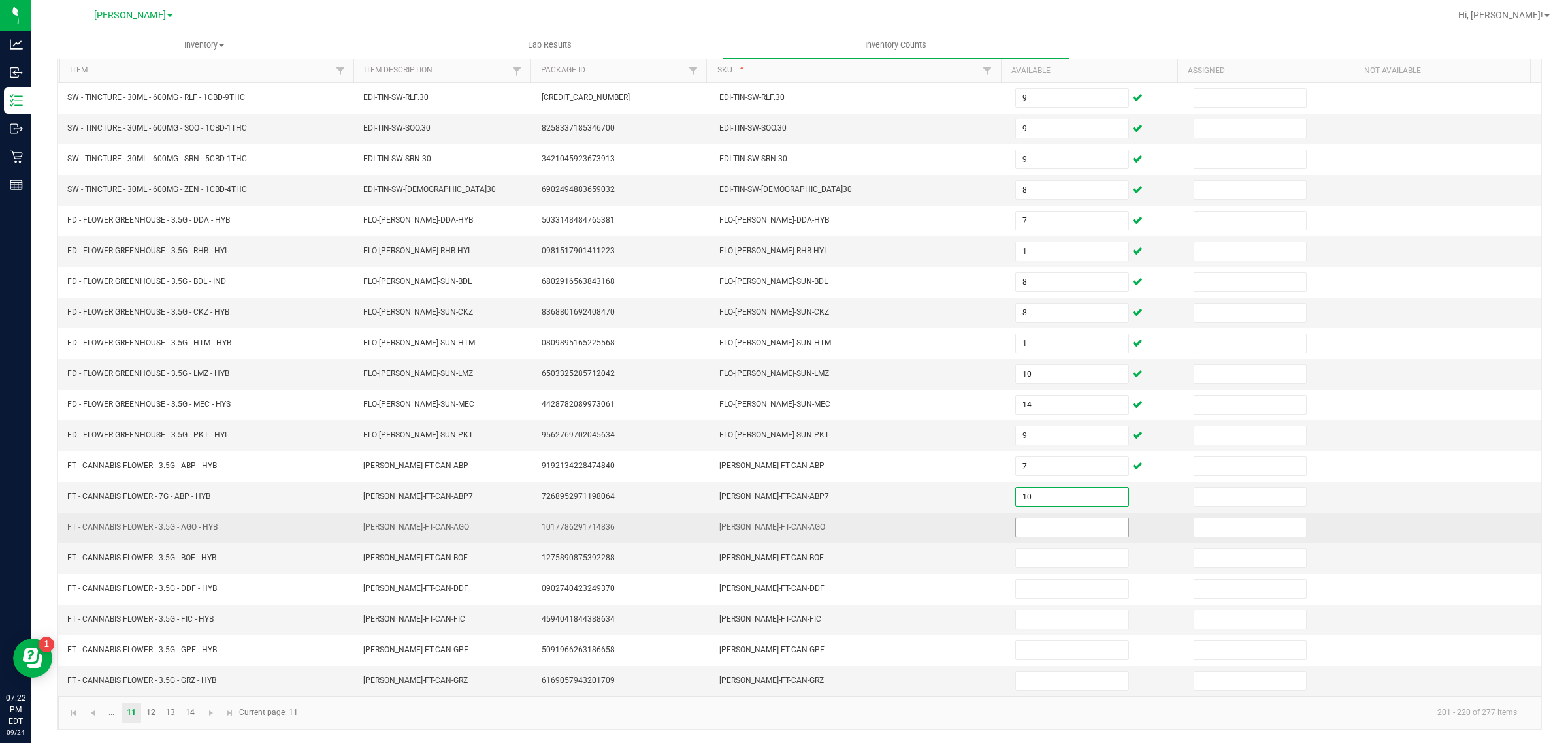
click at [1075, 521] on input at bounding box center [1072, 527] width 112 height 18
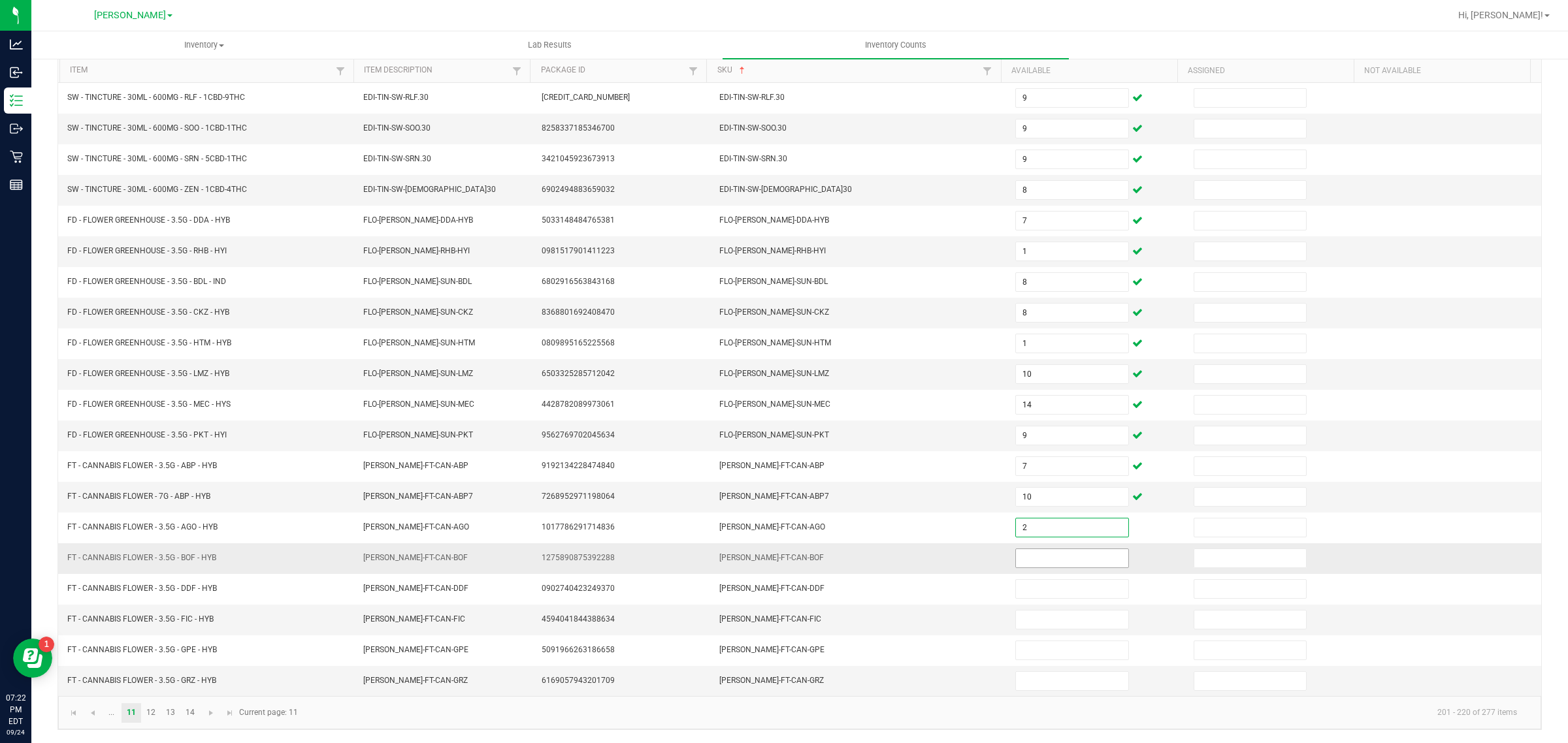
click at [1048, 556] on input at bounding box center [1072, 558] width 112 height 18
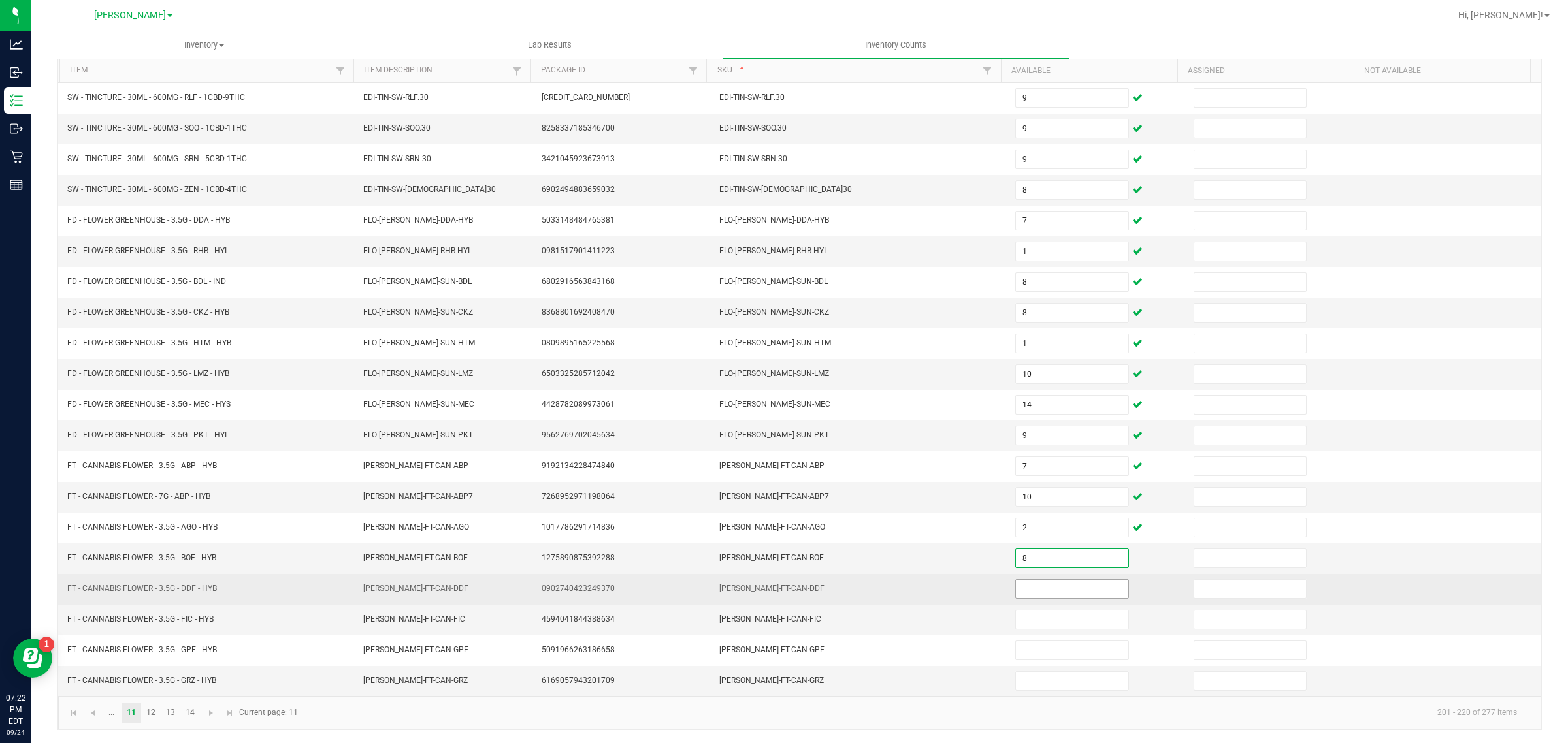
click at [1059, 586] on input at bounding box center [1072, 588] width 112 height 18
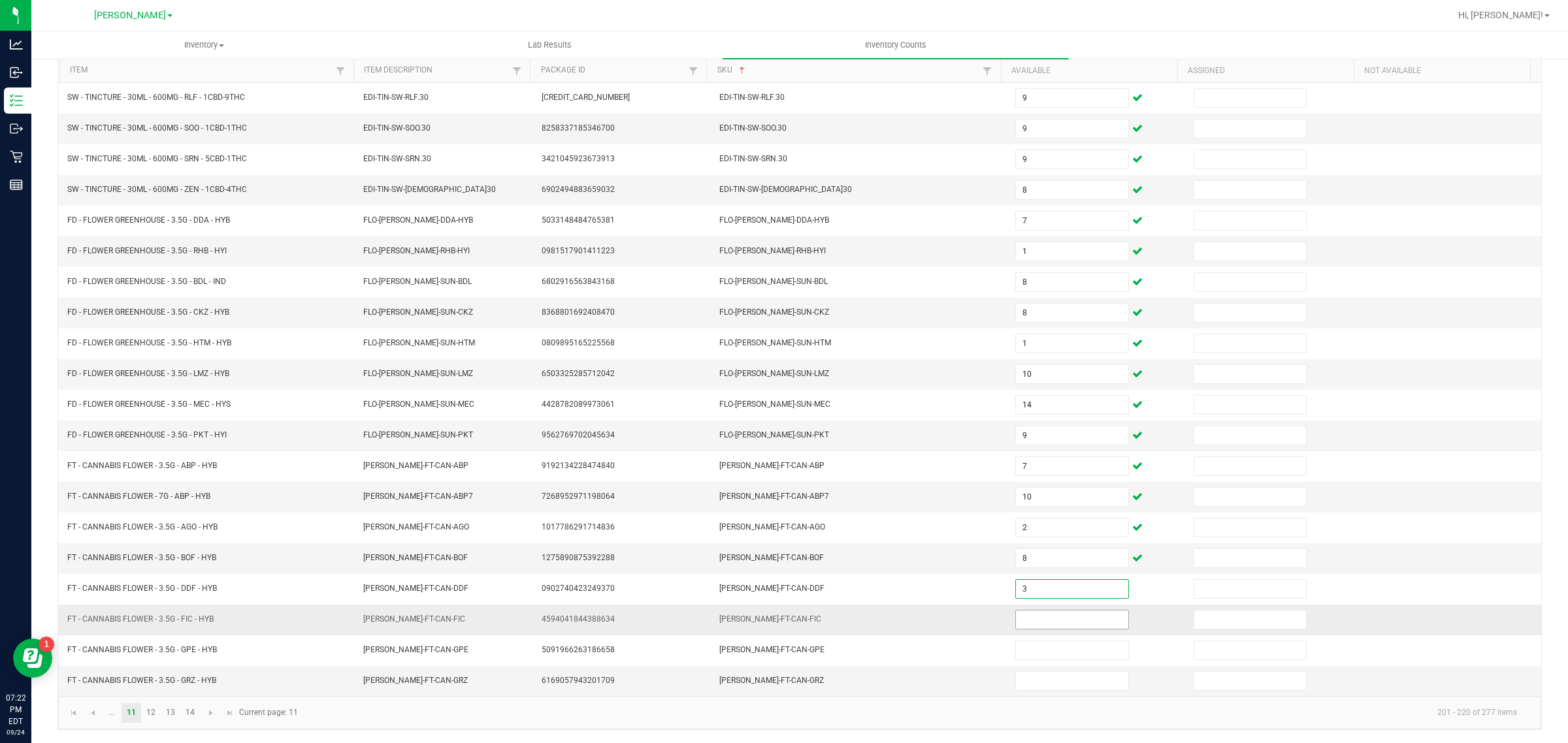
click at [1059, 619] on input at bounding box center [1072, 619] width 112 height 18
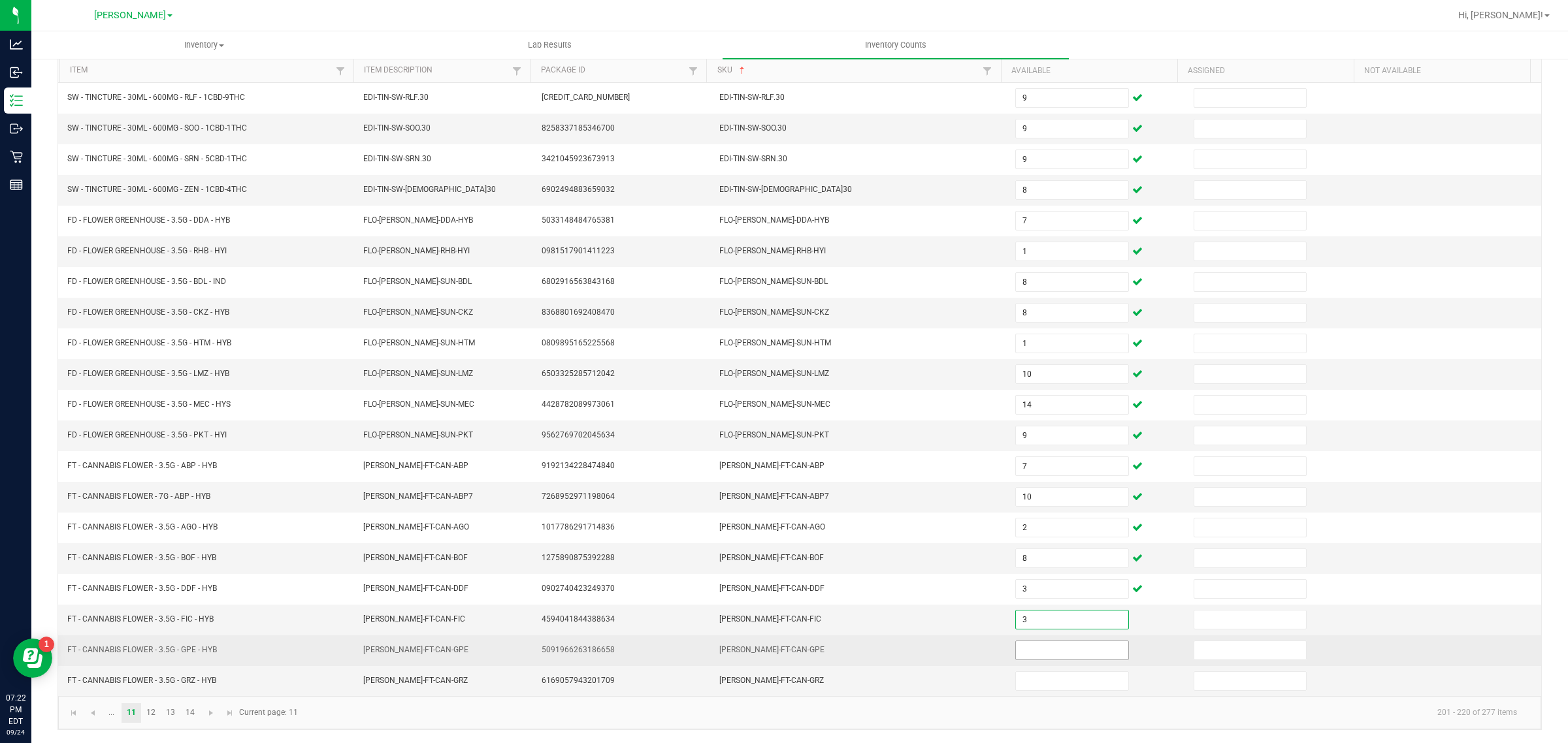
click at [1062, 650] on input at bounding box center [1072, 650] width 112 height 18
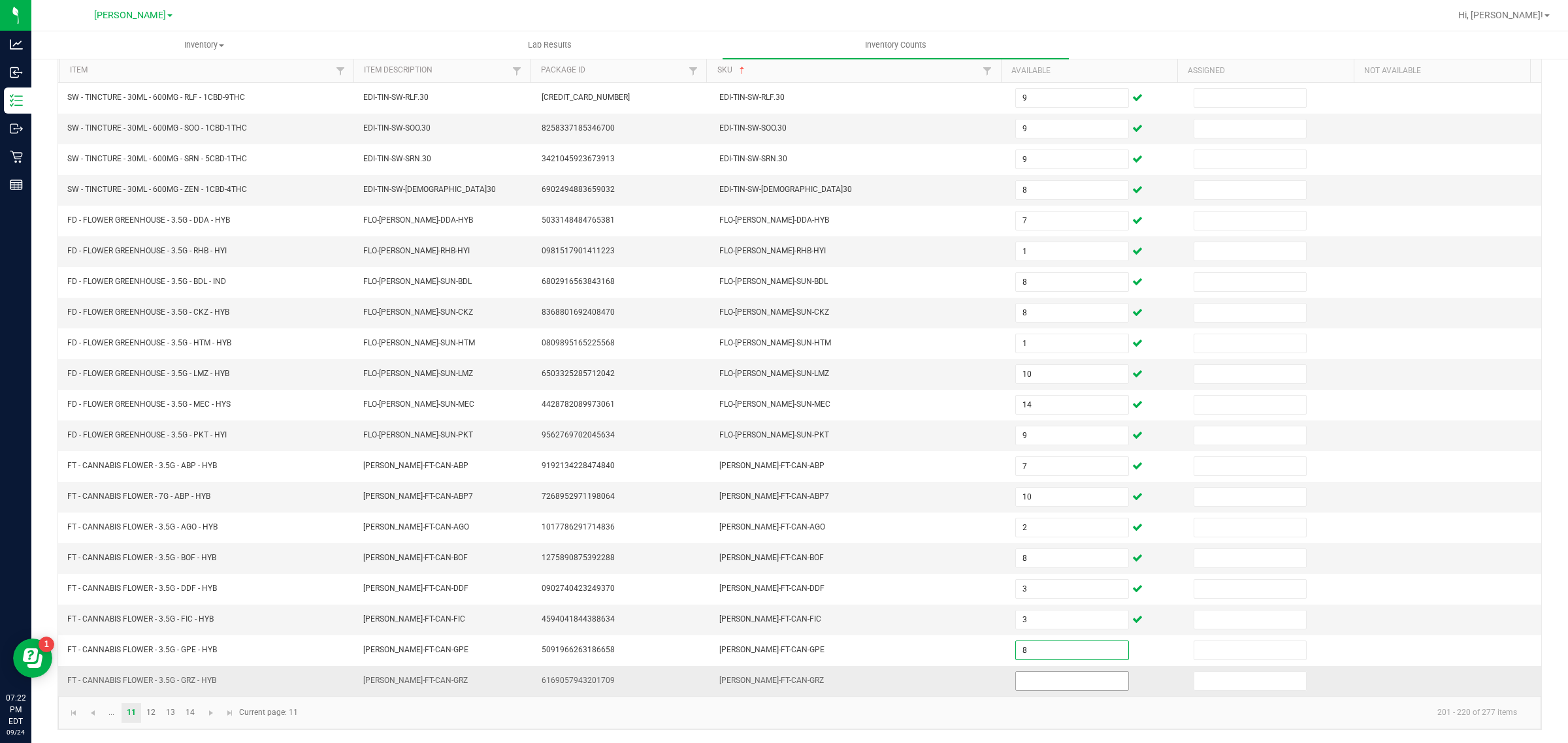
click at [1034, 678] on input at bounding box center [1072, 681] width 112 height 18
click at [151, 712] on link "12" at bounding box center [151, 713] width 19 height 20
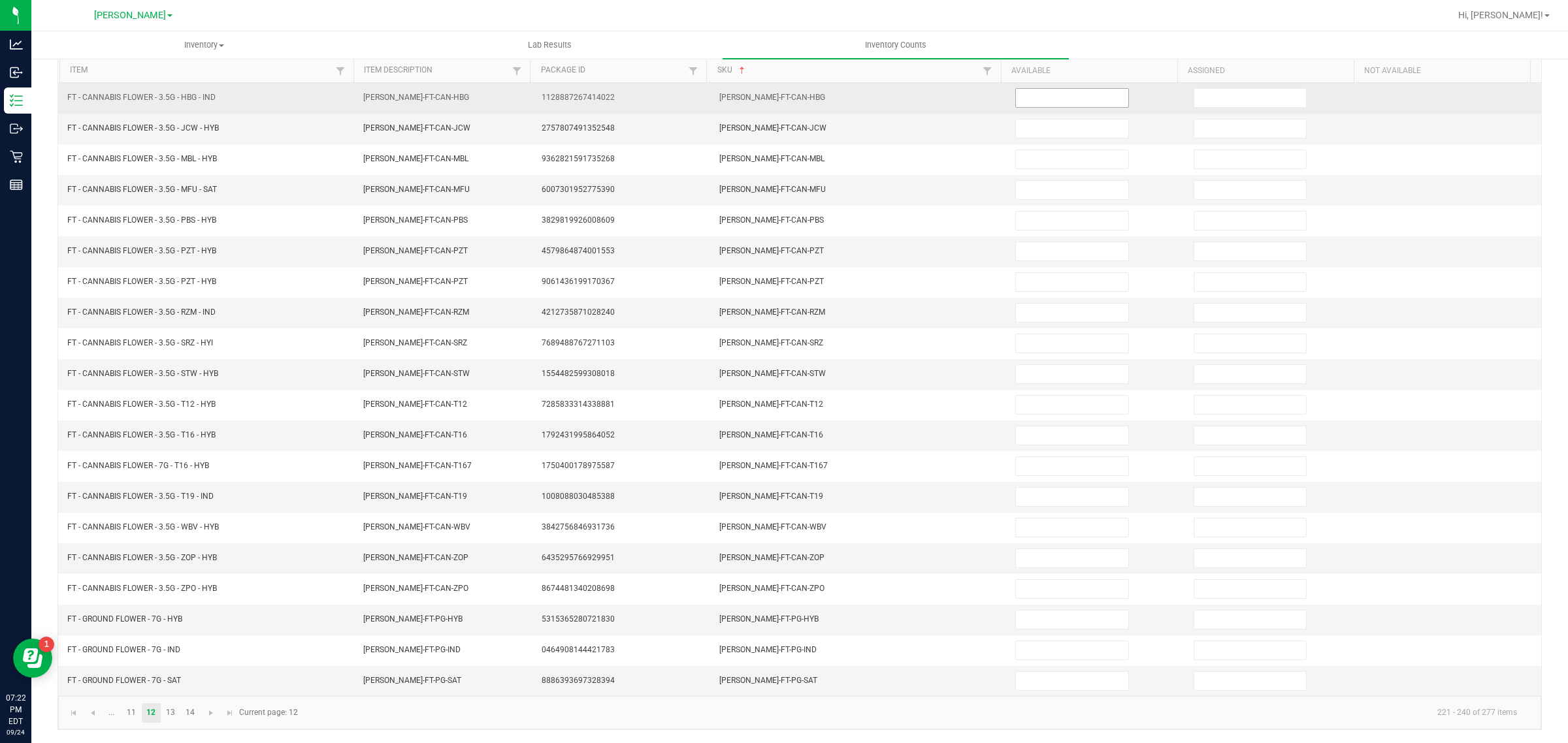
click at [1063, 89] on input at bounding box center [1072, 97] width 112 height 18
click at [1040, 89] on input "7" at bounding box center [1072, 97] width 112 height 18
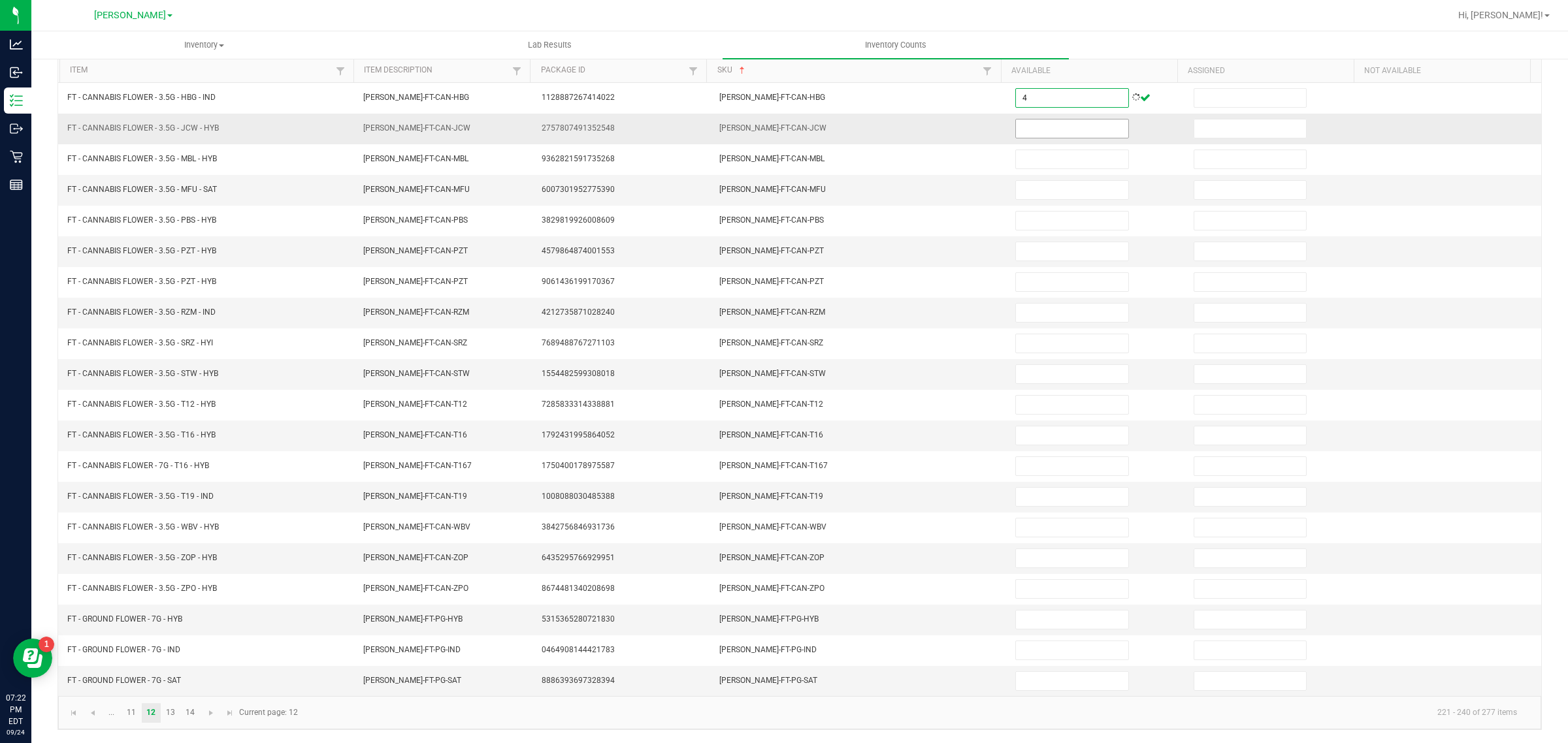
click at [1037, 119] on input at bounding box center [1072, 128] width 112 height 18
click at [1047, 181] on input at bounding box center [1072, 190] width 112 height 18
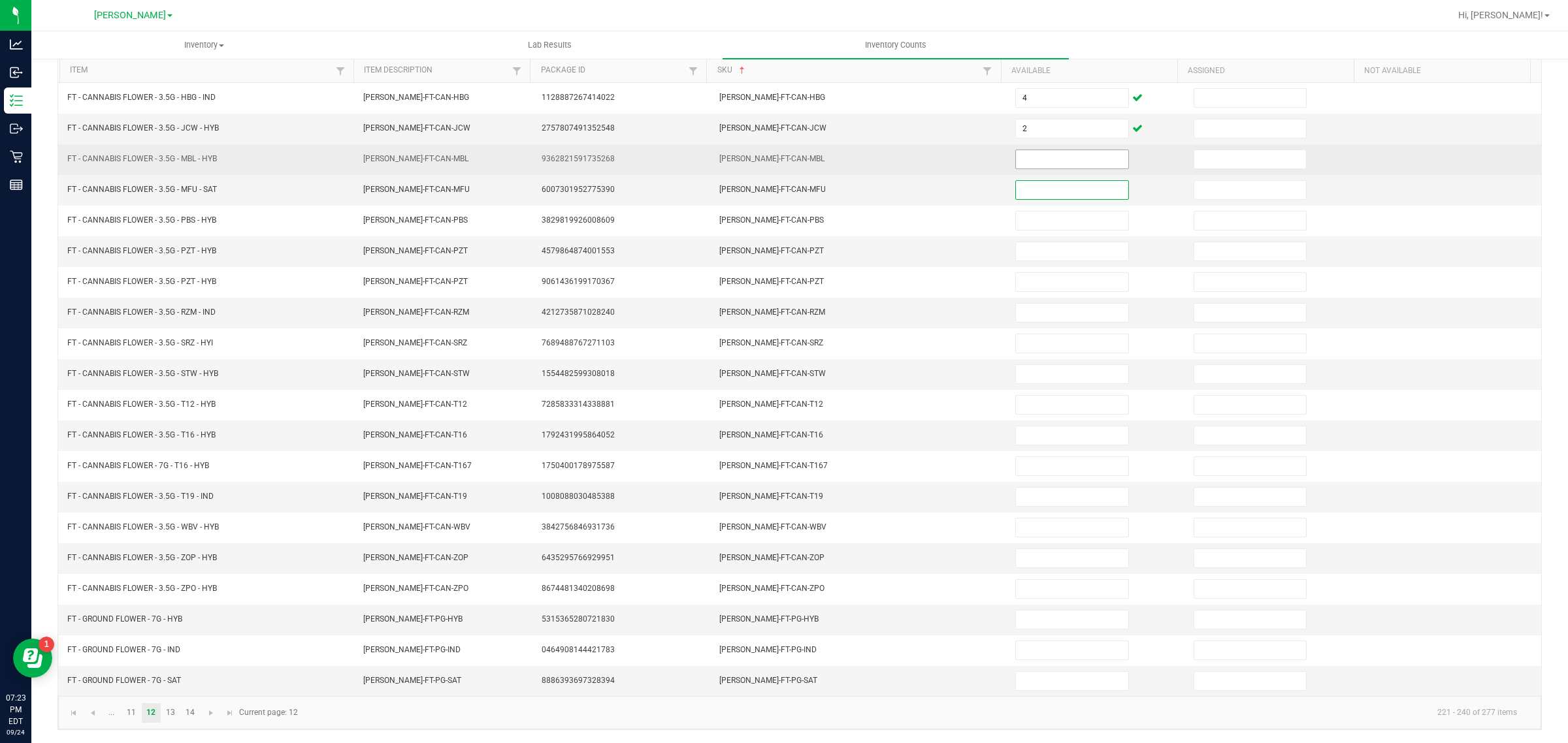
click at [1030, 150] on input at bounding box center [1072, 158] width 112 height 18
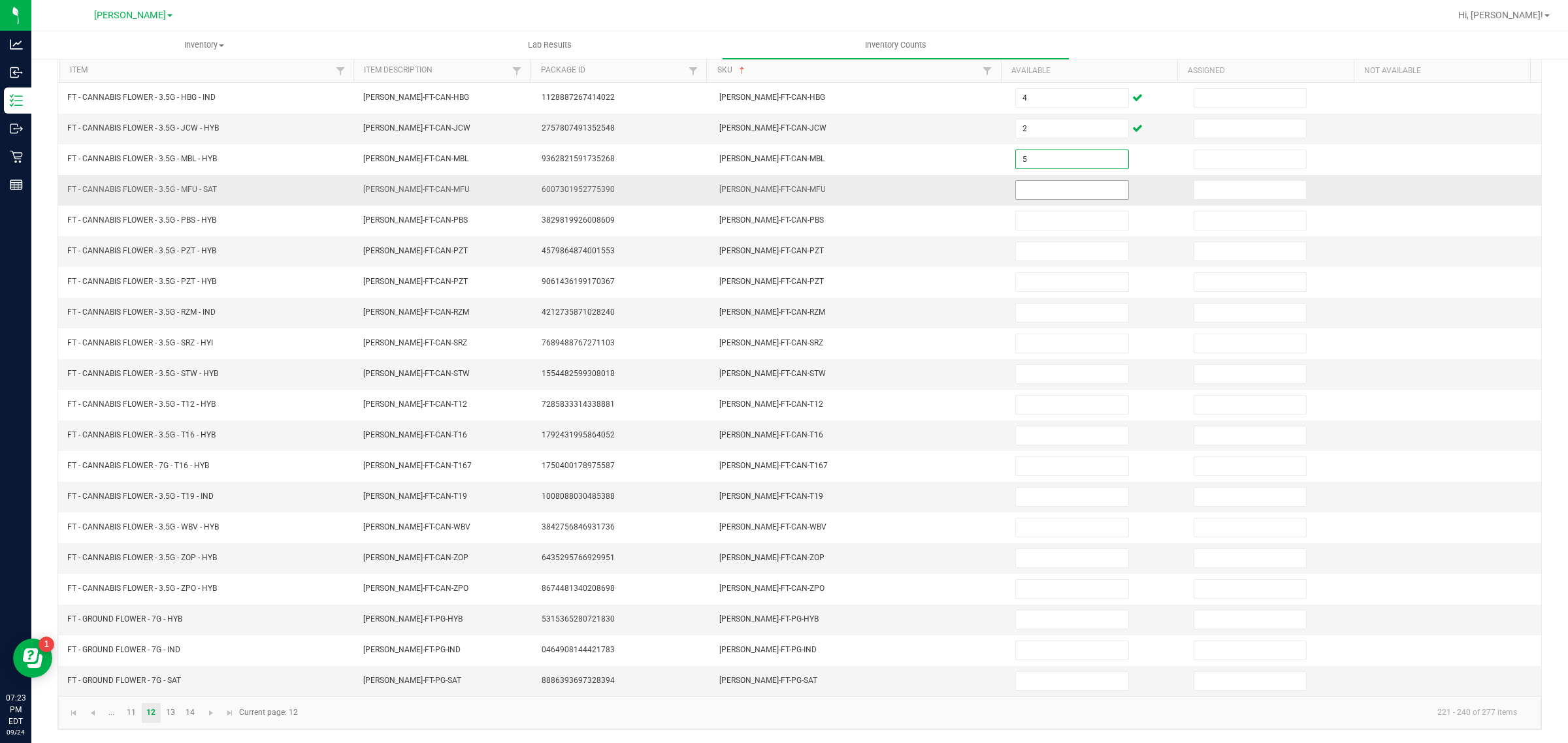
click at [1068, 183] on input at bounding box center [1072, 190] width 112 height 18
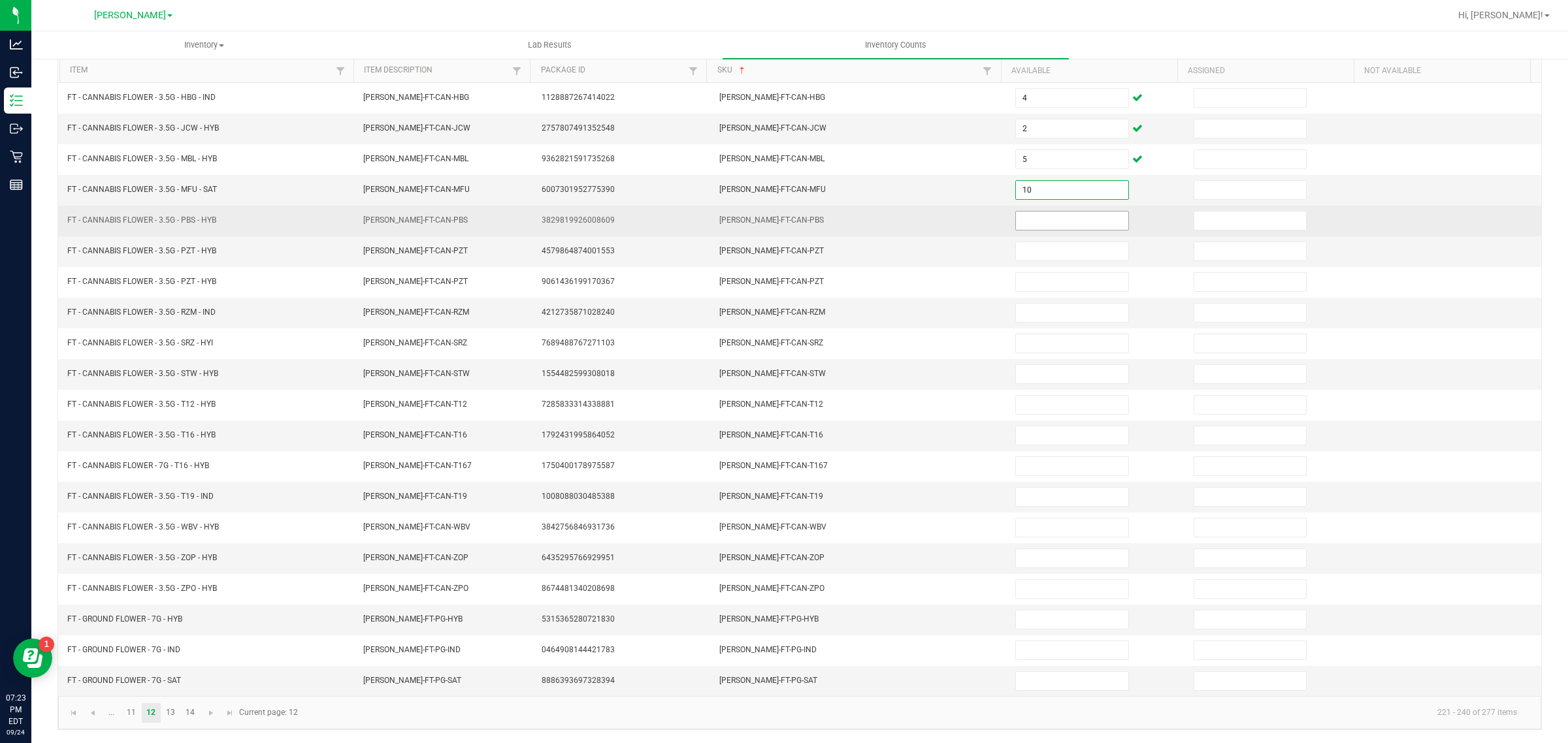
click at [1059, 212] on input at bounding box center [1072, 220] width 112 height 18
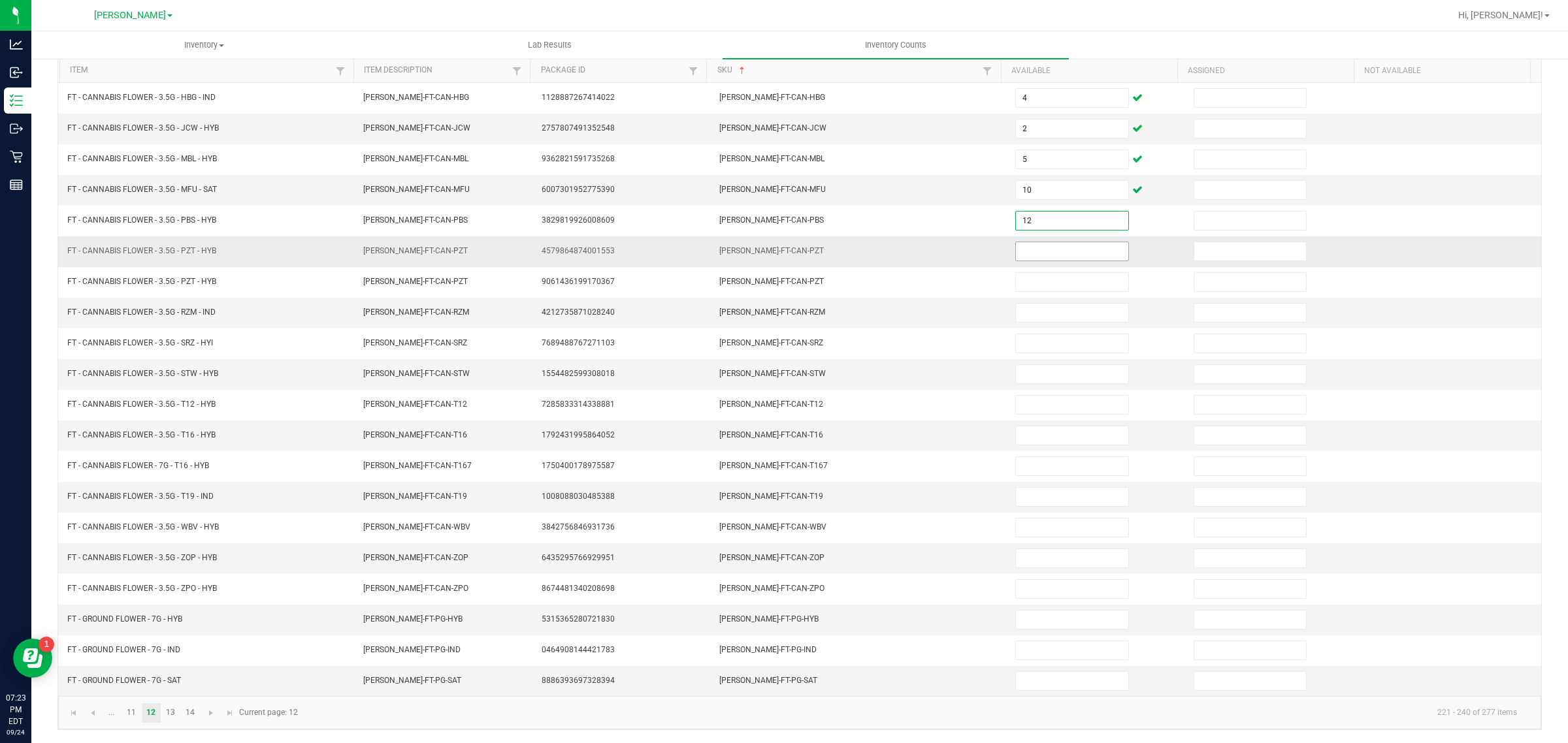
click at [1067, 245] on input at bounding box center [1072, 251] width 112 height 18
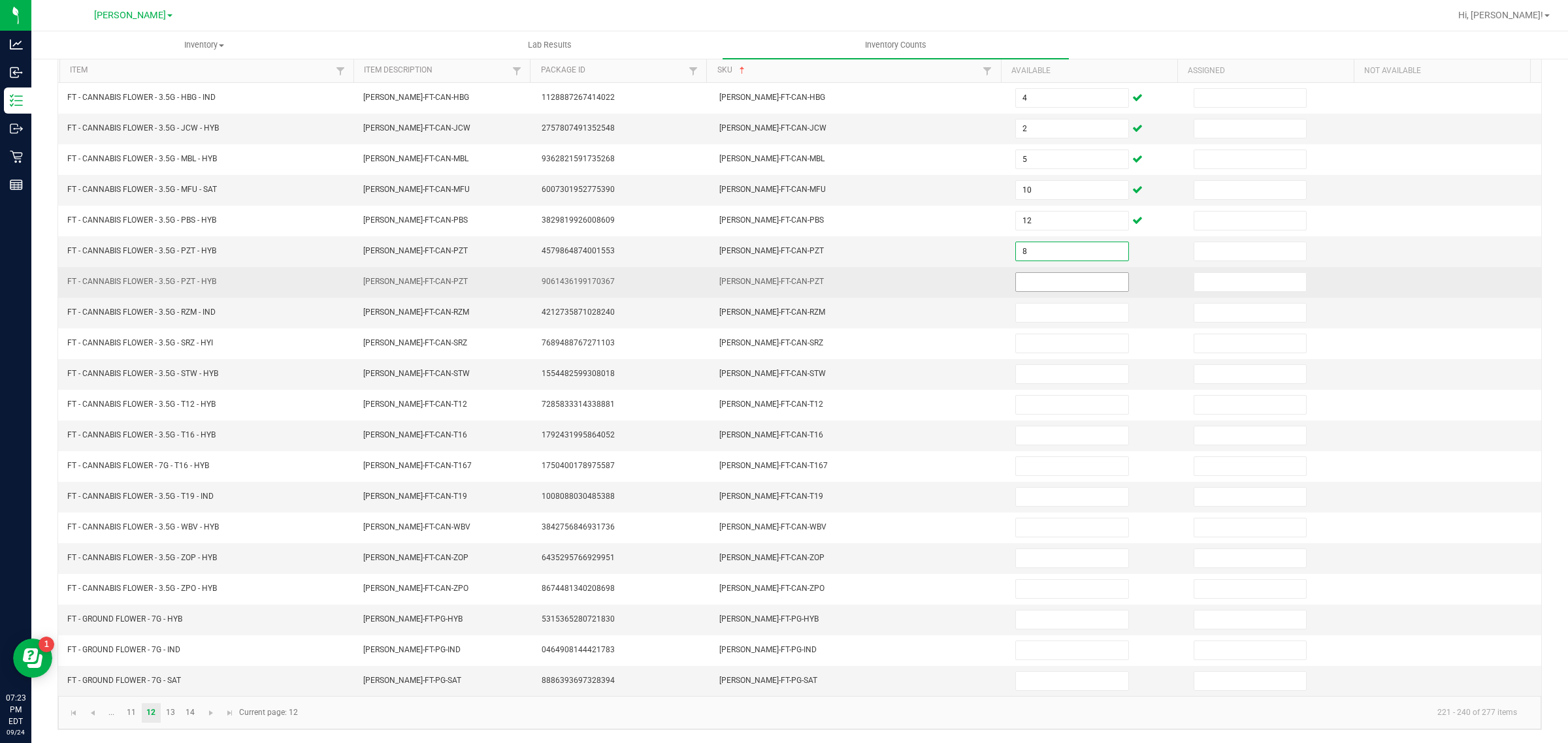
click at [1074, 279] on input at bounding box center [1072, 282] width 112 height 18
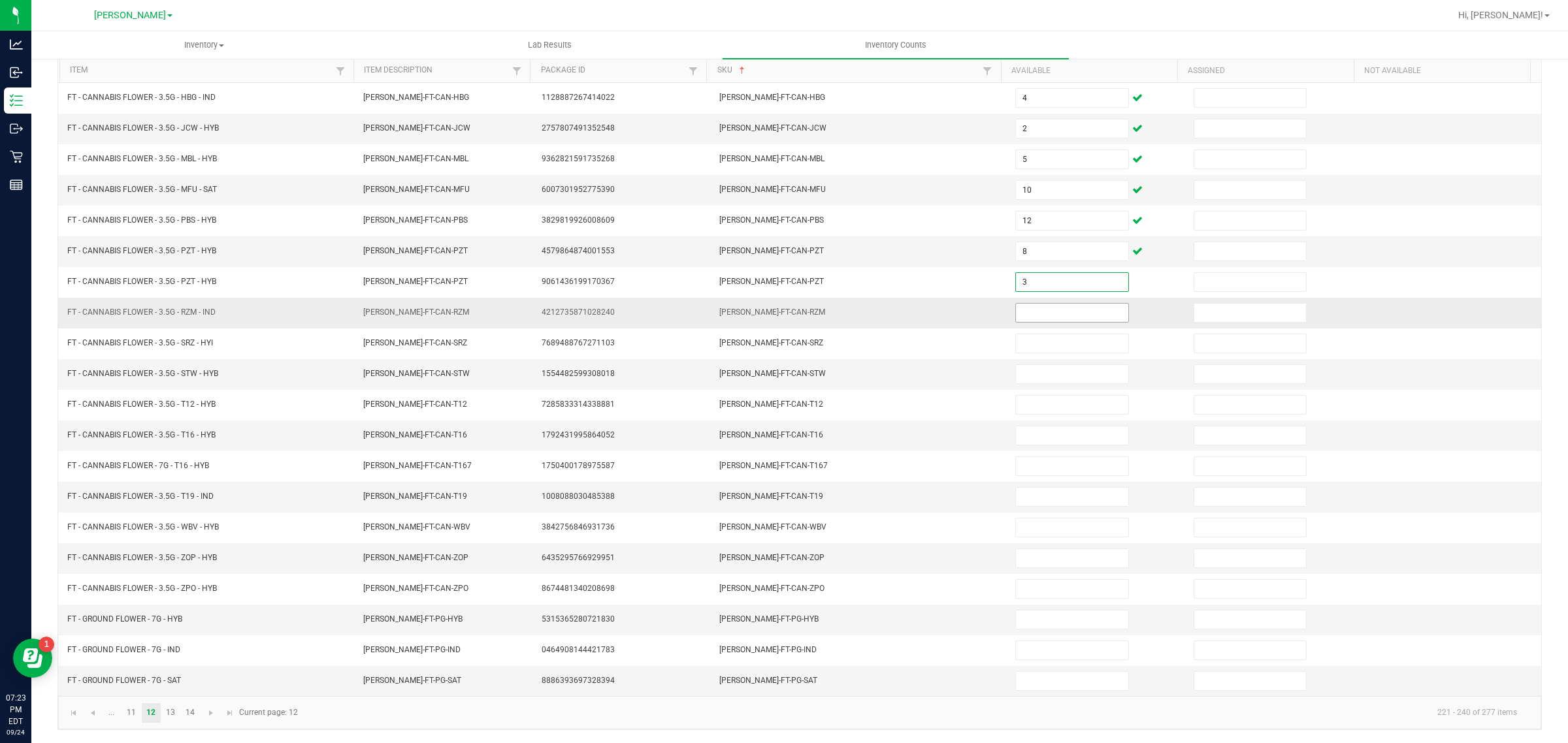
click at [1052, 308] on input at bounding box center [1072, 312] width 112 height 18
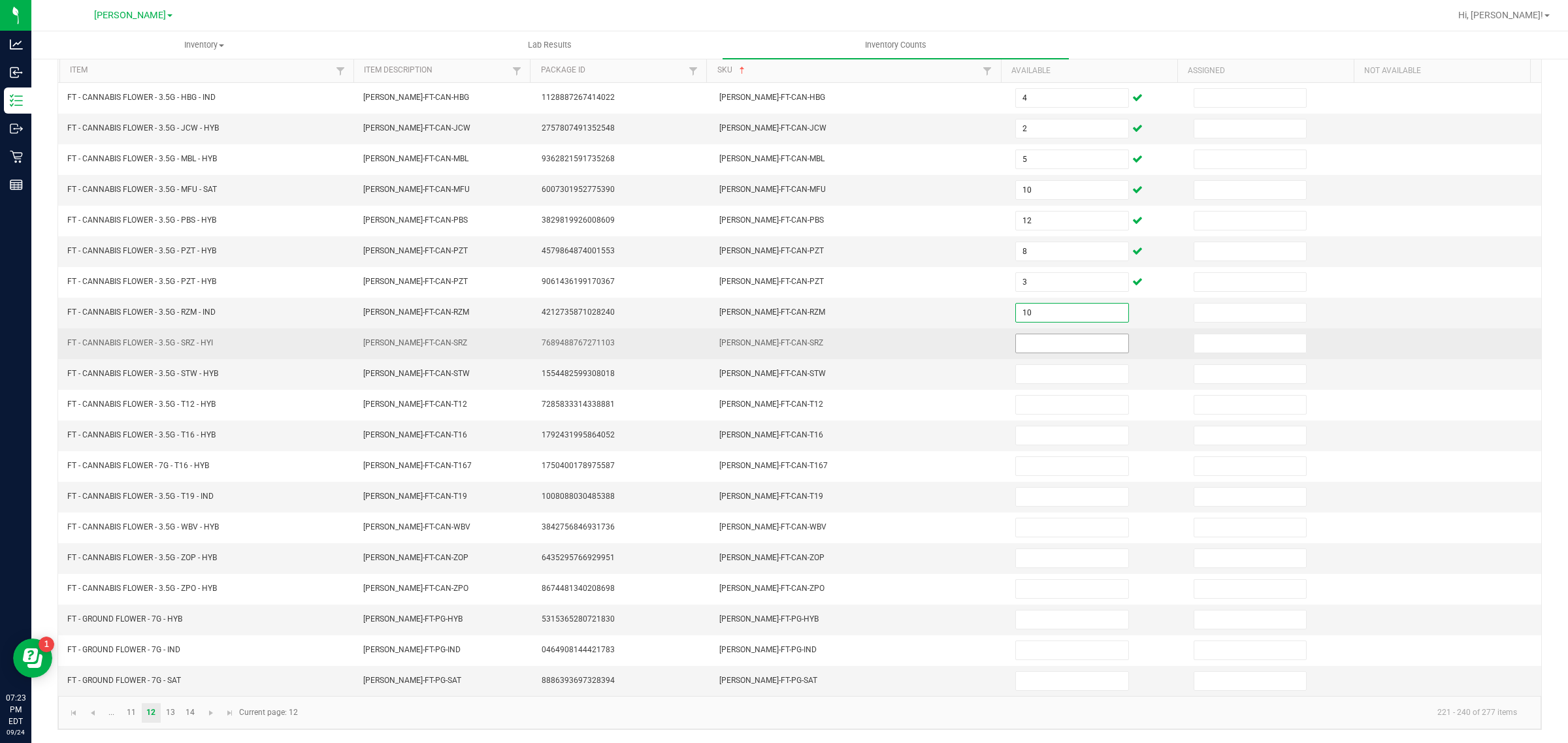
click at [1034, 341] on input at bounding box center [1072, 343] width 112 height 18
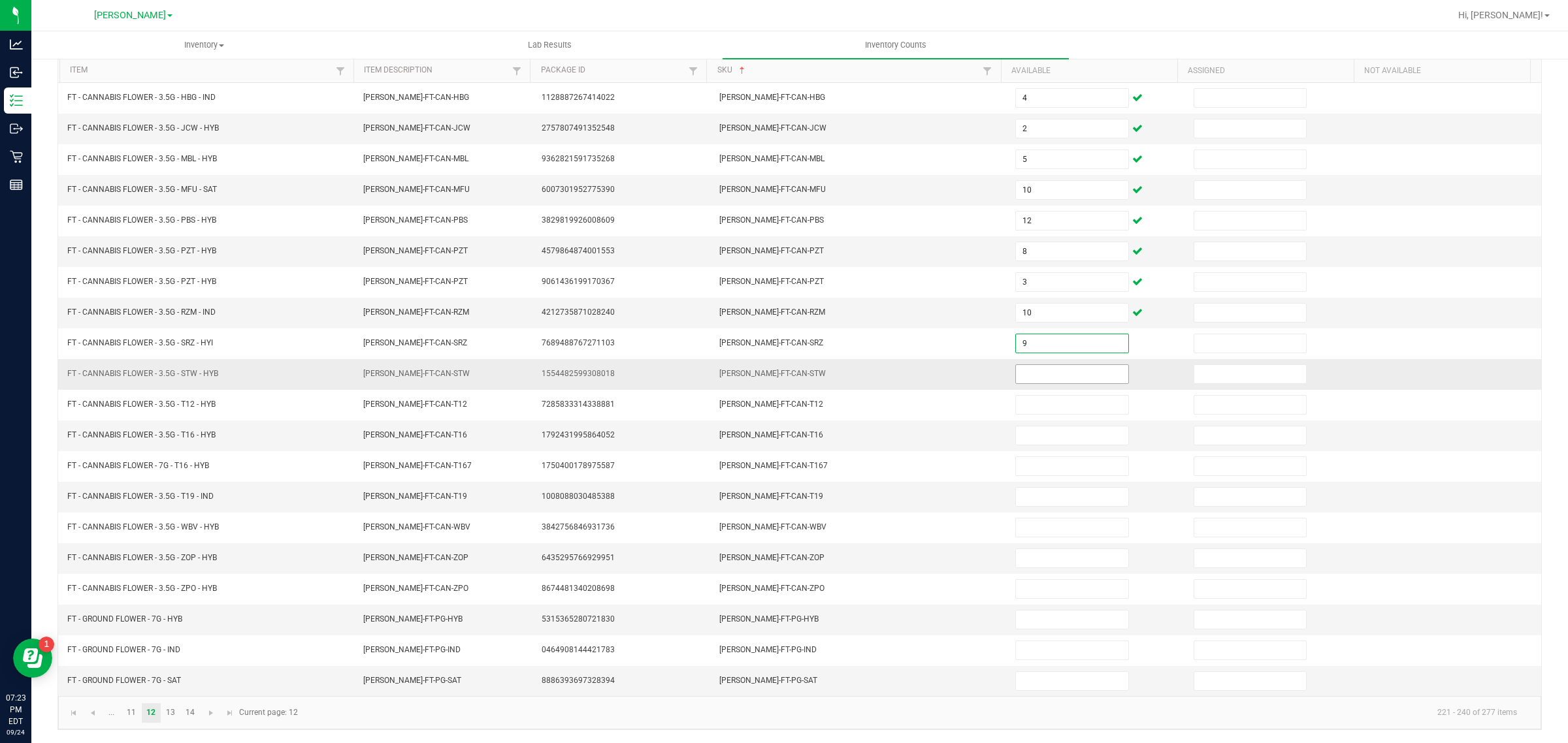
click at [1052, 367] on input at bounding box center [1072, 373] width 112 height 18
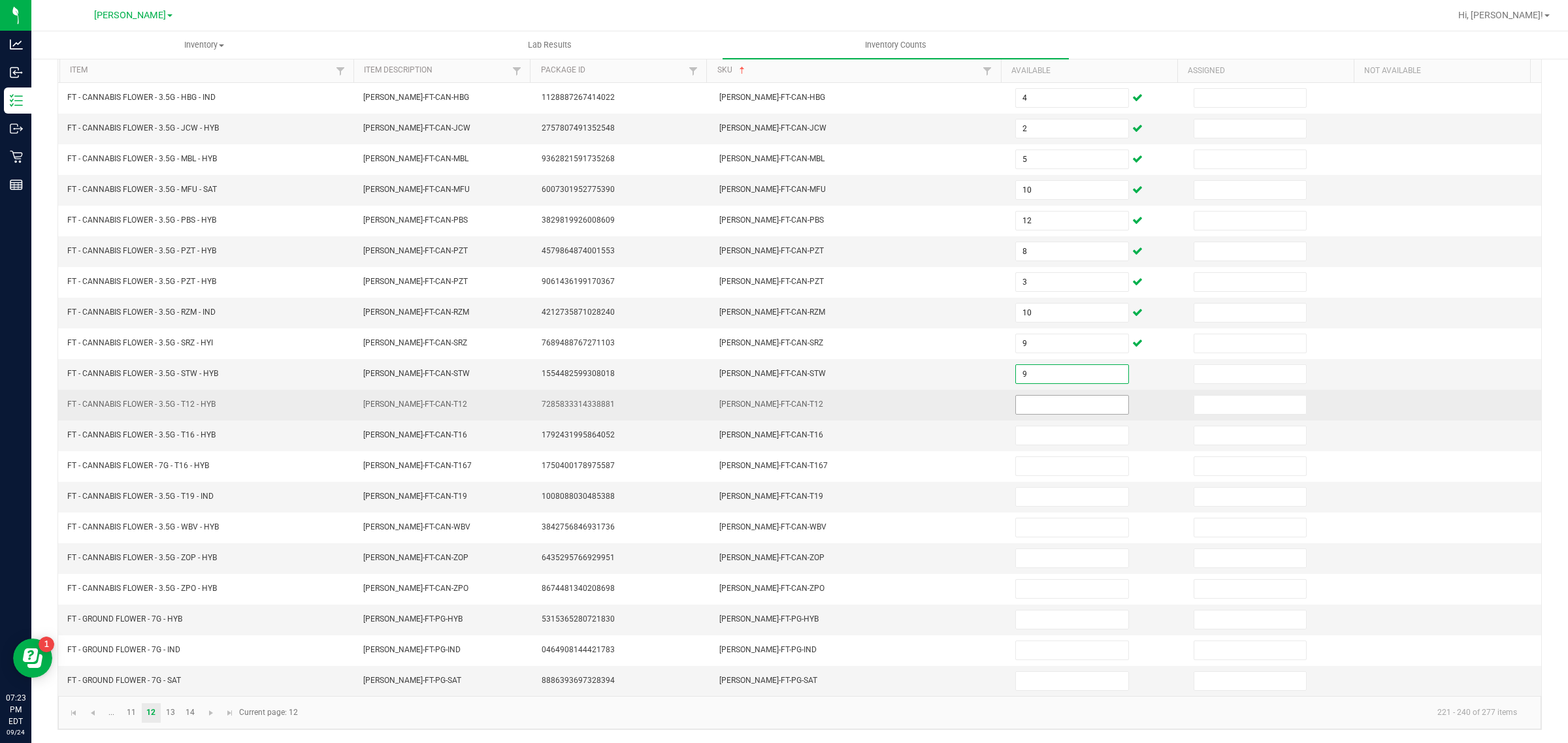
click at [1048, 396] on input at bounding box center [1072, 405] width 112 height 18
click at [1042, 396] on input at bounding box center [1072, 405] width 112 height 18
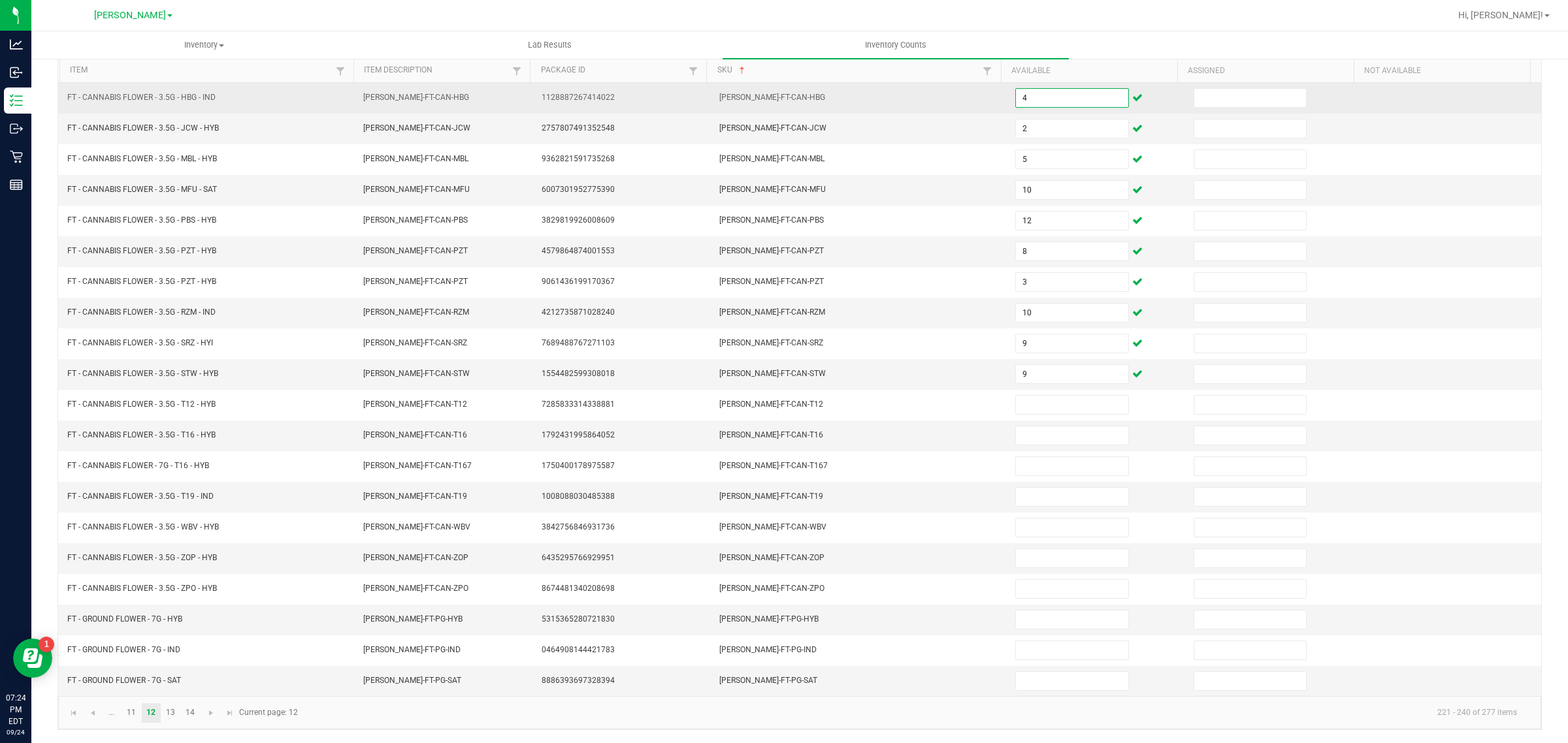
click at [1075, 90] on input "4" at bounding box center [1072, 97] width 112 height 18
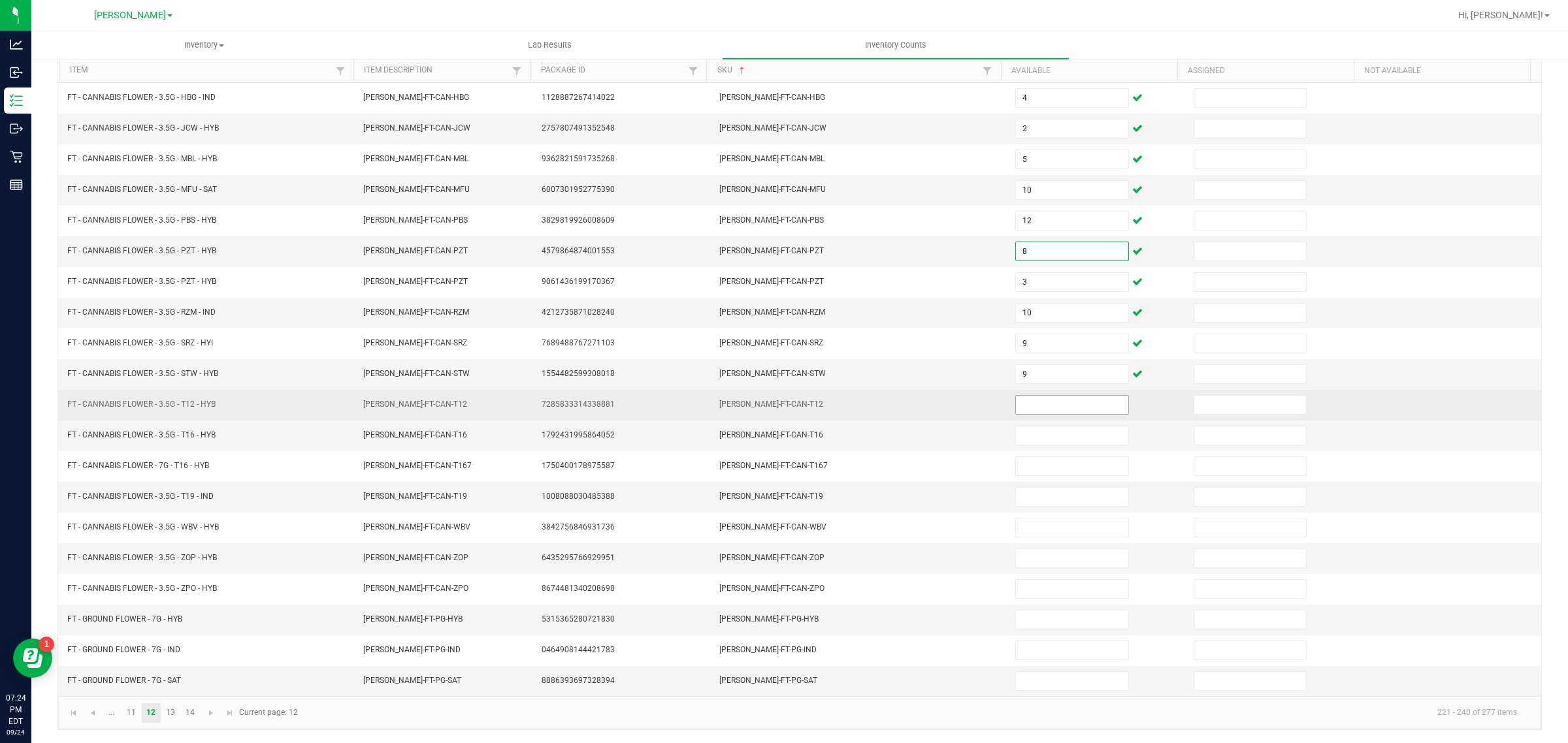
click at [1033, 399] on input at bounding box center [1072, 405] width 112 height 18
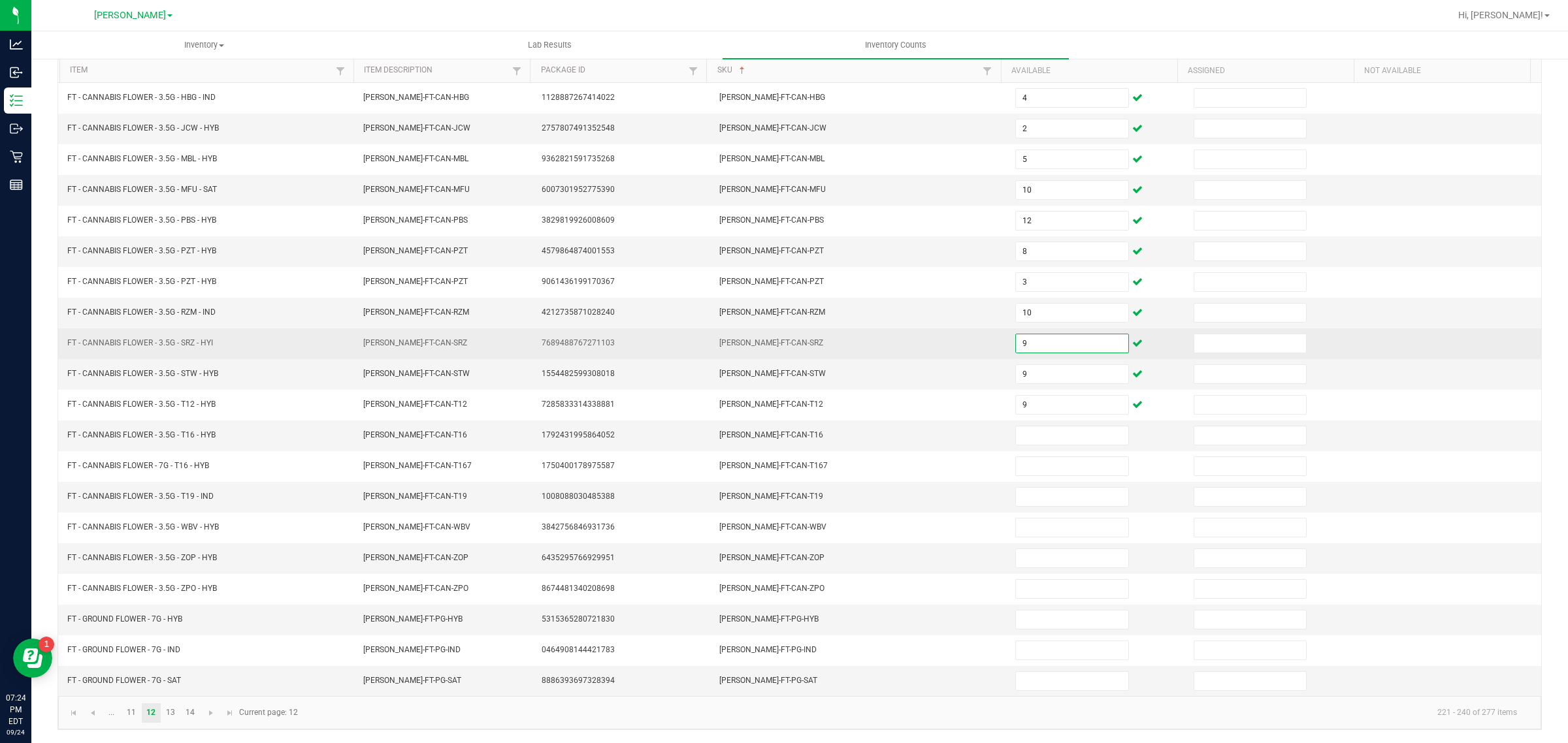
click at [1016, 341] on input "9" at bounding box center [1072, 343] width 112 height 18
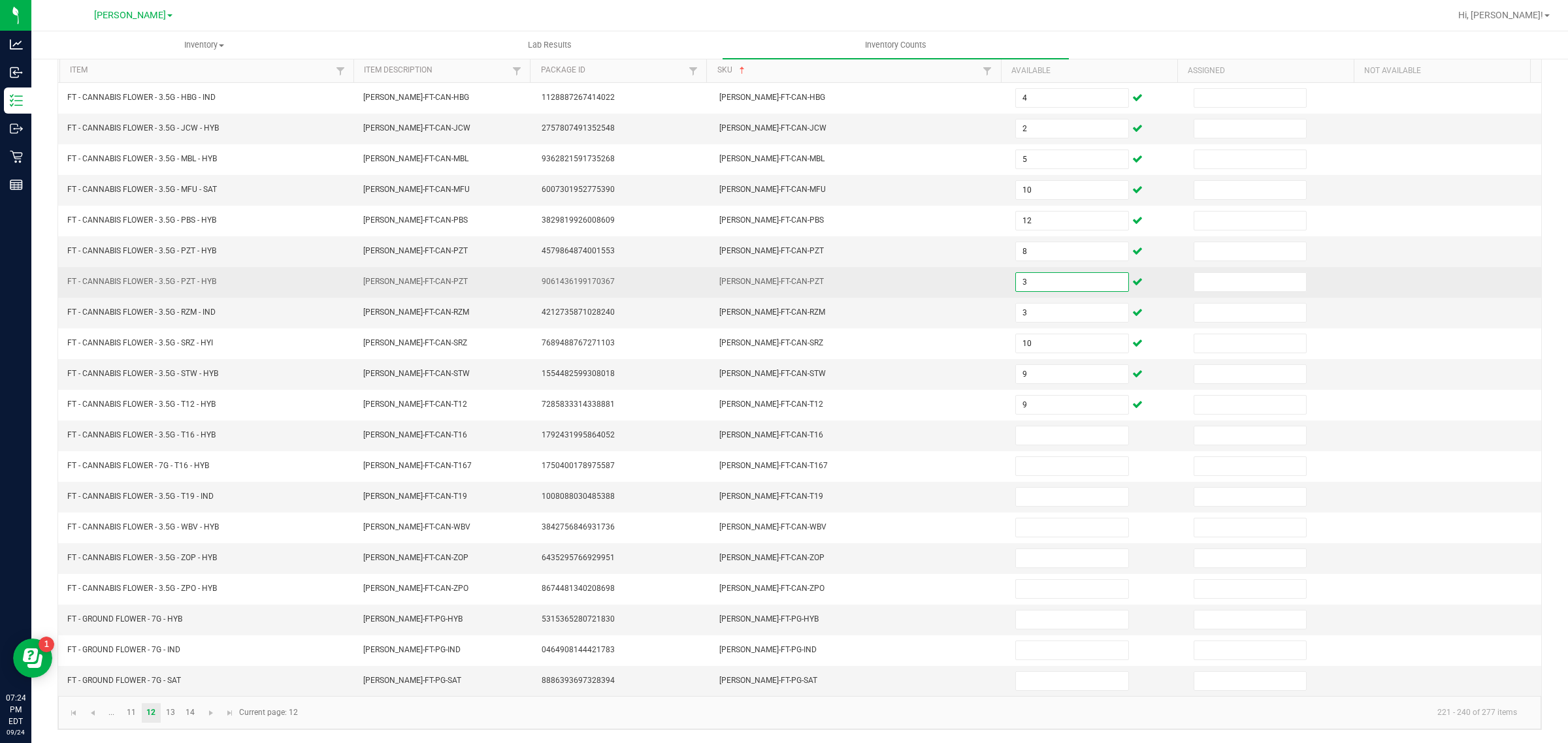
click at [1059, 273] on input "3" at bounding box center [1072, 282] width 112 height 18
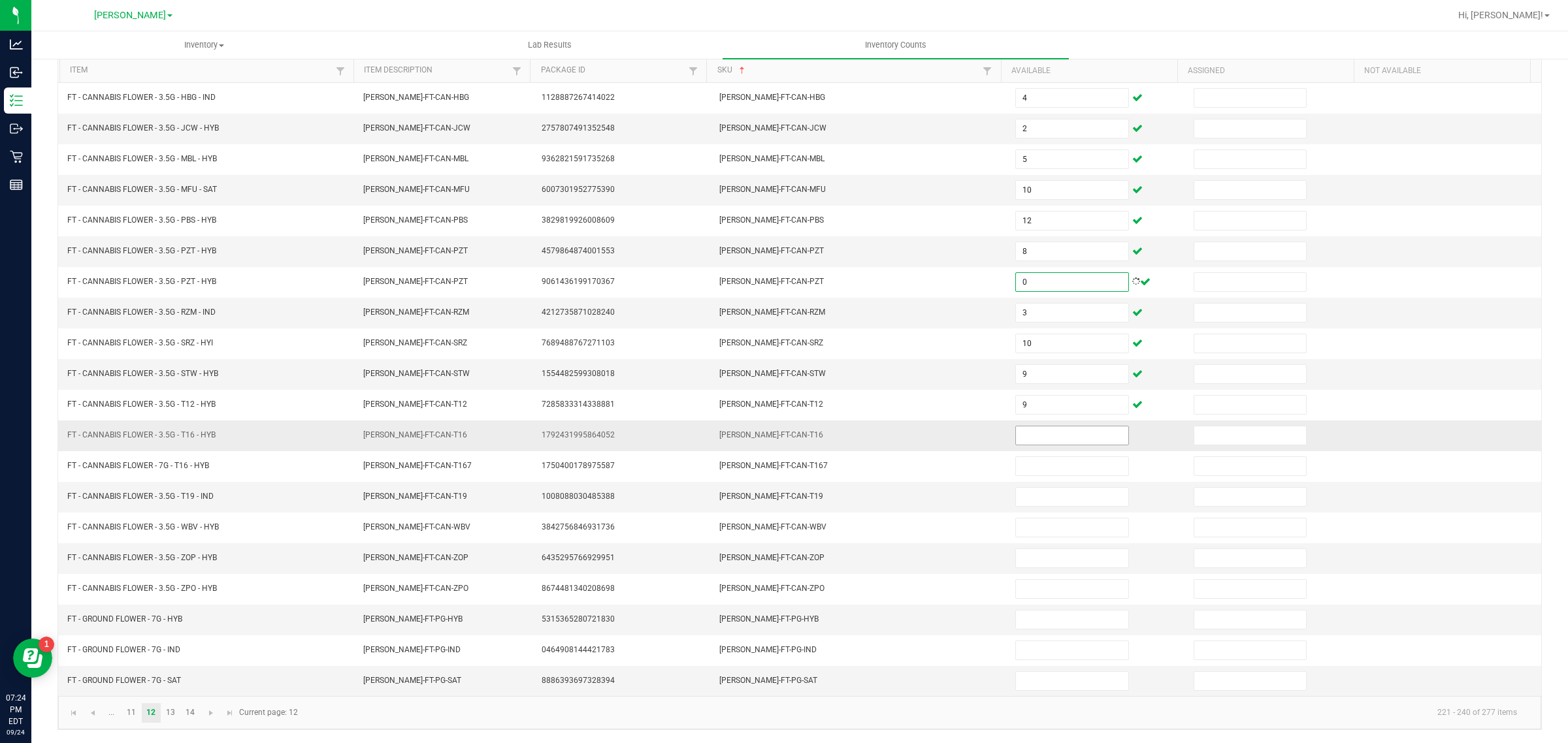
click at [1044, 432] on input at bounding box center [1072, 435] width 112 height 18
click at [1036, 432] on input at bounding box center [1072, 435] width 112 height 18
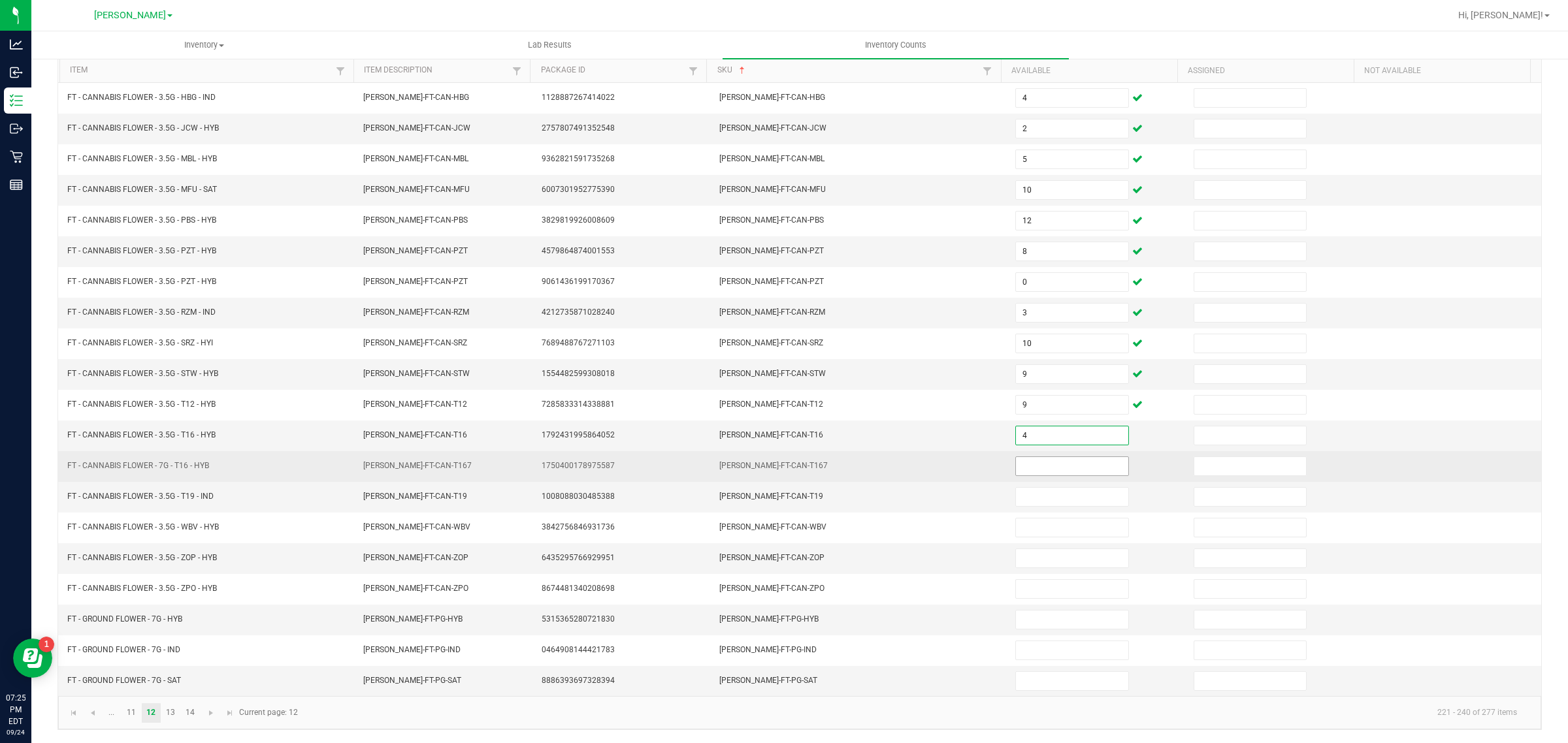
click at [1045, 462] on input at bounding box center [1072, 466] width 112 height 18
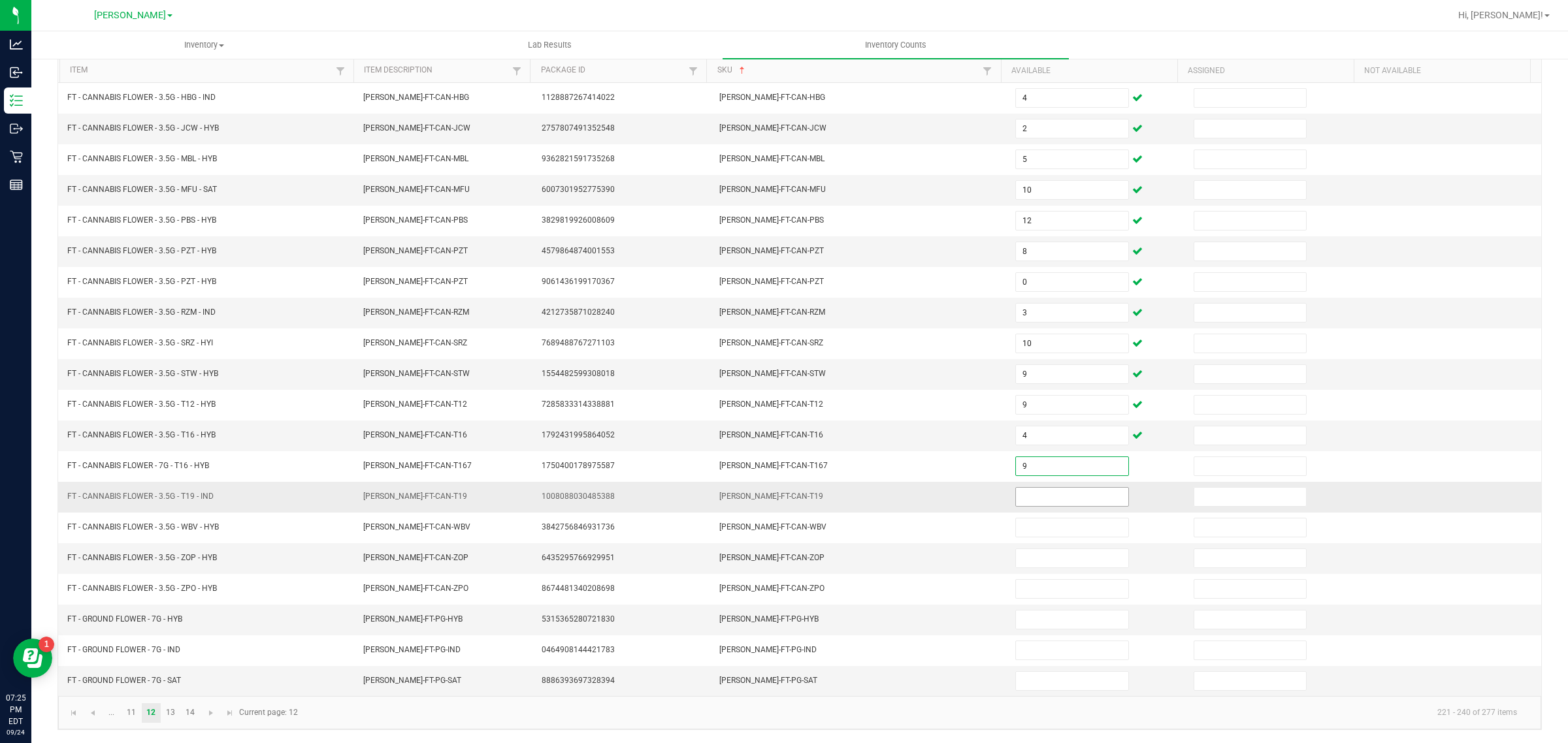
click at [1047, 494] on input at bounding box center [1072, 497] width 112 height 18
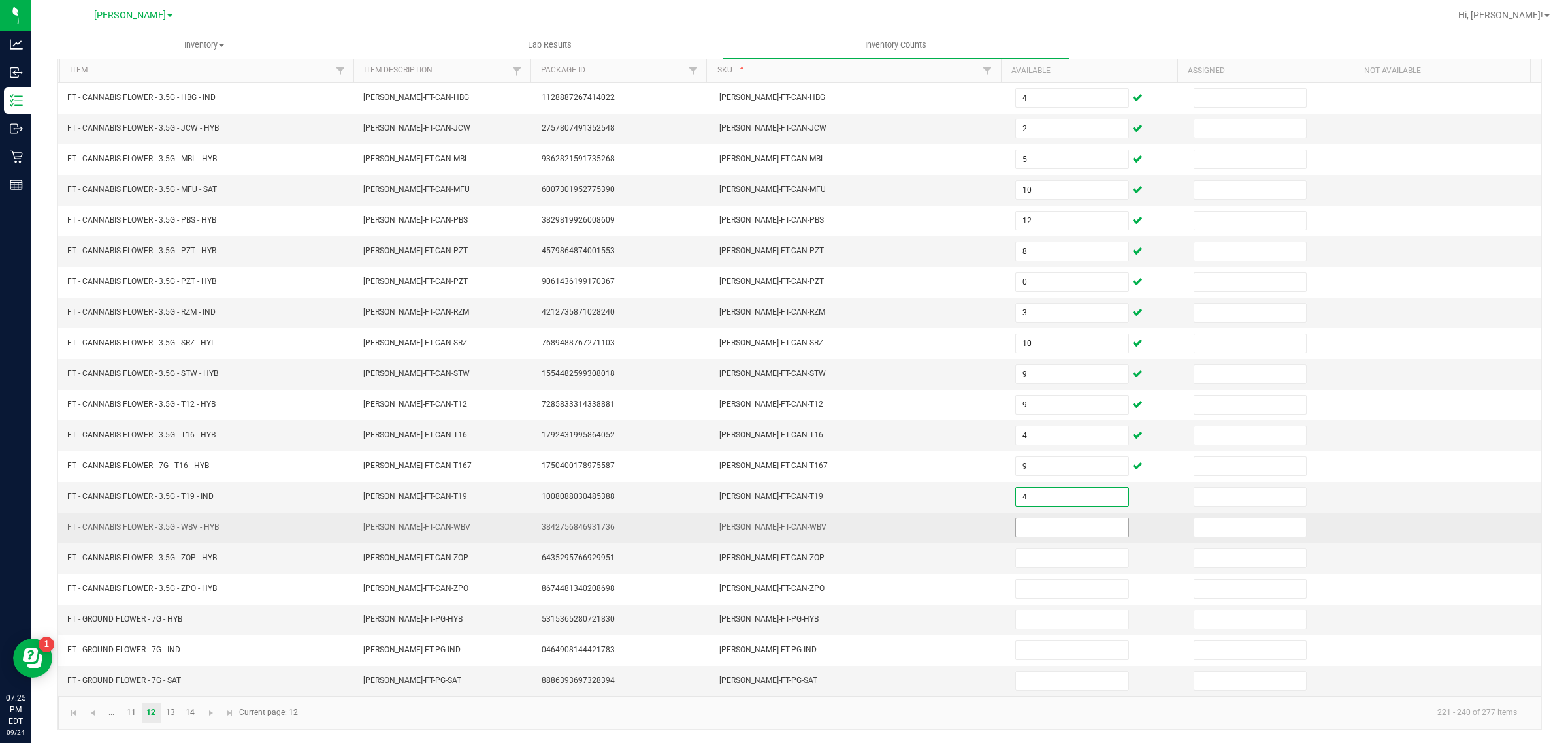
click at [1044, 525] on input at bounding box center [1072, 527] width 112 height 18
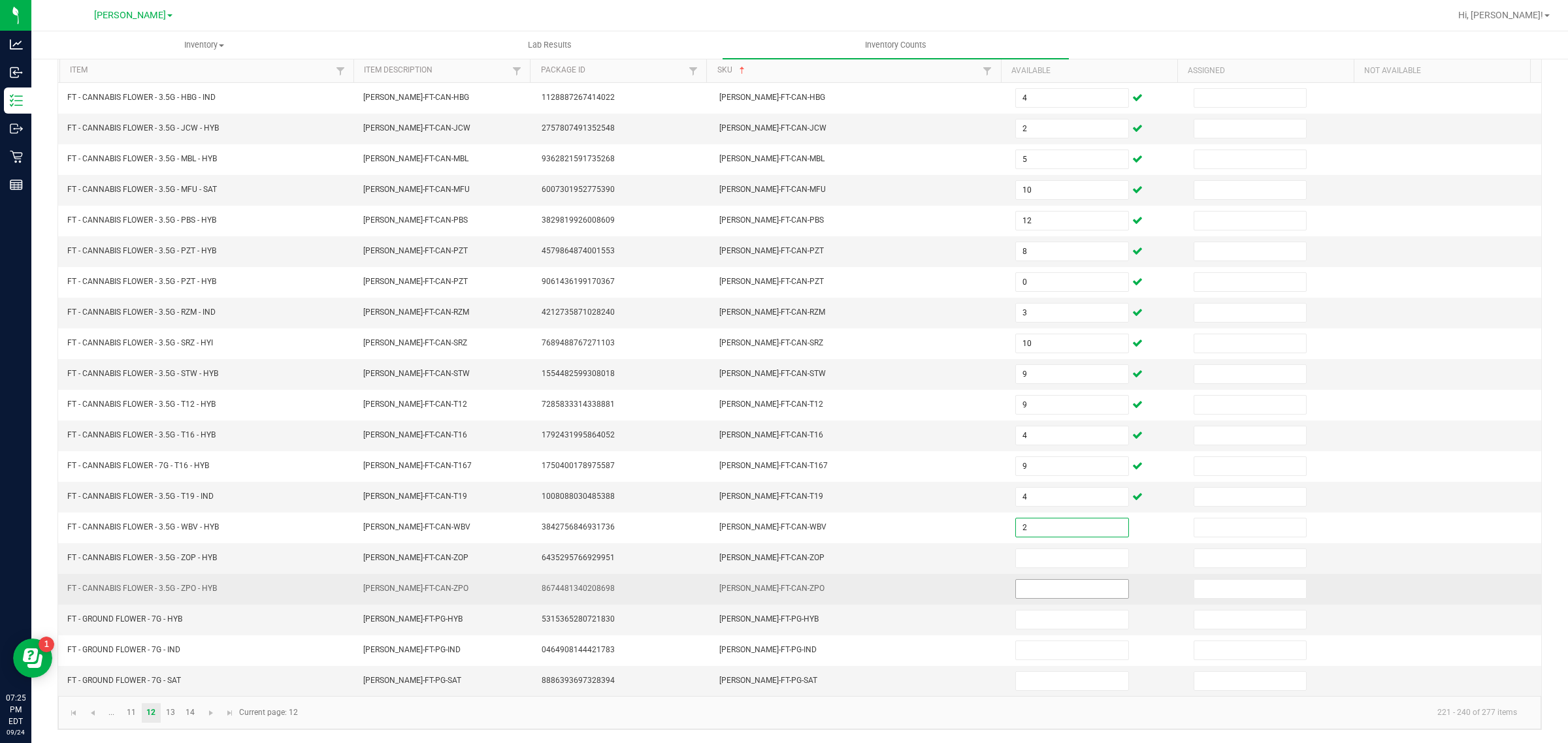
click at [1057, 585] on input at bounding box center [1072, 588] width 112 height 18
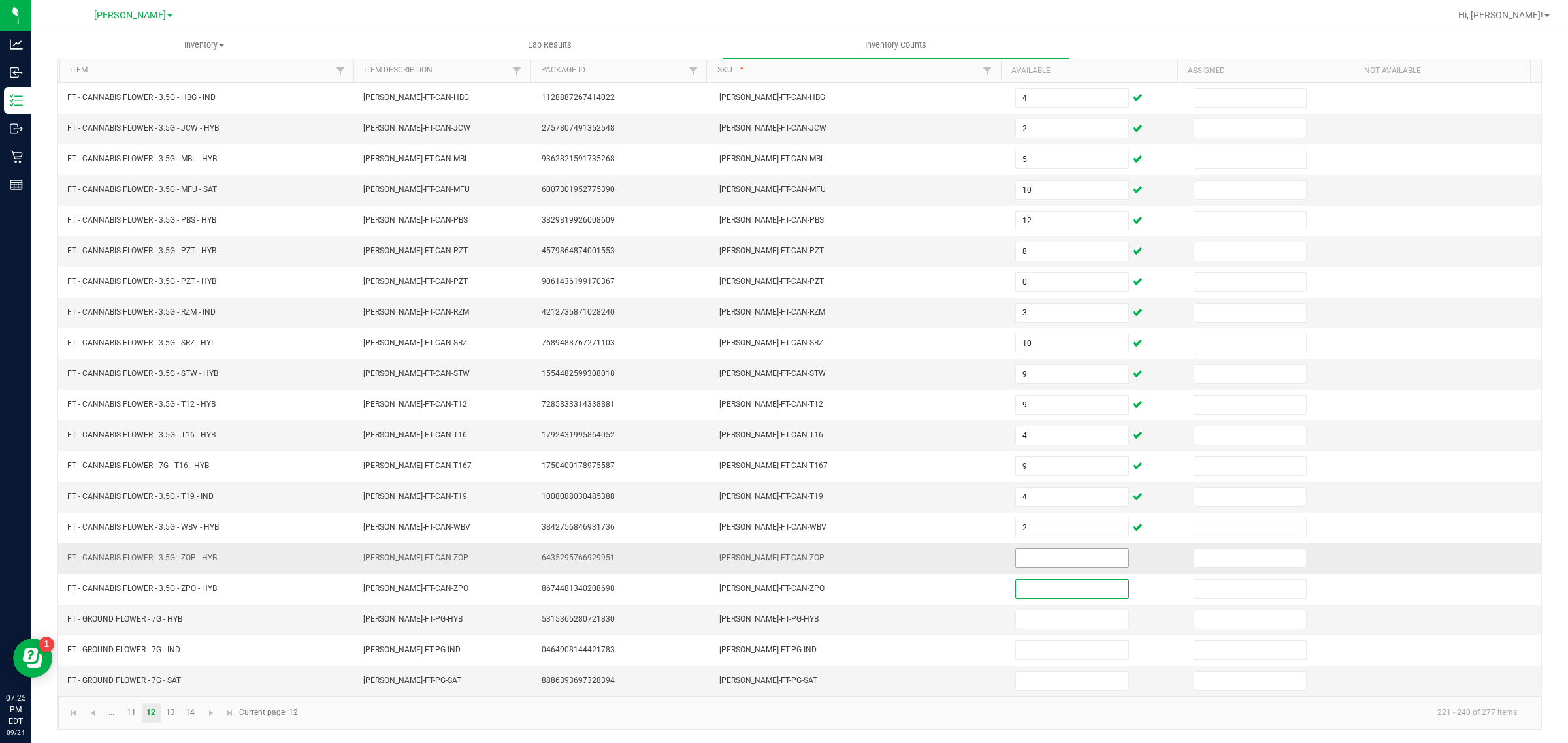
click at [1041, 557] on input at bounding box center [1072, 558] width 112 height 18
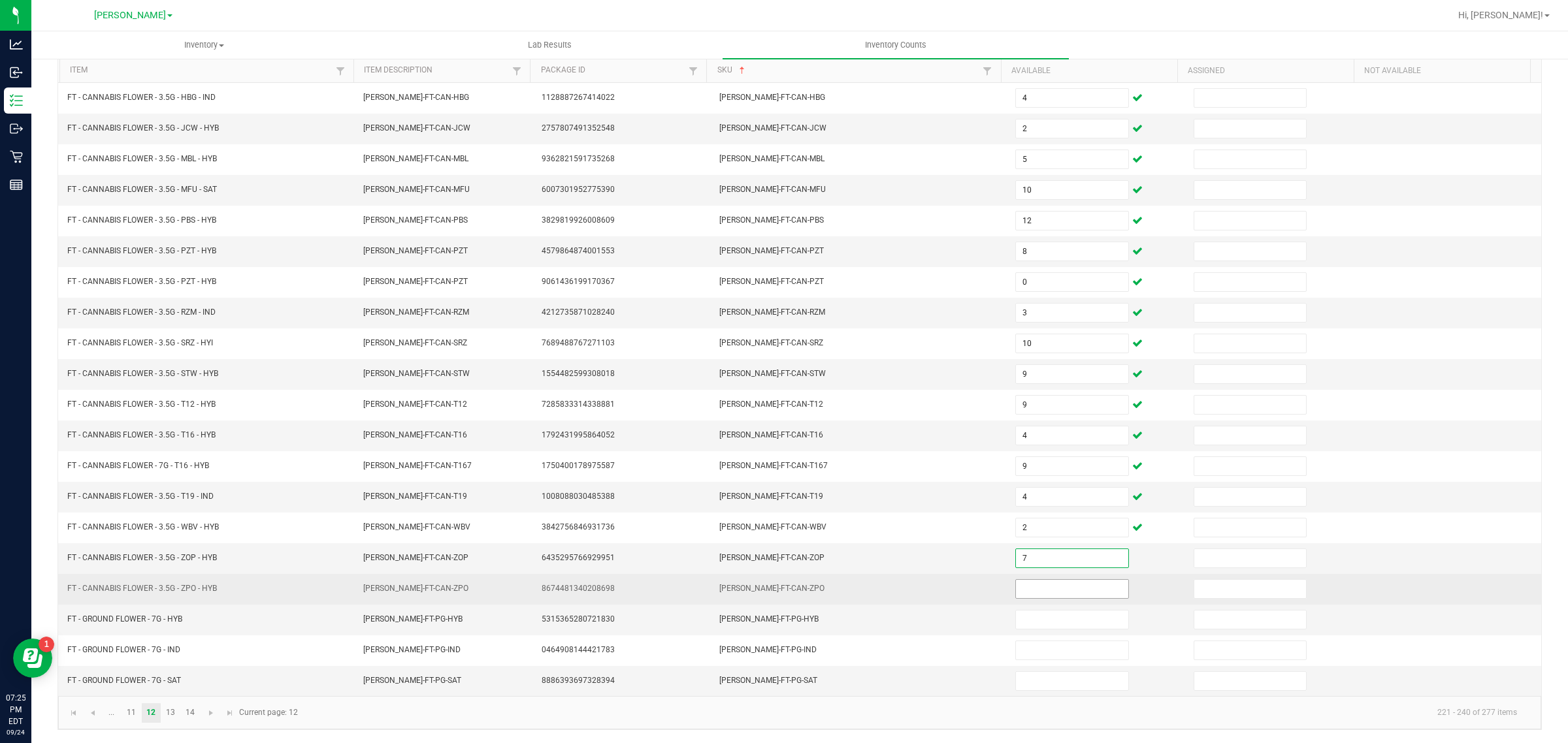
click at [1063, 586] on input at bounding box center [1072, 588] width 112 height 18
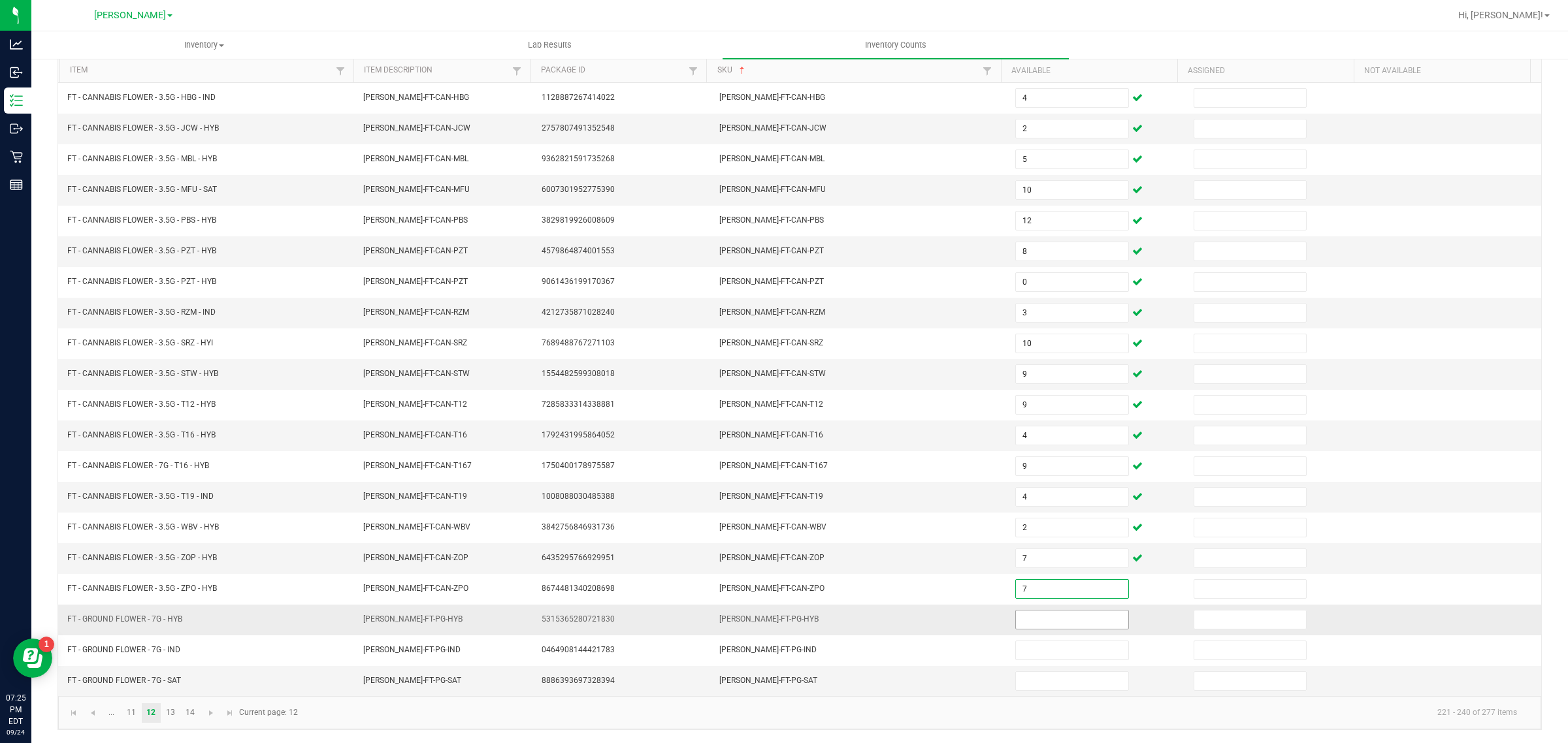
click at [1044, 618] on input at bounding box center [1072, 619] width 112 height 18
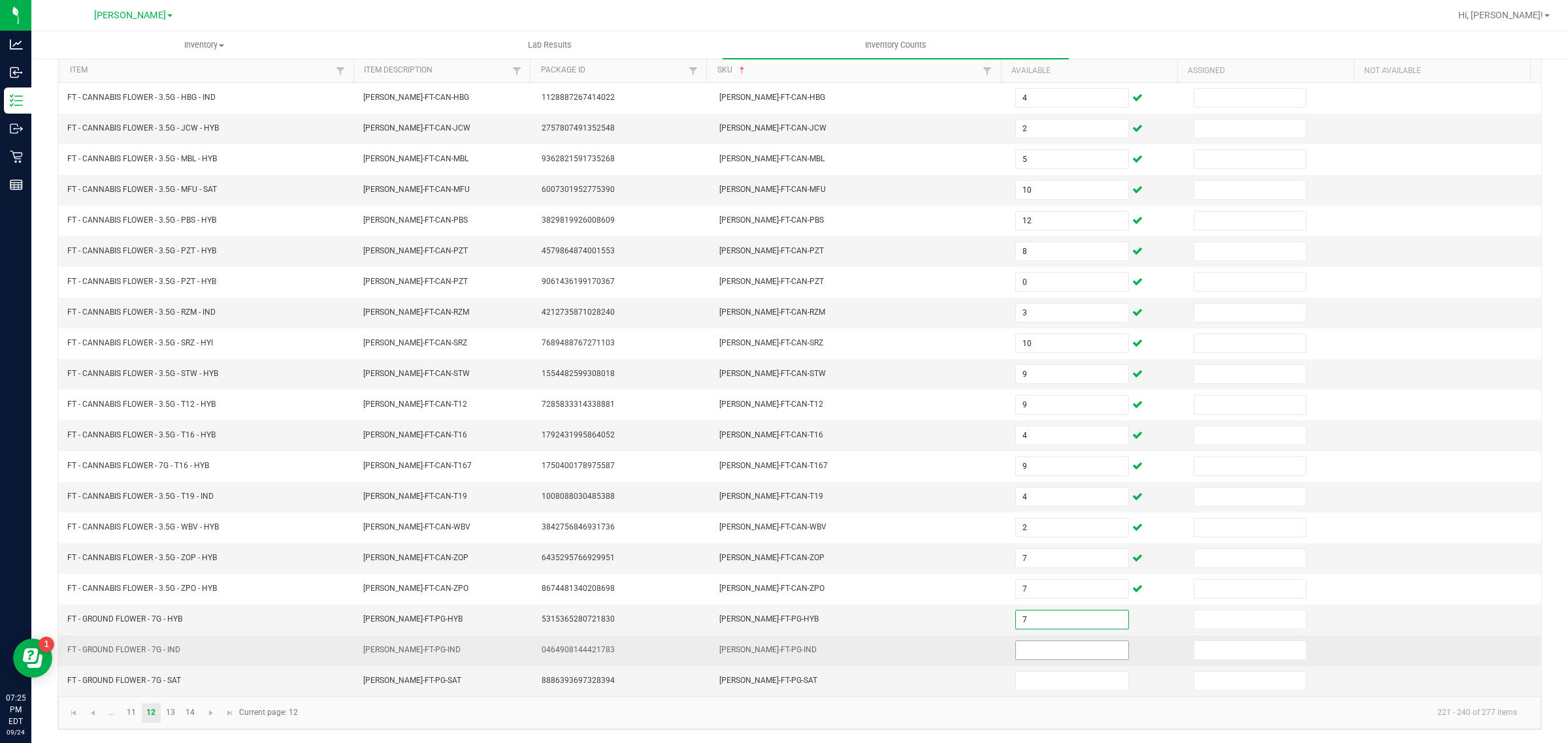
click at [1057, 648] on input at bounding box center [1072, 650] width 112 height 18
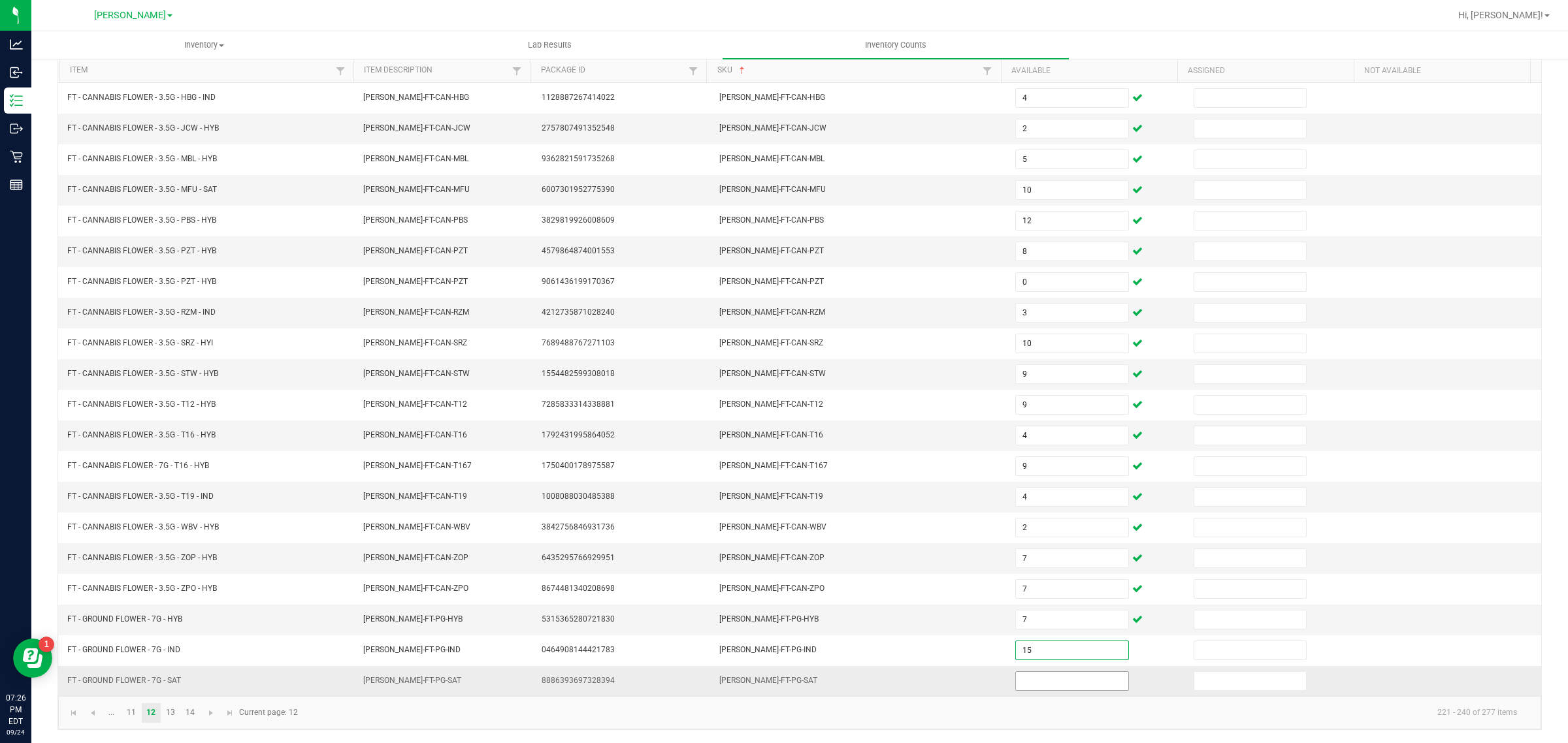
click at [1065, 680] on input at bounding box center [1072, 681] width 112 height 18
click at [170, 712] on link "13" at bounding box center [171, 713] width 19 height 20
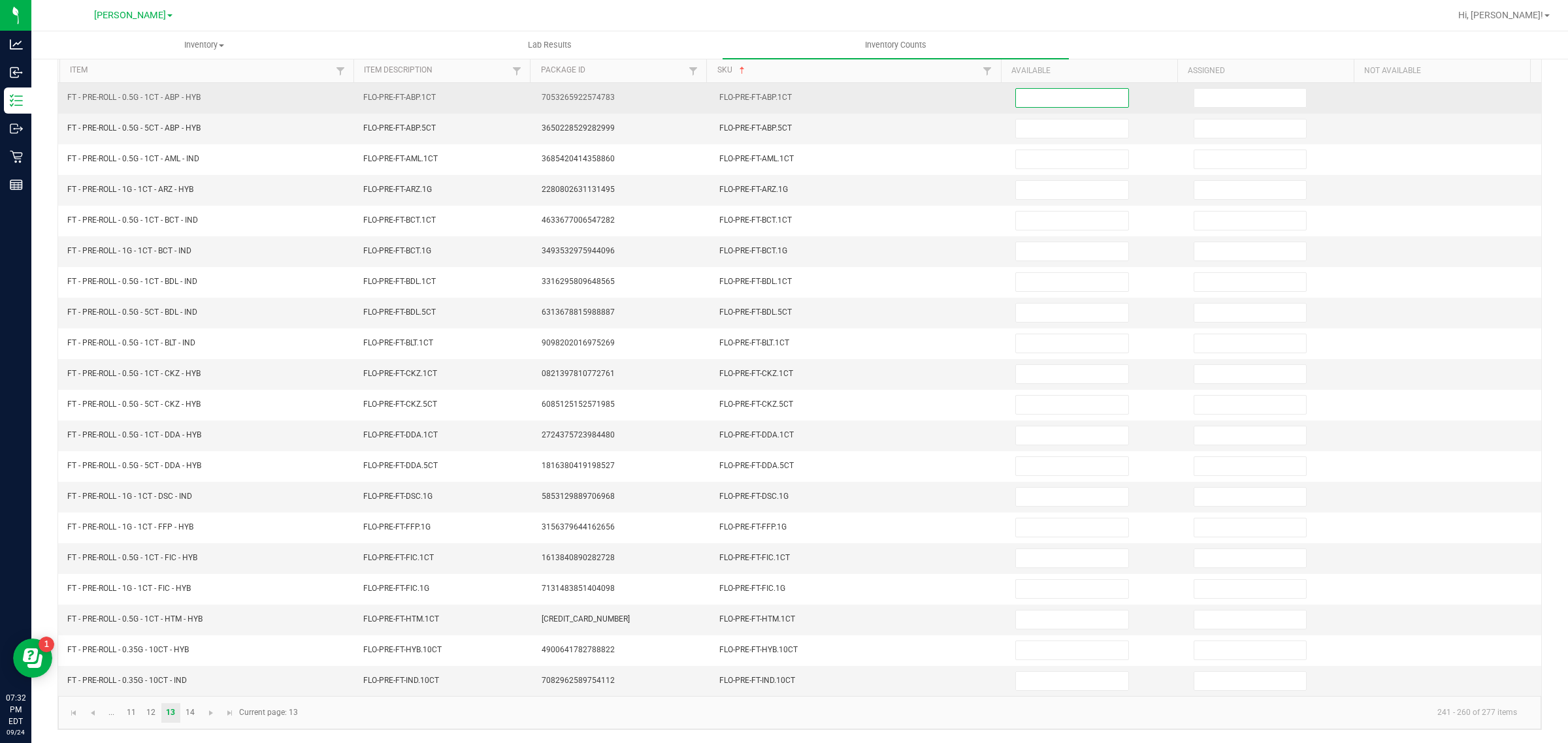
click at [1083, 89] on input at bounding box center [1072, 97] width 112 height 18
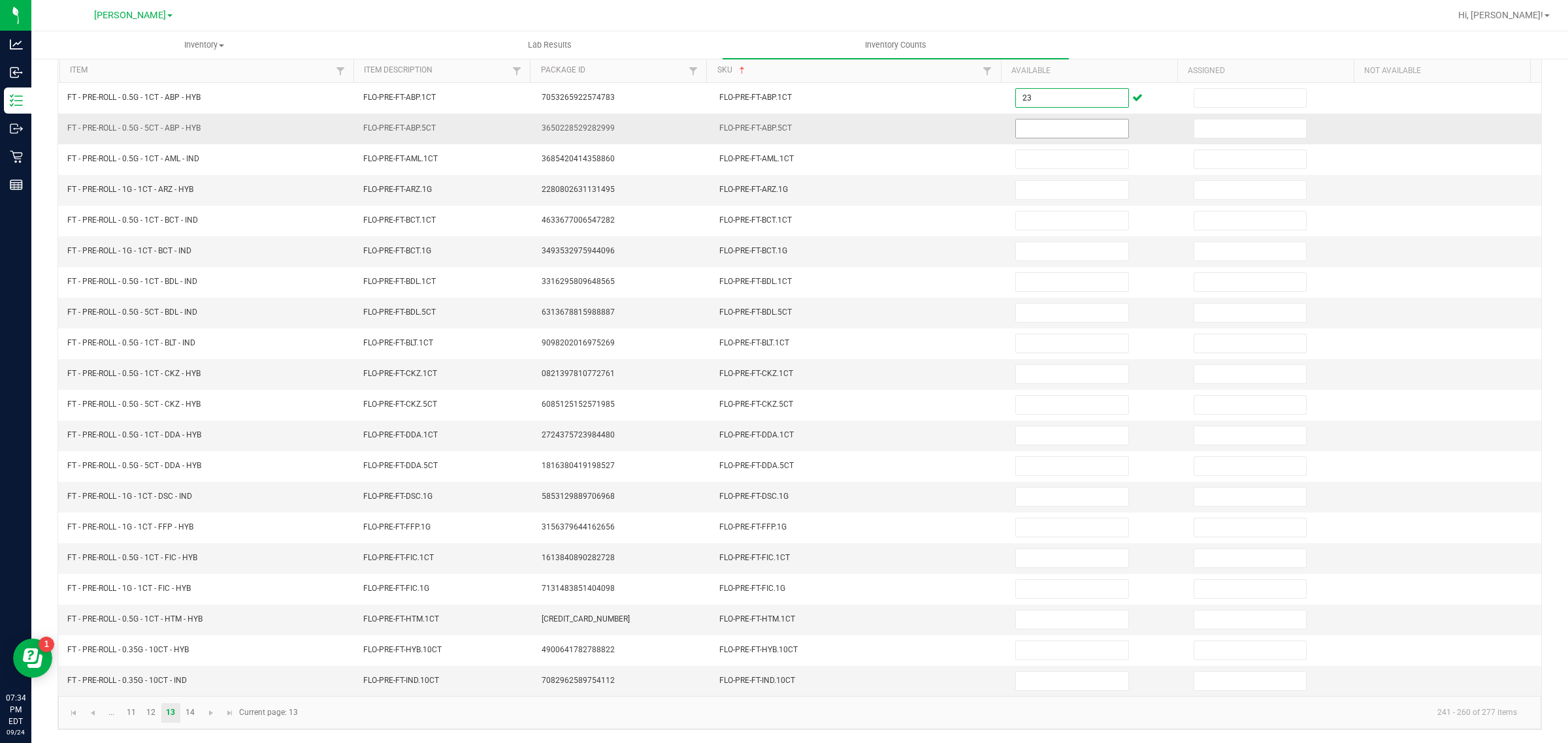
click at [1052, 119] on input at bounding box center [1072, 128] width 112 height 18
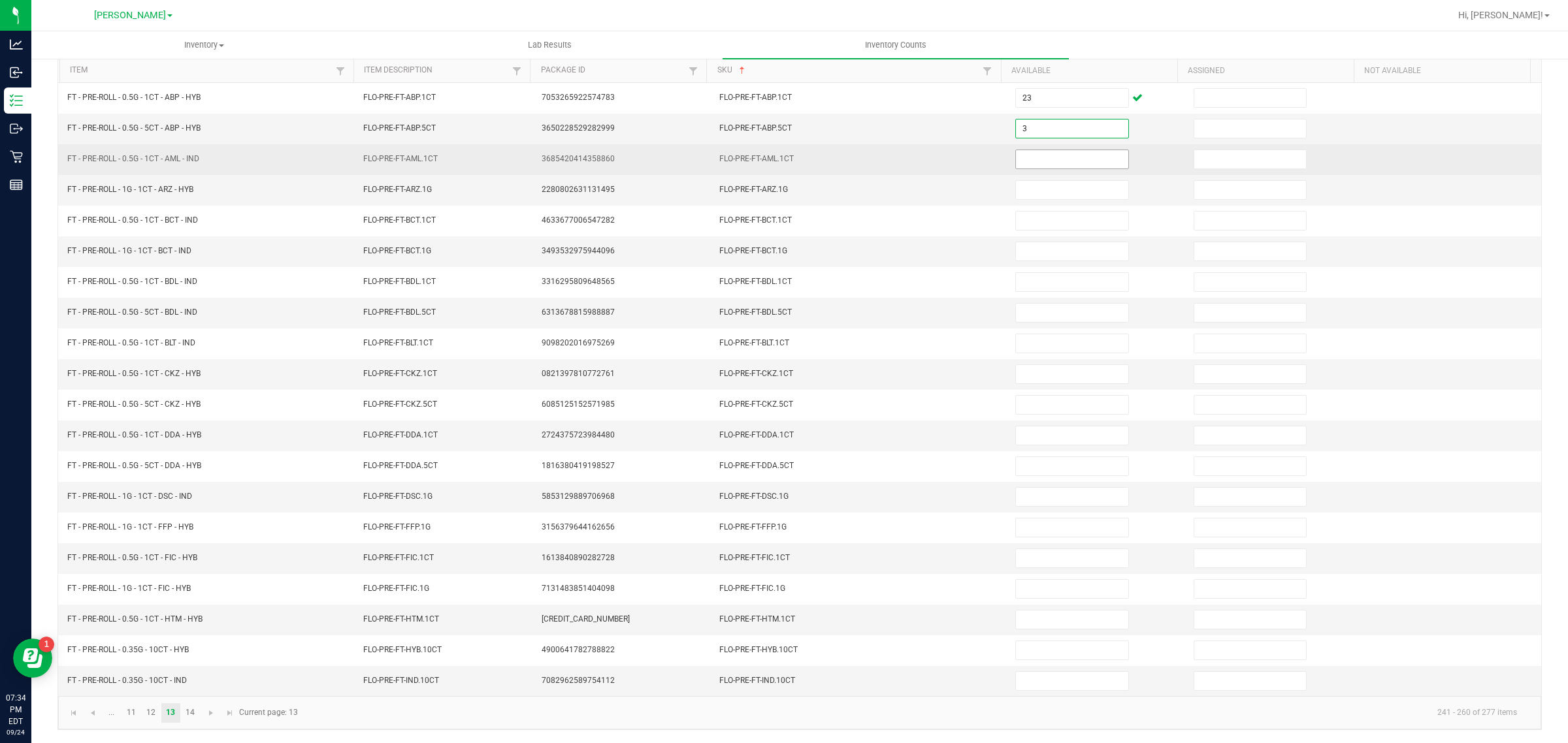
click at [1030, 151] on input at bounding box center [1072, 158] width 112 height 18
click at [1060, 150] on input at bounding box center [1072, 158] width 112 height 18
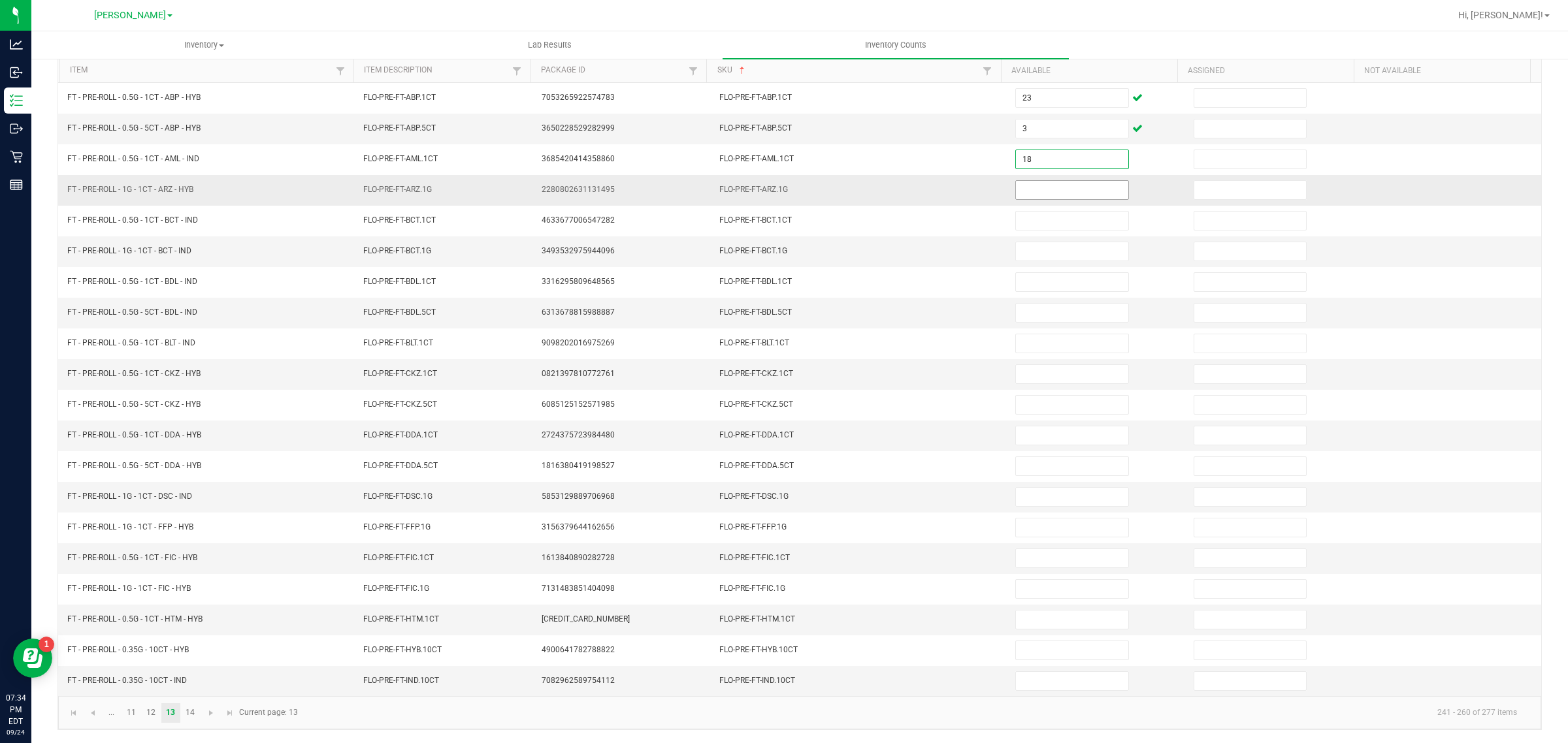
click at [1070, 181] on input at bounding box center [1072, 190] width 112 height 18
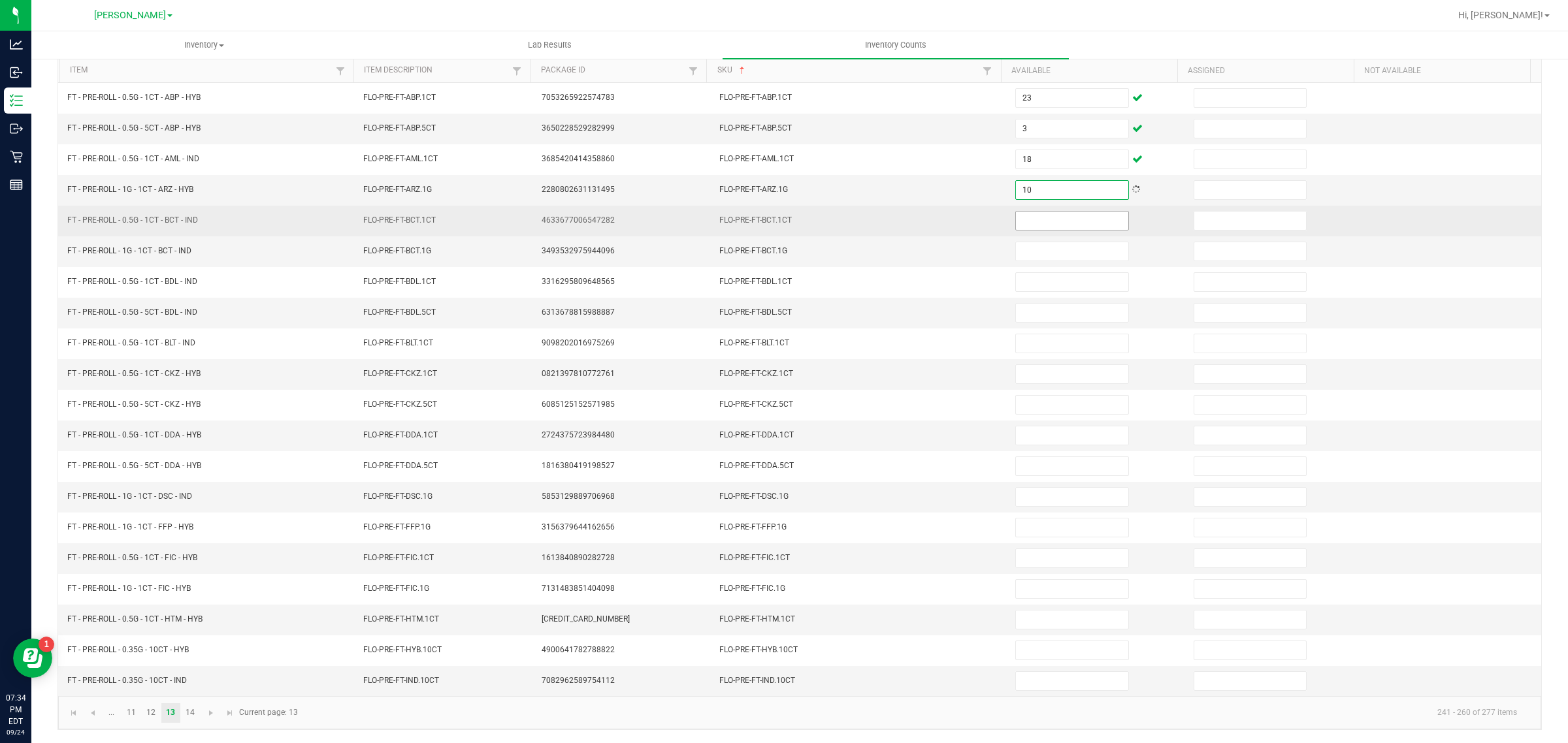
click at [1031, 216] on input at bounding box center [1072, 220] width 112 height 18
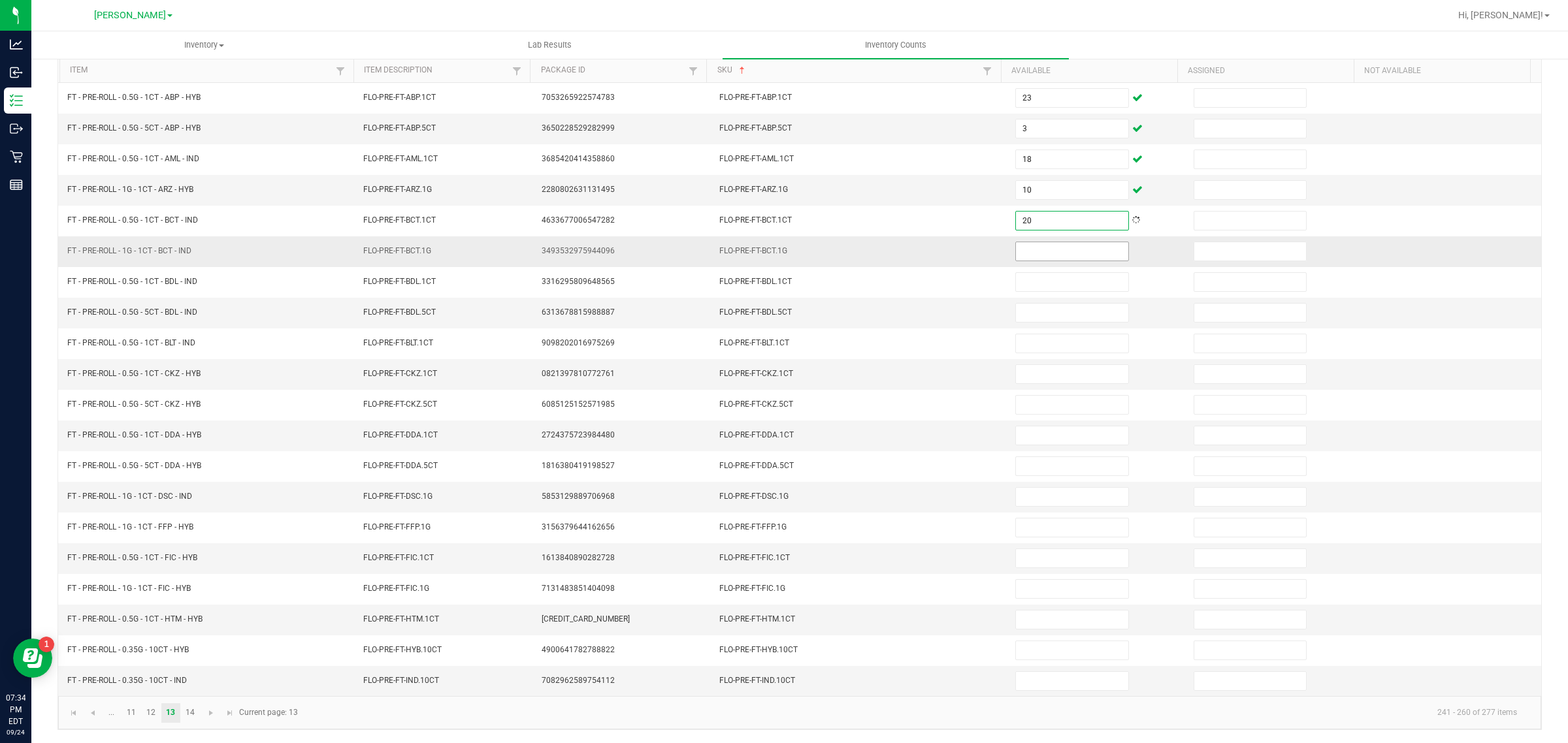
click at [1016, 244] on input at bounding box center [1072, 251] width 112 height 18
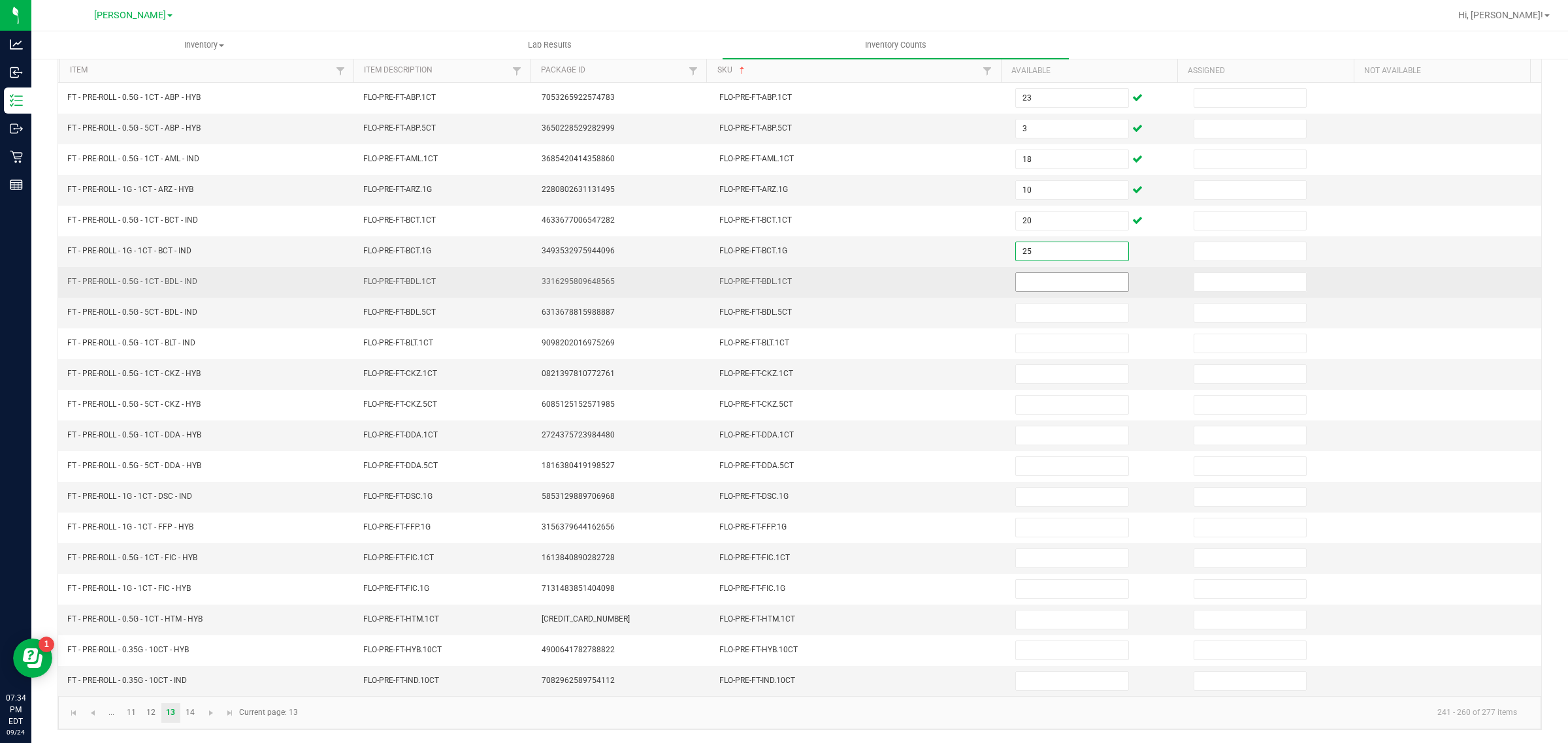
click at [1072, 275] on input at bounding box center [1072, 282] width 112 height 18
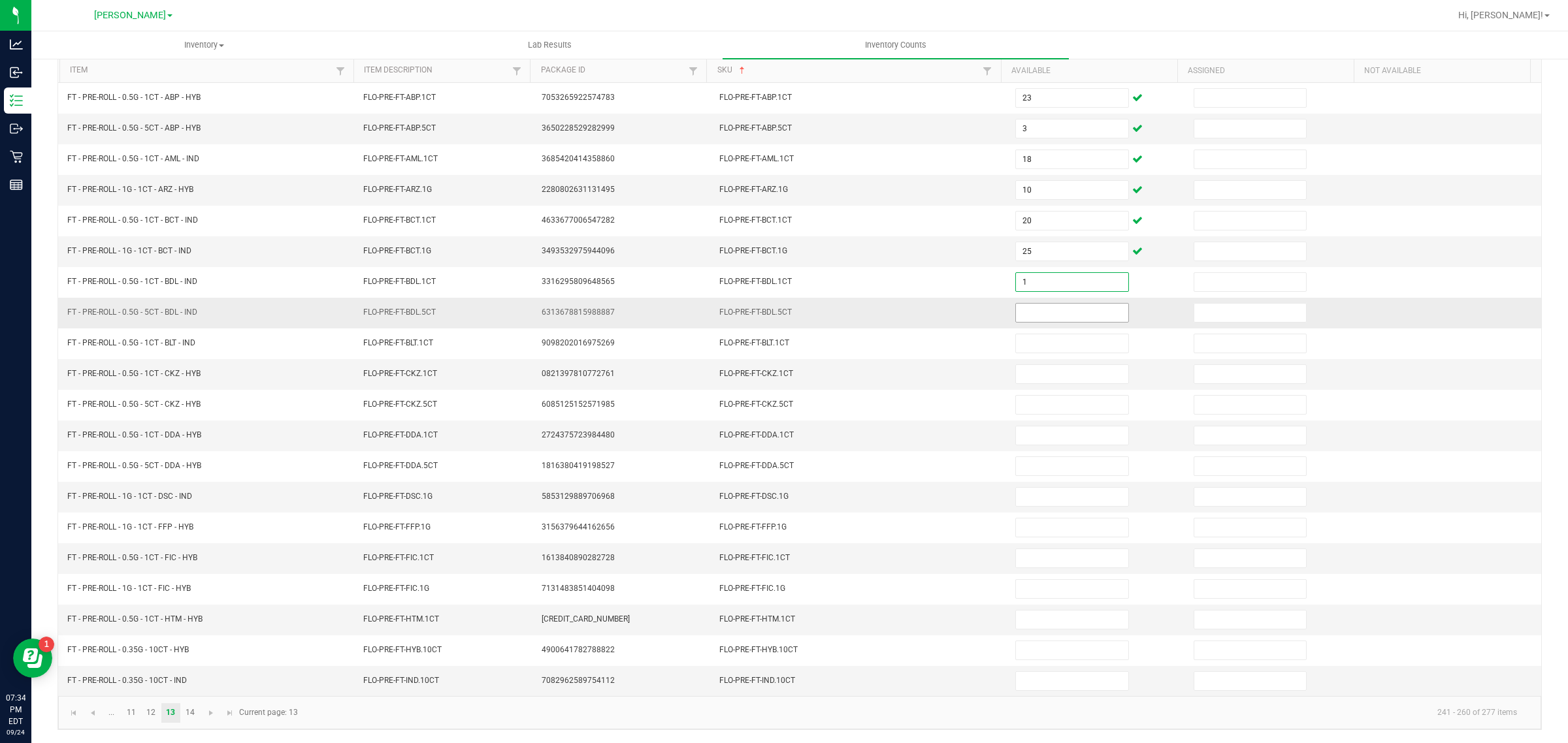
click at [1067, 310] on input at bounding box center [1072, 312] width 112 height 18
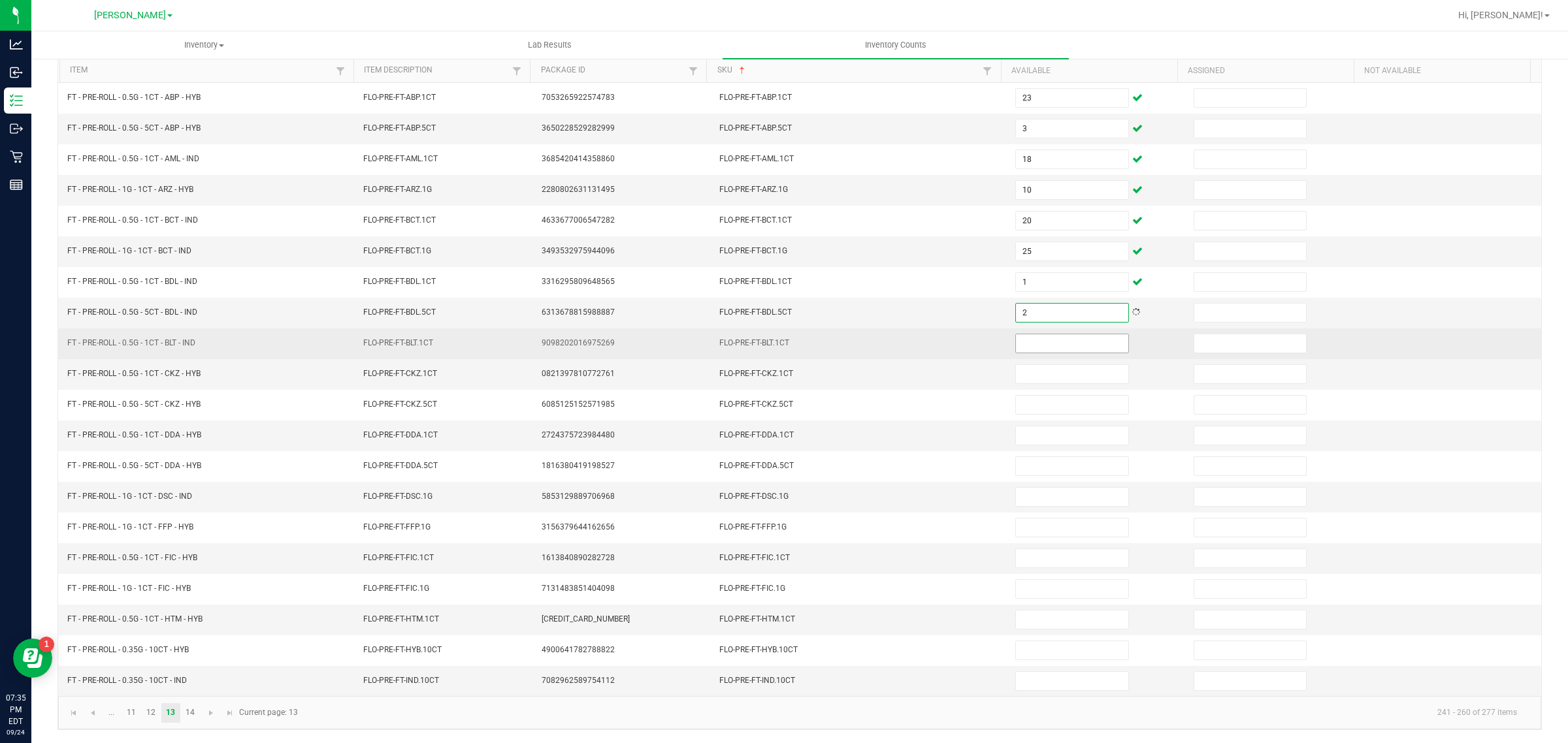
click at [1056, 335] on input at bounding box center [1072, 343] width 112 height 18
click at [1070, 337] on input at bounding box center [1072, 343] width 112 height 18
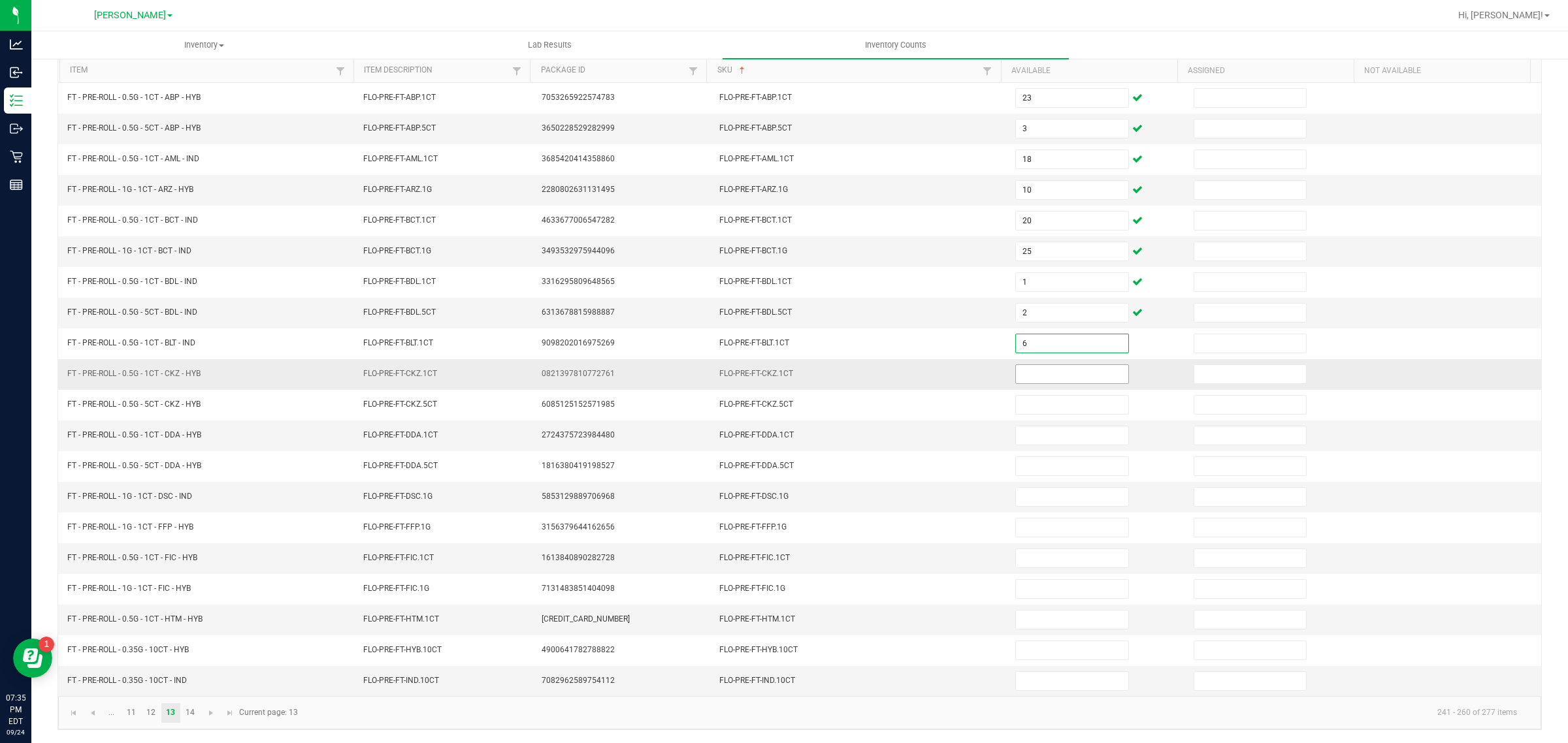
click at [1053, 370] on input at bounding box center [1072, 373] width 112 height 18
click at [1048, 369] on input at bounding box center [1072, 373] width 112 height 18
click at [1040, 371] on input at bounding box center [1072, 373] width 112 height 18
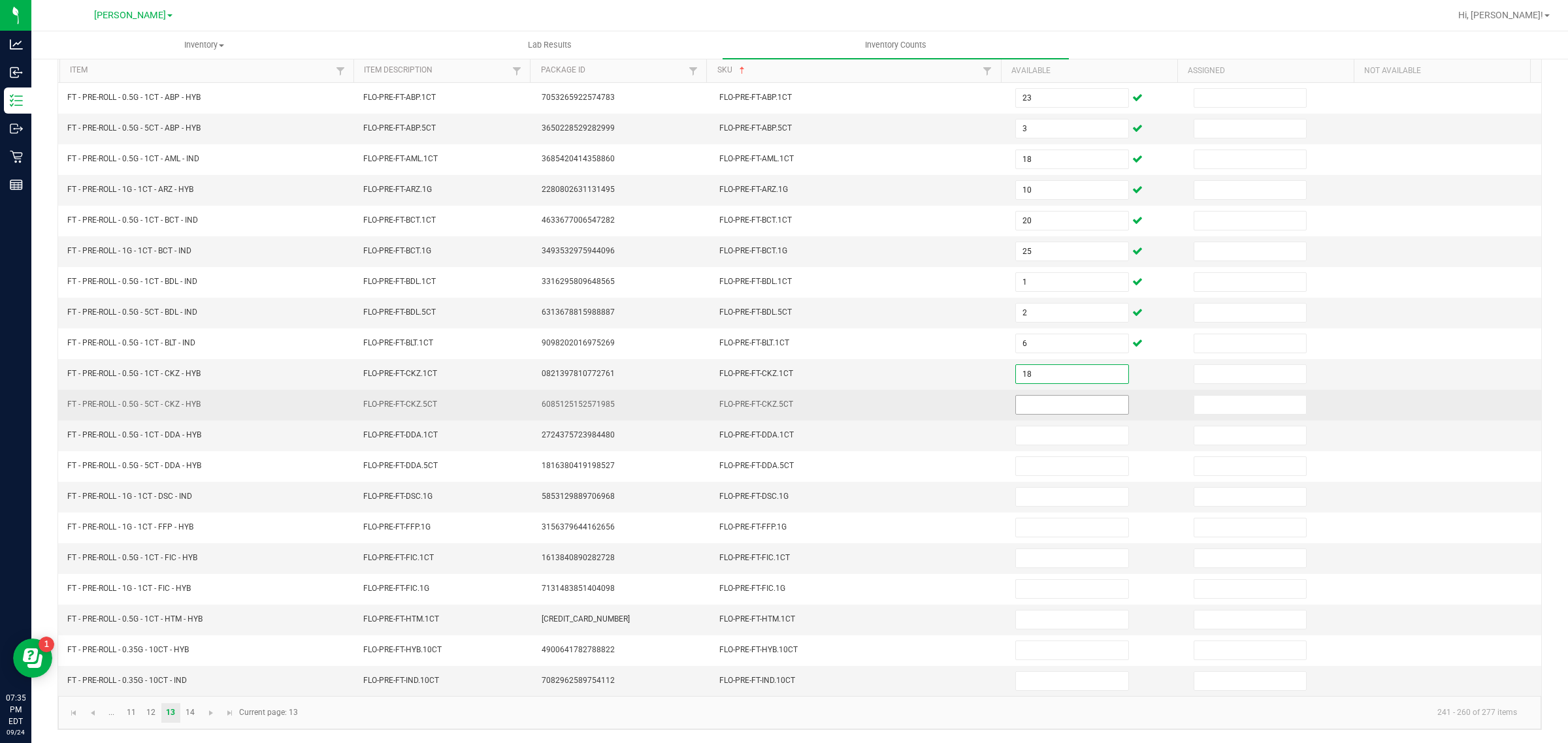
click at [1039, 400] on input at bounding box center [1072, 405] width 112 height 18
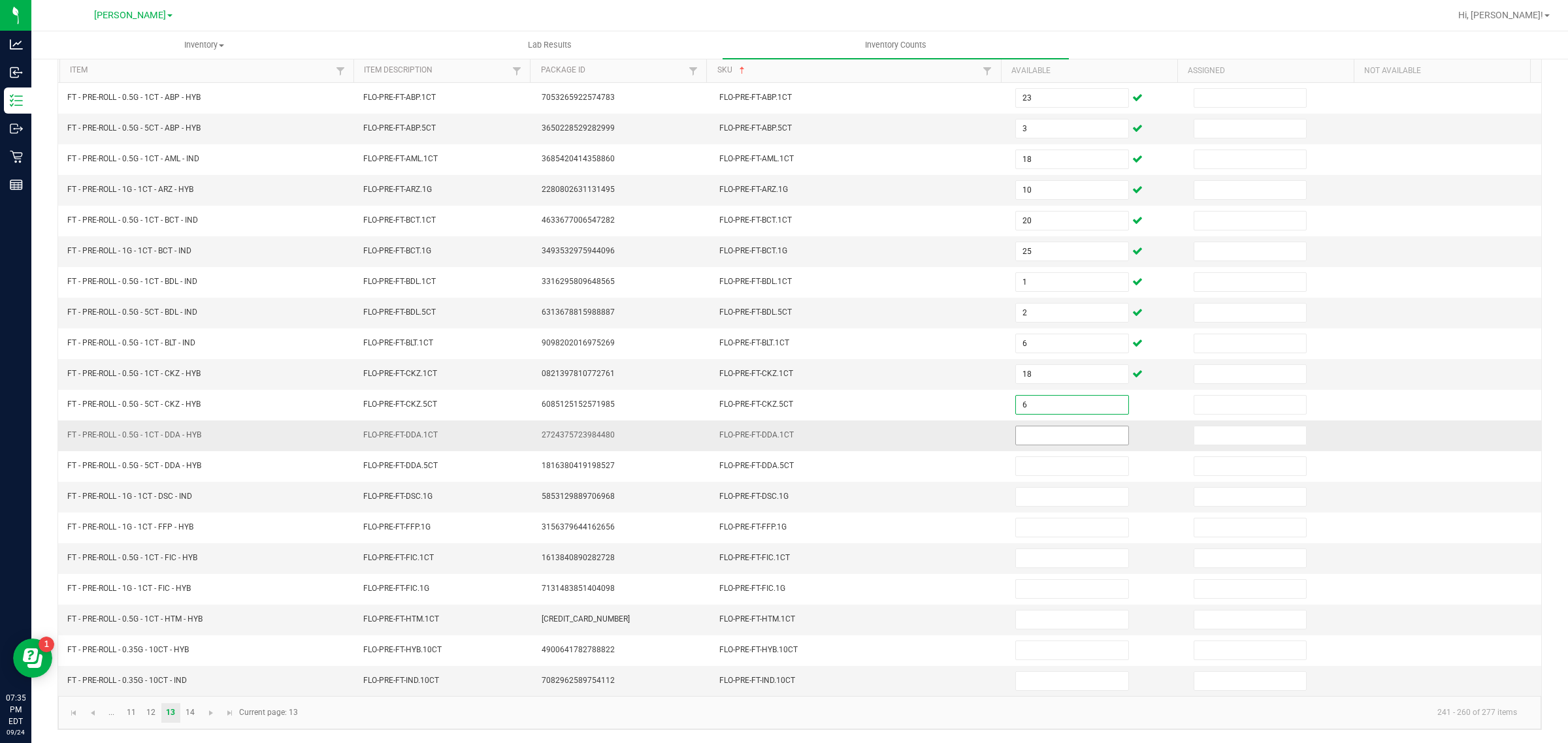
click at [1053, 432] on input at bounding box center [1072, 435] width 112 height 18
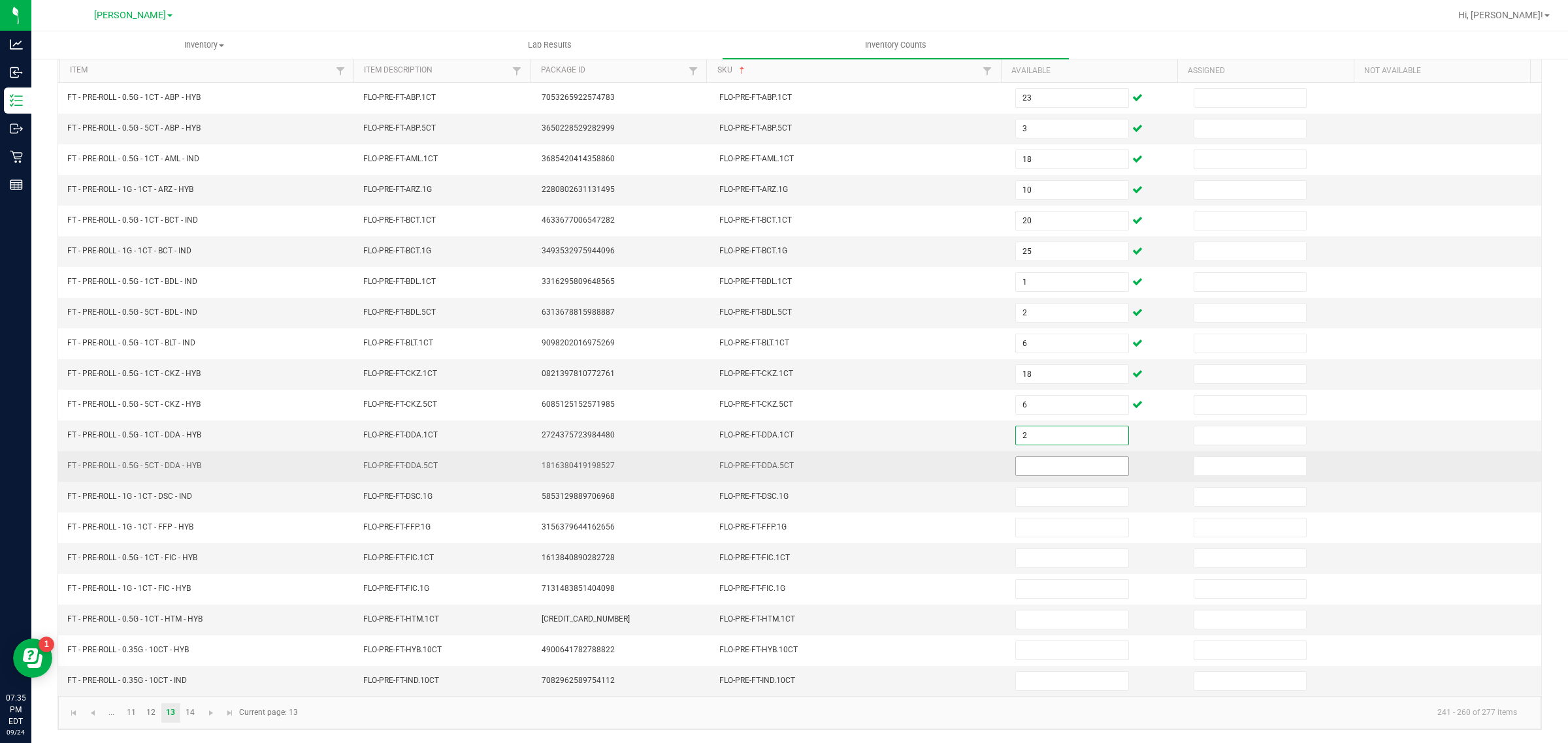
click at [1063, 467] on input at bounding box center [1072, 466] width 112 height 18
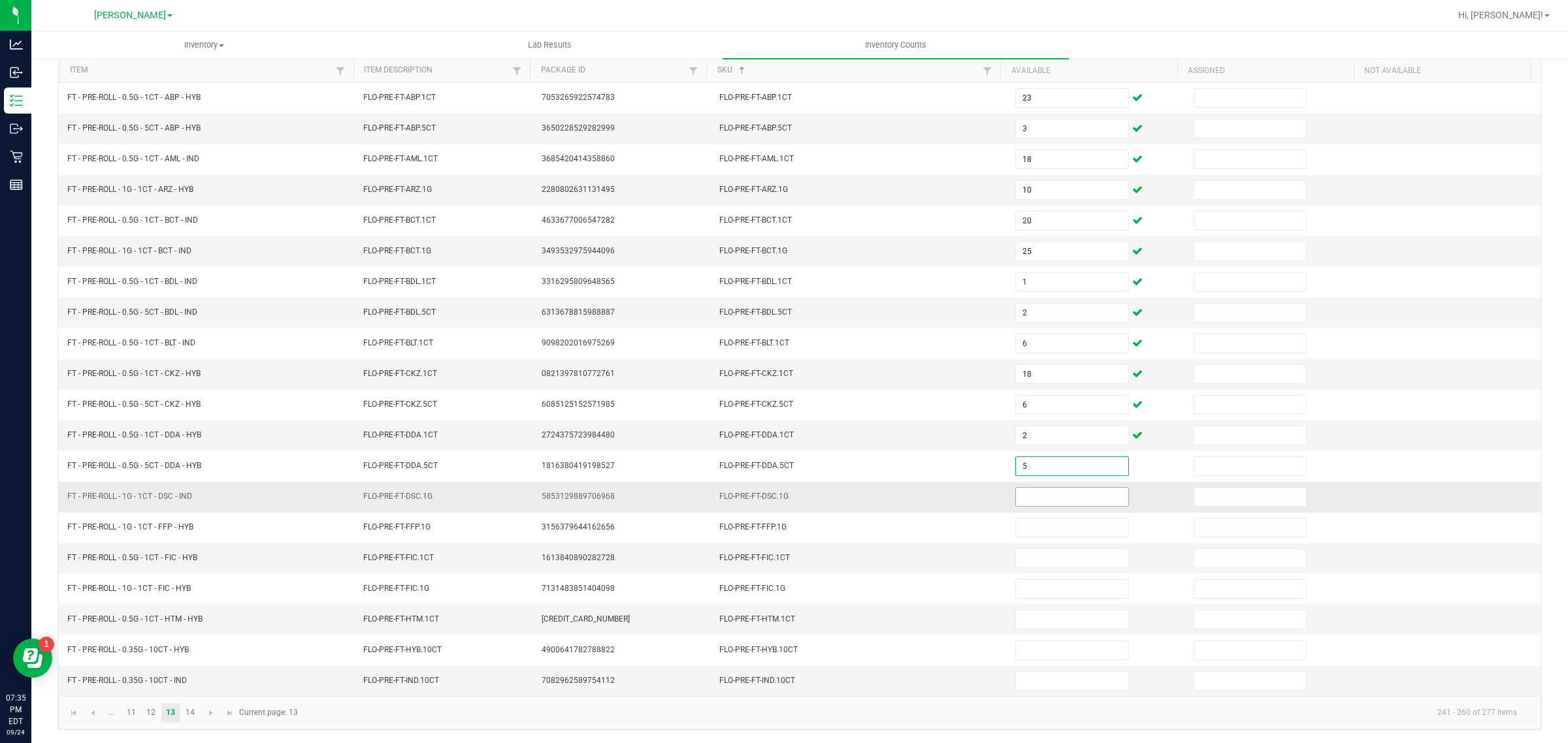
click at [1057, 495] on input at bounding box center [1072, 497] width 112 height 18
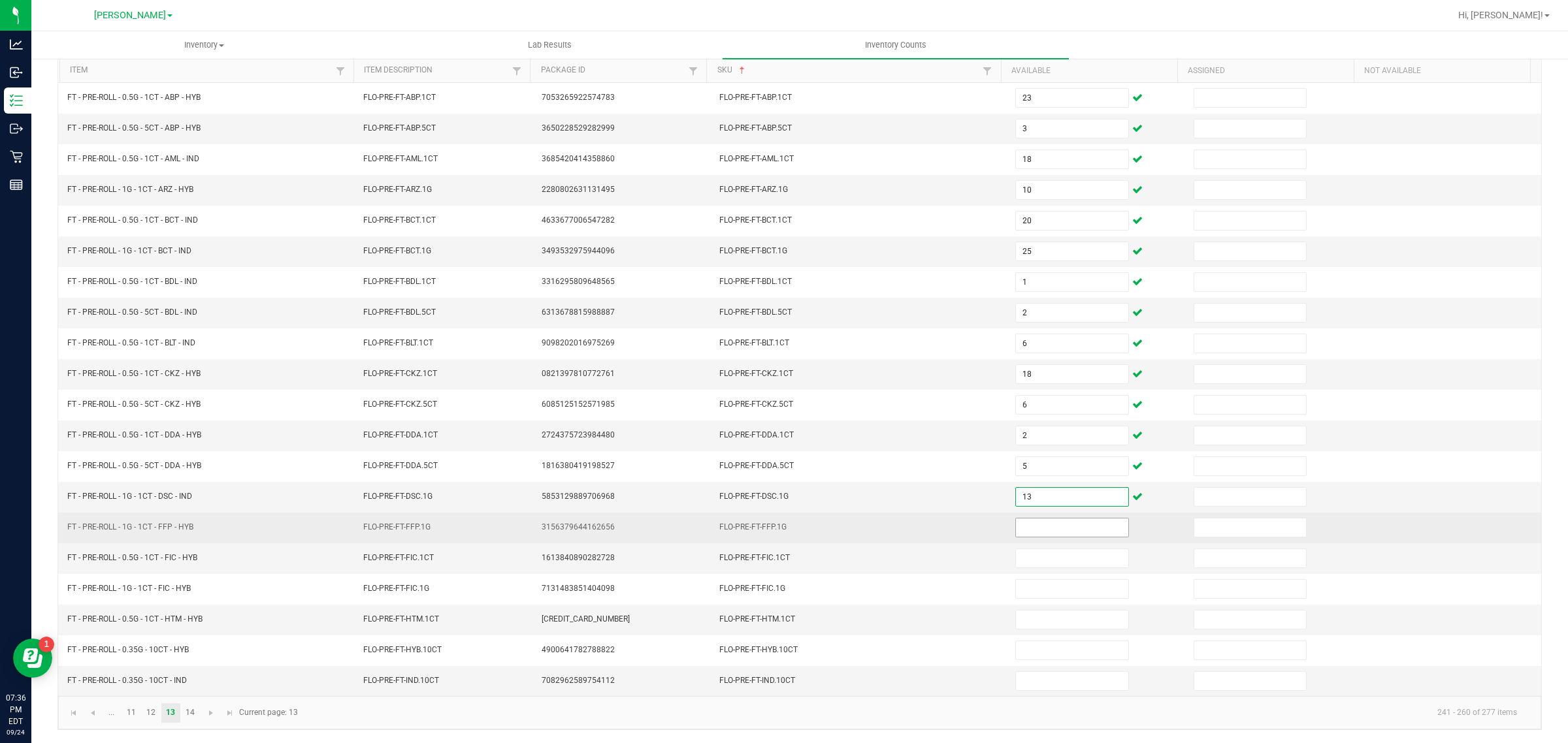
click at [1044, 524] on input at bounding box center [1072, 527] width 112 height 18
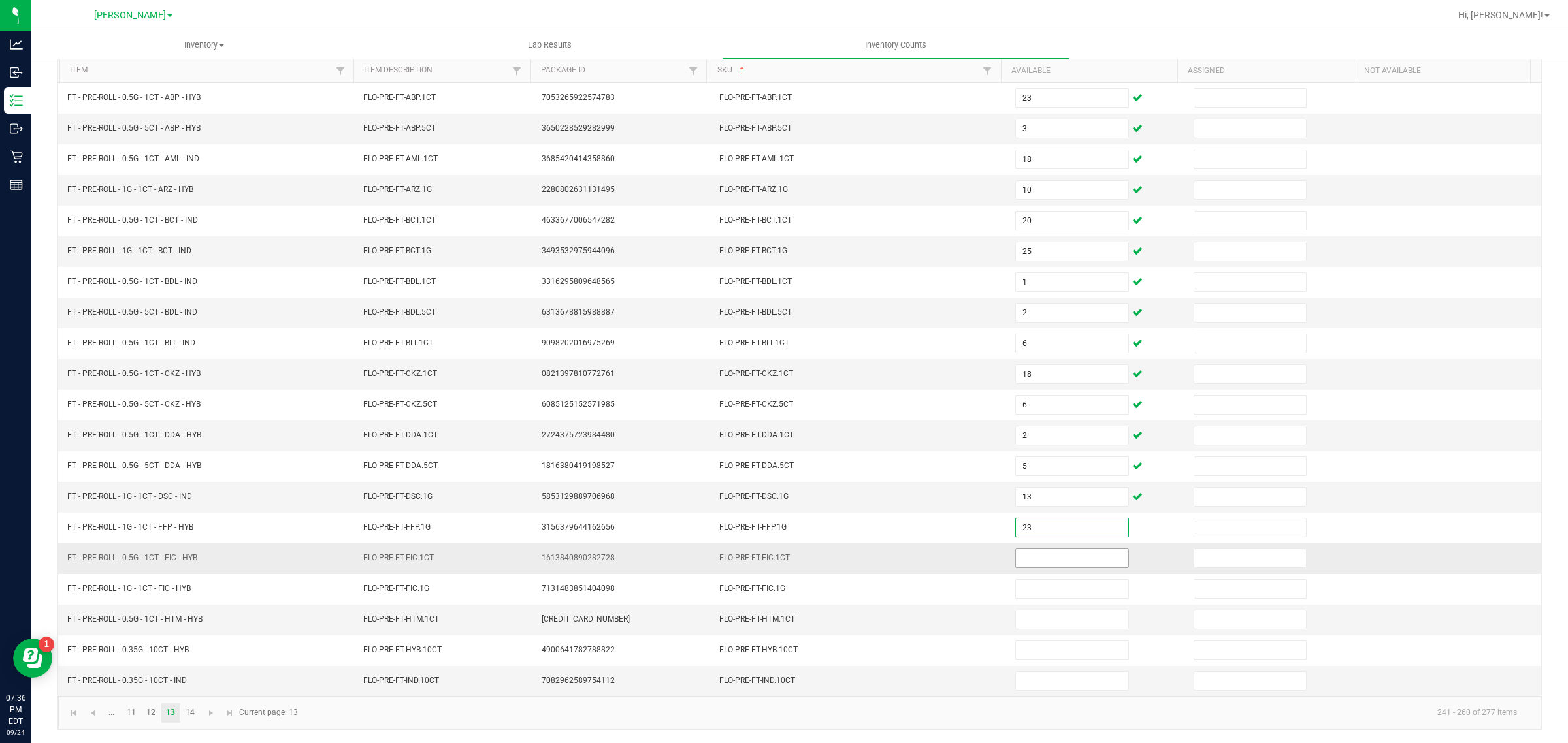
click at [1045, 559] on input at bounding box center [1072, 558] width 112 height 18
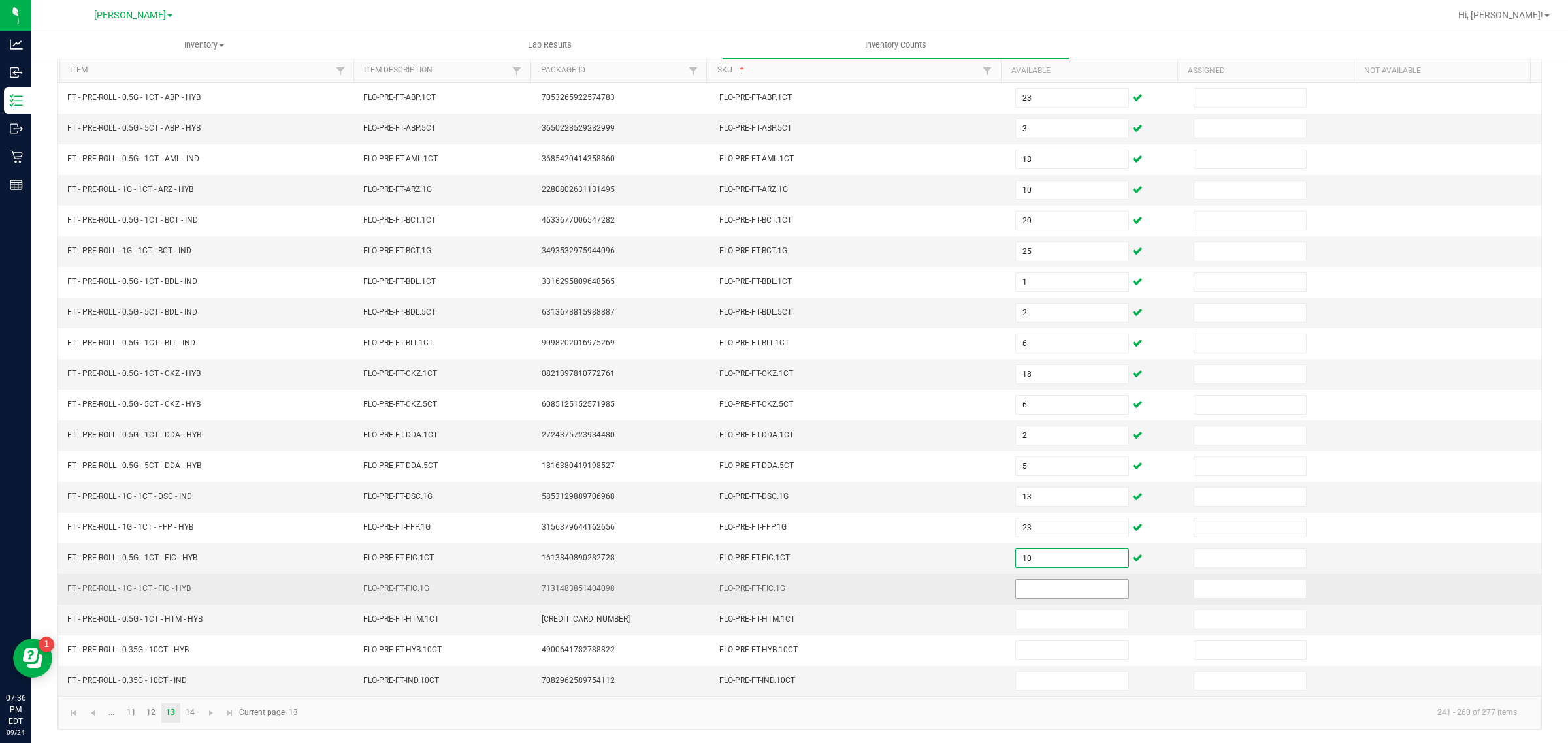
click at [1057, 588] on input at bounding box center [1072, 588] width 112 height 18
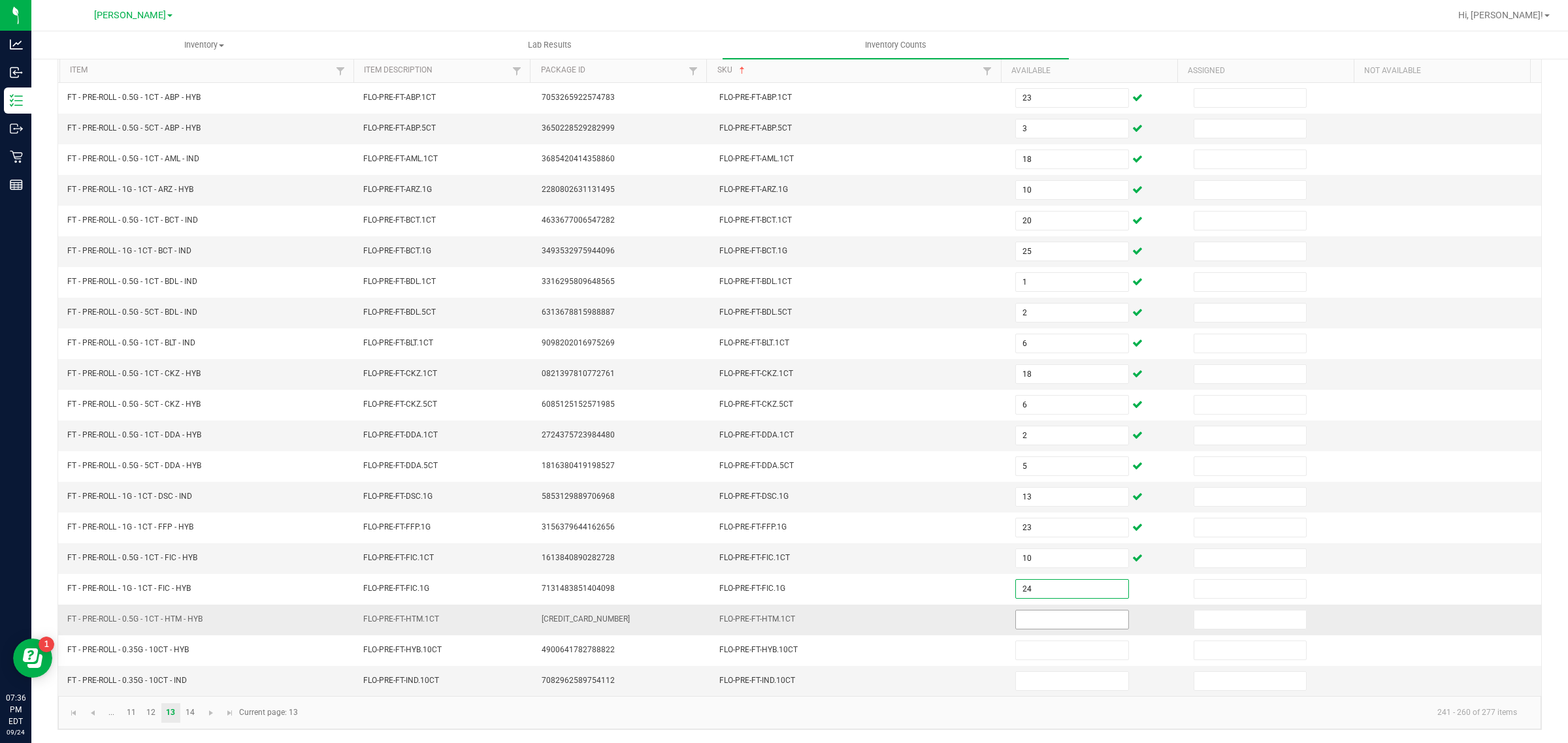
click at [1041, 616] on input at bounding box center [1072, 619] width 112 height 18
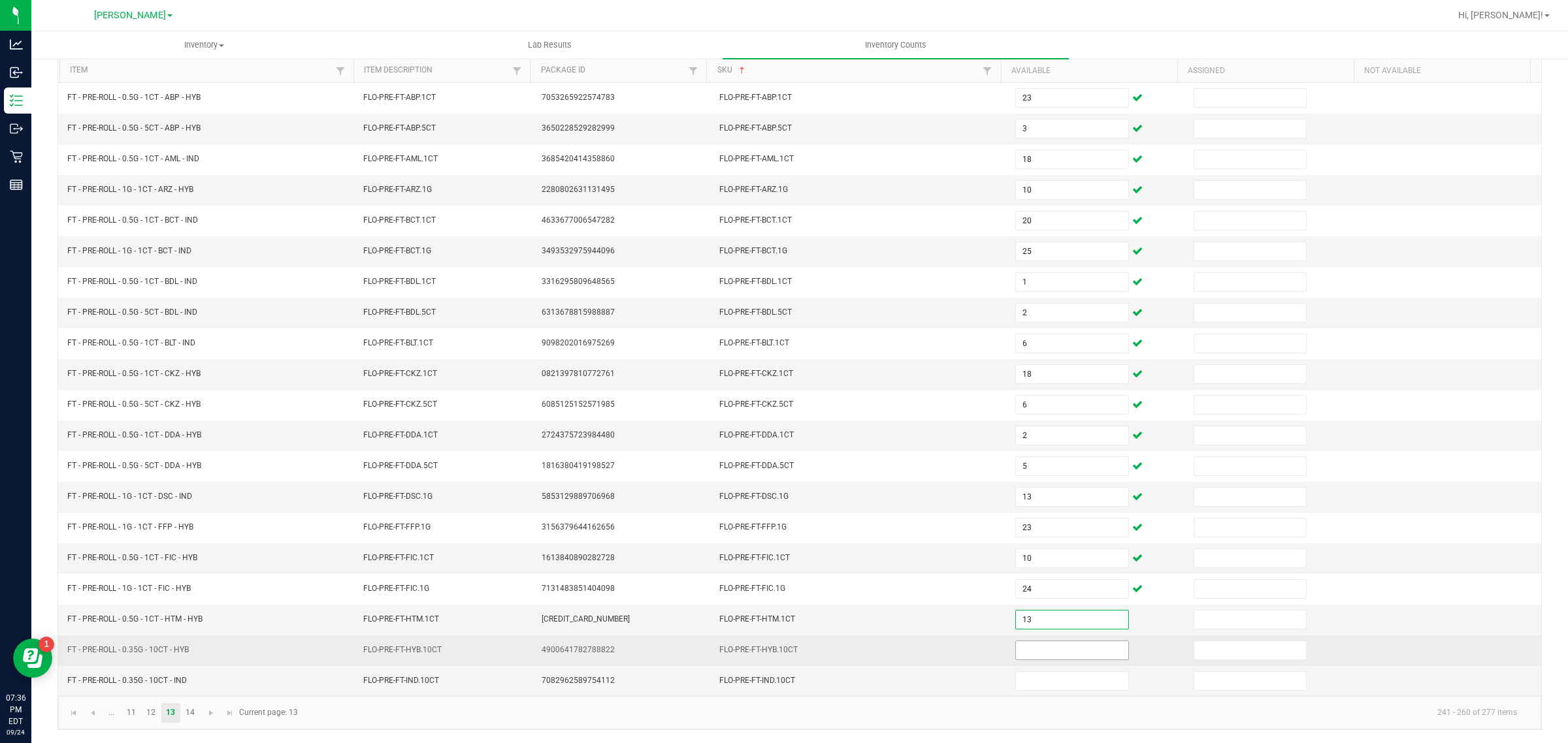
click at [1056, 648] on input at bounding box center [1072, 650] width 112 height 18
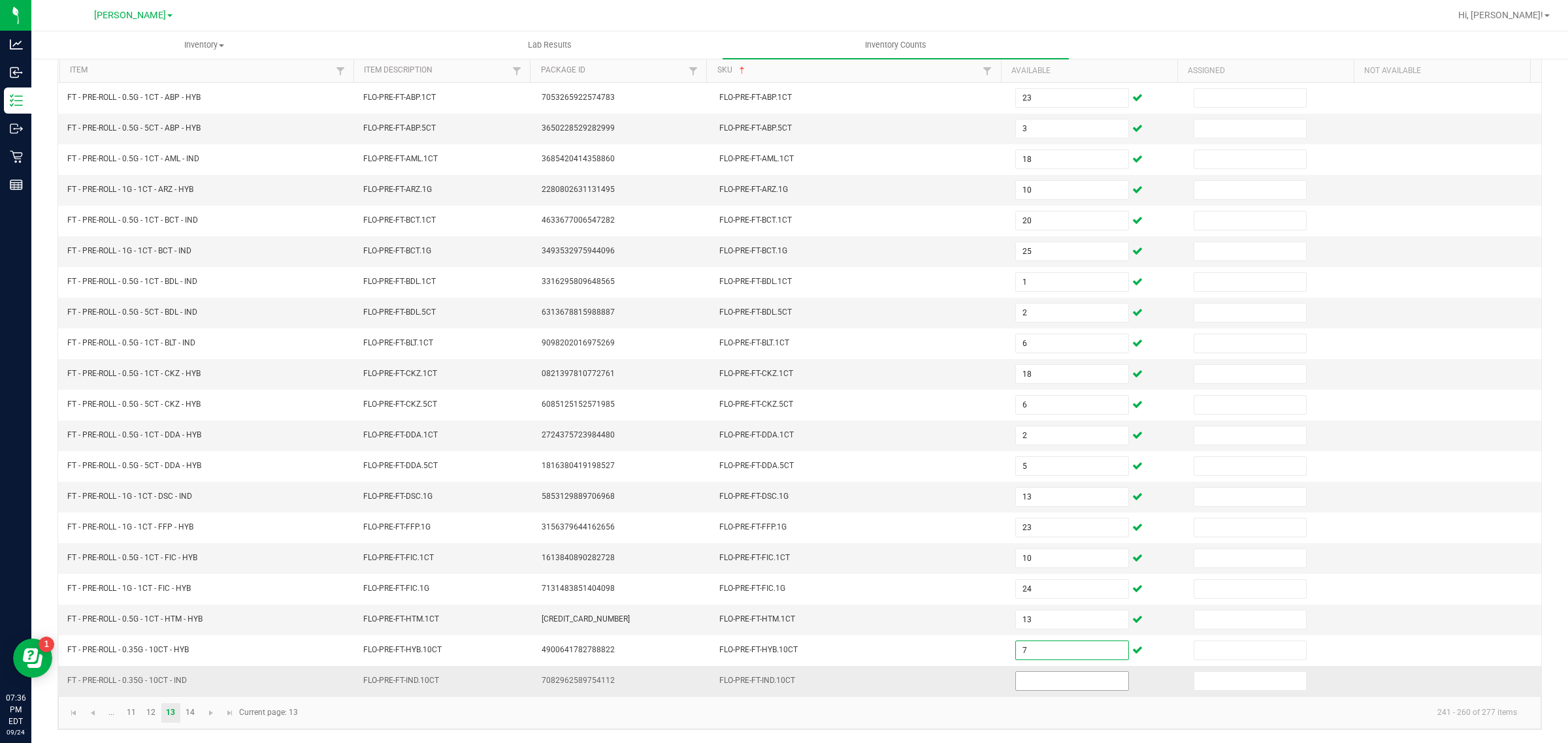
click at [1023, 680] on input at bounding box center [1072, 681] width 112 height 18
click at [190, 712] on link "14" at bounding box center [191, 713] width 19 height 20
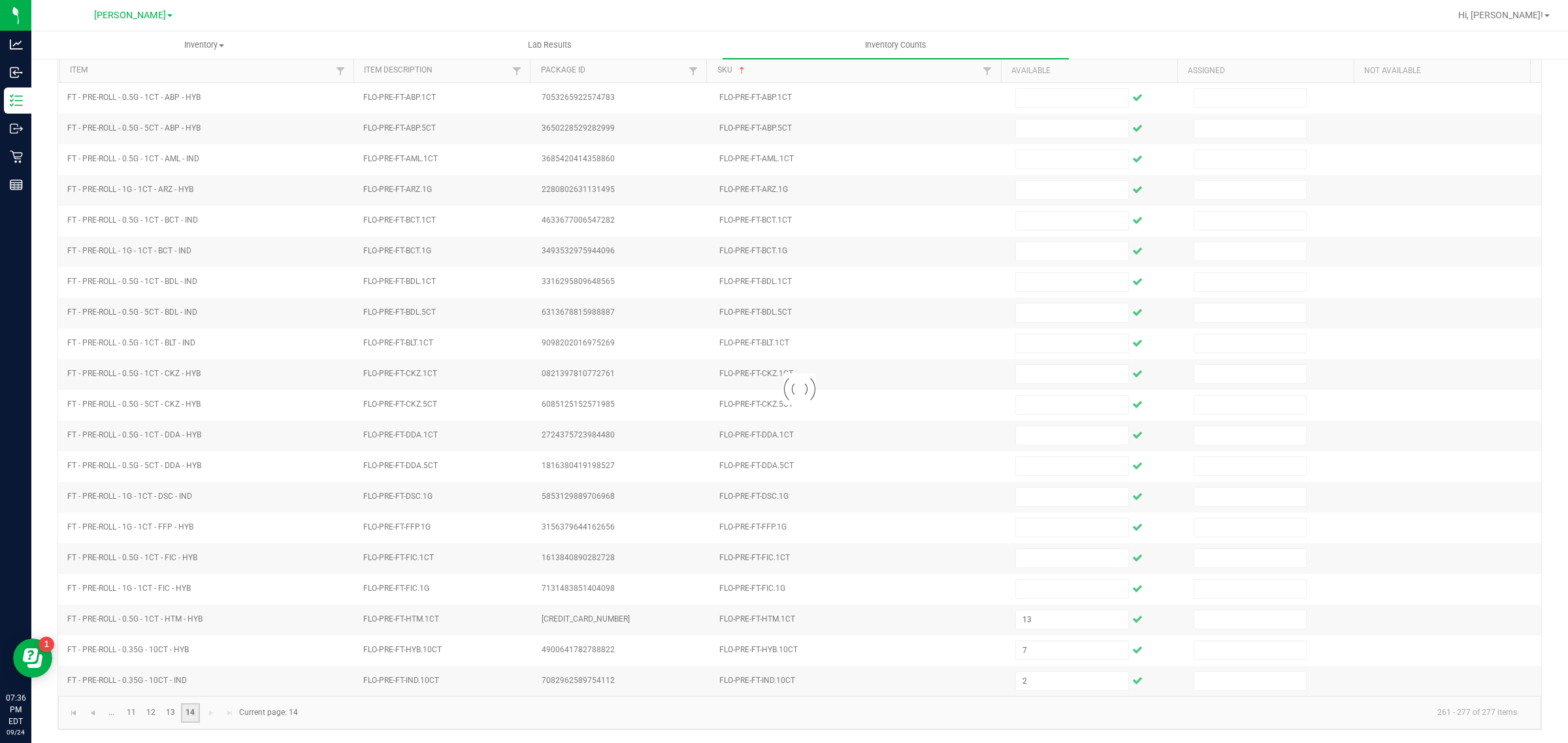
scroll to position [44, 0]
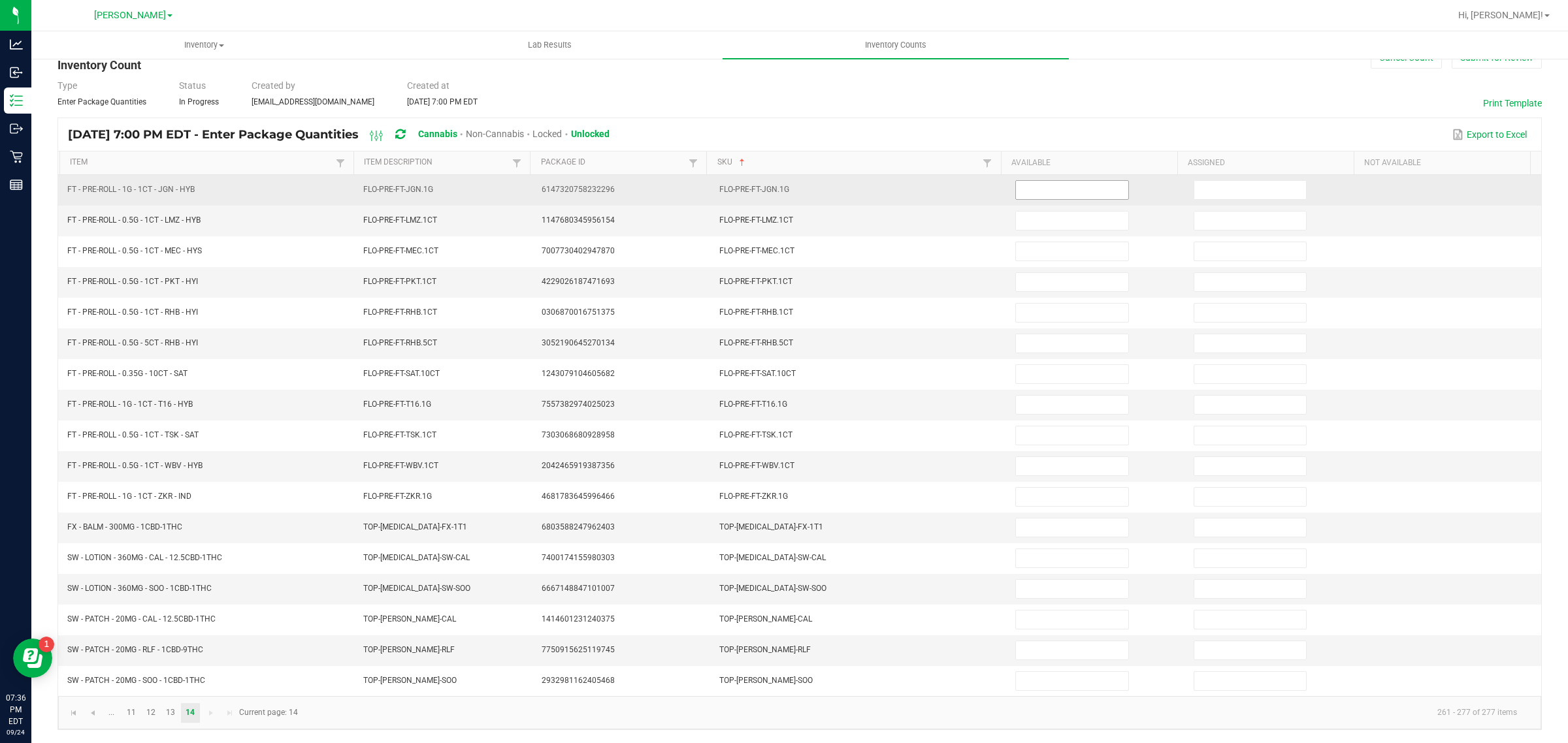
click at [1056, 183] on input at bounding box center [1072, 190] width 112 height 18
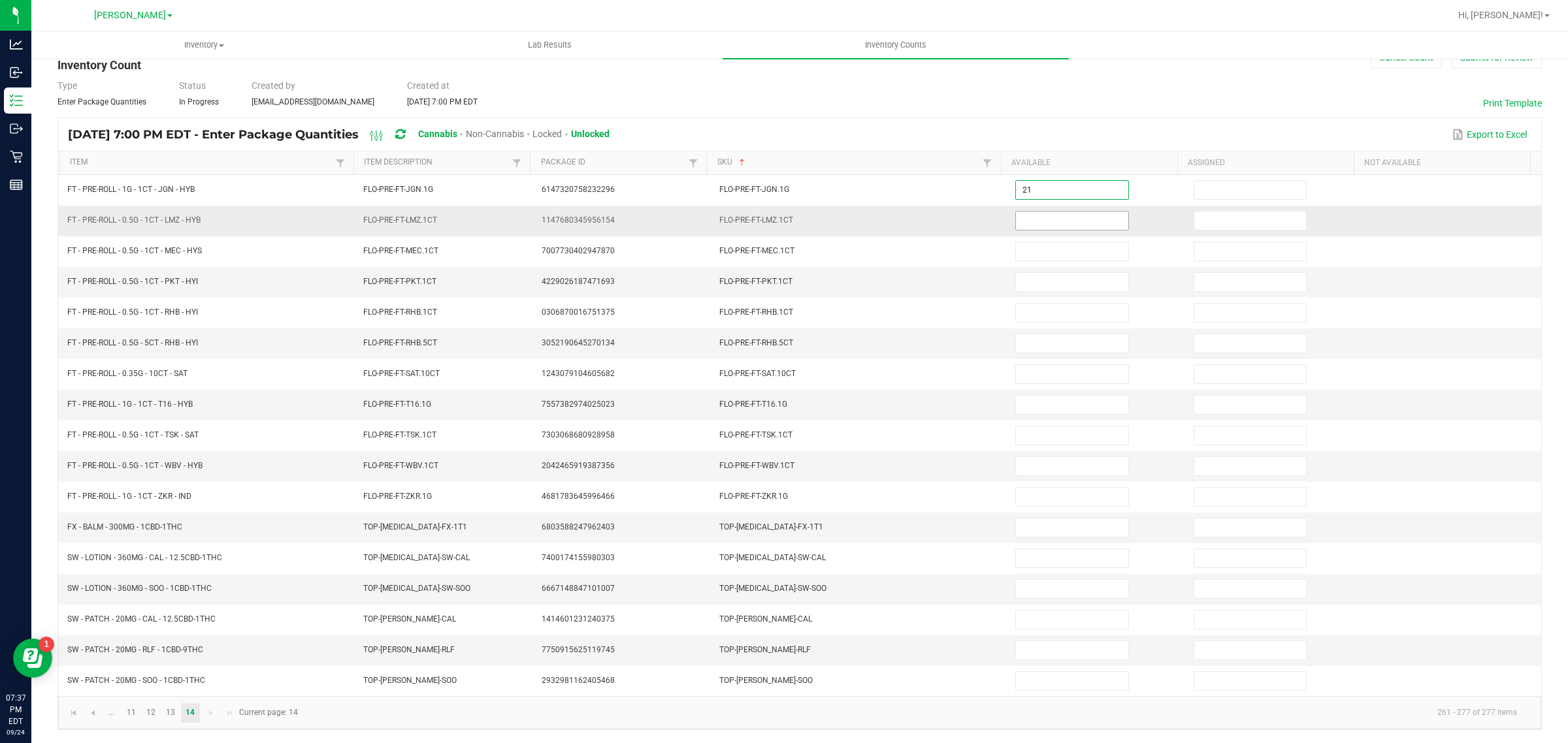
click at [1060, 212] on input at bounding box center [1072, 220] width 112 height 18
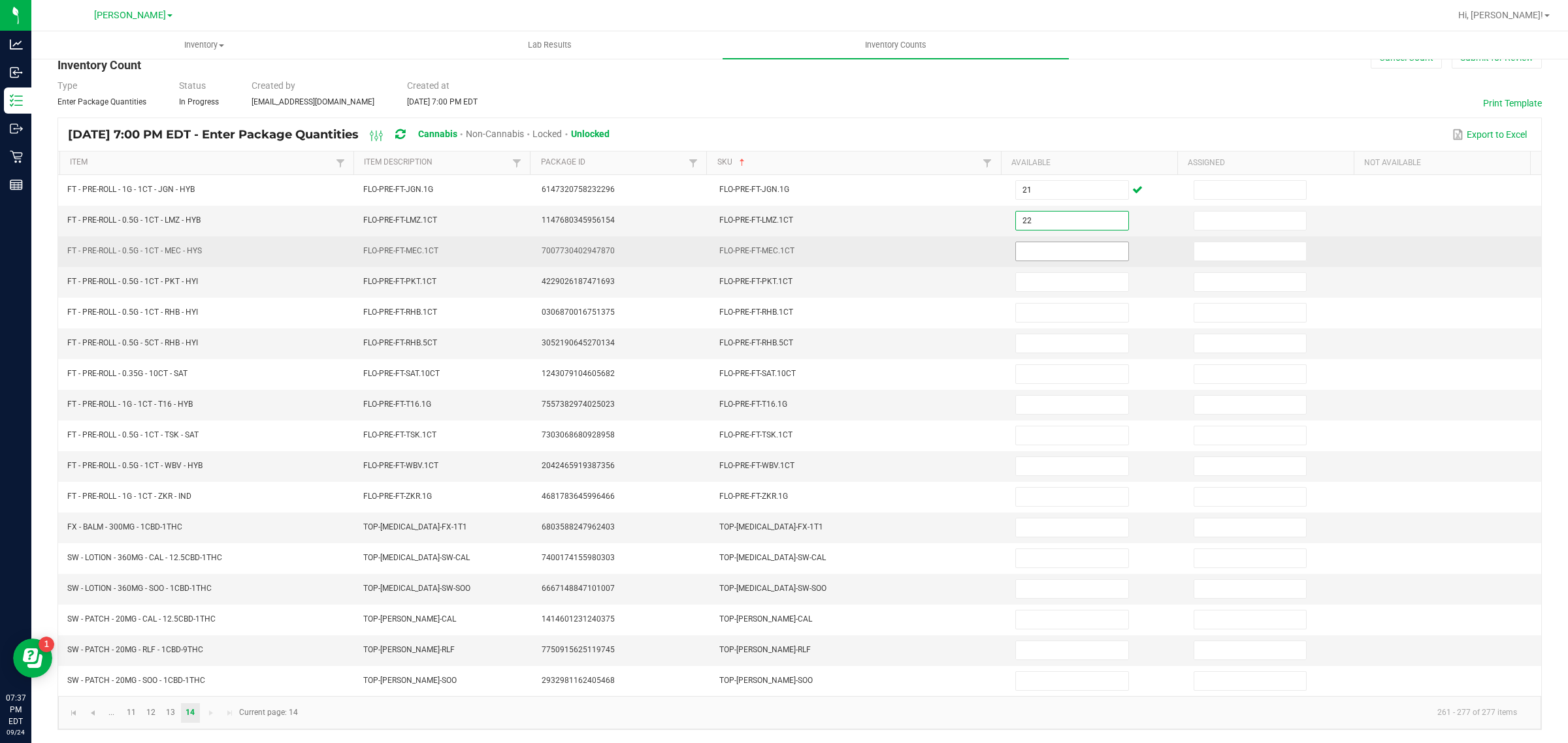
click at [1037, 242] on input at bounding box center [1072, 251] width 112 height 18
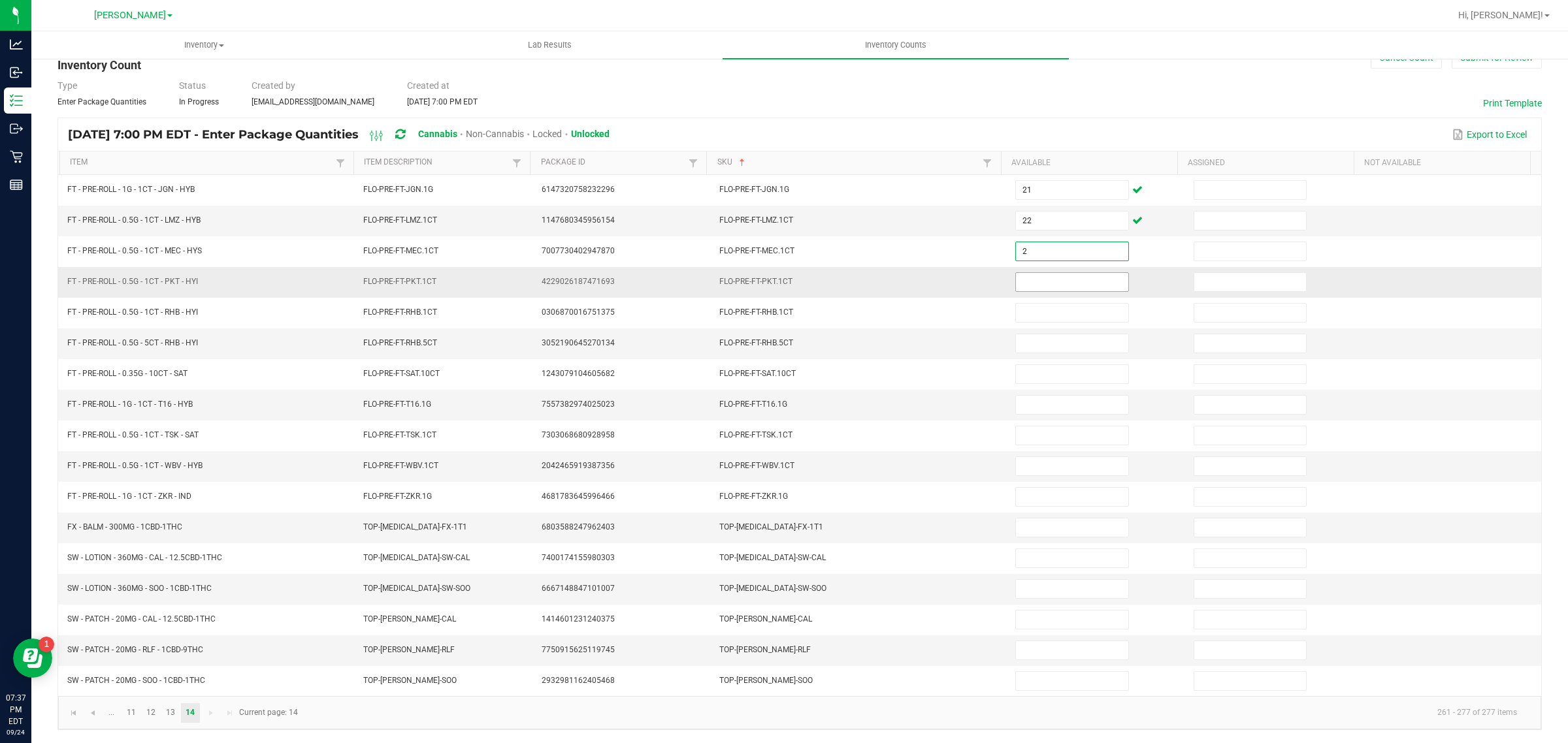
click at [1024, 273] on input at bounding box center [1072, 282] width 112 height 18
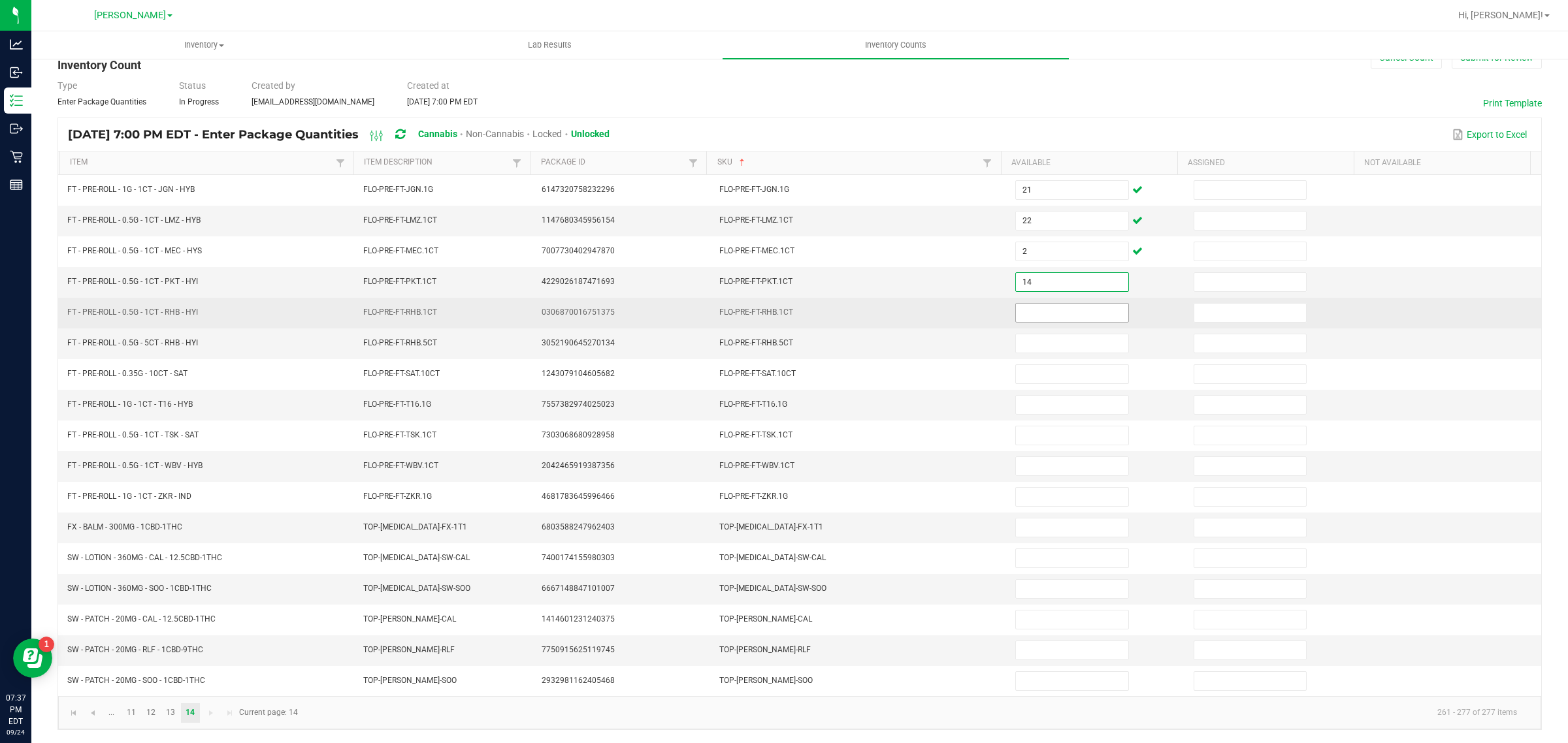
click at [1040, 304] on input at bounding box center [1072, 312] width 112 height 18
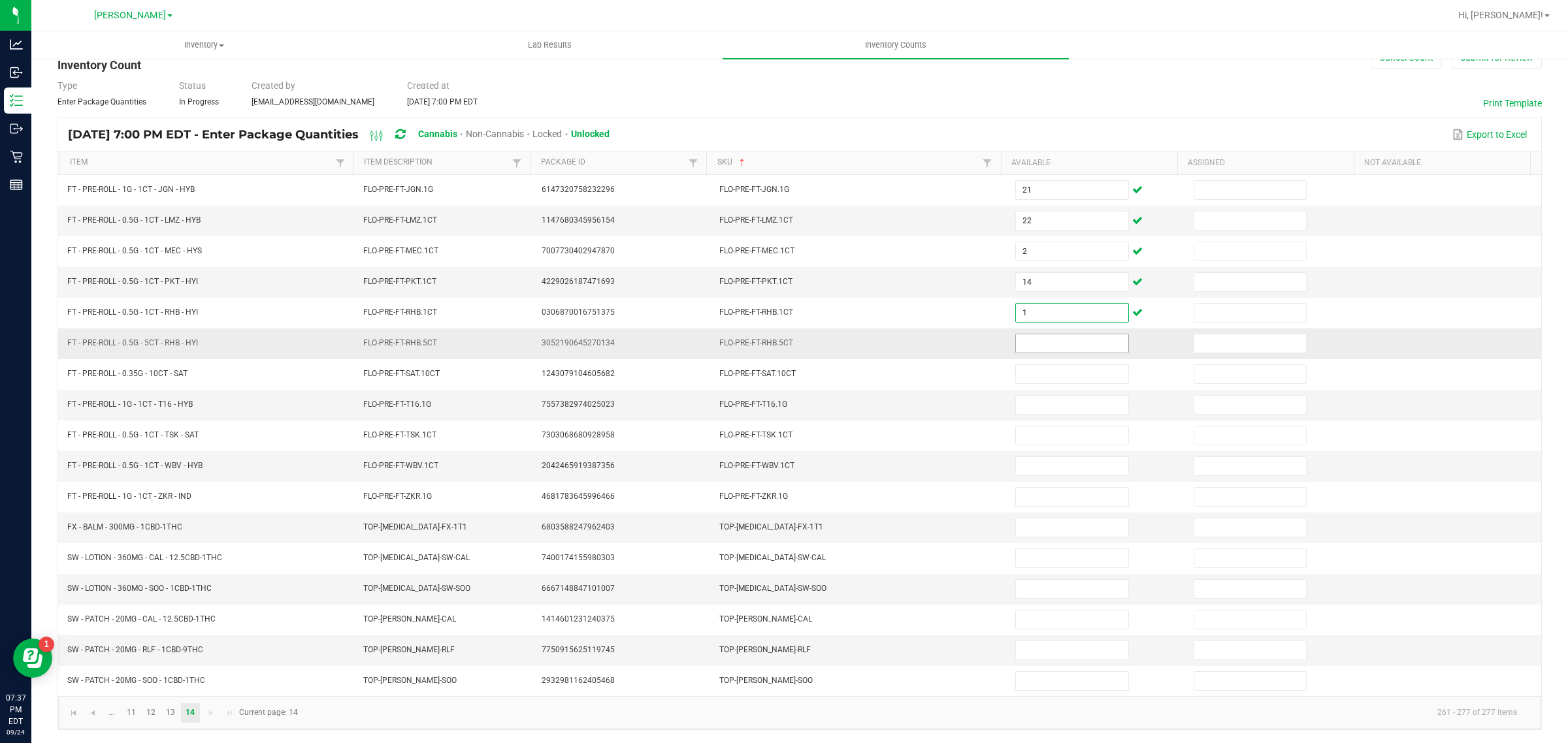
click at [1054, 337] on input at bounding box center [1072, 343] width 112 height 18
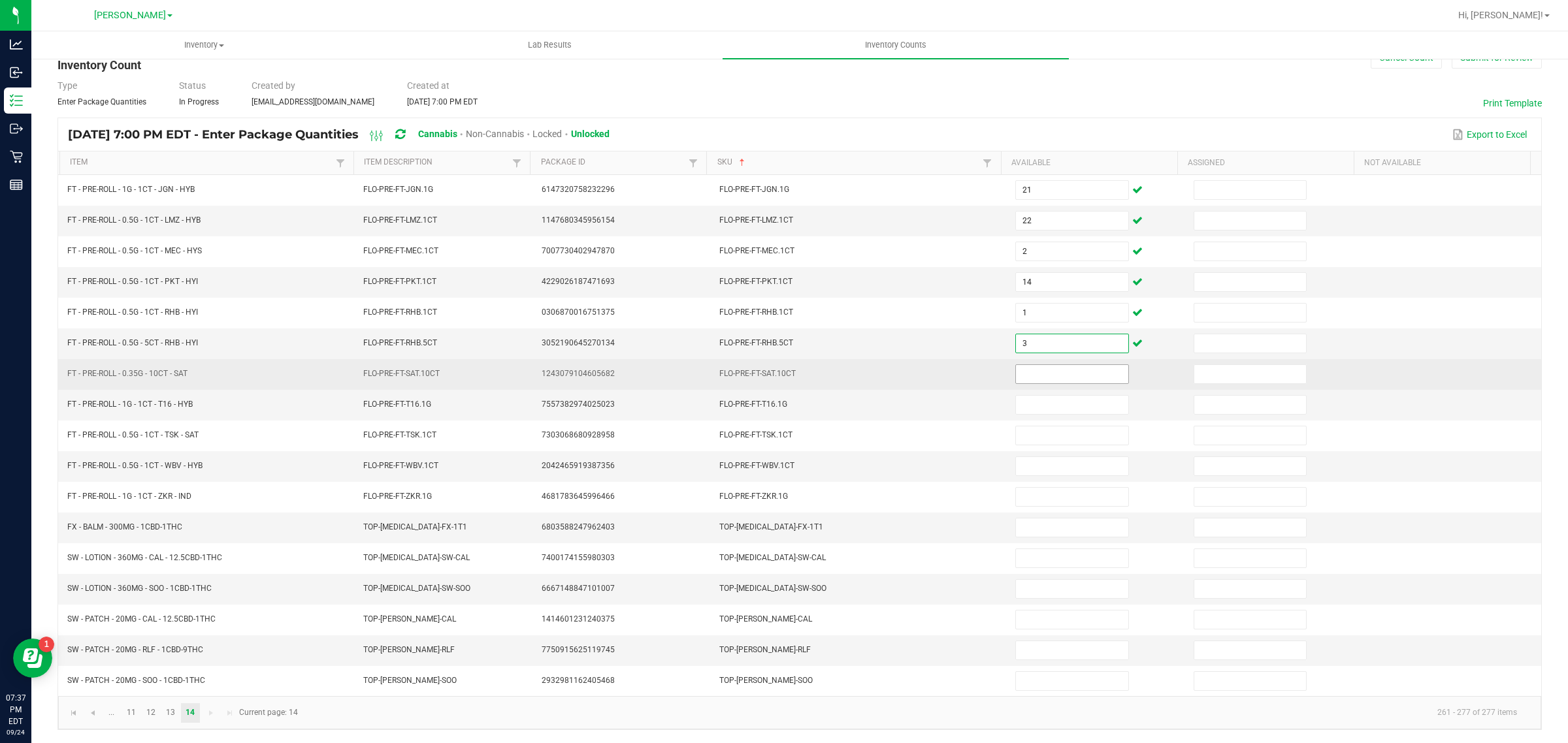
click at [1045, 370] on input at bounding box center [1072, 373] width 112 height 18
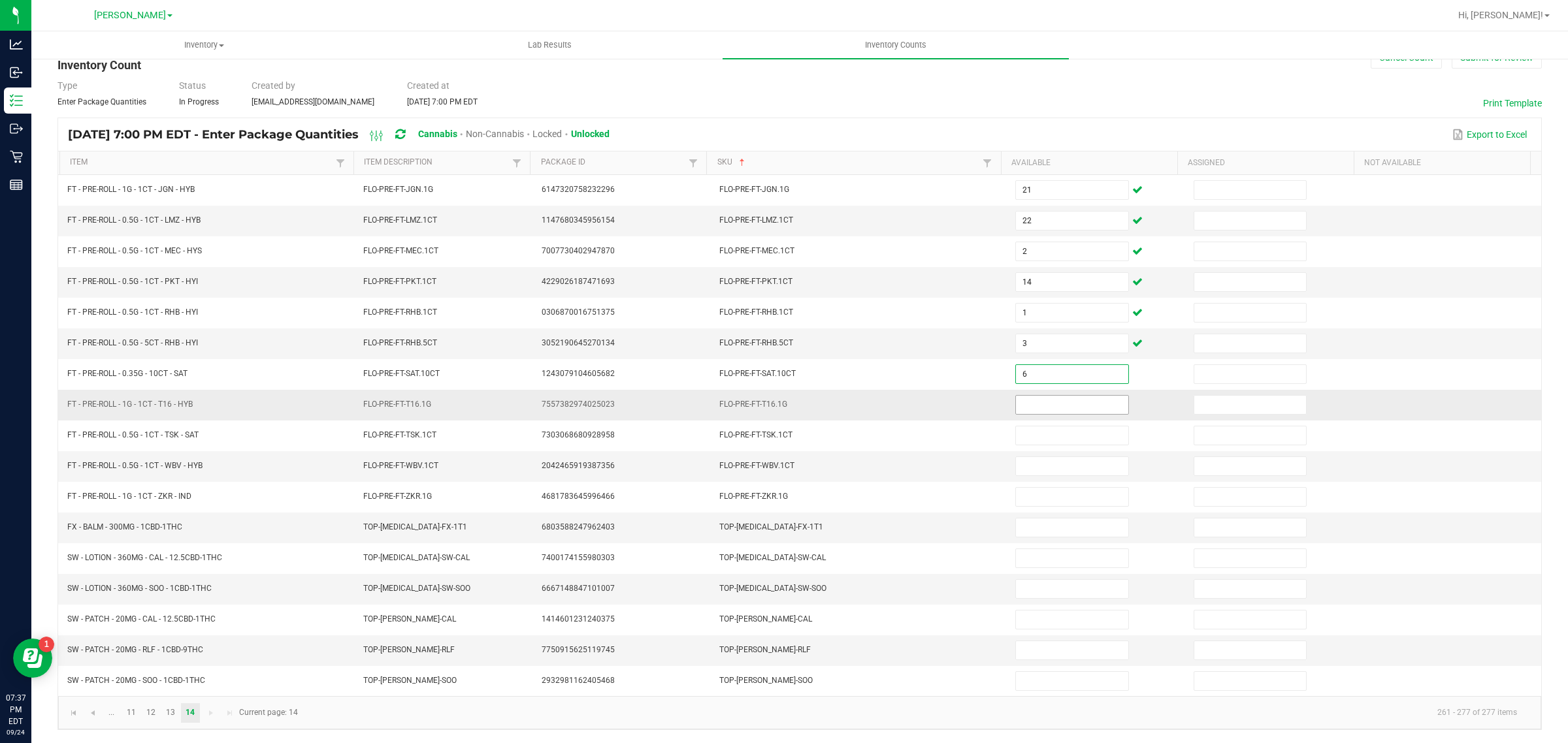
click at [1045, 402] on input at bounding box center [1072, 405] width 112 height 18
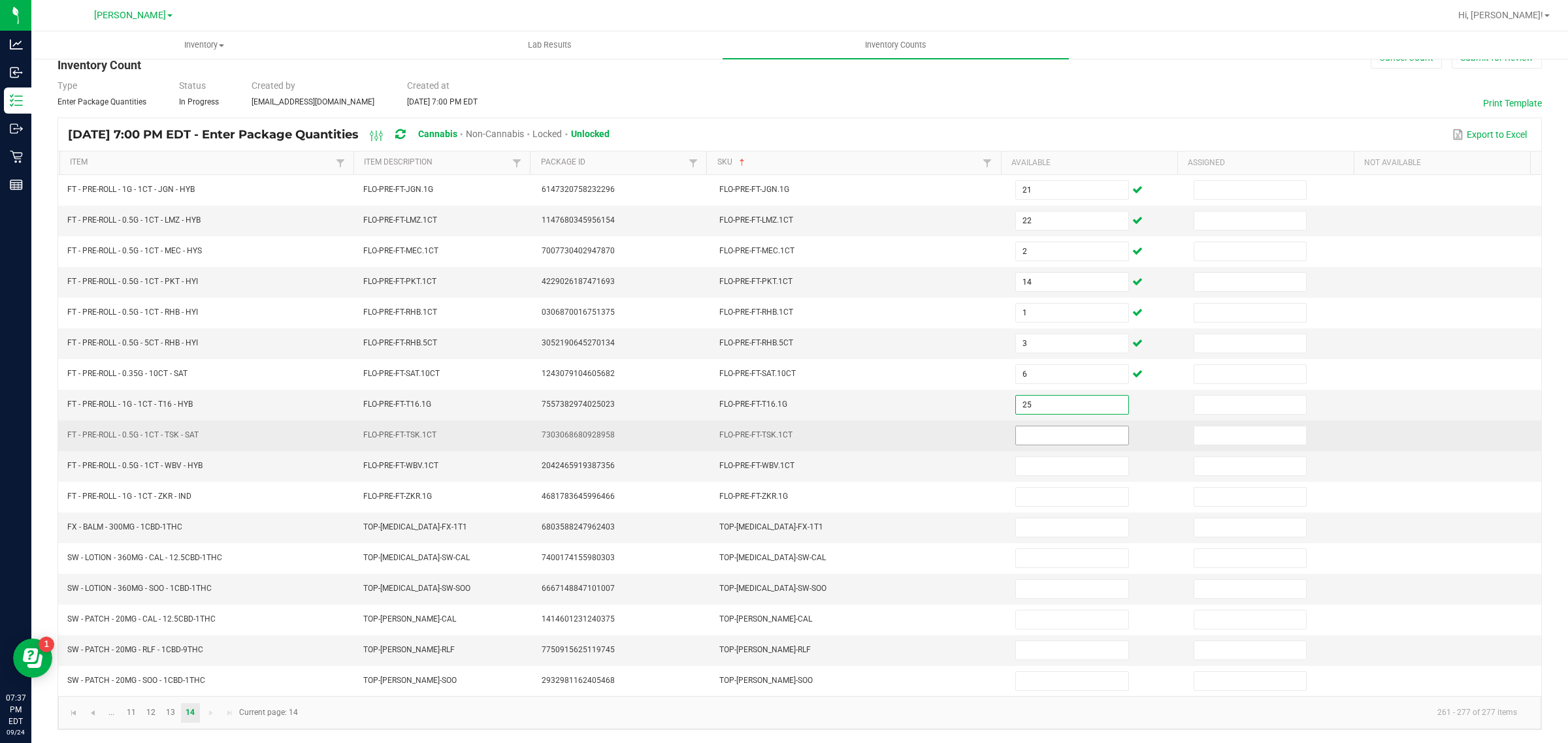
click at [1026, 435] on input at bounding box center [1072, 435] width 112 height 18
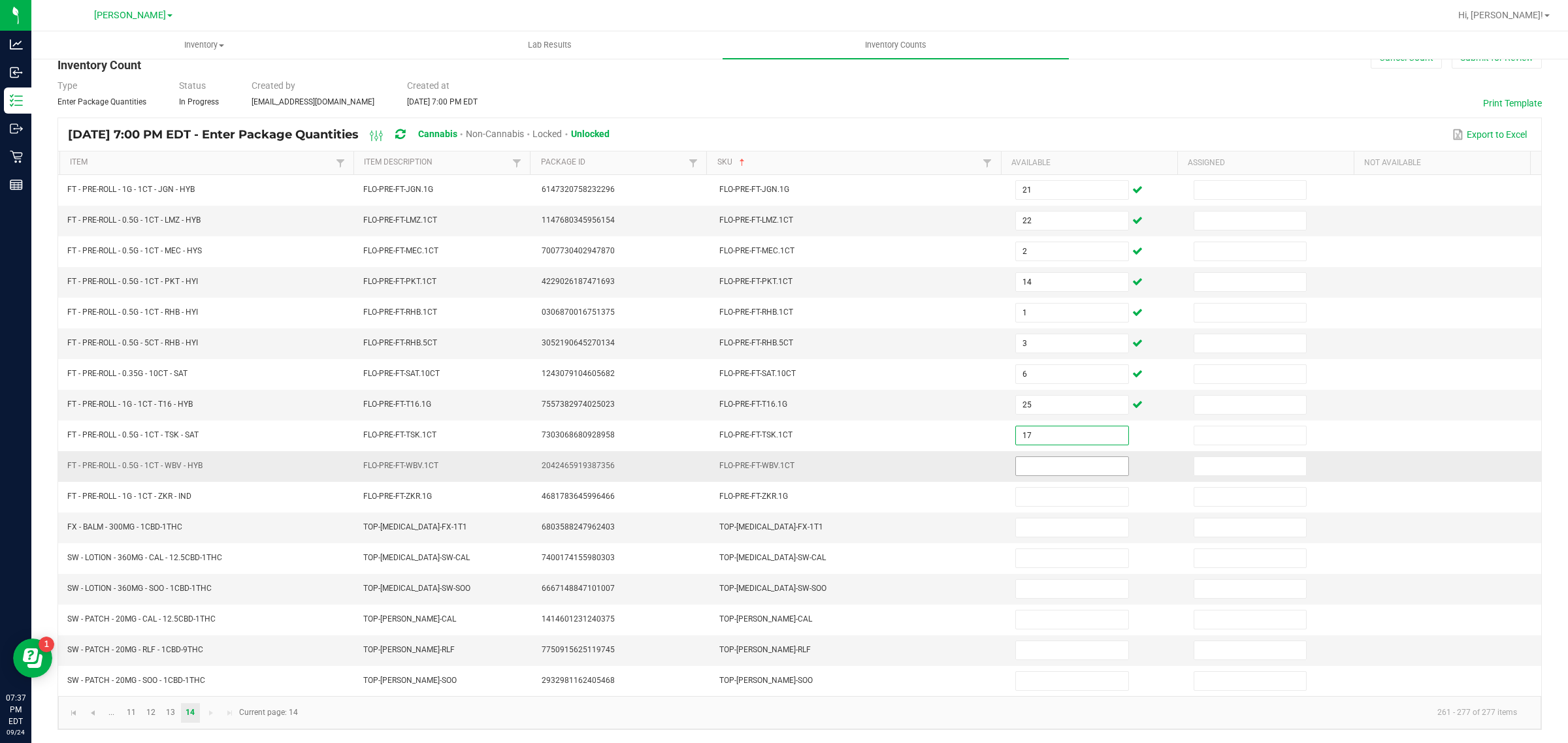
click at [1041, 462] on input at bounding box center [1072, 466] width 112 height 18
click at [1056, 525] on input at bounding box center [1072, 527] width 112 height 18
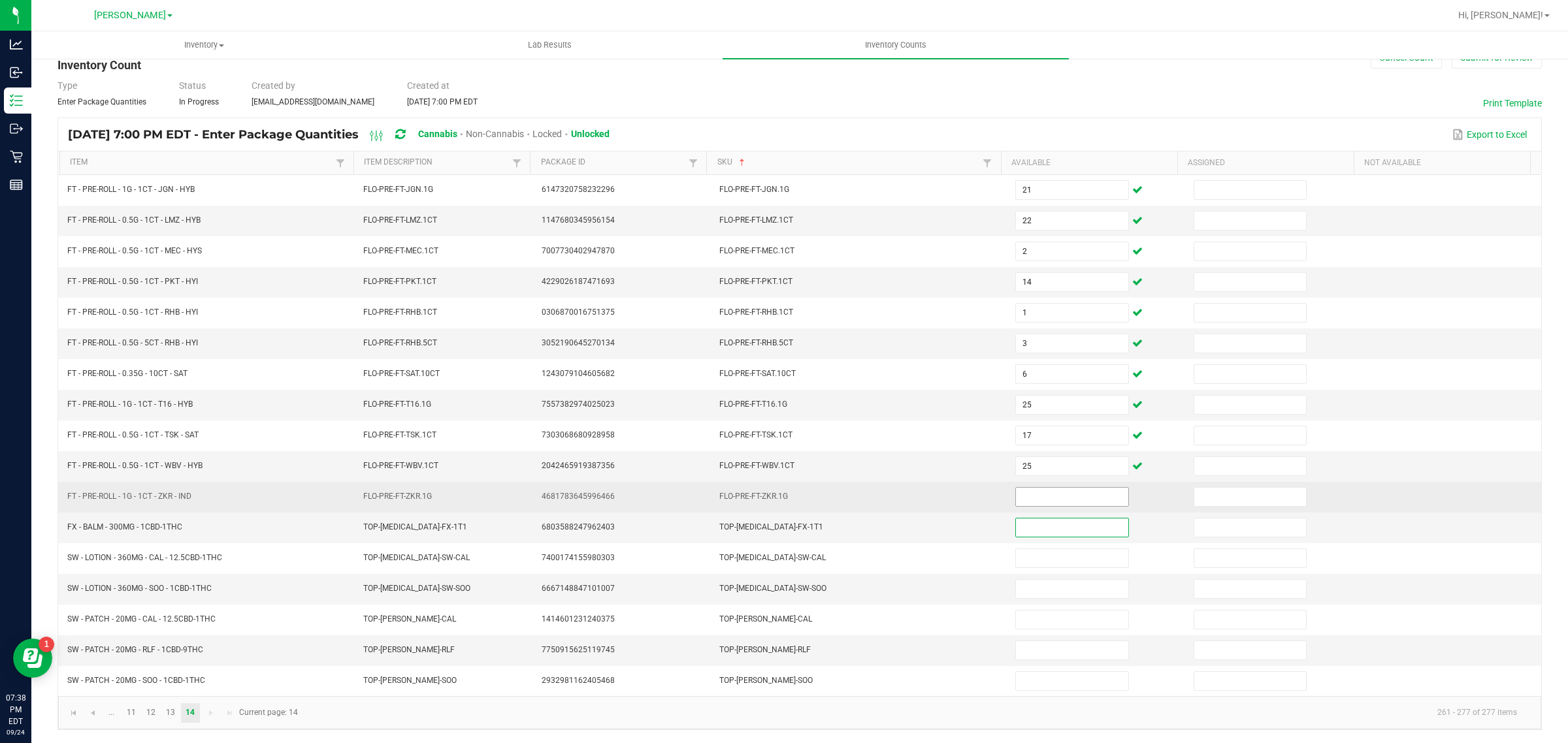
click at [1048, 494] on input at bounding box center [1072, 497] width 112 height 18
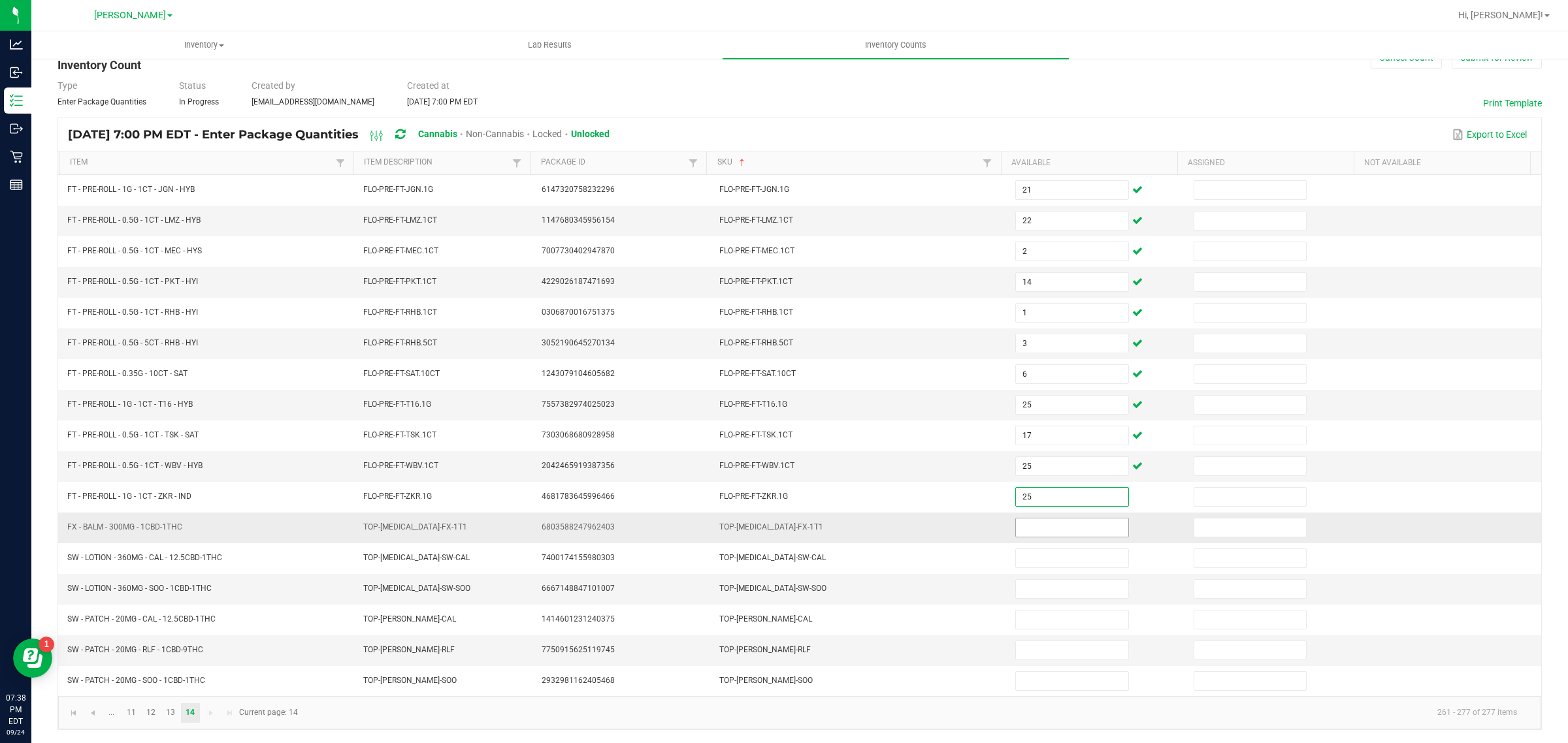
click at [1072, 526] on input at bounding box center [1072, 527] width 112 height 18
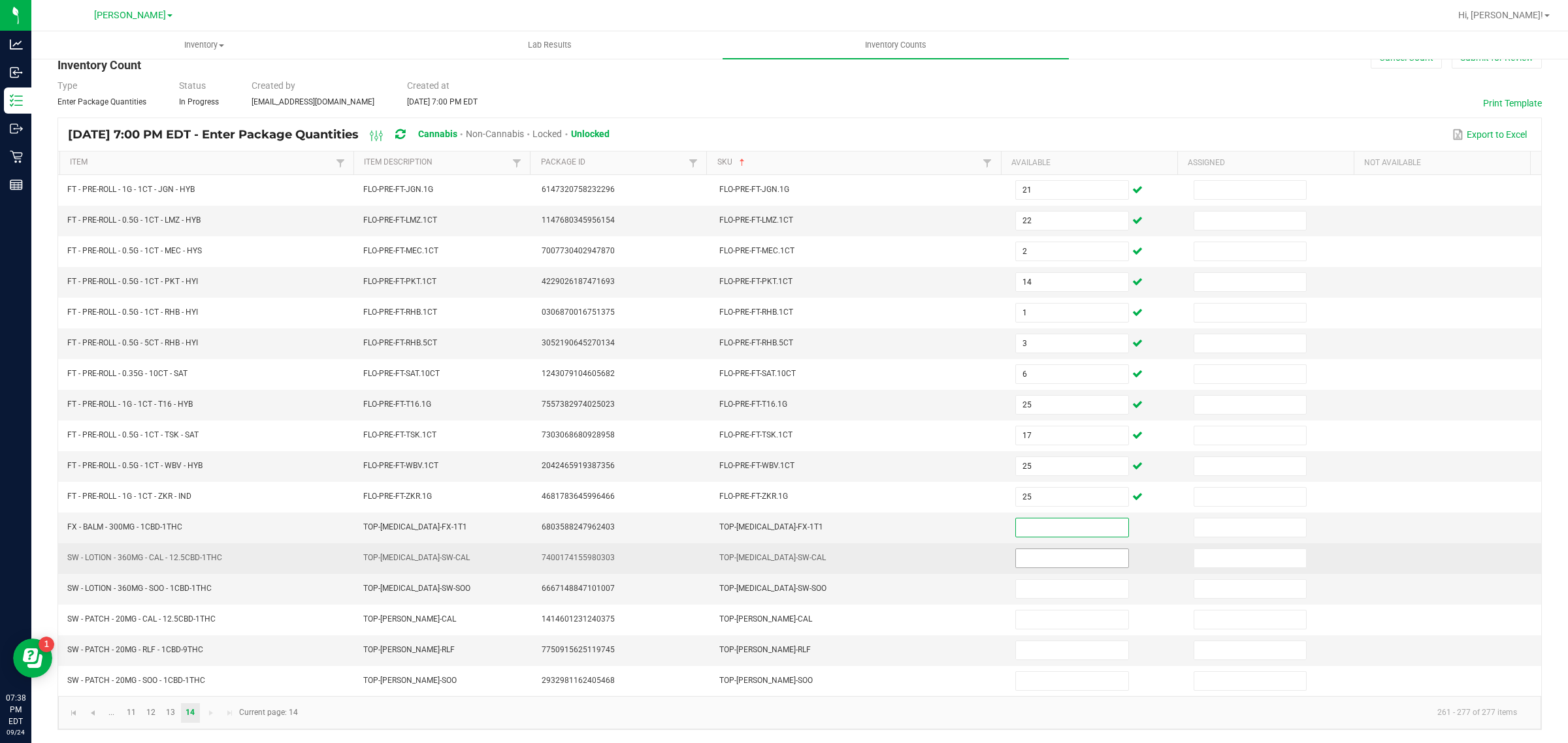
click at [1063, 555] on input at bounding box center [1072, 558] width 112 height 18
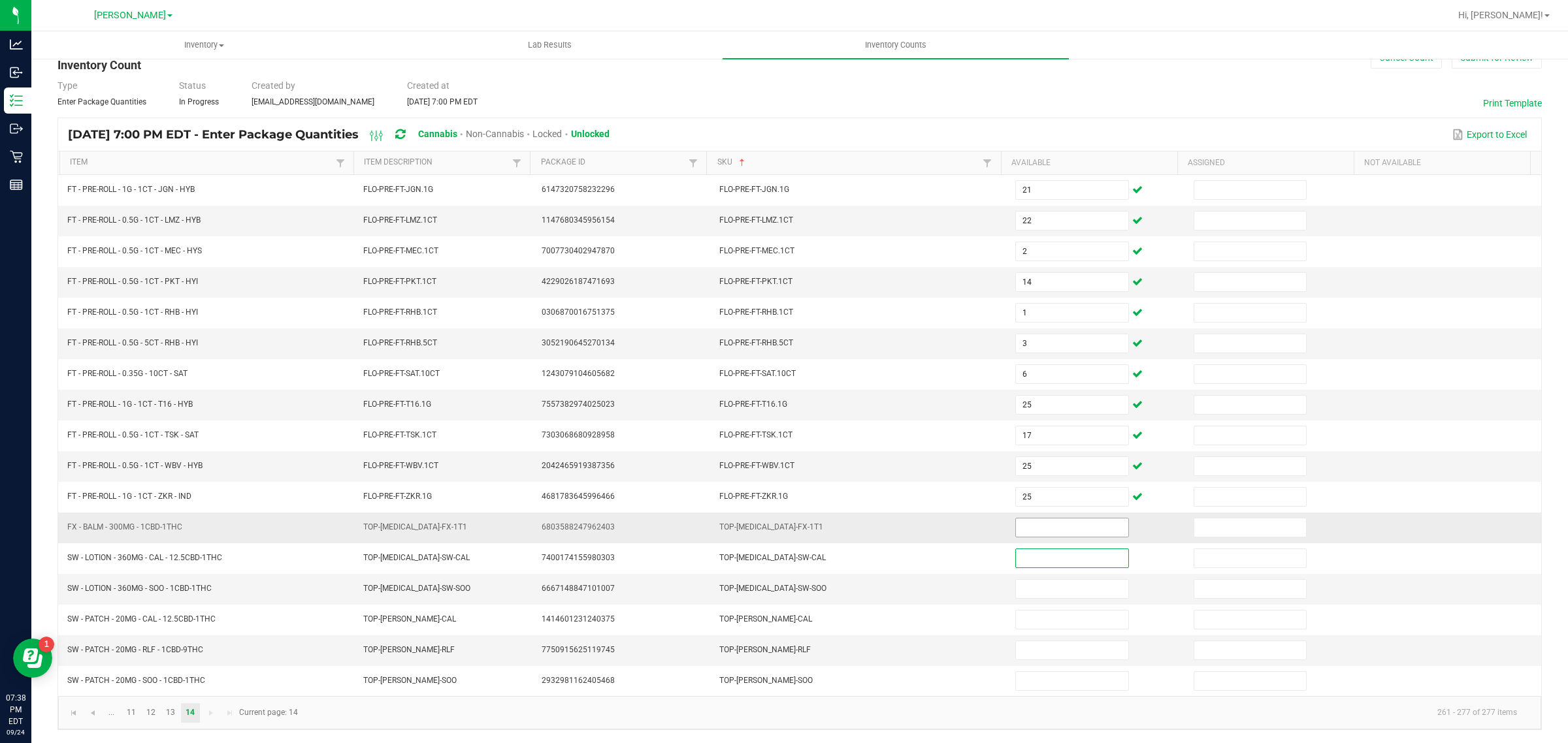
click at [1056, 525] on input at bounding box center [1072, 527] width 112 height 18
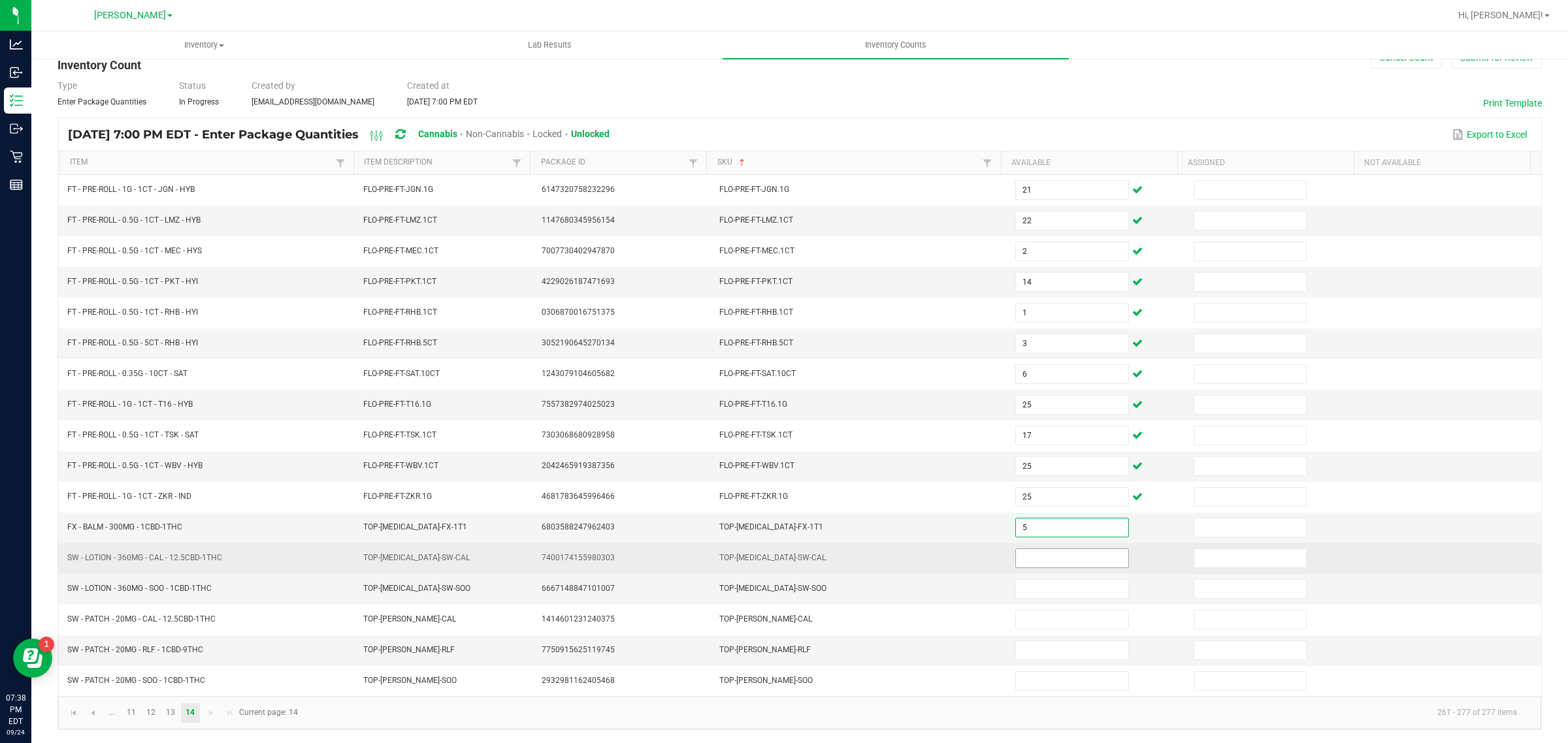
click at [1043, 553] on input at bounding box center [1072, 558] width 112 height 18
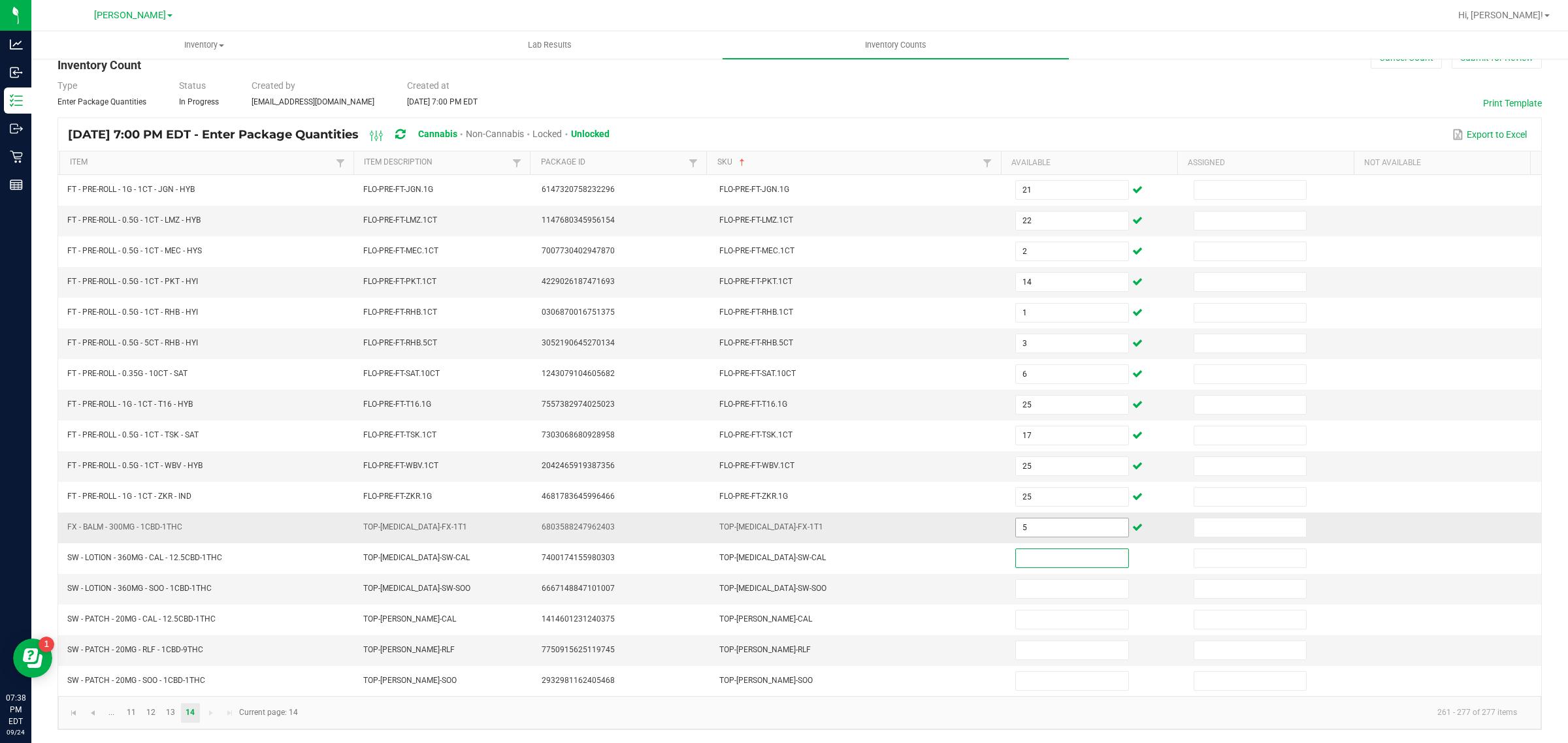
click at [1047, 525] on input "5" at bounding box center [1072, 527] width 112 height 18
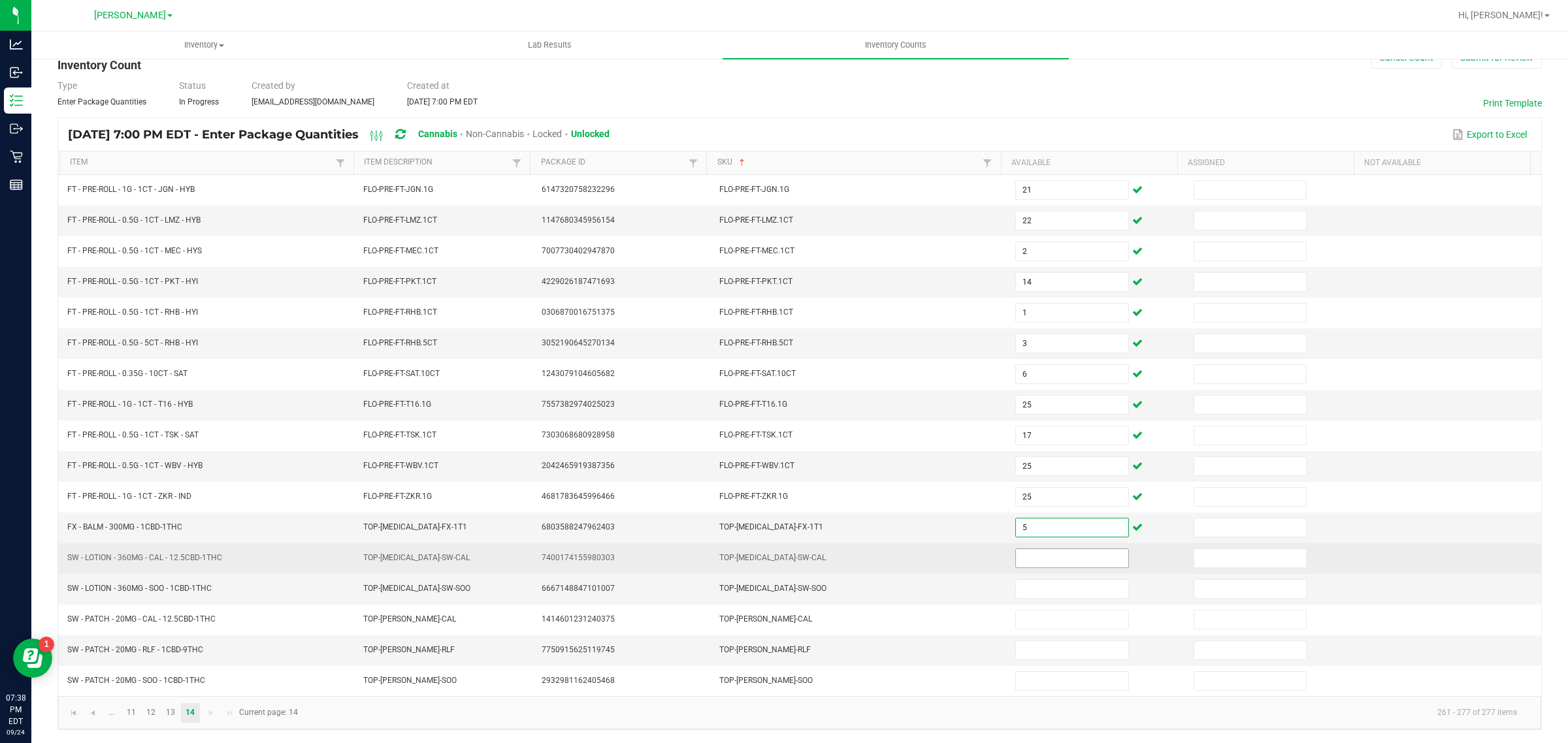
click at [1048, 555] on input at bounding box center [1072, 558] width 112 height 18
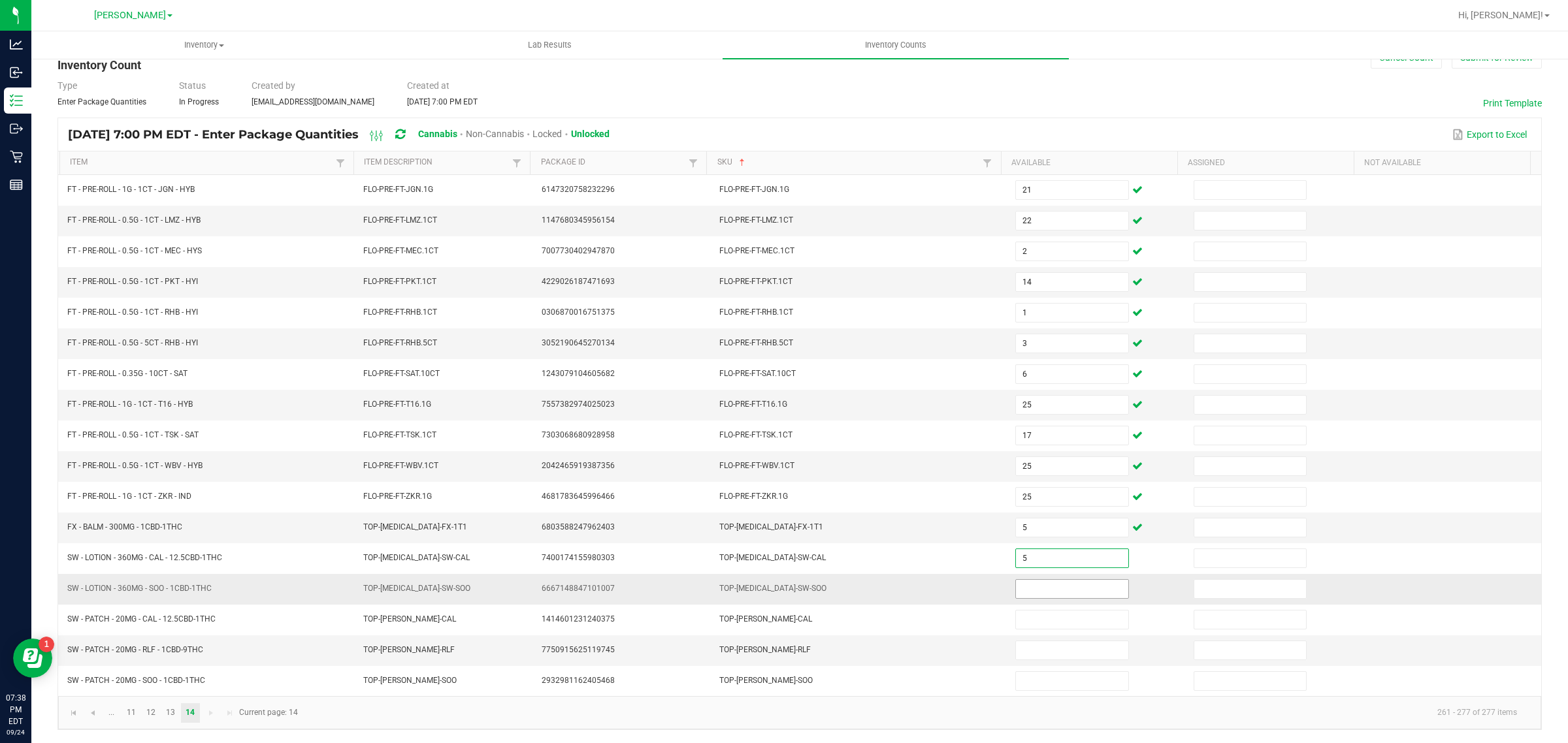
click at [1034, 583] on input at bounding box center [1072, 588] width 112 height 18
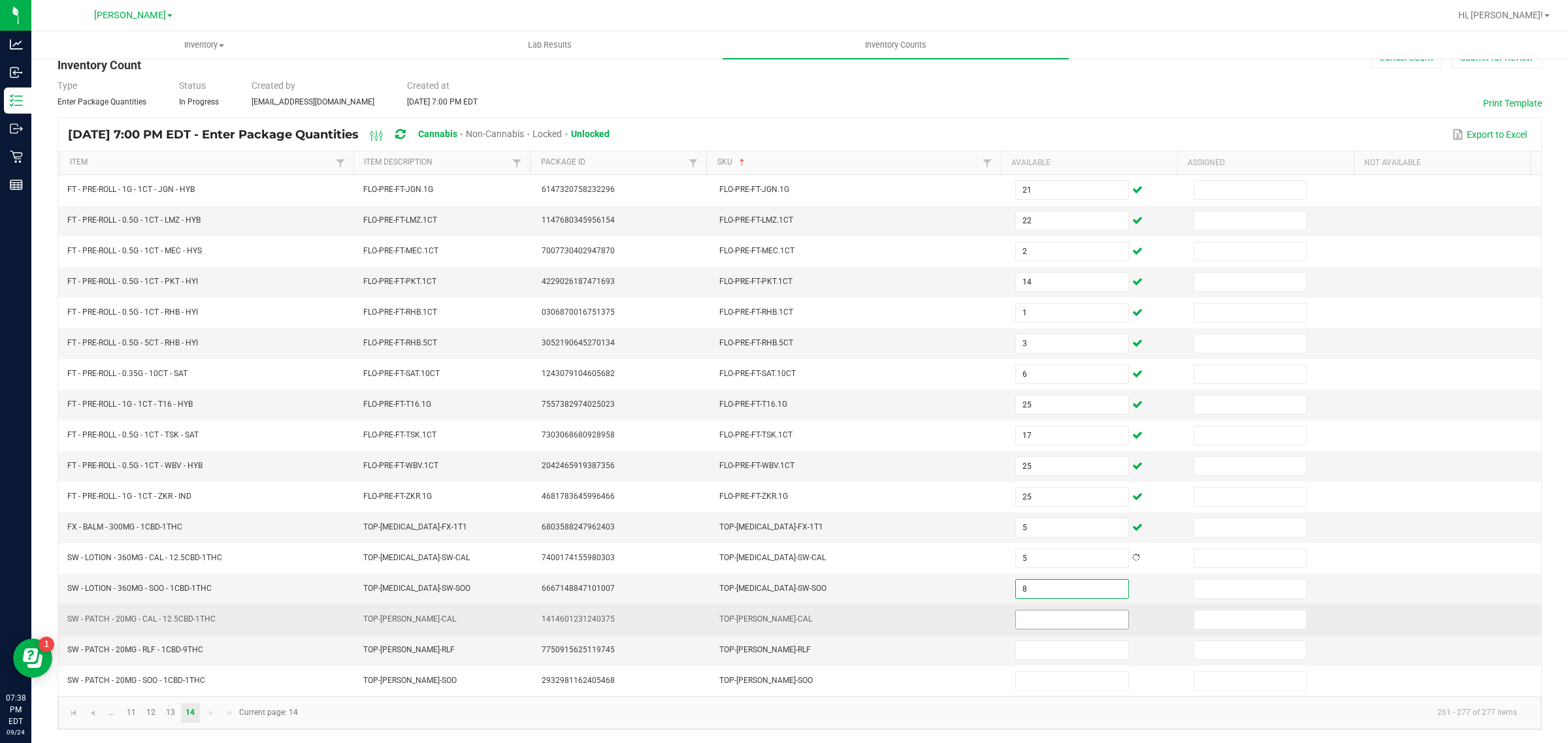
click at [1030, 621] on input at bounding box center [1072, 619] width 112 height 18
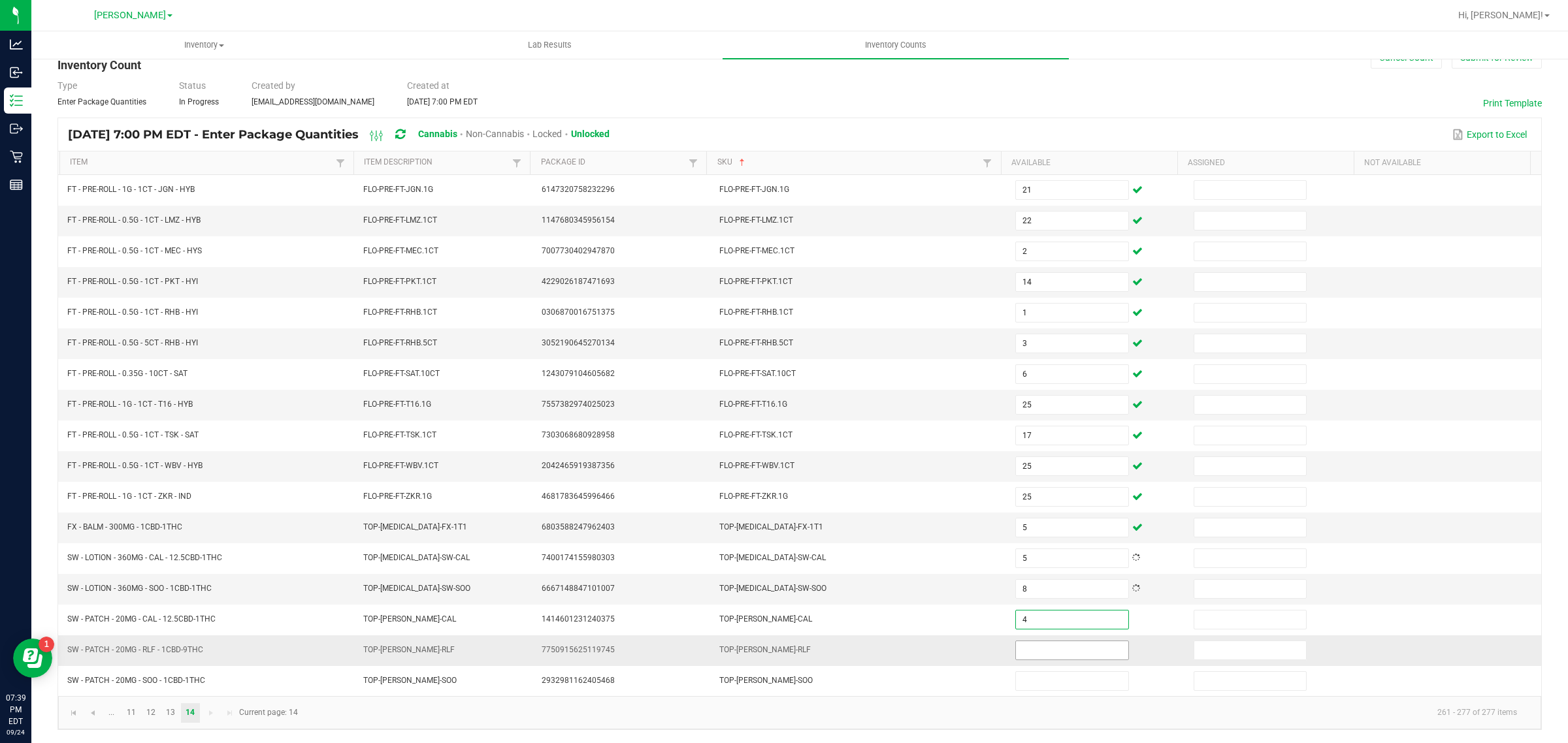
click at [1069, 650] on input at bounding box center [1072, 650] width 112 height 18
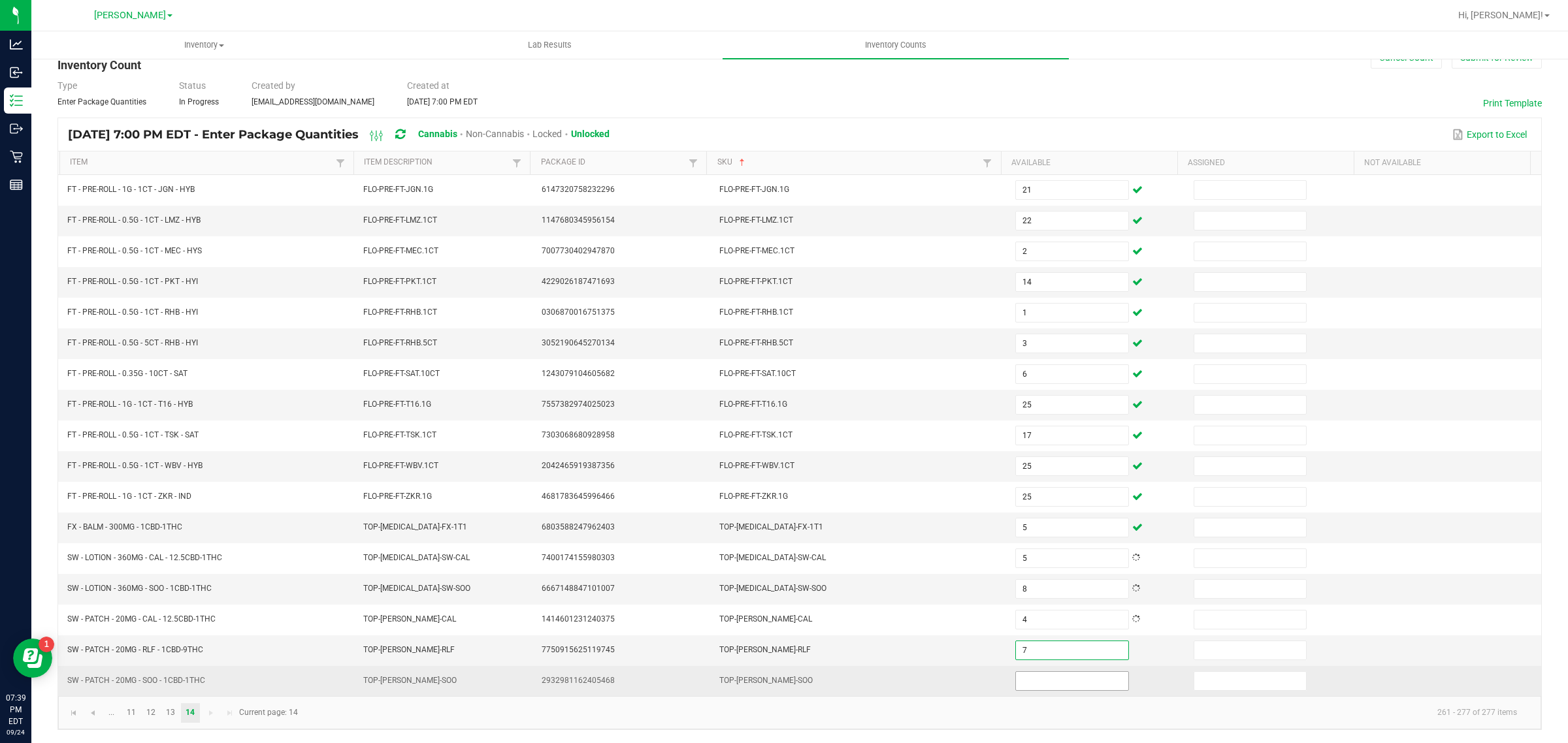
click at [1048, 683] on input at bounding box center [1072, 681] width 112 height 18
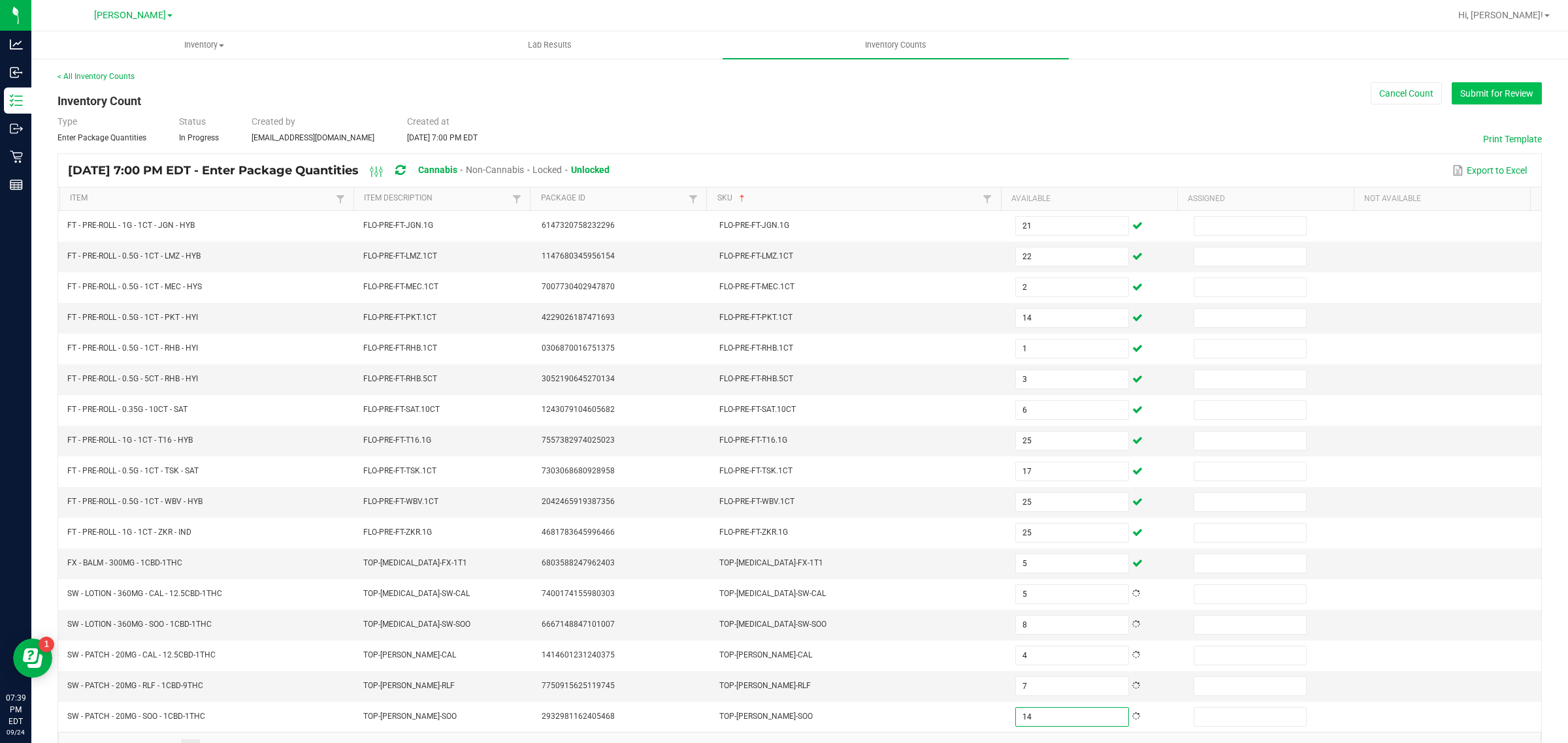
click at [1504, 92] on button "Submit for Review" at bounding box center [1497, 93] width 90 height 22
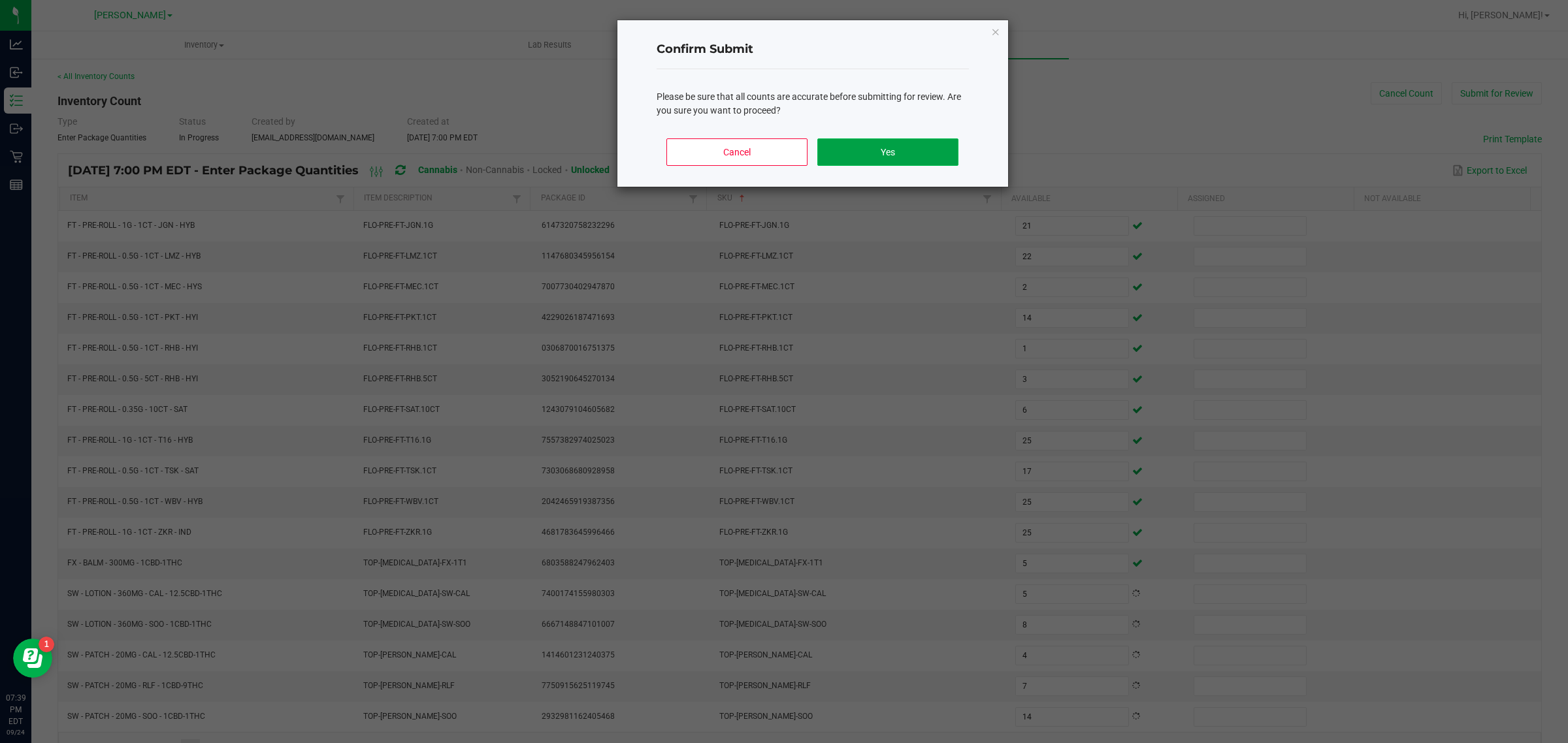
click at [939, 142] on button "Yes" at bounding box center [887, 151] width 140 height 27
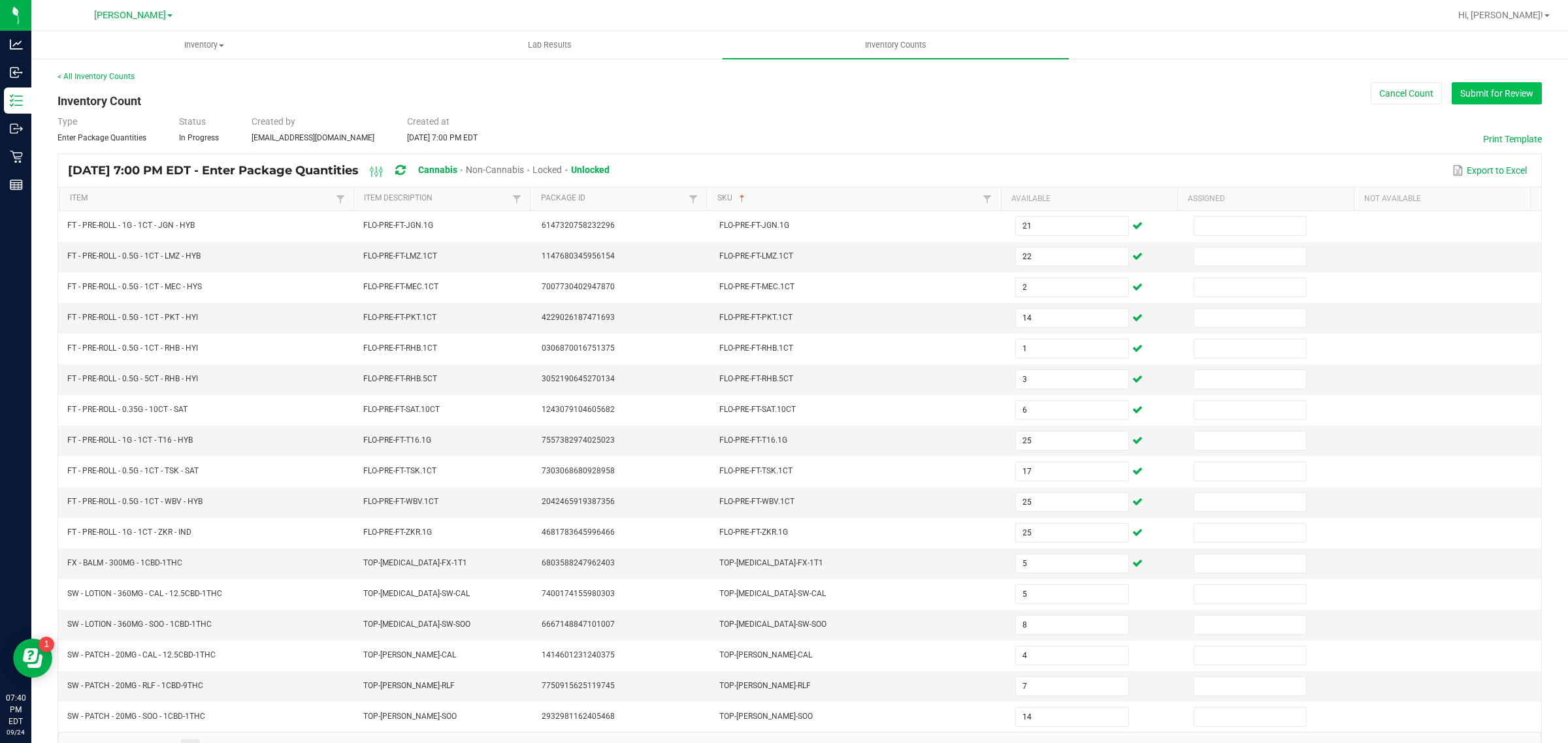
click at [1493, 95] on button "Submit for Review" at bounding box center [1497, 93] width 90 height 22
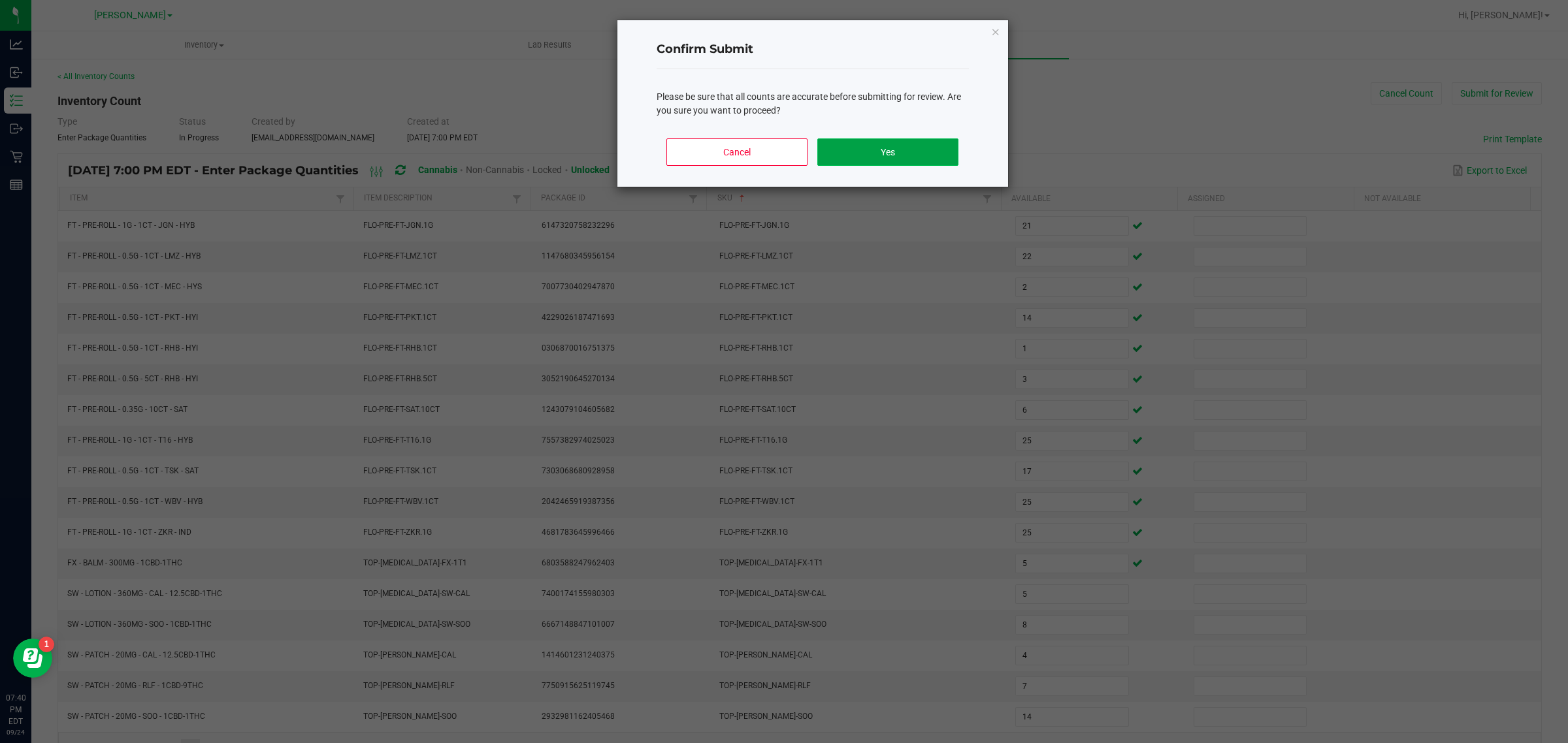
click at [935, 158] on button "Yes" at bounding box center [887, 151] width 140 height 27
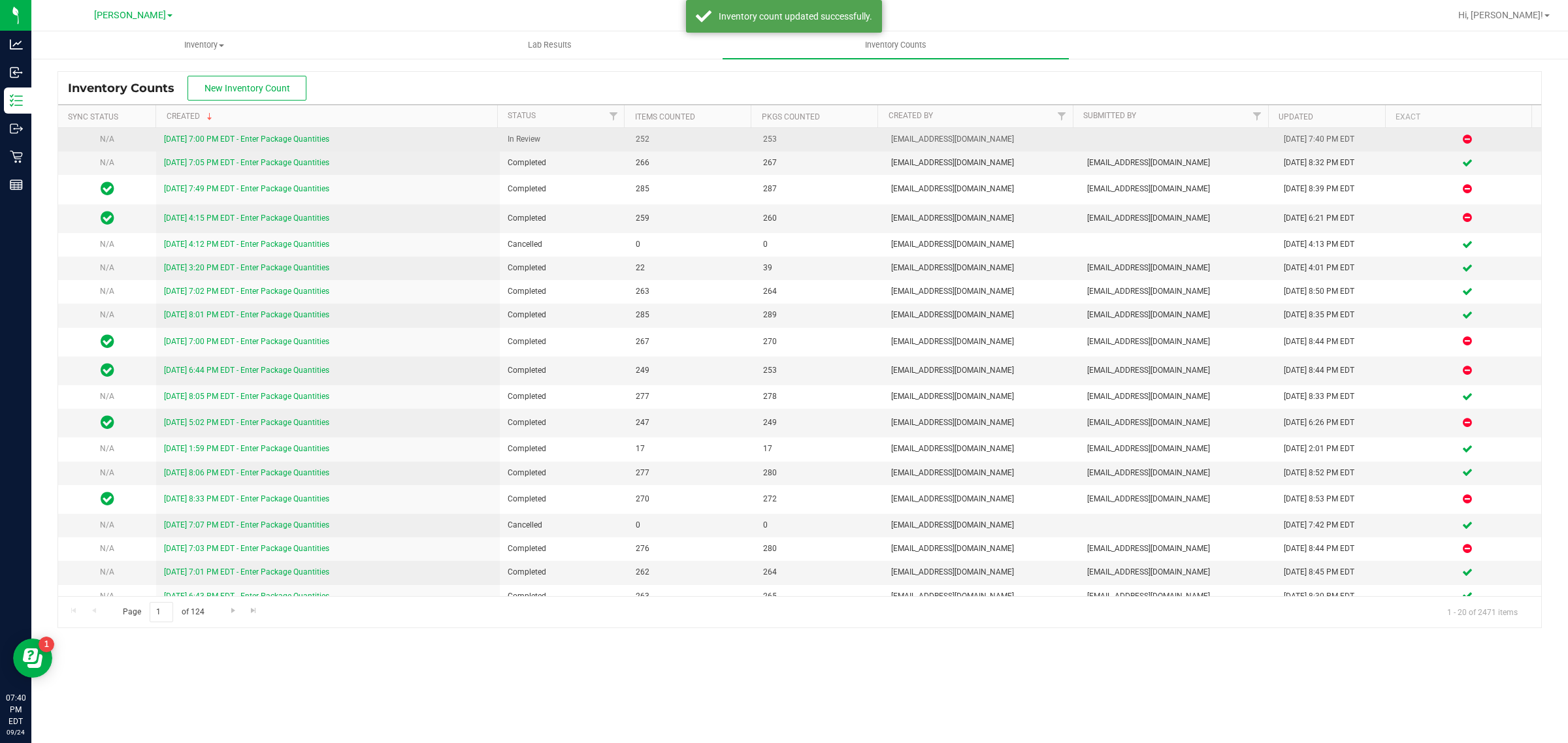
click at [324, 138] on link "[DATE] 7:00 PM EDT - Enter Package Quantities" at bounding box center [246, 140] width 166 height 9
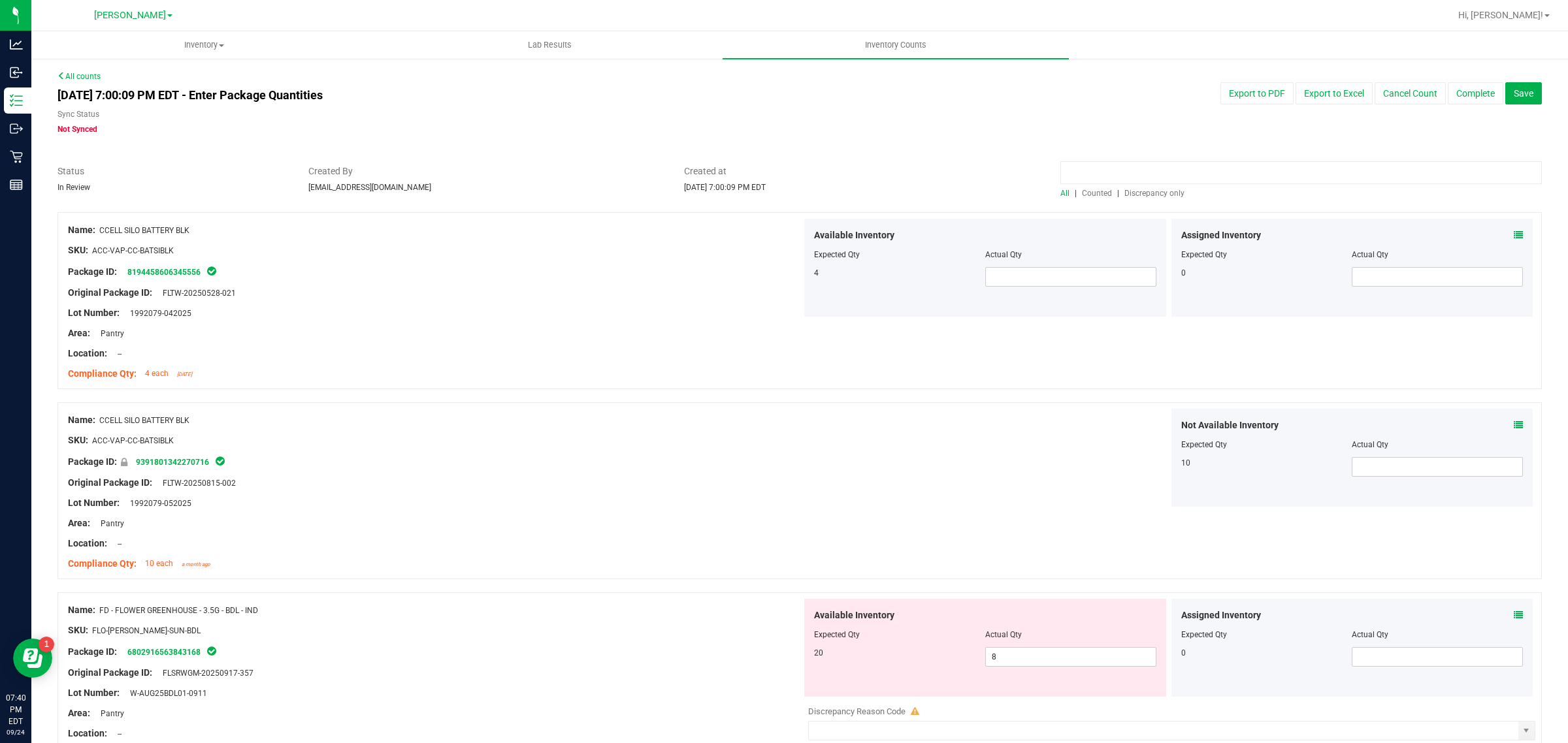
click at [1196, 175] on input at bounding box center [1301, 173] width 482 height 23
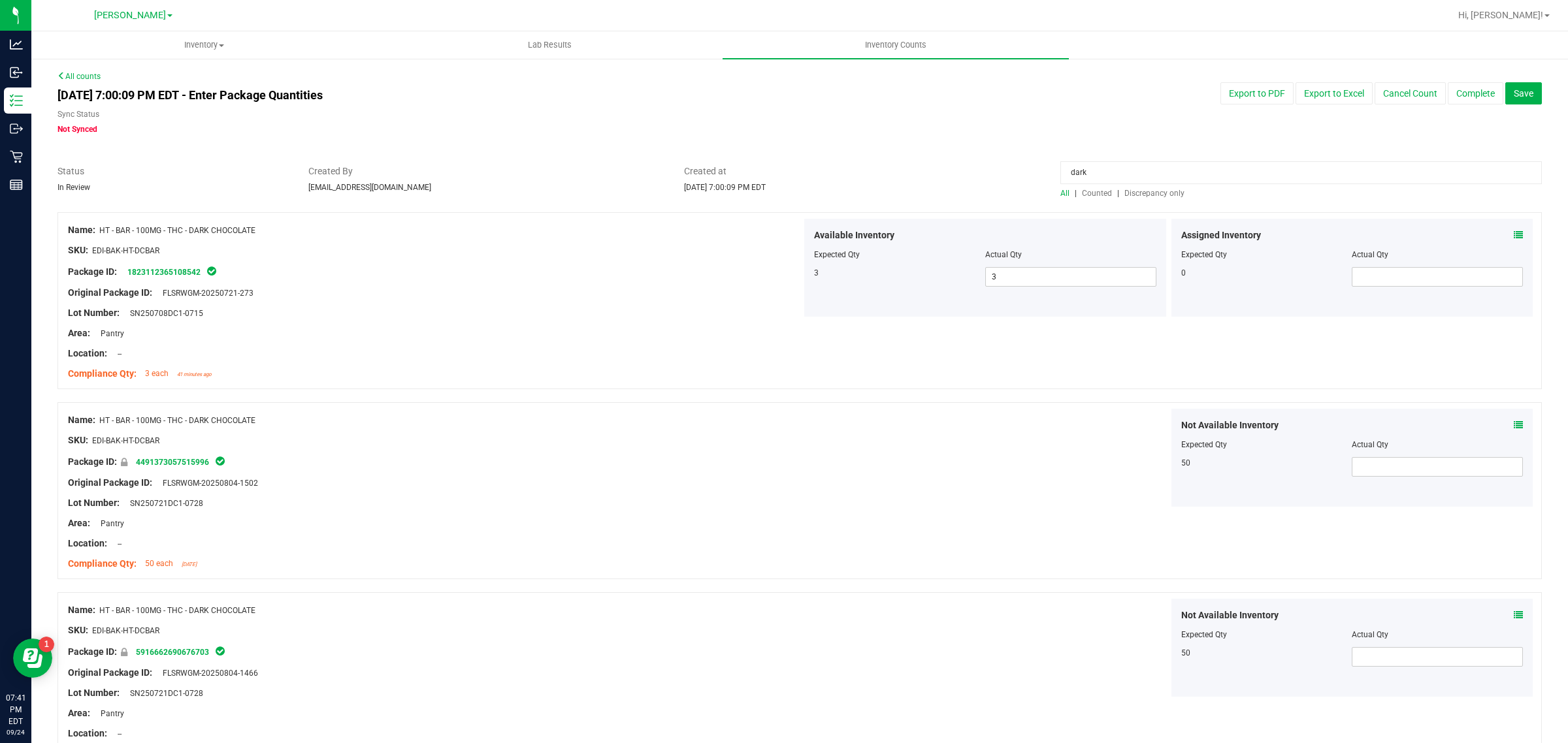
click at [1514, 236] on icon at bounding box center [1519, 235] width 9 height 9
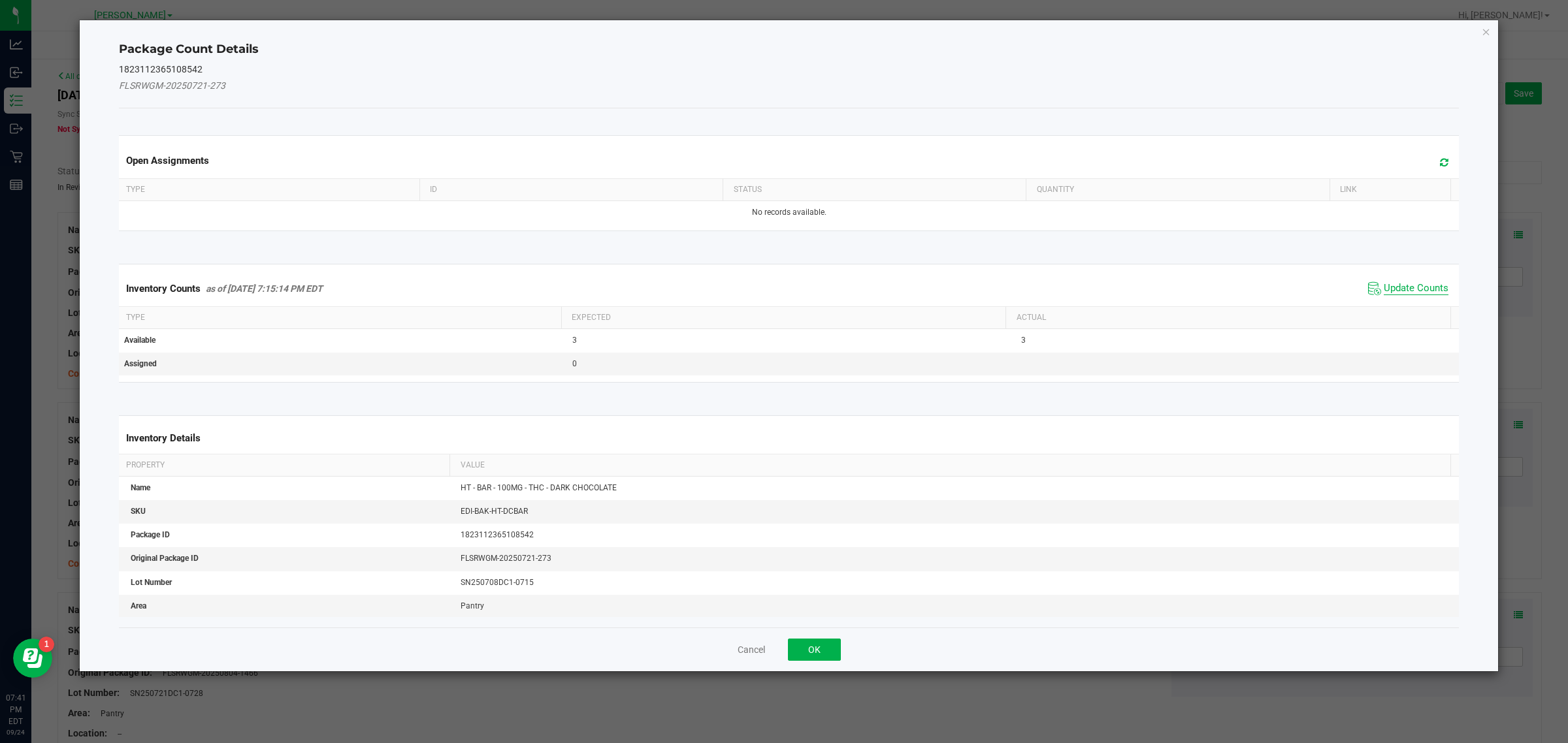
click at [1393, 294] on span "Update Counts" at bounding box center [1416, 289] width 64 height 13
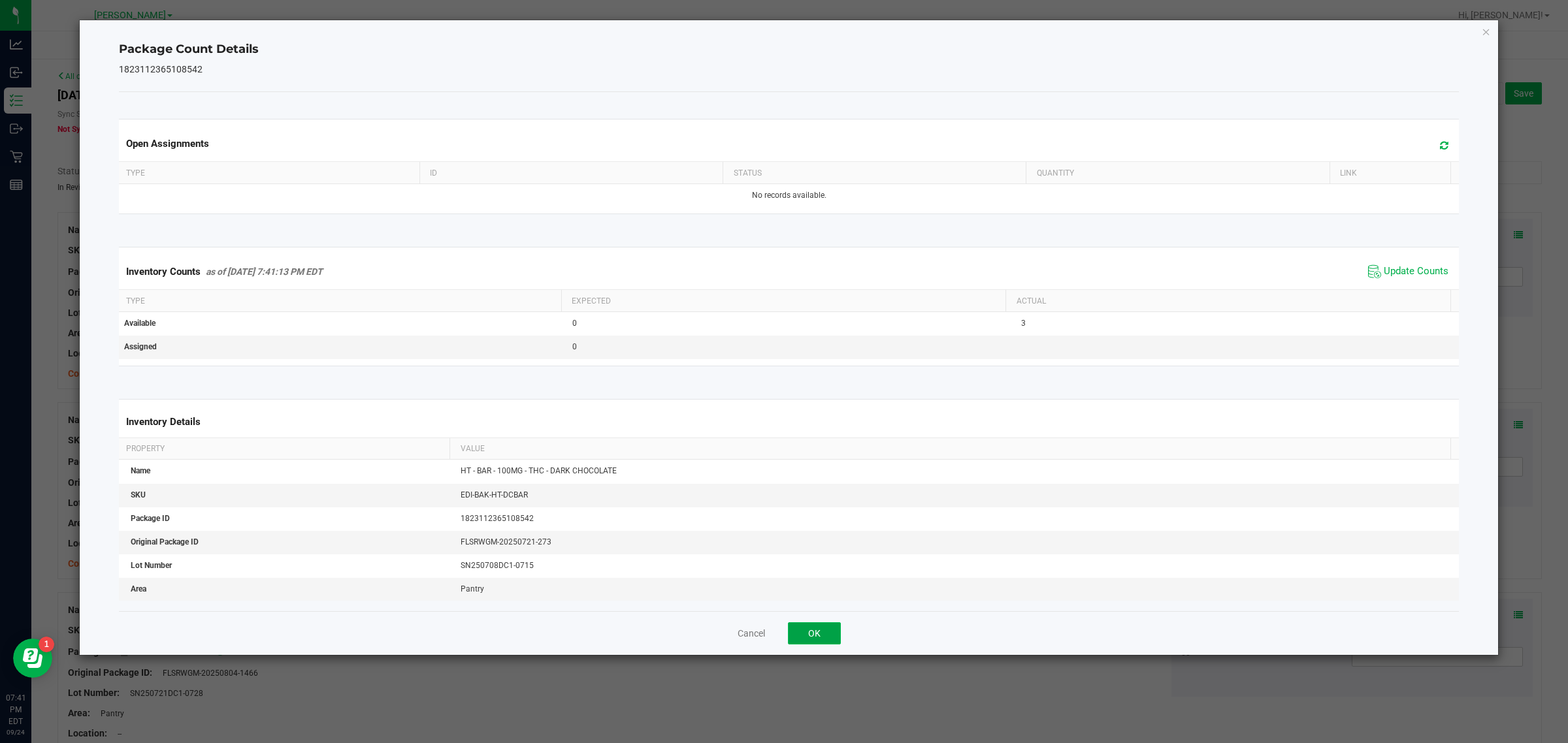
click at [829, 636] on button "OK" at bounding box center [814, 633] width 53 height 22
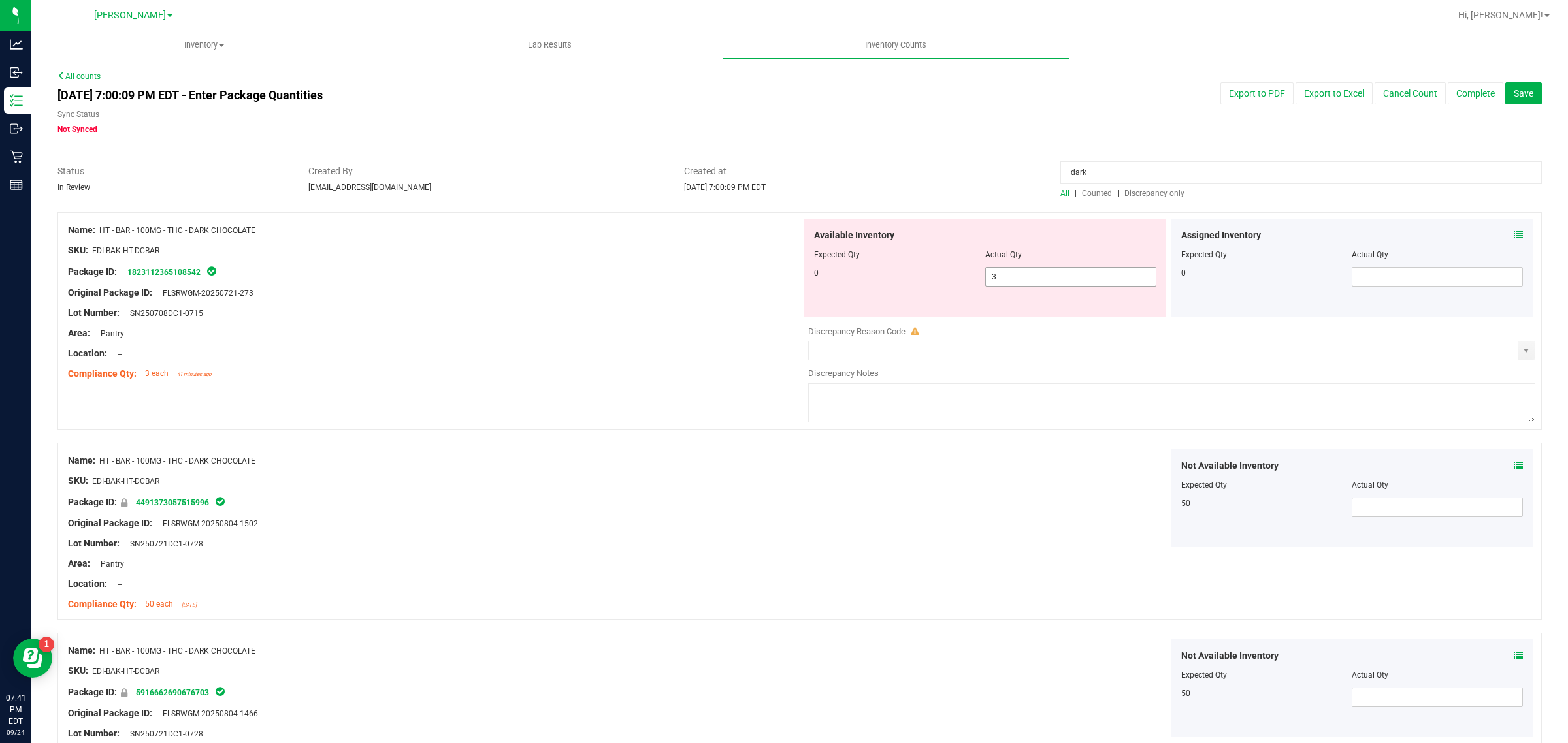
click at [1037, 275] on input "3" at bounding box center [1070, 276] width 170 height 18
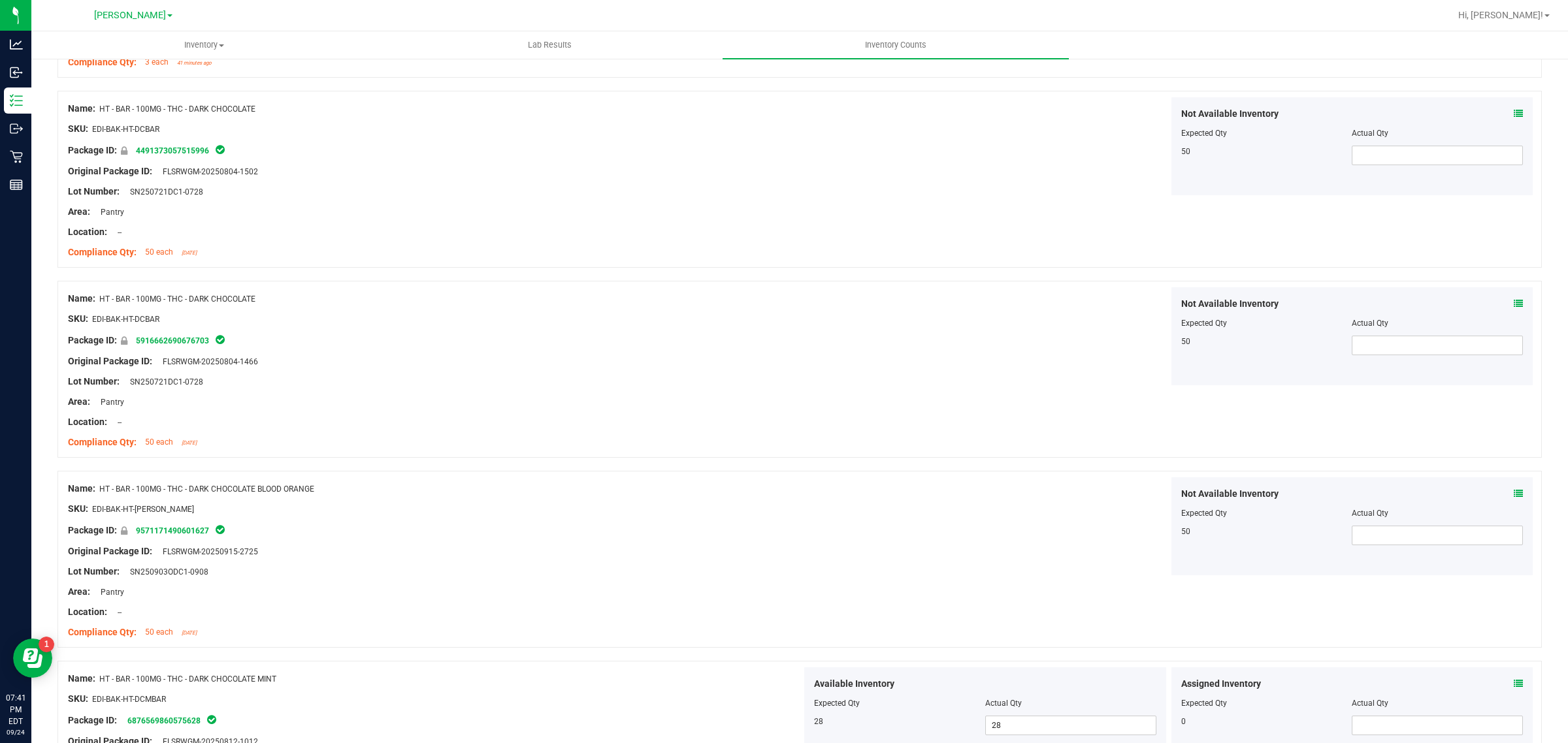
scroll to position [312, 0]
click at [1514, 304] on icon at bounding box center [1519, 303] width 9 height 9
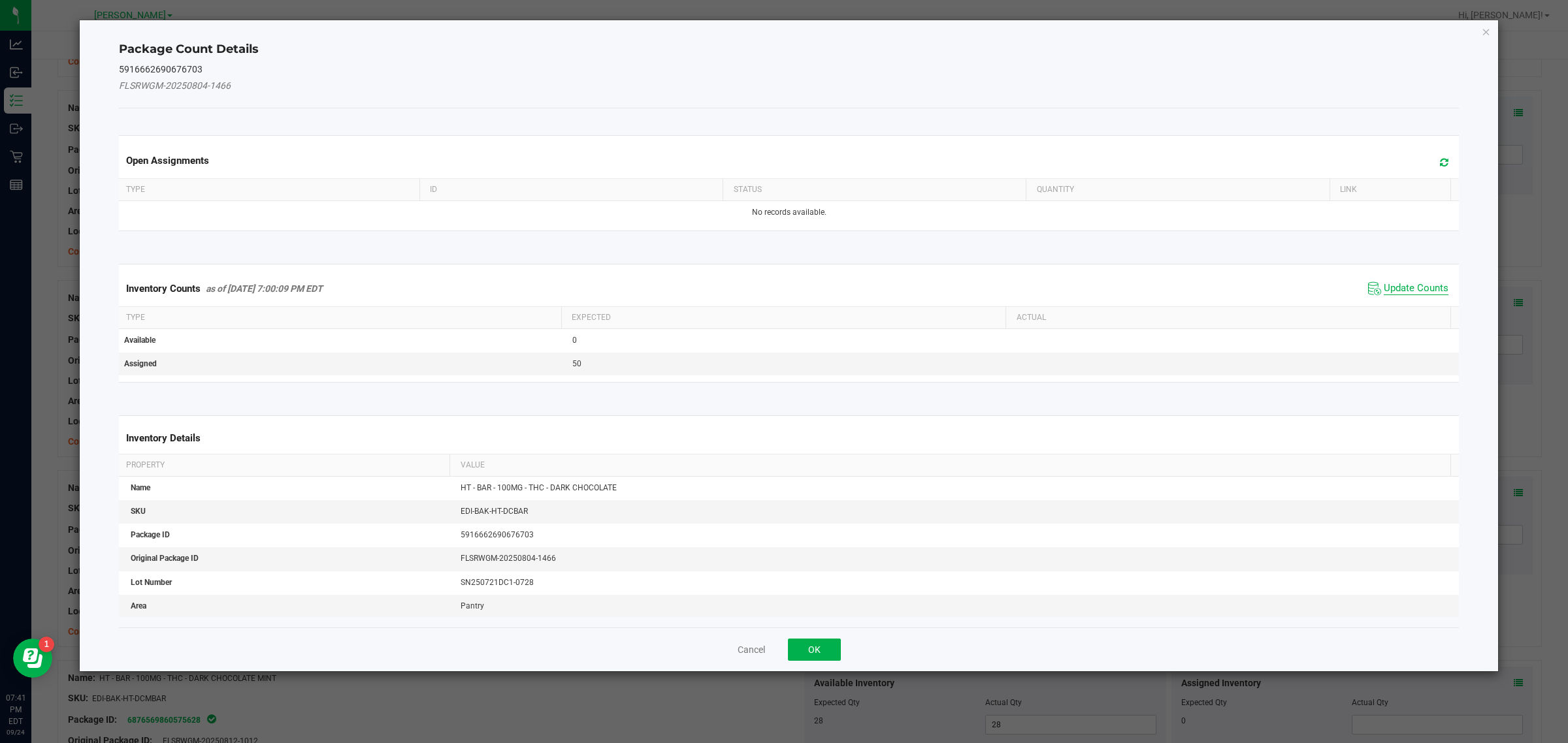
click at [1390, 288] on span "Update Counts" at bounding box center [1416, 289] width 64 height 13
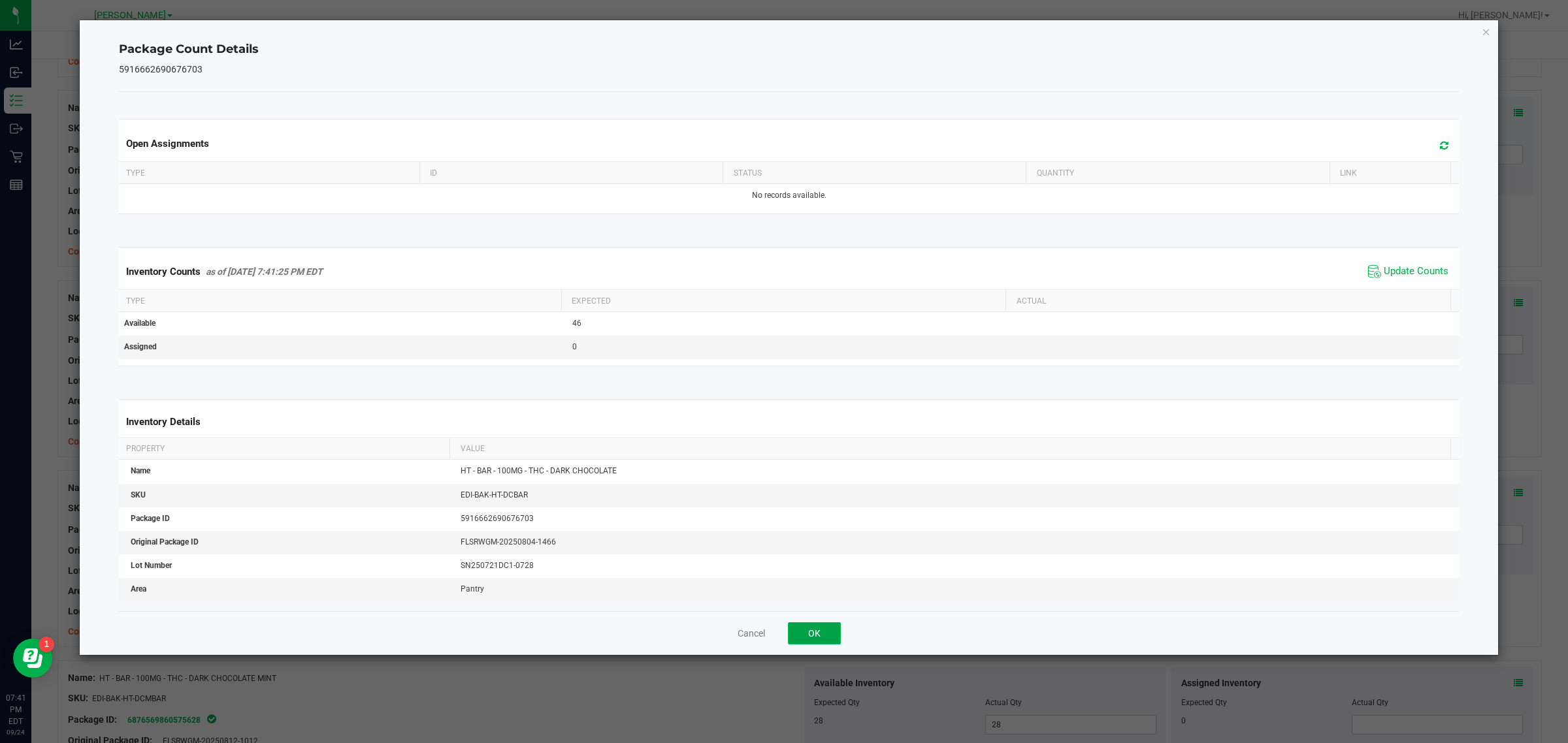
click at [814, 635] on button "OK" at bounding box center [814, 633] width 53 height 22
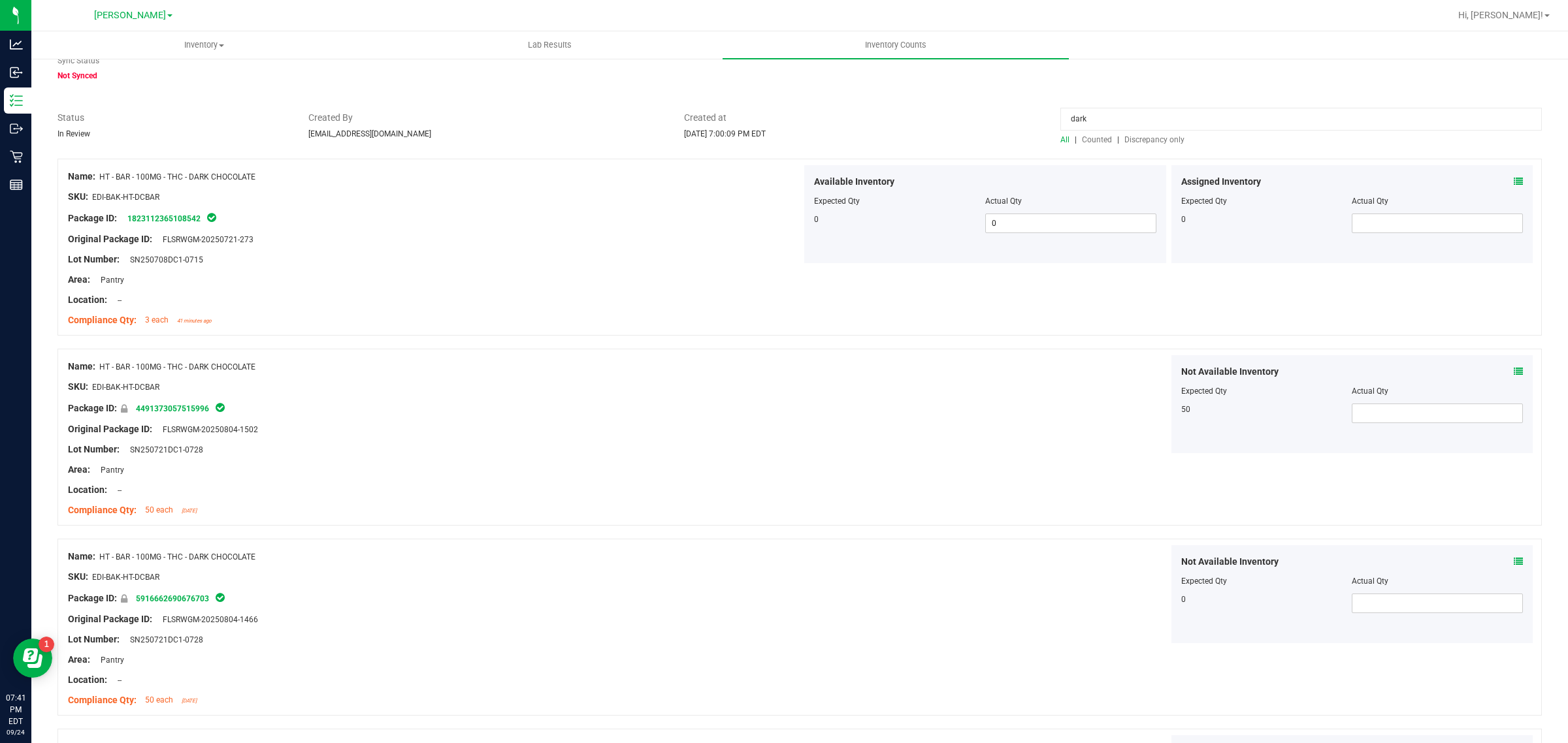
scroll to position [57, 0]
click at [1514, 560] on icon at bounding box center [1519, 558] width 9 height 9
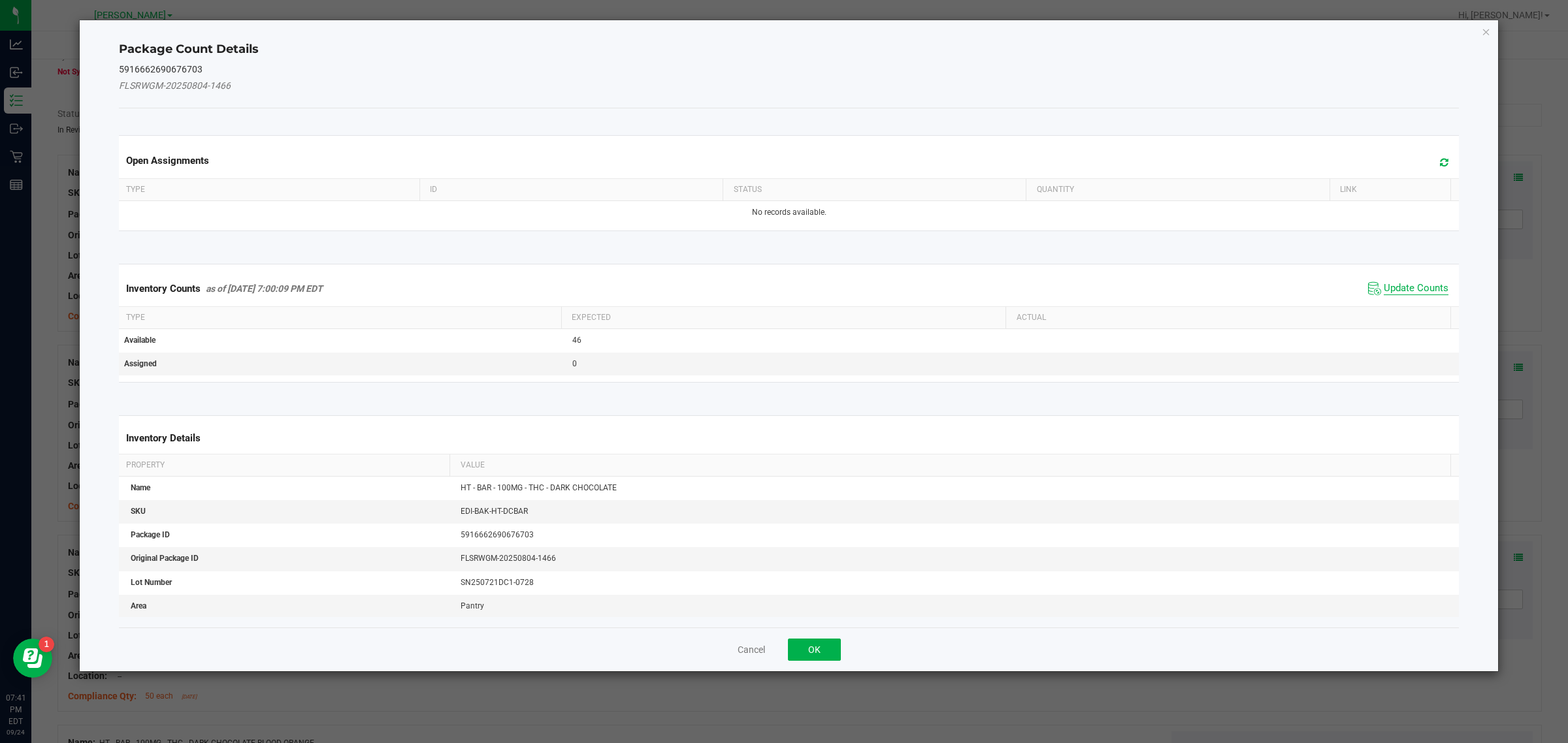
click at [1384, 288] on span "Update Counts" at bounding box center [1416, 289] width 64 height 13
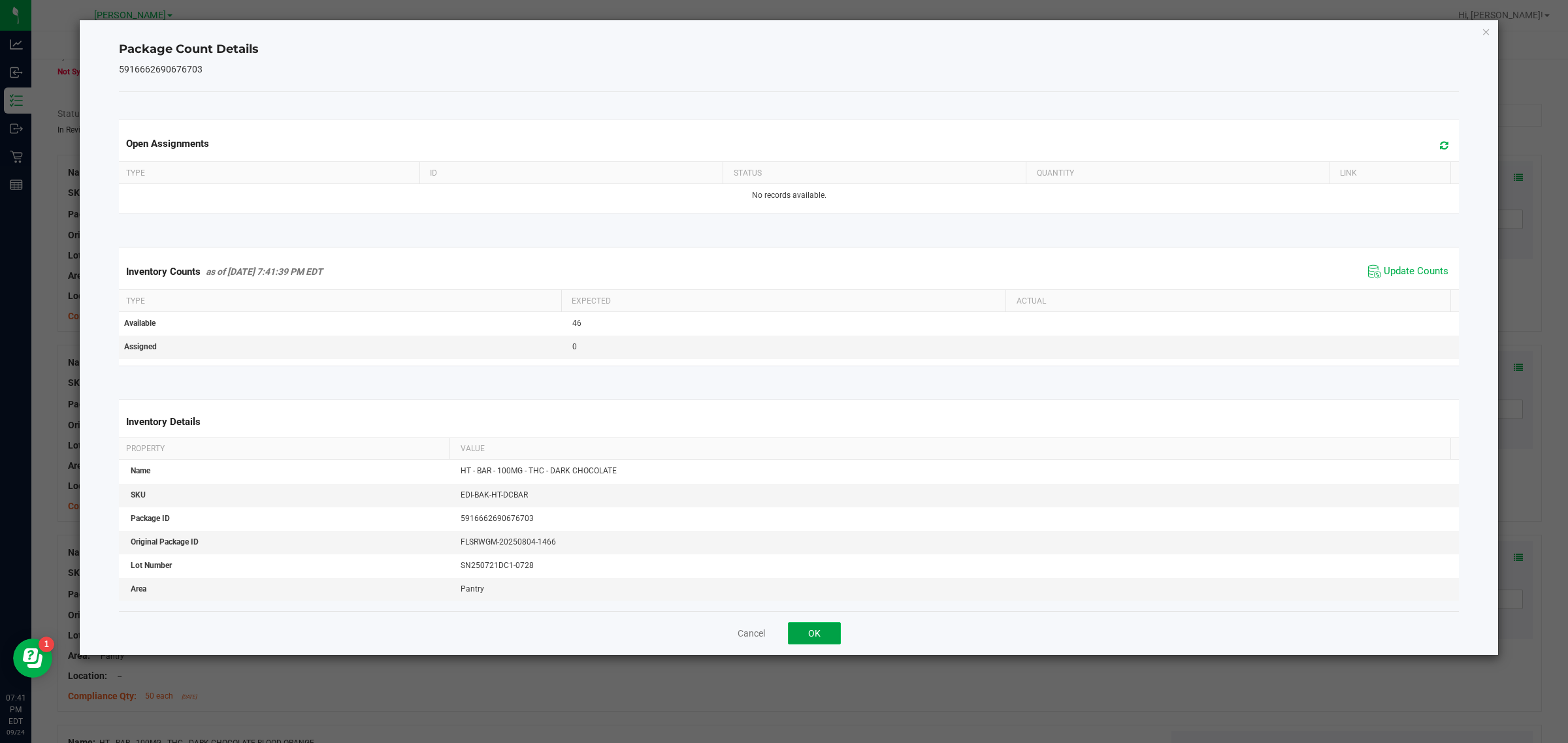
click at [821, 644] on button "OK" at bounding box center [814, 633] width 53 height 22
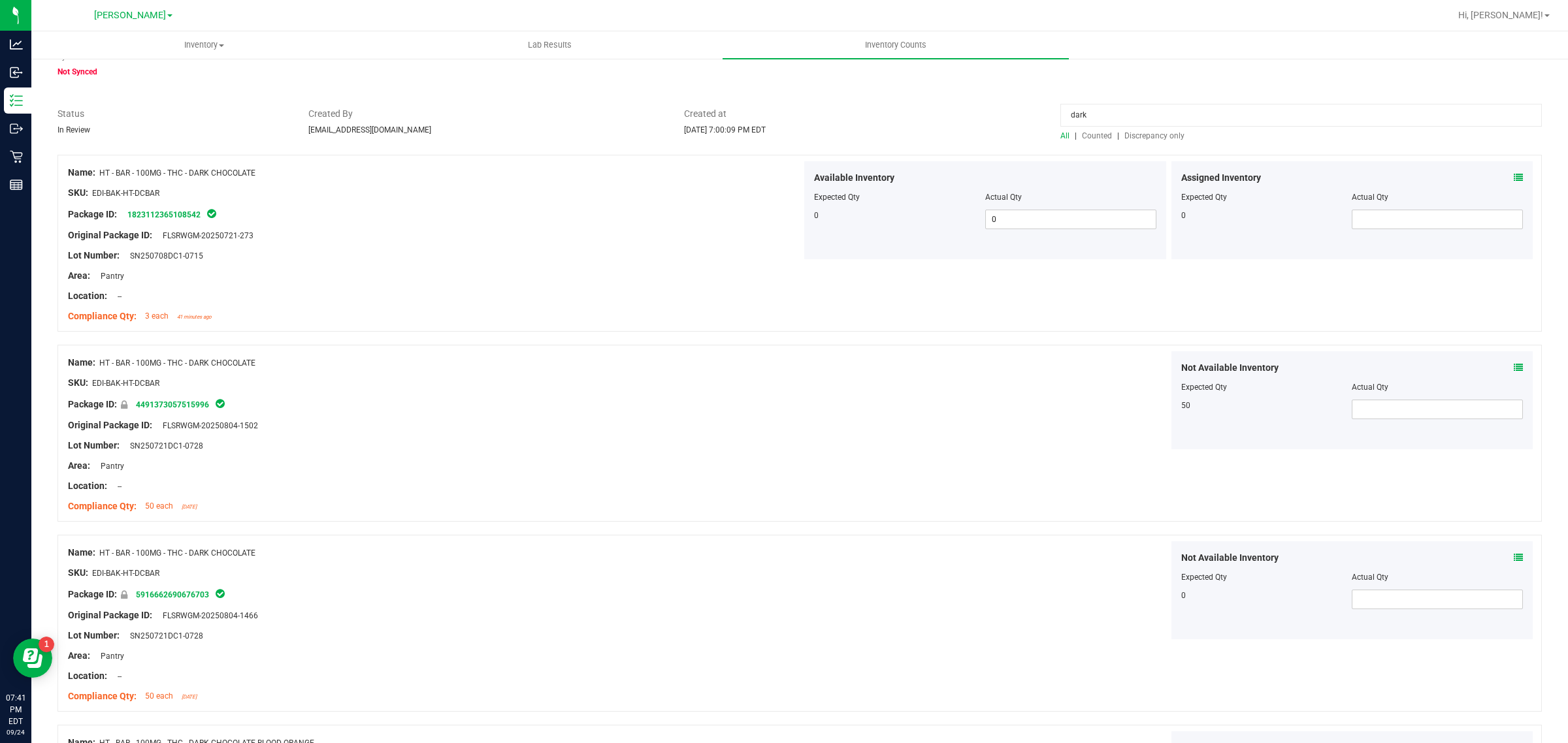
click at [397, 615] on div "Original Package ID: FLSRWGM-20250804-1466" at bounding box center [435, 615] width 734 height 13
click at [1121, 115] on input "dark" at bounding box center [1301, 115] width 482 height 23
click at [1118, 115] on input "dark" at bounding box center [1301, 115] width 482 height 23
click at [1267, 115] on input "dark" at bounding box center [1301, 115] width 482 height 23
click at [1344, 124] on input "dark" at bounding box center [1301, 115] width 482 height 23
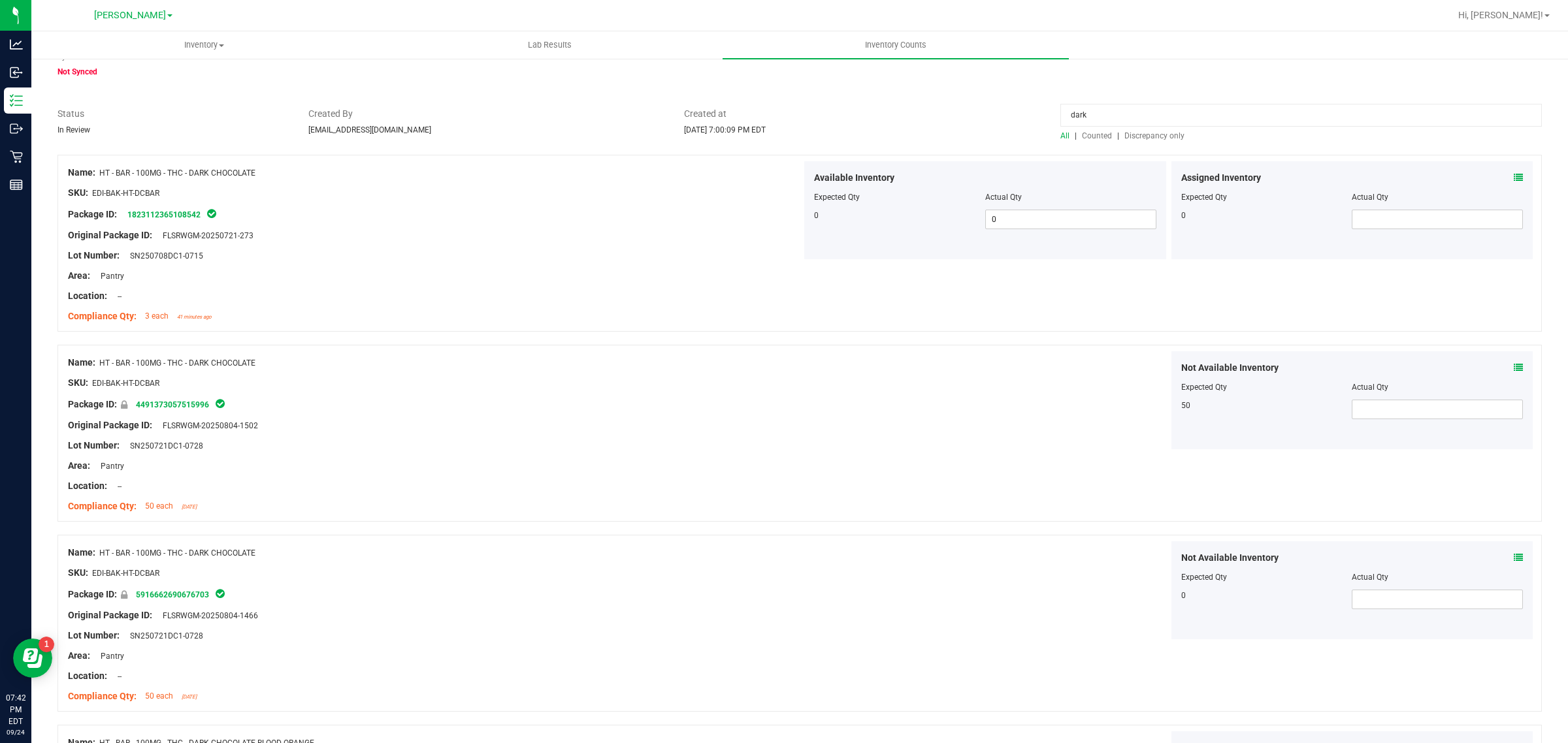
click at [994, 517] on div "Name: HT - BAR - 100MG - THC - DARK CHOCOLATE SKU: EDI-BAK-HT-DCBAR Package ID:…" at bounding box center [800, 434] width 1485 height 177
click at [1086, 135] on span "Counted" at bounding box center [1097, 136] width 30 height 9
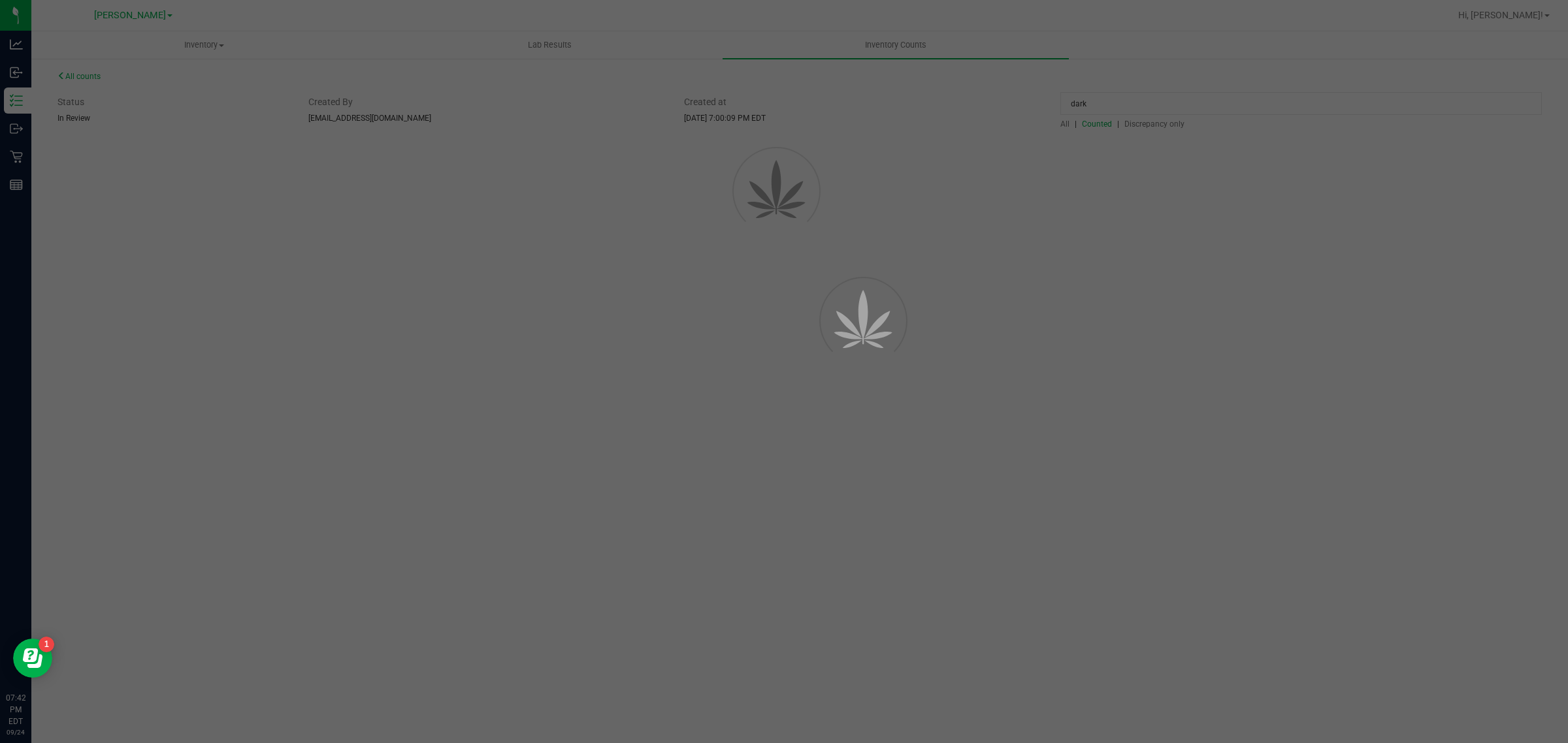
scroll to position [0, 0]
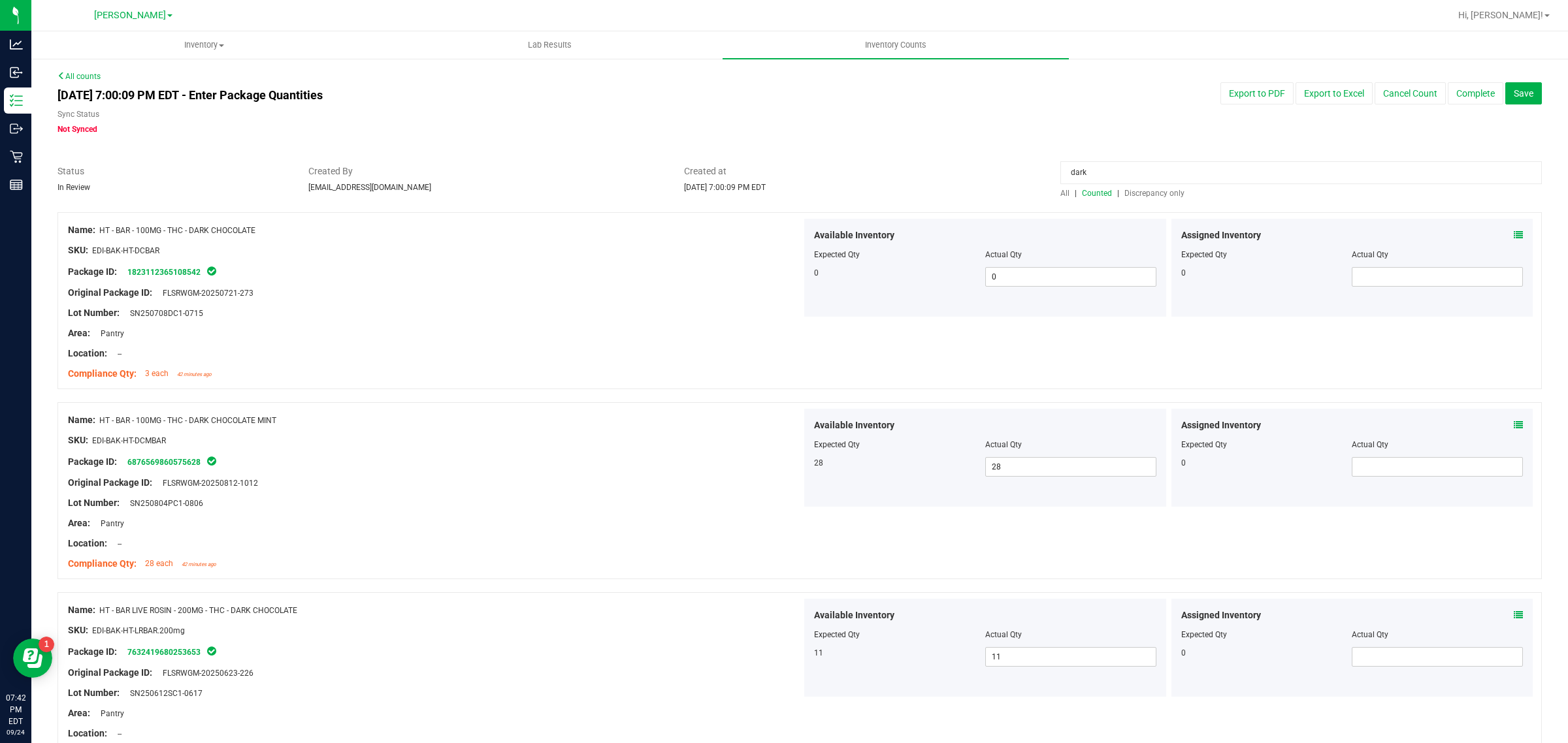
drag, startPoint x: 1090, startPoint y: 172, endPoint x: 488, endPoint y: 142, distance: 602.7
click at [488, 142] on div "All counts [DATE] 7:00:09 PM EDT - Enter Package Quantities Sync Status Not Syn…" at bounding box center [800, 442] width 1485 height 743
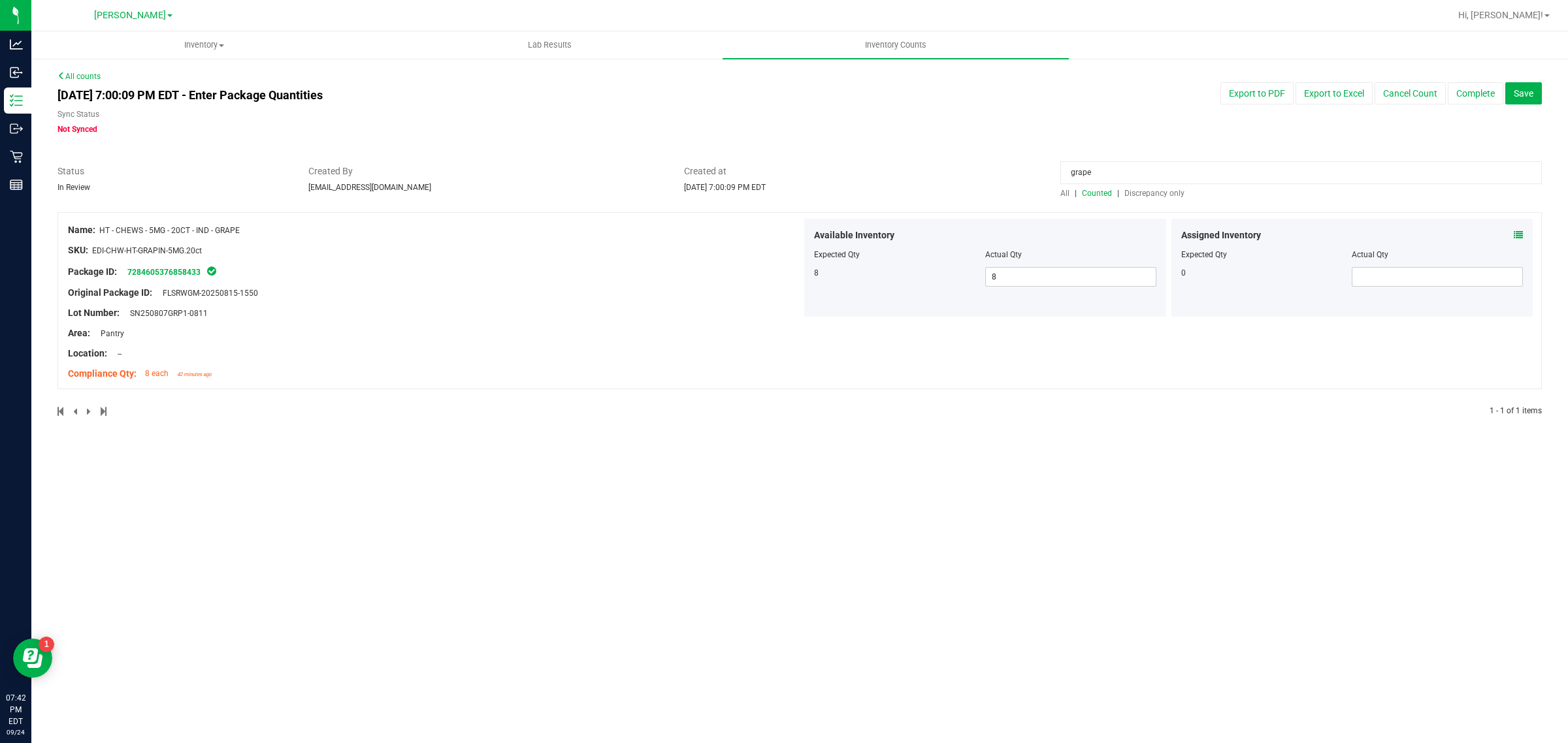
click at [1518, 235] on icon at bounding box center [1519, 235] width 9 height 9
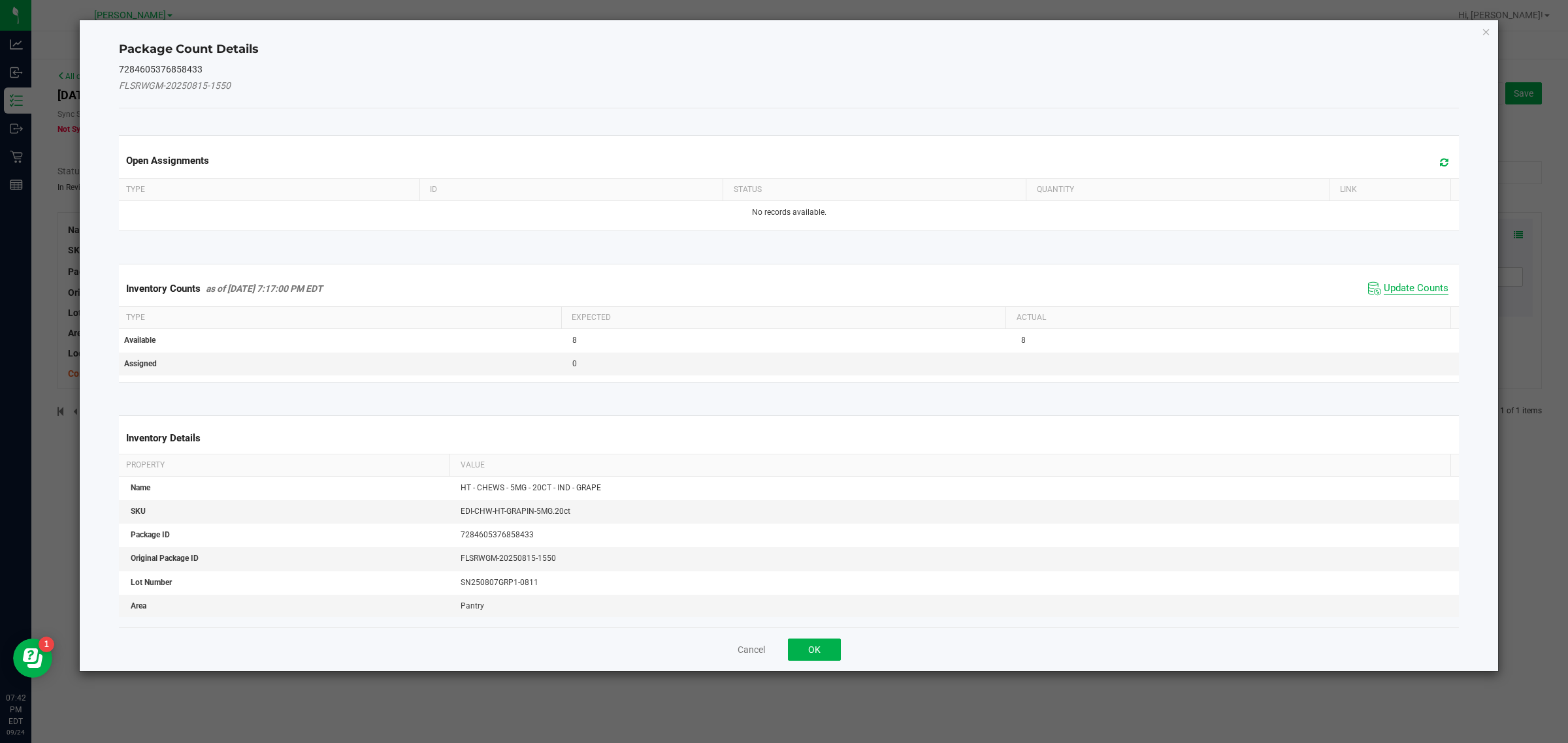
click at [1393, 290] on span "Update Counts" at bounding box center [1416, 289] width 64 height 13
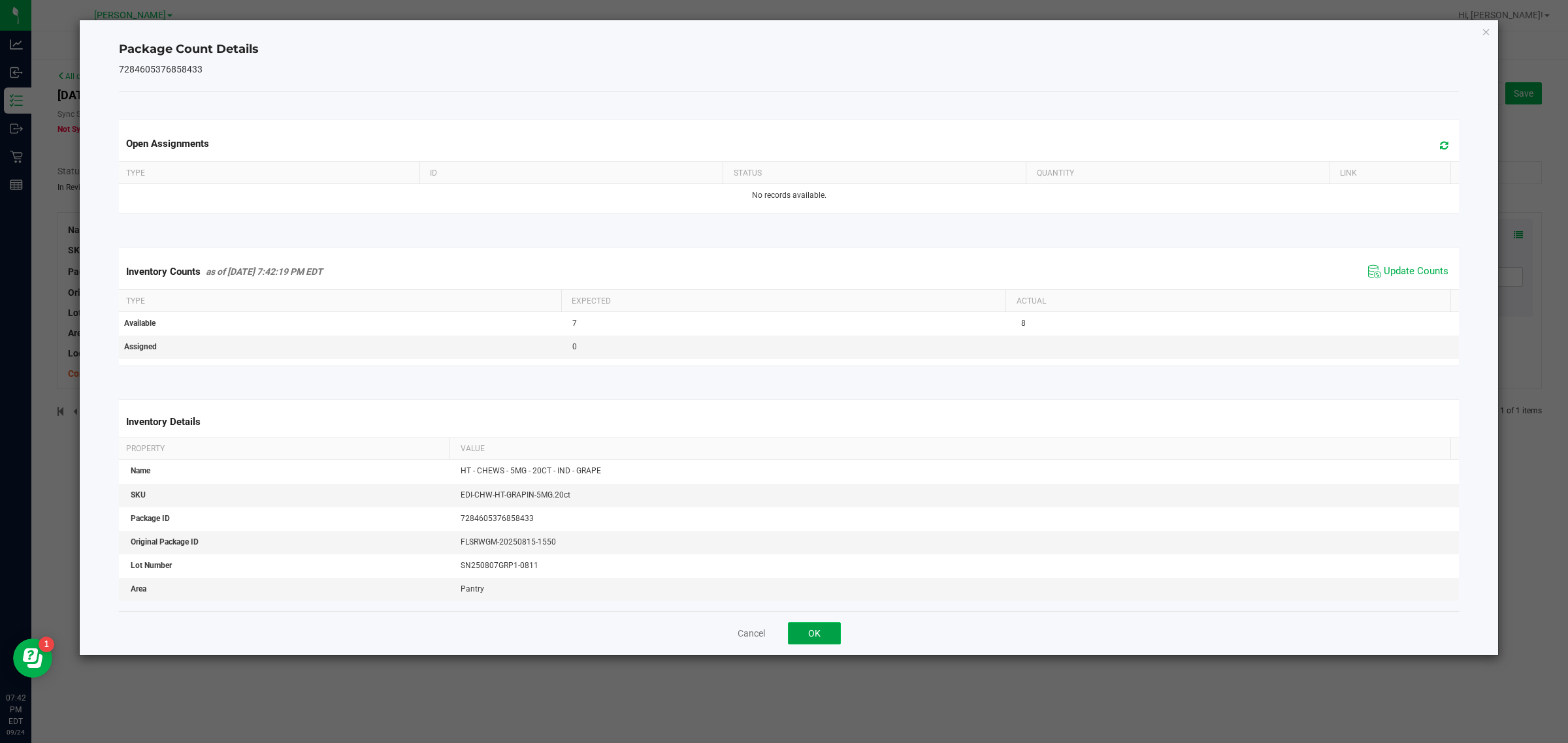
click at [825, 642] on button "OK" at bounding box center [814, 633] width 53 height 22
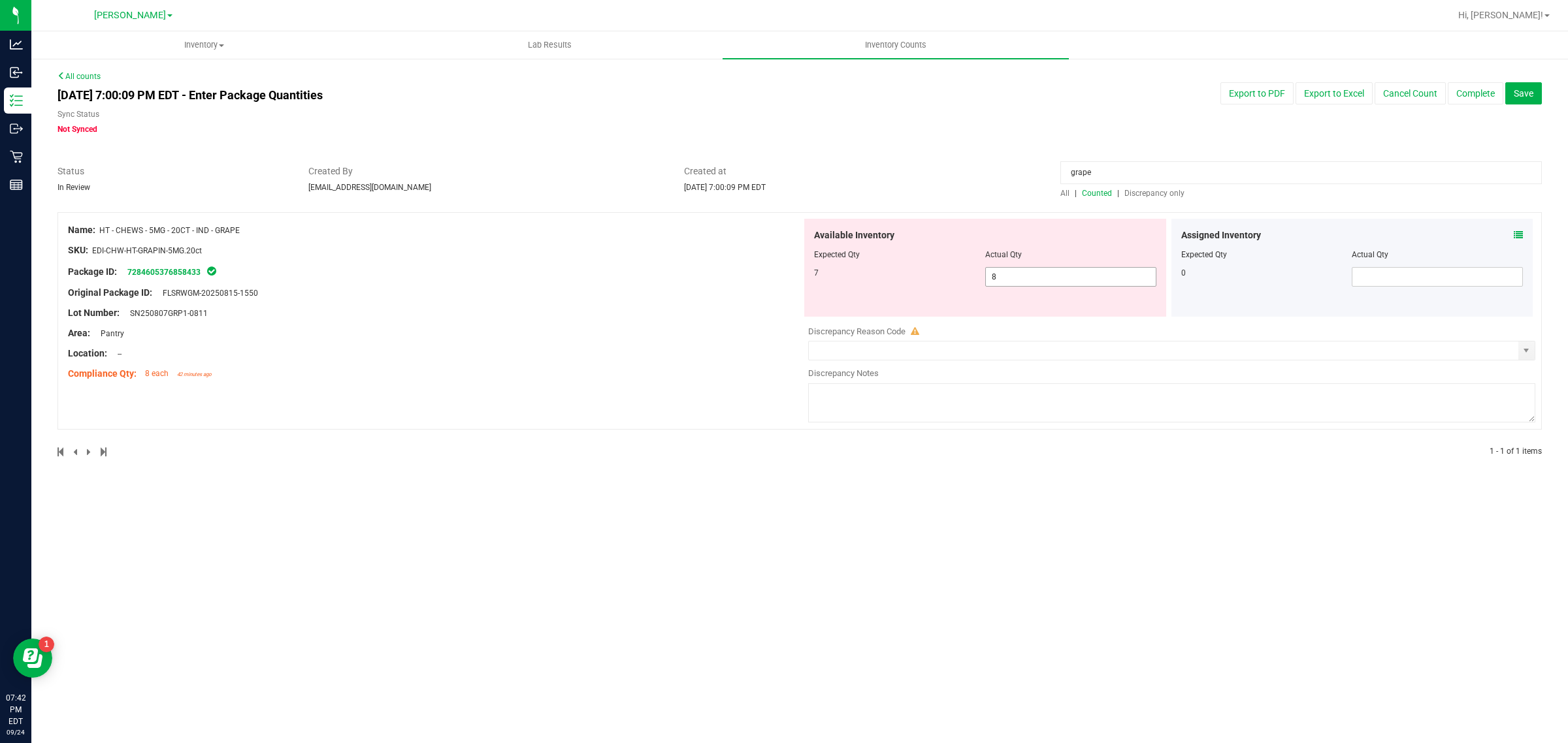
click at [1063, 281] on input "8" at bounding box center [1070, 276] width 170 height 18
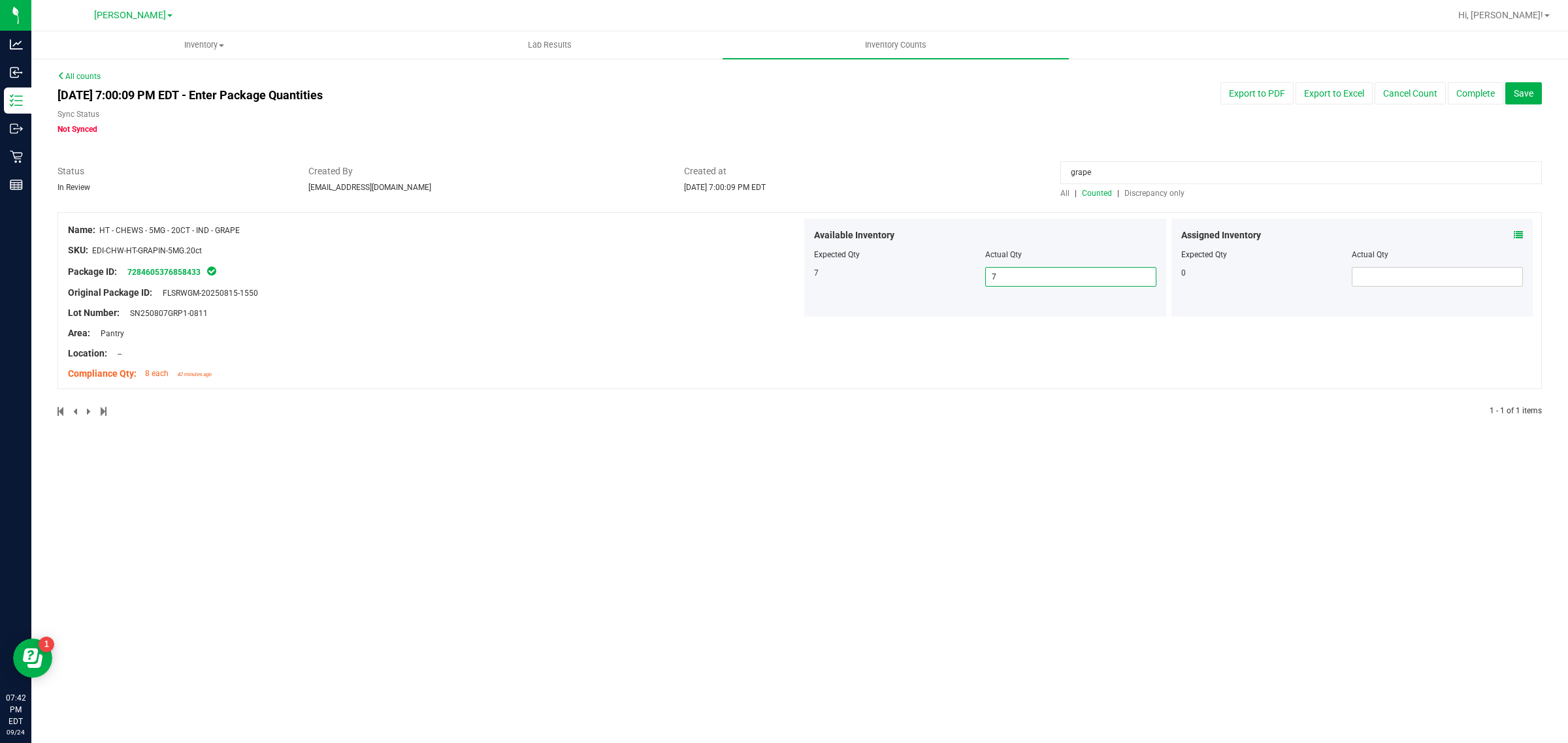
click at [1148, 172] on input "grape" at bounding box center [1301, 173] width 482 height 23
click at [1518, 234] on icon at bounding box center [1519, 235] width 9 height 9
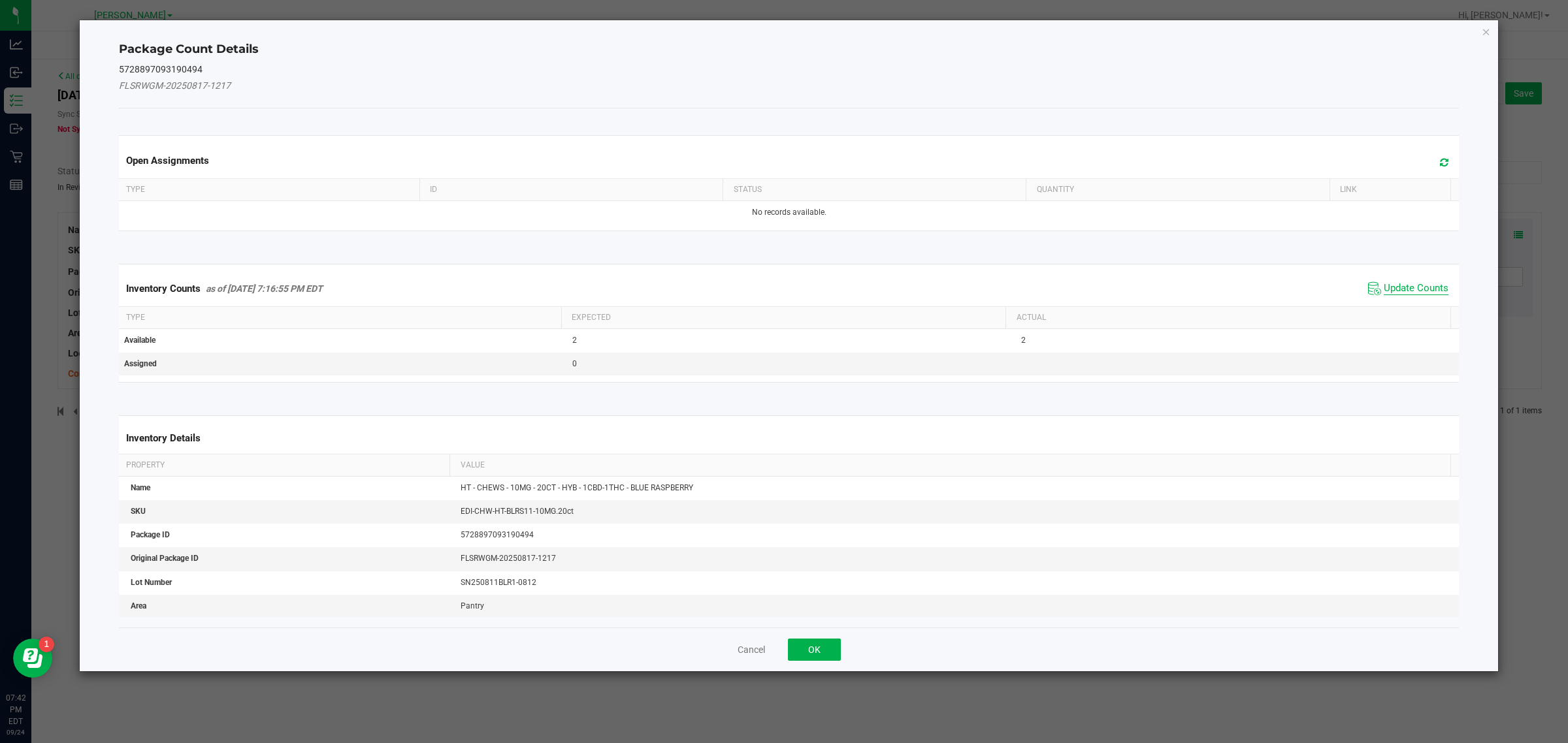
click at [1400, 293] on span "Update Counts" at bounding box center [1416, 289] width 64 height 13
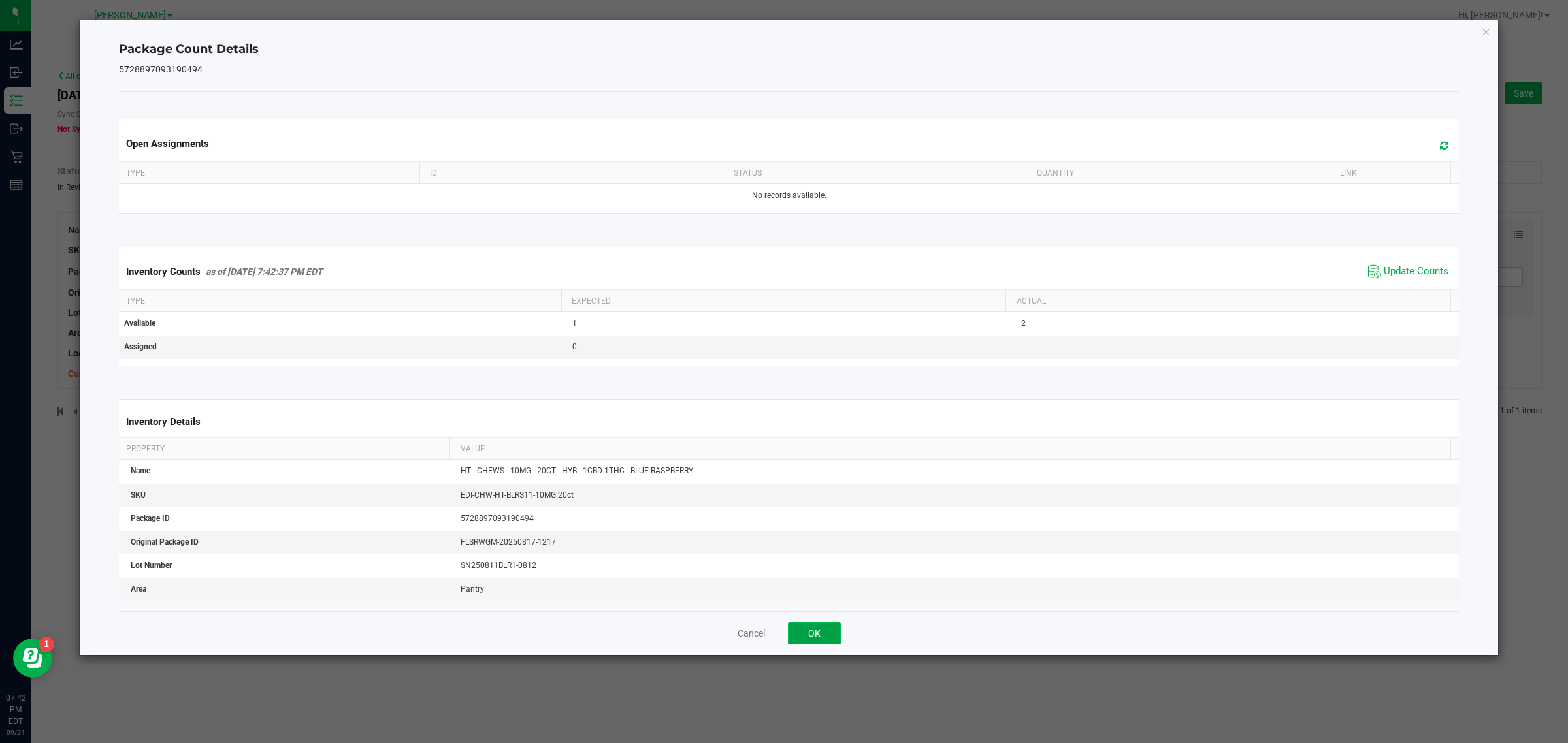
click at [820, 638] on button "OK" at bounding box center [814, 633] width 53 height 22
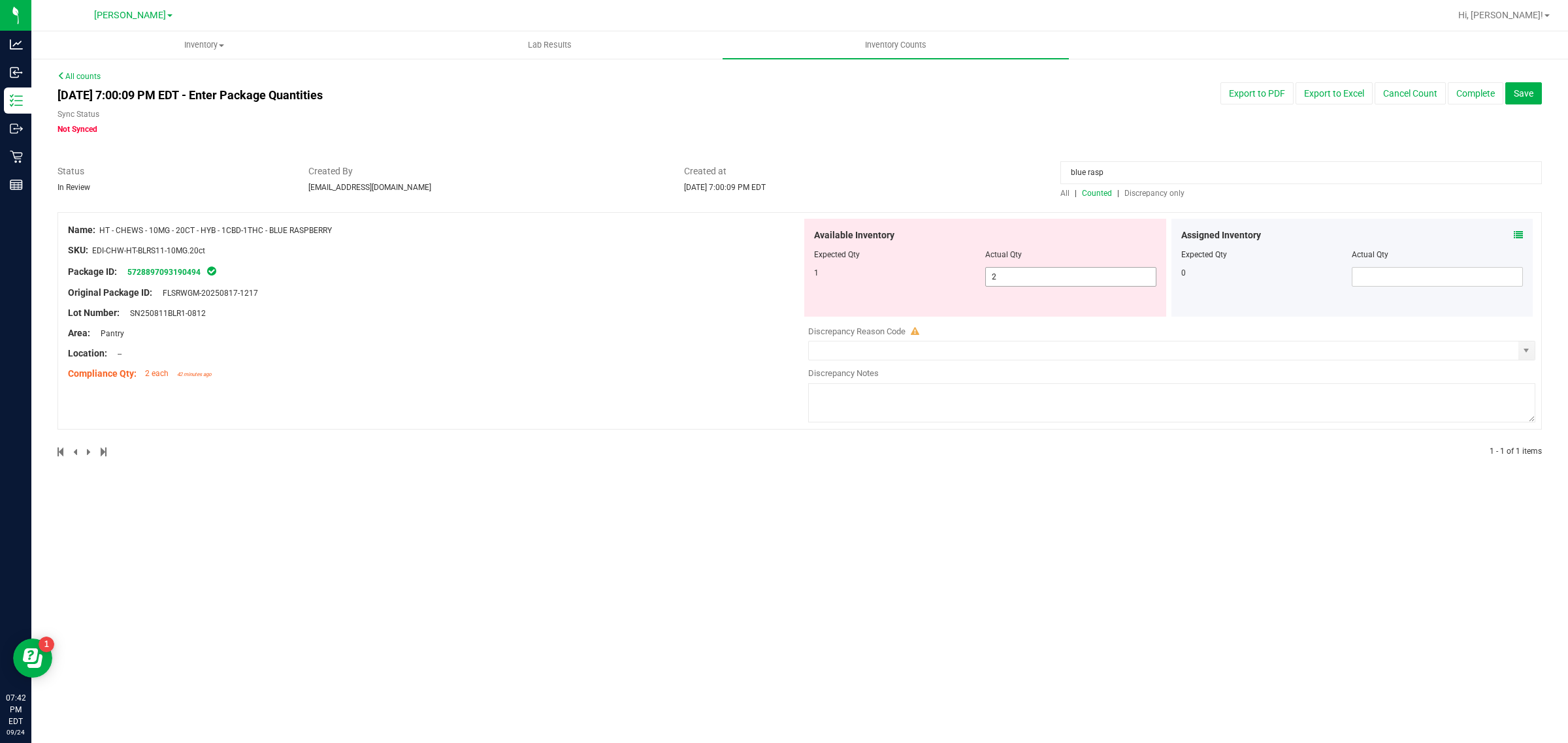
click at [1043, 281] on input "2" at bounding box center [1070, 276] width 170 height 18
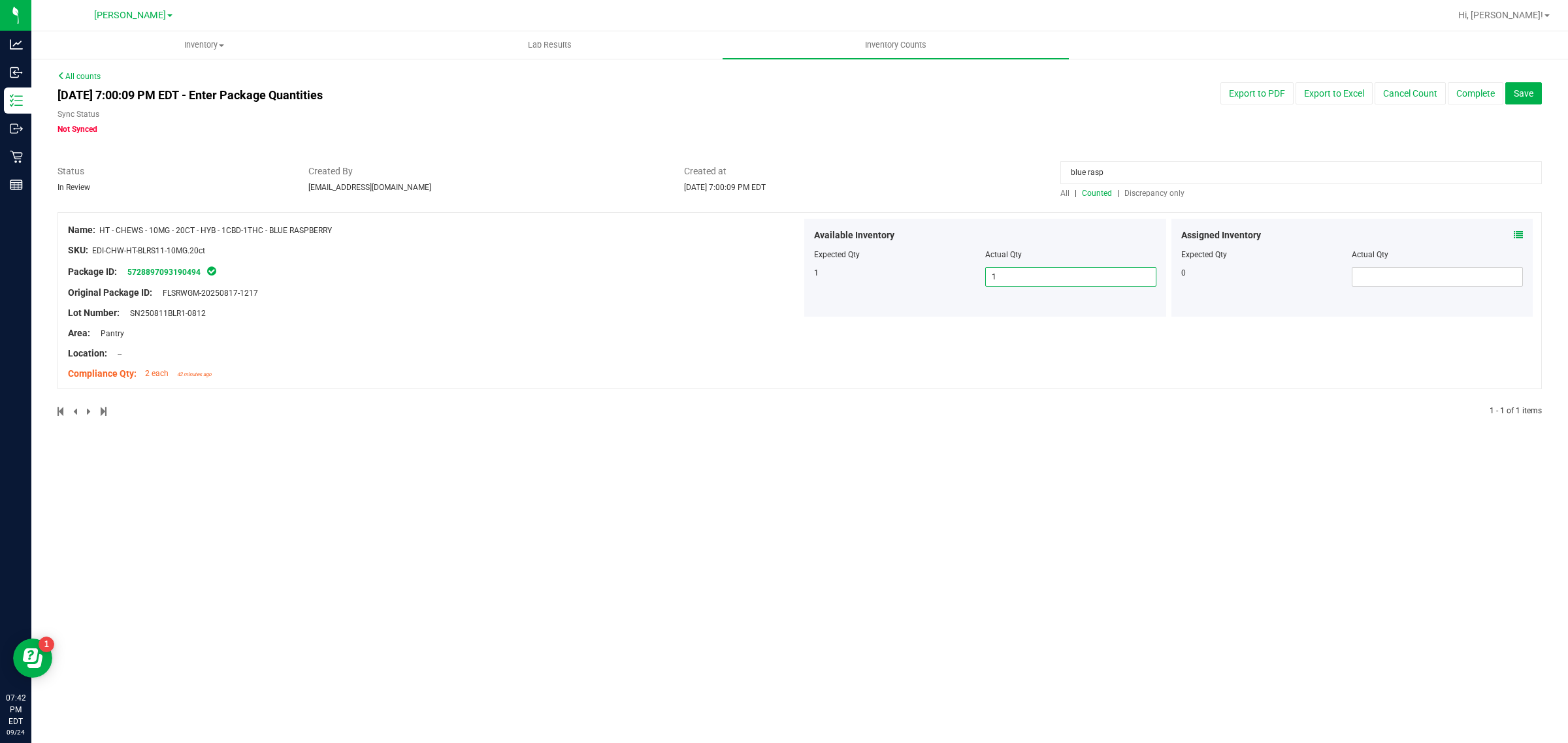
click at [1131, 171] on input "blue rasp" at bounding box center [1301, 173] width 482 height 23
click at [1515, 232] on icon at bounding box center [1519, 235] width 9 height 9
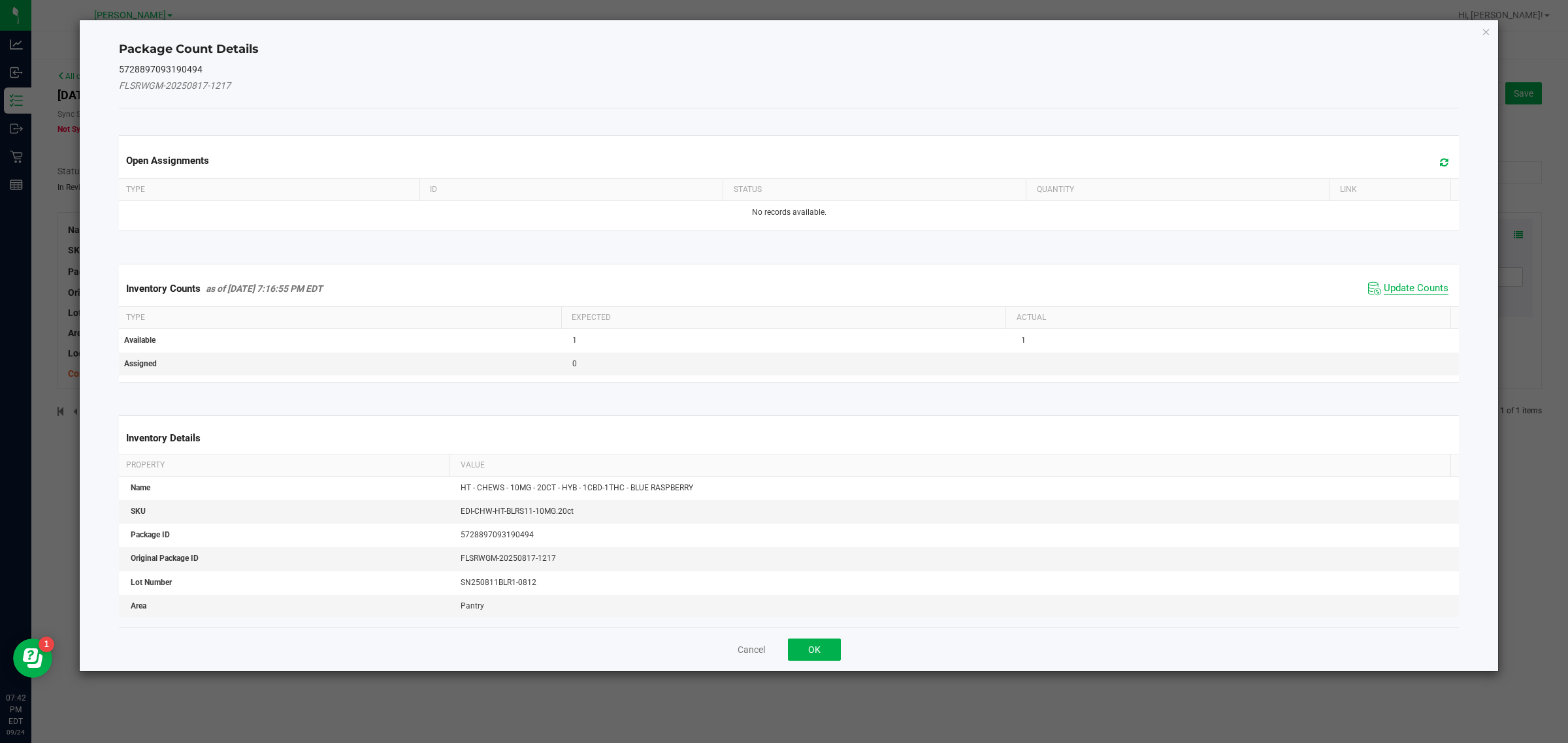
click at [1395, 286] on span "Update Counts" at bounding box center [1416, 289] width 64 height 13
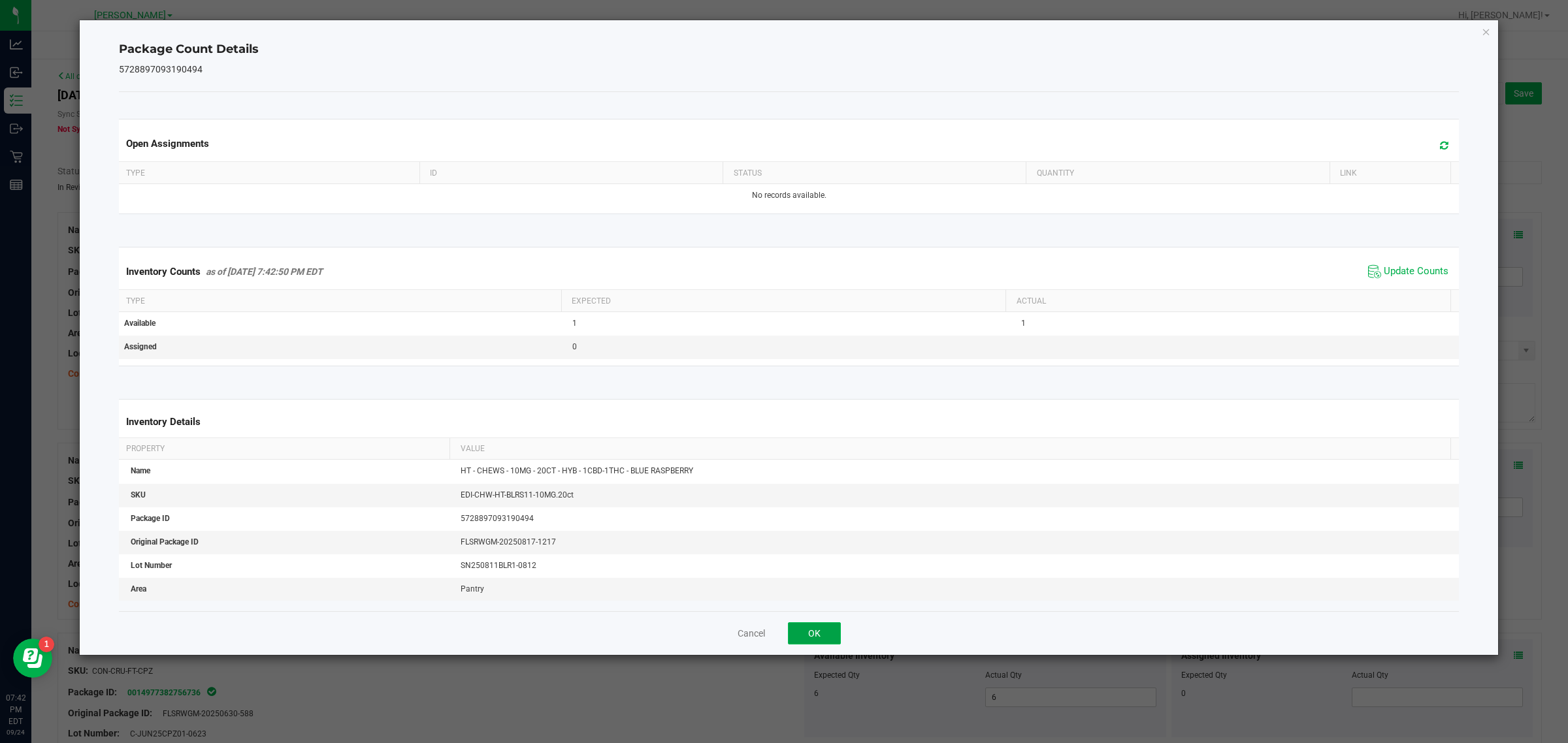
click at [814, 634] on button "OK" at bounding box center [814, 633] width 53 height 22
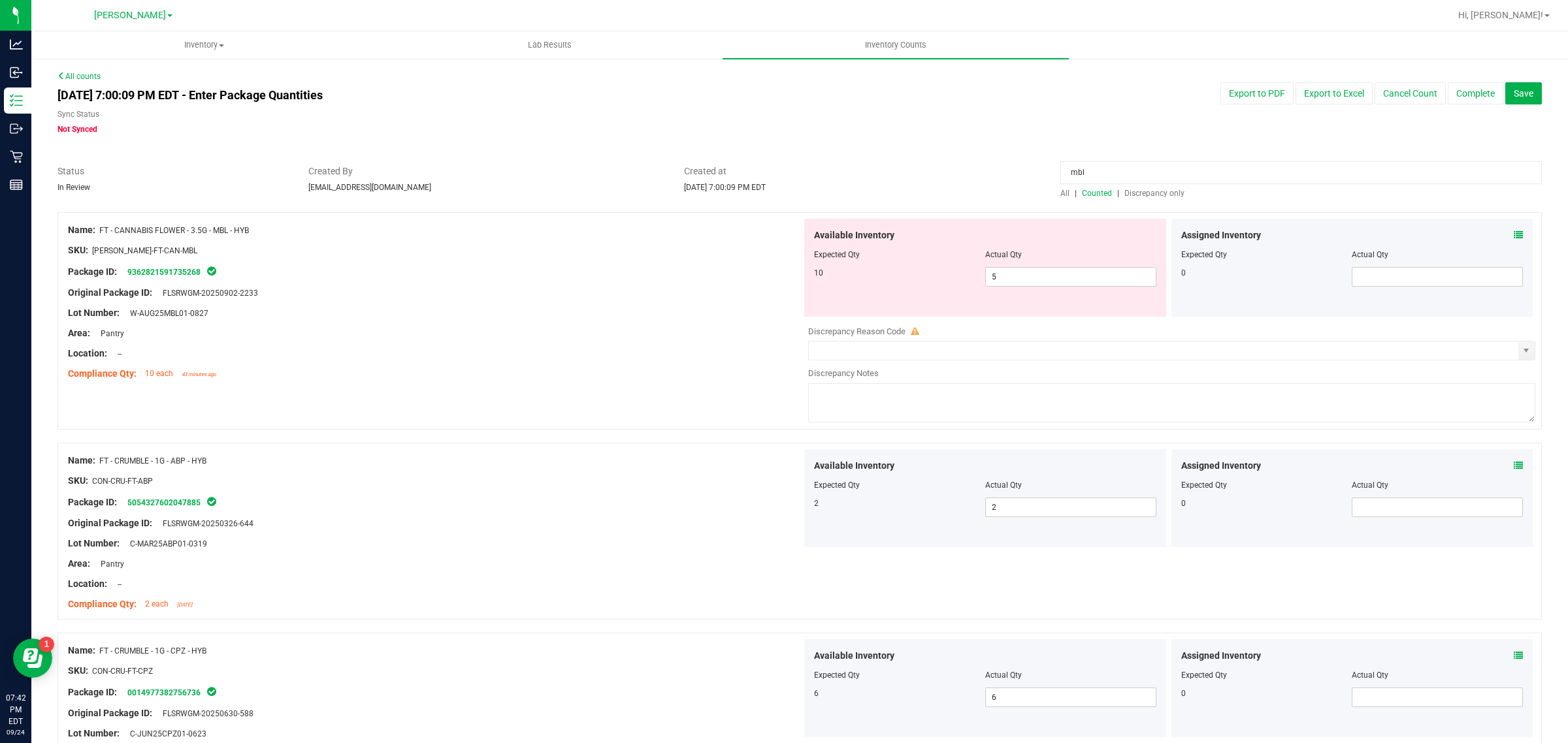
click at [1160, 197] on span "Discrepancy only" at bounding box center [1154, 194] width 60 height 9
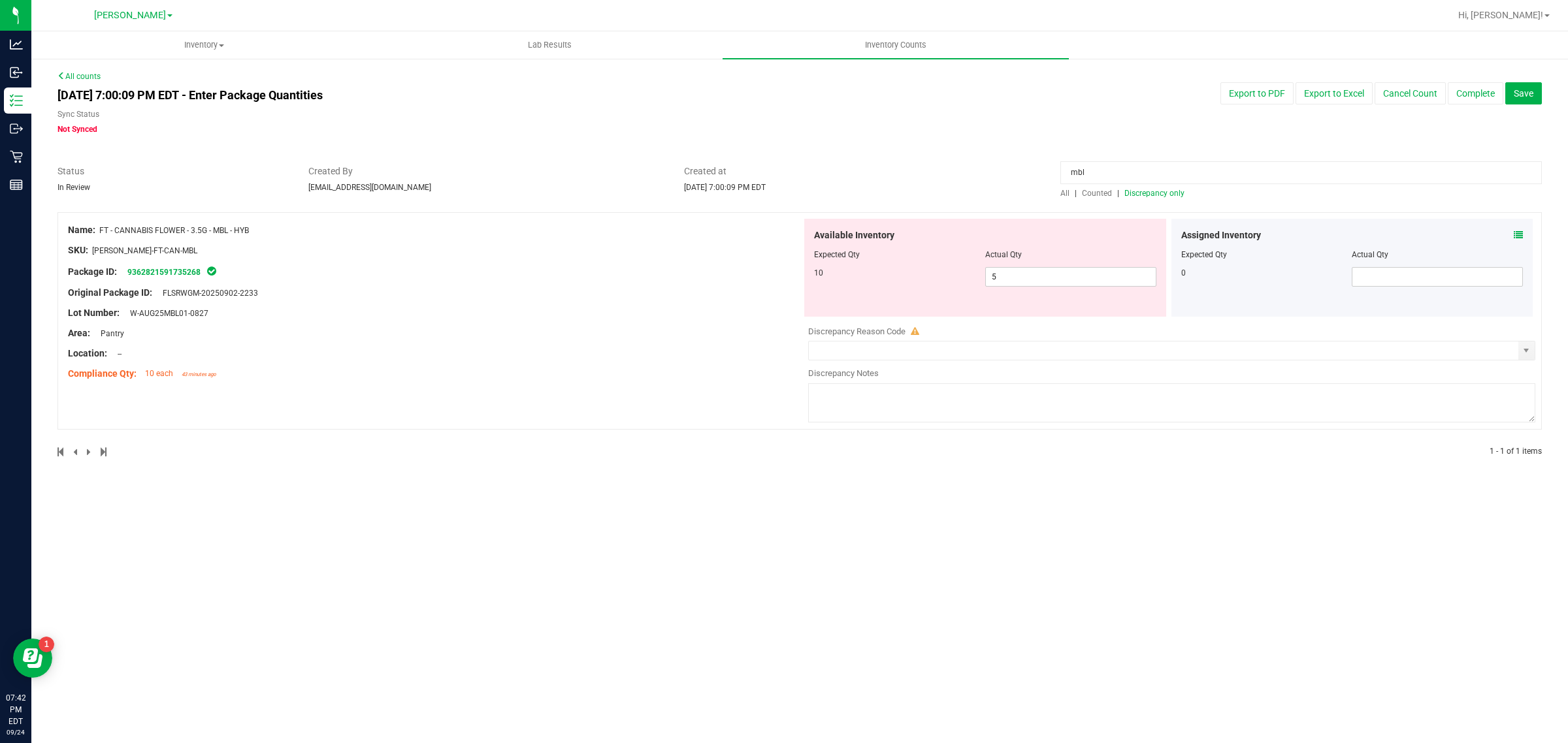
click at [1518, 234] on icon at bounding box center [1519, 235] width 9 height 9
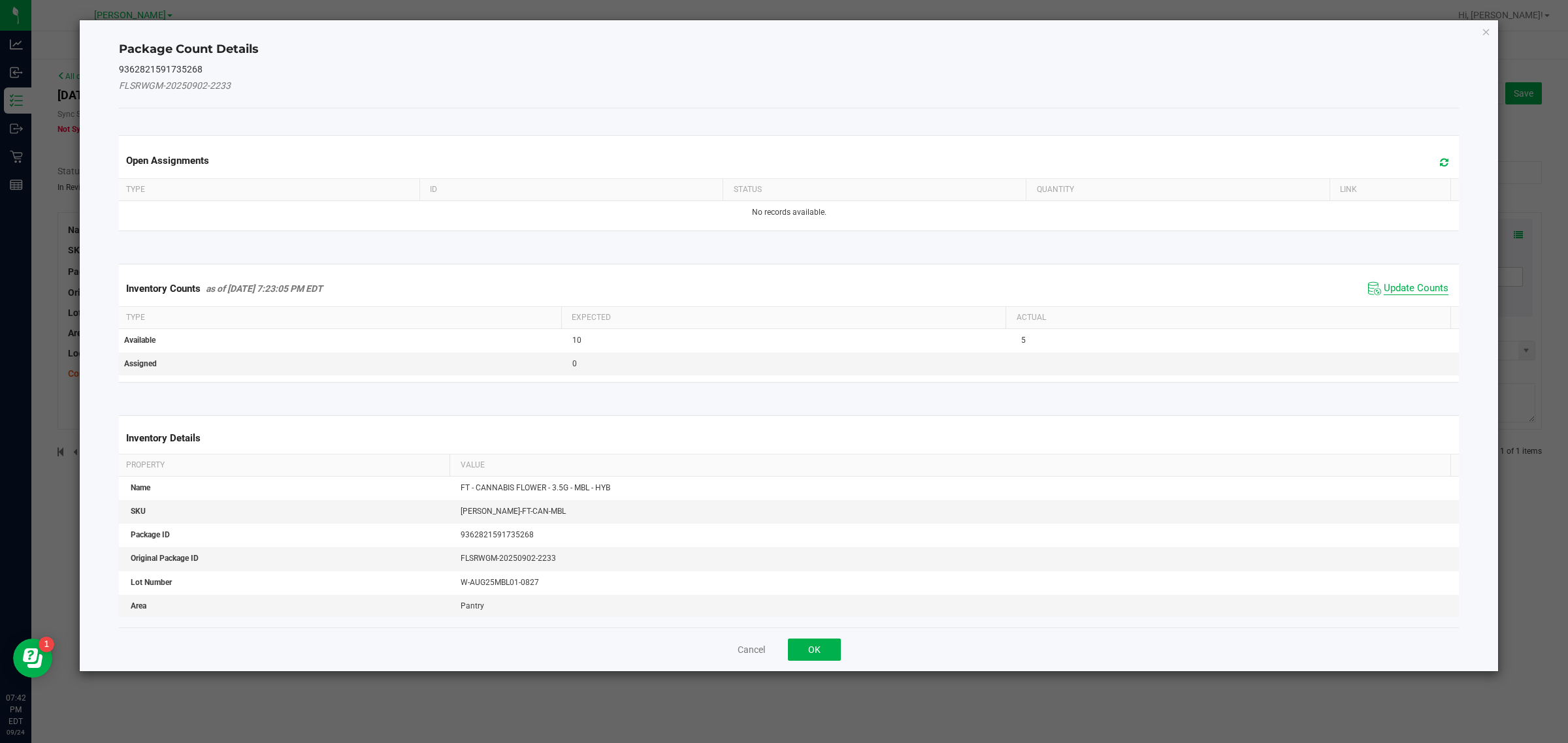
click at [1384, 289] on span "Update Counts" at bounding box center [1416, 289] width 64 height 13
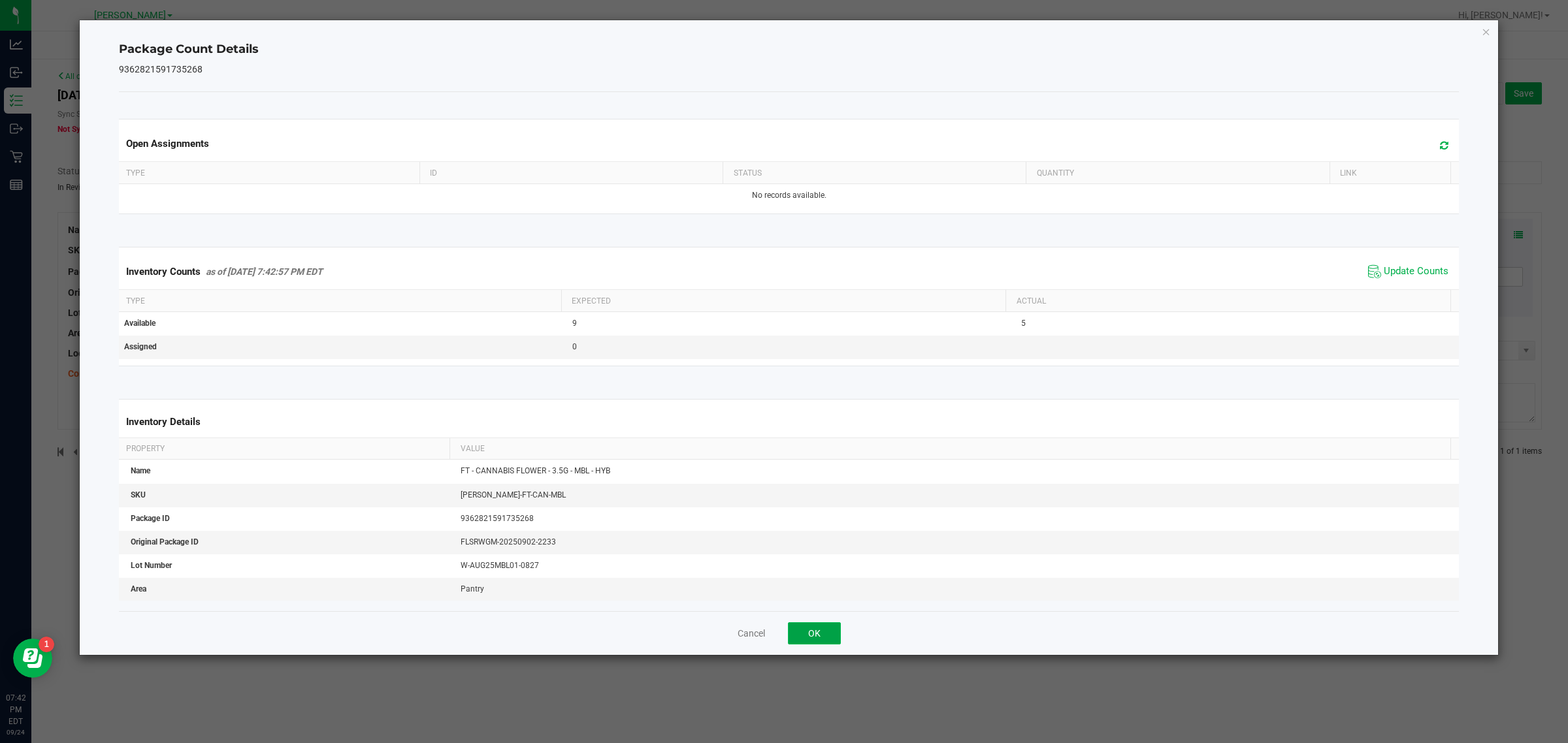
click at [828, 639] on button "OK" at bounding box center [814, 633] width 53 height 22
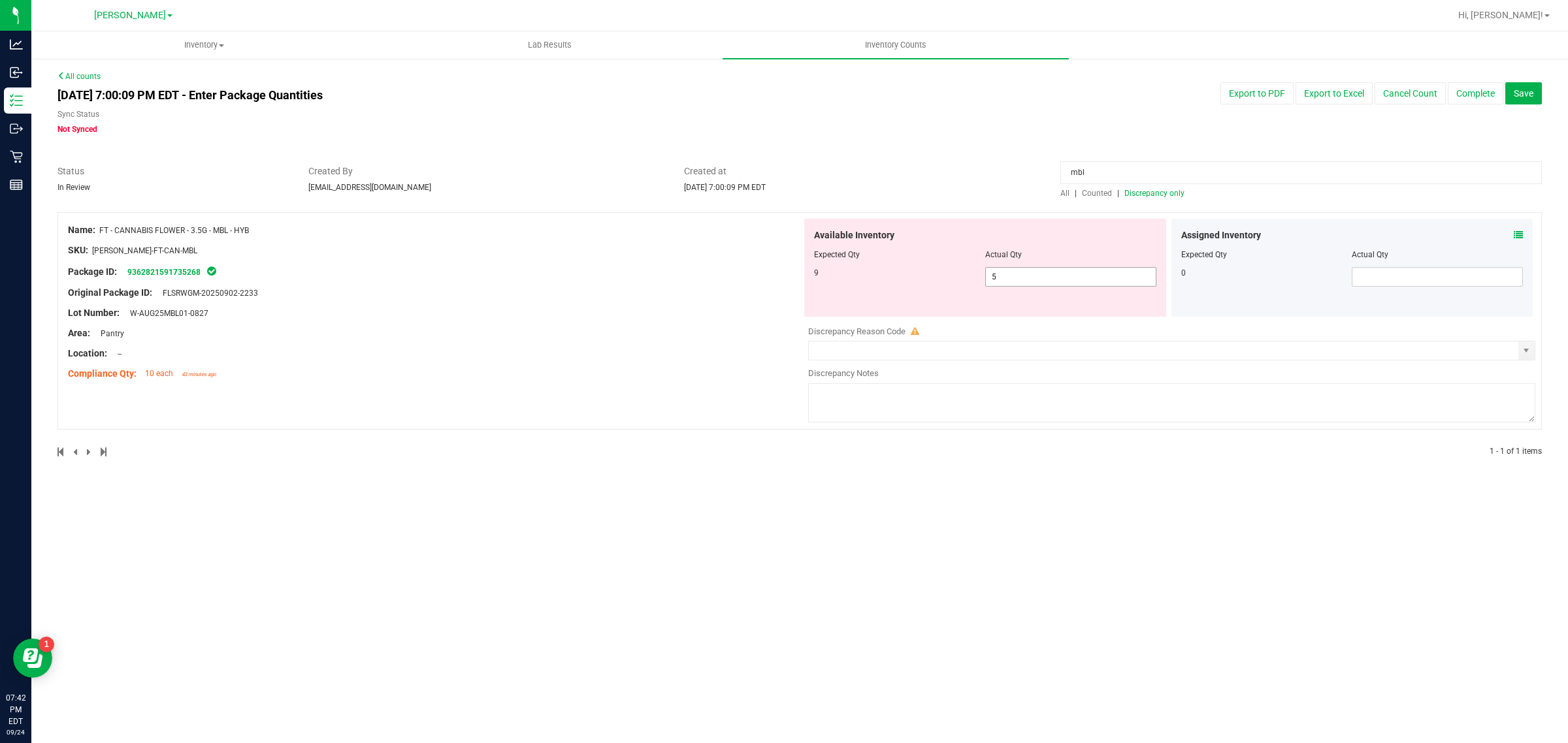
click at [1050, 276] on input "5" at bounding box center [1070, 276] width 170 height 18
click at [1141, 172] on input "mbl" at bounding box center [1301, 173] width 482 height 23
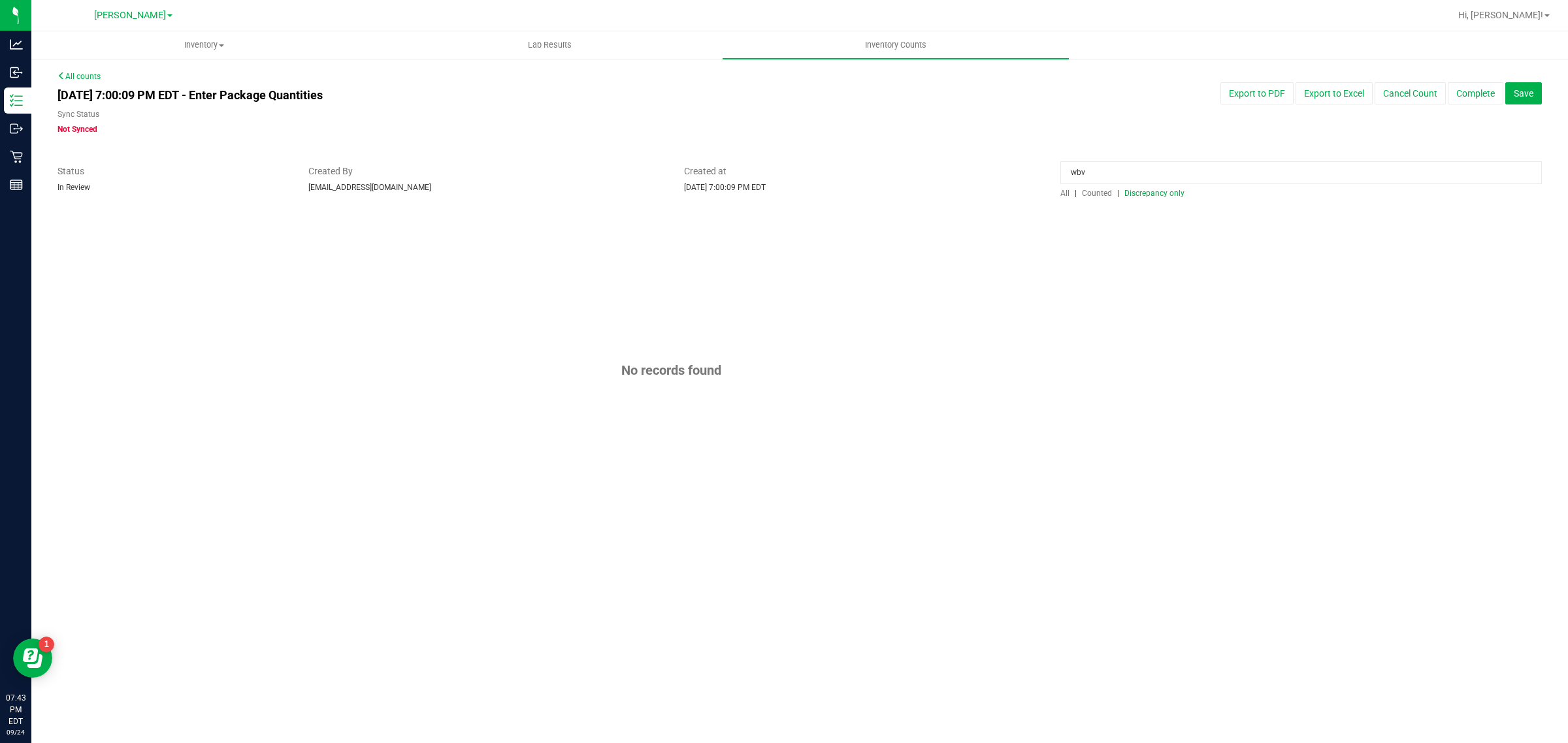
click at [1116, 168] on input "wbv" at bounding box center [1301, 173] width 482 height 23
click at [1106, 191] on span "Counted" at bounding box center [1097, 194] width 30 height 9
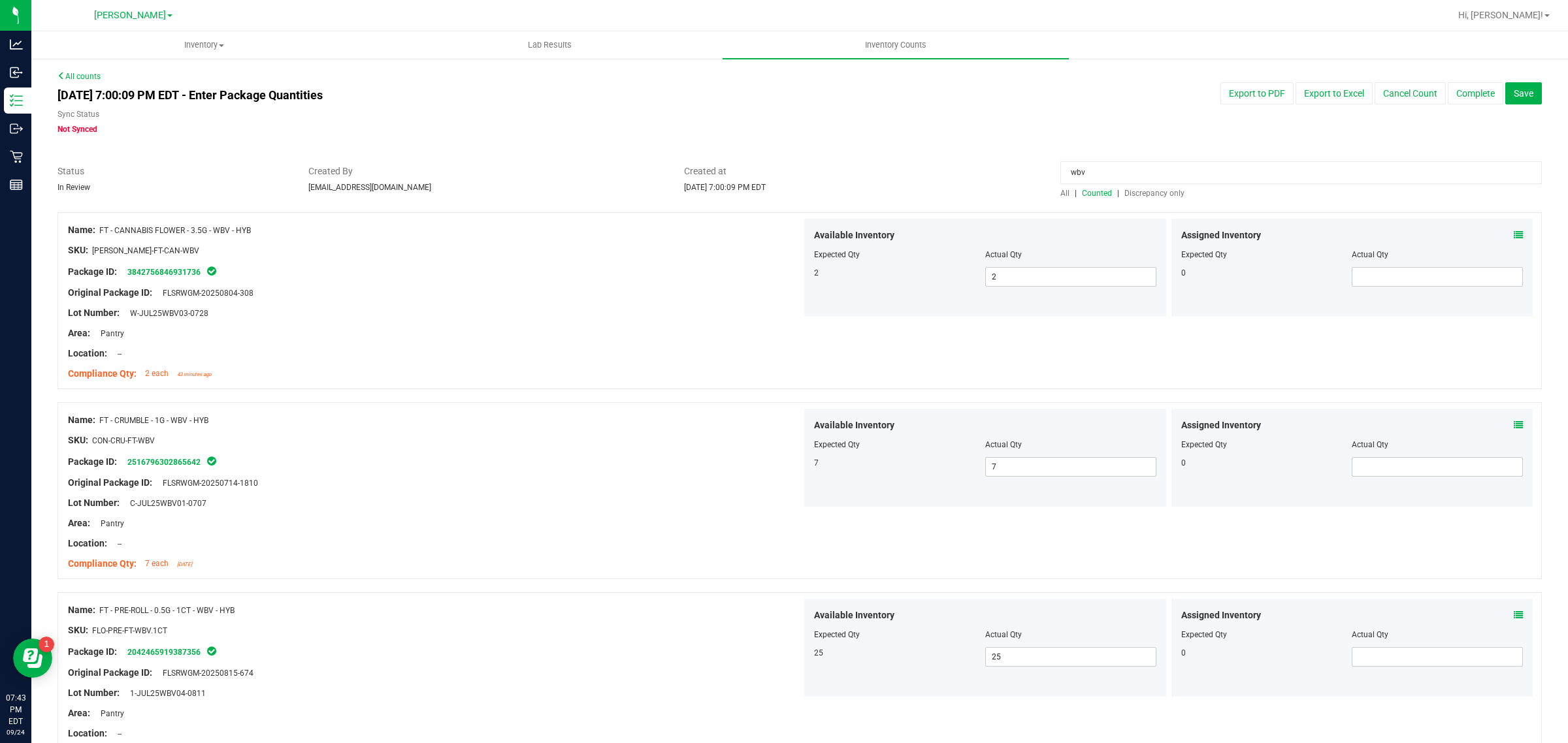
click at [1098, 174] on input "wbv" at bounding box center [1301, 173] width 482 height 23
click at [1512, 237] on div "Assigned Inventory Expected Qty Actual Qty 0" at bounding box center [1352, 268] width 362 height 98
click at [1514, 236] on icon at bounding box center [1519, 235] width 9 height 9
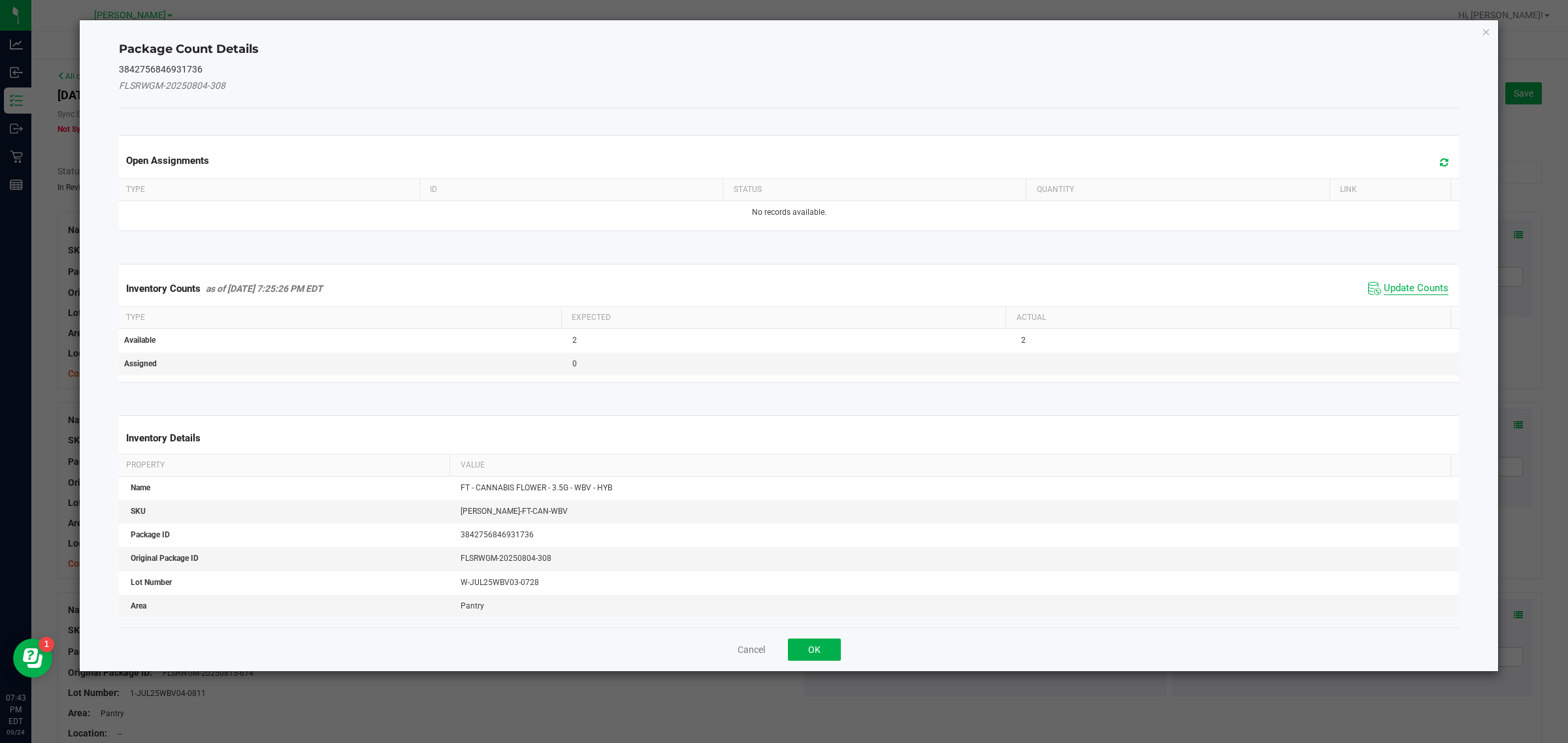
click at [1403, 289] on span "Update Counts" at bounding box center [1416, 289] width 64 height 13
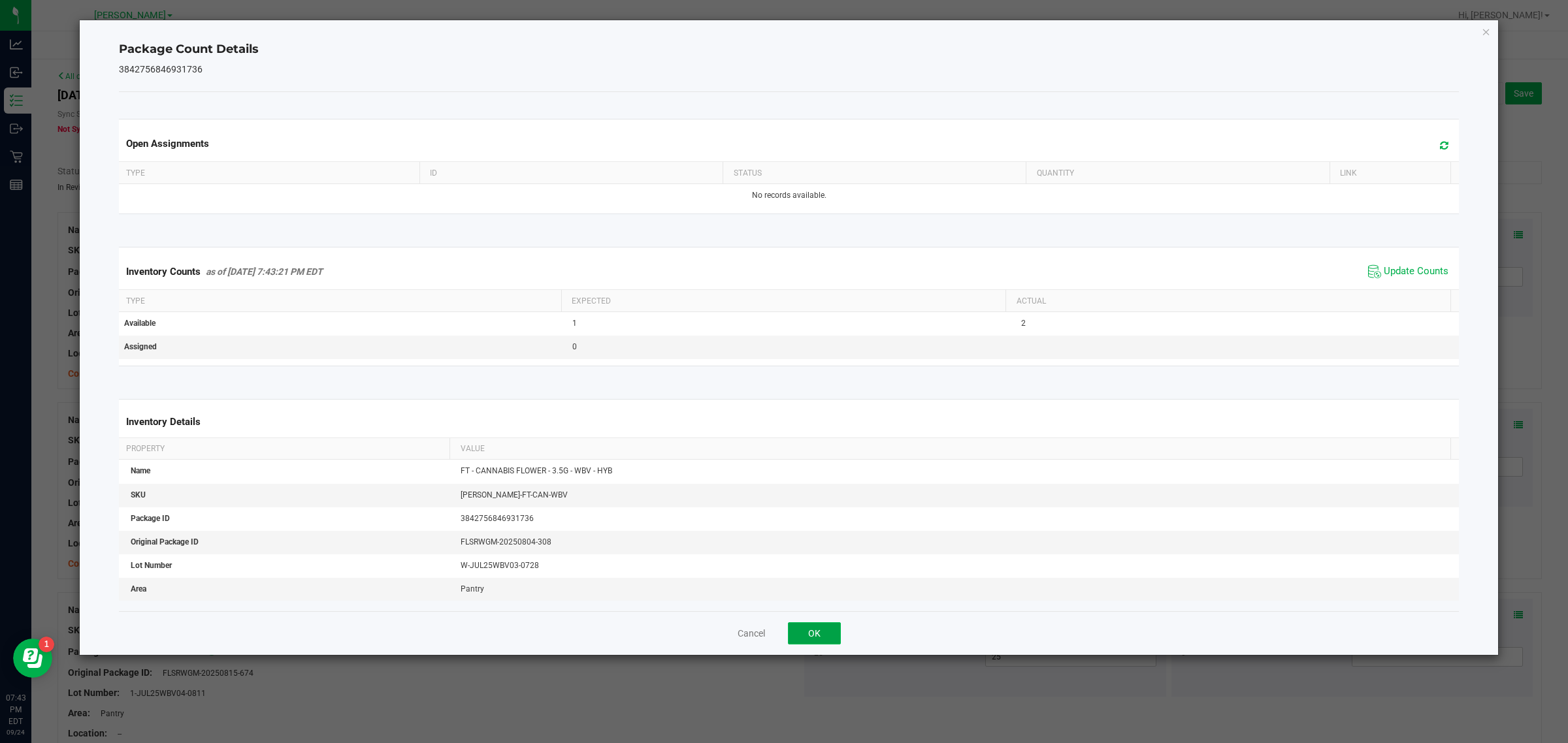
click at [812, 630] on button "OK" at bounding box center [814, 633] width 53 height 22
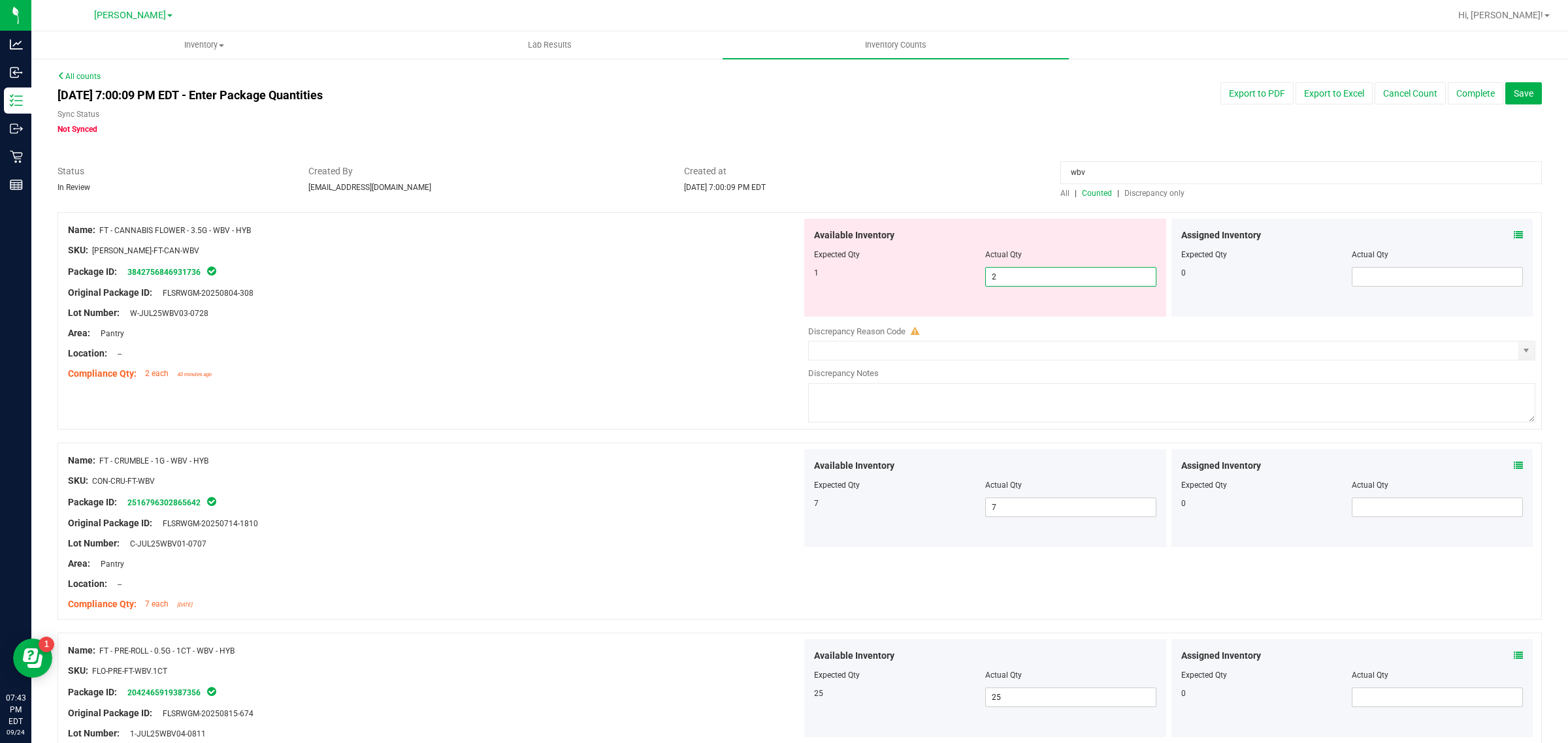
click at [1012, 279] on span "2 2" at bounding box center [1070, 277] width 171 height 20
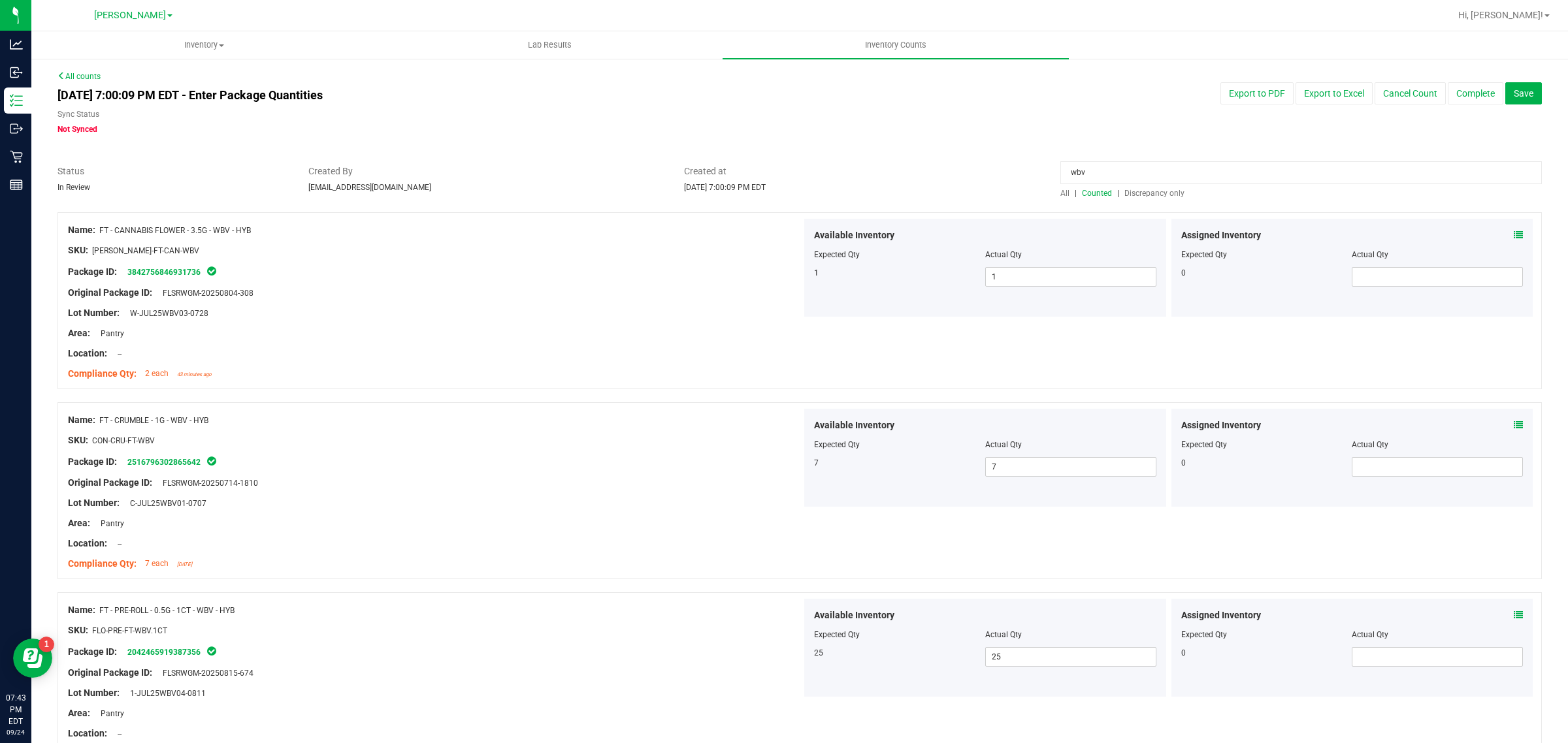
drag, startPoint x: 1114, startPoint y: 174, endPoint x: 802, endPoint y: 174, distance: 312.0
click at [802, 174] on div "Status In Review Created By [PERSON_NAME][EMAIL_ADDRESS][DOMAIN_NAME] Created a…" at bounding box center [800, 182] width 1504 height 35
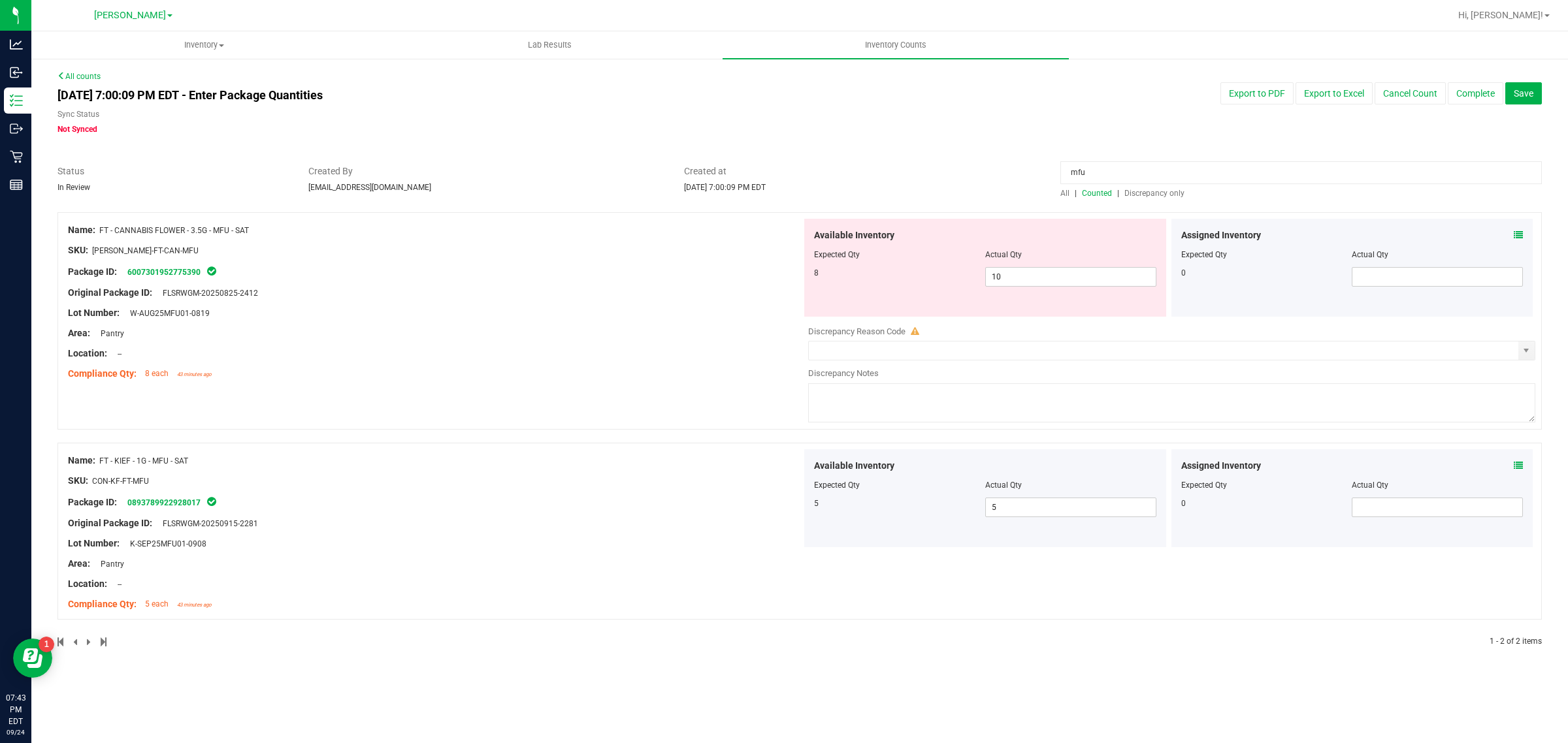
click at [1517, 468] on icon at bounding box center [1519, 466] width 9 height 9
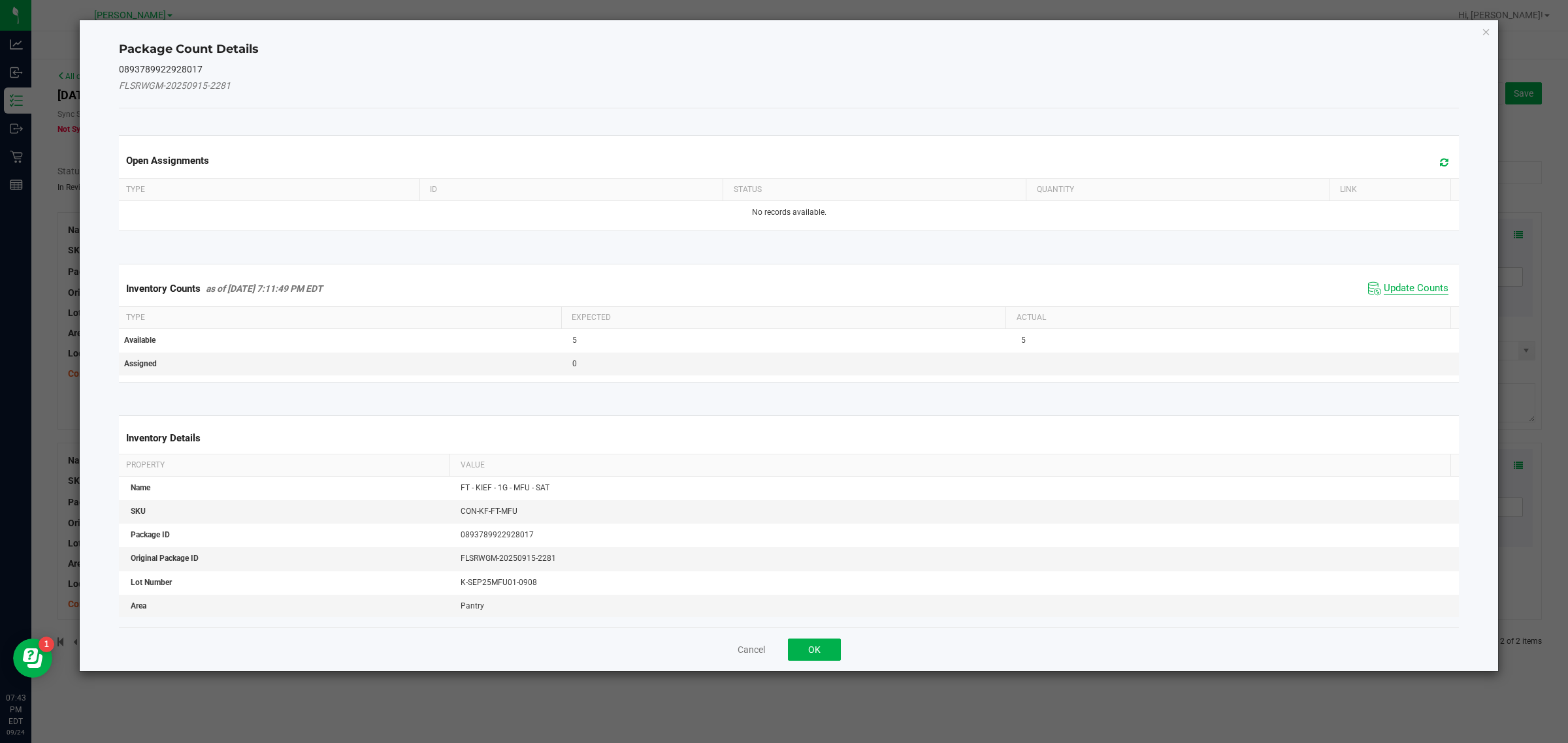
click at [1392, 293] on span "Update Counts" at bounding box center [1416, 289] width 64 height 13
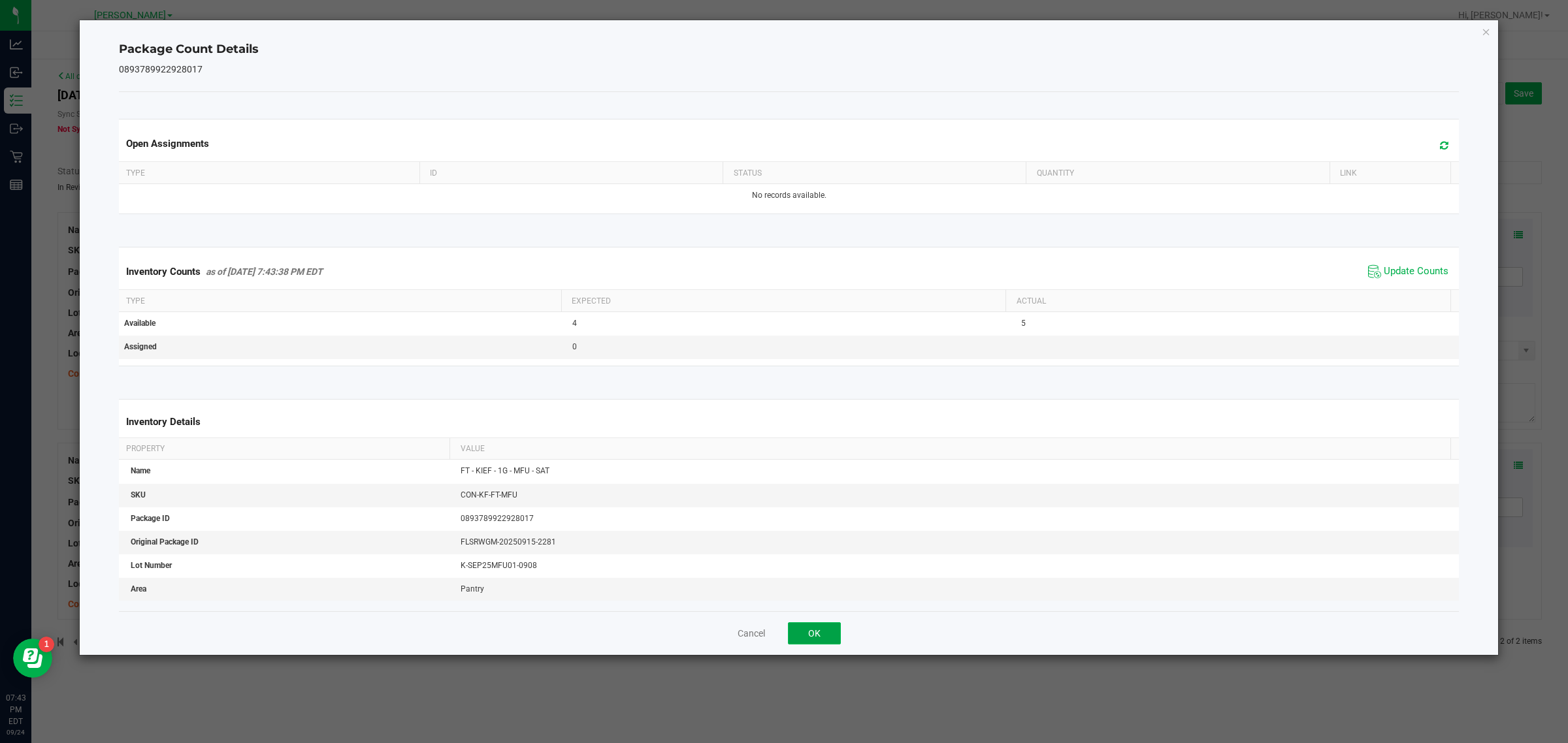
click at [827, 640] on button "OK" at bounding box center [814, 633] width 53 height 22
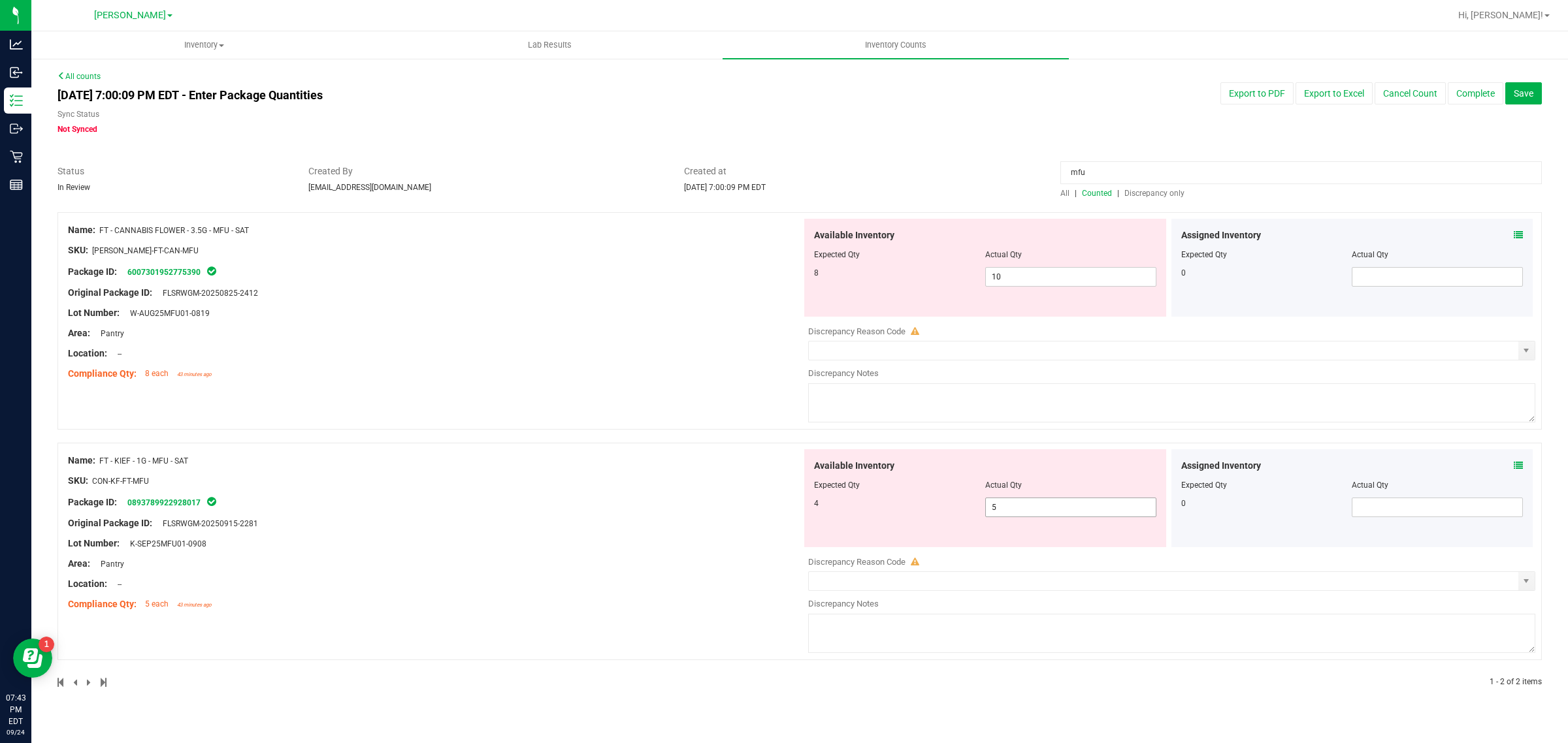
click at [1051, 510] on input "5" at bounding box center [1070, 507] width 170 height 18
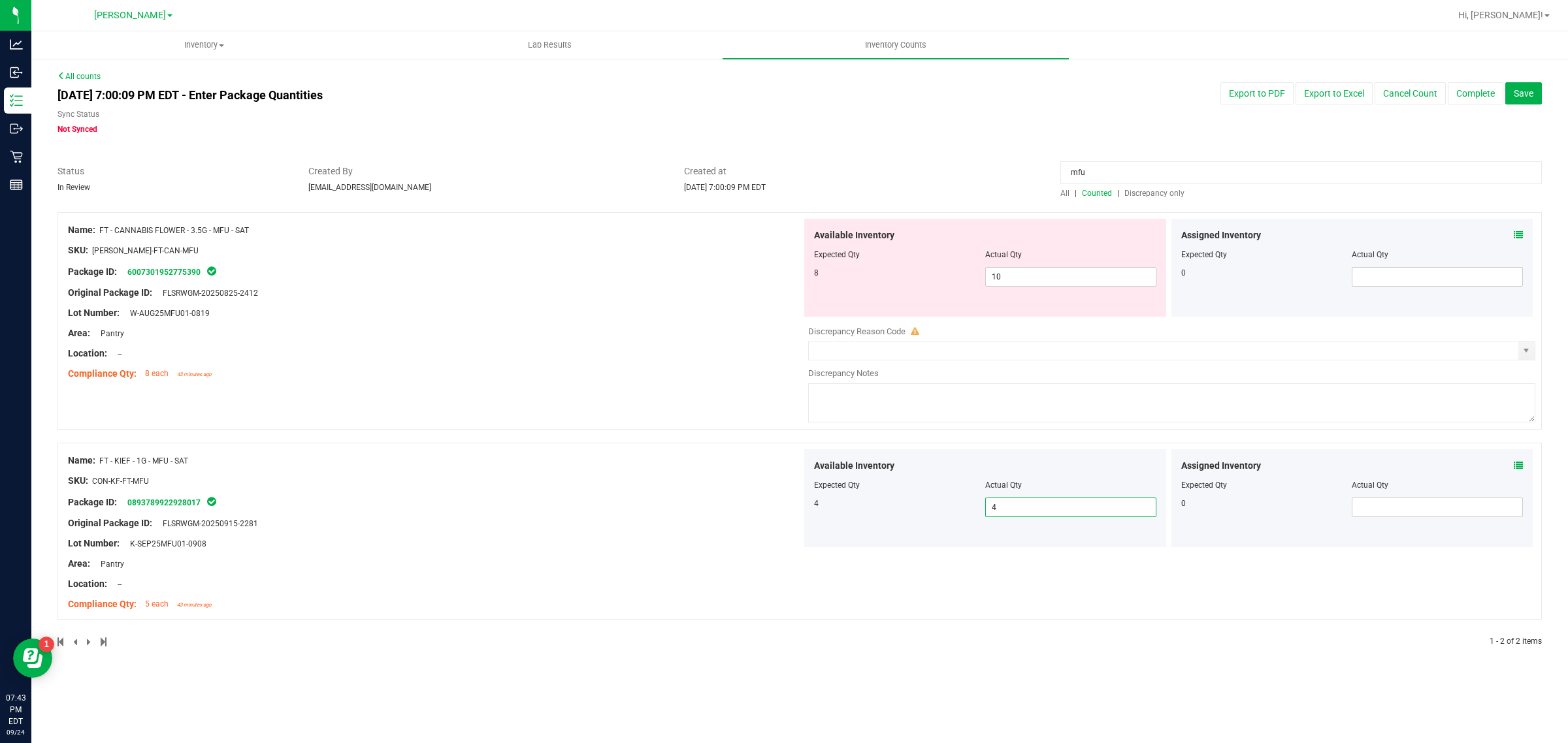
click at [702, 614] on div "Name: FT - KIEF - 1G - MFU - SAT SKU: CON-KF-FT-MFU Package ID: 089378992292801…" at bounding box center [435, 533] width 734 height 166
click at [1141, 171] on input "mfu" at bounding box center [1301, 173] width 482 height 23
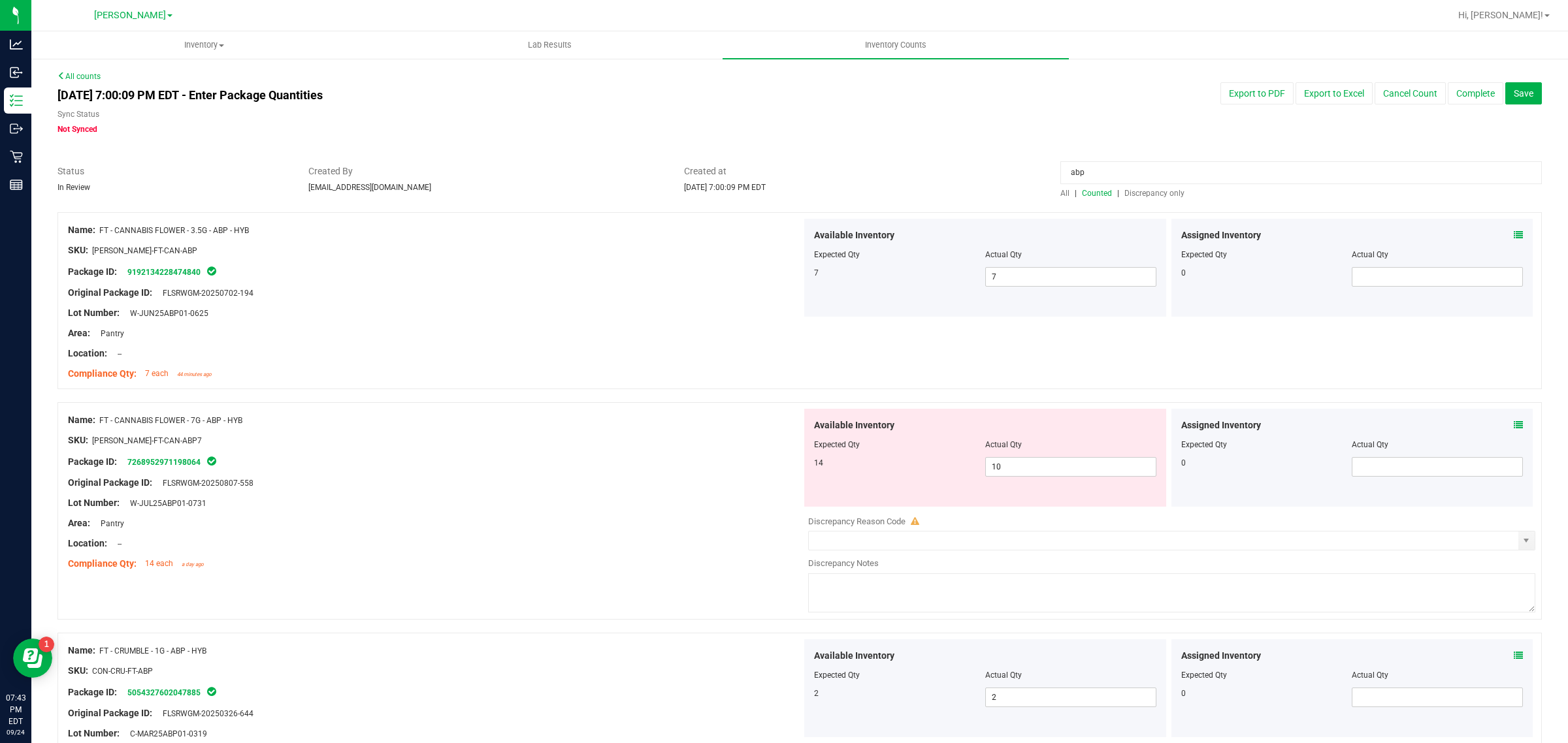
click at [1514, 234] on icon at bounding box center [1519, 235] width 9 height 9
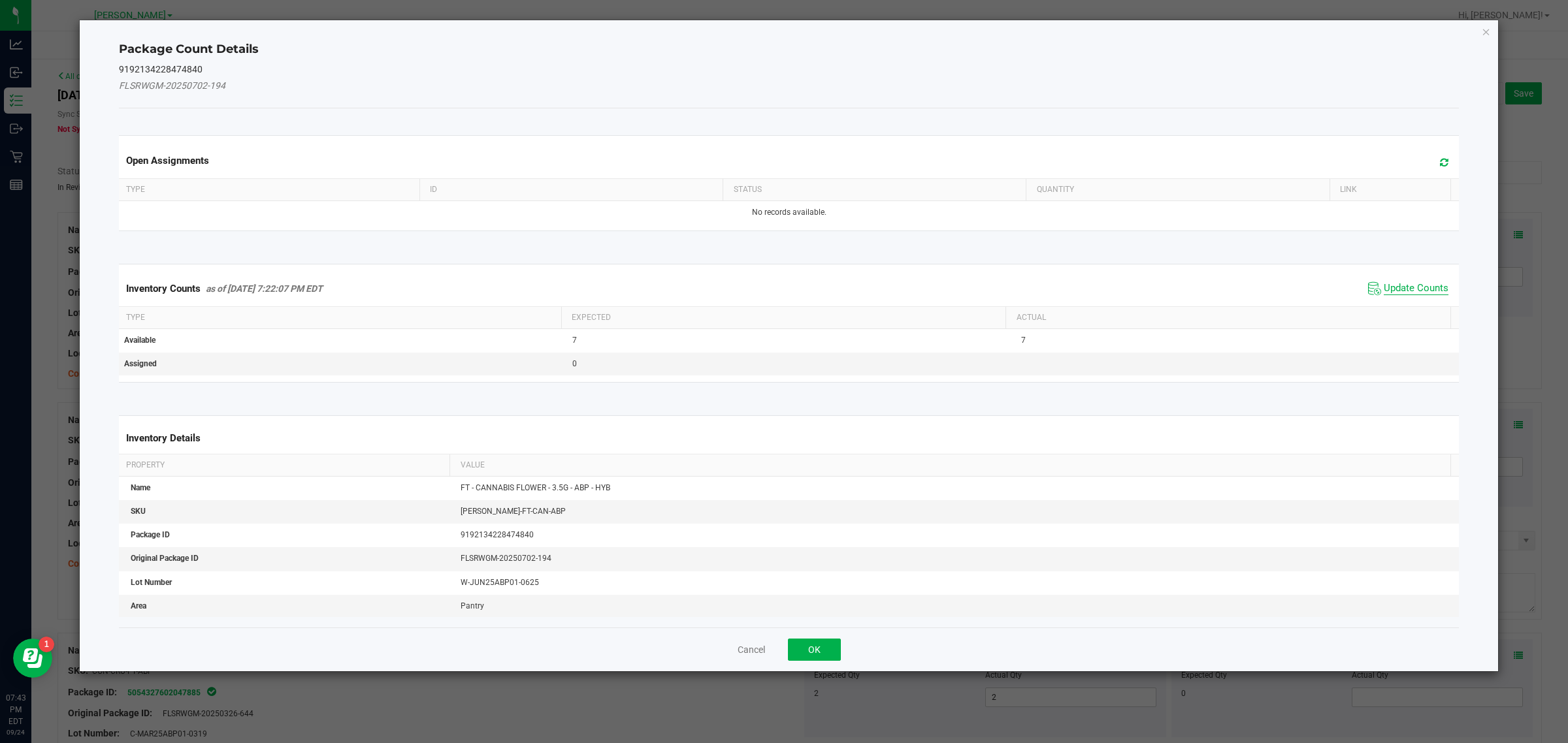
click at [1406, 290] on span "Update Counts" at bounding box center [1416, 289] width 64 height 13
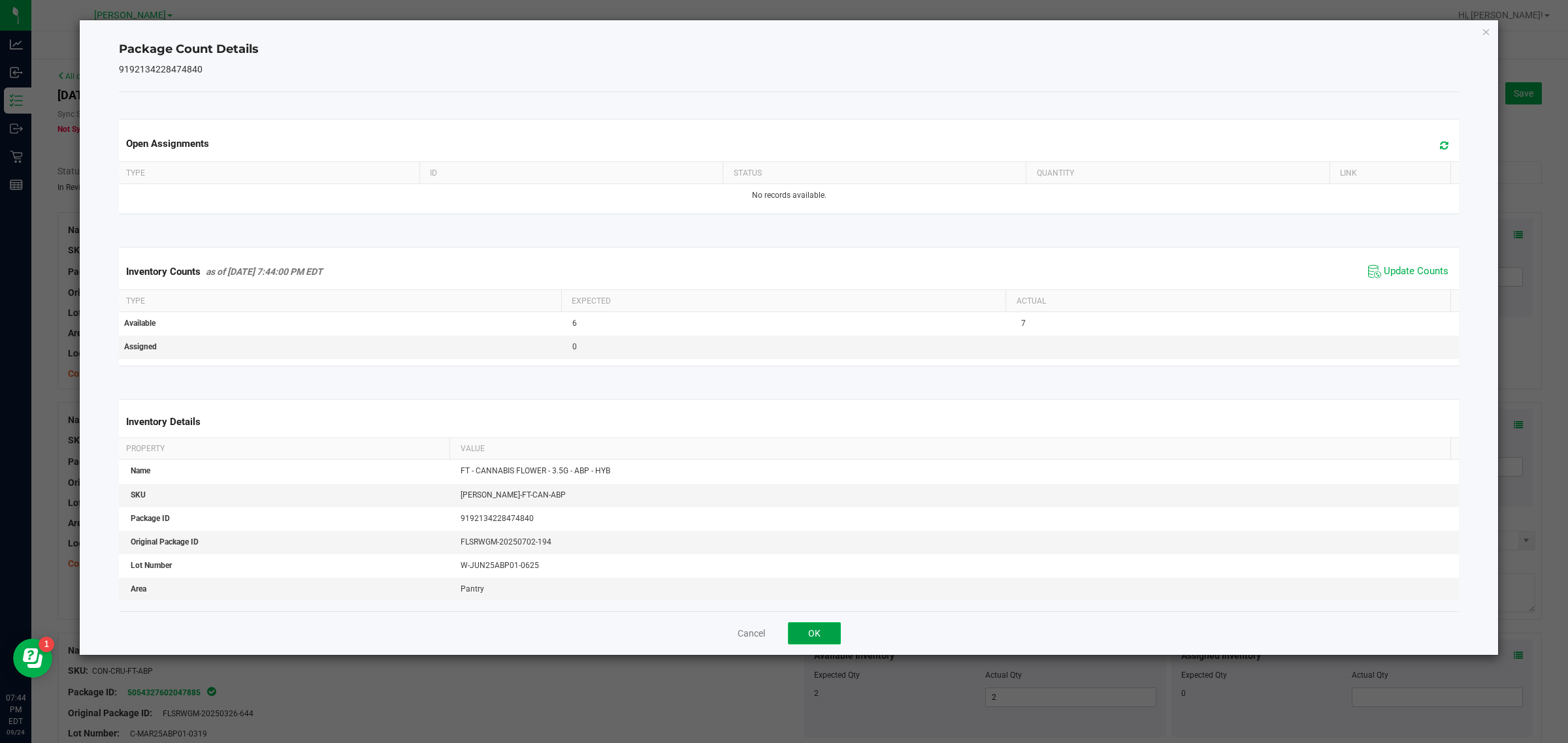
click at [838, 634] on button "OK" at bounding box center [814, 633] width 53 height 22
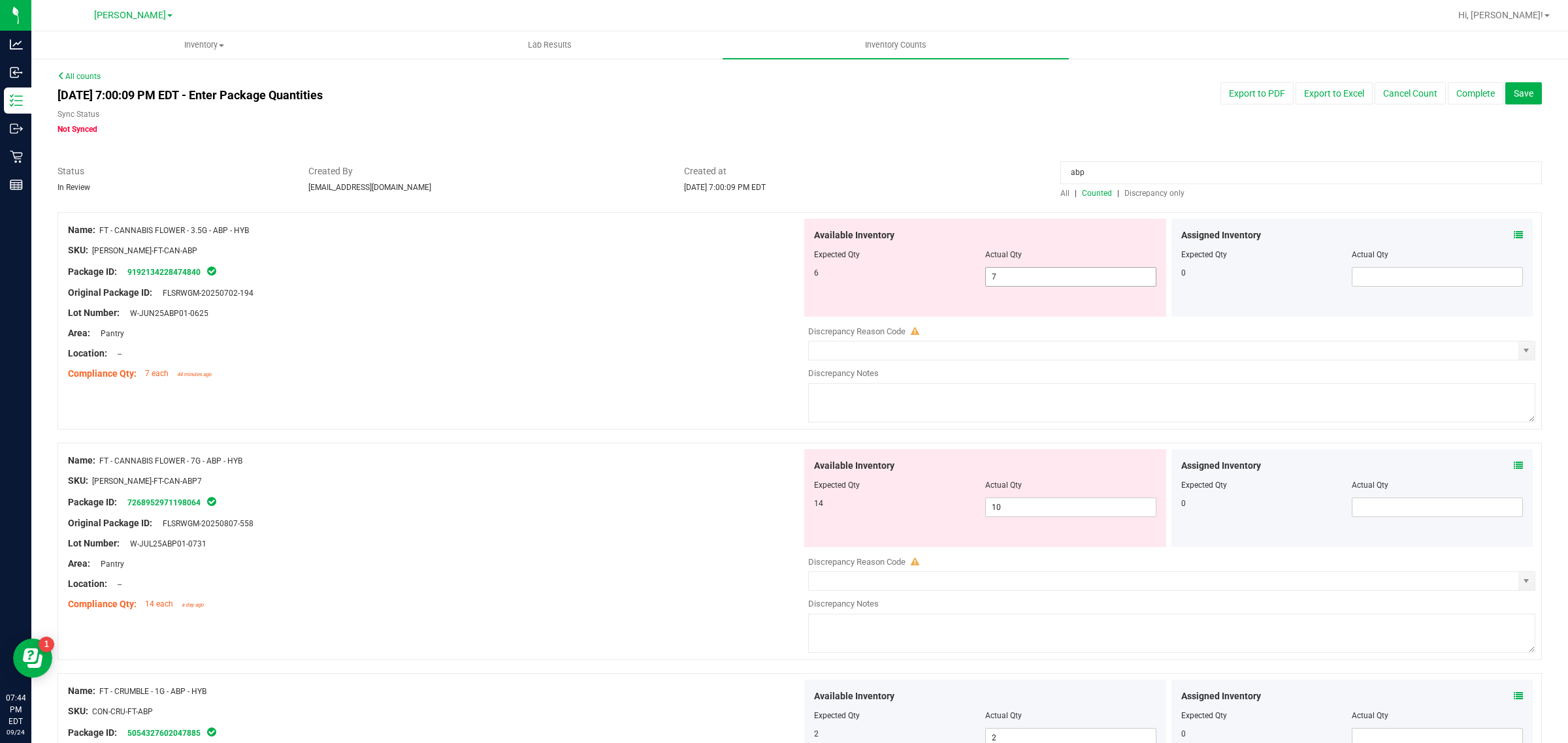
click at [1037, 279] on input "7" at bounding box center [1070, 276] width 170 height 18
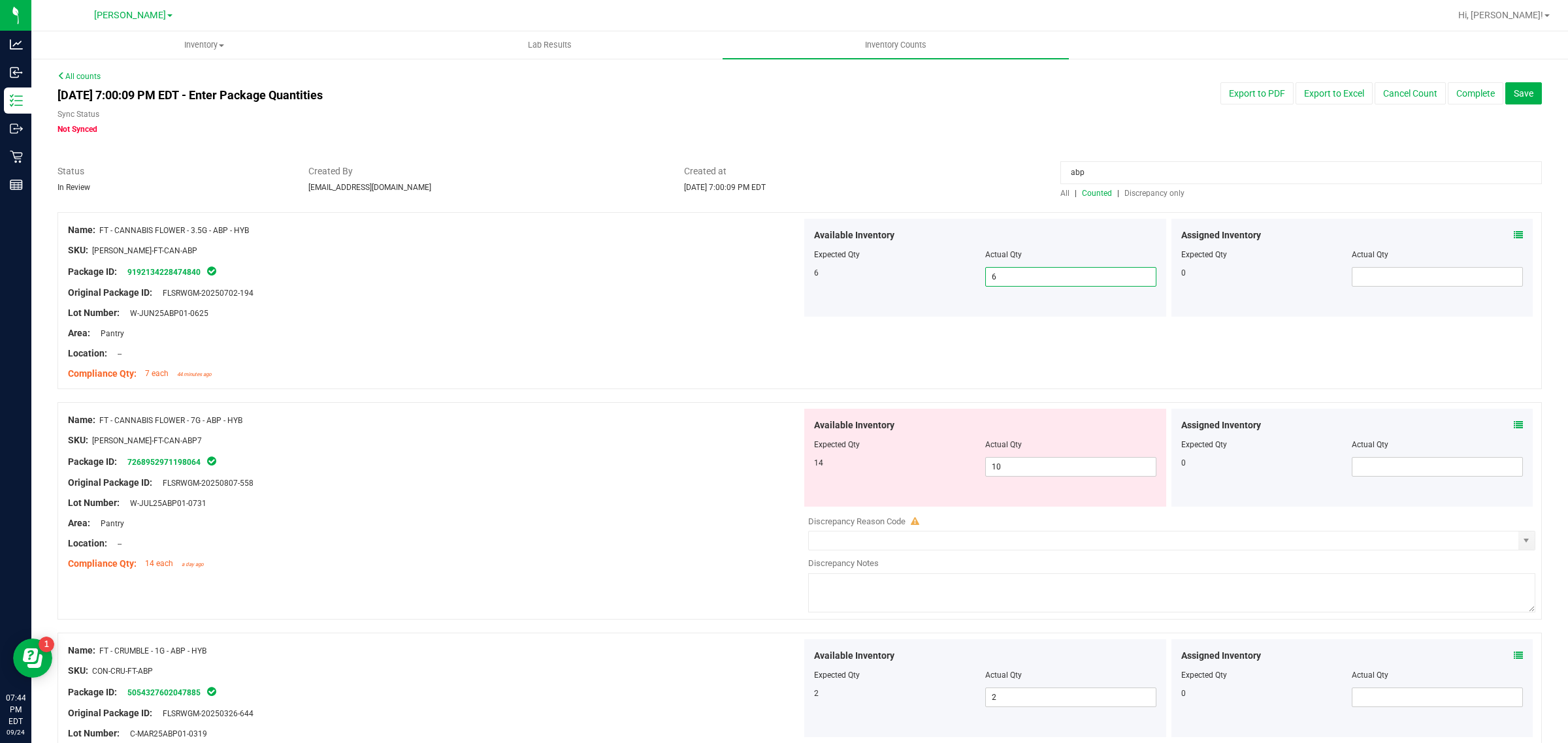
click at [1134, 173] on input "abp" at bounding box center [1301, 173] width 482 height 23
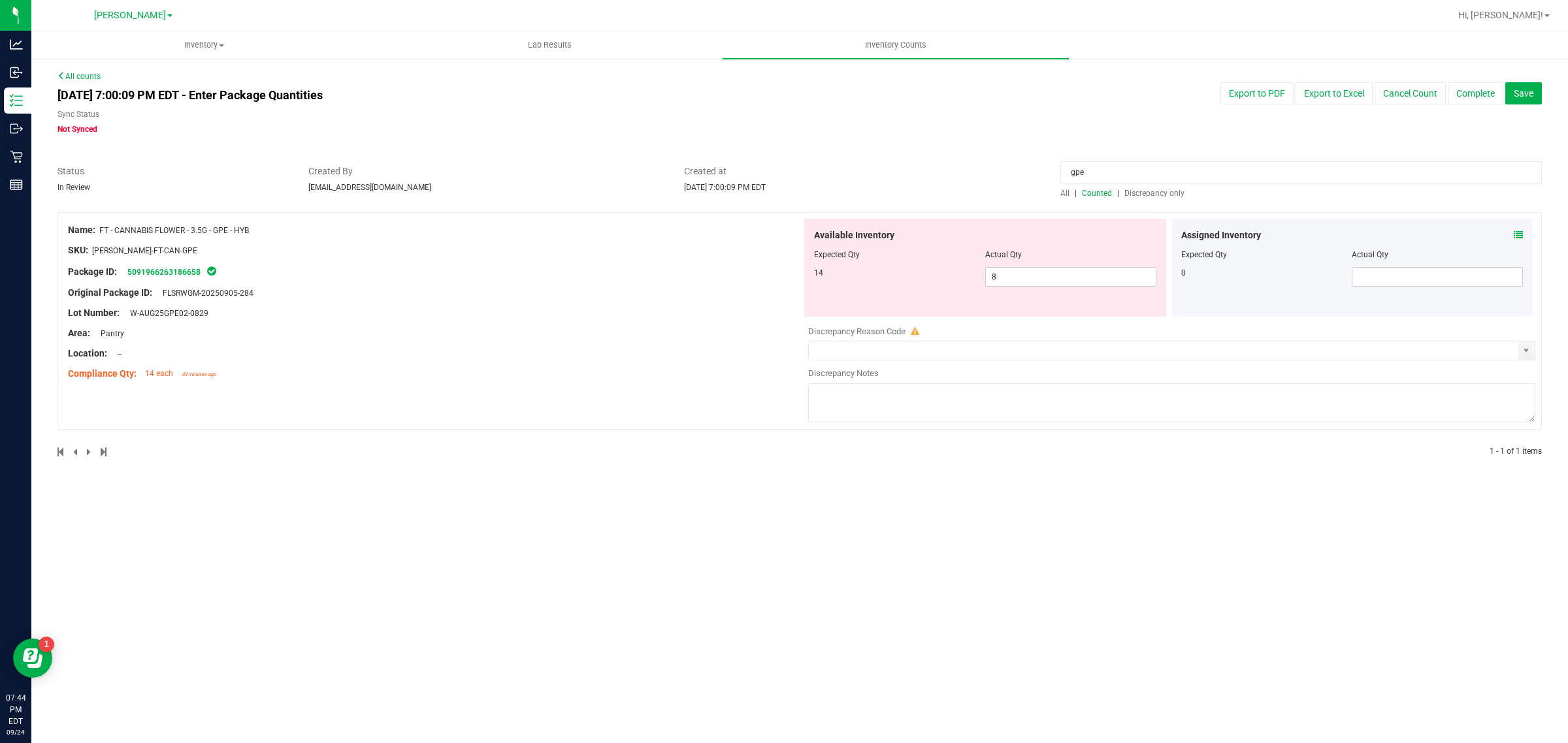
click at [1526, 236] on div "Assigned Inventory Expected Qty Actual Qty 0" at bounding box center [1352, 268] width 362 height 98
click at [1519, 236] on icon at bounding box center [1519, 235] width 9 height 9
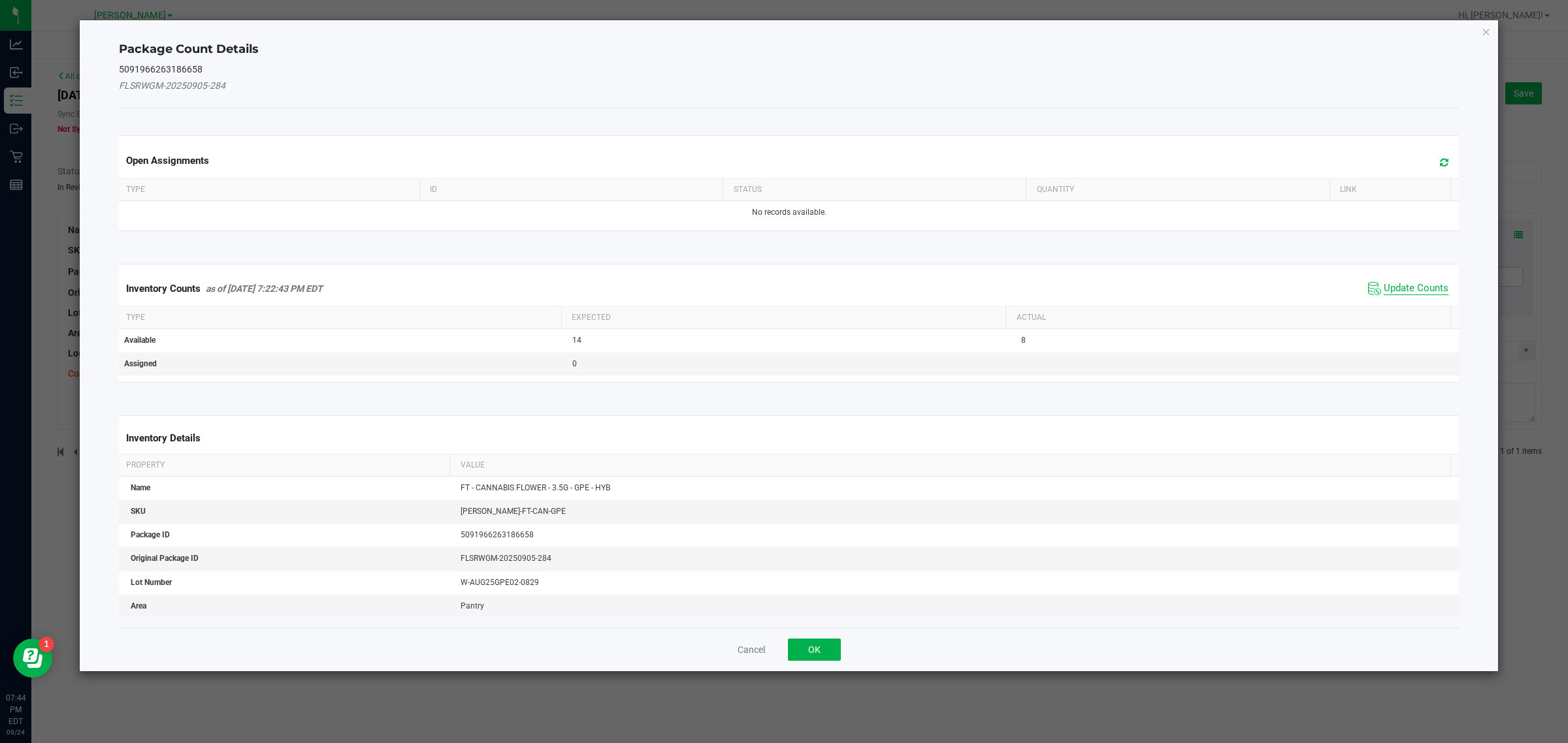
click at [1384, 286] on span "Update Counts" at bounding box center [1416, 289] width 64 height 13
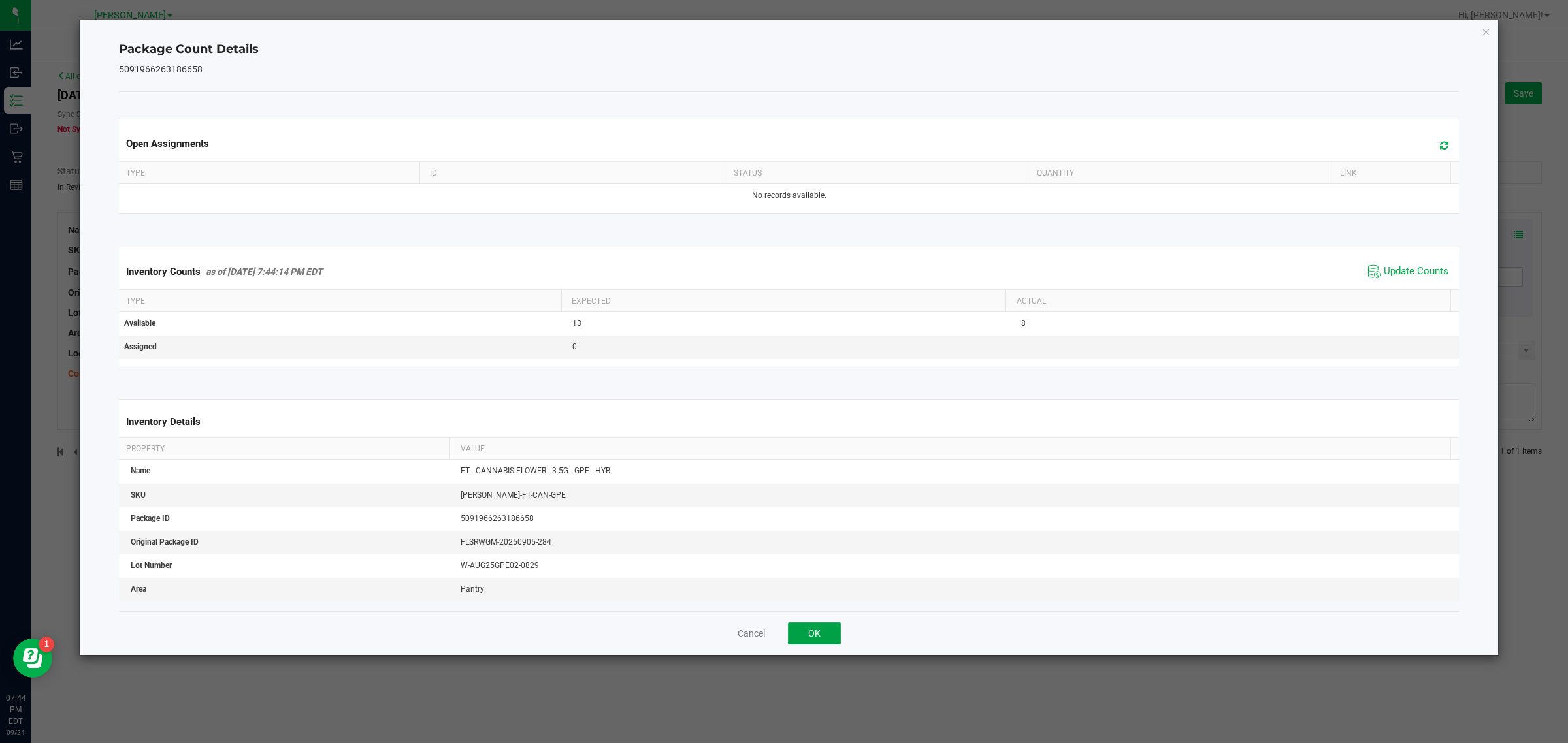
click at [810, 624] on button "OK" at bounding box center [814, 633] width 53 height 22
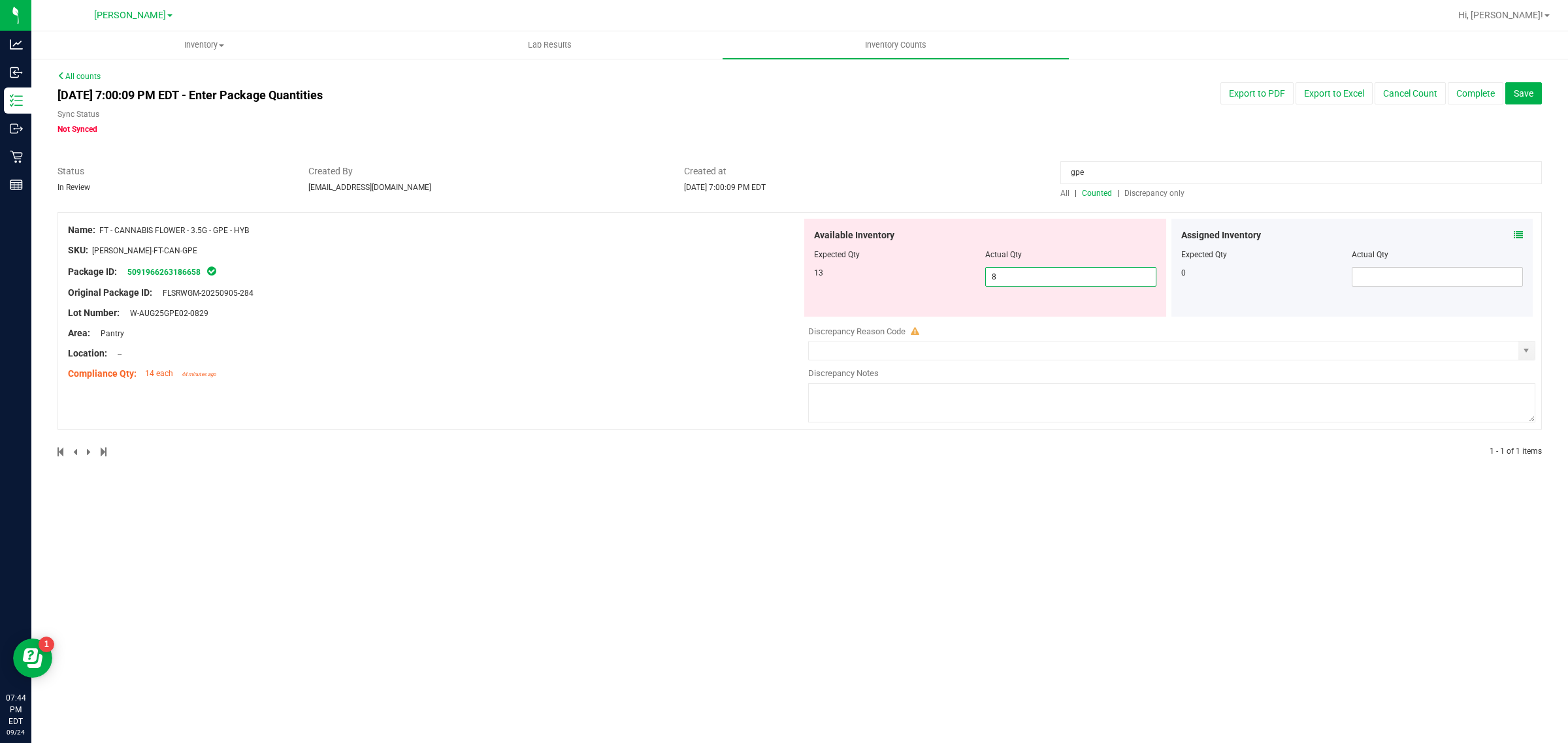
drag, startPoint x: 1028, startPoint y: 278, endPoint x: 932, endPoint y: 278, distance: 96.0
click at [932, 278] on div "13 8 8" at bounding box center [985, 277] width 342 height 20
click at [925, 523] on div "Inventory All packages All inventory Waste log Create inventory Lab Results Inv…" at bounding box center [800, 387] width 1537 height 712
click at [1136, 169] on input "gpe" at bounding box center [1301, 173] width 482 height 23
click at [1519, 236] on icon at bounding box center [1519, 235] width 9 height 9
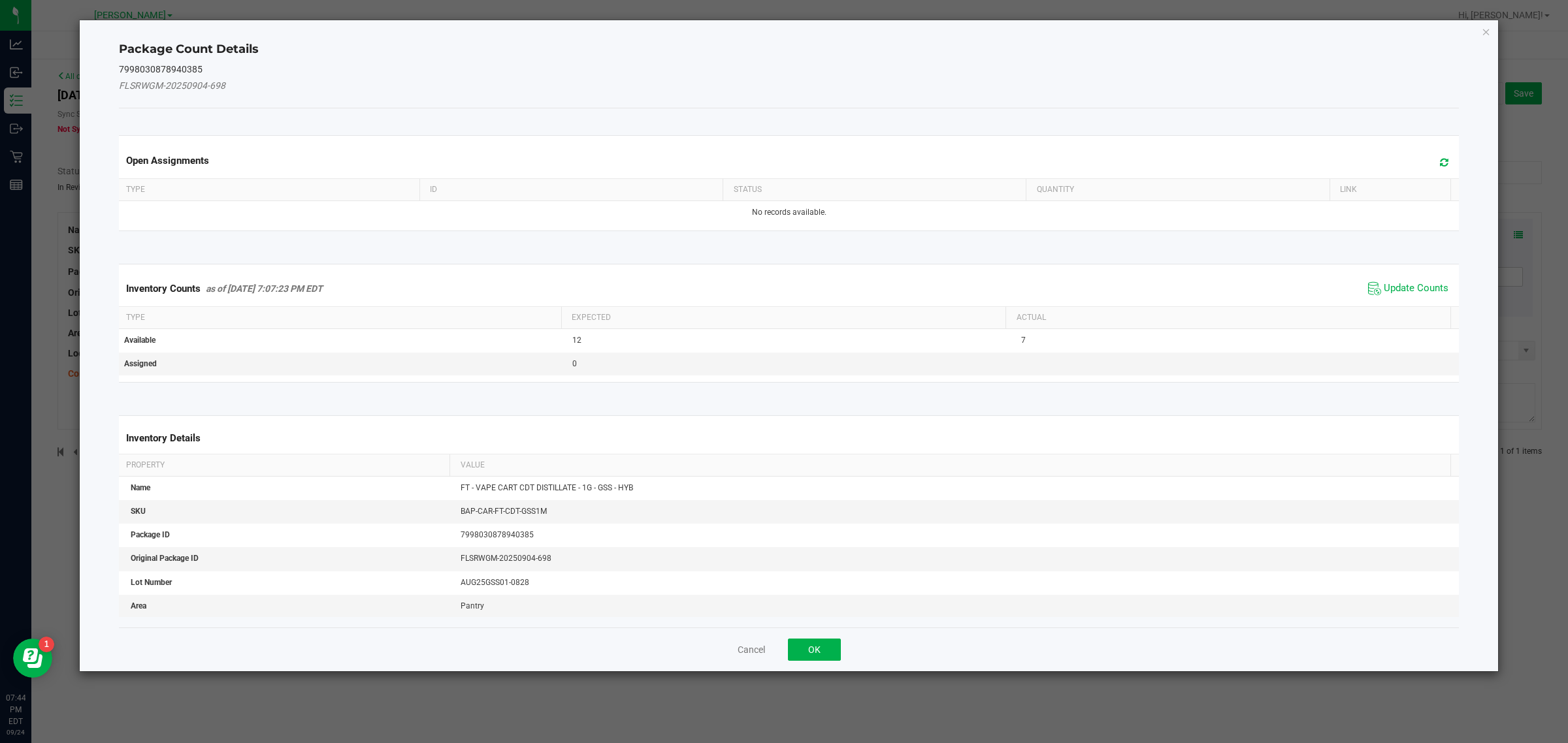
click at [1409, 279] on div "Inventory Counts as of [DATE] 7:07:23 PM EDT Update Counts" at bounding box center [789, 289] width 1346 height 35
click at [1397, 289] on span "Update Counts" at bounding box center [1416, 289] width 64 height 13
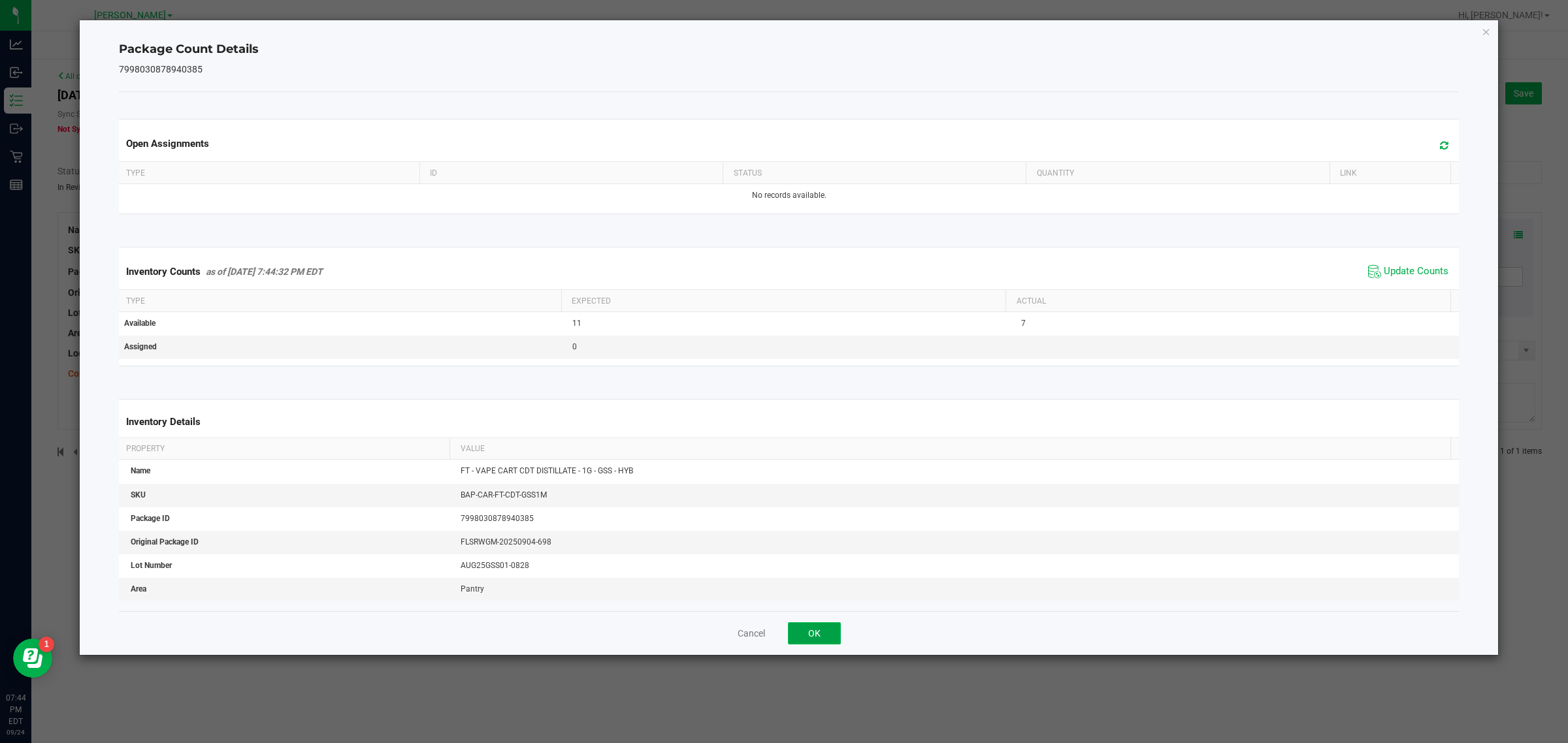
click at [837, 632] on button "OK" at bounding box center [814, 633] width 53 height 22
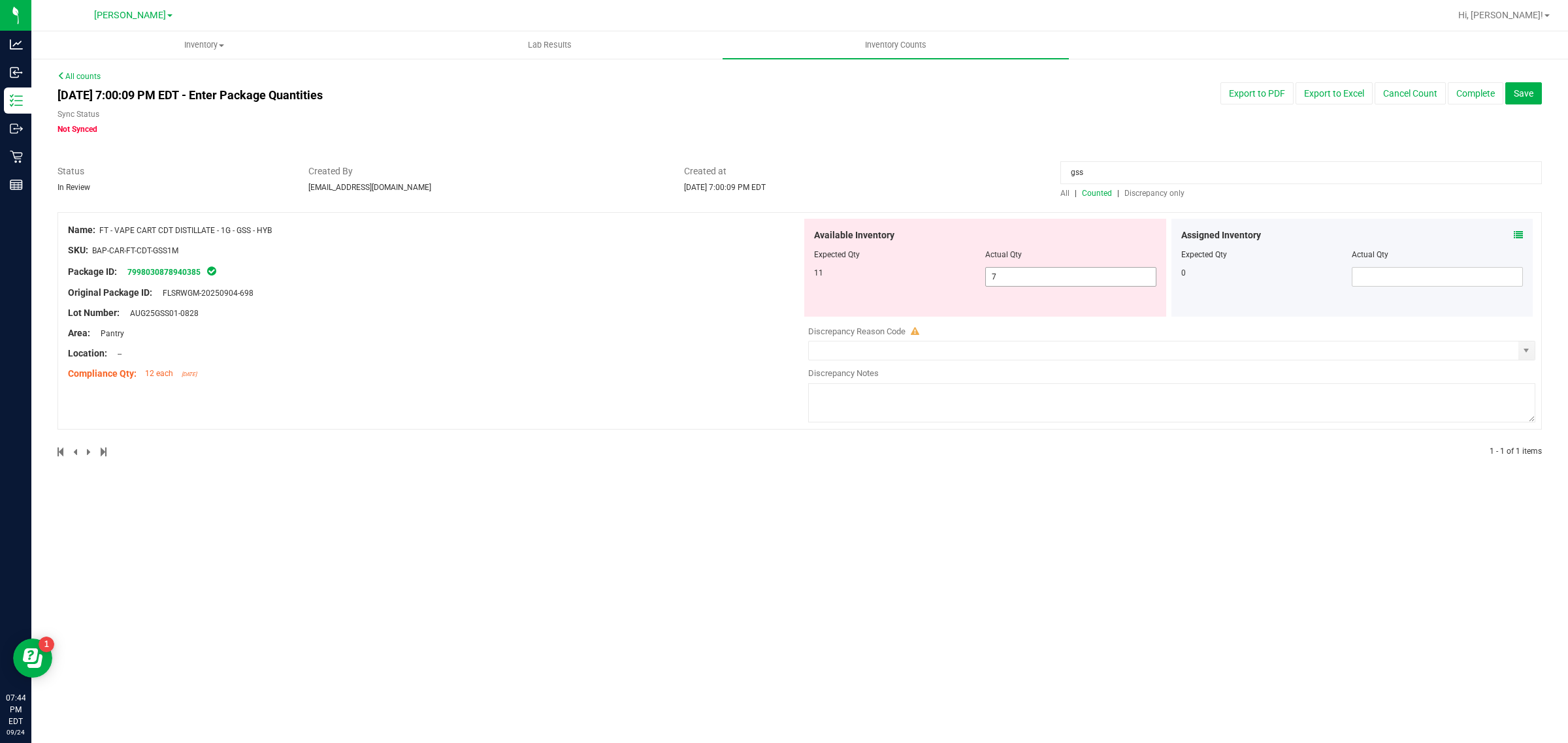
click at [1065, 275] on input "7" at bounding box center [1070, 276] width 170 height 18
click at [1235, 172] on input "gss" at bounding box center [1301, 173] width 482 height 23
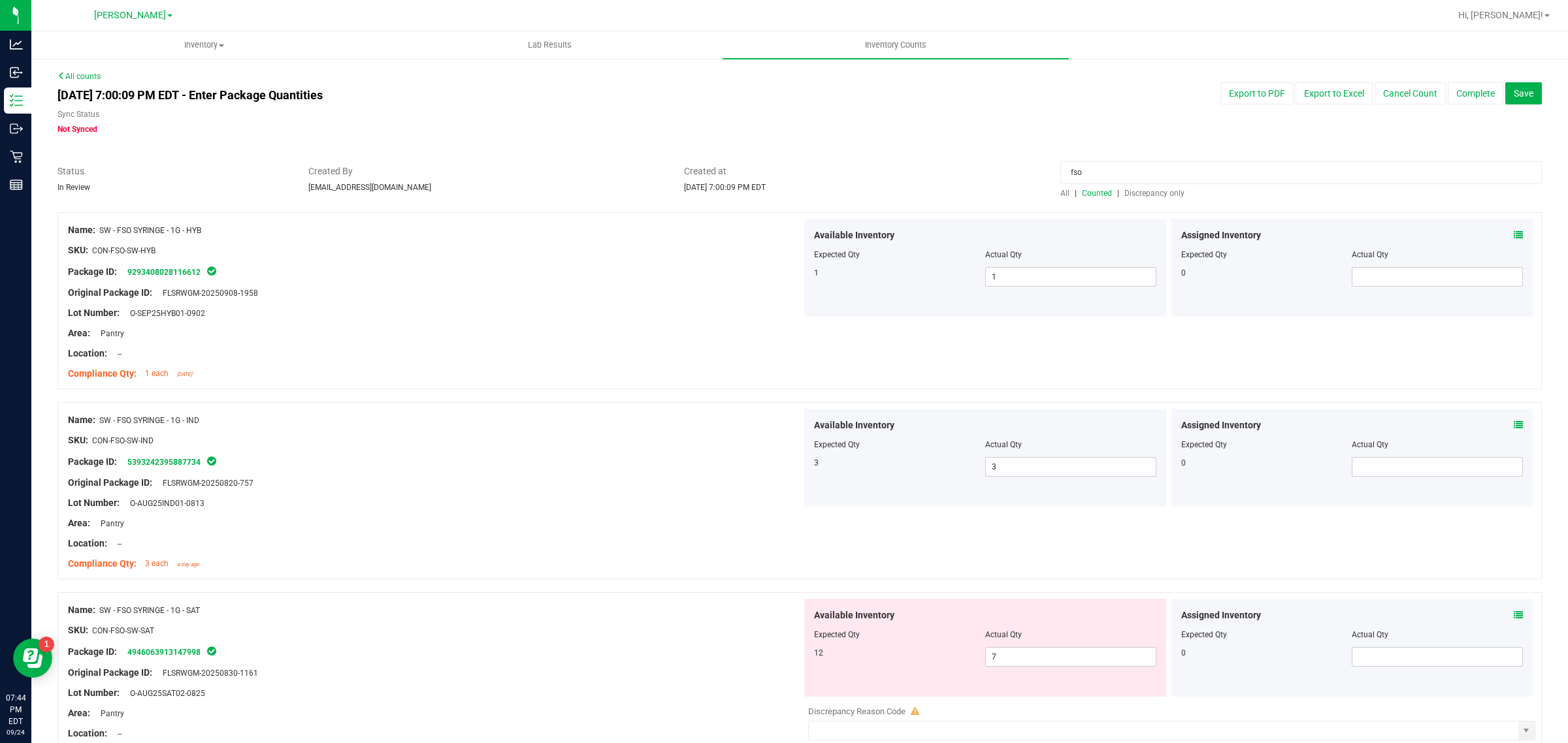
click at [1514, 426] on icon at bounding box center [1519, 425] width 9 height 9
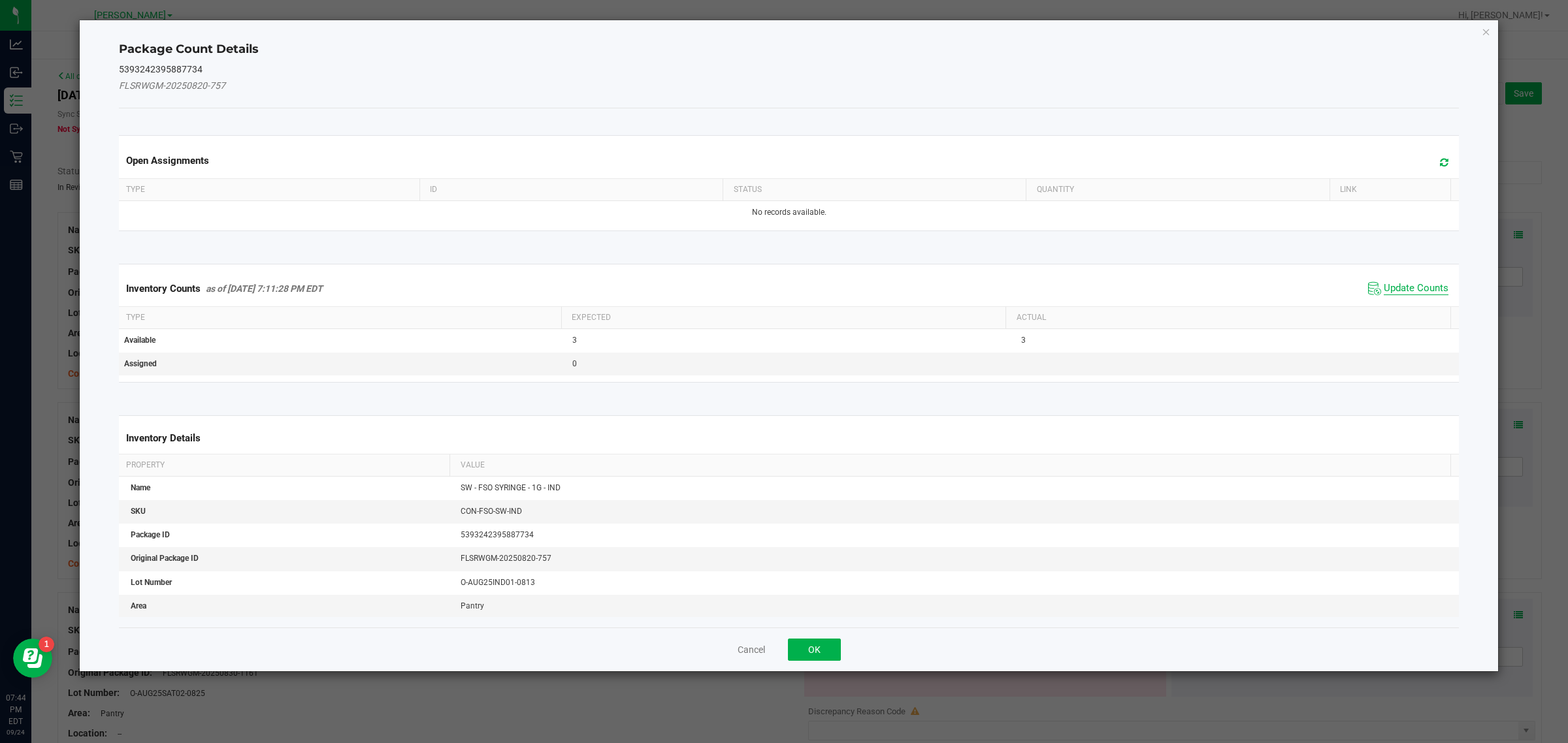
click at [1392, 290] on span "Update Counts" at bounding box center [1416, 289] width 64 height 13
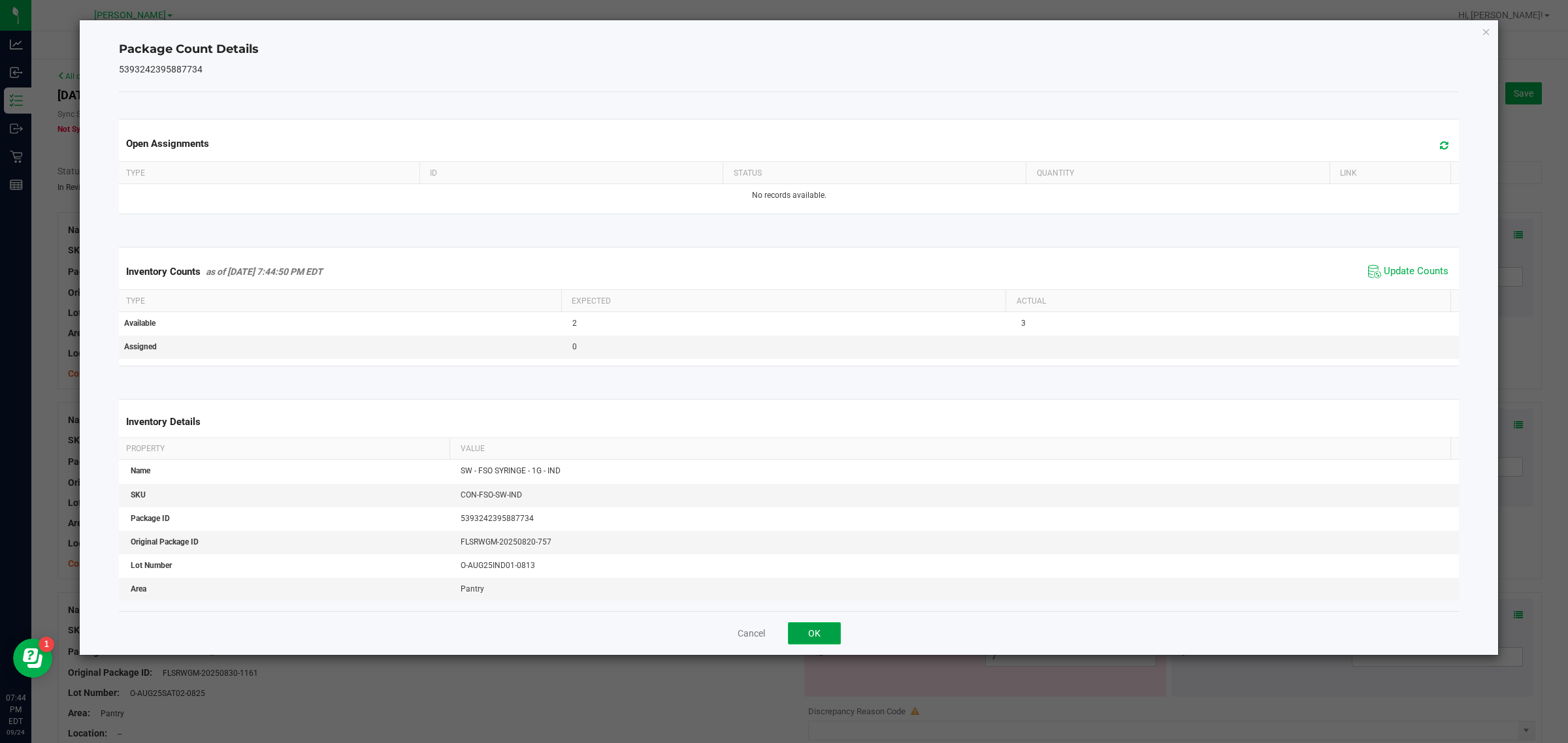
click at [826, 637] on button "OK" at bounding box center [814, 633] width 53 height 22
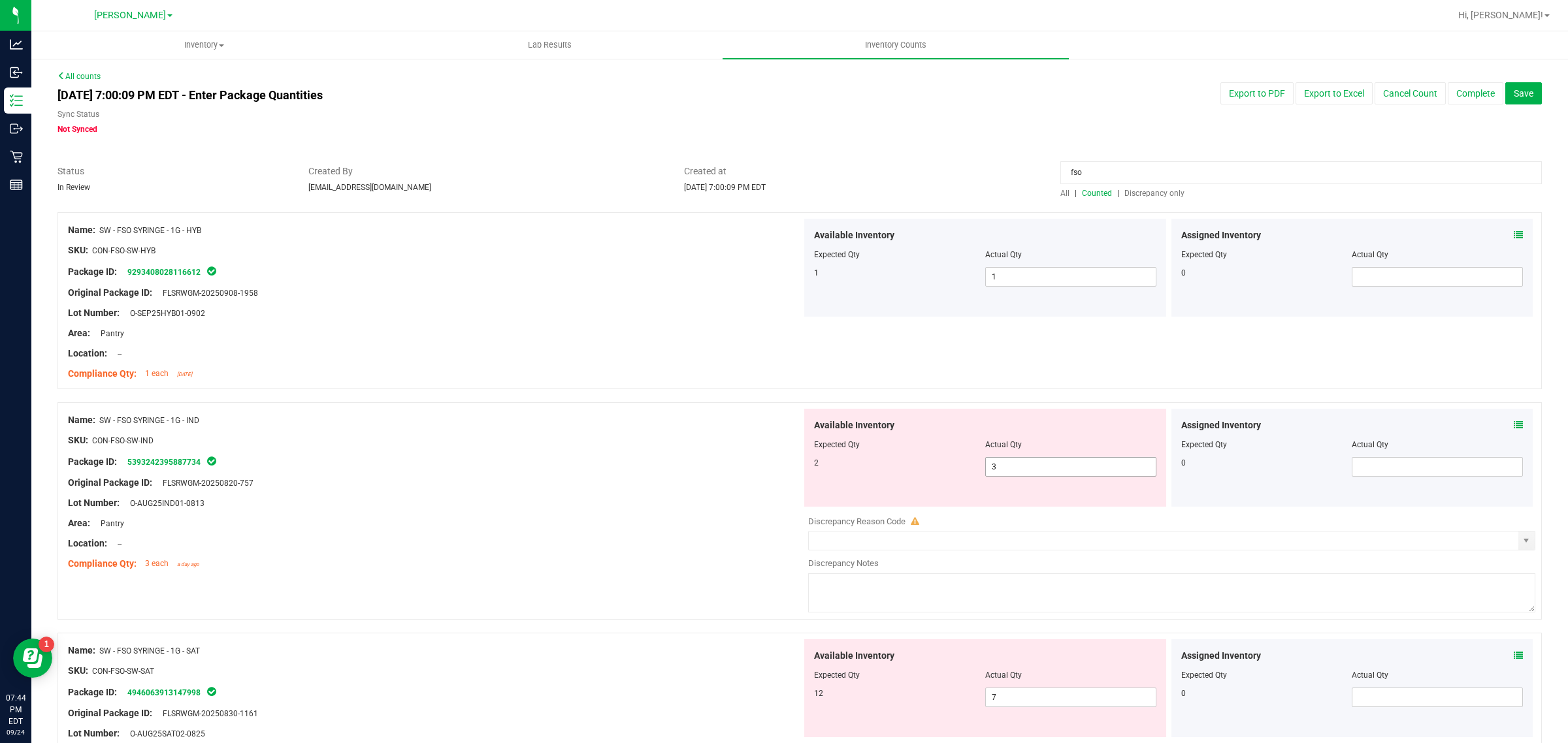
click at [1036, 464] on input "3" at bounding box center [1070, 467] width 170 height 18
click at [678, 553] on div at bounding box center [435, 554] width 734 height 6
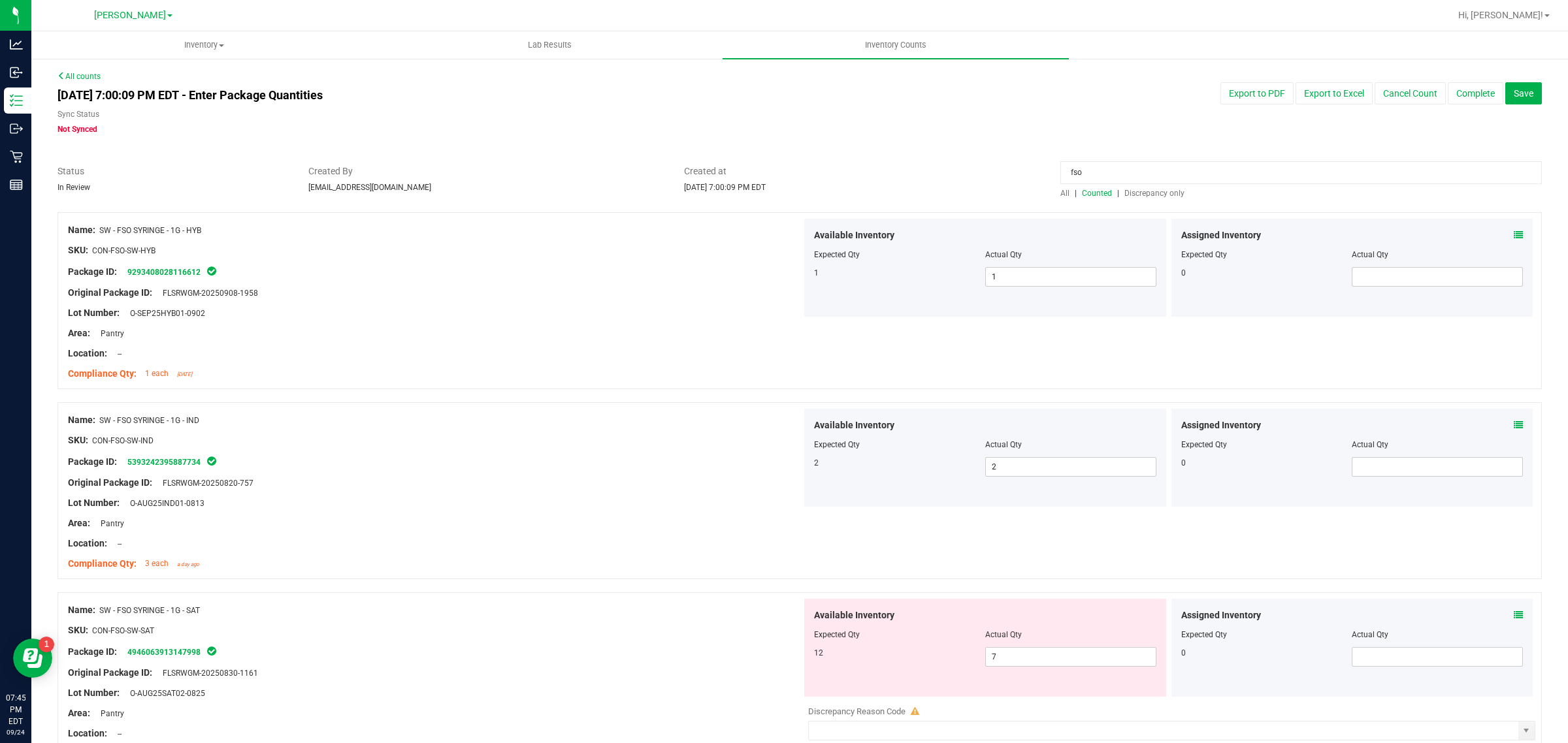
click at [1514, 99] on span "Save" at bounding box center [1523, 93] width 20 height 10
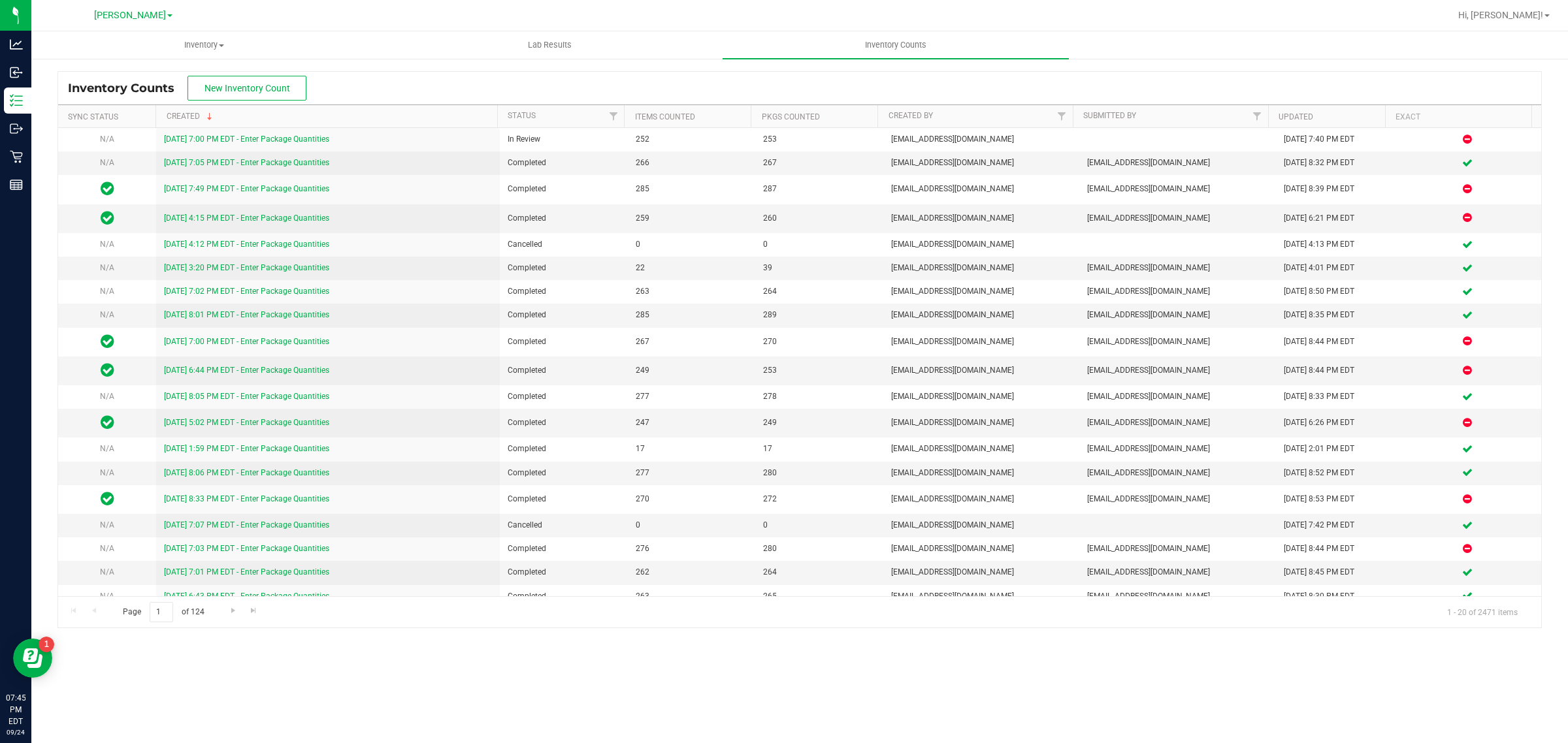
click at [1129, 37] on ul "Inventory All packages All inventory Waste log Create inventory Lab Results Inv…" at bounding box center [815, 46] width 1568 height 28
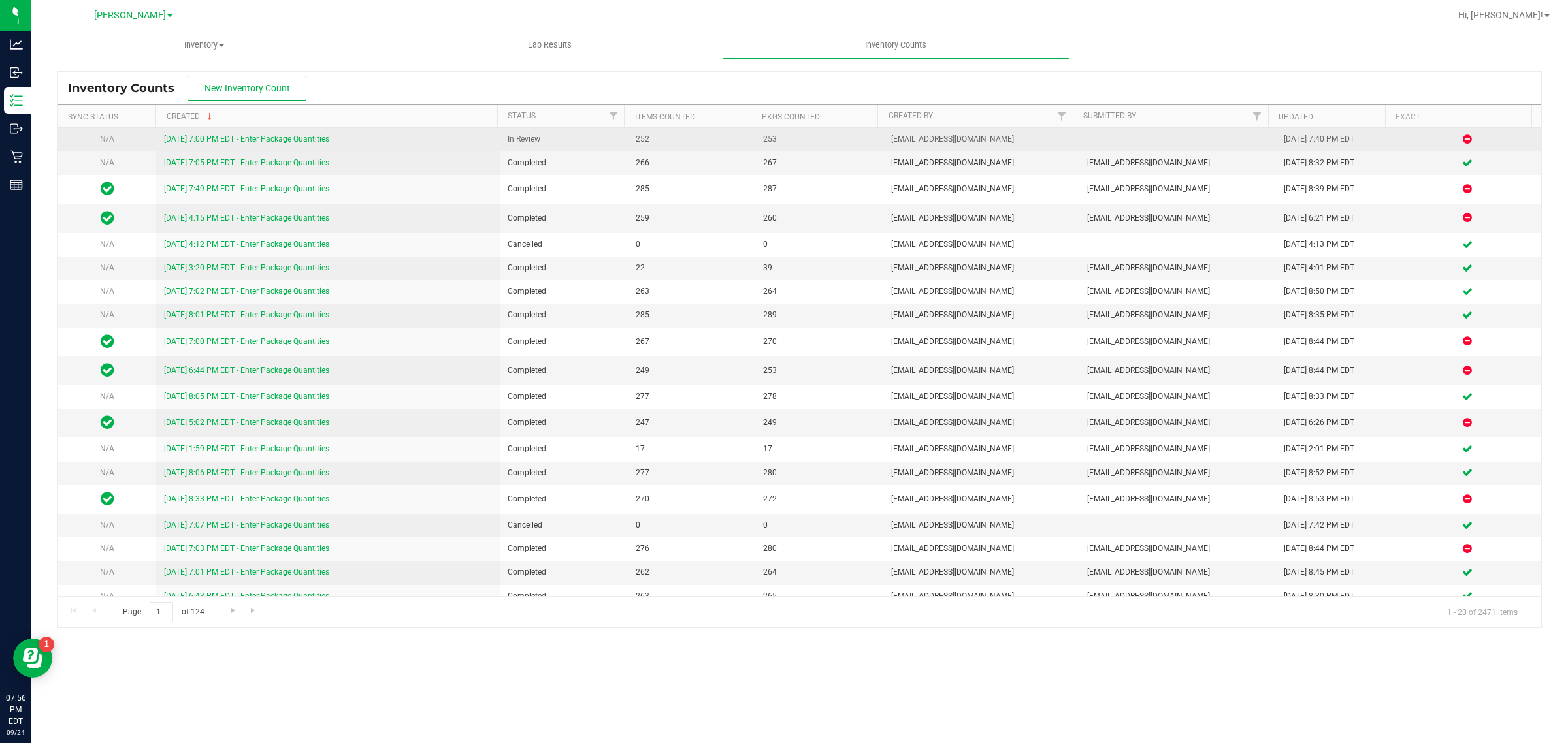
click at [294, 142] on link "[DATE] 7:00 PM EDT - Enter Package Quantities" at bounding box center [246, 140] width 166 height 9
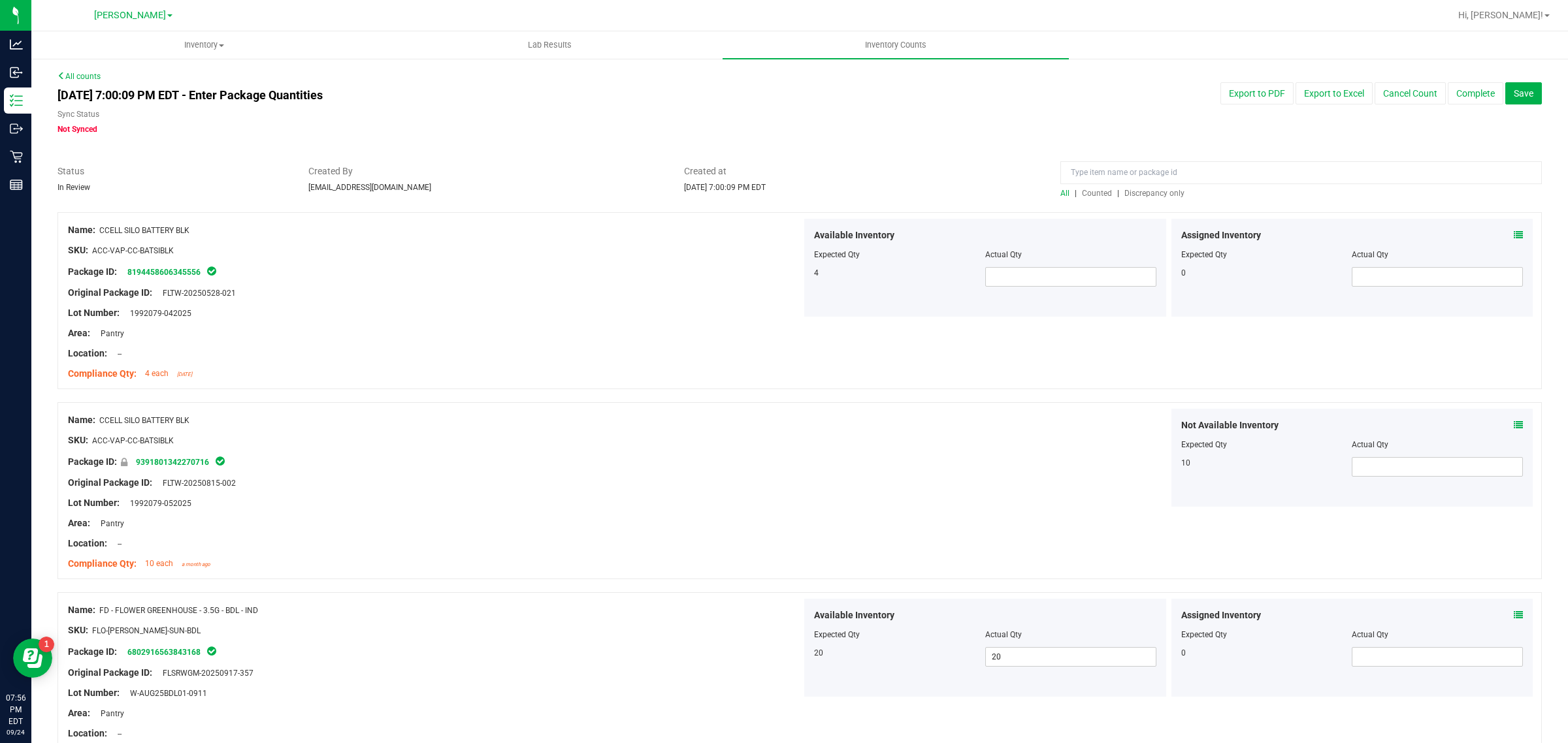
click at [1135, 193] on span "Discrepancy only" at bounding box center [1154, 194] width 60 height 9
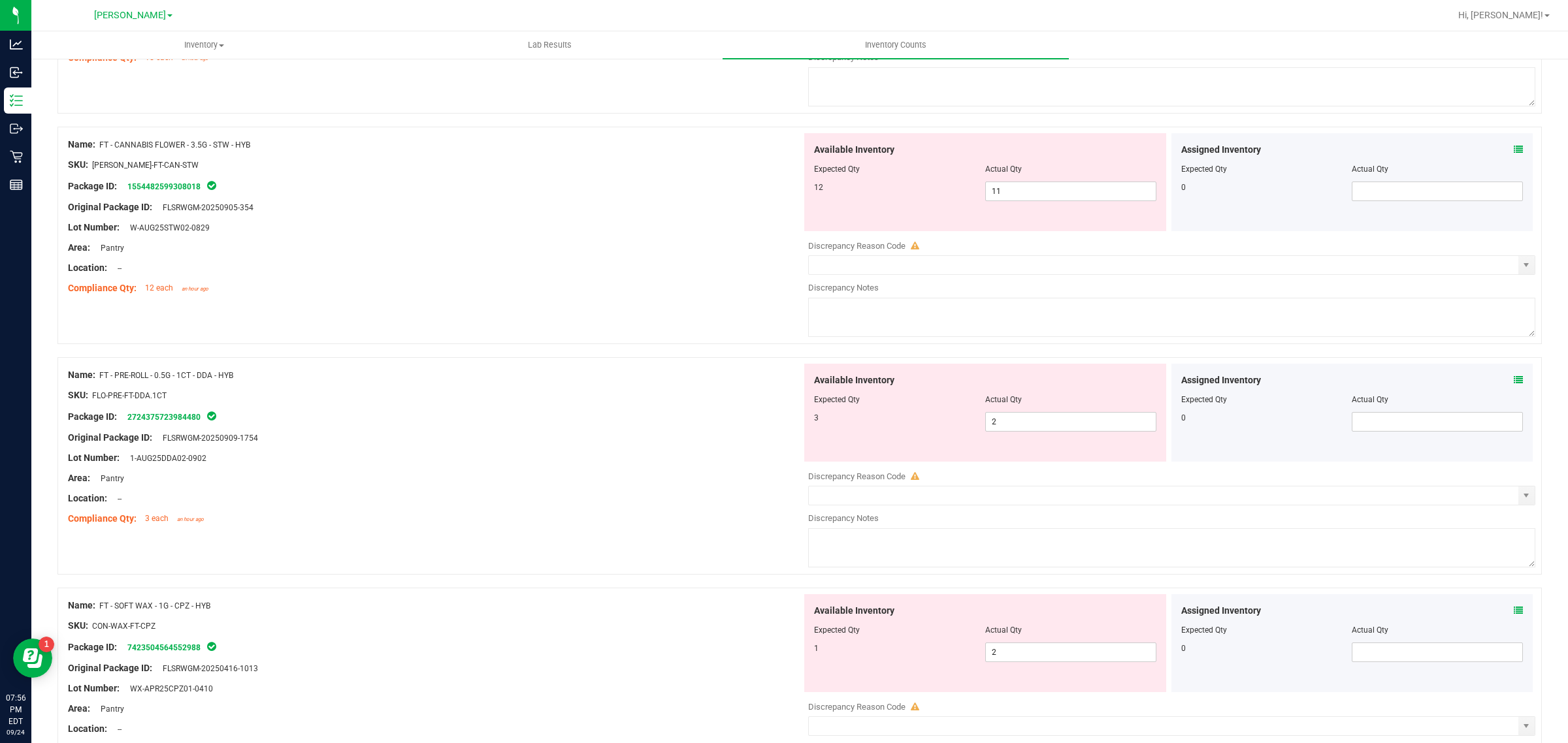
scroll to position [794, 0]
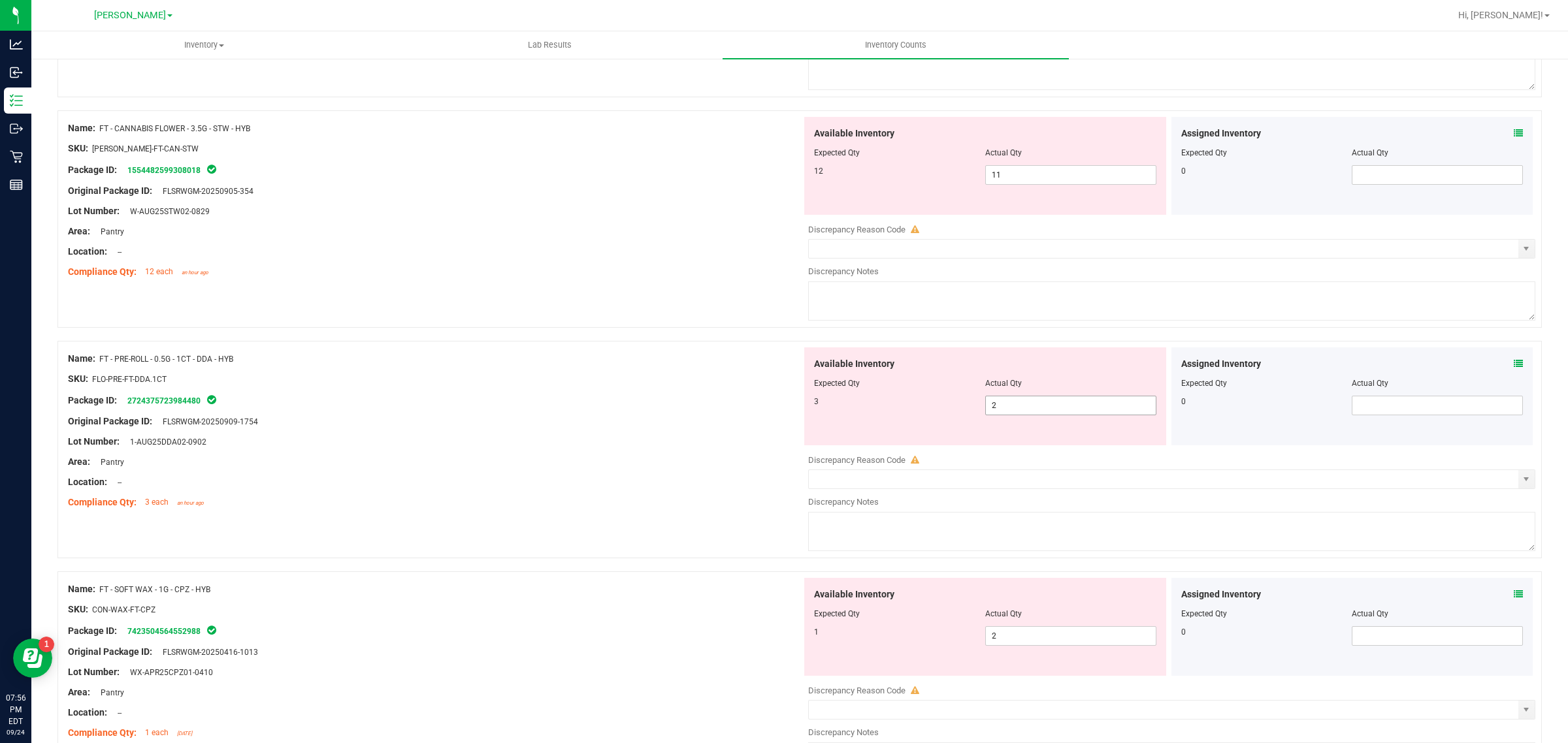
click at [1056, 410] on input "2" at bounding box center [1070, 405] width 170 height 18
click at [622, 415] on div at bounding box center [435, 411] width 734 height 6
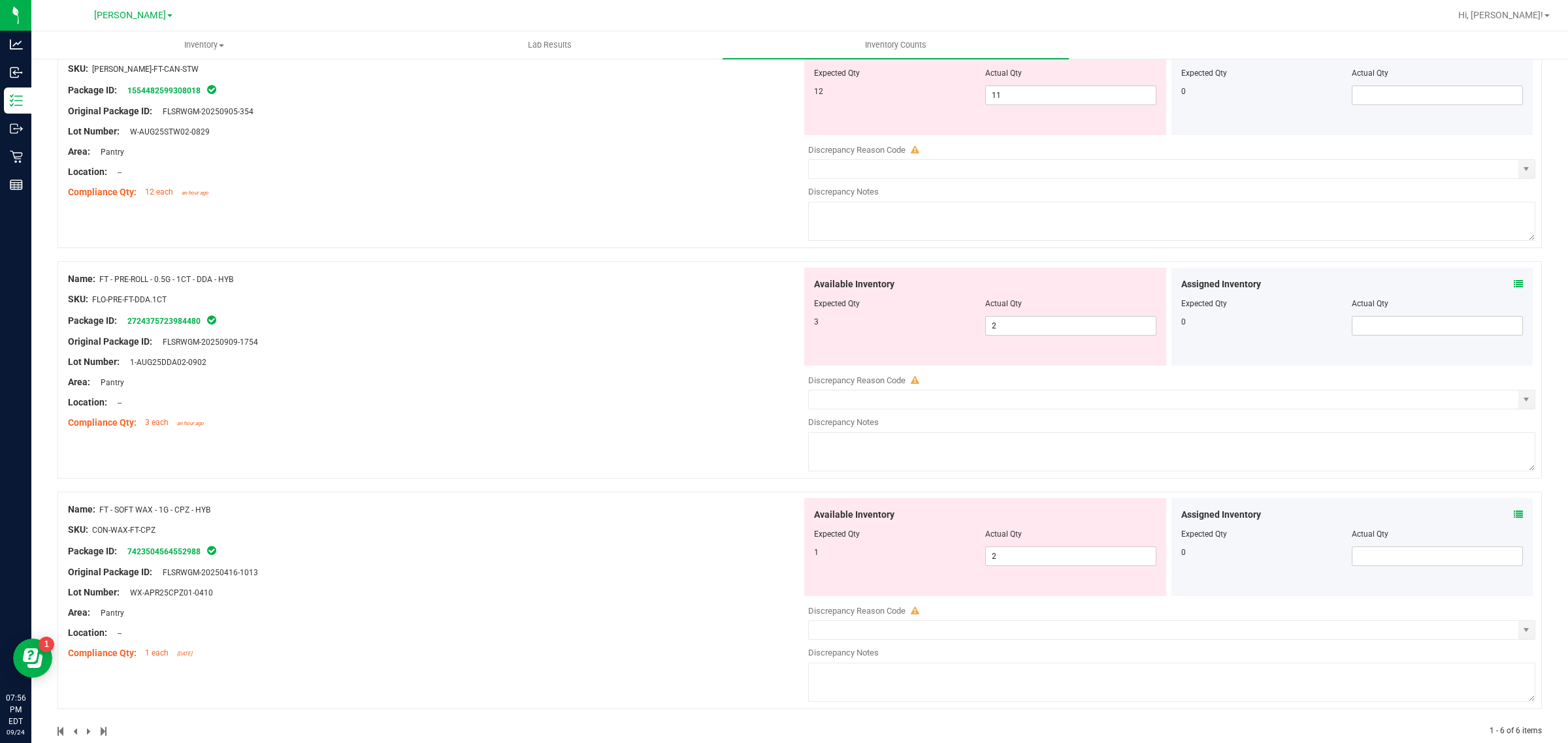
scroll to position [901, 0]
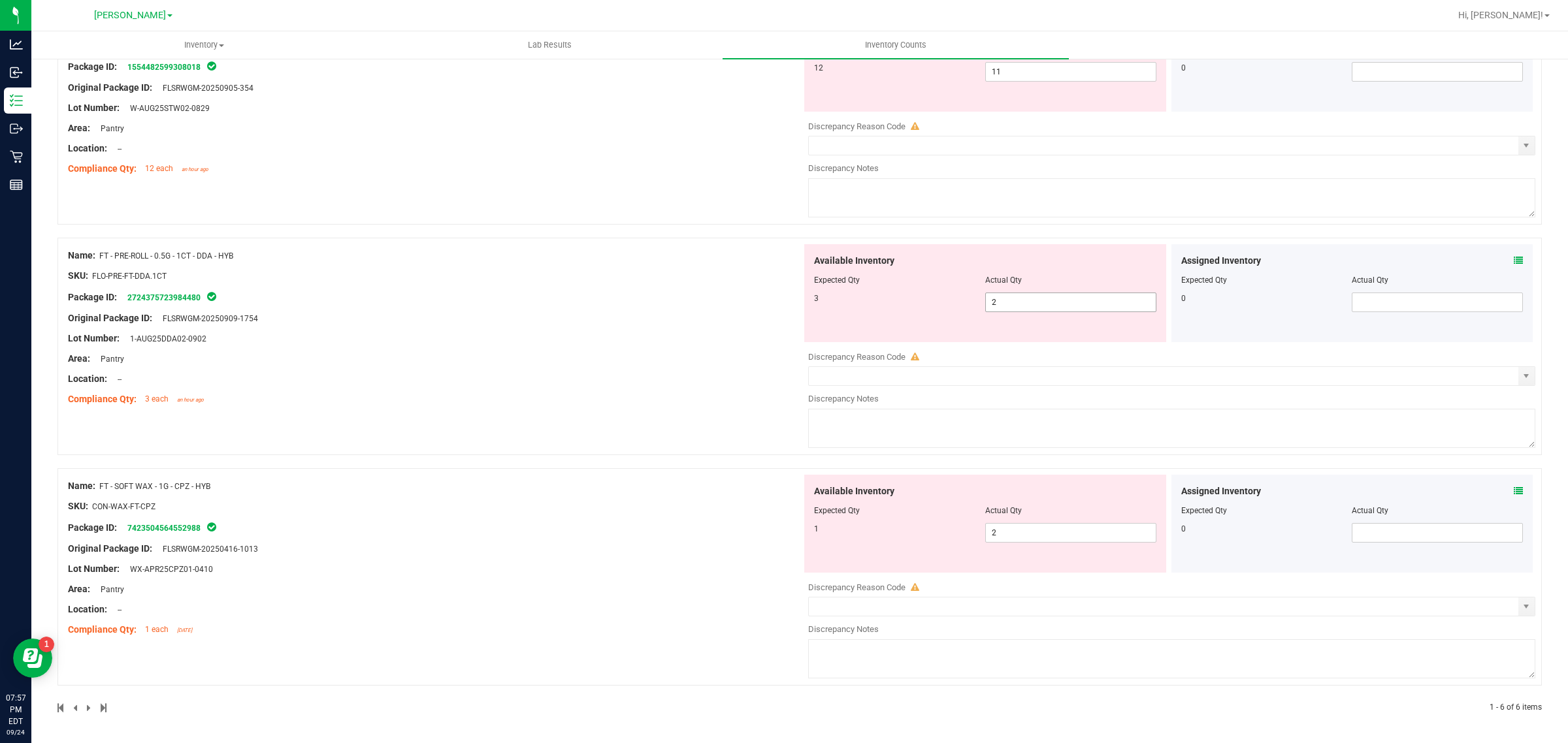
click at [1071, 302] on input "2" at bounding box center [1070, 302] width 170 height 18
click at [543, 400] on div "Name: FT - PRE-ROLL - 0.5G - 1CT - DDA - HYB SKU: FLO-PRE-FT-DDA.1CT Package ID…" at bounding box center [435, 327] width 734 height 166
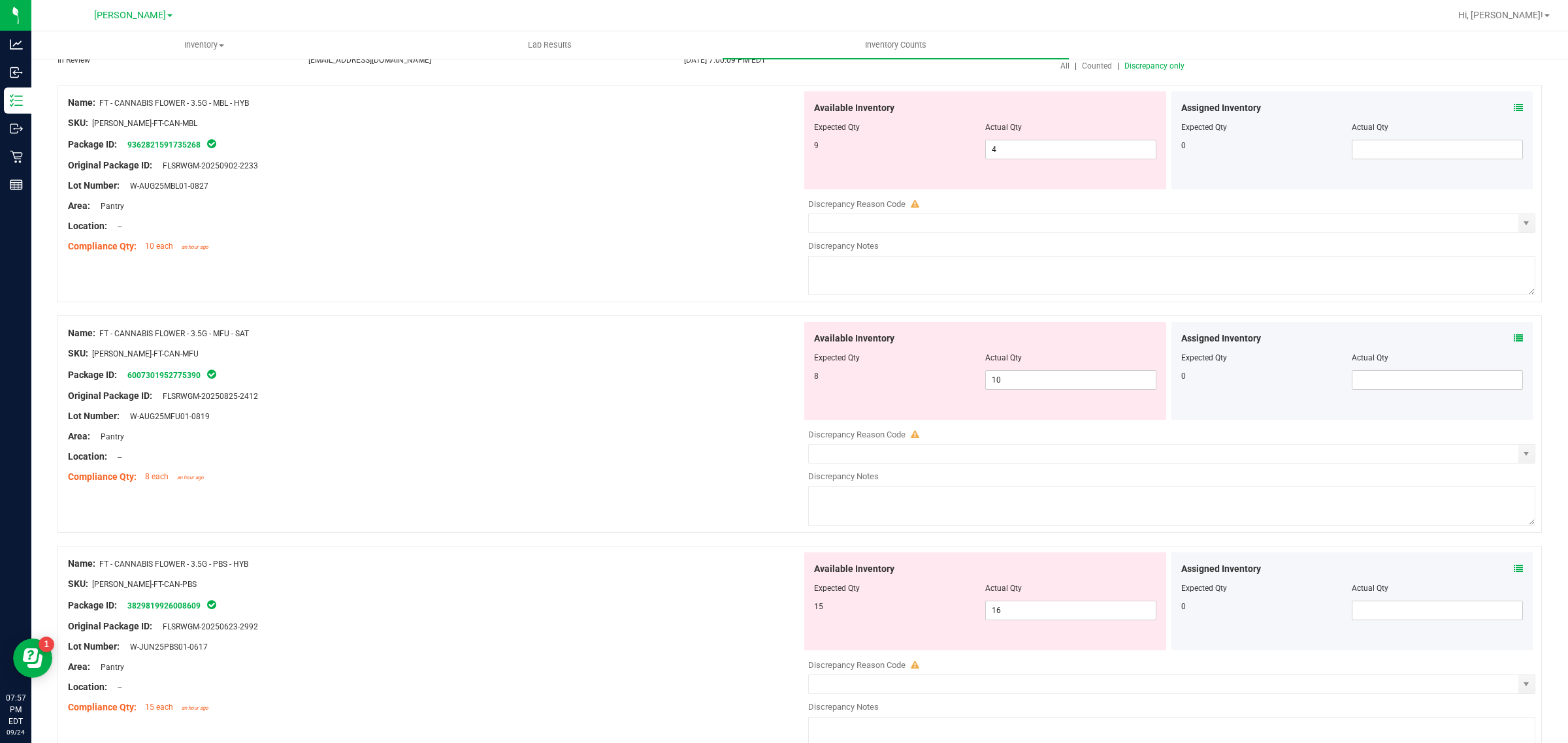
scroll to position [0, 0]
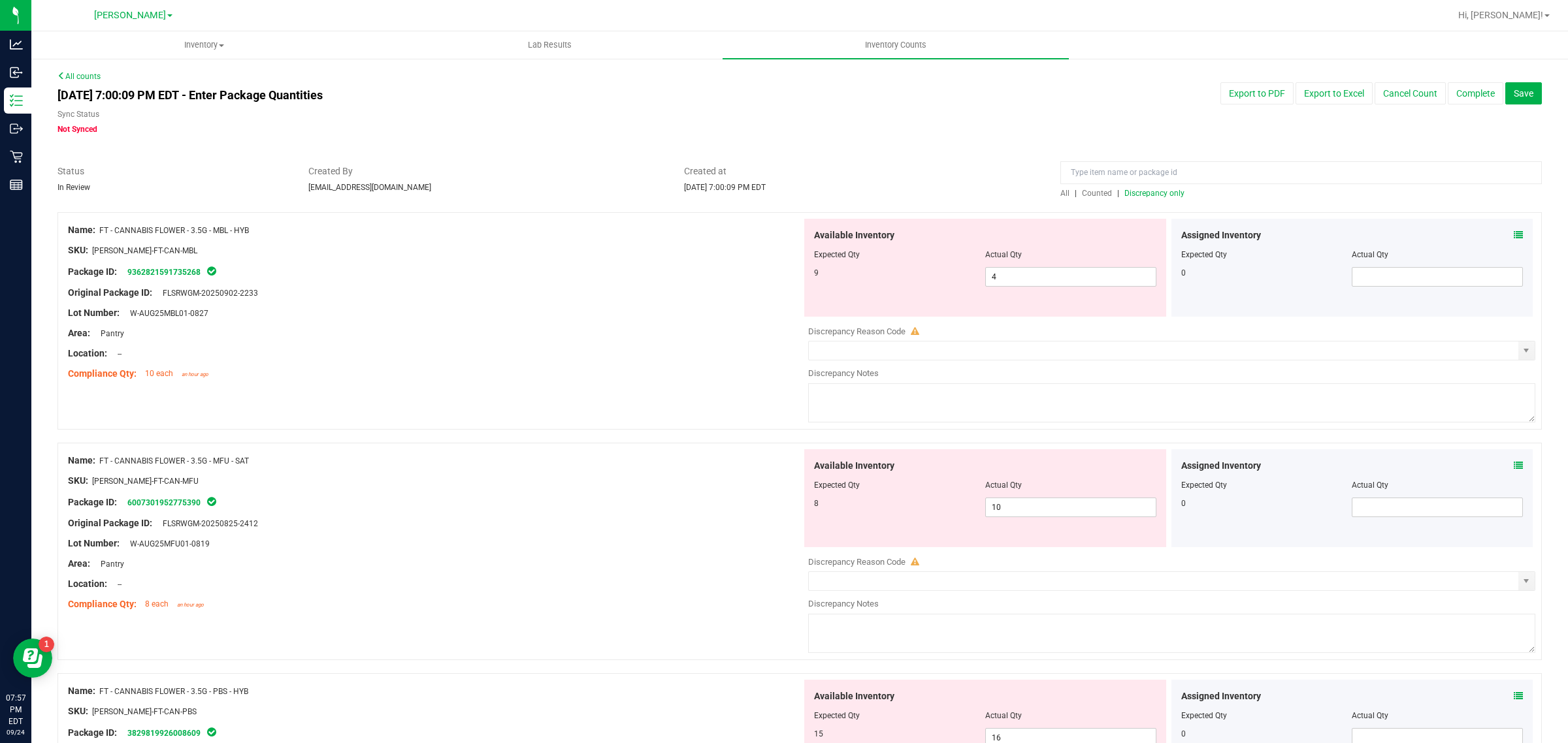
click at [1094, 195] on span "Counted" at bounding box center [1097, 194] width 30 height 9
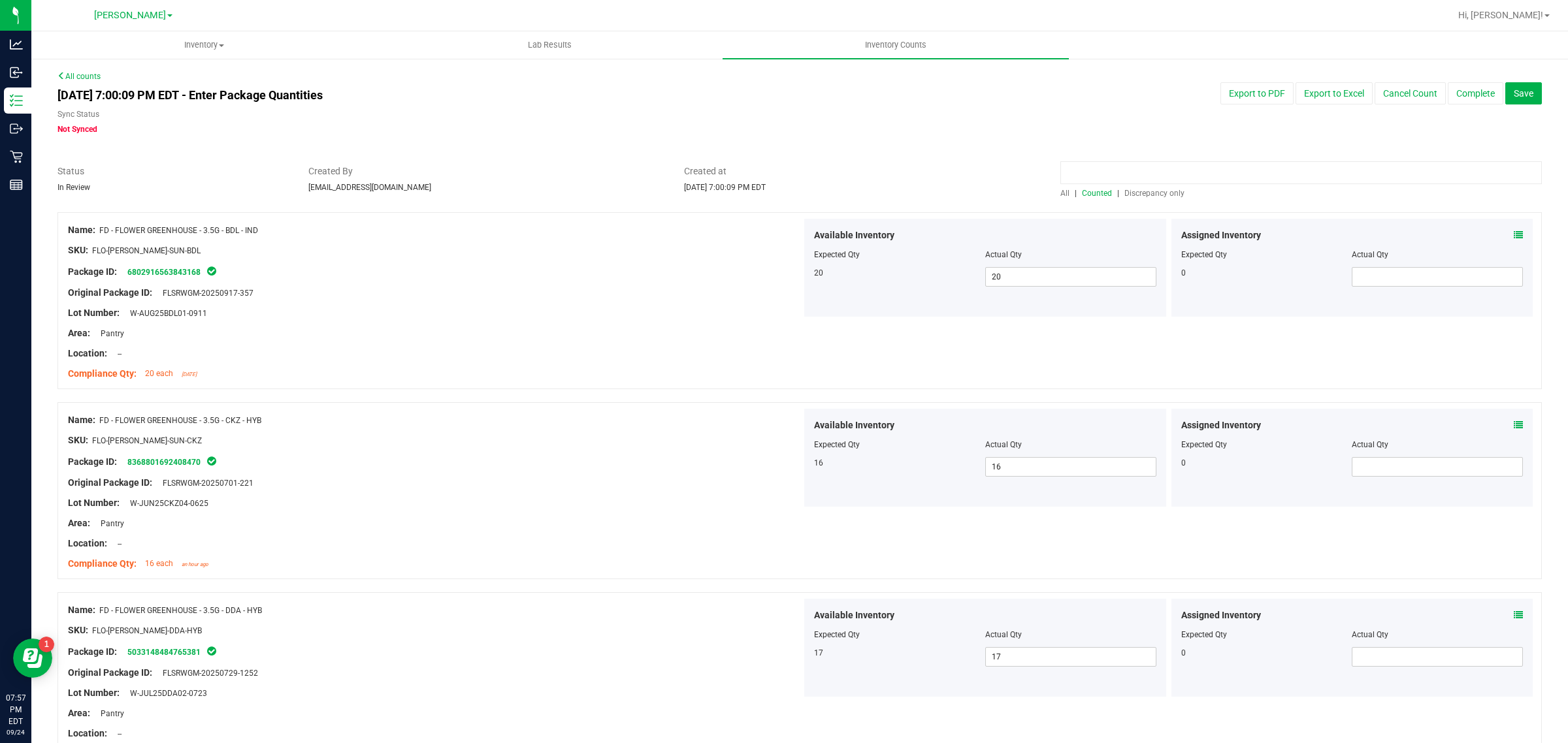
click at [1114, 168] on input at bounding box center [1301, 173] width 482 height 23
drag, startPoint x: 1172, startPoint y: 173, endPoint x: 669, endPoint y: 173, distance: 503.0
click at [669, 173] on div "Status In Review Created By [PERSON_NAME][EMAIL_ADDRESS][DOMAIN_NAME] Created a…" at bounding box center [800, 182] width 1504 height 35
click at [1142, 196] on span "Discrepancy only" at bounding box center [1154, 194] width 60 height 9
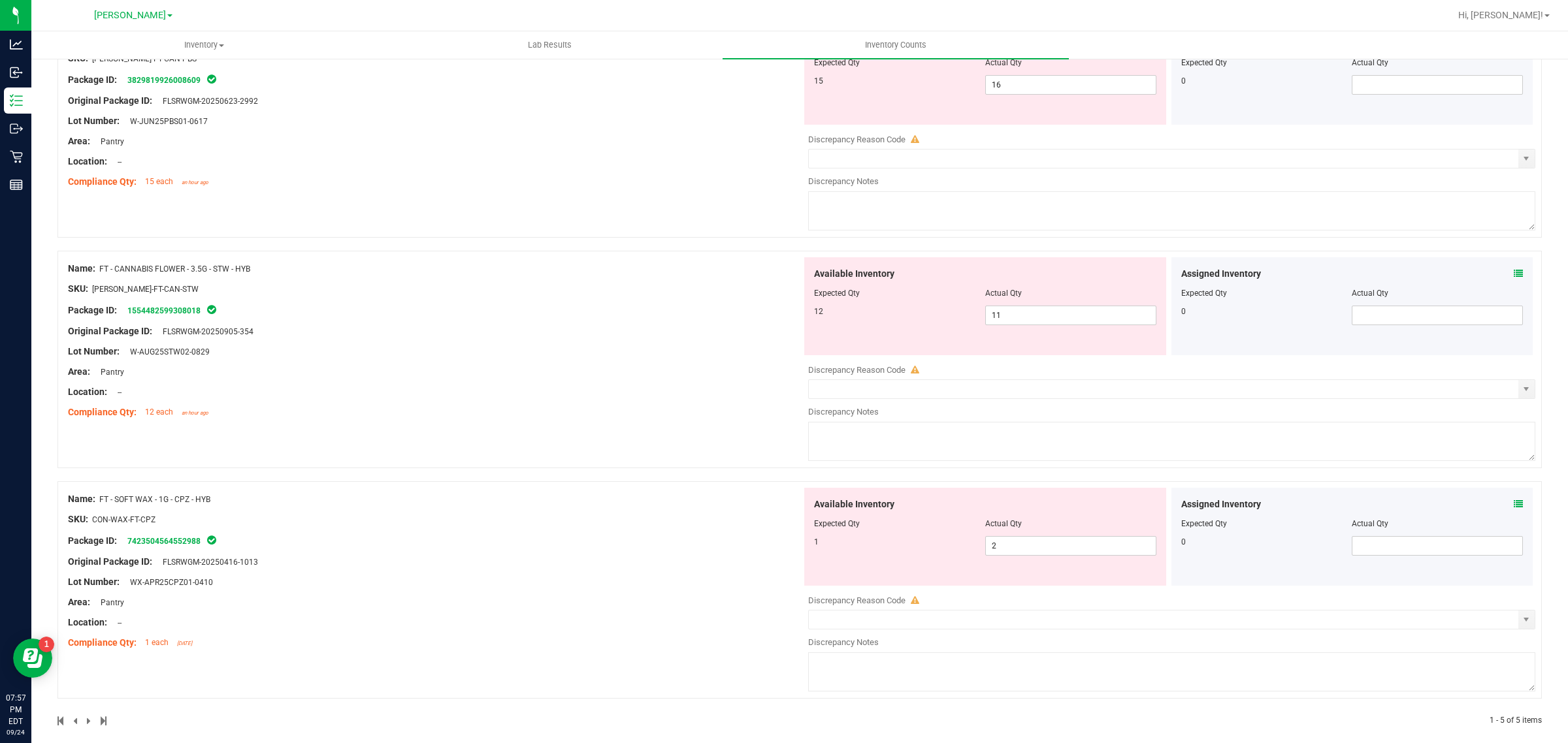
scroll to position [670, 0]
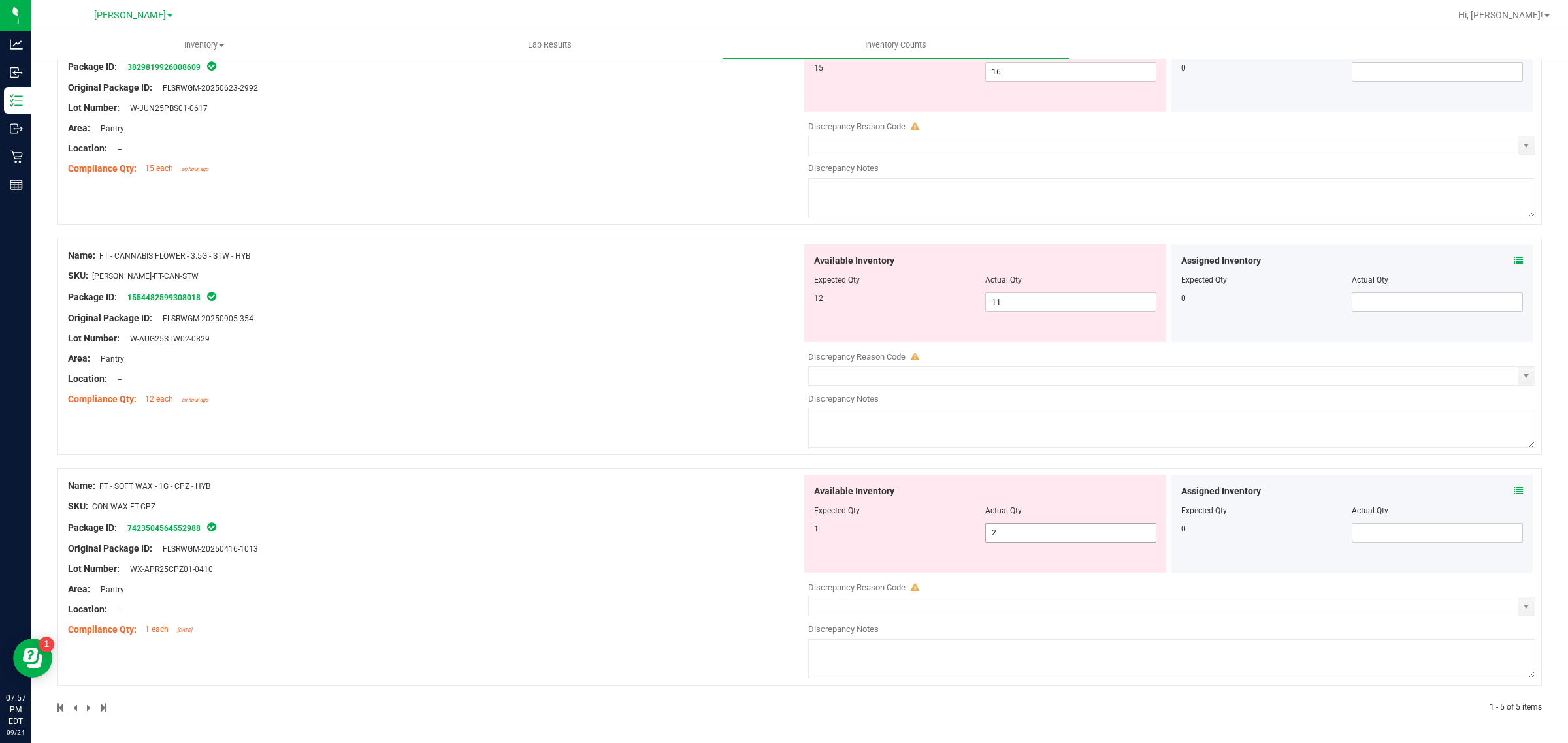
click at [1030, 533] on span "2 2" at bounding box center [1070, 533] width 171 height 20
drag, startPoint x: 1030, startPoint y: 533, endPoint x: 909, endPoint y: 545, distance: 121.6
click at [877, 521] on div "Available Inventory Expected Qty Actual Qty 1 2 2" at bounding box center [985, 523] width 362 height 98
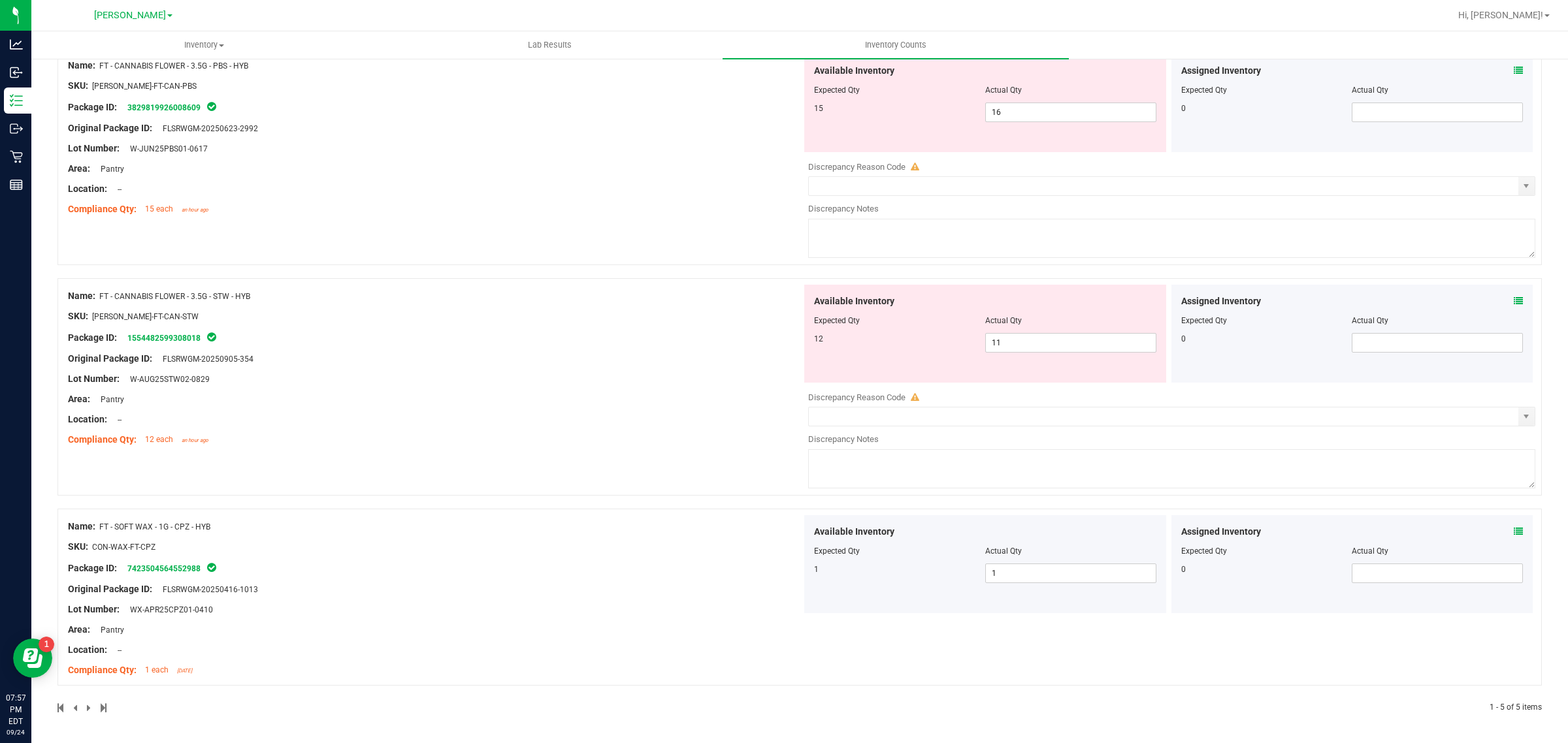
click at [675, 367] on div at bounding box center [435, 369] width 734 height 6
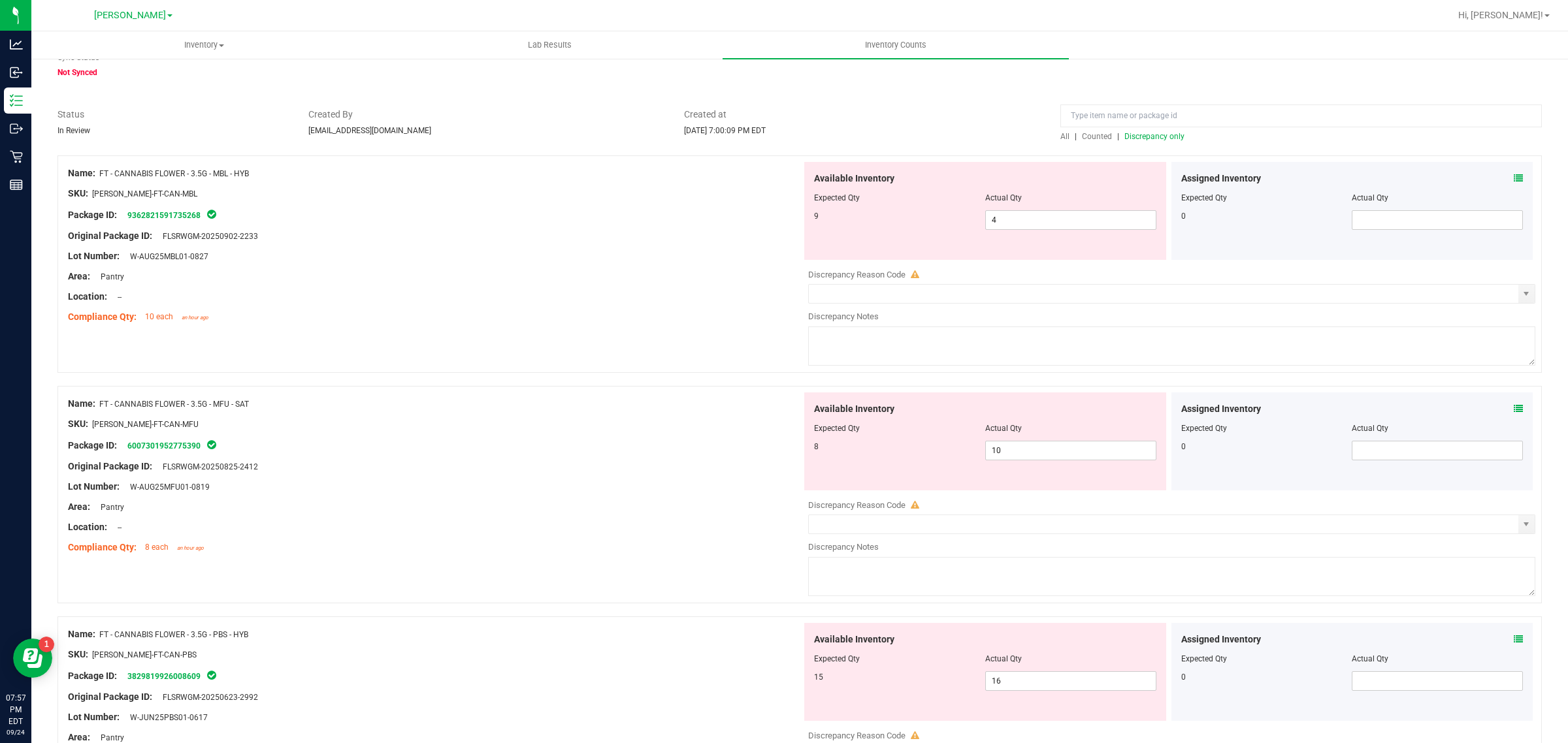
scroll to position [0, 0]
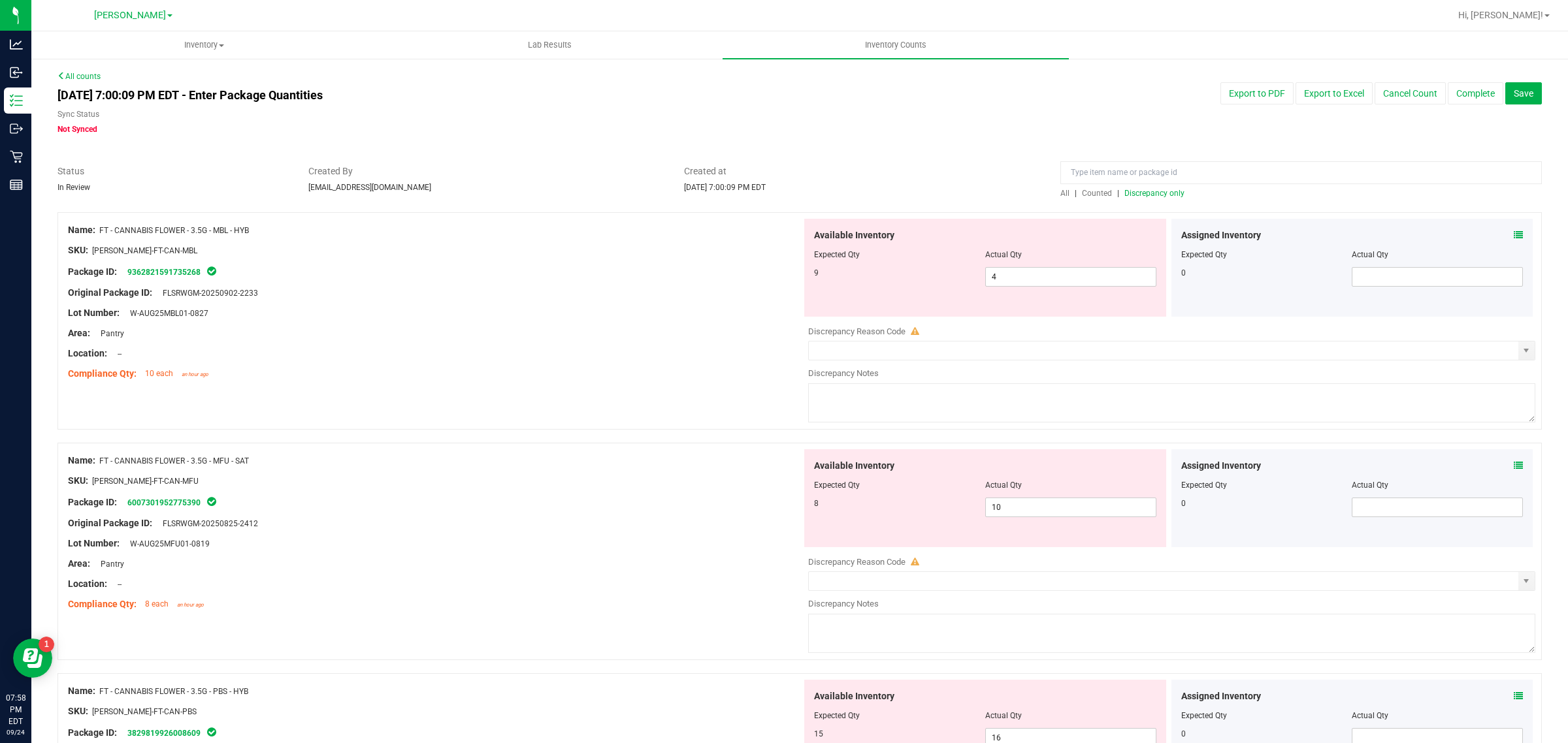
click at [1137, 191] on span "Discrepancy only" at bounding box center [1154, 194] width 60 height 9
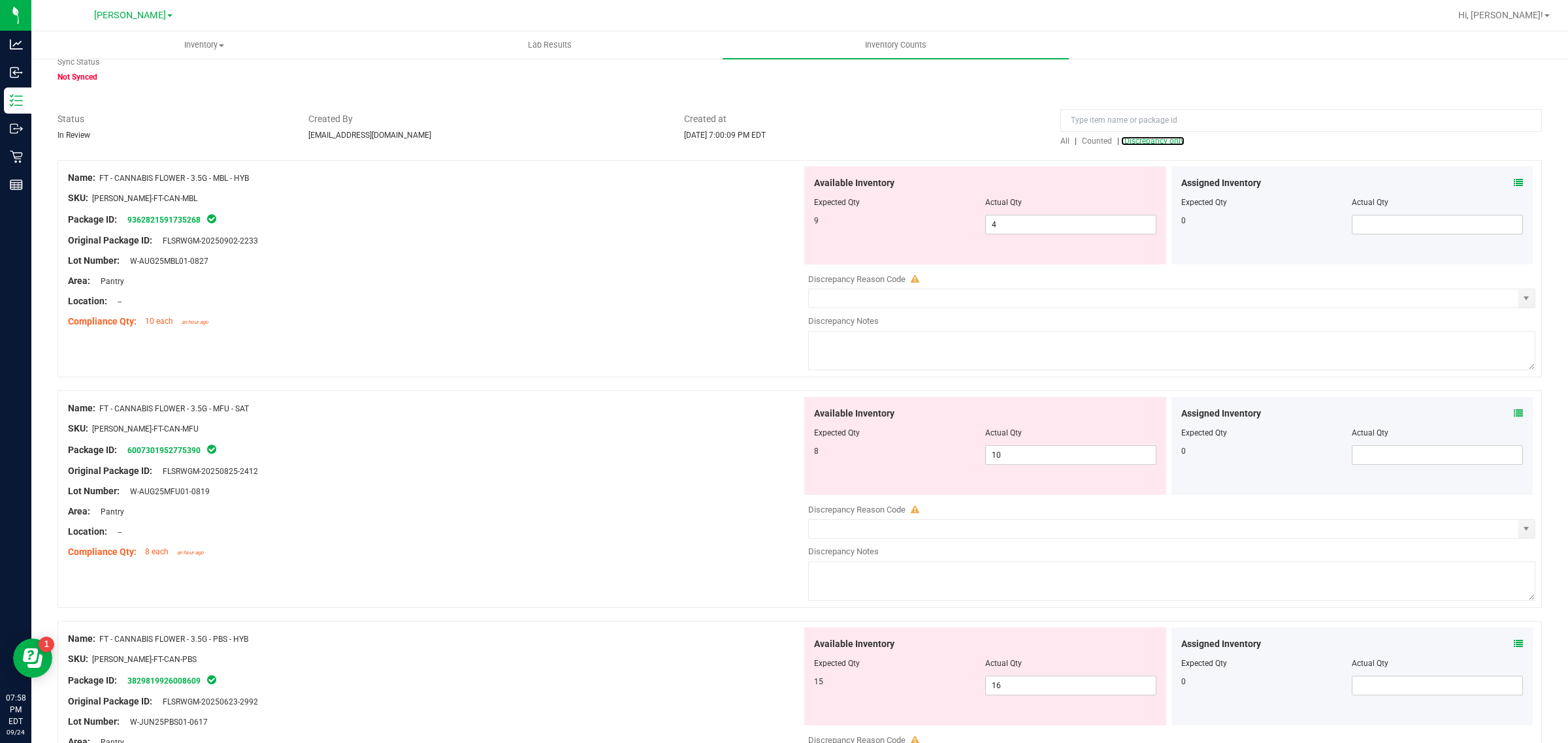
scroll to position [82, 0]
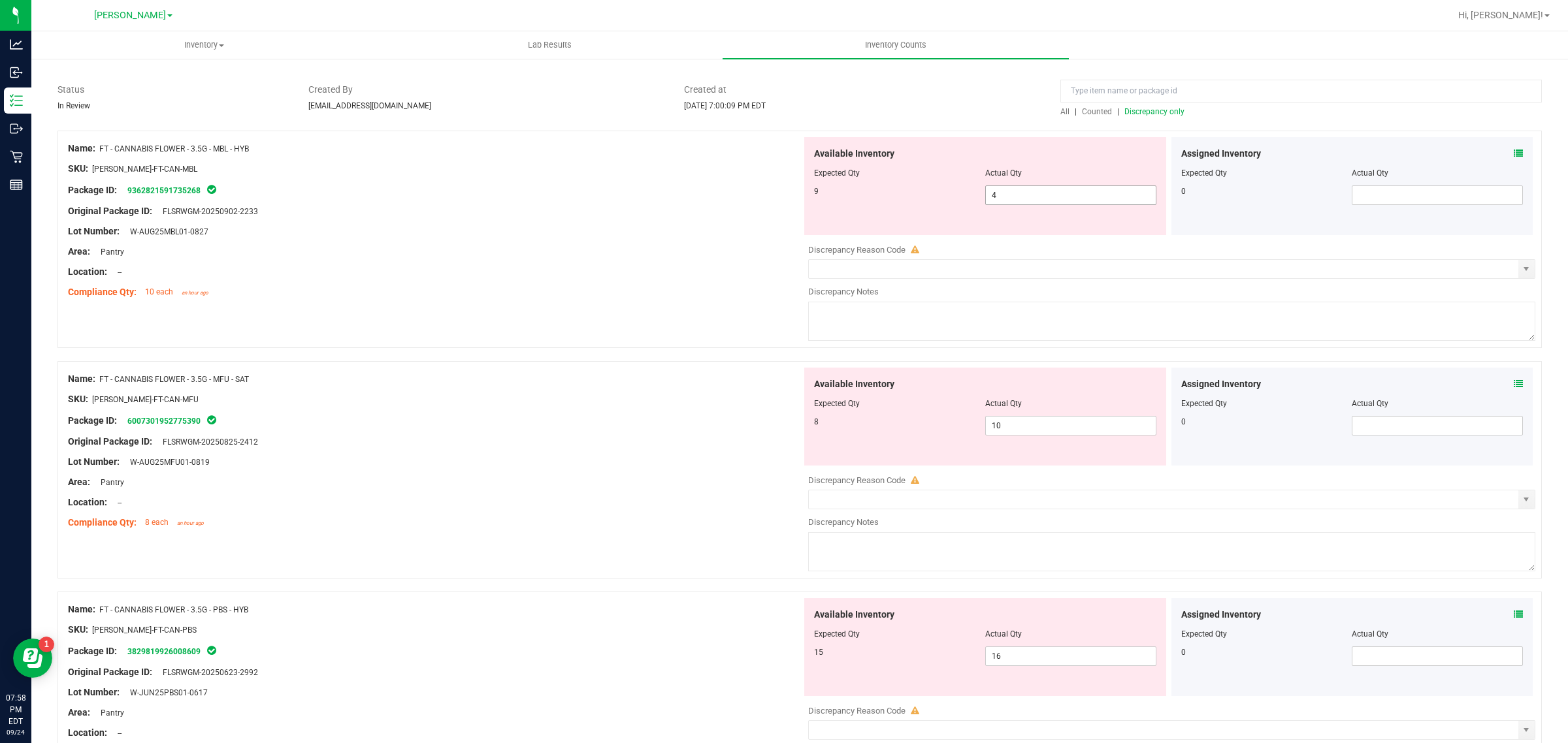
click at [1023, 193] on input "4" at bounding box center [1070, 195] width 170 height 18
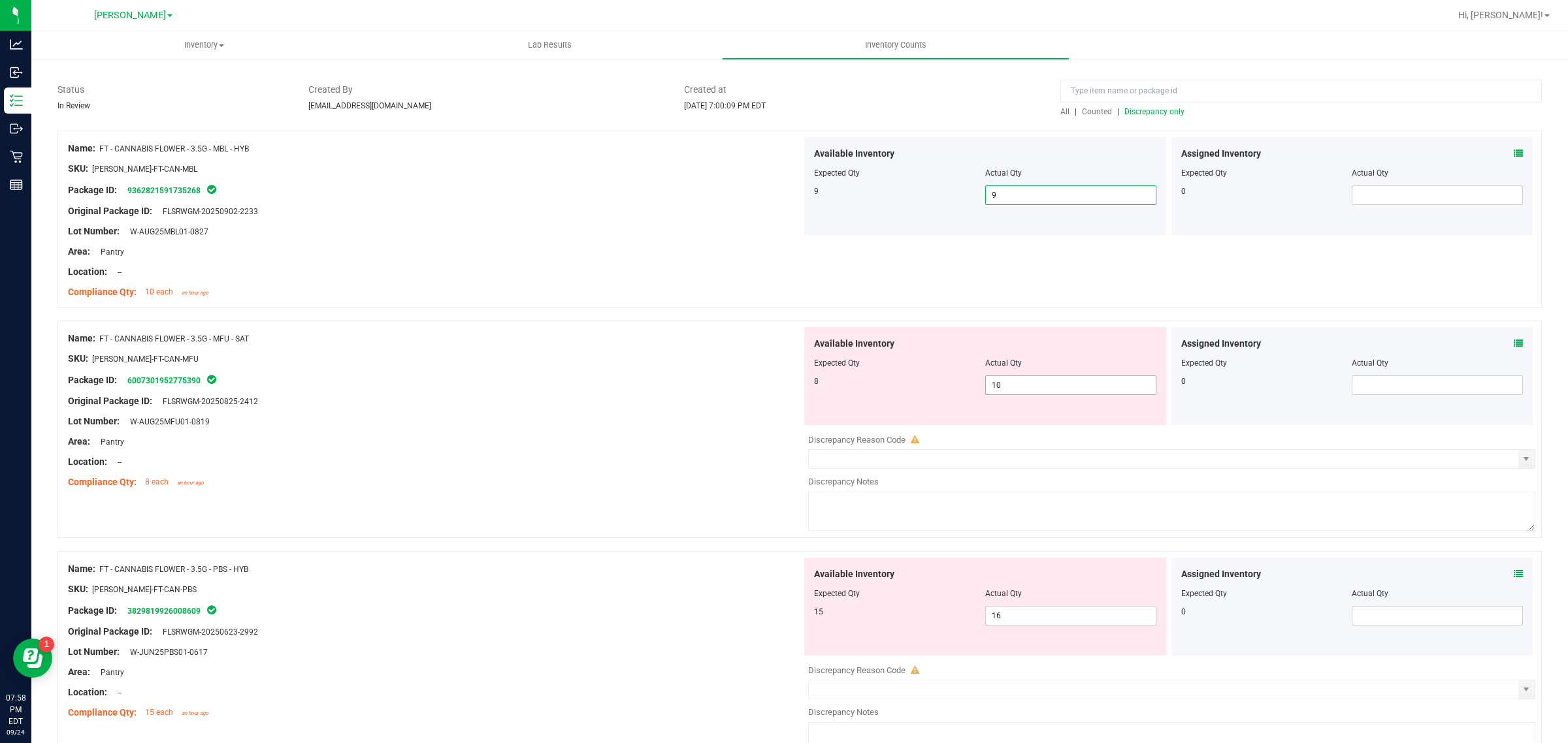
click at [1059, 385] on input "10" at bounding box center [1070, 385] width 170 height 18
click at [436, 435] on div at bounding box center [435, 432] width 734 height 6
click at [1110, 617] on span "16 16" at bounding box center [1070, 616] width 171 height 20
drag, startPoint x: 1110, startPoint y: 617, endPoint x: 939, endPoint y: 609, distance: 171.2
click at [939, 609] on div "15 16 16" at bounding box center [985, 616] width 342 height 20
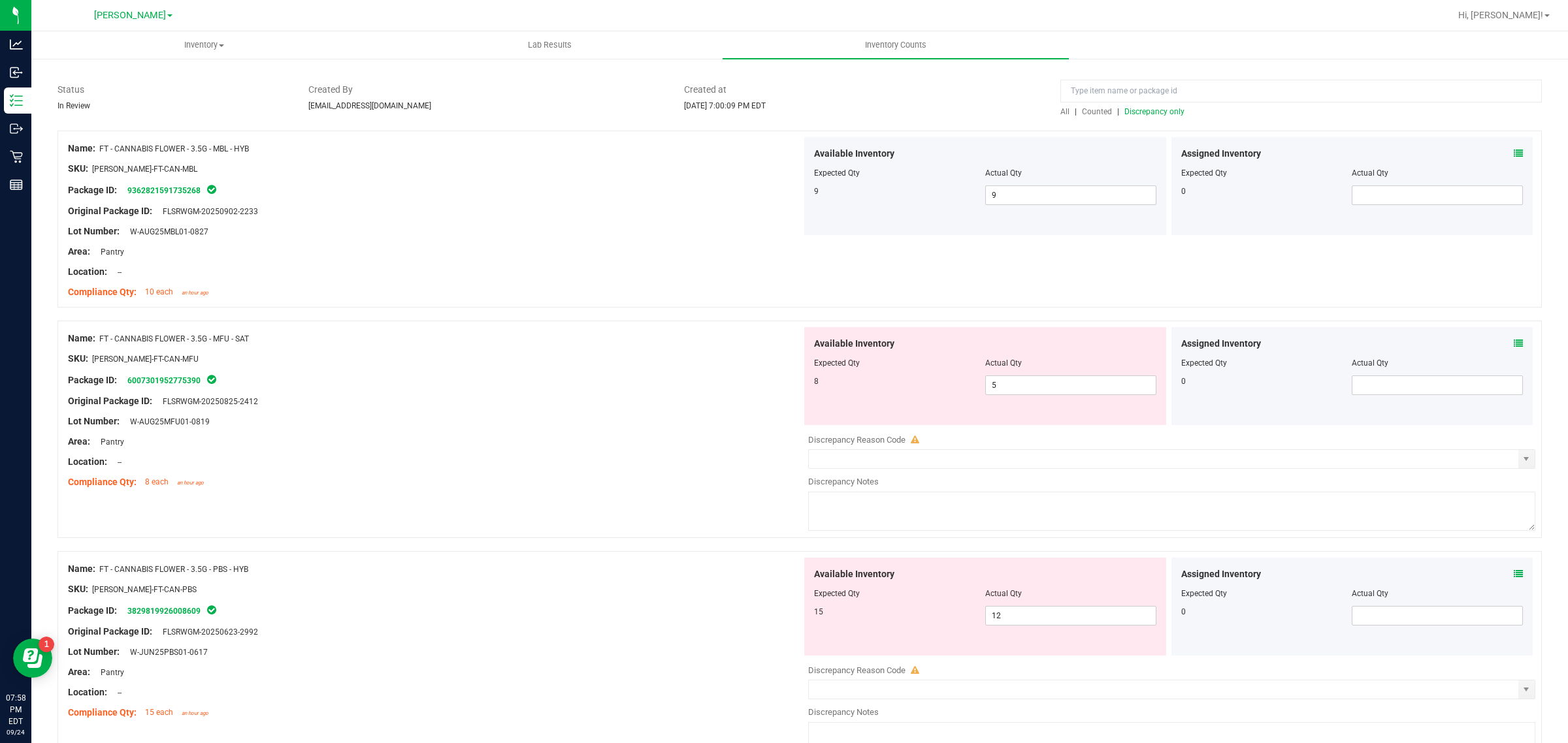
click at [747, 461] on div "Location: --" at bounding box center [435, 461] width 734 height 13
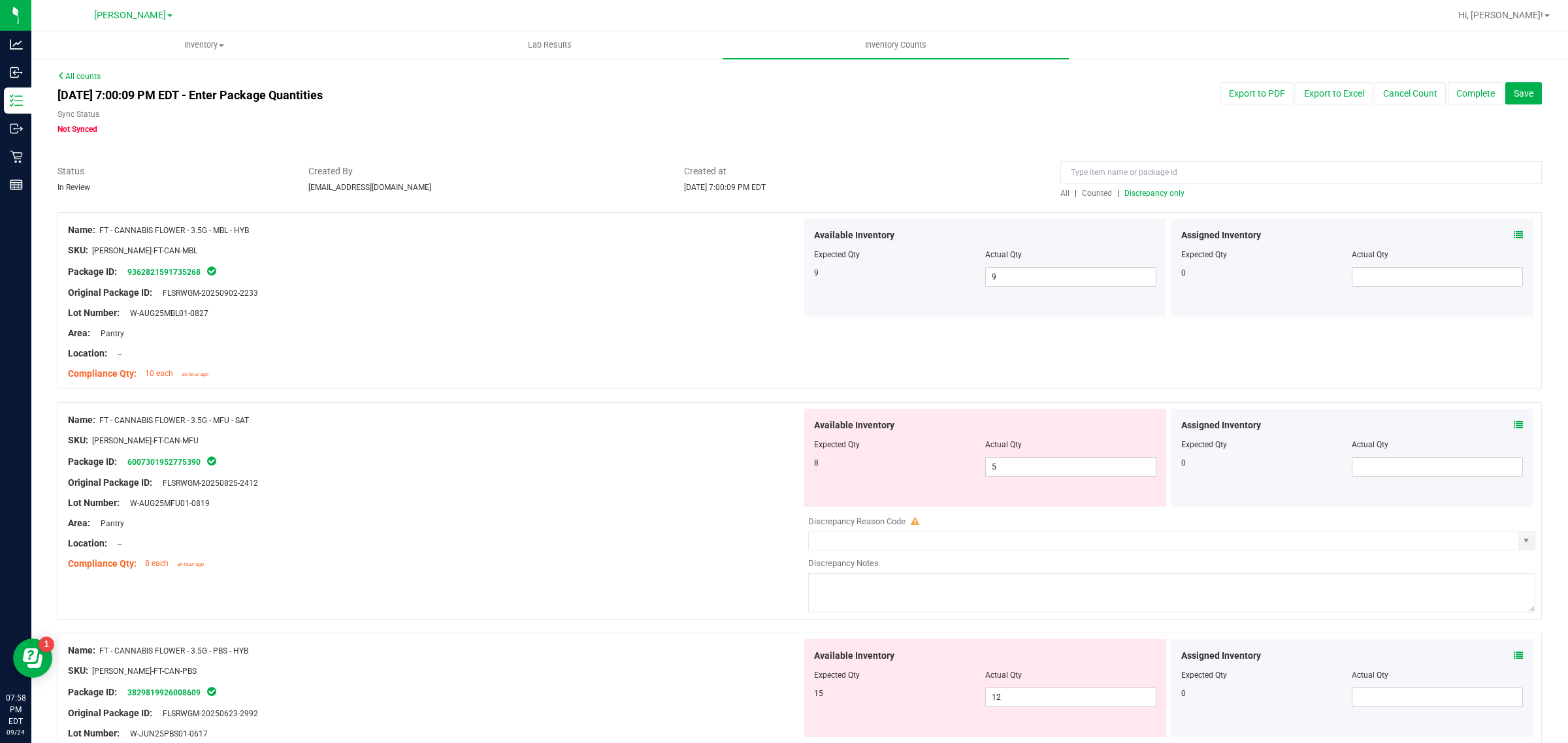
click at [1133, 191] on span "Discrepancy only" at bounding box center [1154, 194] width 60 height 9
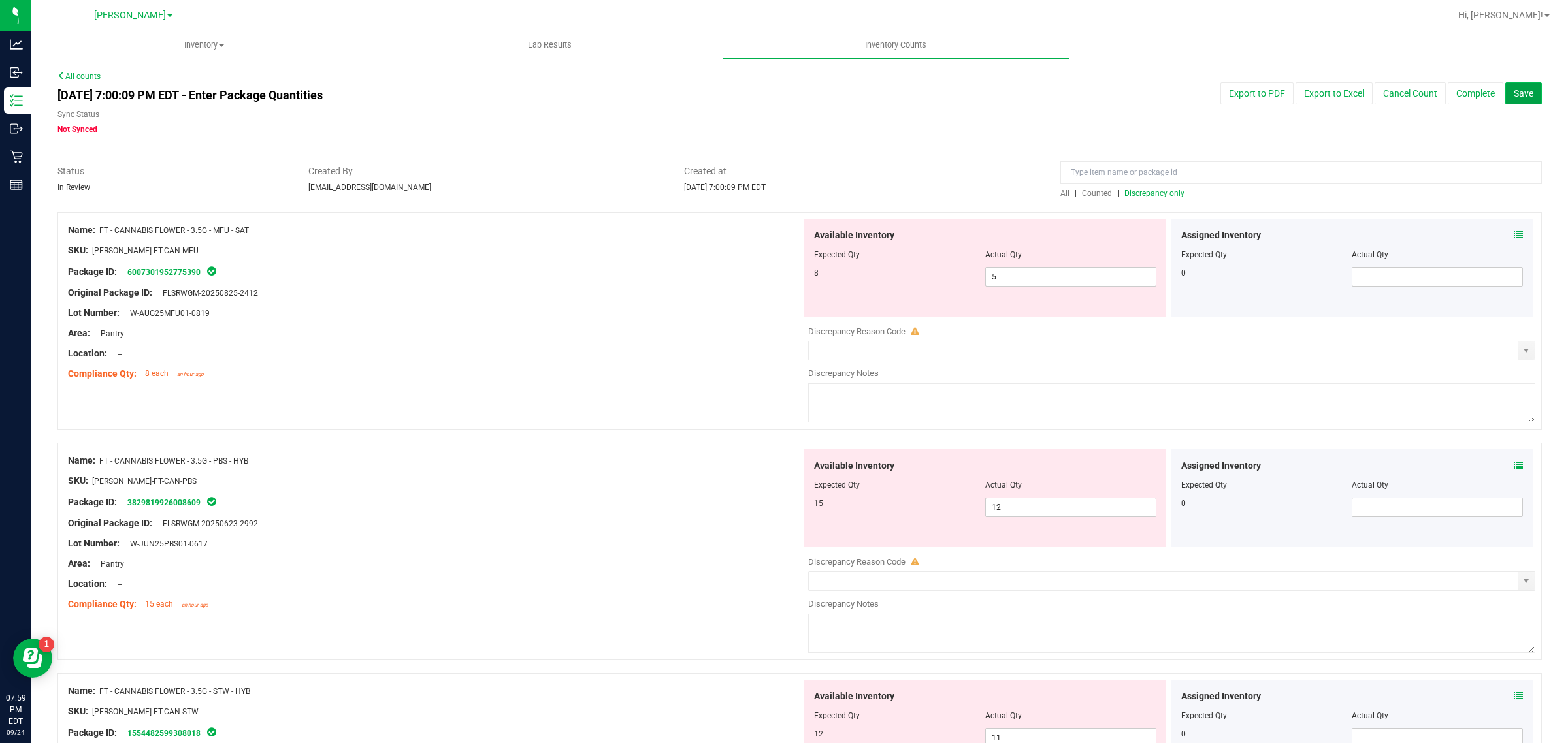
click at [1526, 89] on button "Save" at bounding box center [1523, 93] width 37 height 22
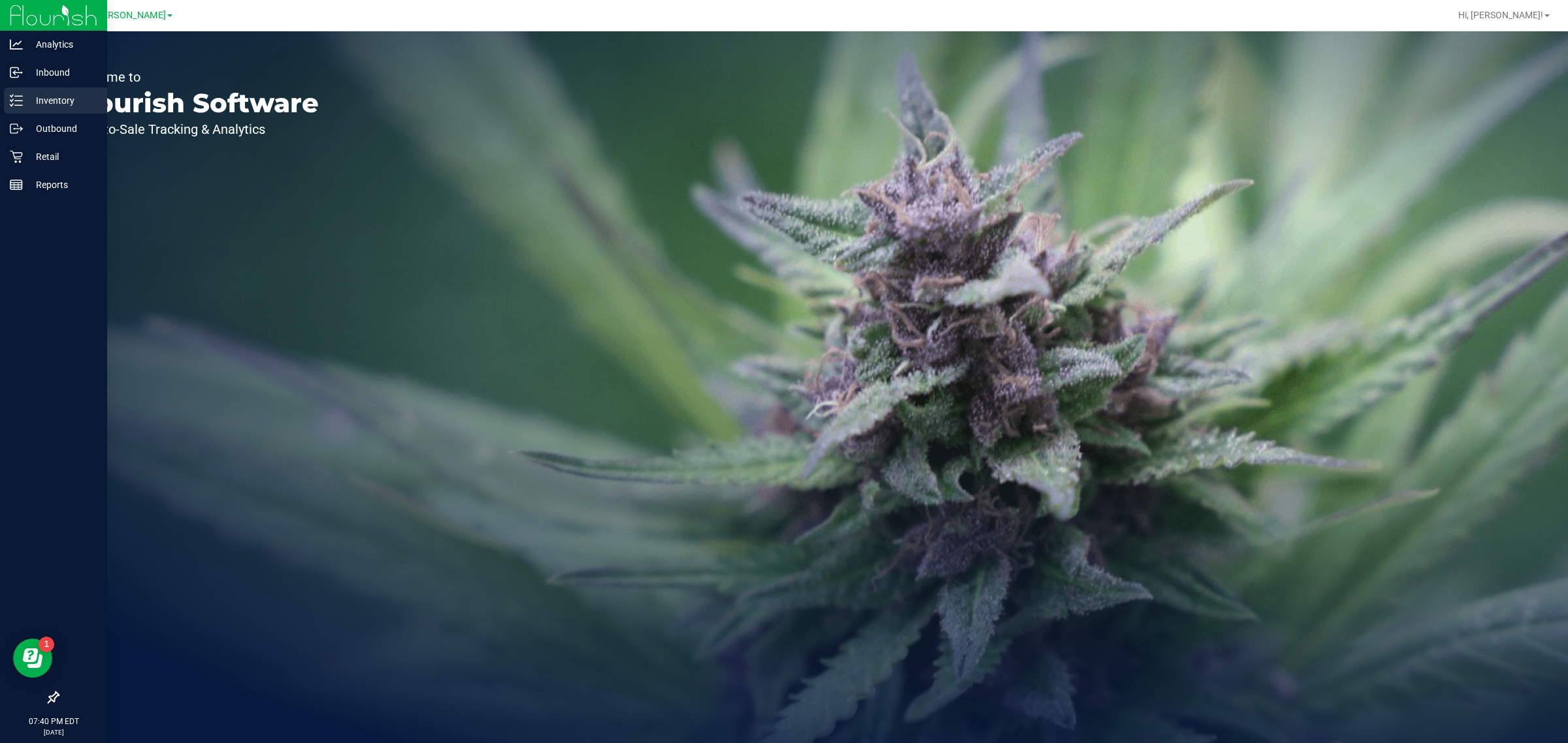
click at [46, 101] on p "Inventory" at bounding box center [62, 100] width 78 height 16
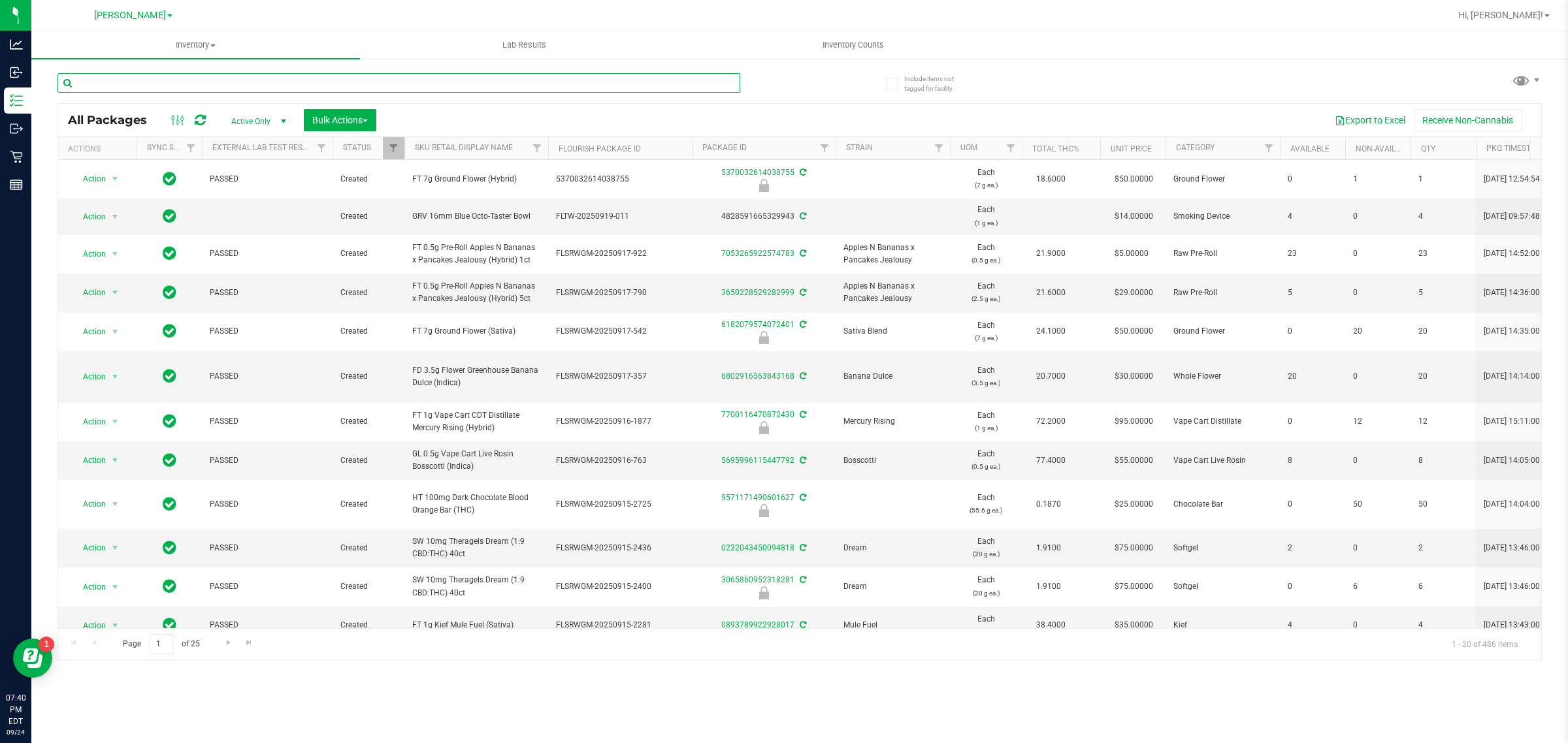
click at [374, 79] on input "text" at bounding box center [399, 82] width 683 height 20
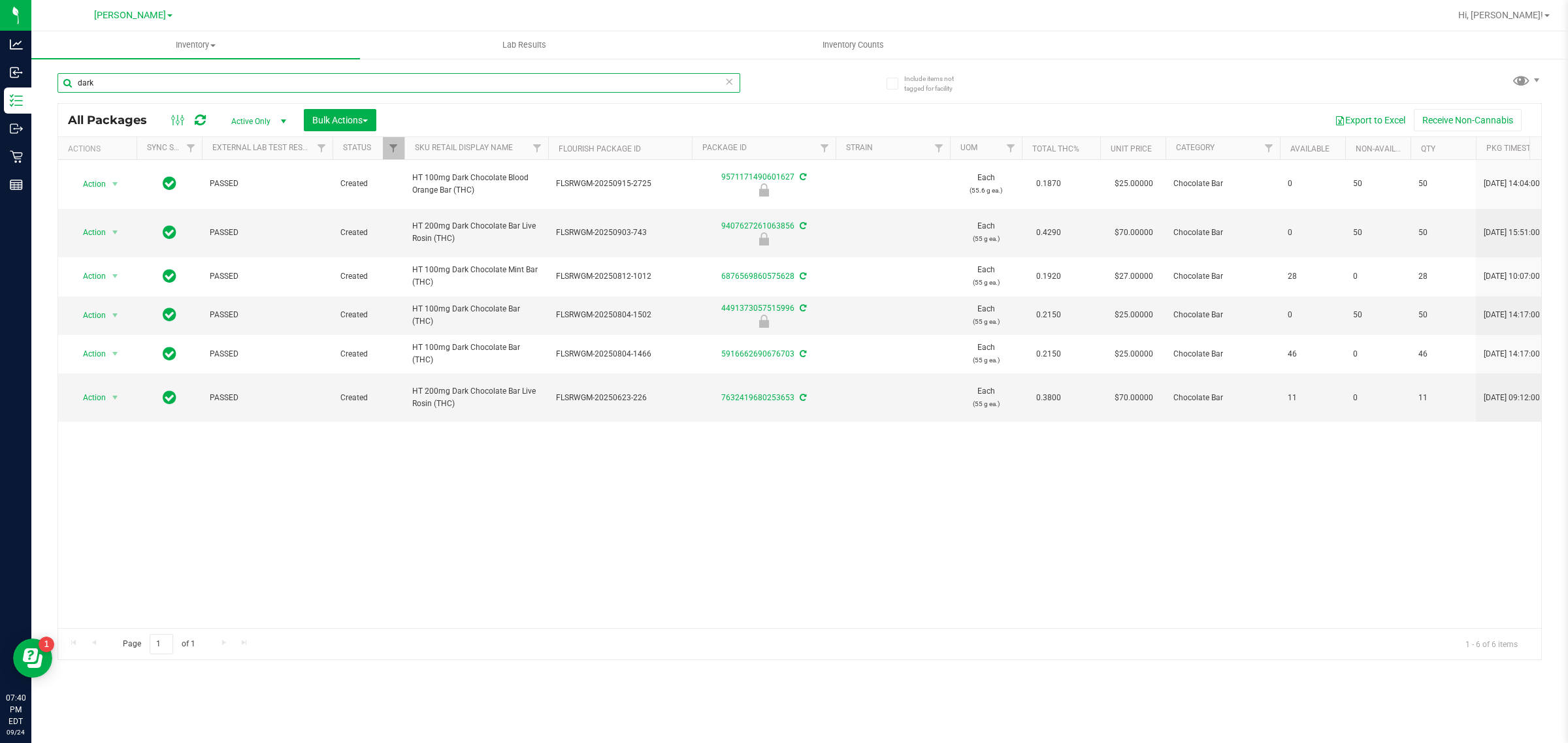
type input "dark"
